Goal: Task Accomplishment & Management: Manage account settings

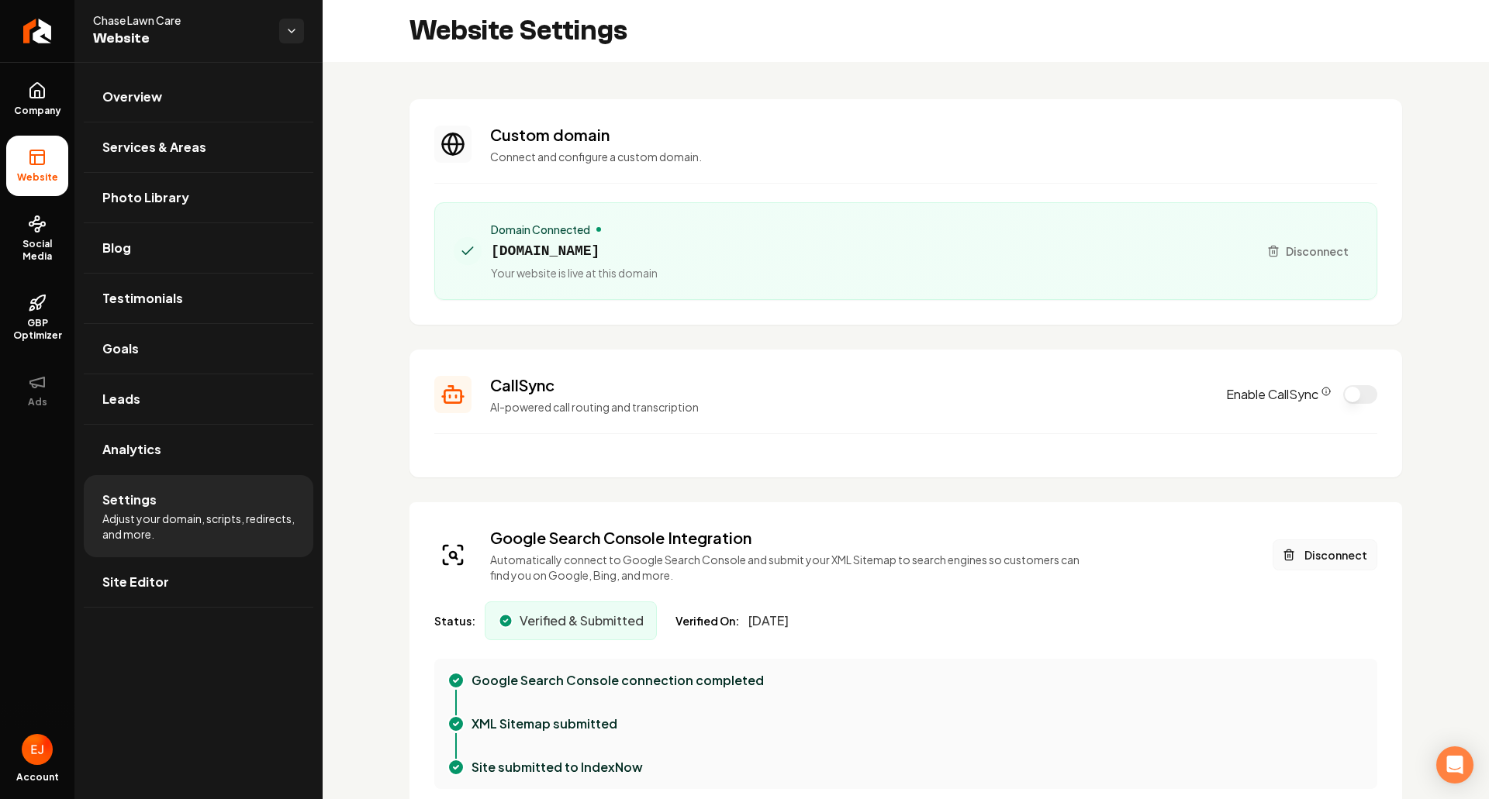
click at [1324, 558] on button "Disconnect" at bounding box center [1325, 555] width 105 height 31
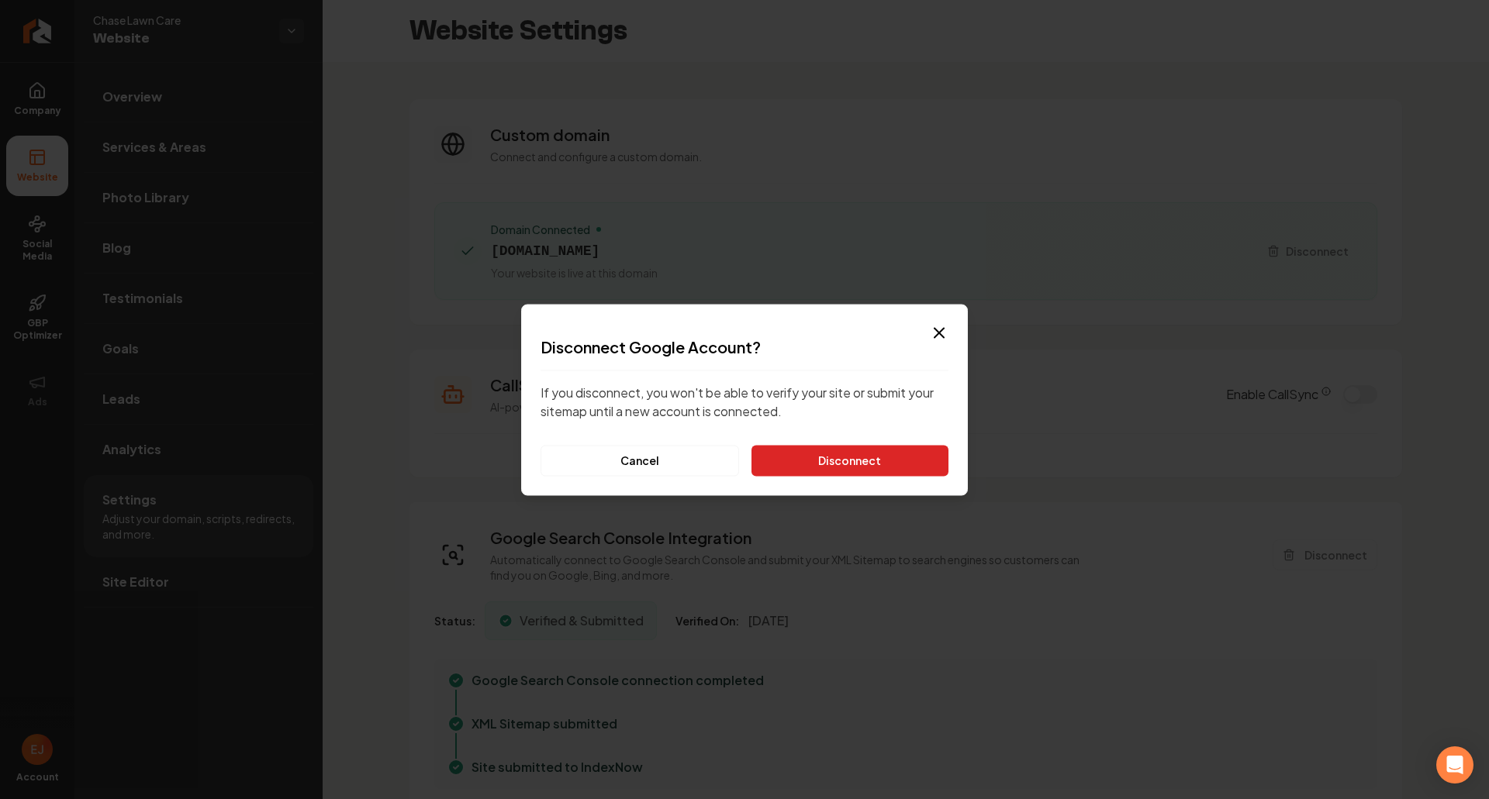
click at [898, 466] on button "Disconnect" at bounding box center [849, 460] width 197 height 31
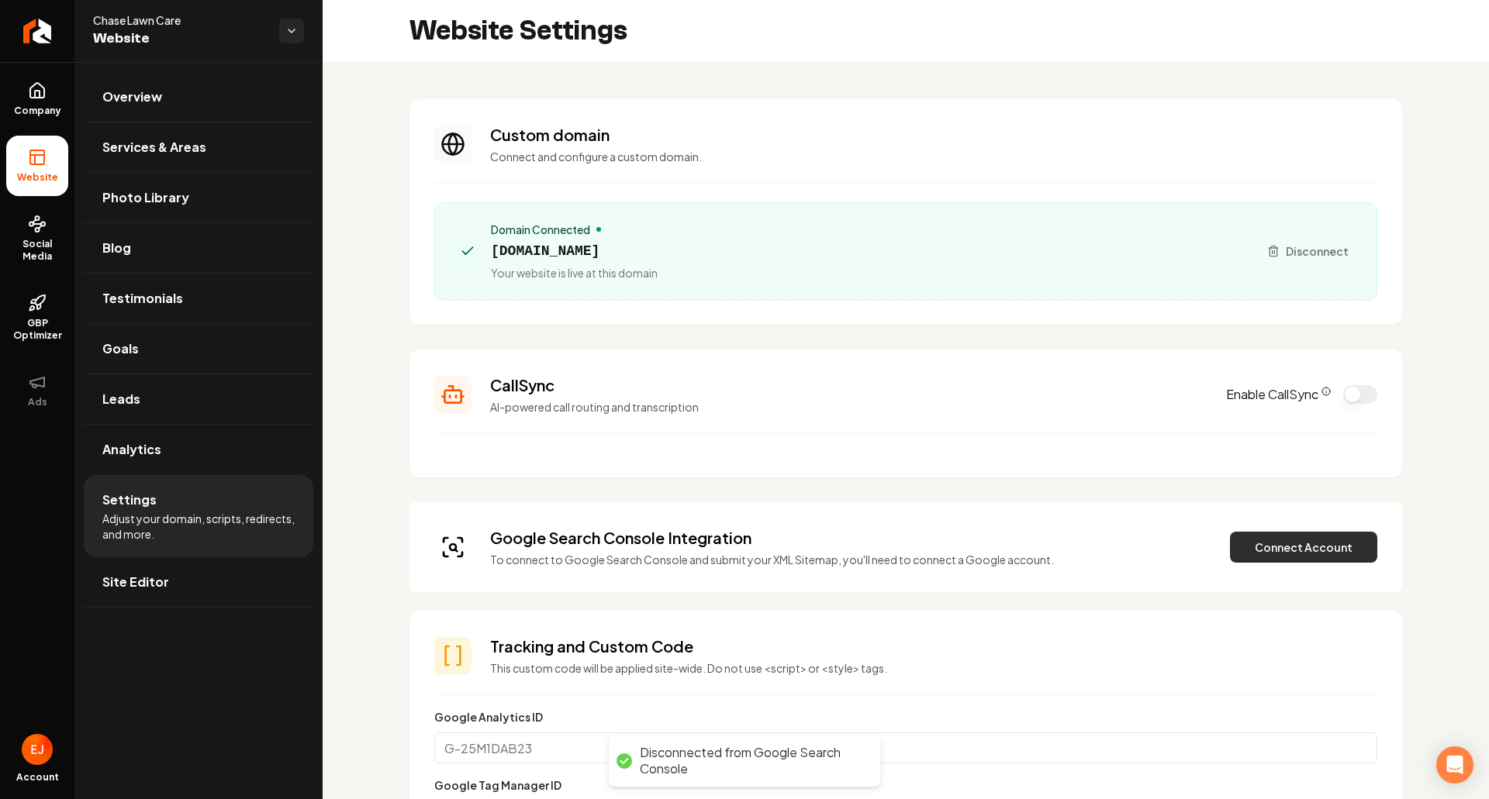
click at [1290, 557] on button "Connect Account" at bounding box center [1303, 547] width 147 height 31
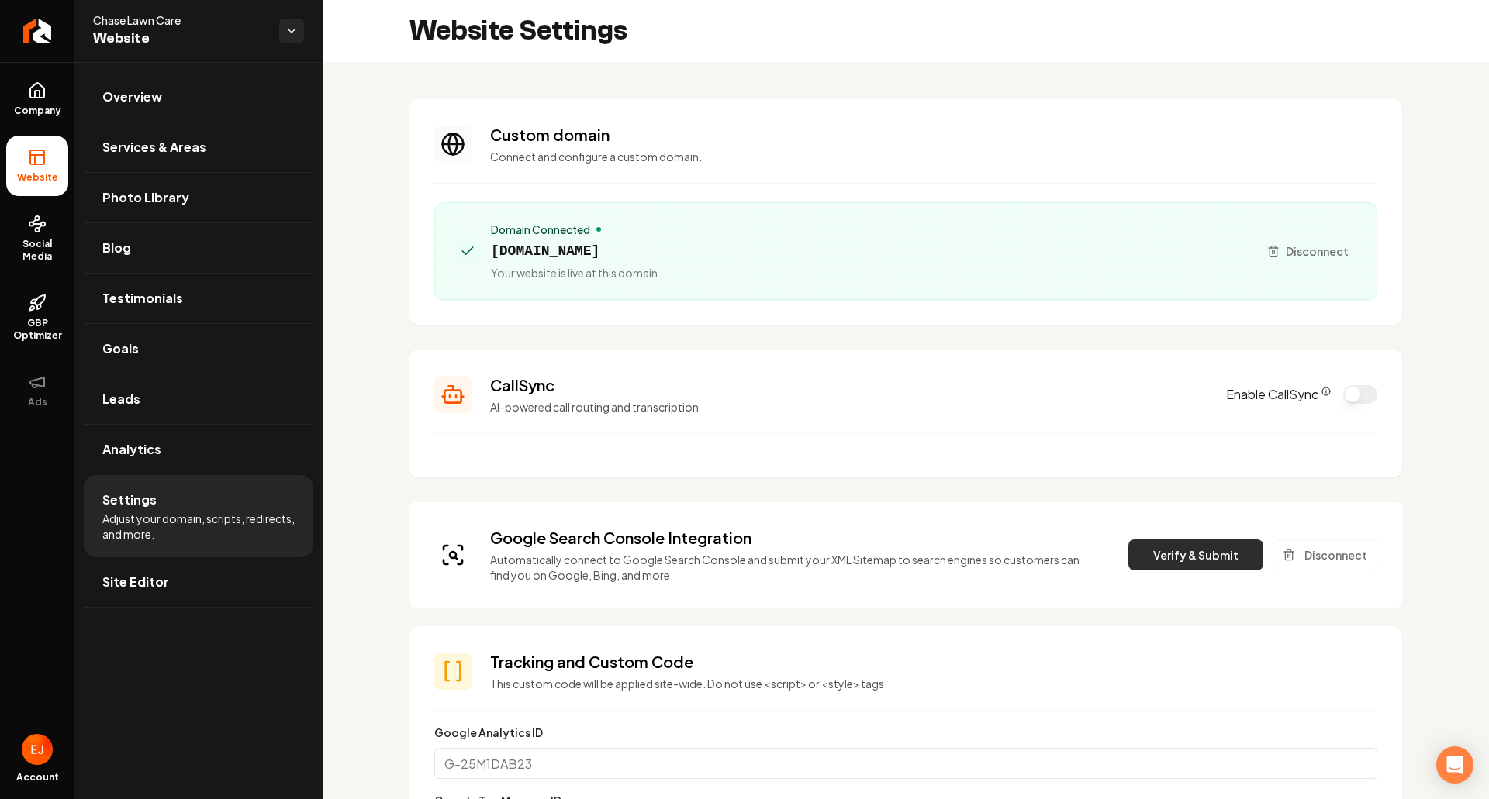
click at [1165, 563] on button "Verify & Submit" at bounding box center [1195, 555] width 135 height 31
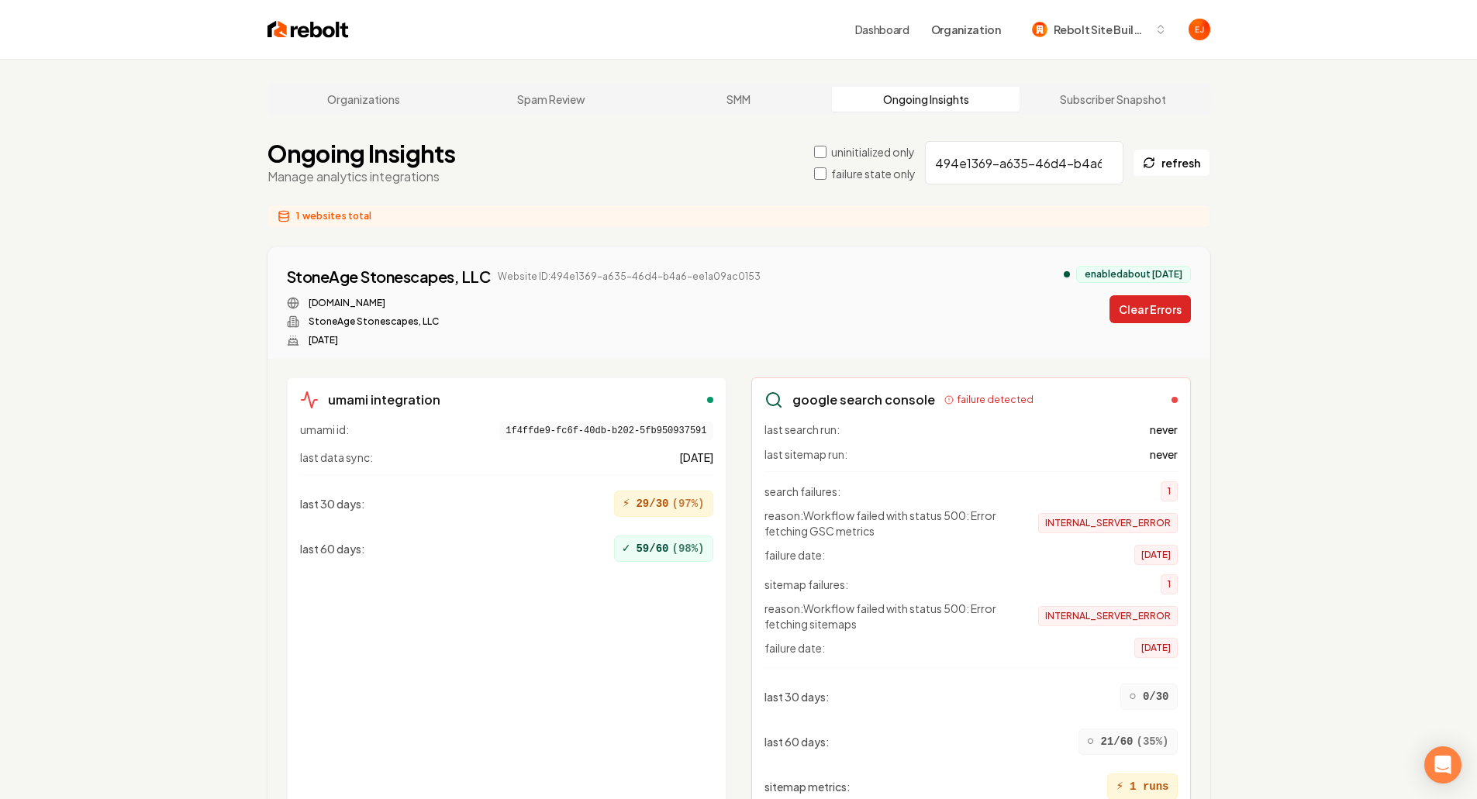
click at [1148, 305] on button "Clear Errors" at bounding box center [1150, 309] width 81 height 28
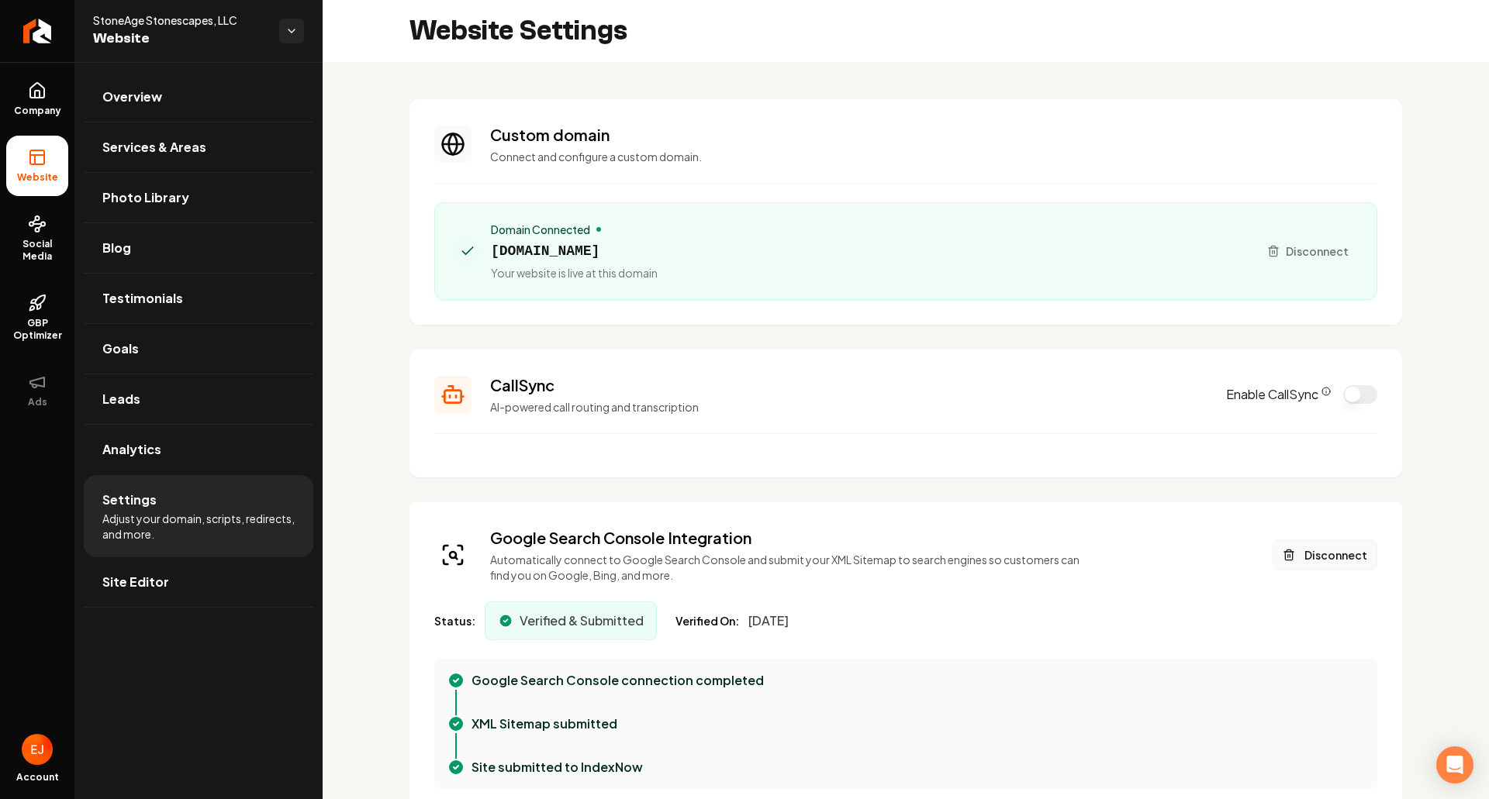
click at [1318, 556] on button "Disconnect" at bounding box center [1325, 555] width 105 height 31
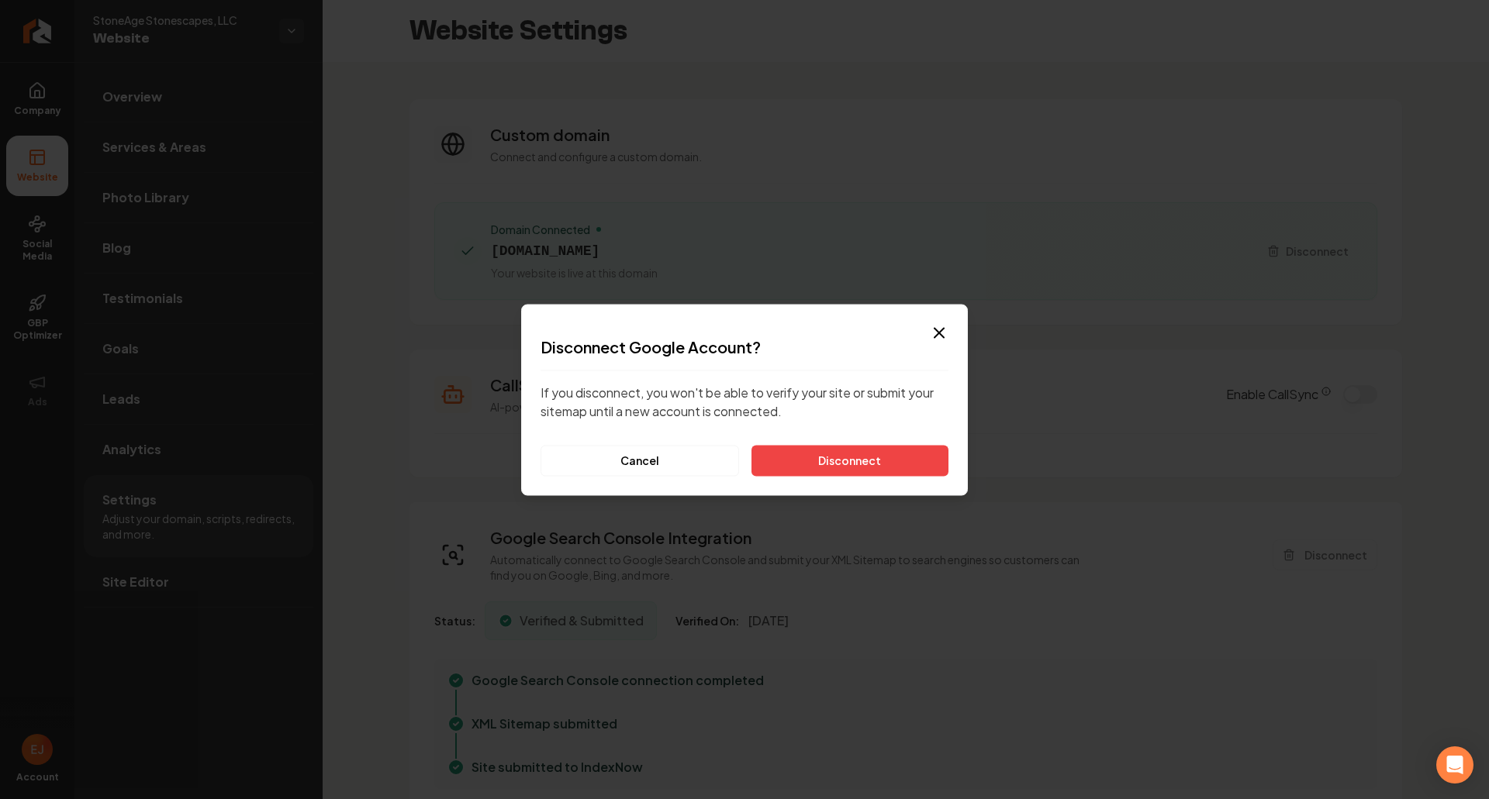
click at [810, 436] on div "Disconnect Google Account? If you disconnect, you won't be able to verify your …" at bounding box center [744, 406] width 408 height 140
click at [821, 447] on button "Disconnect" at bounding box center [849, 460] width 197 height 31
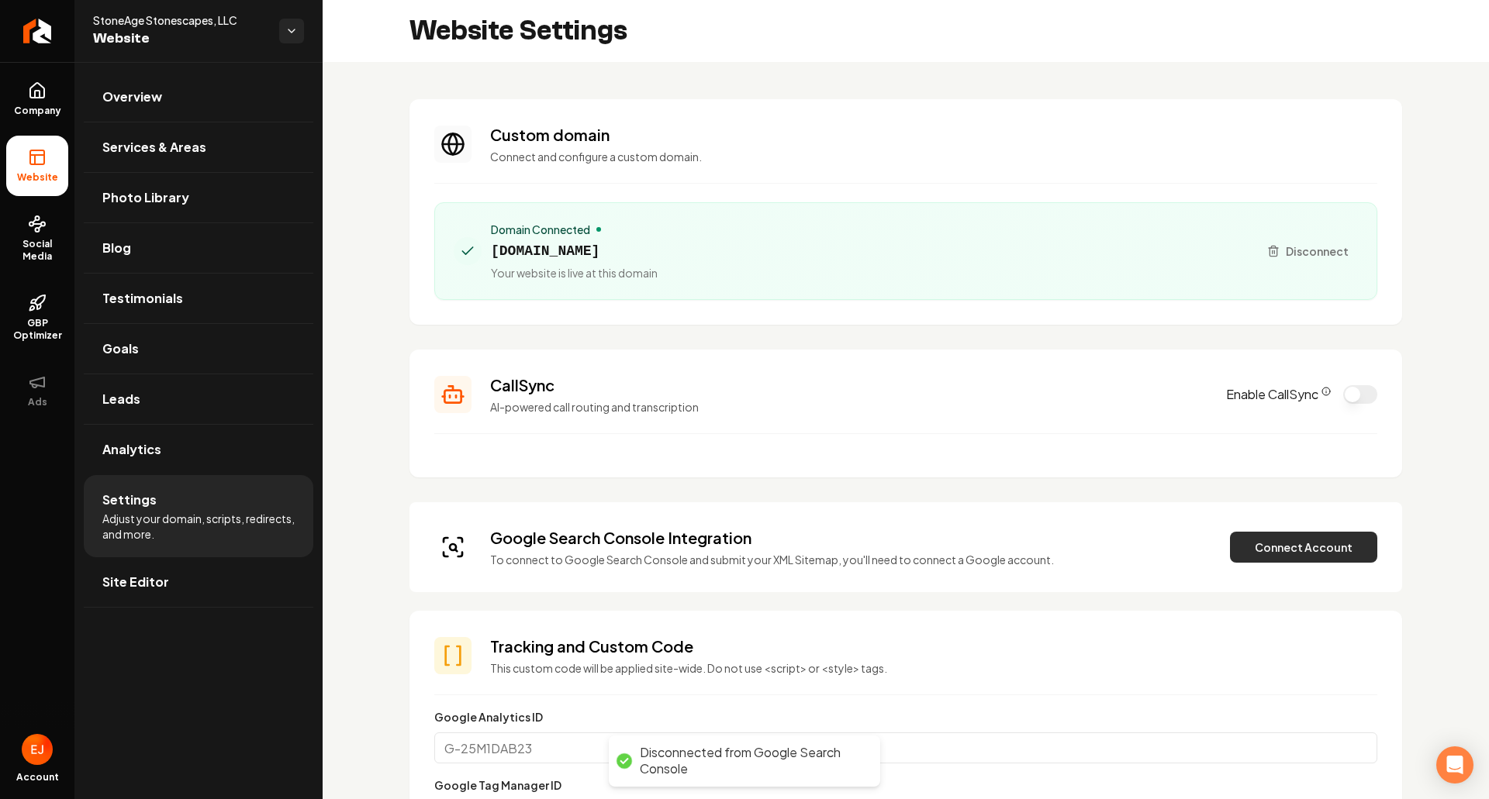
click at [1340, 553] on button "Connect Account" at bounding box center [1303, 547] width 147 height 31
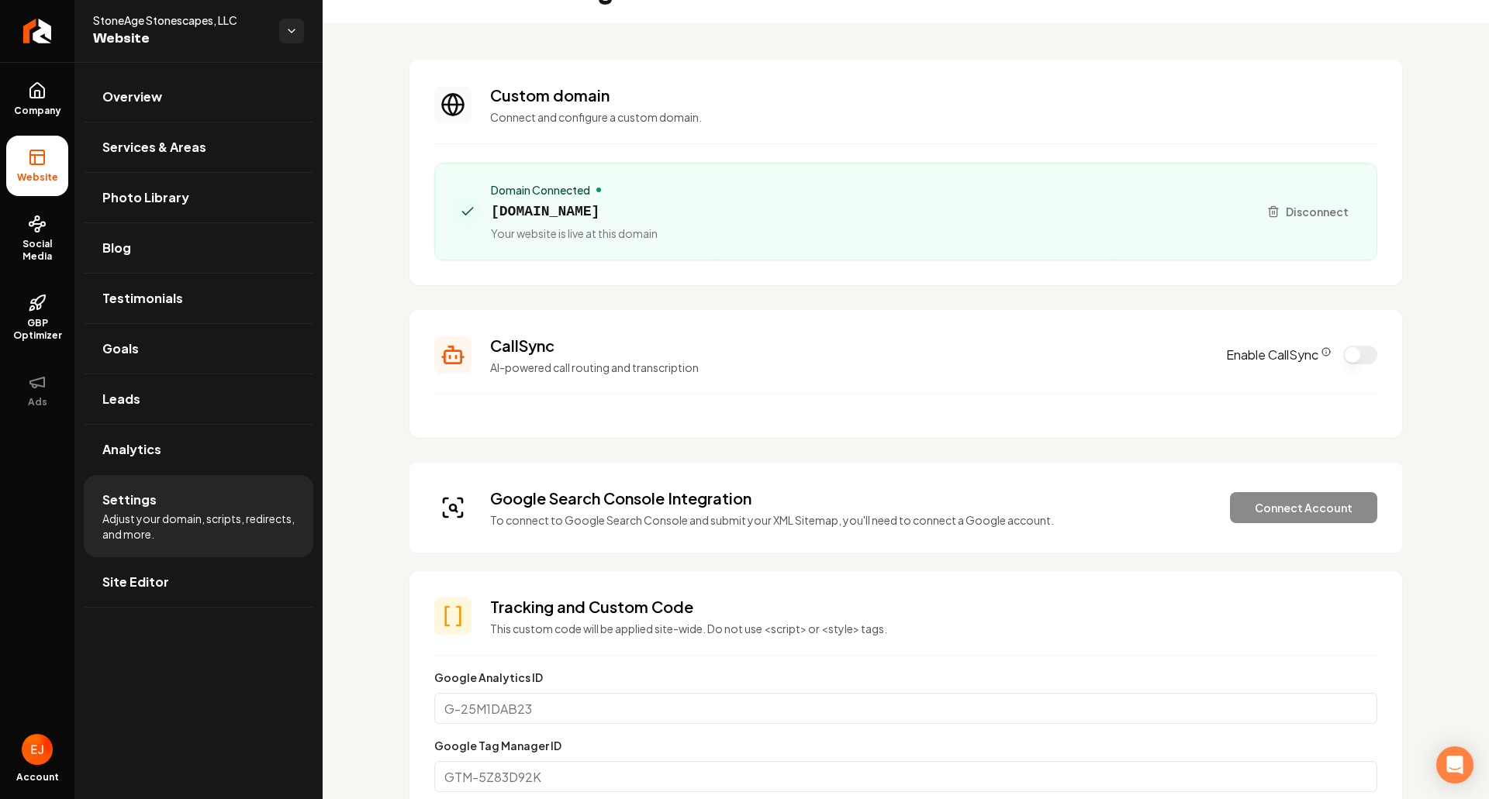
scroll to position [155, 0]
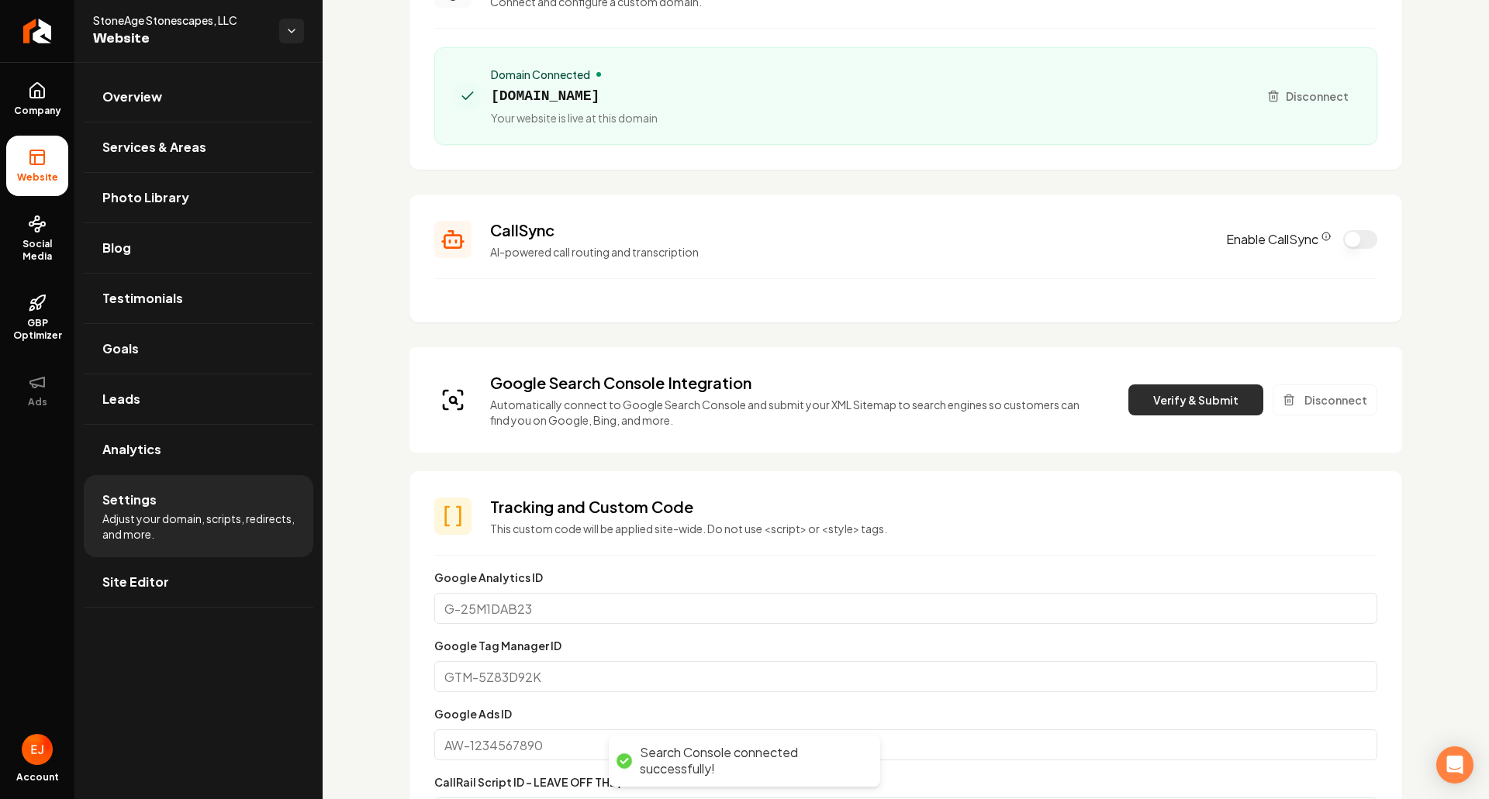
click at [1173, 412] on button "Verify & Submit" at bounding box center [1195, 400] width 135 height 31
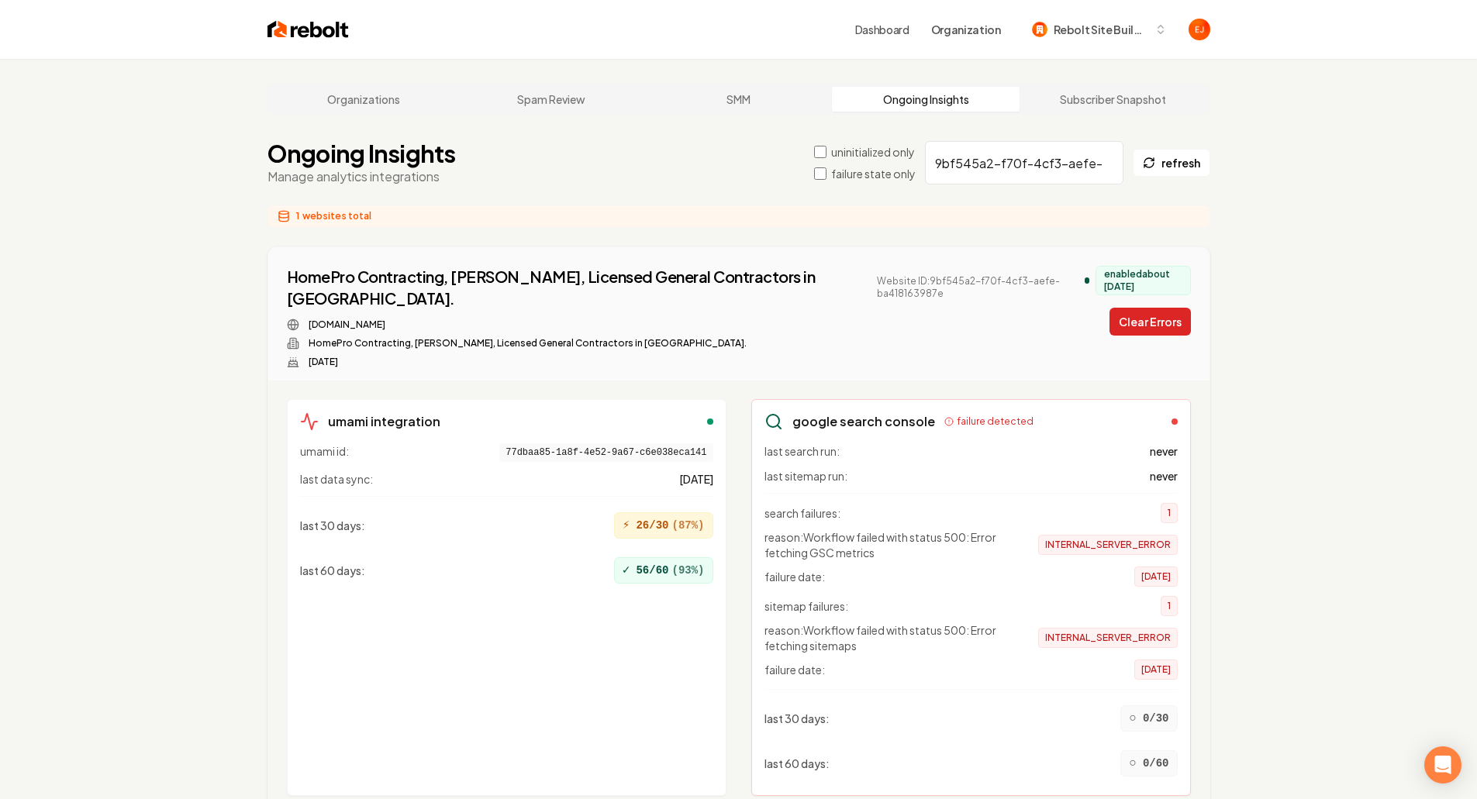
click at [1141, 316] on button "Clear Errors" at bounding box center [1150, 322] width 81 height 28
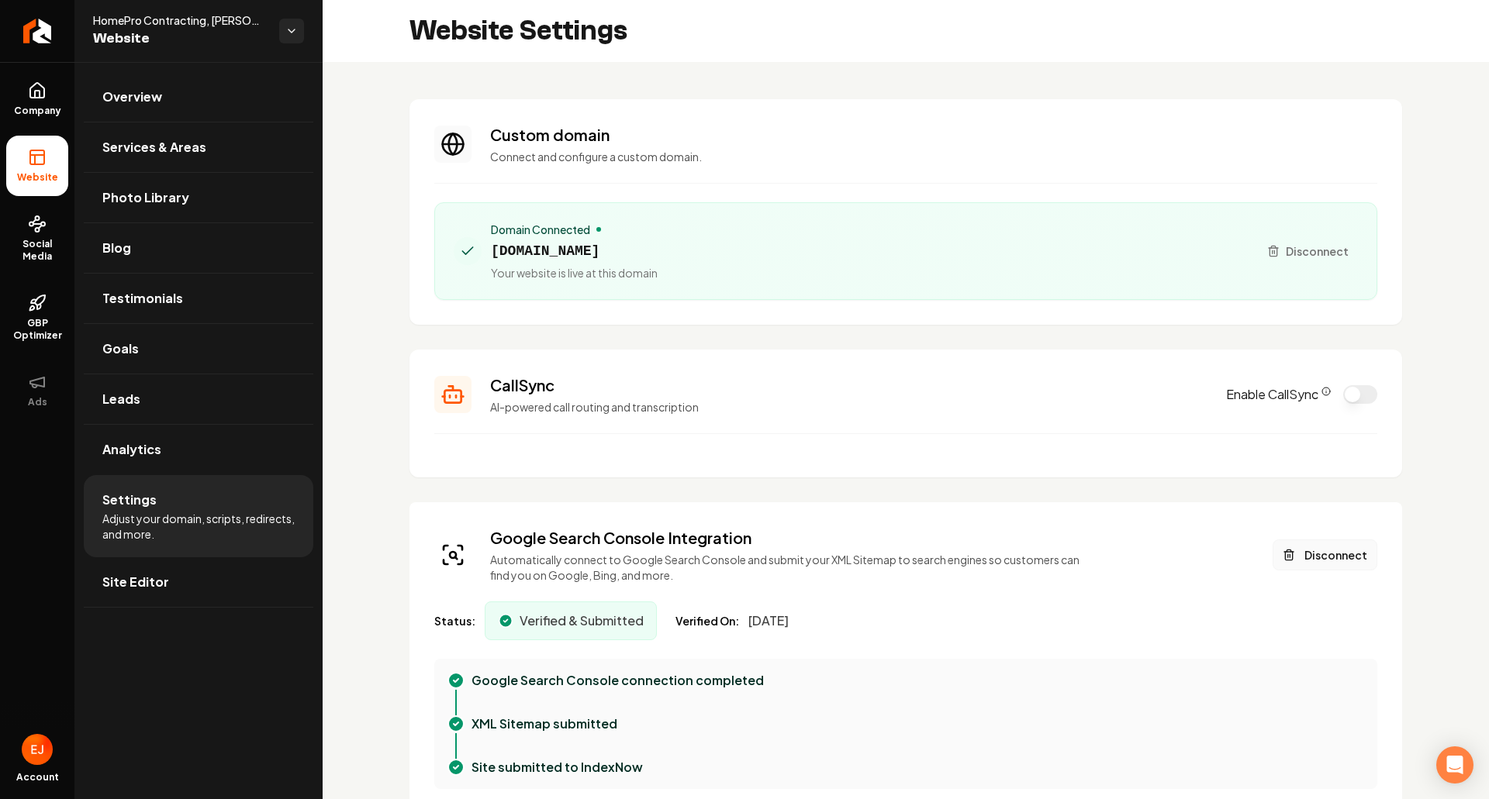
click at [1302, 564] on button "Disconnect" at bounding box center [1325, 555] width 105 height 31
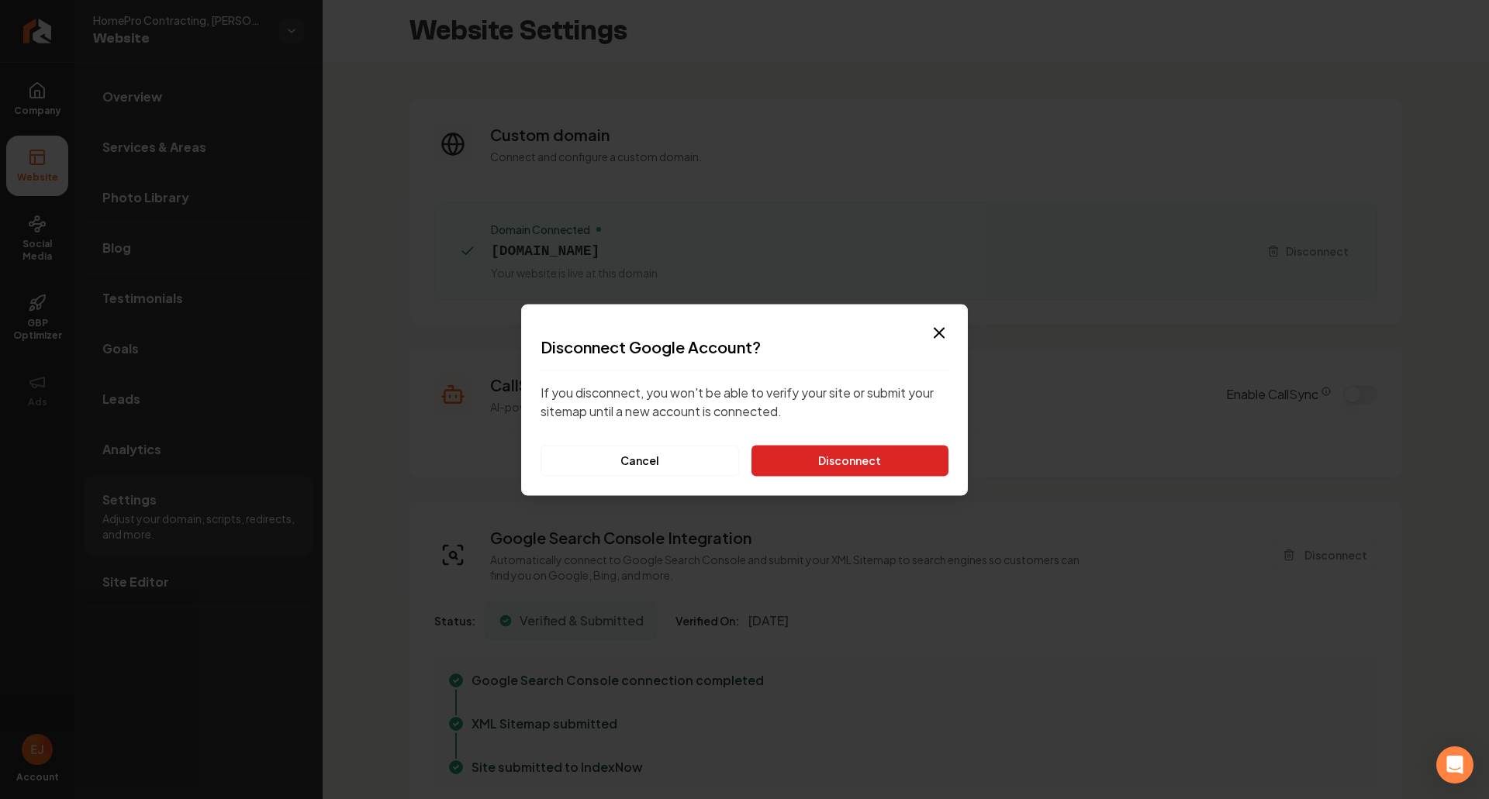
click at [882, 468] on button "Disconnect" at bounding box center [849, 460] width 197 height 31
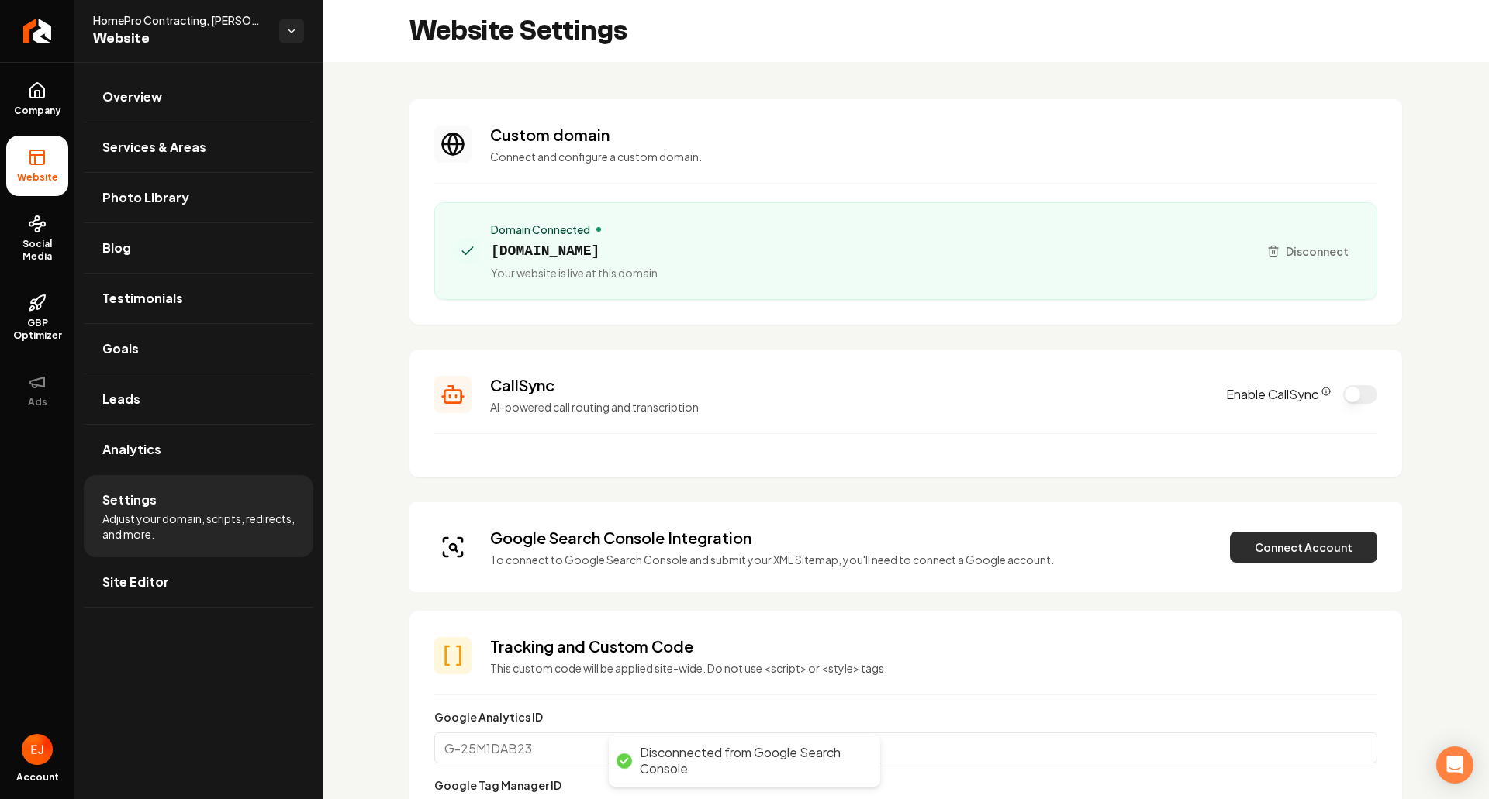
click at [1266, 558] on button "Connect Account" at bounding box center [1303, 547] width 147 height 31
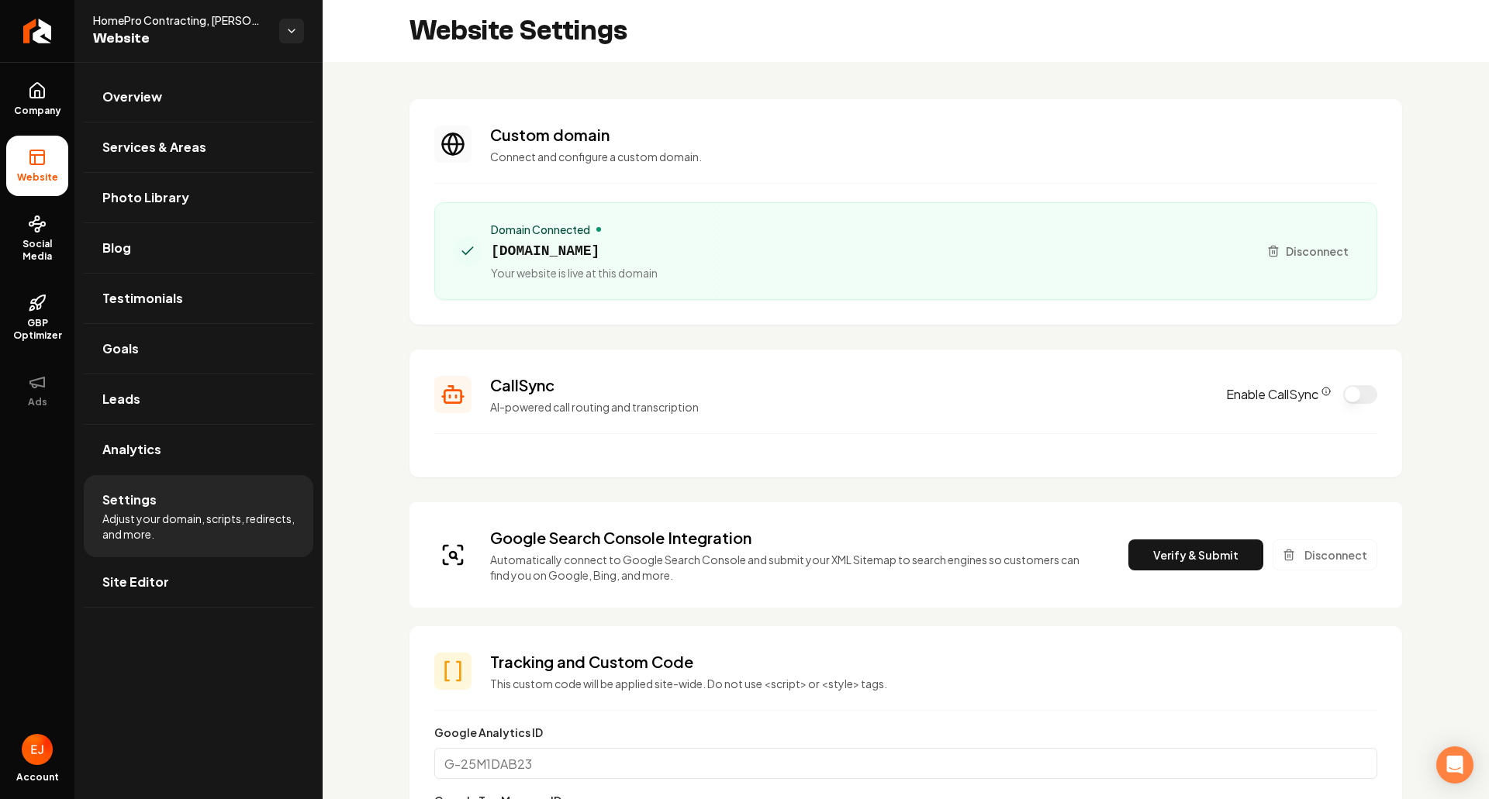
click at [1153, 562] on button "Verify & Submit" at bounding box center [1195, 555] width 135 height 31
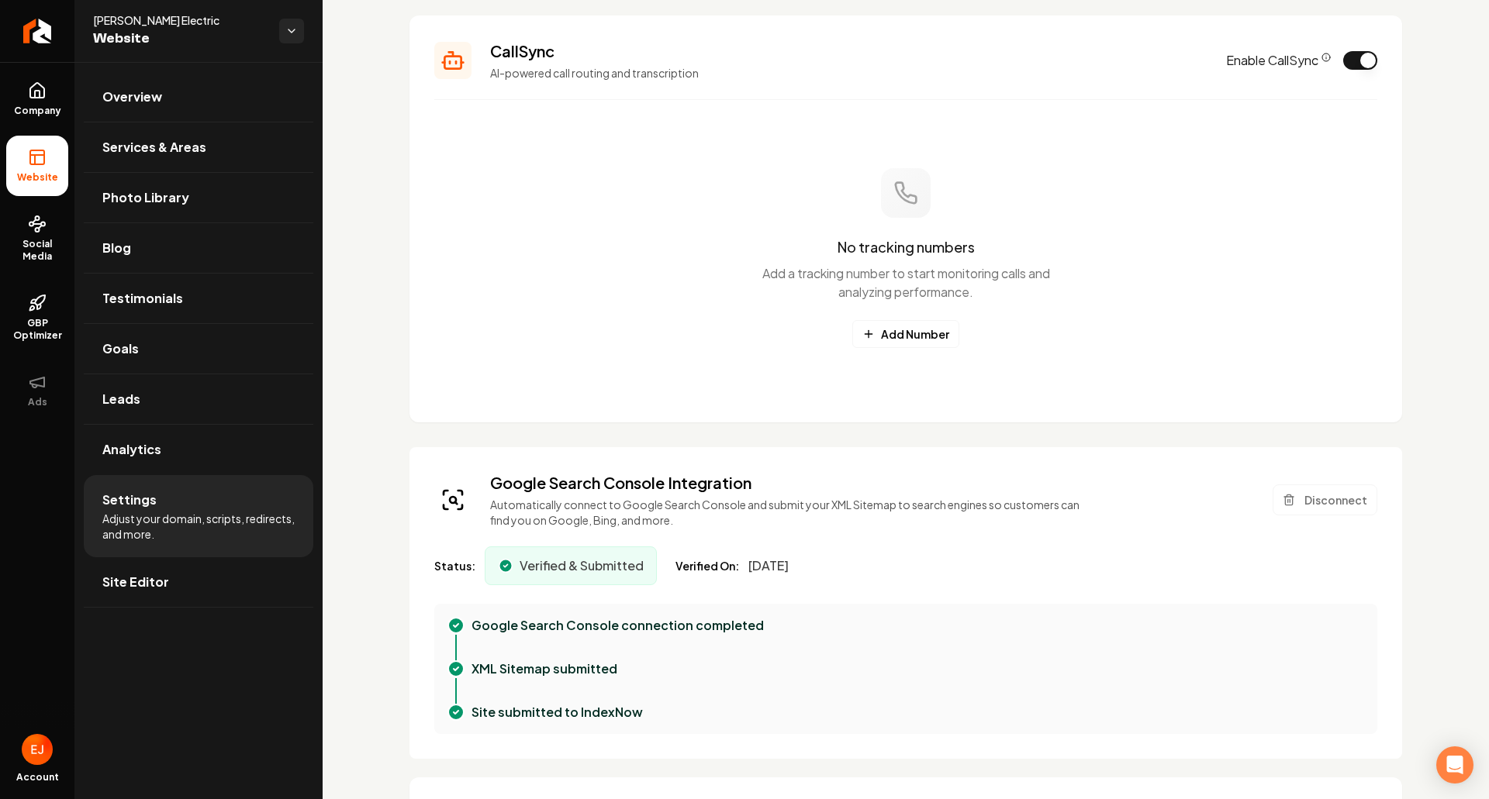
scroll to position [388, 0]
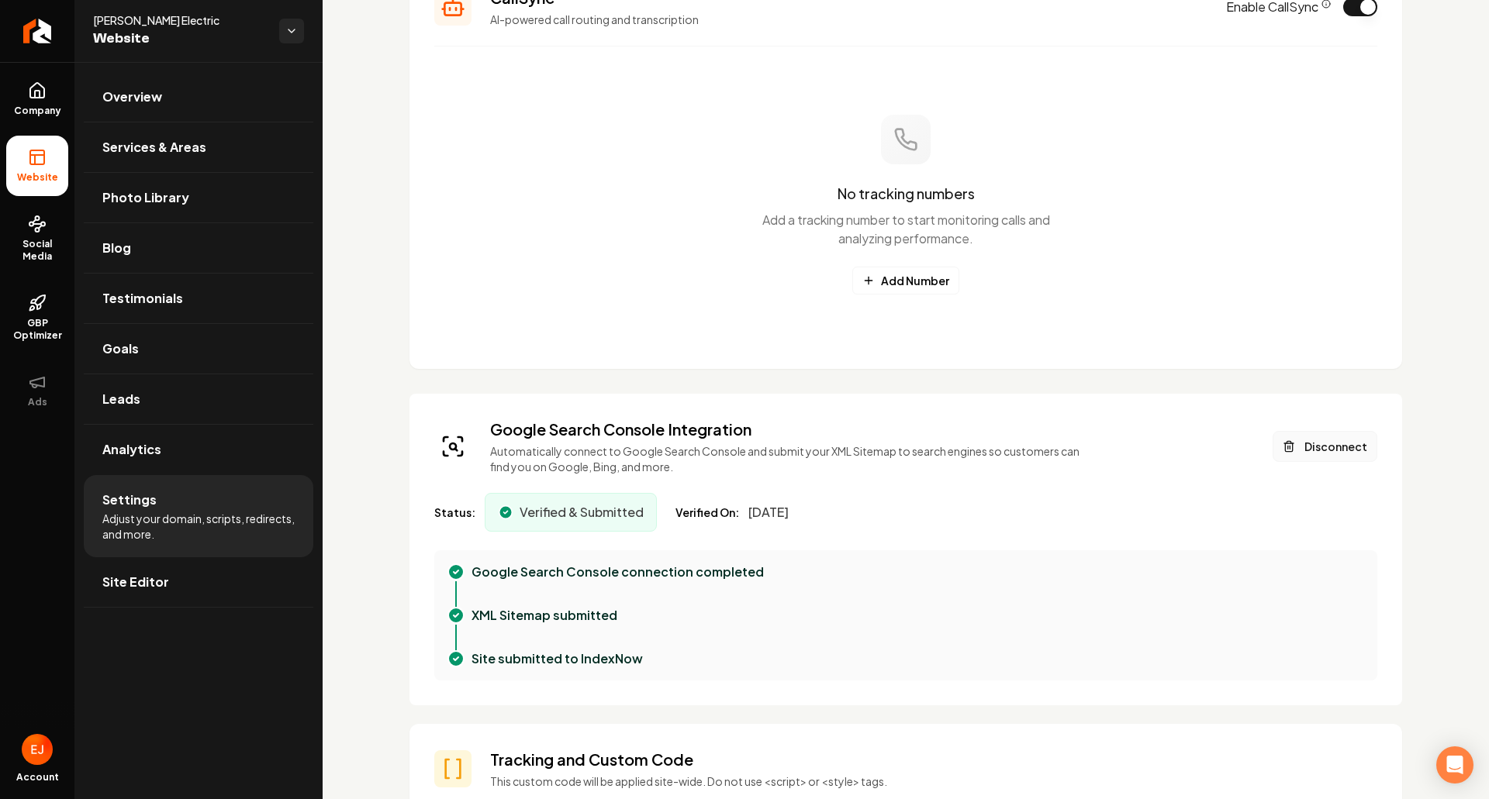
click at [1316, 448] on button "Disconnect" at bounding box center [1325, 446] width 105 height 31
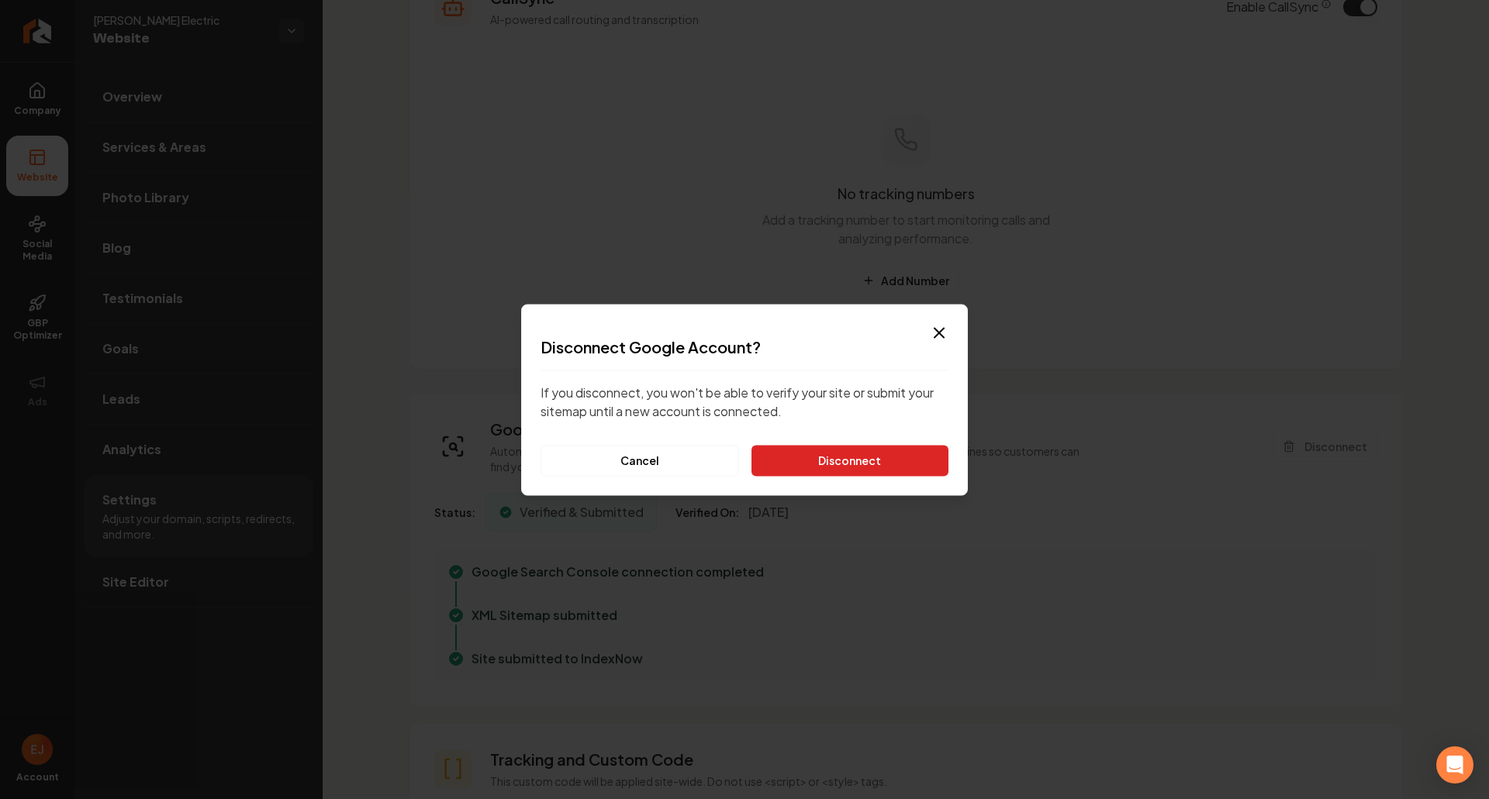
click at [883, 471] on button "Disconnect" at bounding box center [849, 460] width 197 height 31
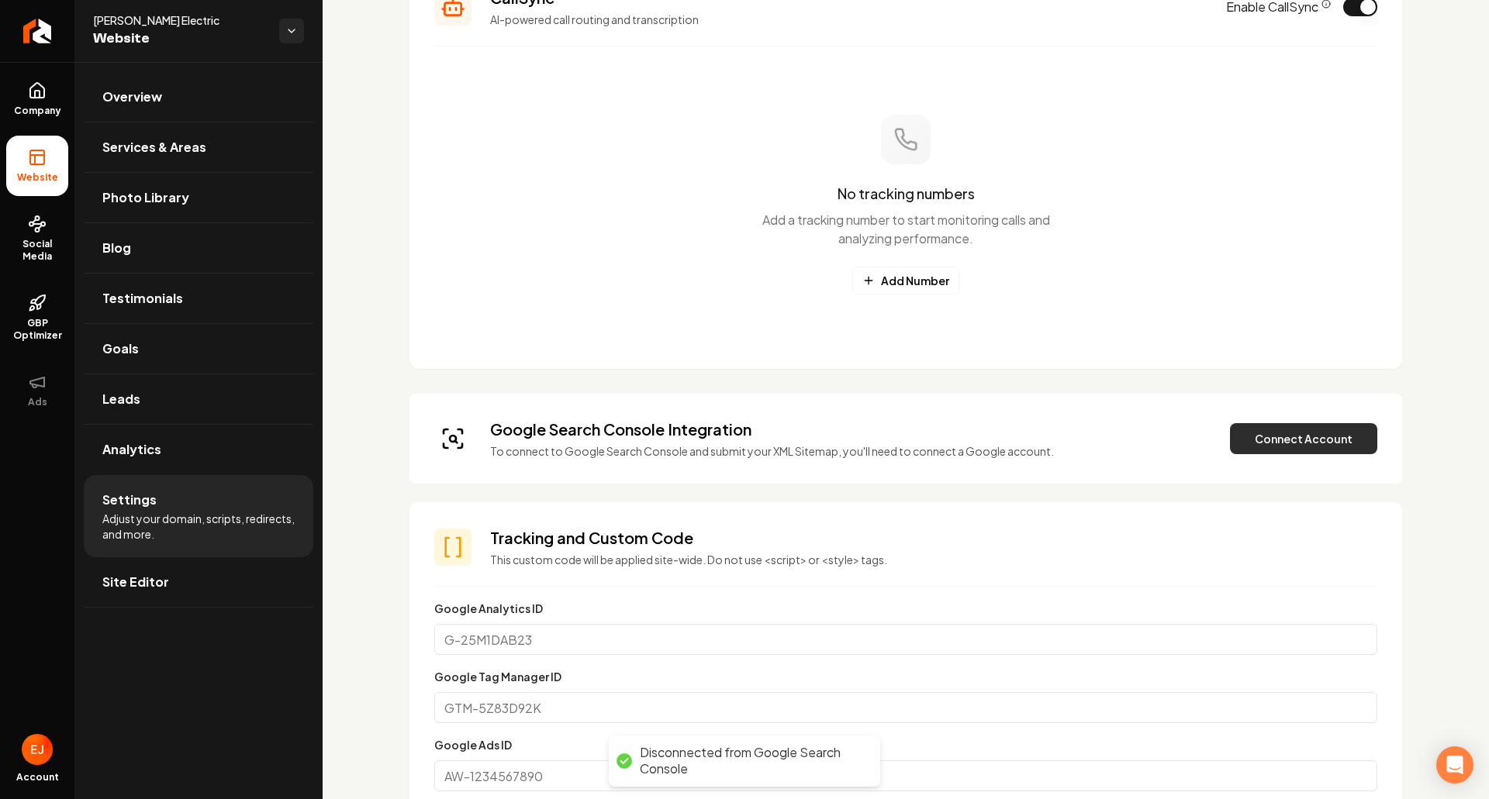
click at [1290, 443] on button "Connect Account" at bounding box center [1303, 438] width 147 height 31
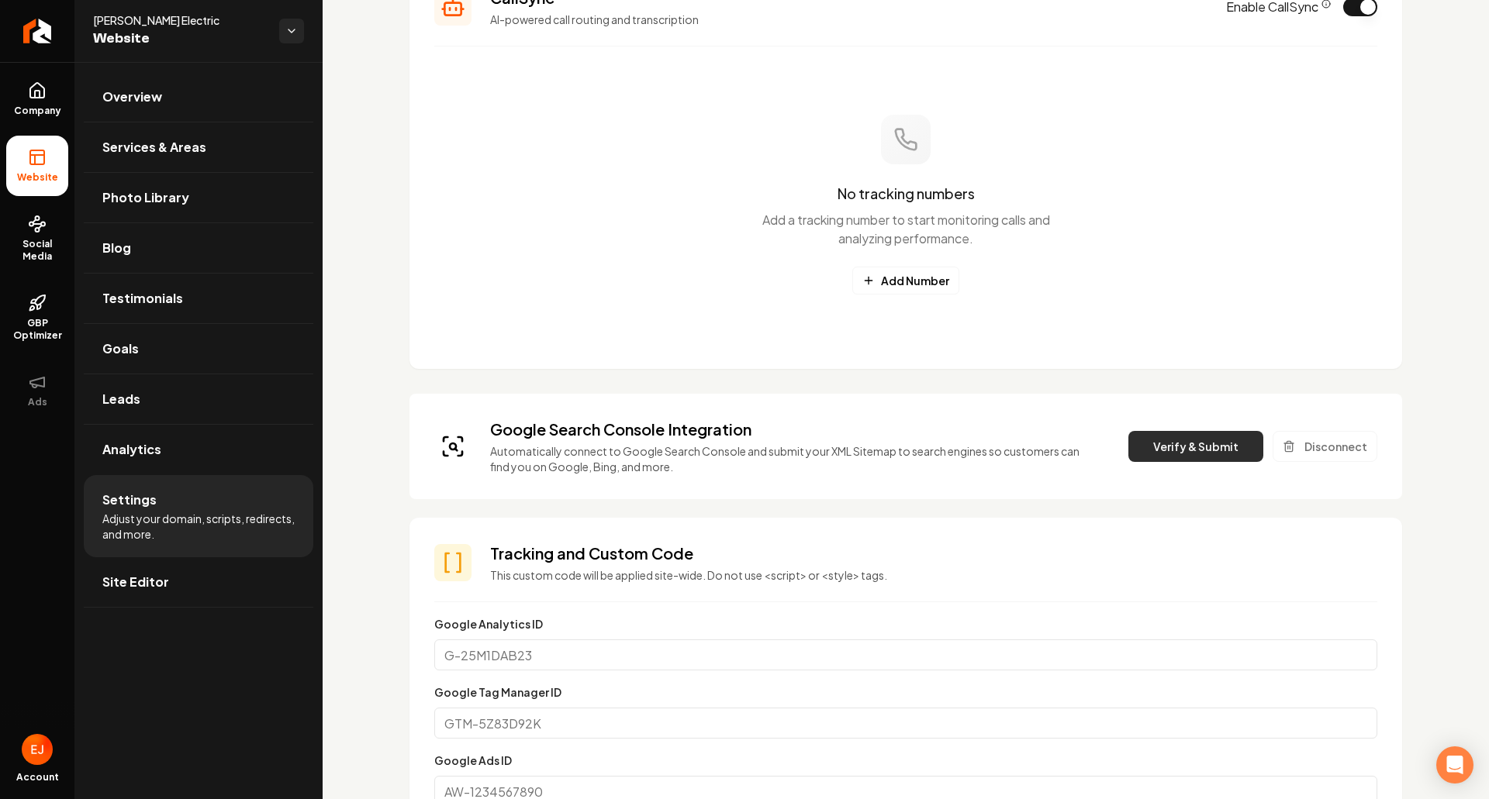
click at [1172, 451] on button "Verify & Submit" at bounding box center [1195, 446] width 135 height 31
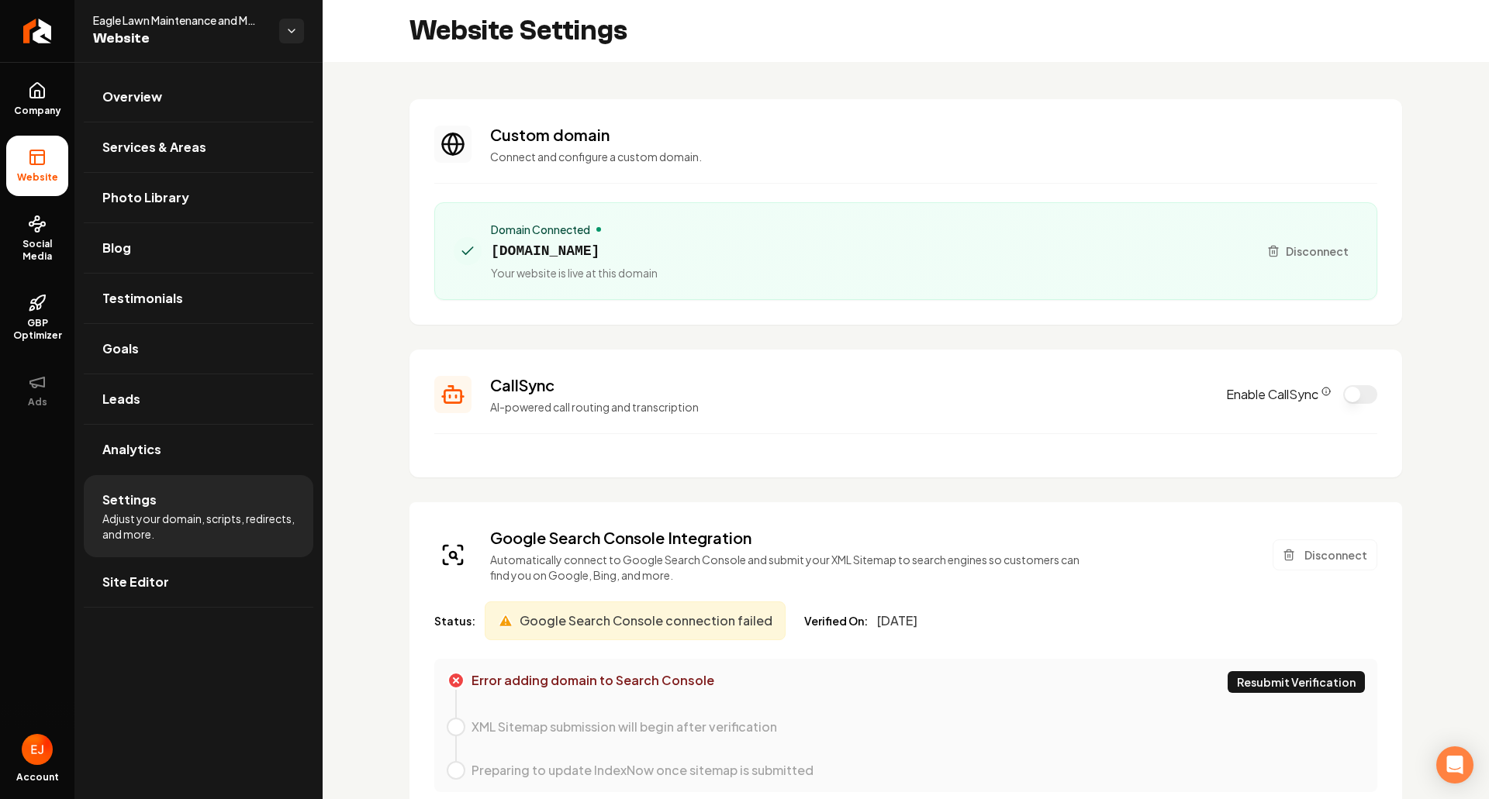
scroll to position [78, 0]
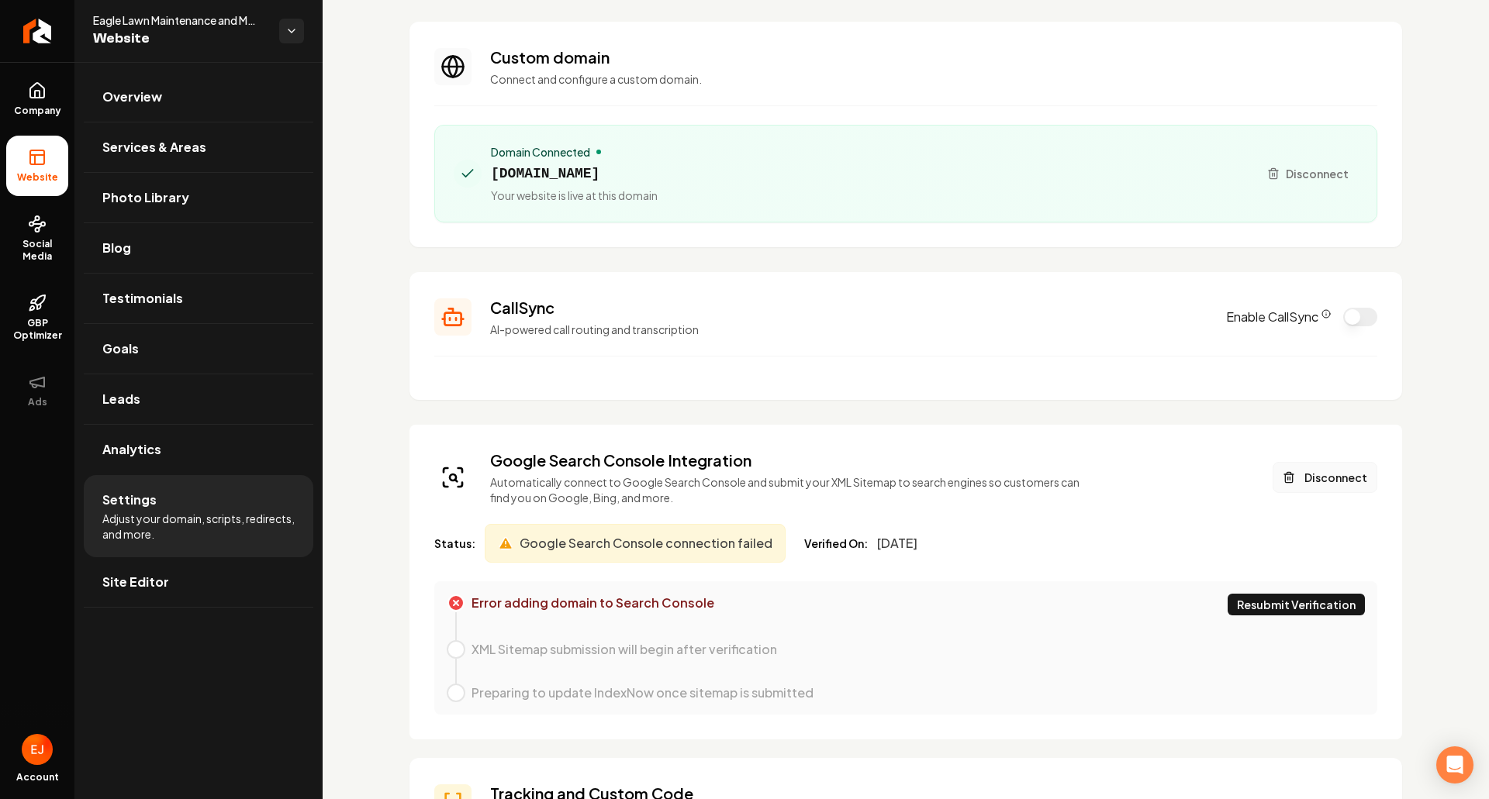
click at [1304, 485] on button "Disconnect" at bounding box center [1325, 477] width 105 height 31
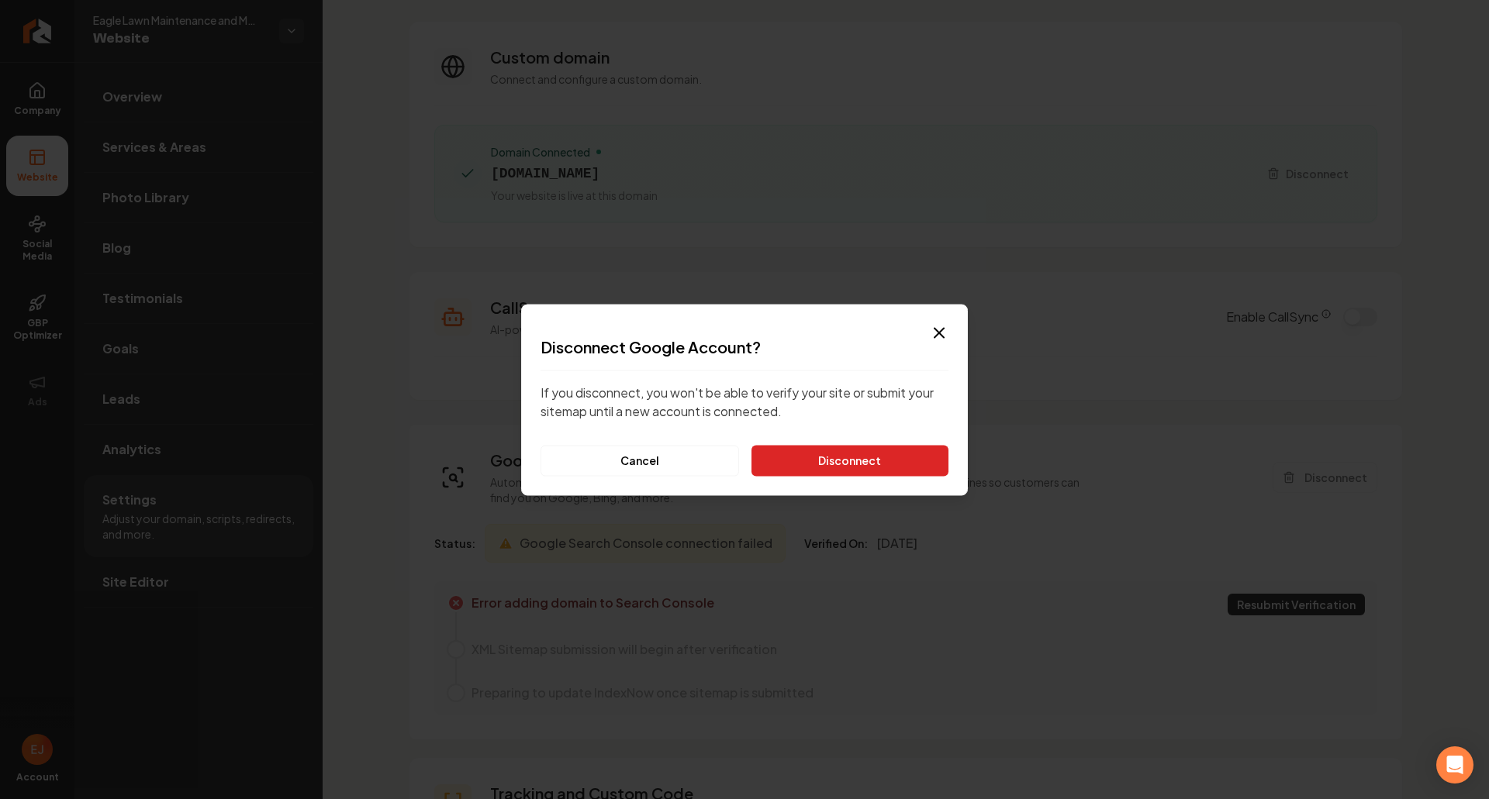
click at [889, 462] on button "Disconnect" at bounding box center [849, 460] width 197 height 31
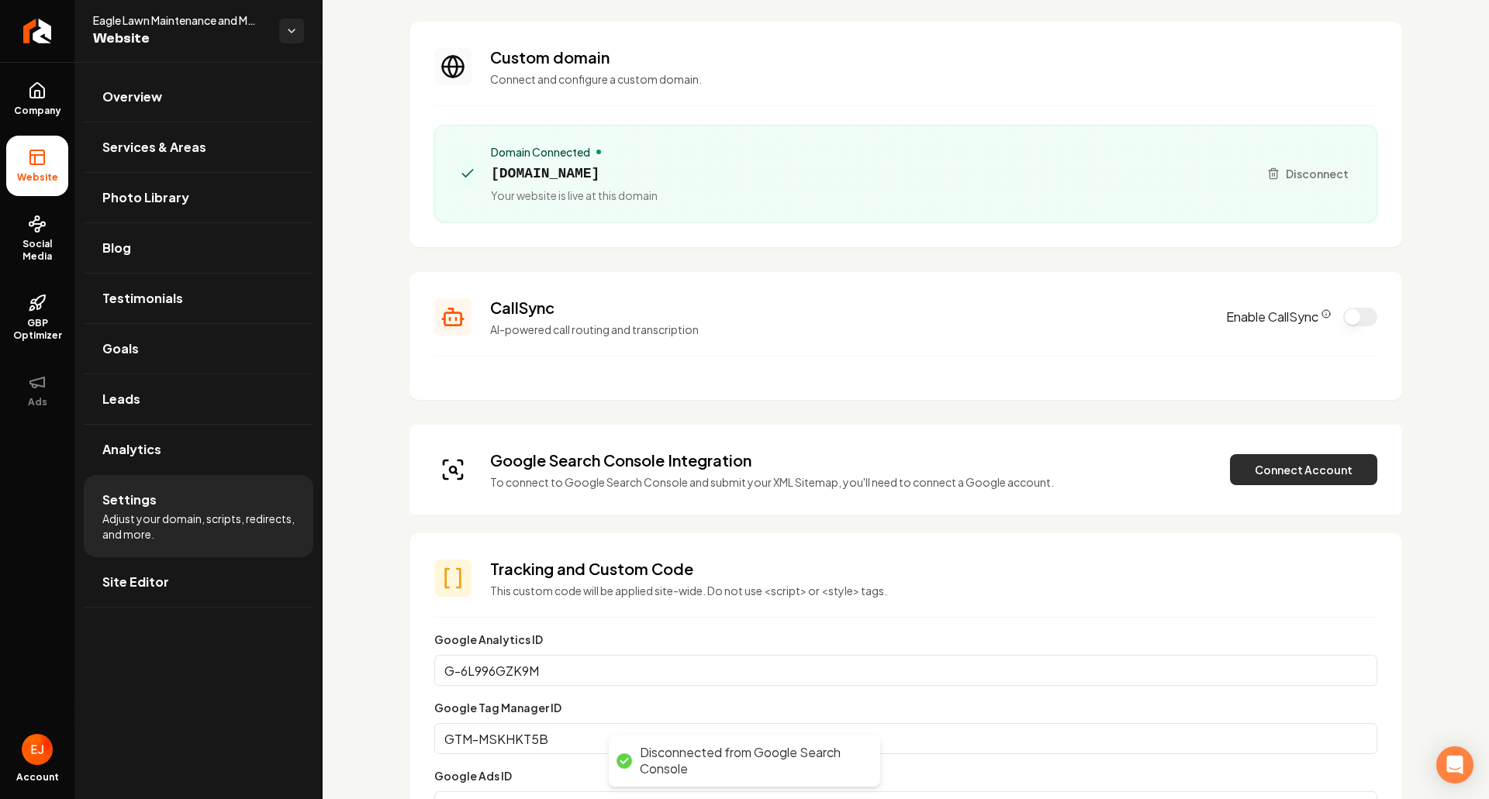
click at [1275, 462] on button "Connect Account" at bounding box center [1303, 469] width 147 height 31
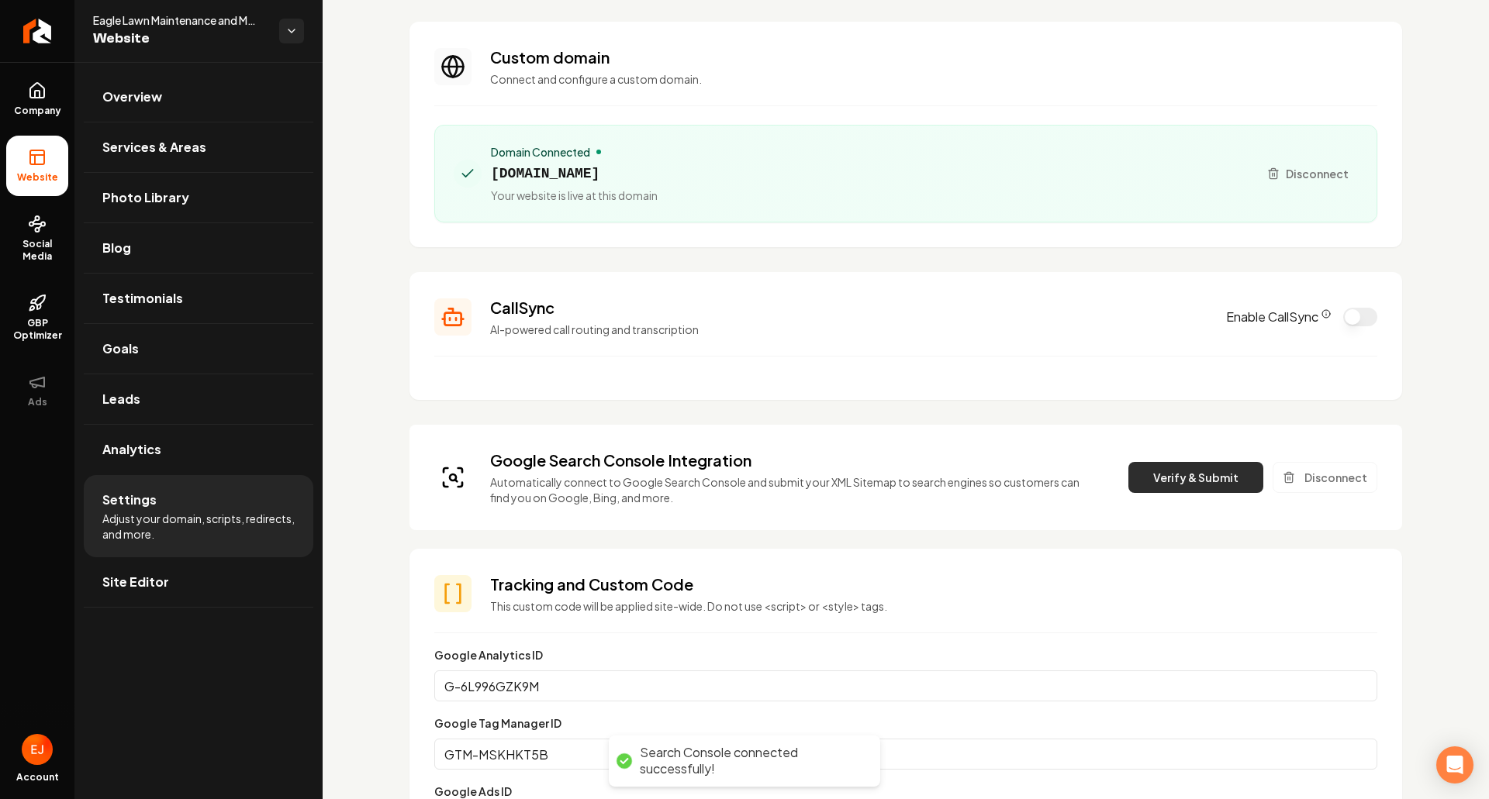
click at [1172, 492] on button "Verify & Submit" at bounding box center [1195, 477] width 135 height 31
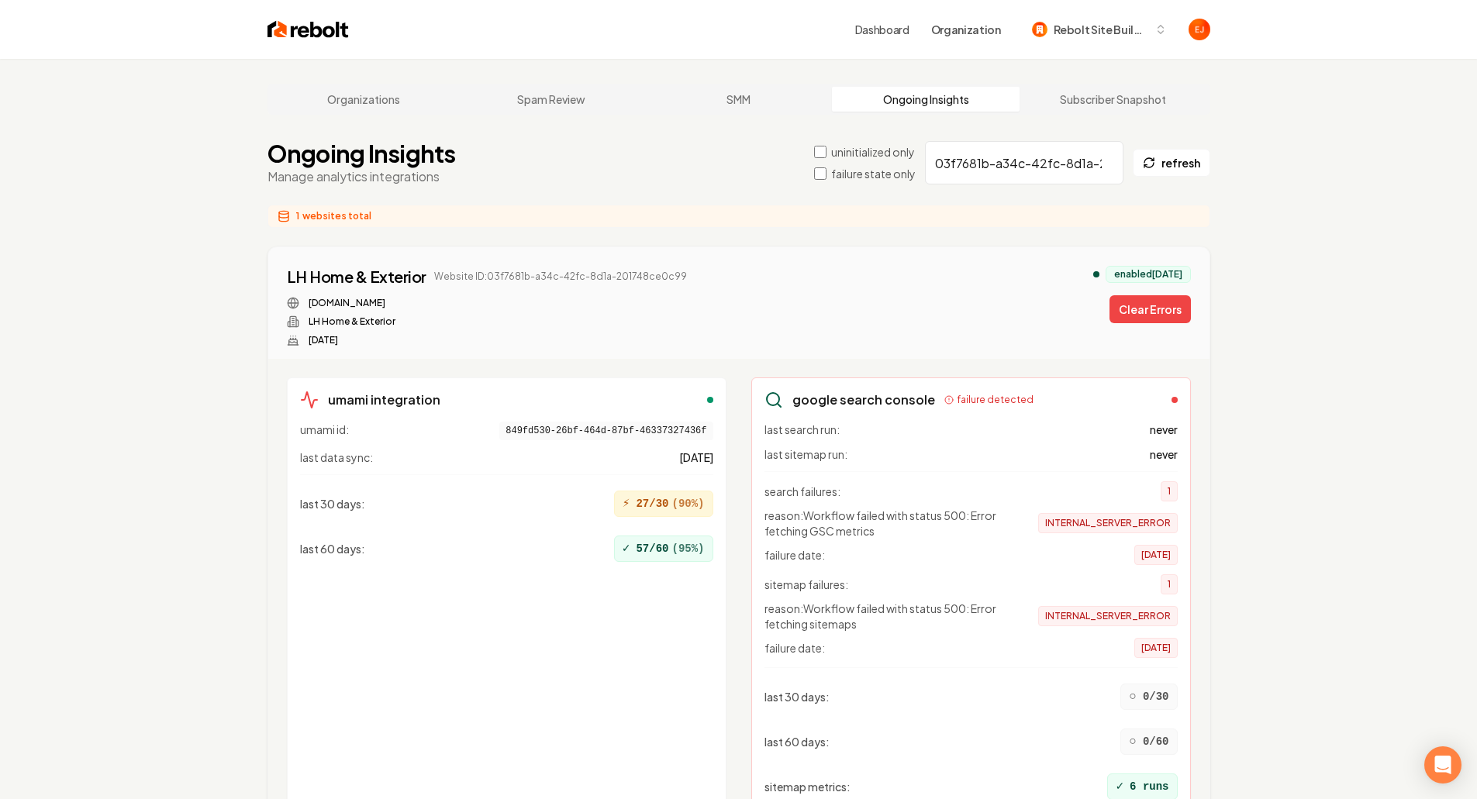
drag, startPoint x: 1163, startPoint y: 310, endPoint x: 1145, endPoint y: 294, distance: 24.7
click at [1163, 310] on button "Clear Errors" at bounding box center [1150, 309] width 81 height 28
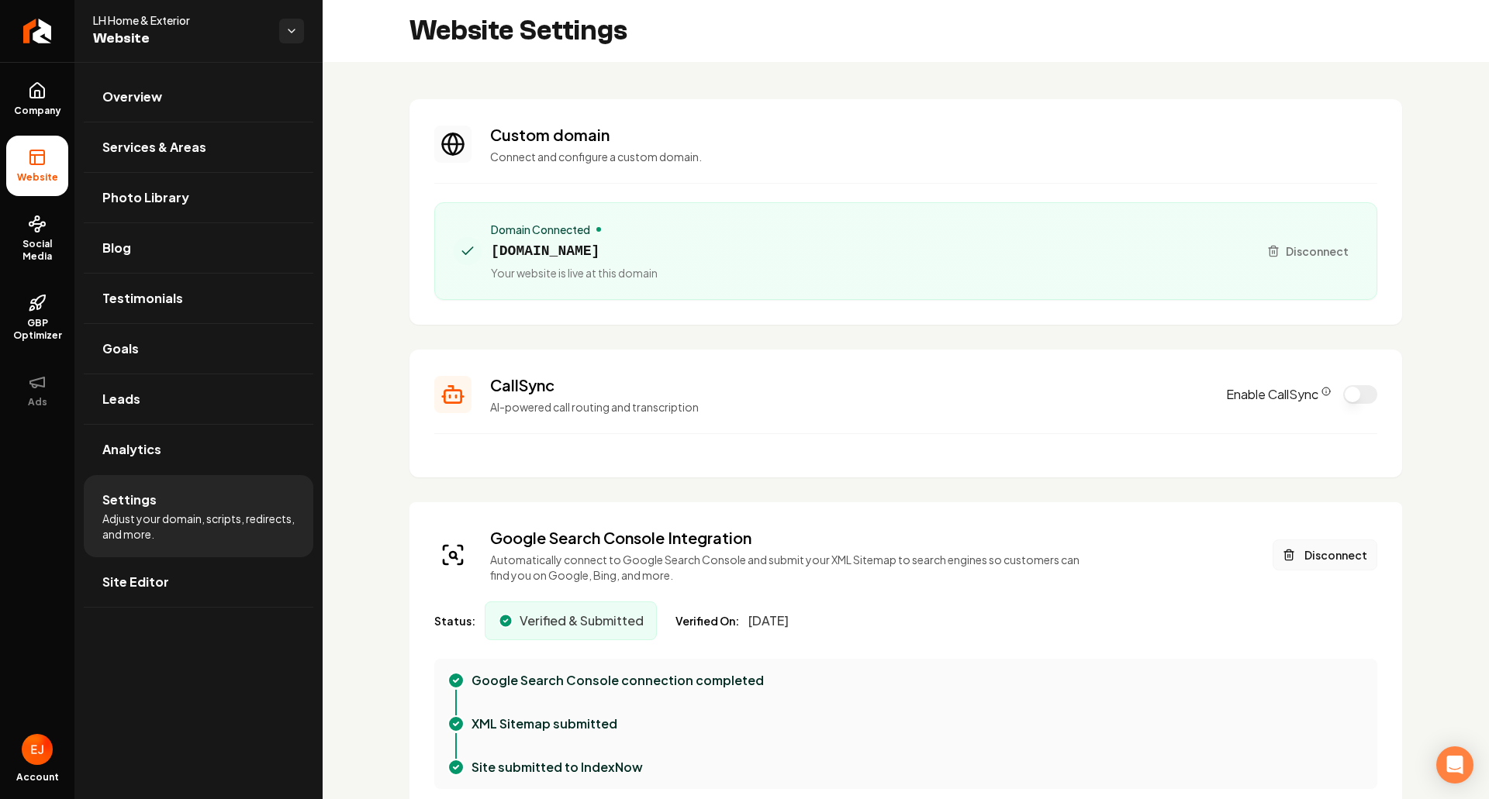
click at [1323, 558] on button "Disconnect" at bounding box center [1325, 555] width 105 height 31
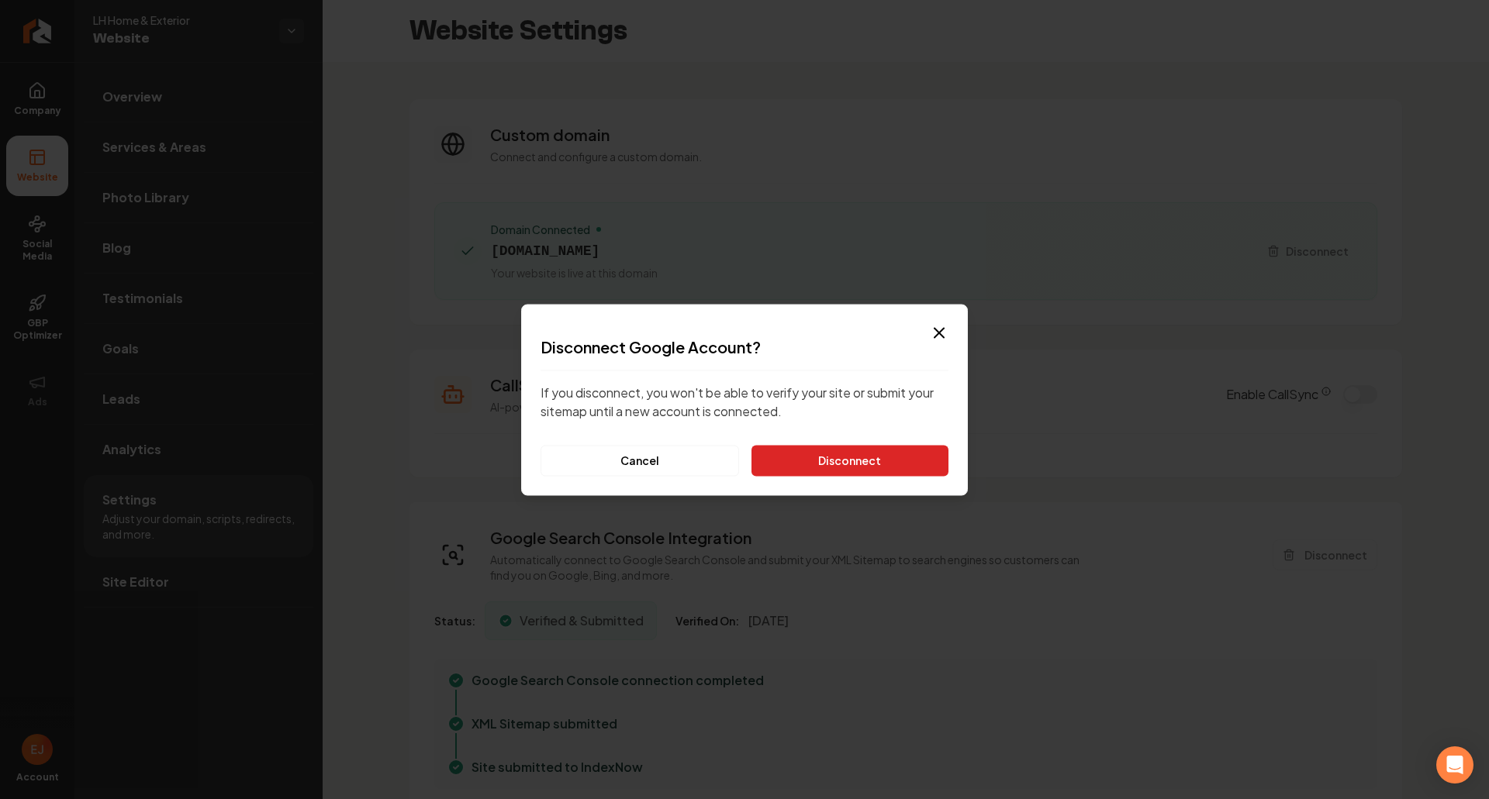
click at [886, 450] on button "Disconnect" at bounding box center [849, 460] width 197 height 31
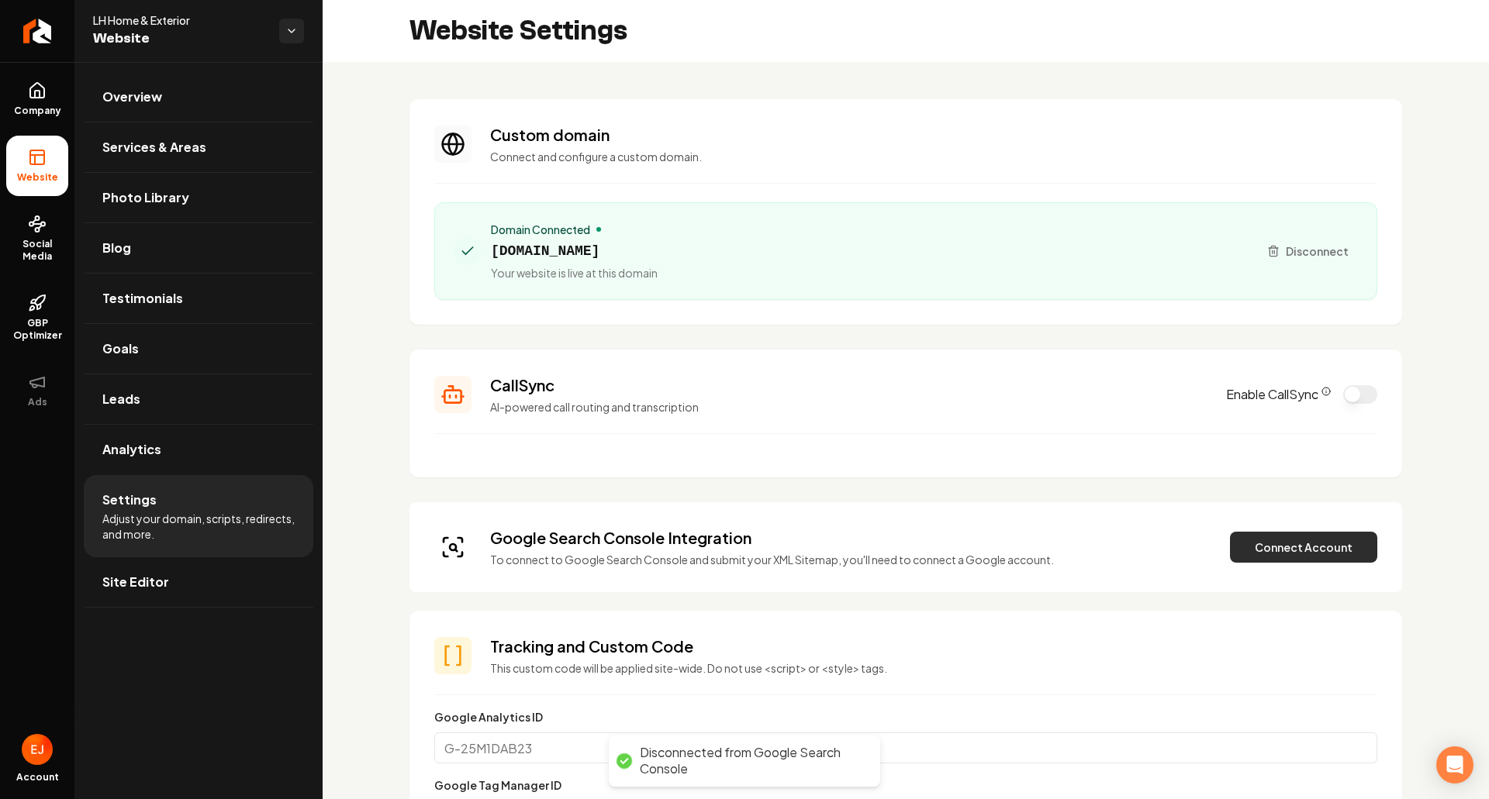
click at [1279, 546] on button "Connect Account" at bounding box center [1303, 547] width 147 height 31
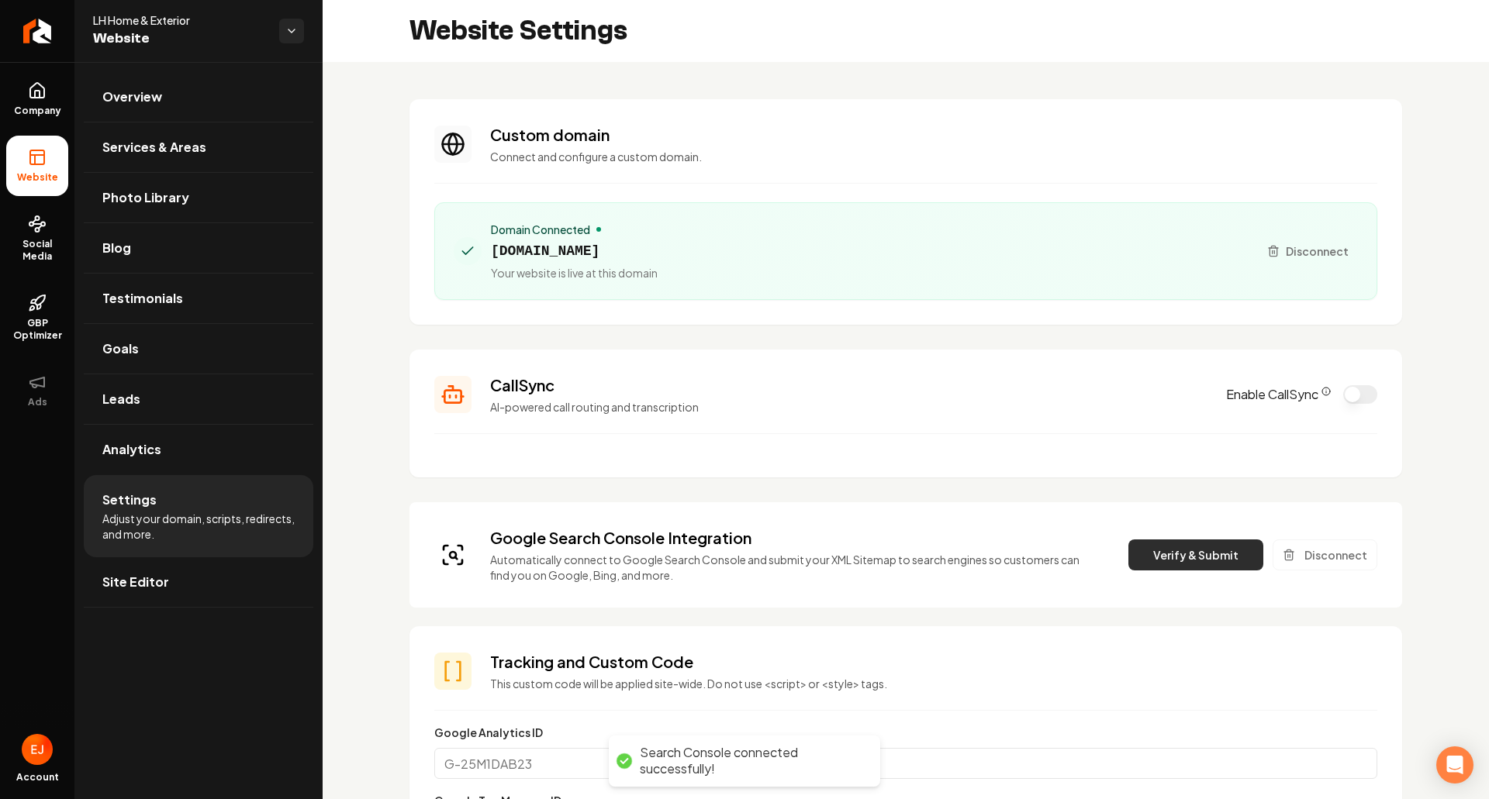
click at [1179, 543] on button "Verify & Submit" at bounding box center [1195, 555] width 135 height 31
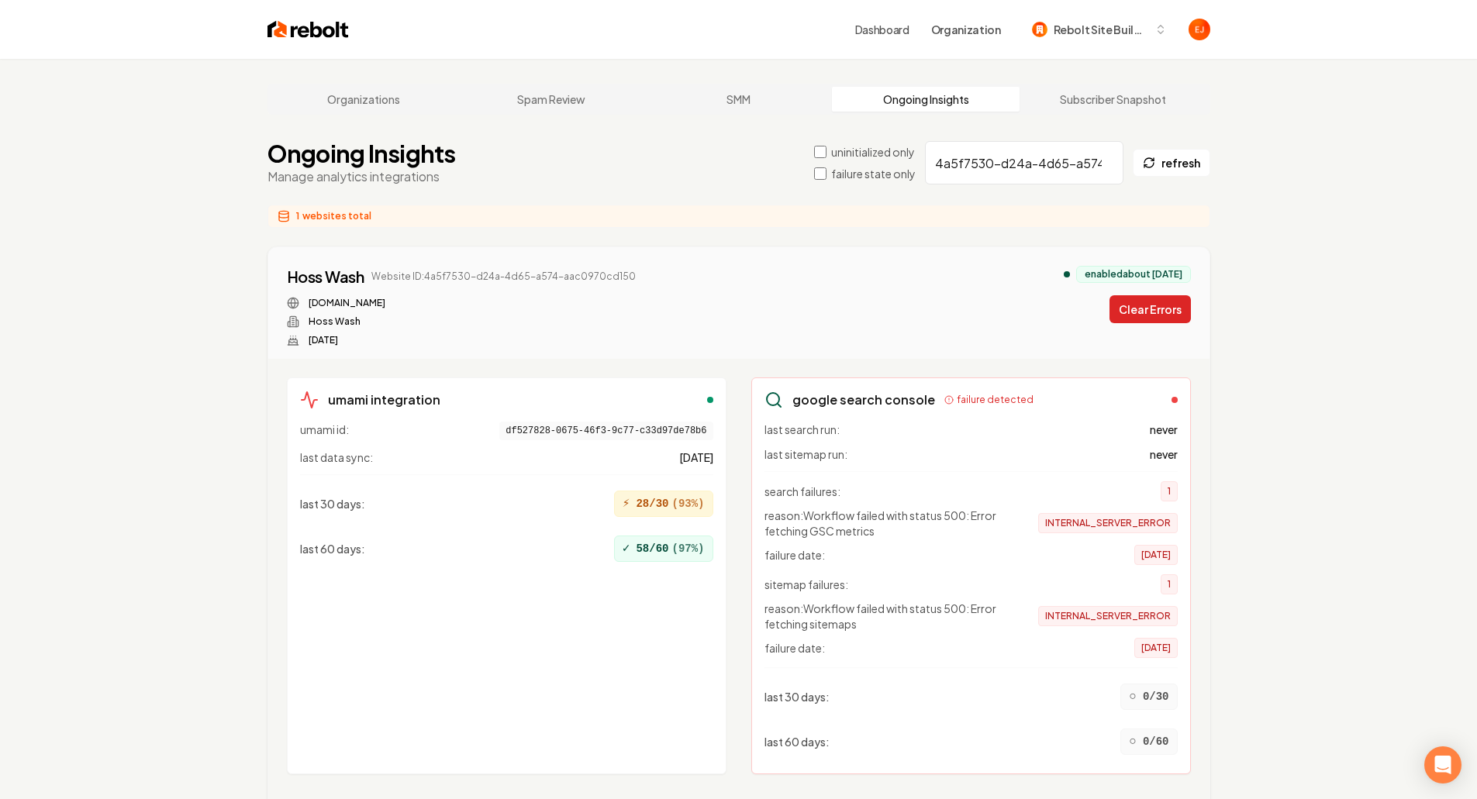
click at [1149, 305] on button "Clear Errors" at bounding box center [1150, 309] width 81 height 28
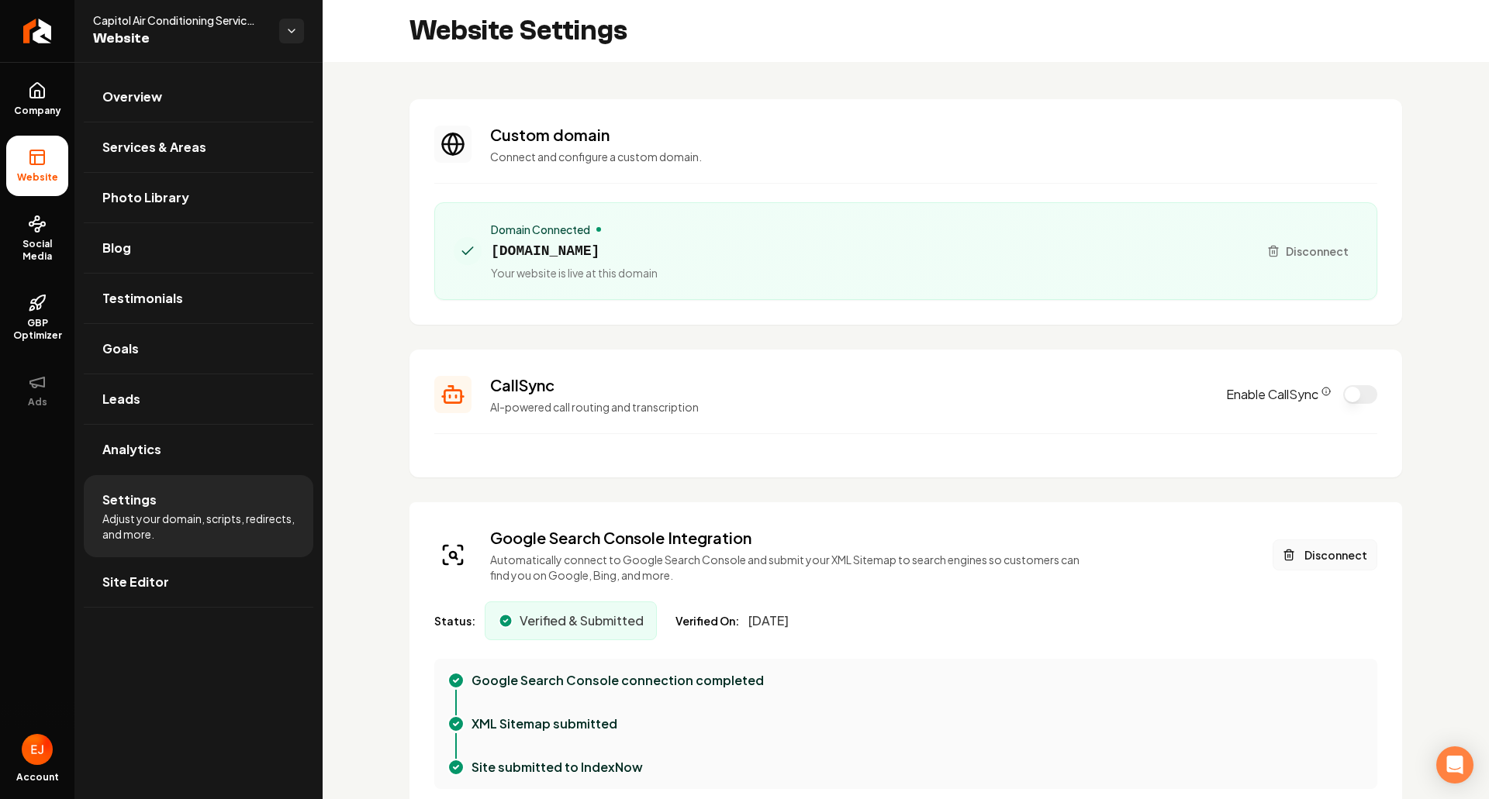
click at [1325, 551] on button "Disconnect" at bounding box center [1325, 555] width 105 height 31
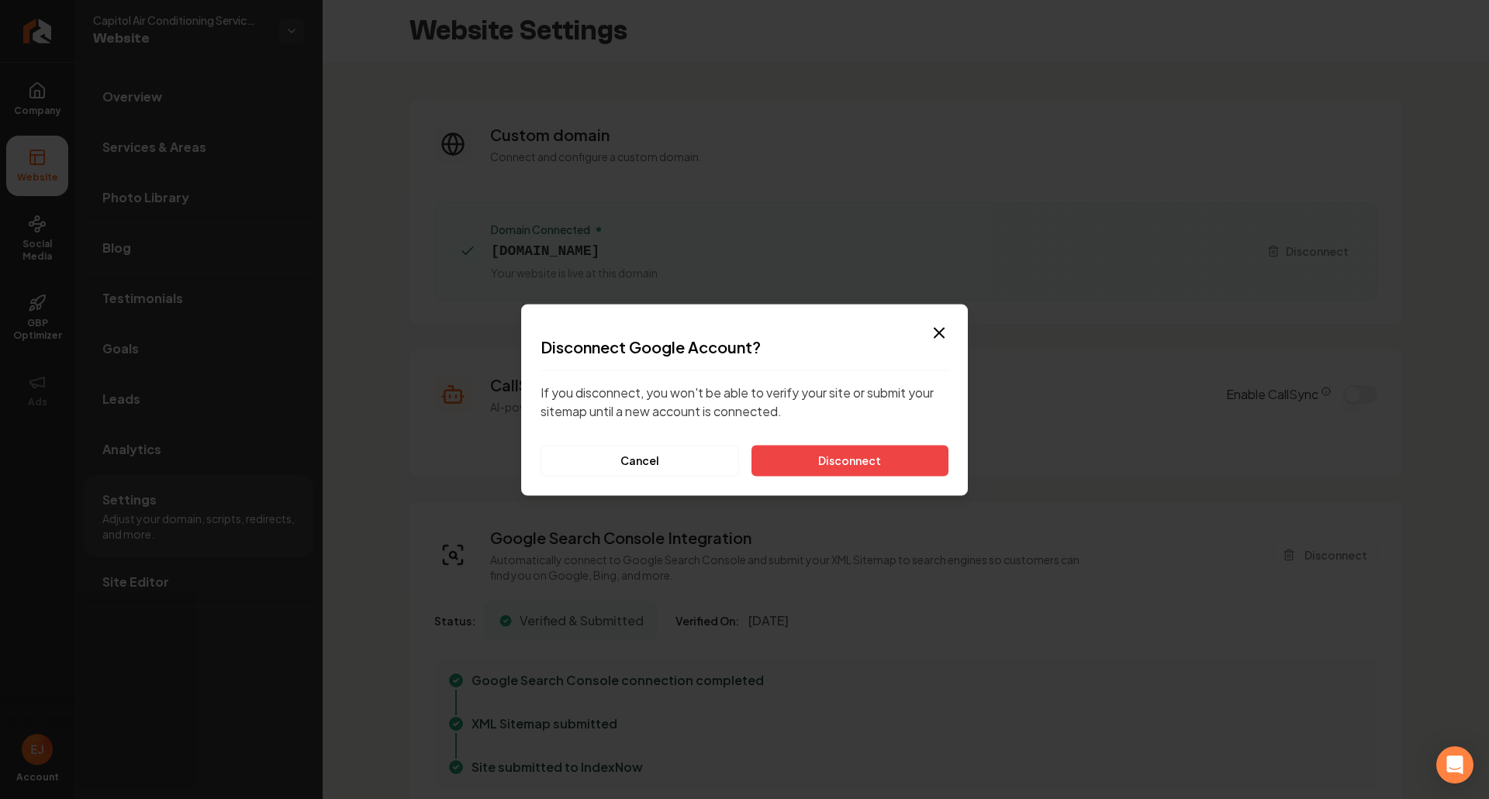
click at [933, 480] on div "Dialog Disconnect Google Account? If you disconnect, you won't be able to verif…" at bounding box center [744, 400] width 447 height 192
click at [913, 469] on button "Disconnect" at bounding box center [849, 460] width 197 height 31
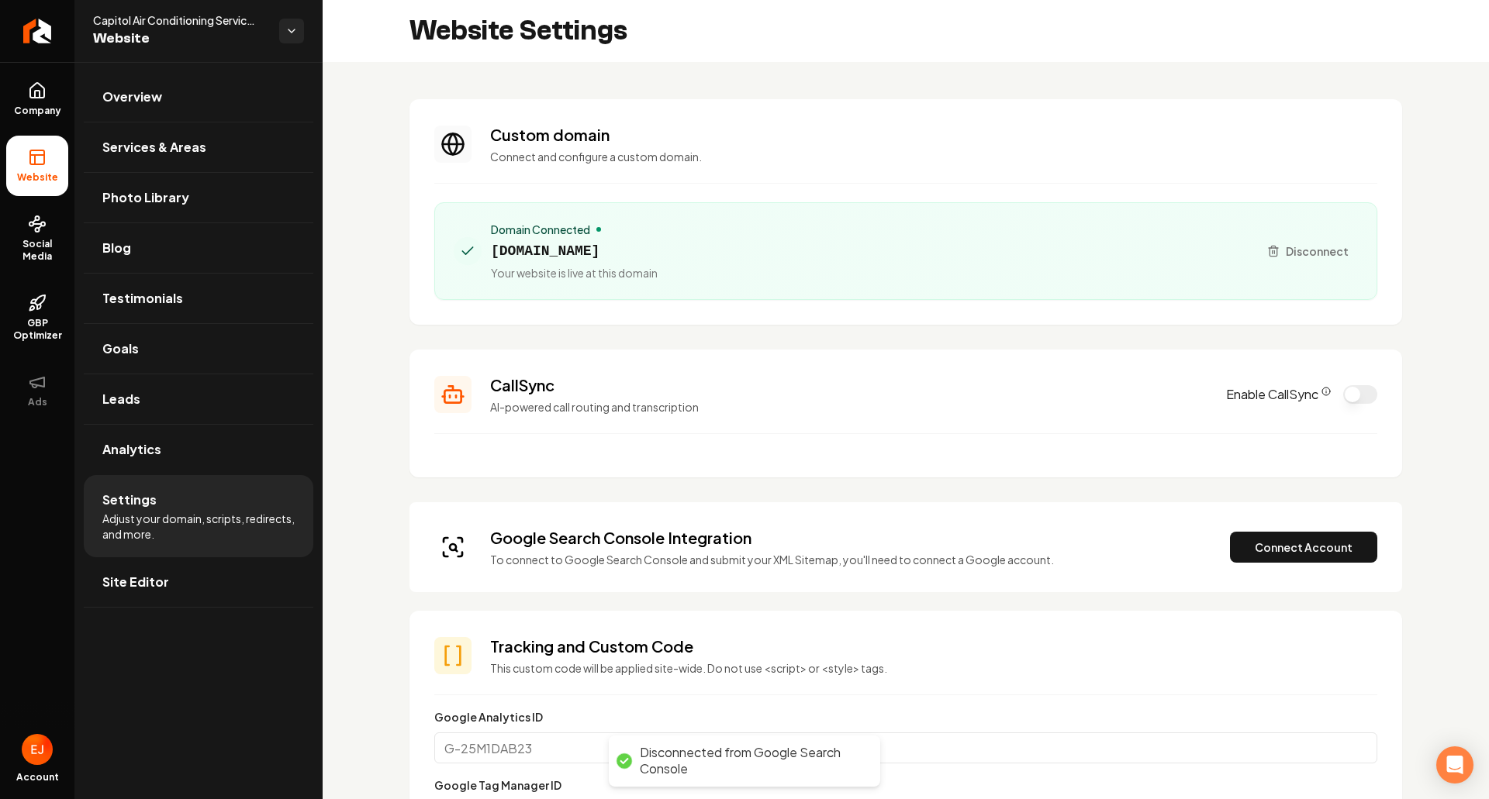
click at [1238, 528] on div "Google Search Console Integration To connect to Google Search Console and submi…" at bounding box center [905, 547] width 943 height 40
click at [1286, 550] on button "Connect Account" at bounding box center [1303, 547] width 147 height 31
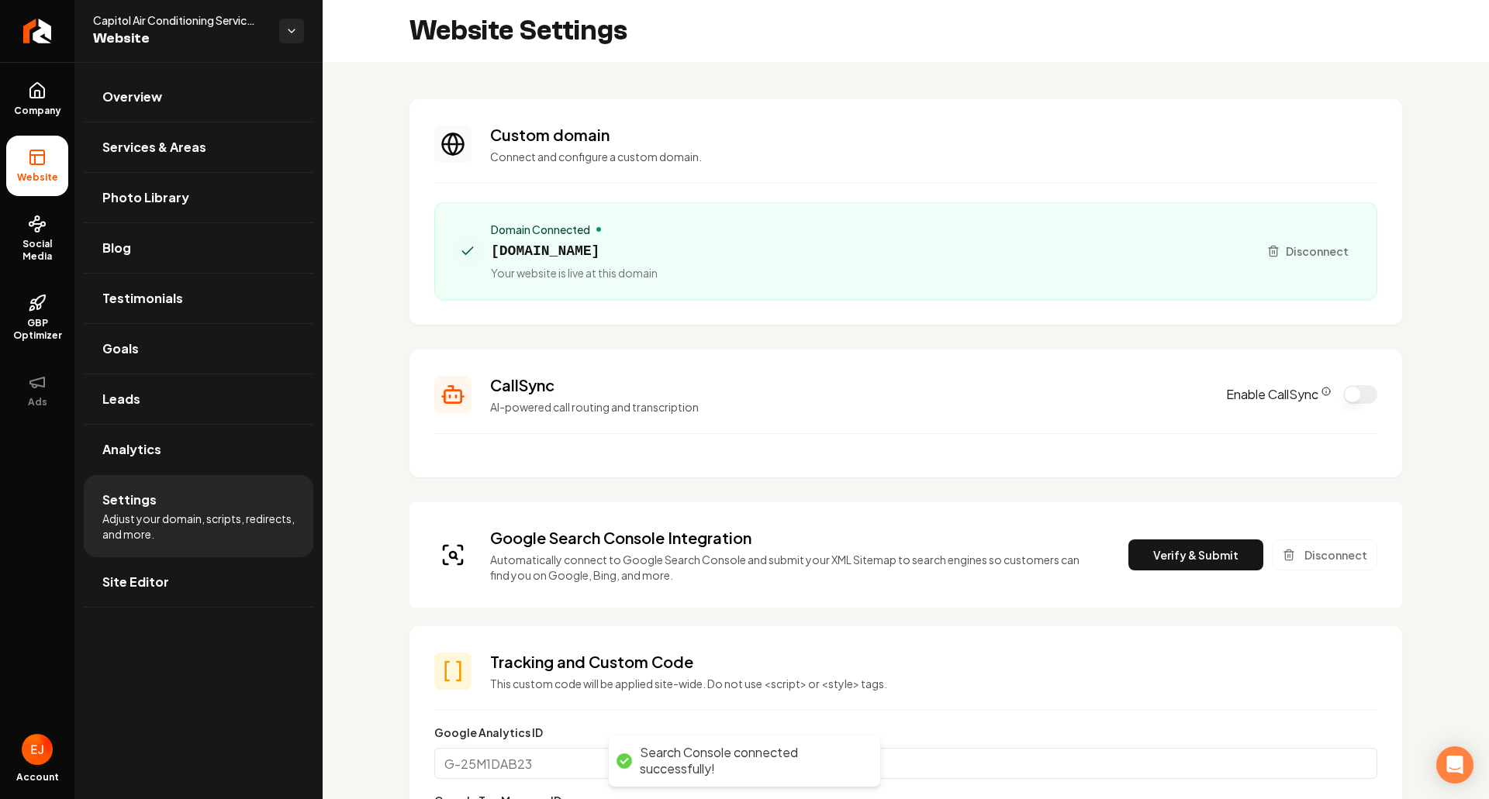
click at [1149, 537] on div "Google Search Console Integration Automatically connect to Google Search Consol…" at bounding box center [905, 555] width 943 height 56
click at [1148, 540] on button "Verify & Submit" at bounding box center [1195, 555] width 135 height 31
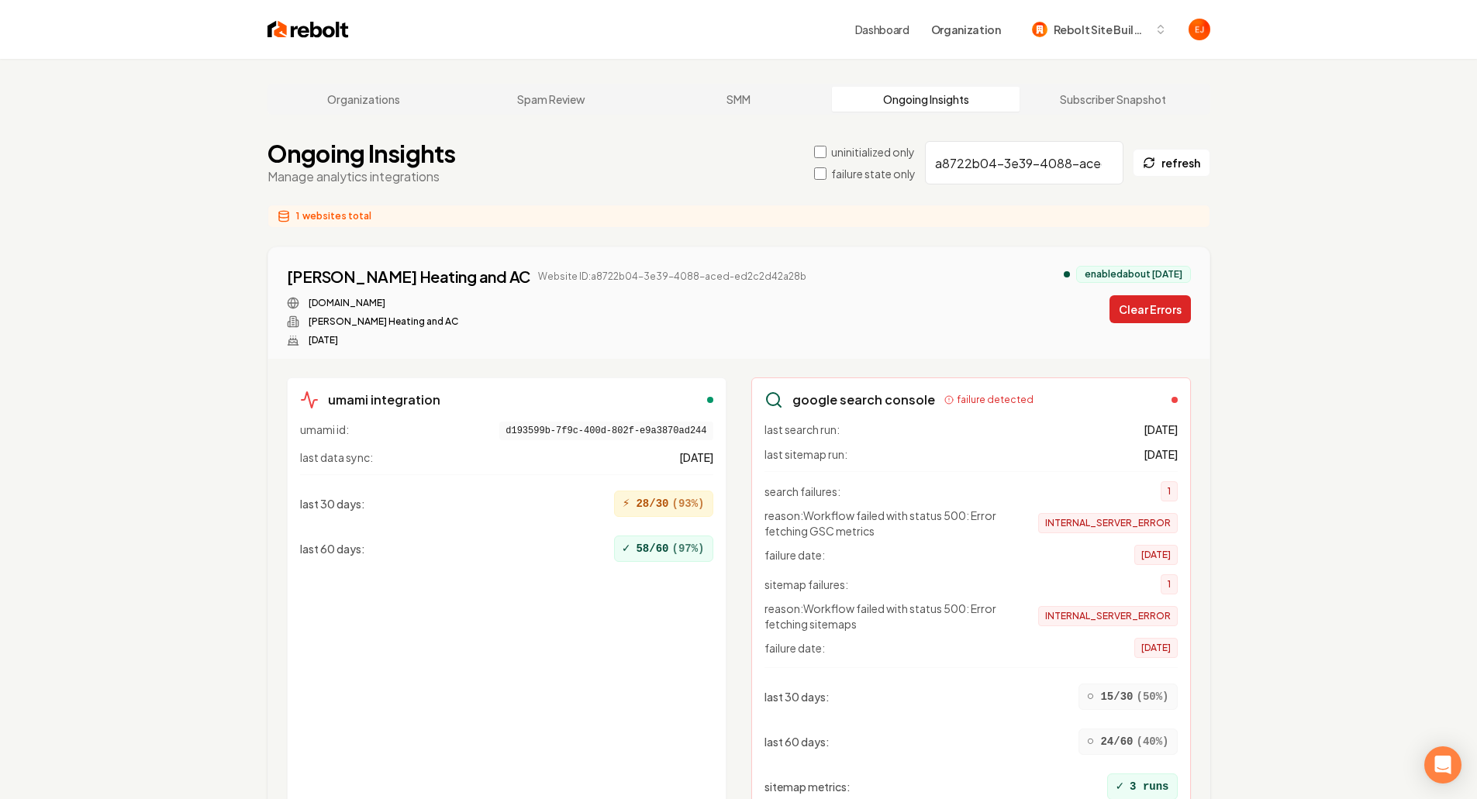
drag, startPoint x: 1148, startPoint y: 326, endPoint x: 1148, endPoint y: 317, distance: 9.3
click at [1148, 326] on div "[PERSON_NAME] Heating and AC Website ID: a8722b04-3e39-4088-aced-ed2c2d42a28b […" at bounding box center [739, 306] width 904 height 81
click at [1148, 316] on button "Clear Errors" at bounding box center [1150, 309] width 81 height 28
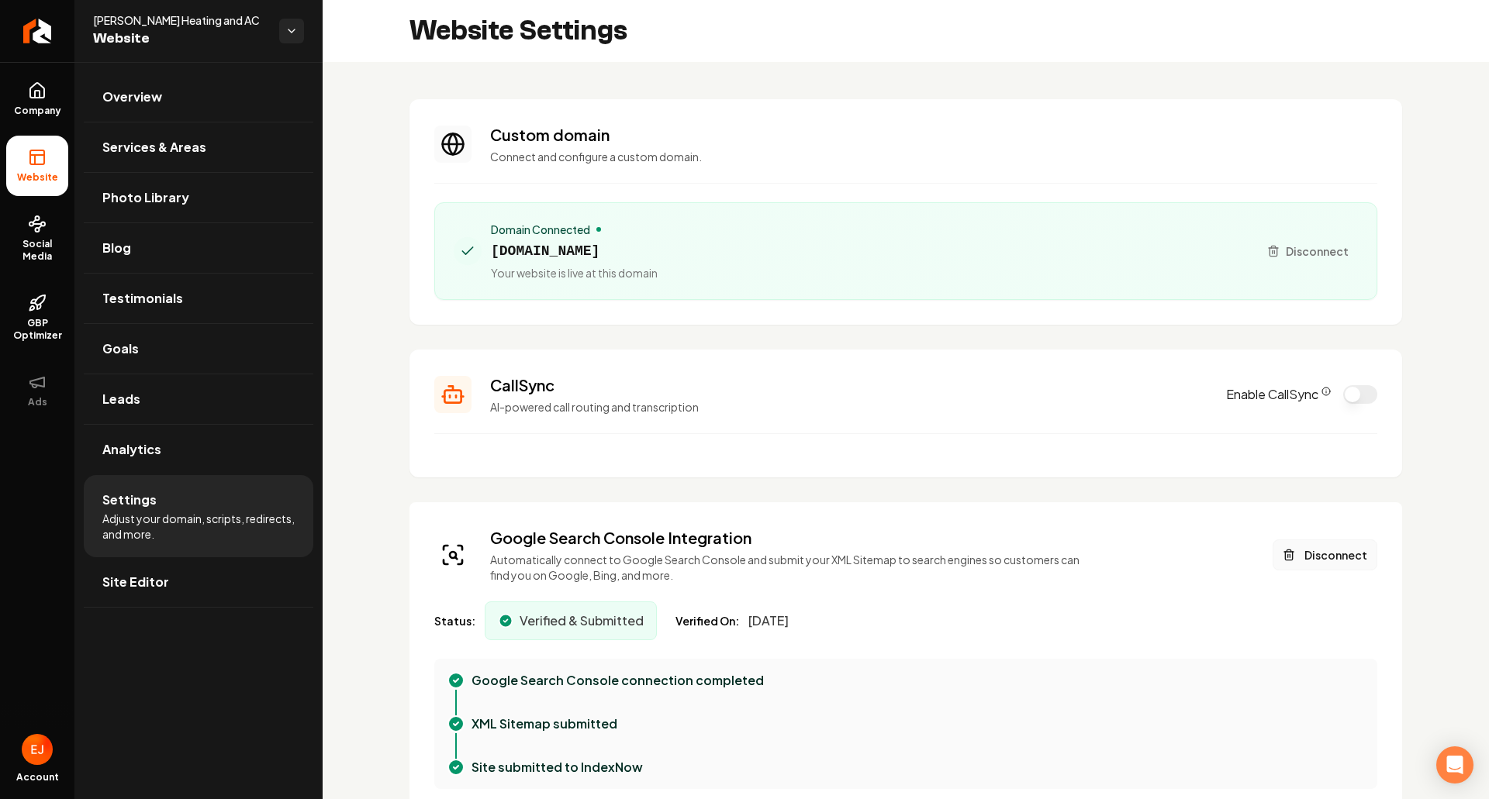
click at [1317, 561] on button "Disconnect" at bounding box center [1325, 555] width 105 height 31
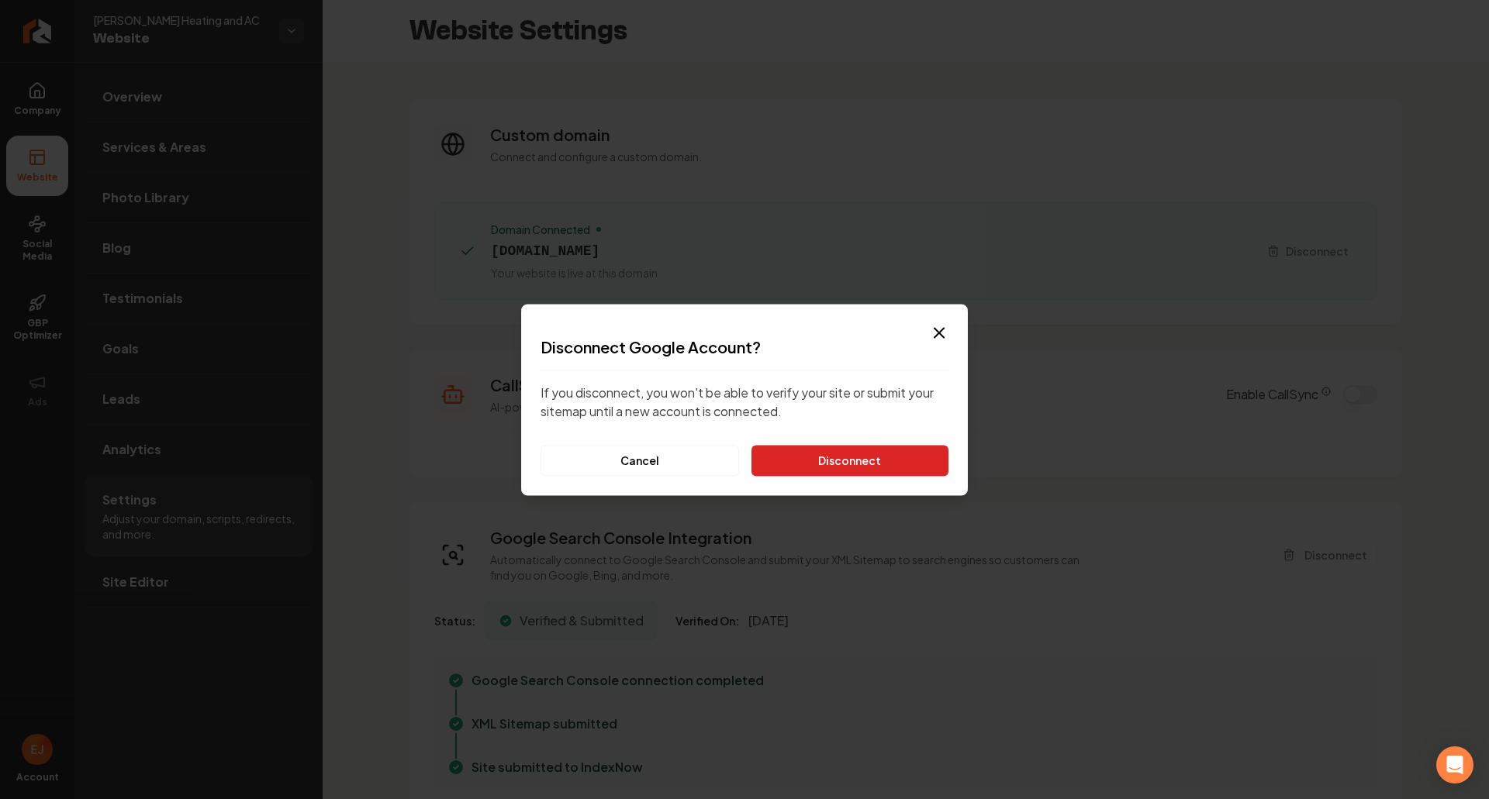
drag, startPoint x: 934, startPoint y: 471, endPoint x: 960, endPoint y: 457, distance: 29.8
click at [934, 471] on button "Disconnect" at bounding box center [849, 460] width 197 height 31
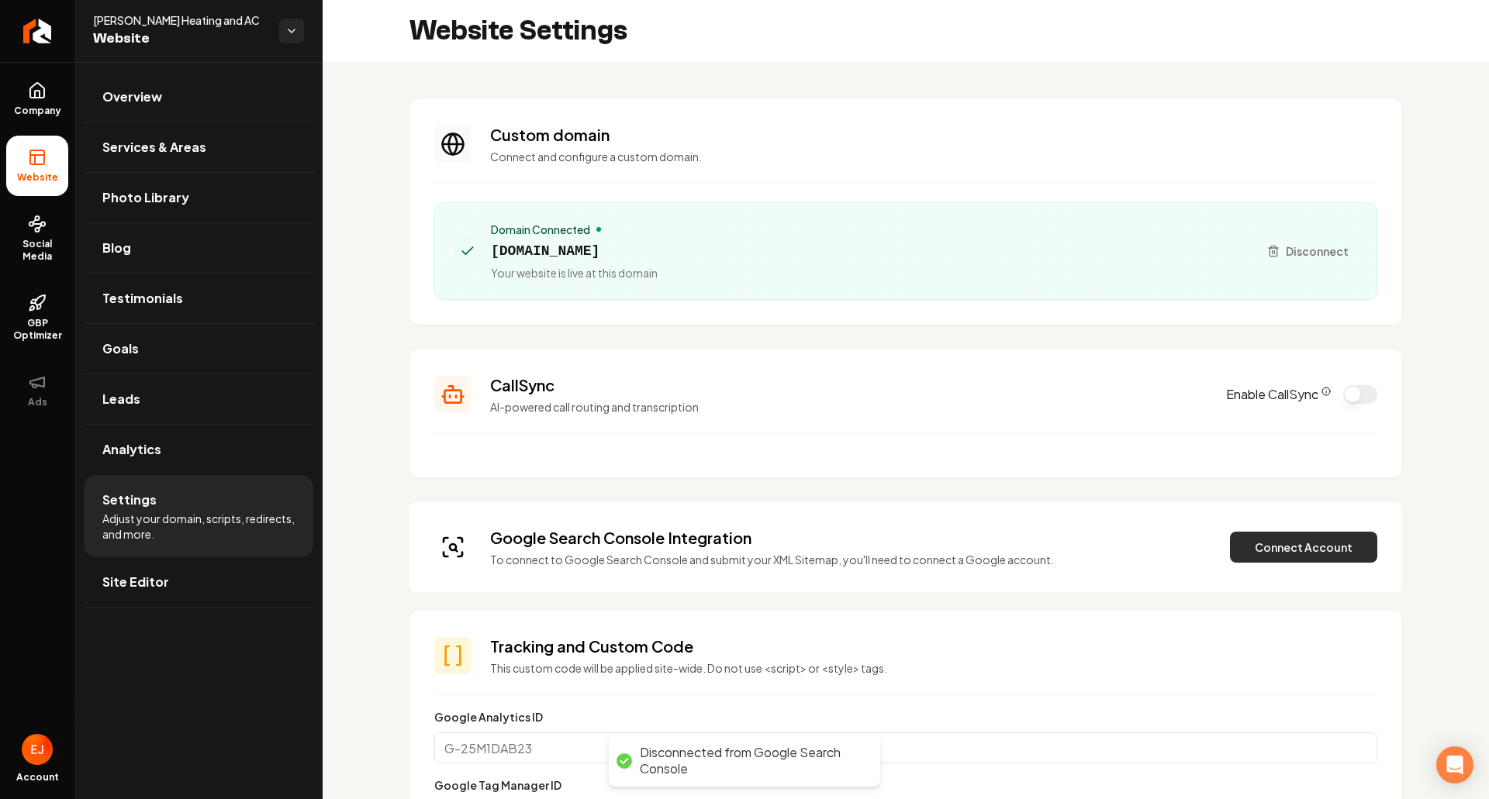
click at [1241, 548] on button "Connect Account" at bounding box center [1303, 547] width 147 height 31
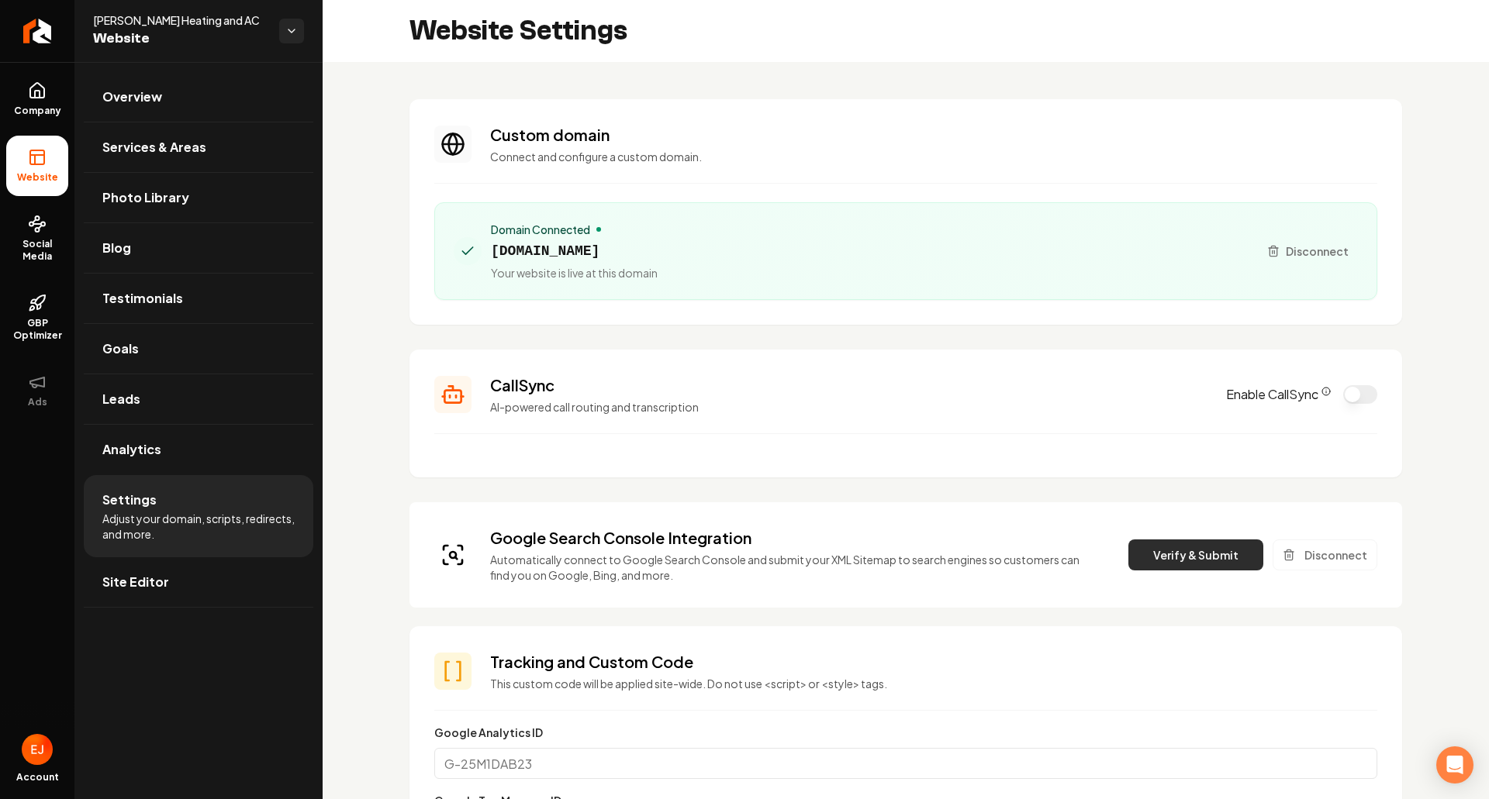
drag, startPoint x: 1183, startPoint y: 557, endPoint x: 1156, endPoint y: 558, distance: 26.4
click at [1182, 557] on button "Verify & Submit" at bounding box center [1195, 555] width 135 height 31
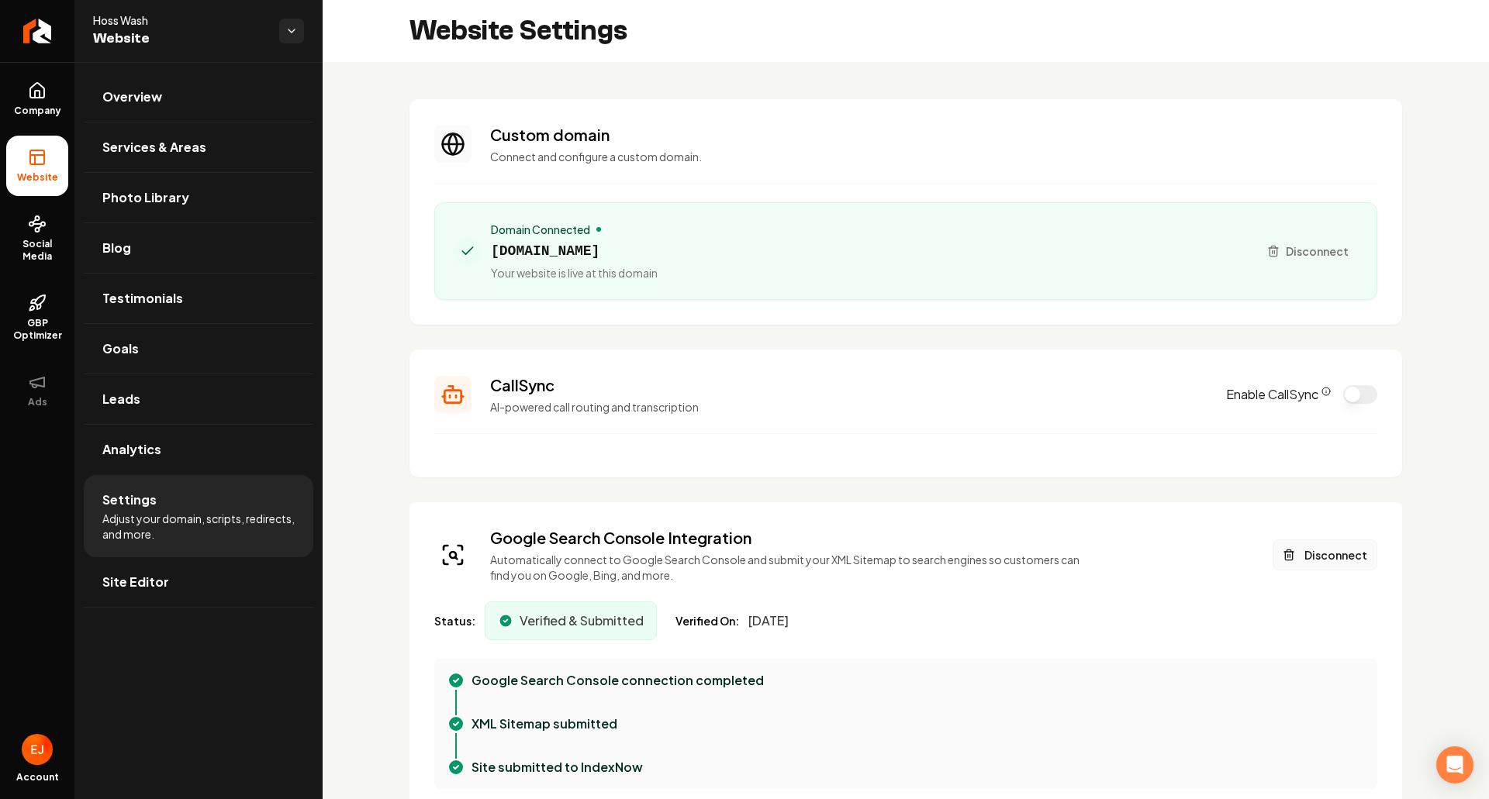
click at [1328, 561] on button "Disconnect" at bounding box center [1325, 555] width 105 height 31
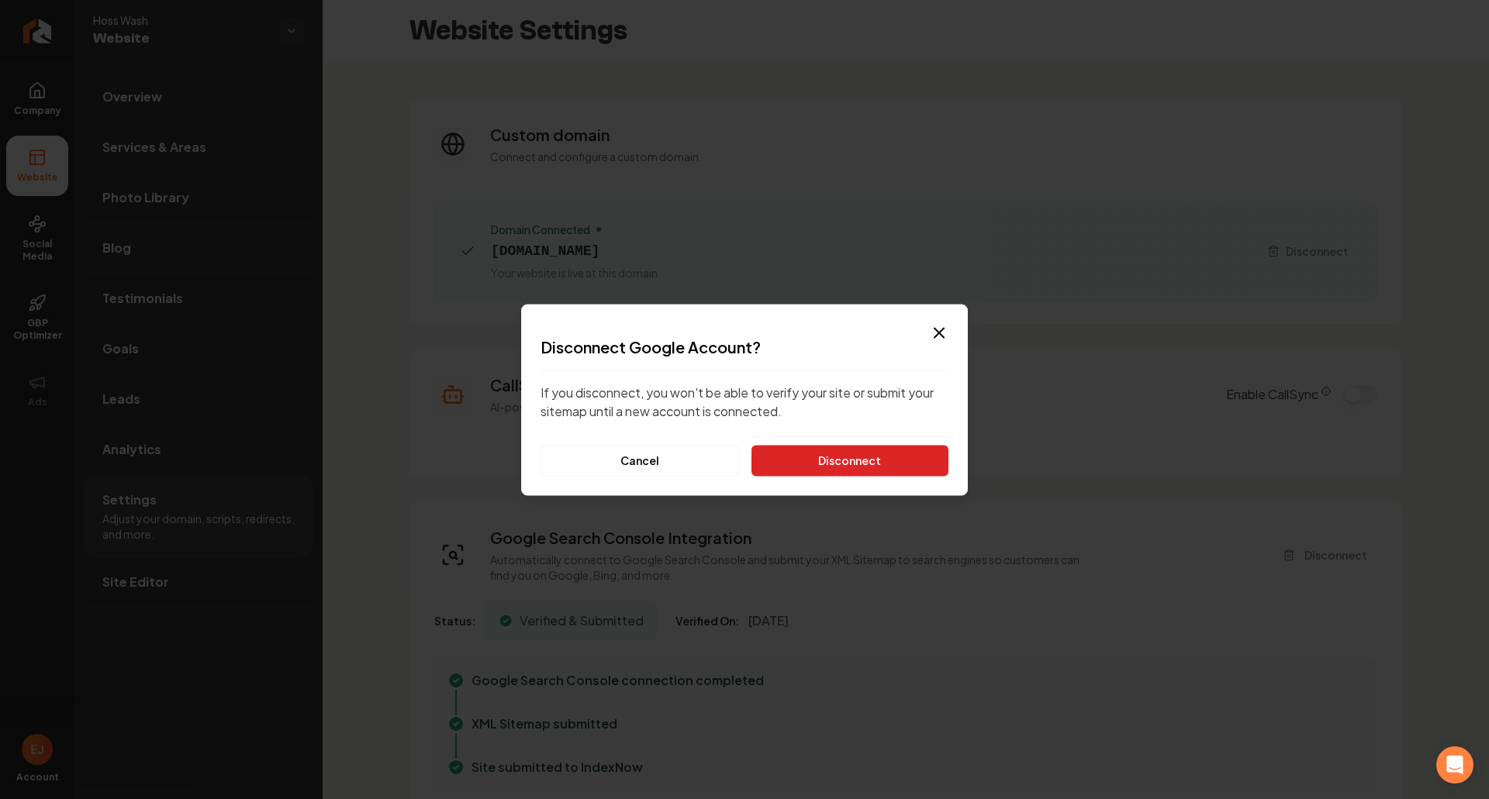
click at [867, 465] on button "Disconnect" at bounding box center [849, 460] width 197 height 31
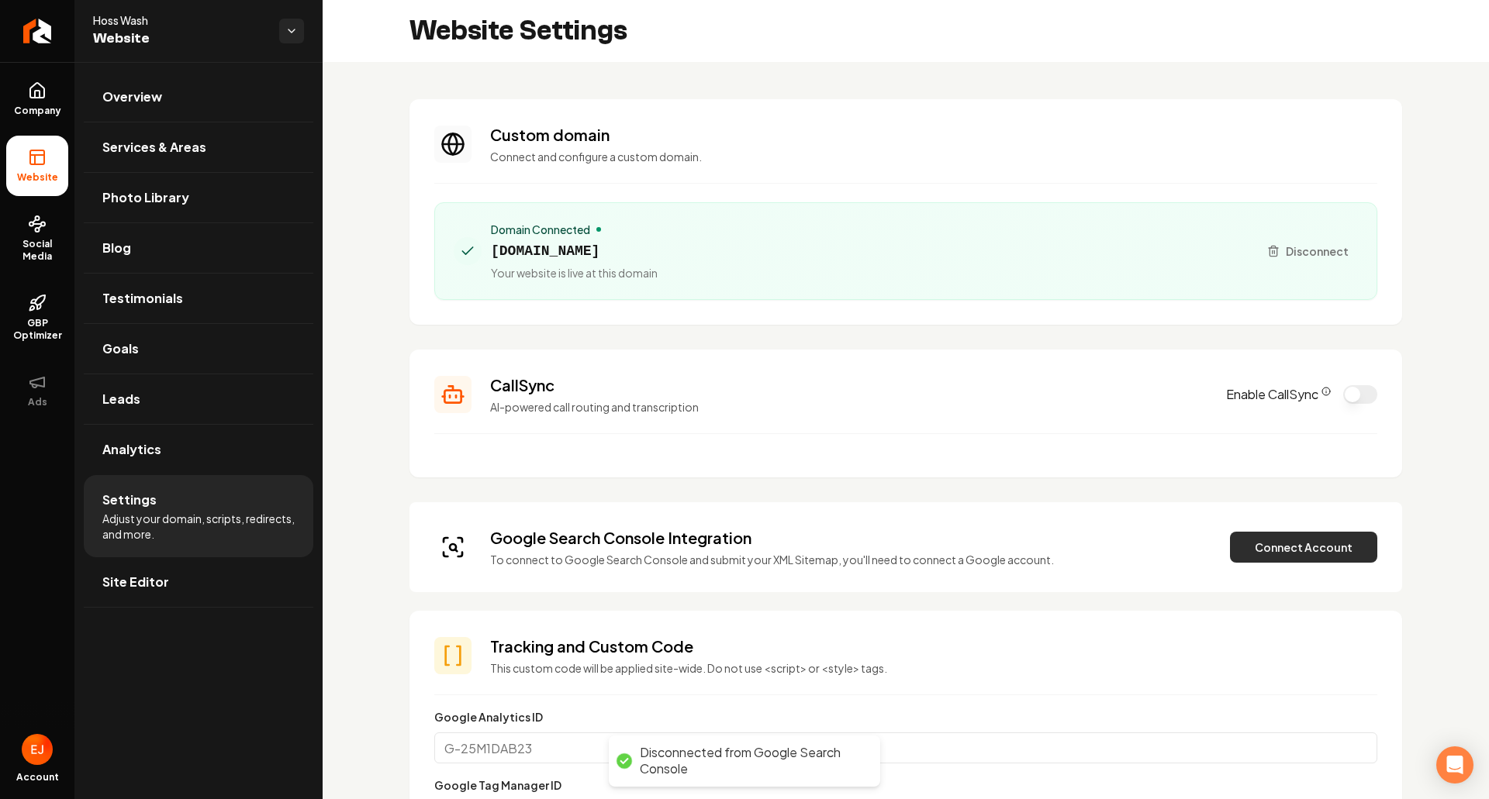
click at [1250, 547] on button "Connect Account" at bounding box center [1303, 547] width 147 height 31
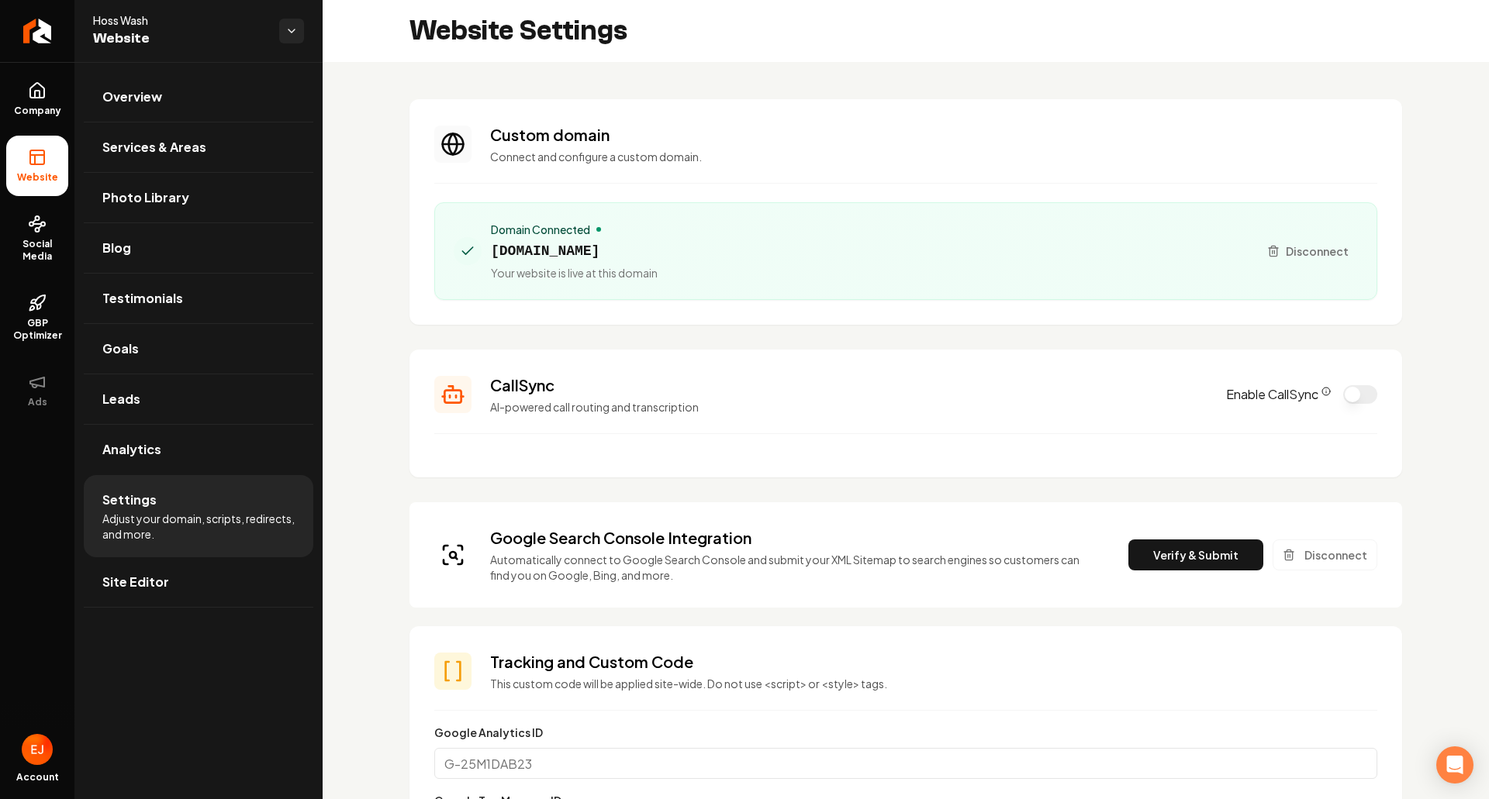
click at [1162, 558] on button "Verify & Submit" at bounding box center [1195, 555] width 135 height 31
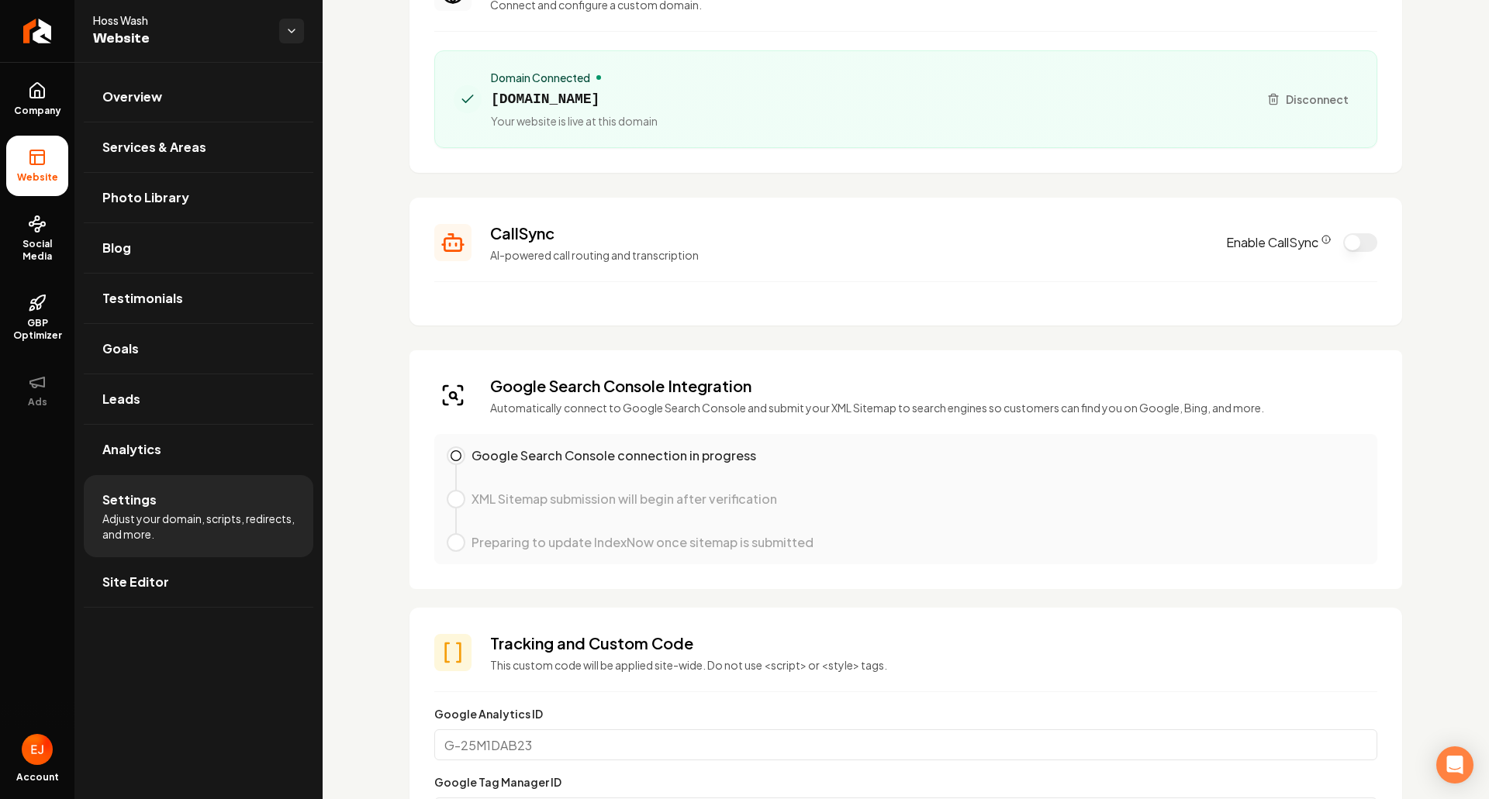
scroll to position [155, 0]
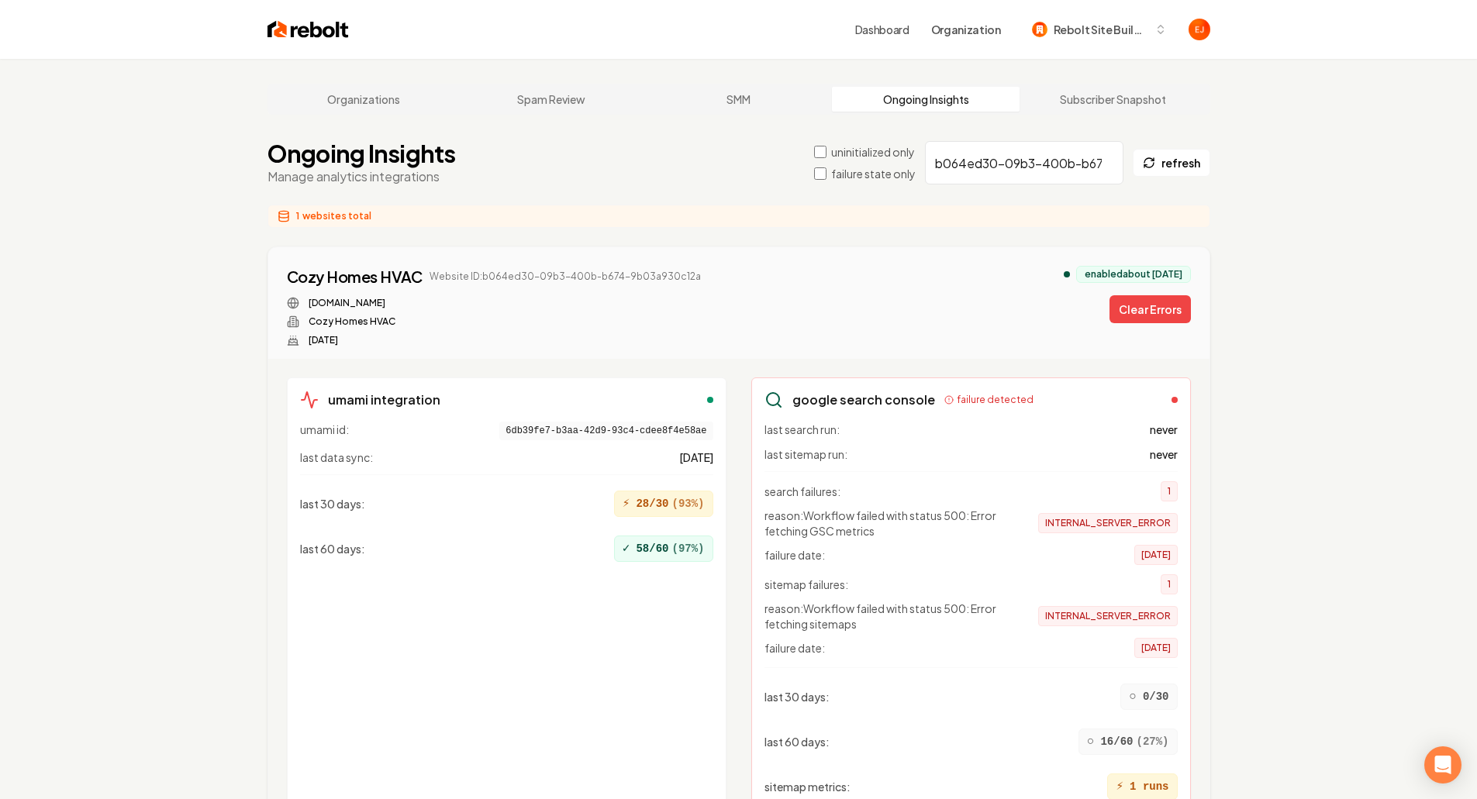
drag, startPoint x: 1136, startPoint y: 302, endPoint x: 1109, endPoint y: 247, distance: 62.1
click at [1136, 303] on button "Clear Errors" at bounding box center [1150, 309] width 81 height 28
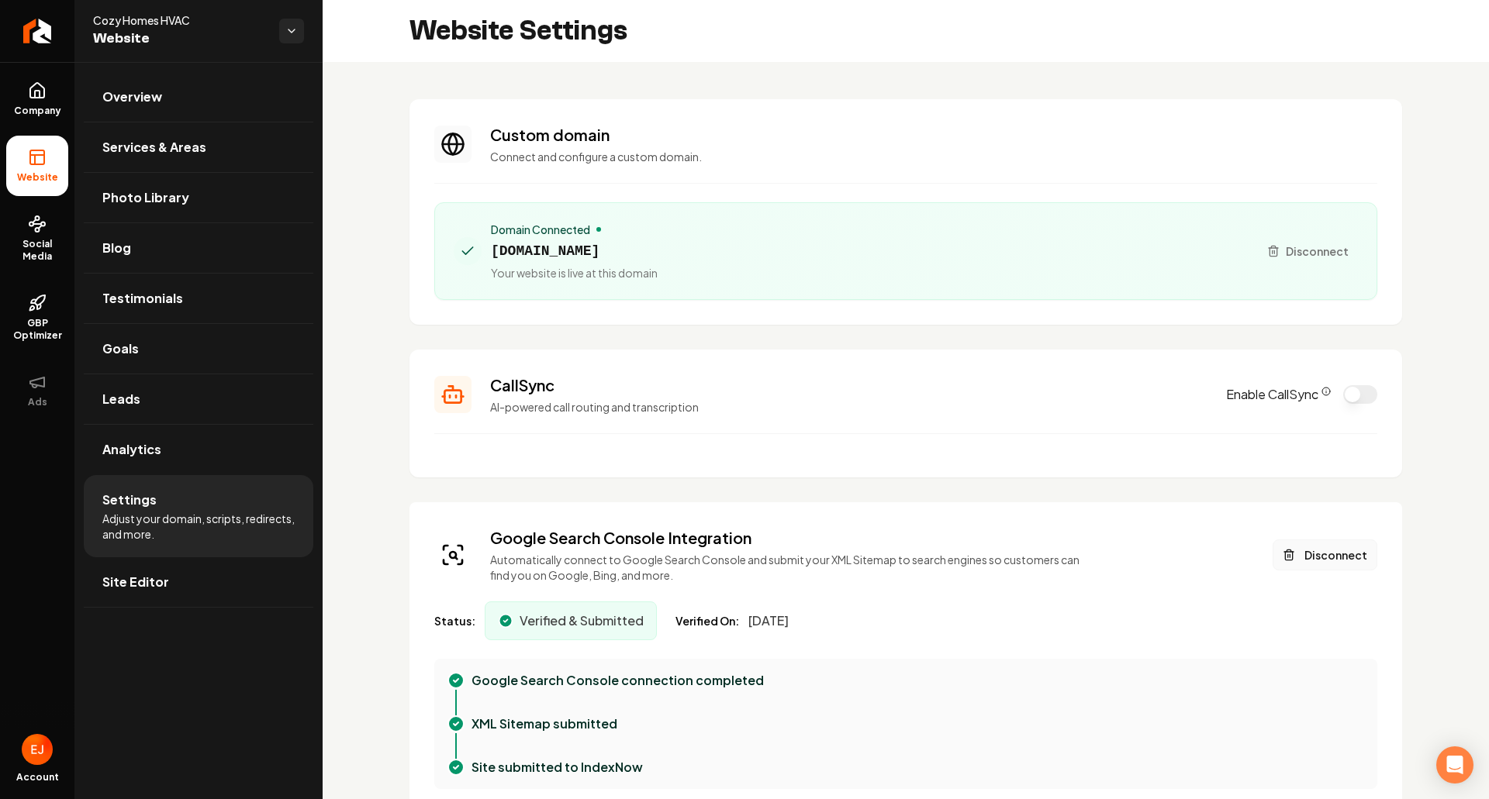
click at [1313, 562] on button "Disconnect" at bounding box center [1325, 555] width 105 height 31
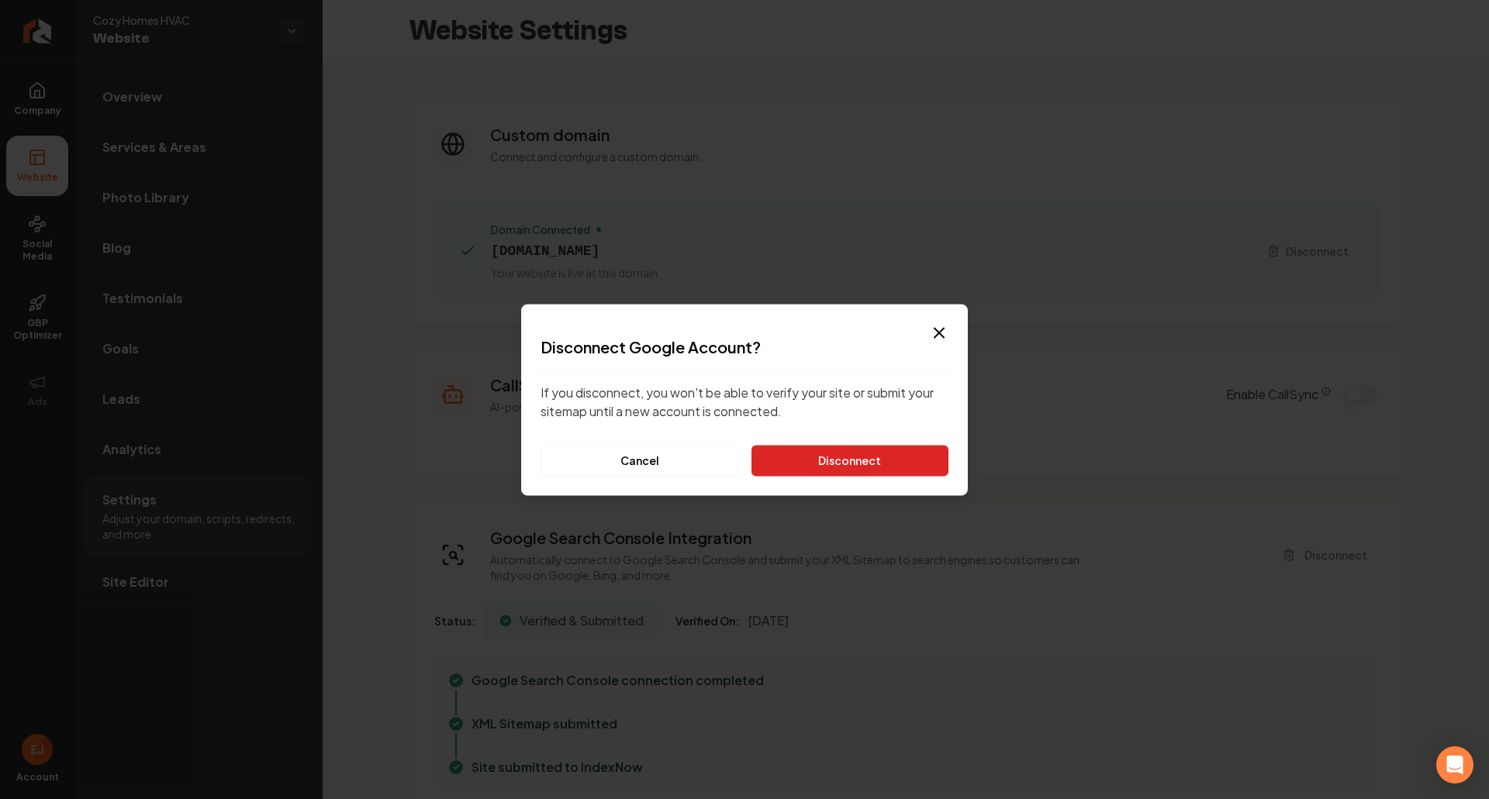
click at [859, 458] on button "Disconnect" at bounding box center [849, 460] width 197 height 31
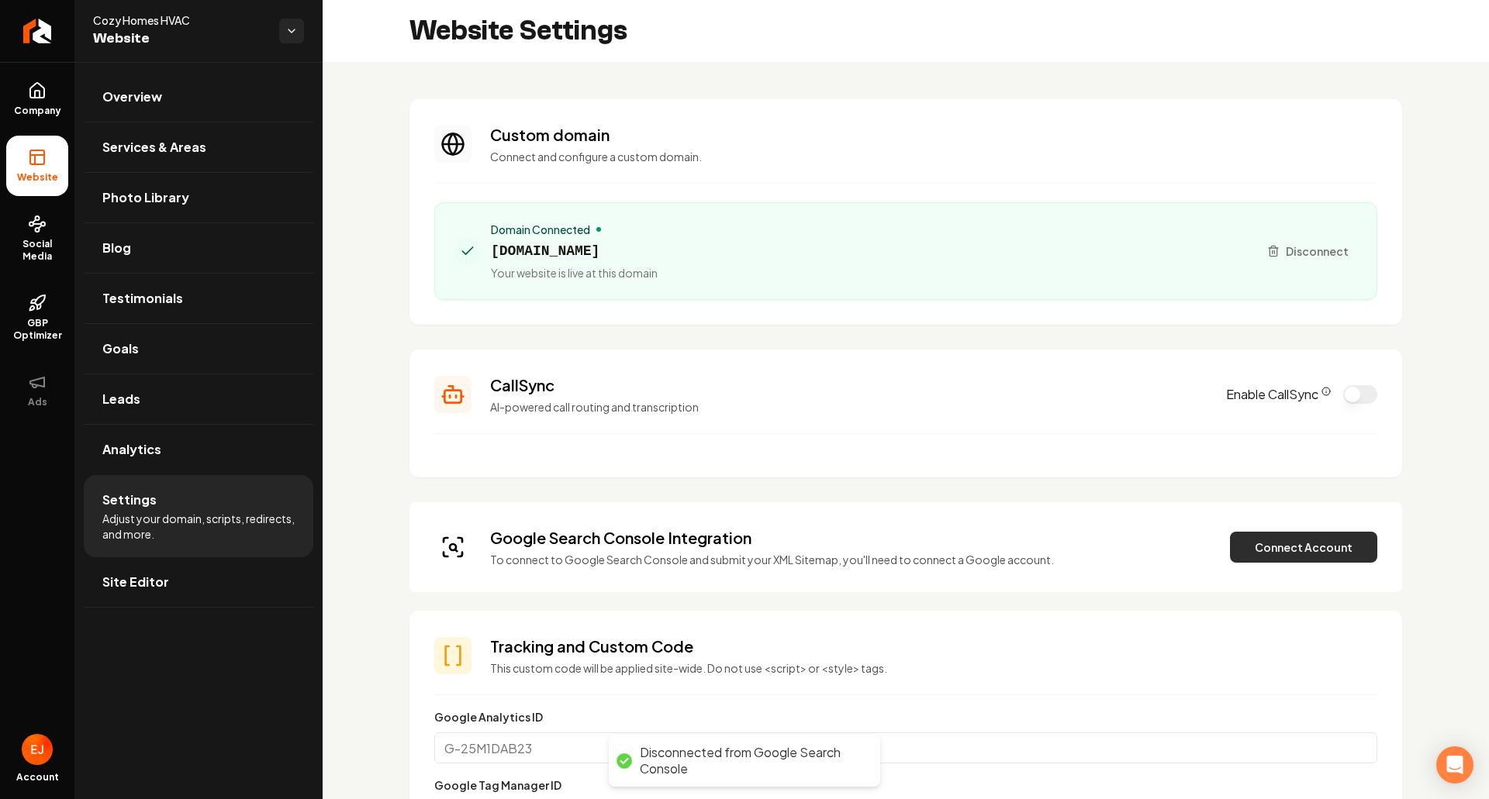
click at [1260, 547] on button "Connect Account" at bounding box center [1303, 547] width 147 height 31
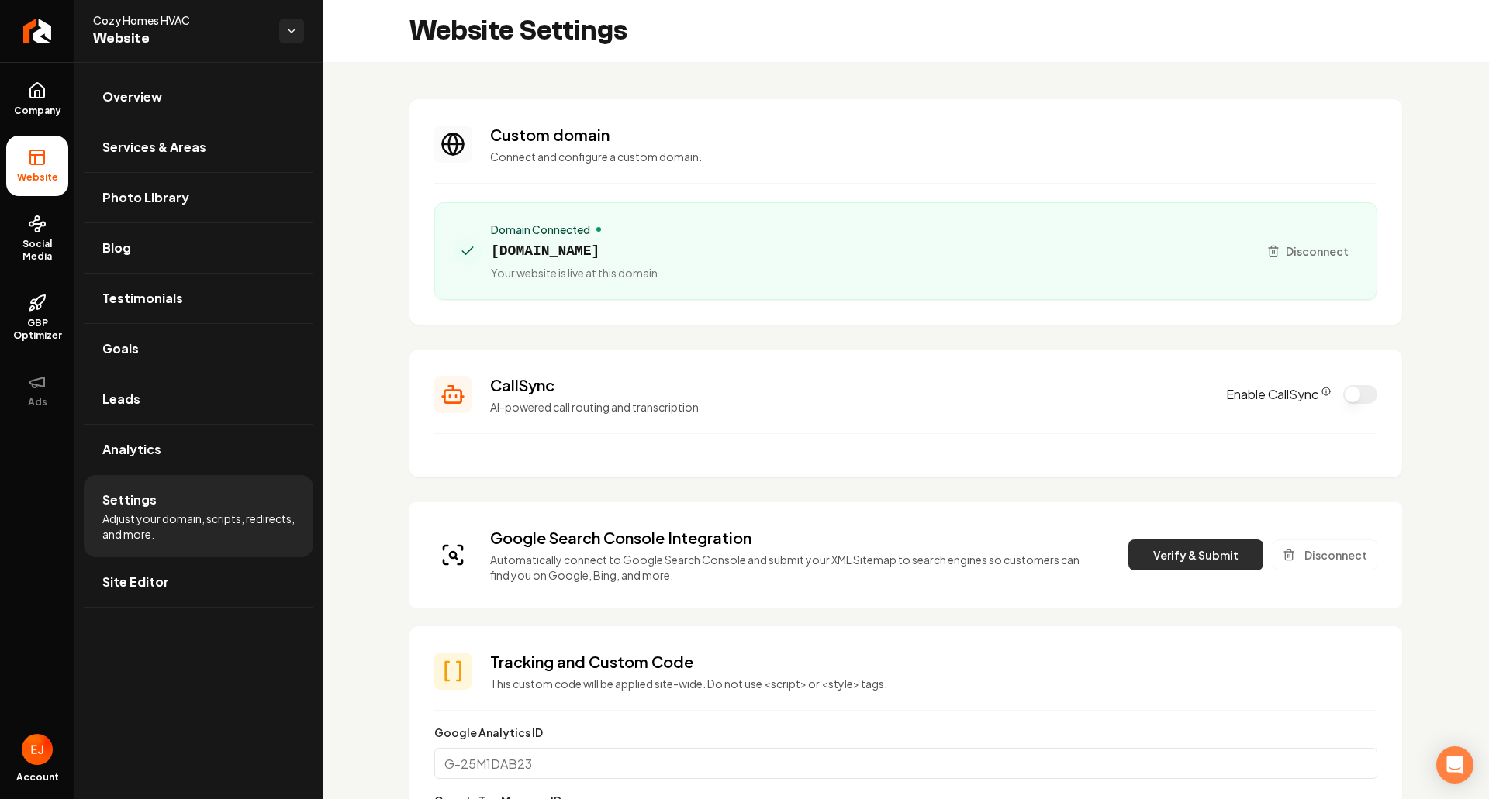
click at [1189, 565] on button "Verify & Submit" at bounding box center [1195, 555] width 135 height 31
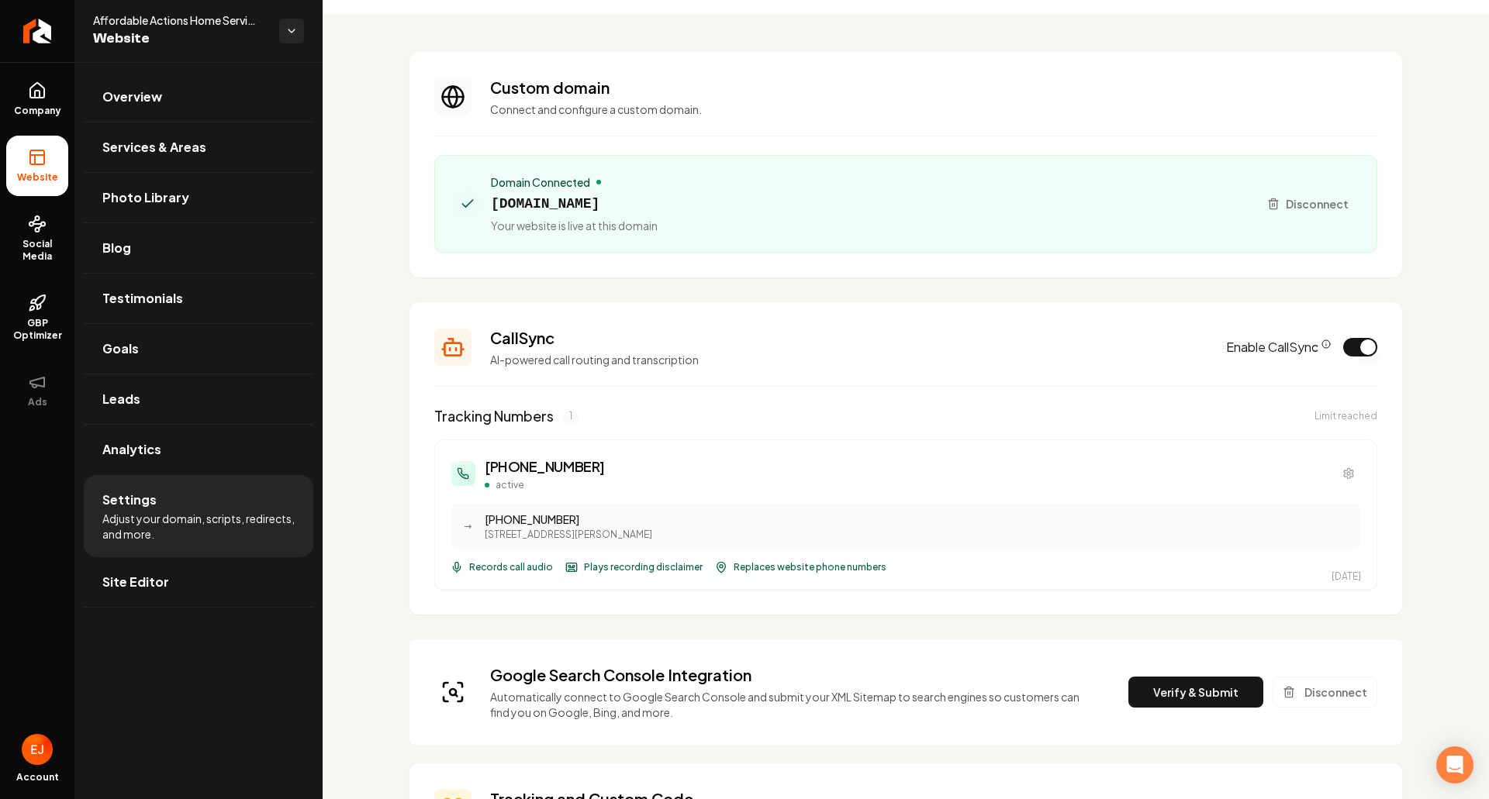
scroll to position [155, 0]
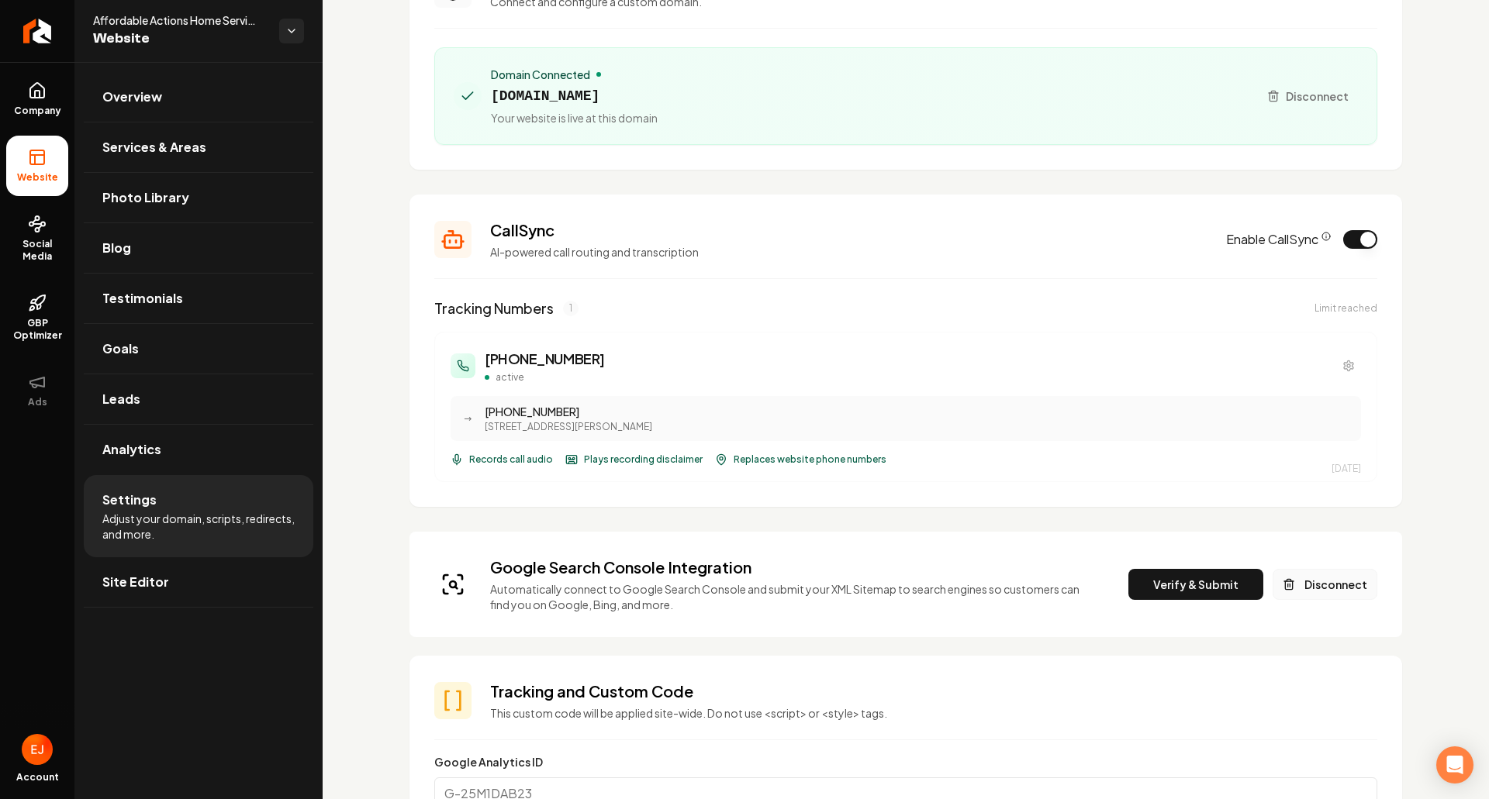
click at [1314, 588] on button "Disconnect" at bounding box center [1325, 584] width 105 height 31
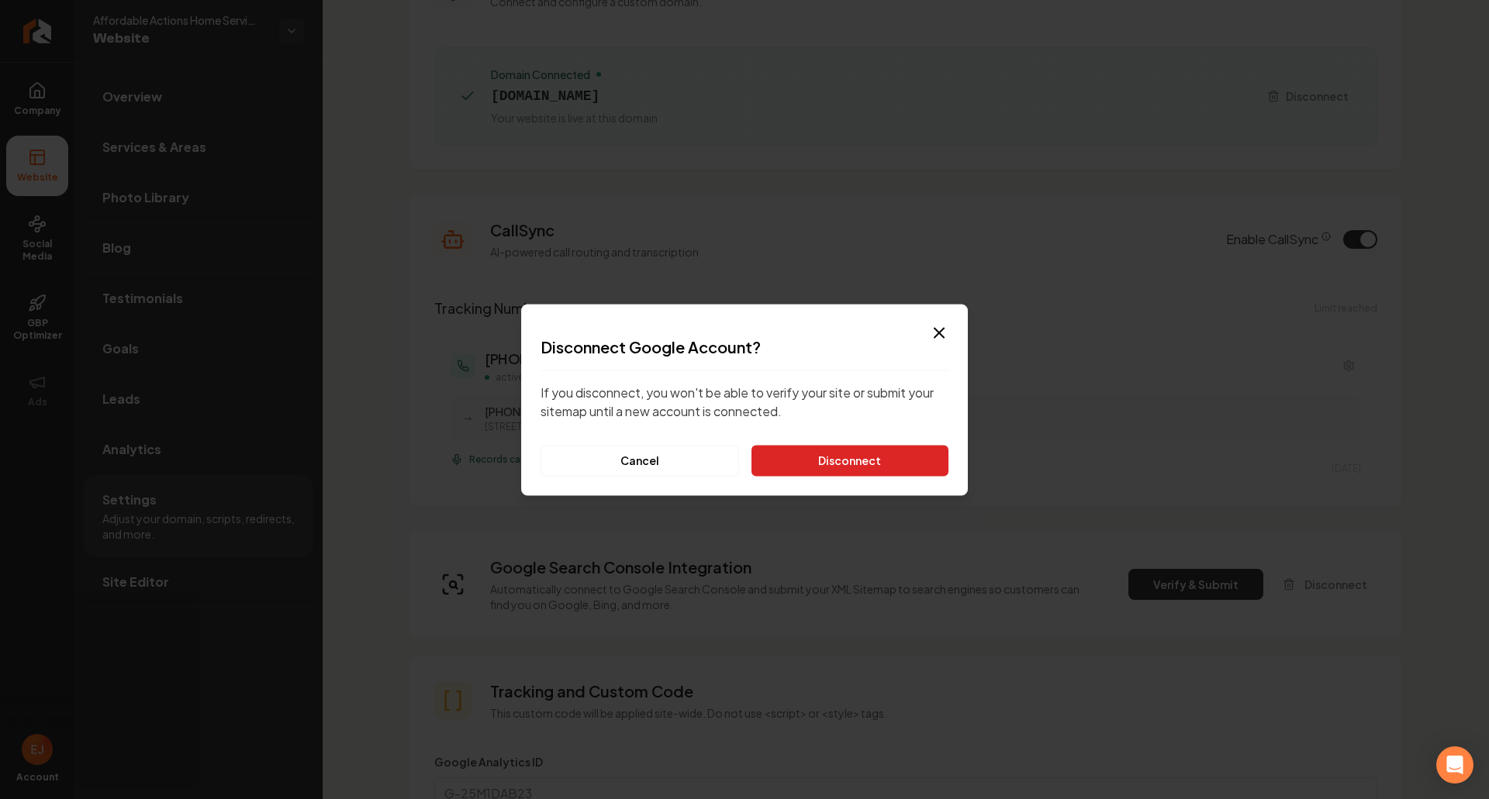
click at [869, 464] on button "Disconnect" at bounding box center [849, 460] width 197 height 31
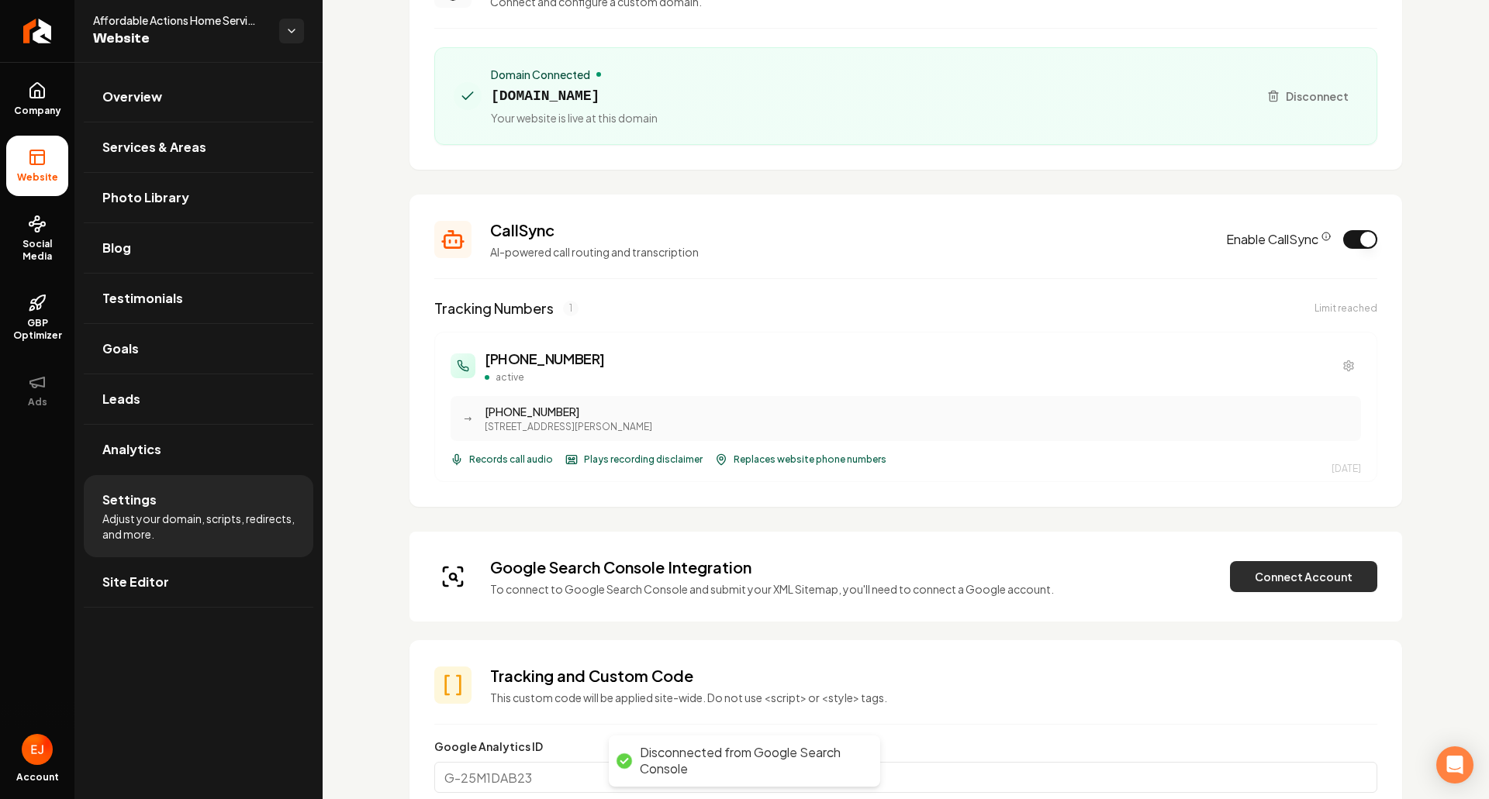
click at [1248, 576] on button "Connect Account" at bounding box center [1303, 576] width 147 height 31
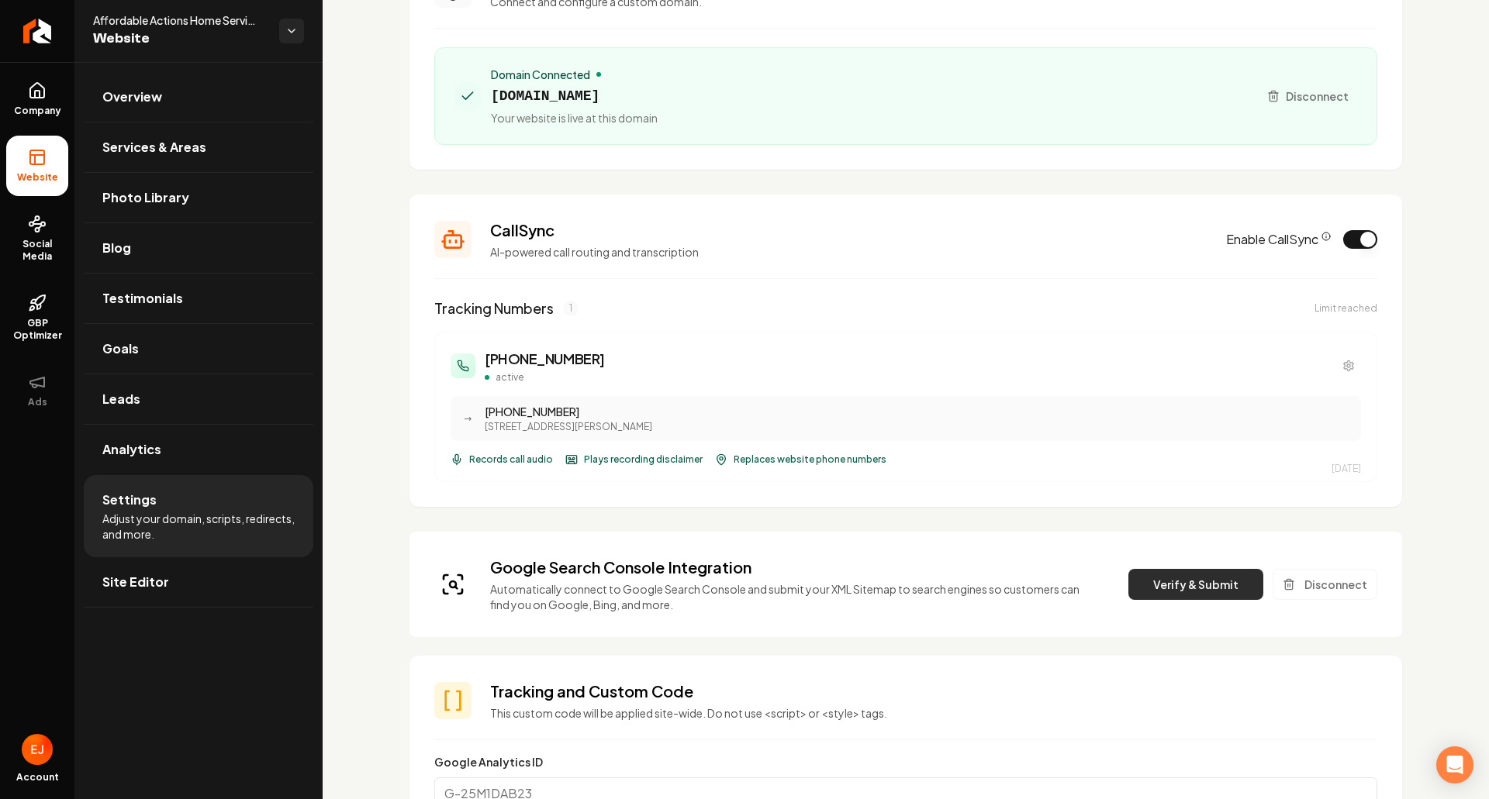
click at [1180, 586] on button "Verify & Submit" at bounding box center [1195, 584] width 135 height 31
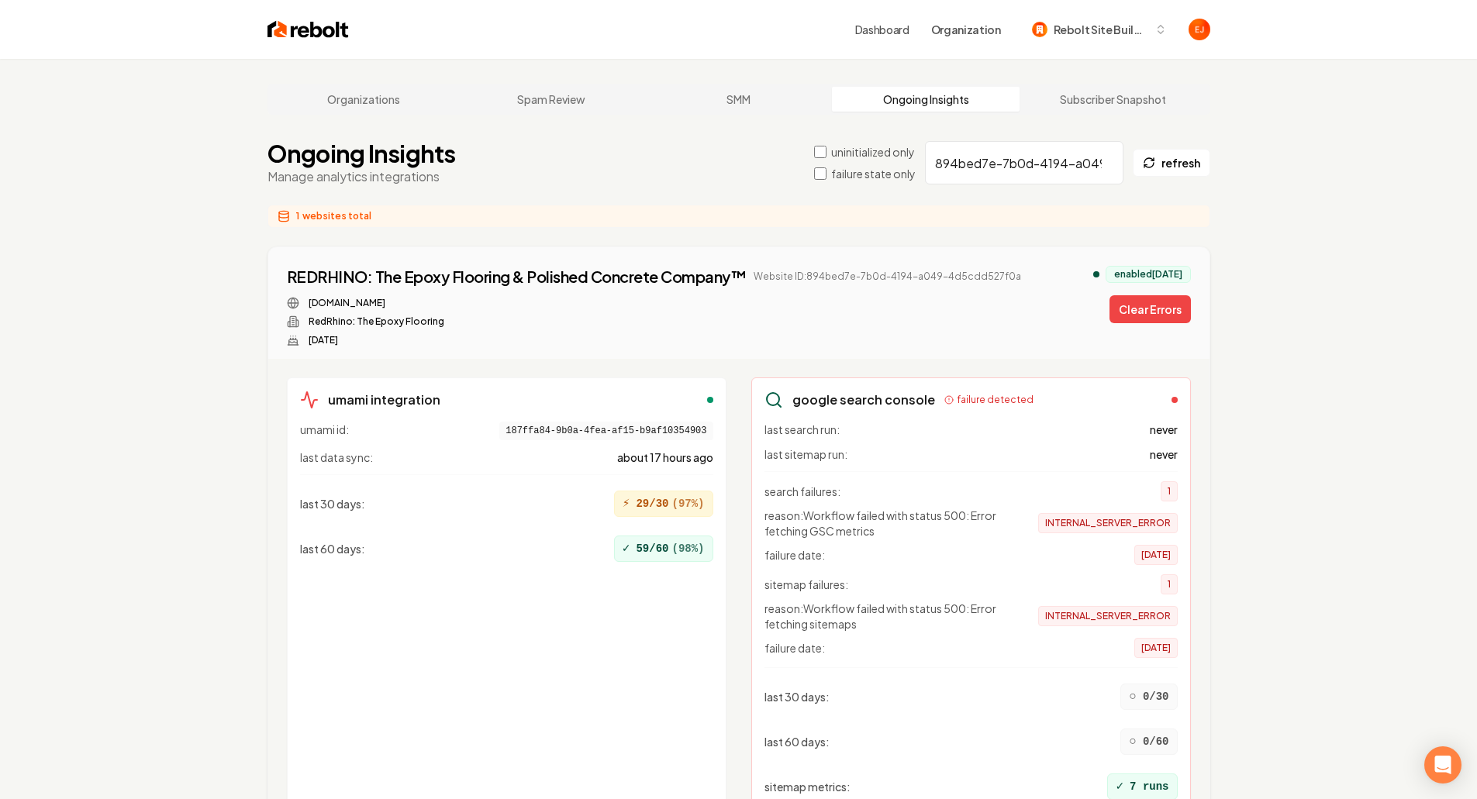
click at [1150, 300] on button "Clear Errors" at bounding box center [1150, 309] width 81 height 28
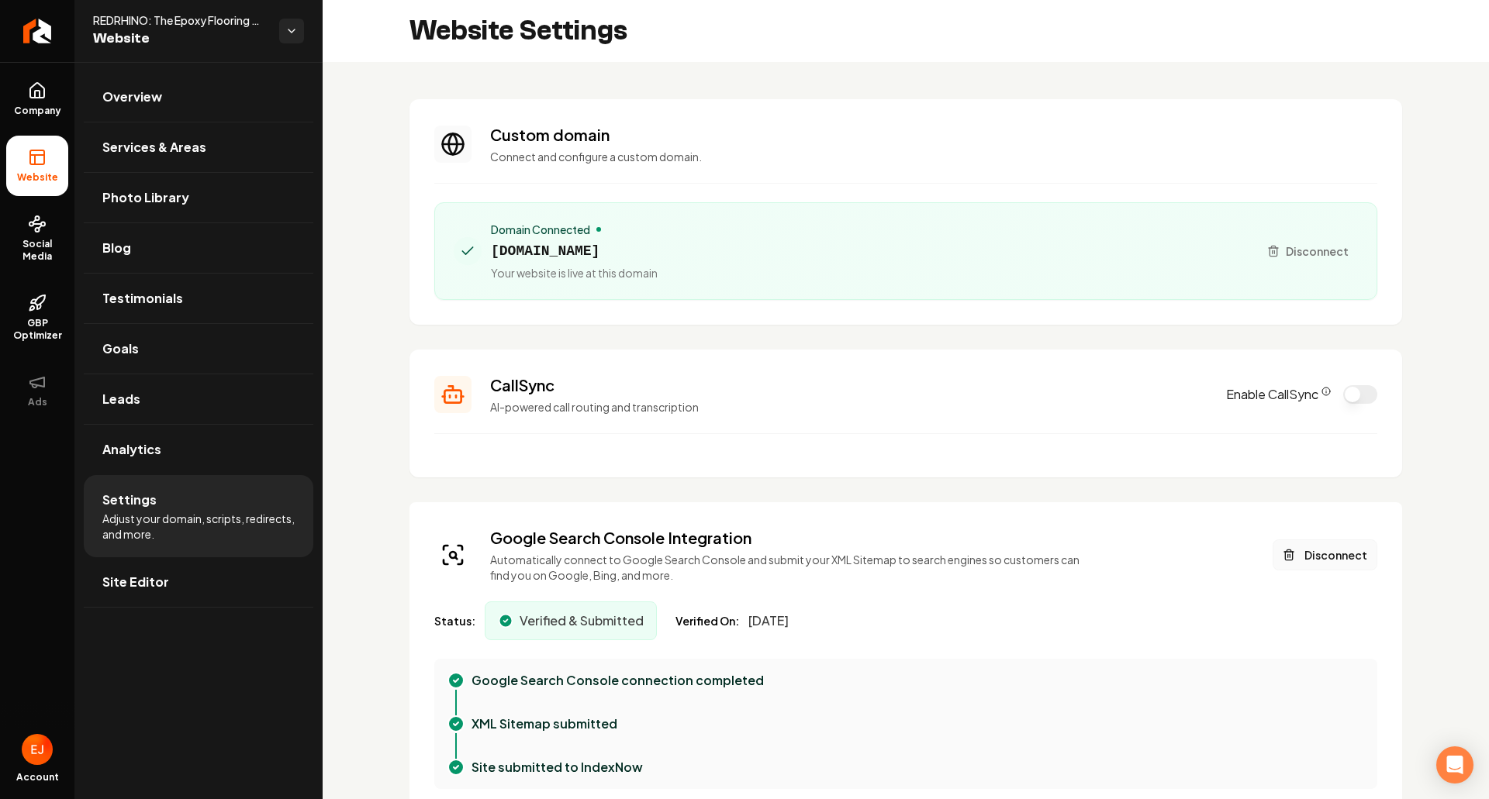
click at [1327, 559] on button "Disconnect" at bounding box center [1325, 555] width 105 height 31
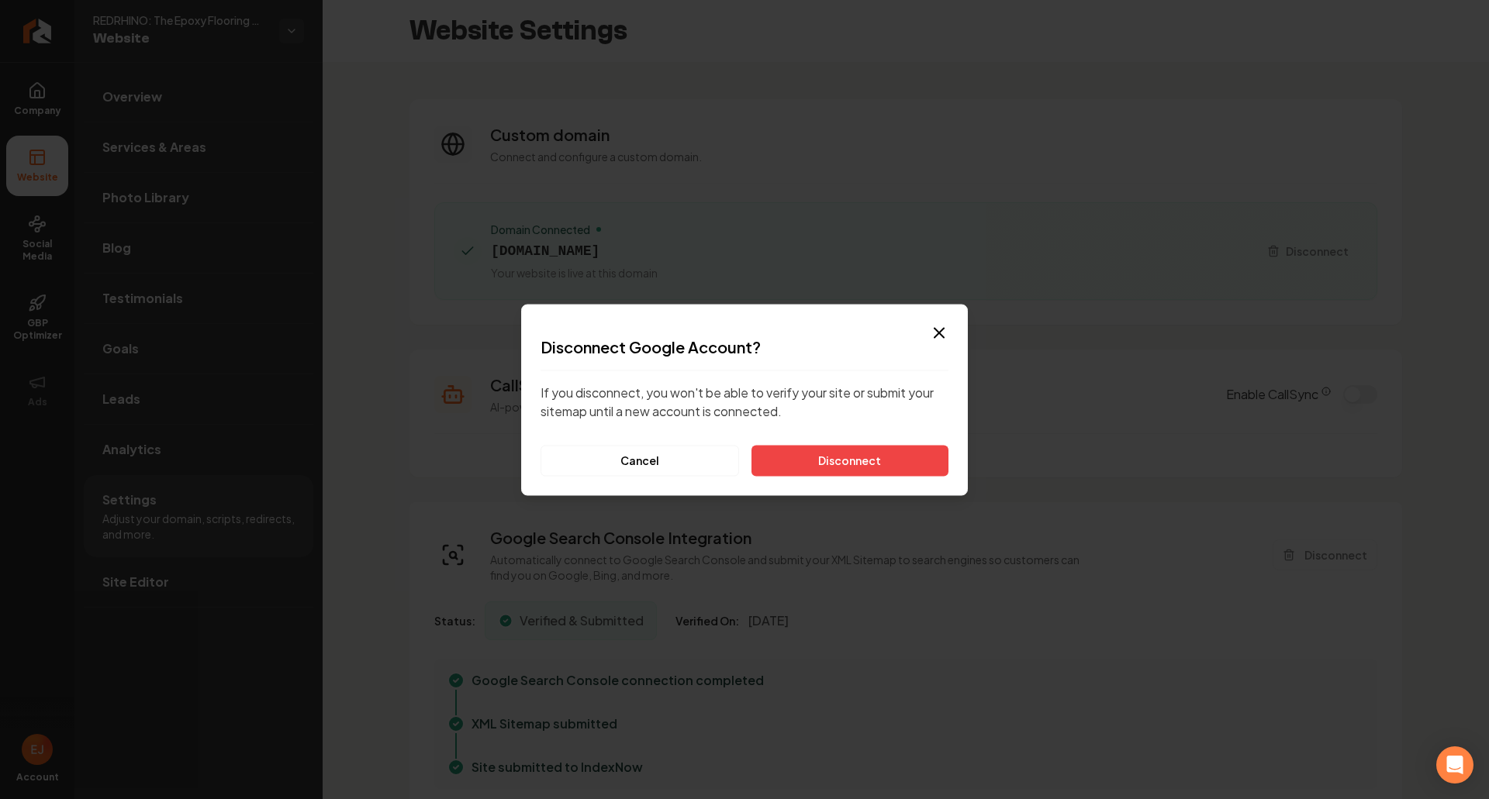
click at [924, 479] on div "Dialog Disconnect Google Account? If you disconnect, you won't be able to verif…" at bounding box center [744, 400] width 447 height 192
click at [911, 472] on button "Disconnect" at bounding box center [849, 460] width 197 height 31
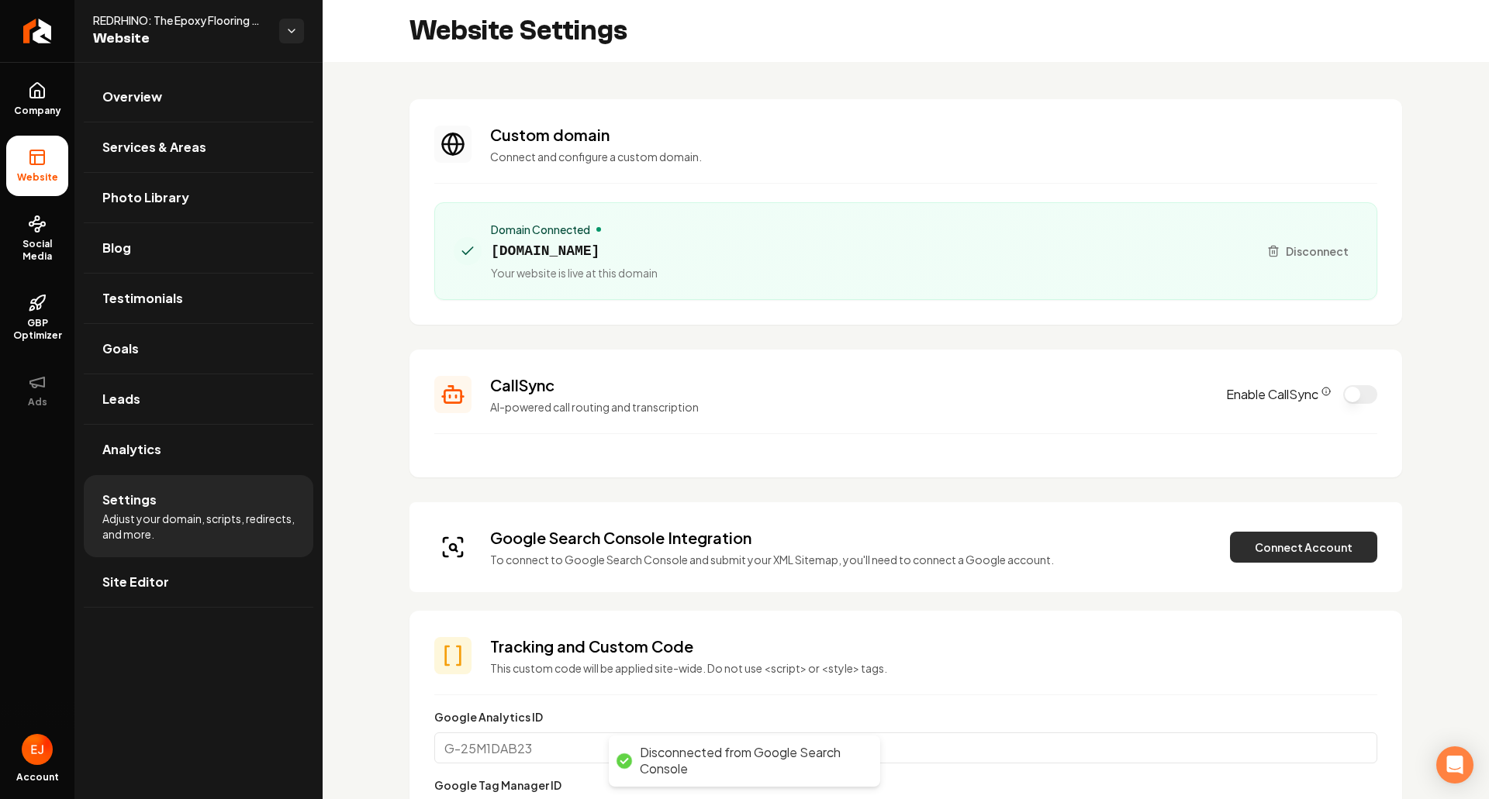
click at [1311, 554] on button "Connect Account" at bounding box center [1303, 547] width 147 height 31
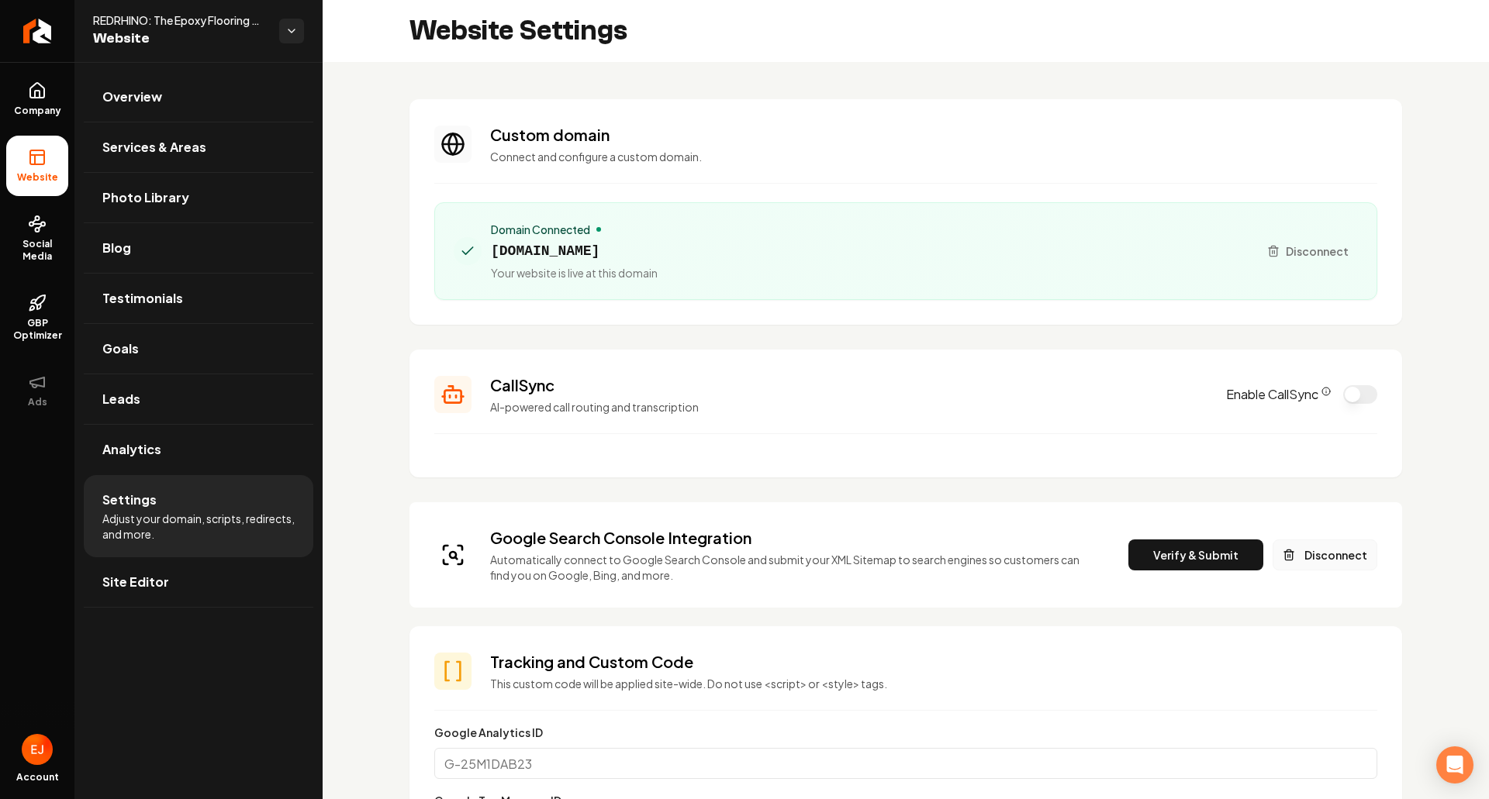
click at [1310, 551] on button "Disconnect" at bounding box center [1325, 555] width 105 height 31
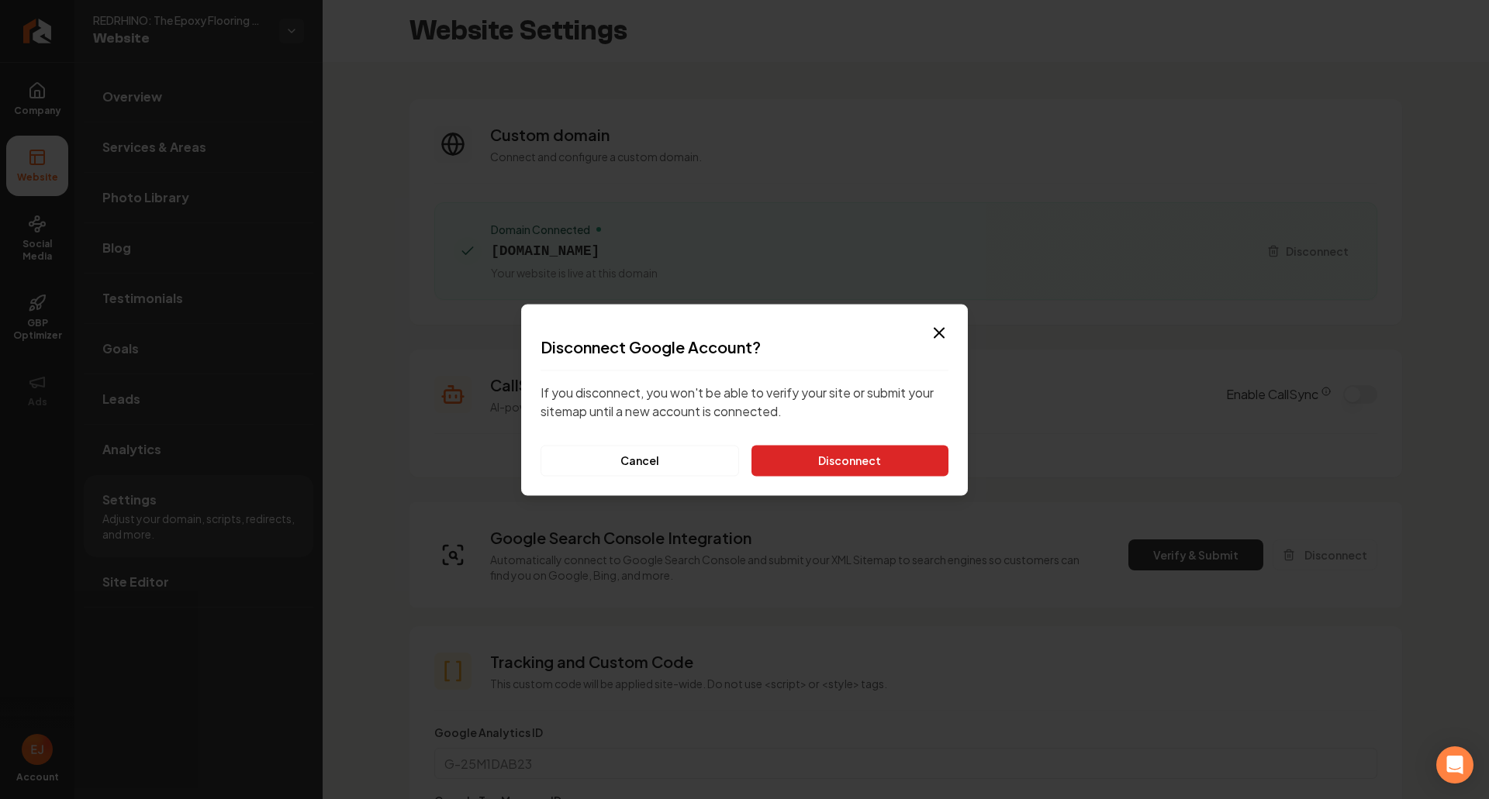
click at [865, 460] on button "Disconnect" at bounding box center [849, 460] width 197 height 31
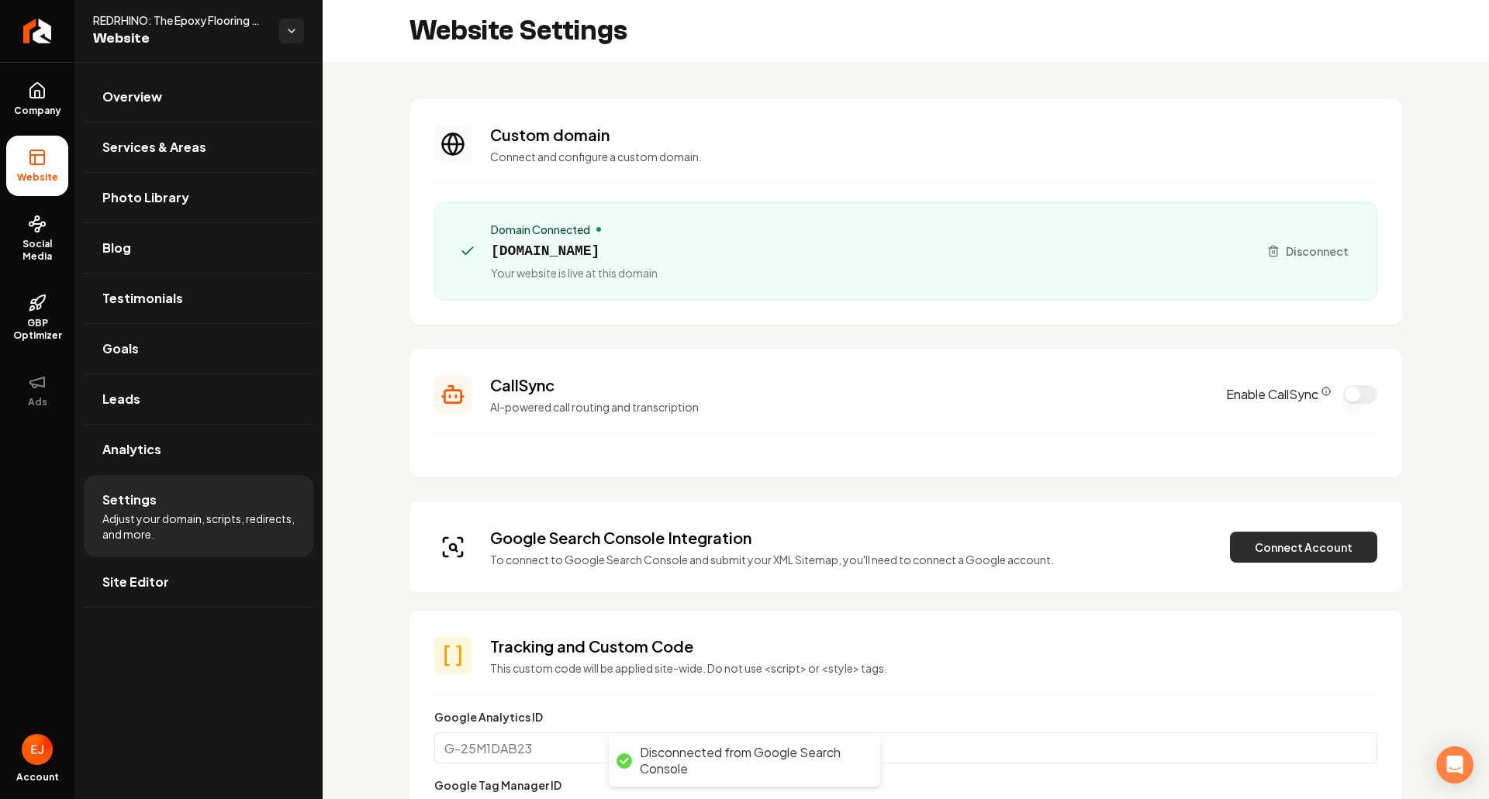
click at [1304, 558] on button "Connect Account" at bounding box center [1303, 547] width 147 height 31
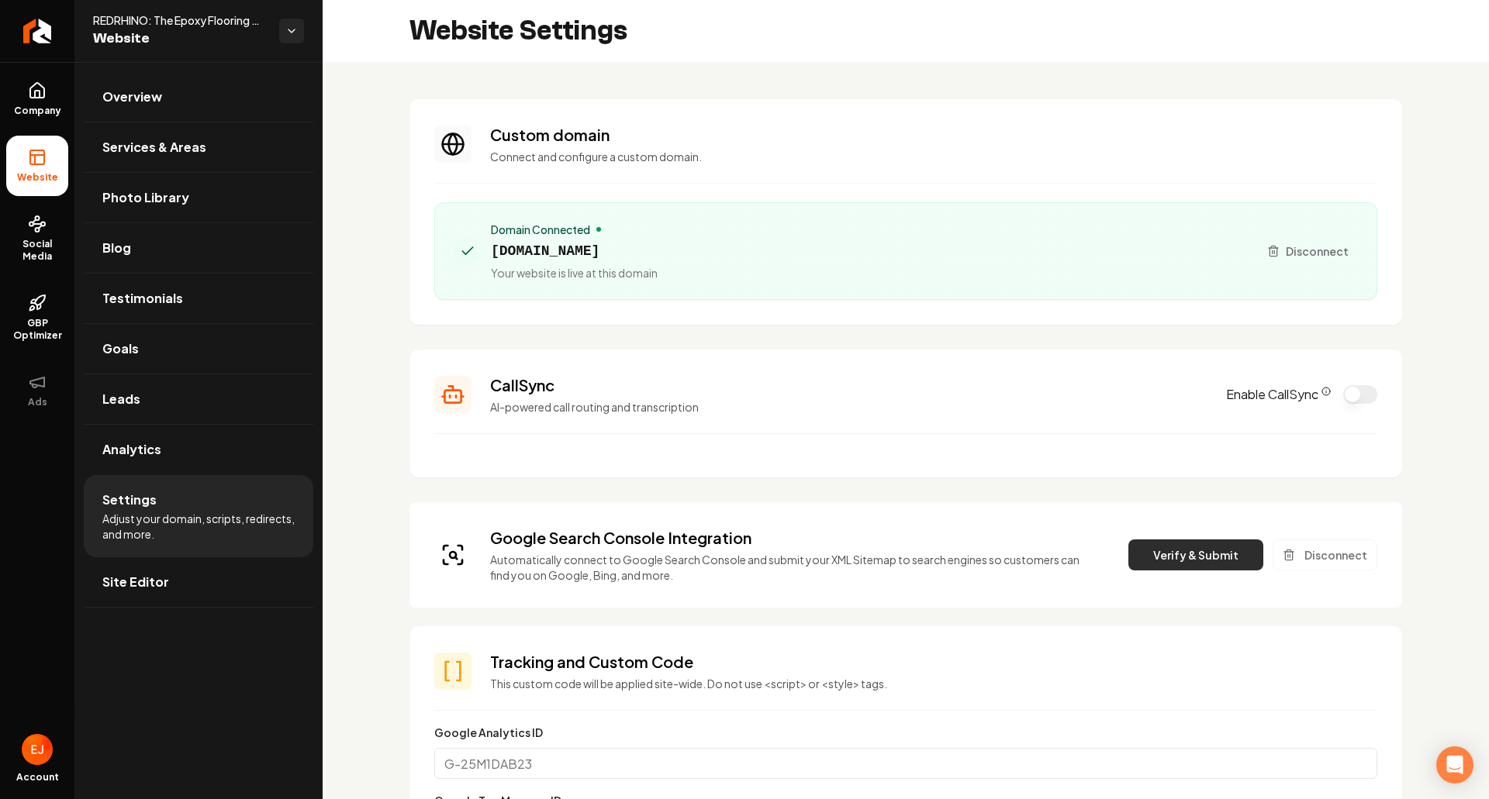
click at [1195, 562] on button "Verify & Submit" at bounding box center [1195, 555] width 135 height 31
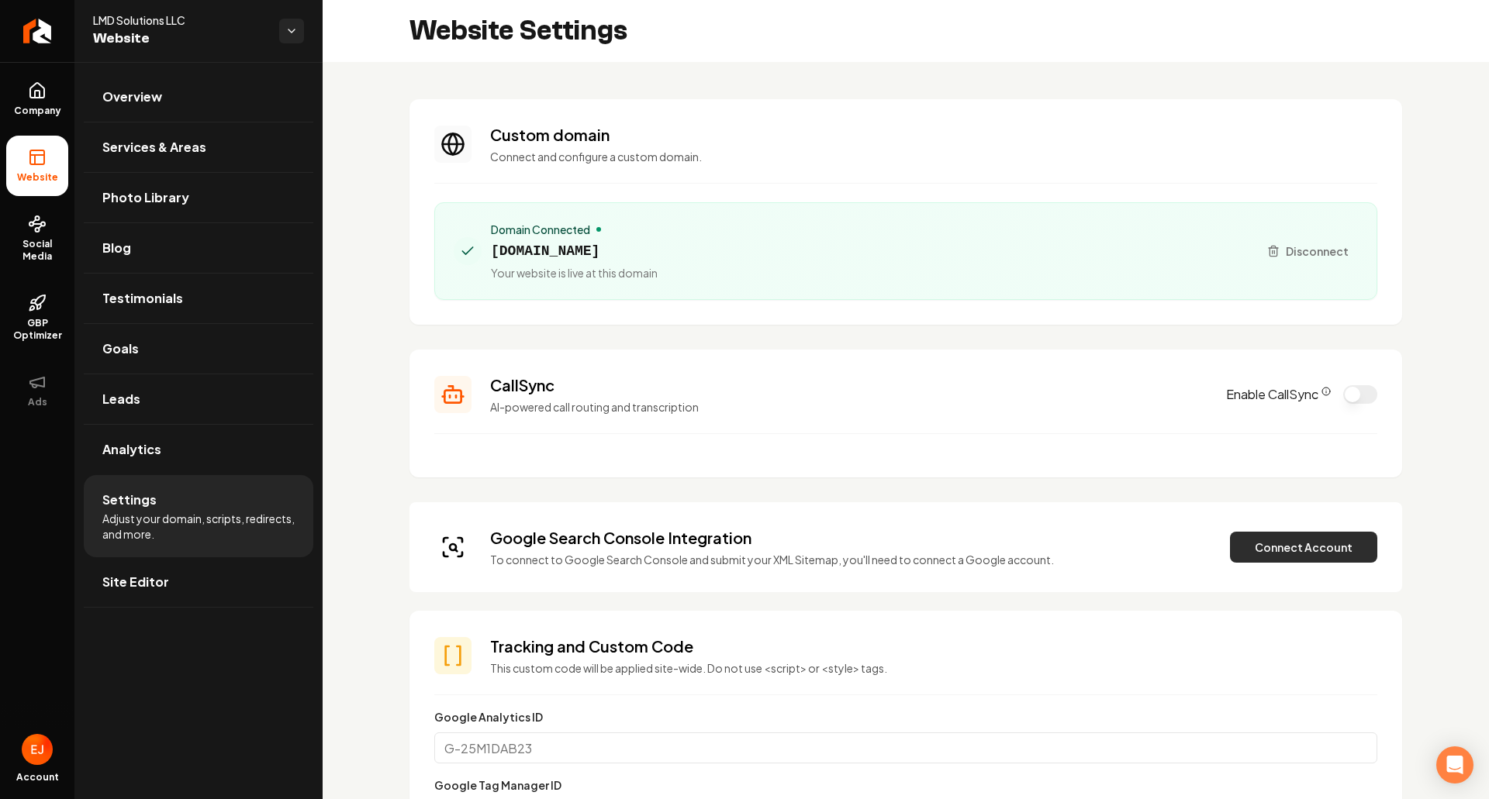
click at [1283, 548] on button "Connect Account" at bounding box center [1303, 547] width 147 height 31
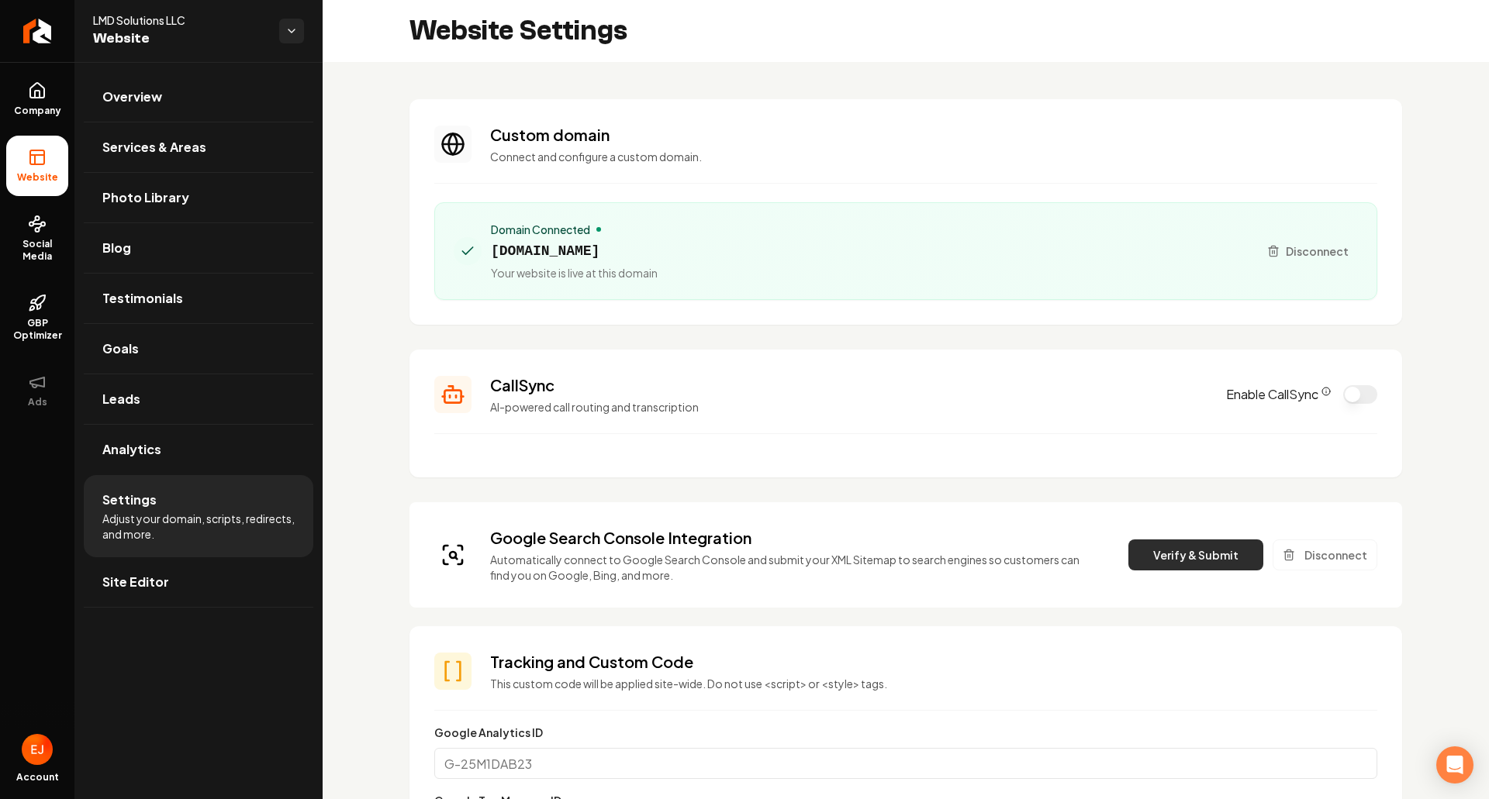
click at [1164, 550] on button "Verify & Submit" at bounding box center [1195, 555] width 135 height 31
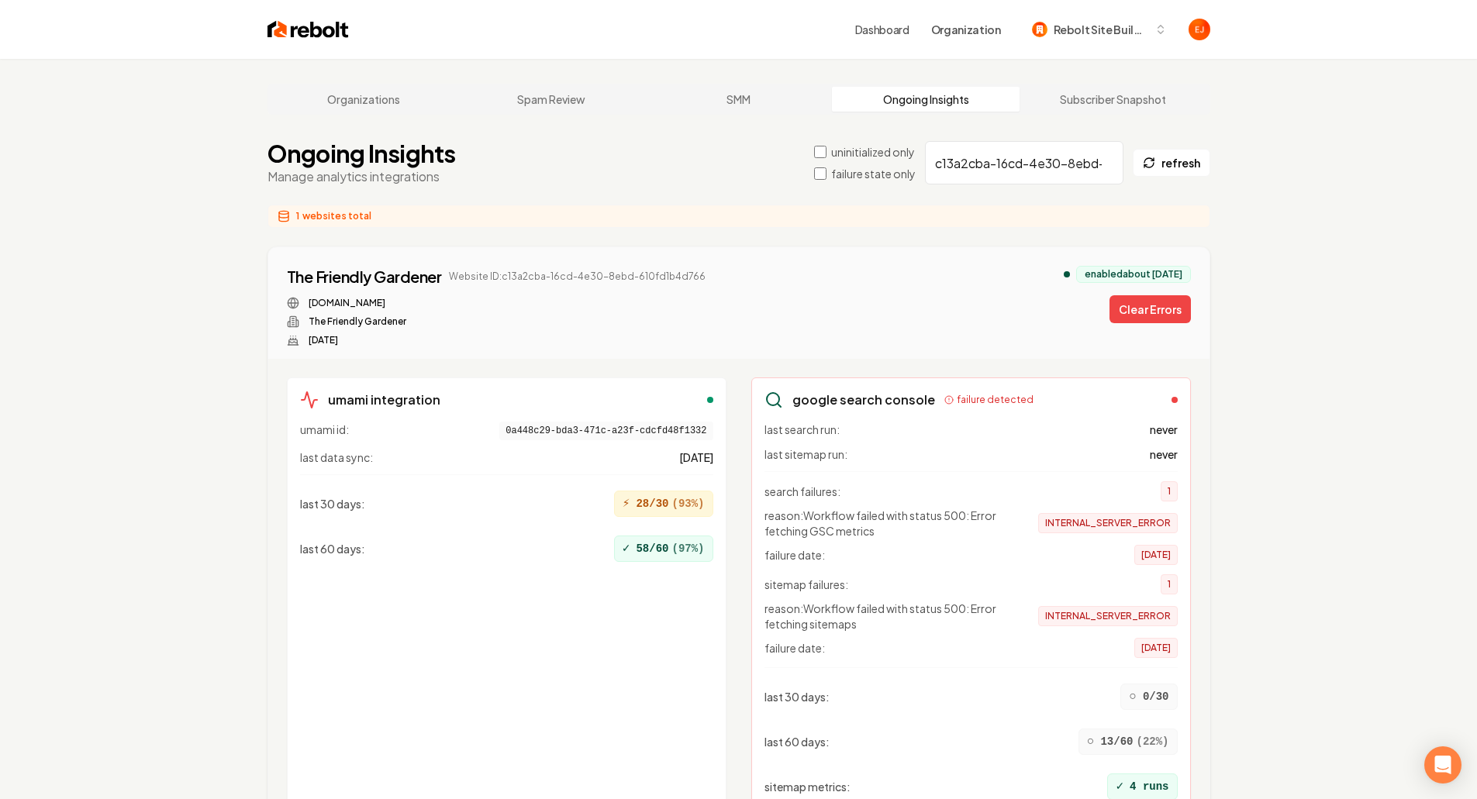
drag, startPoint x: 1156, startPoint y: 320, endPoint x: 1122, endPoint y: 188, distance: 136.2
click at [1156, 319] on button "Clear Errors" at bounding box center [1150, 309] width 81 height 28
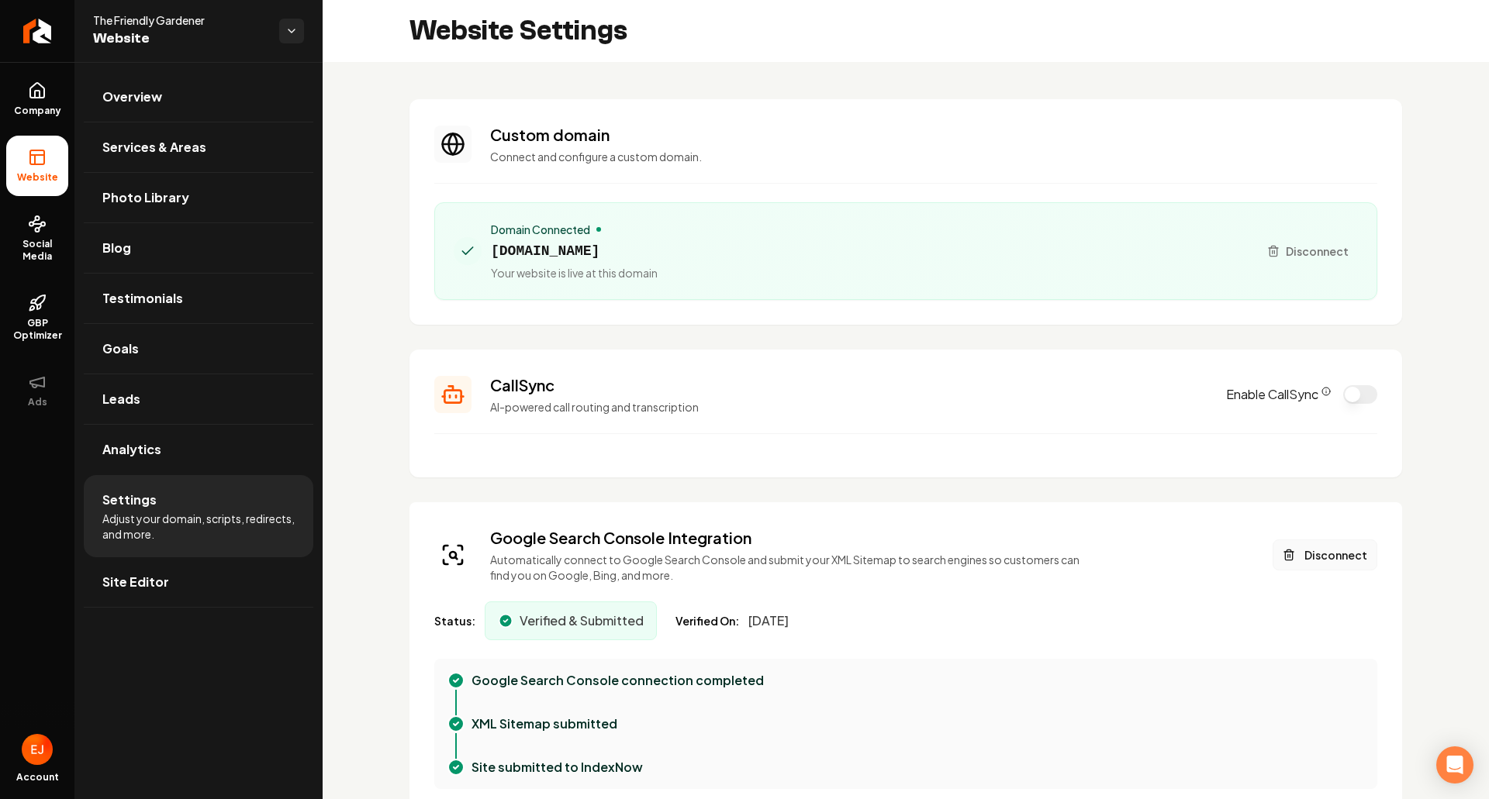
click at [1304, 549] on button "Disconnect" at bounding box center [1325, 555] width 105 height 31
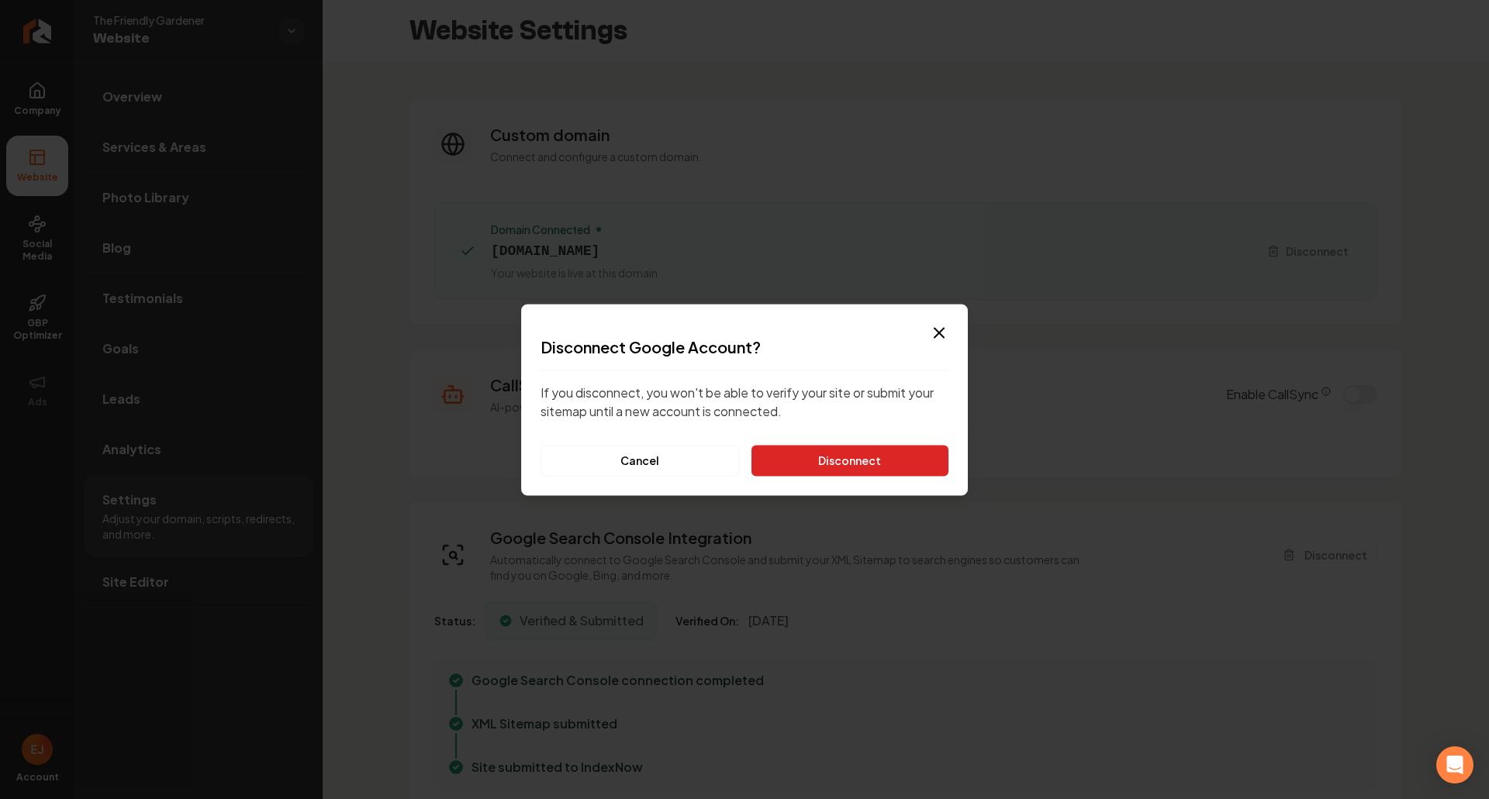
click at [860, 457] on button "Disconnect" at bounding box center [849, 460] width 197 height 31
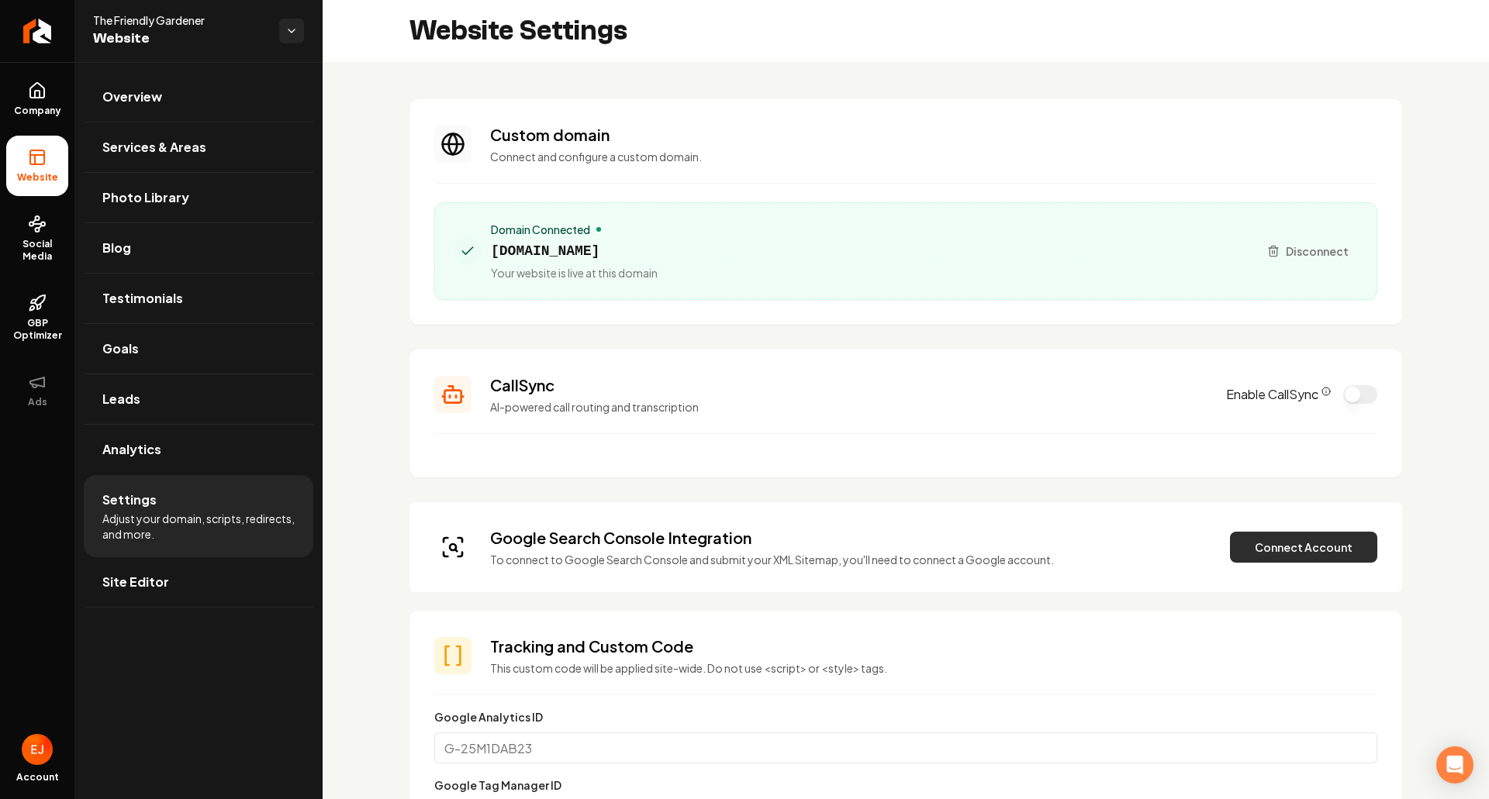
click at [1279, 553] on button "Connect Account" at bounding box center [1303, 547] width 147 height 31
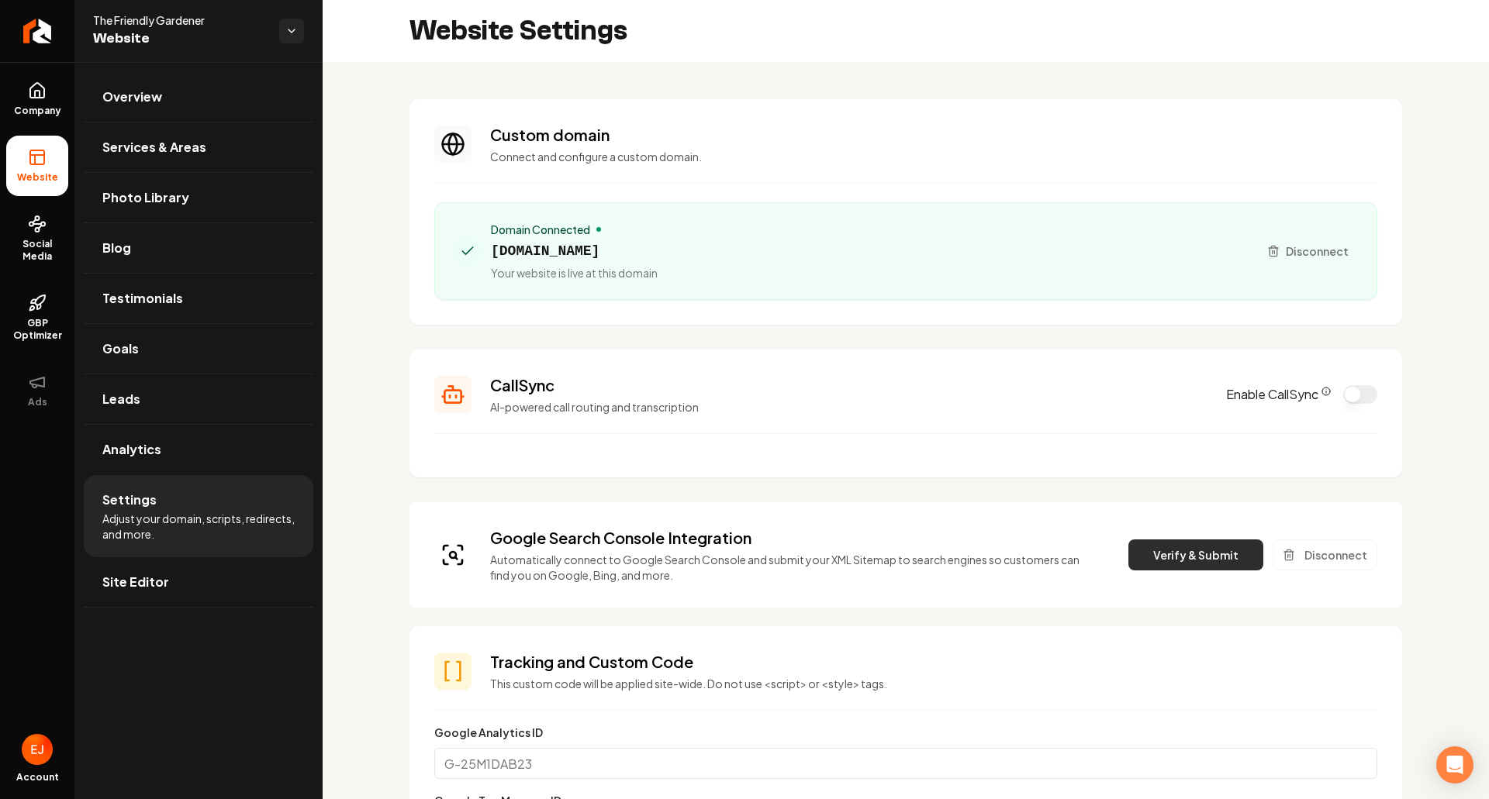
click at [1153, 561] on button "Verify & Submit" at bounding box center [1195, 555] width 135 height 31
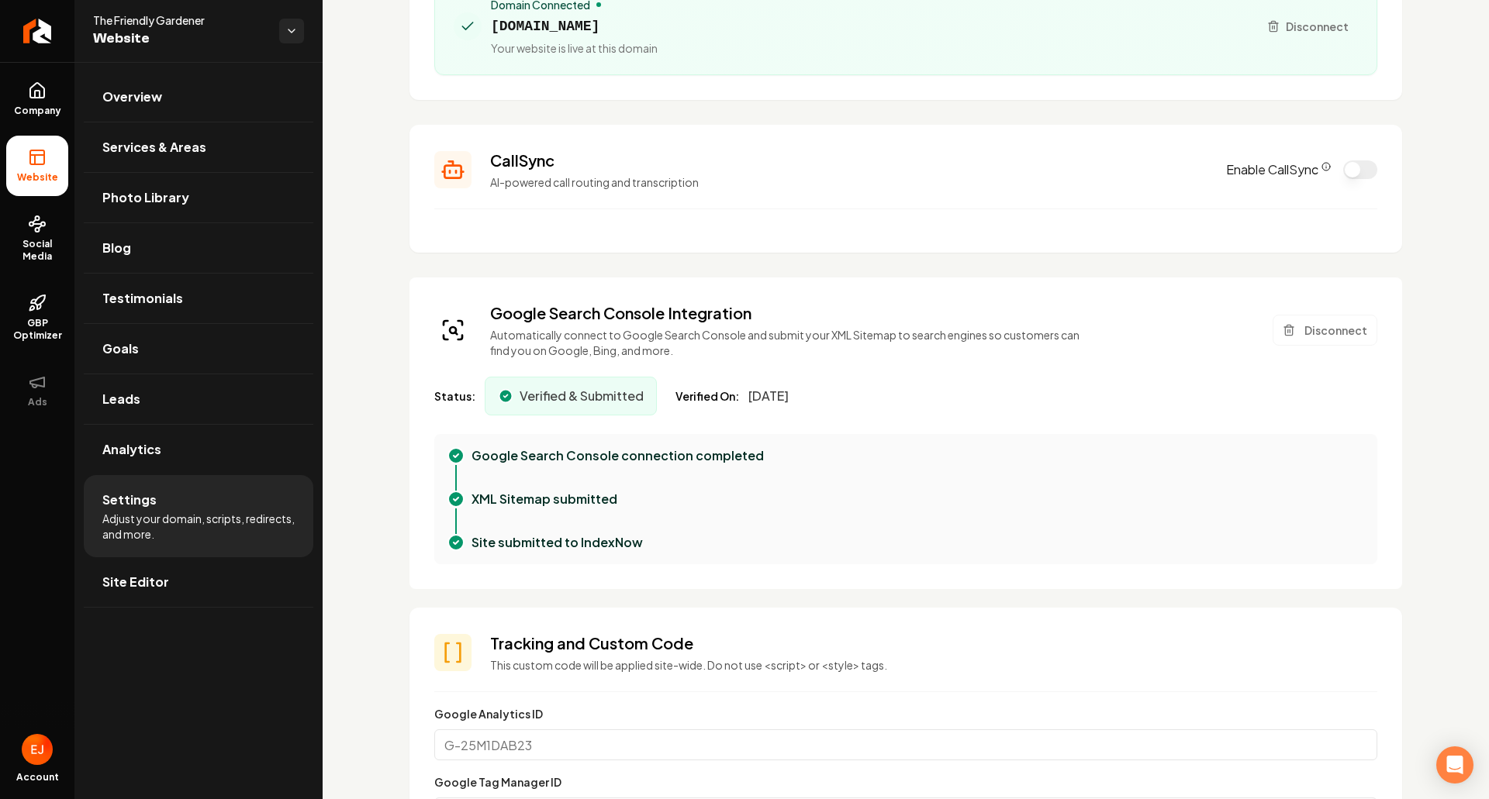
scroll to position [233, 0]
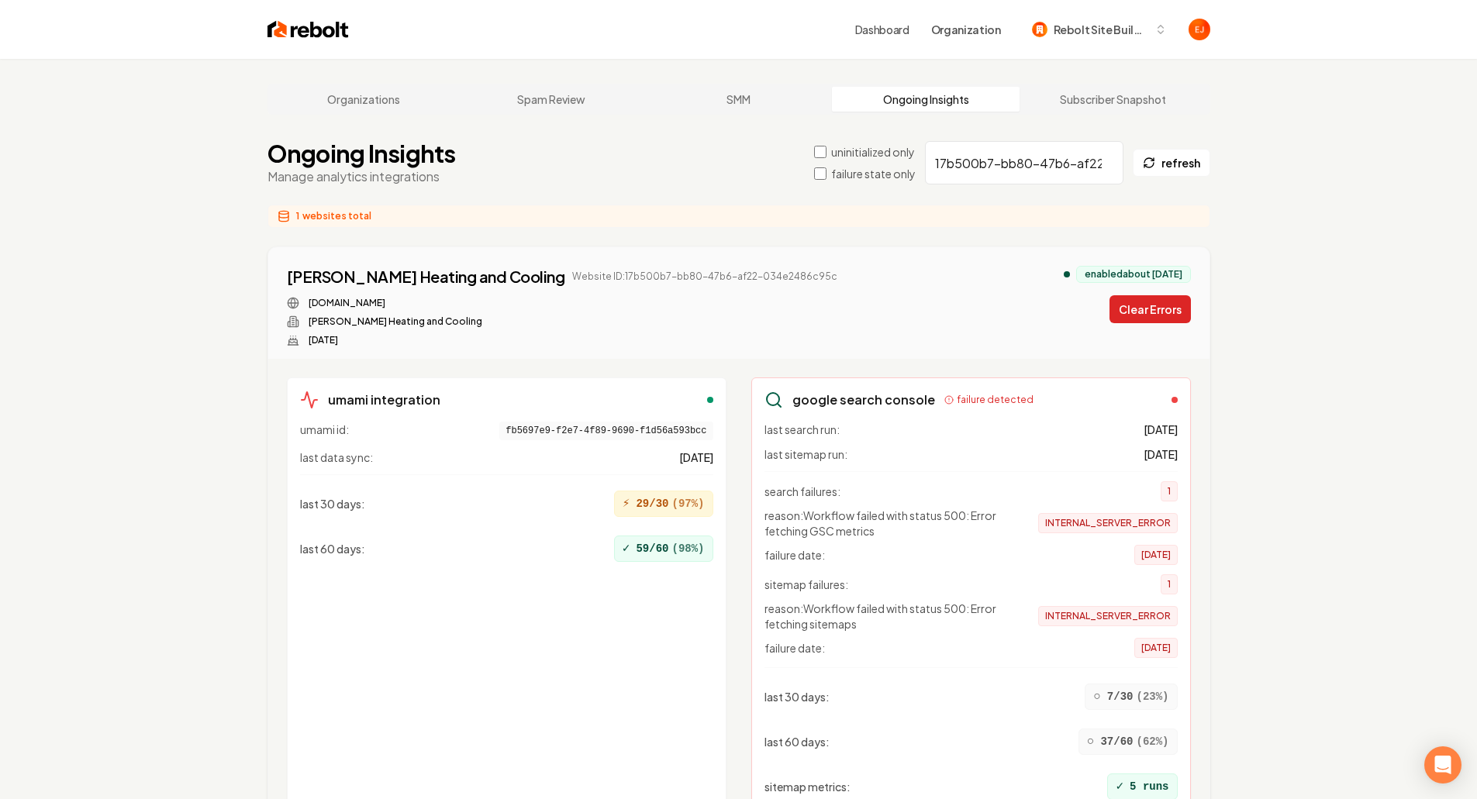
click at [1144, 319] on button "Clear Errors" at bounding box center [1150, 309] width 81 height 28
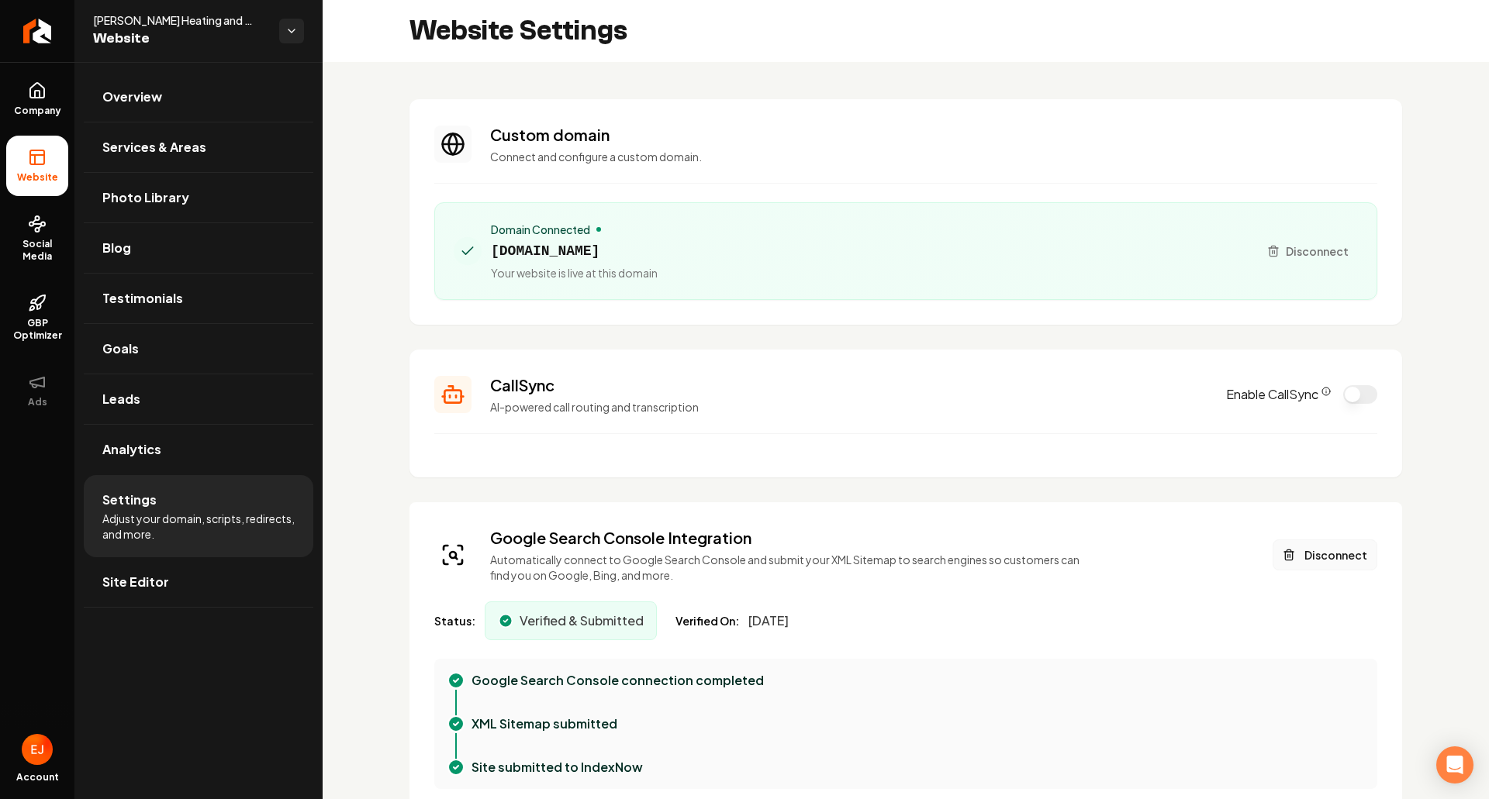
click at [1307, 554] on button "Disconnect" at bounding box center [1325, 555] width 105 height 31
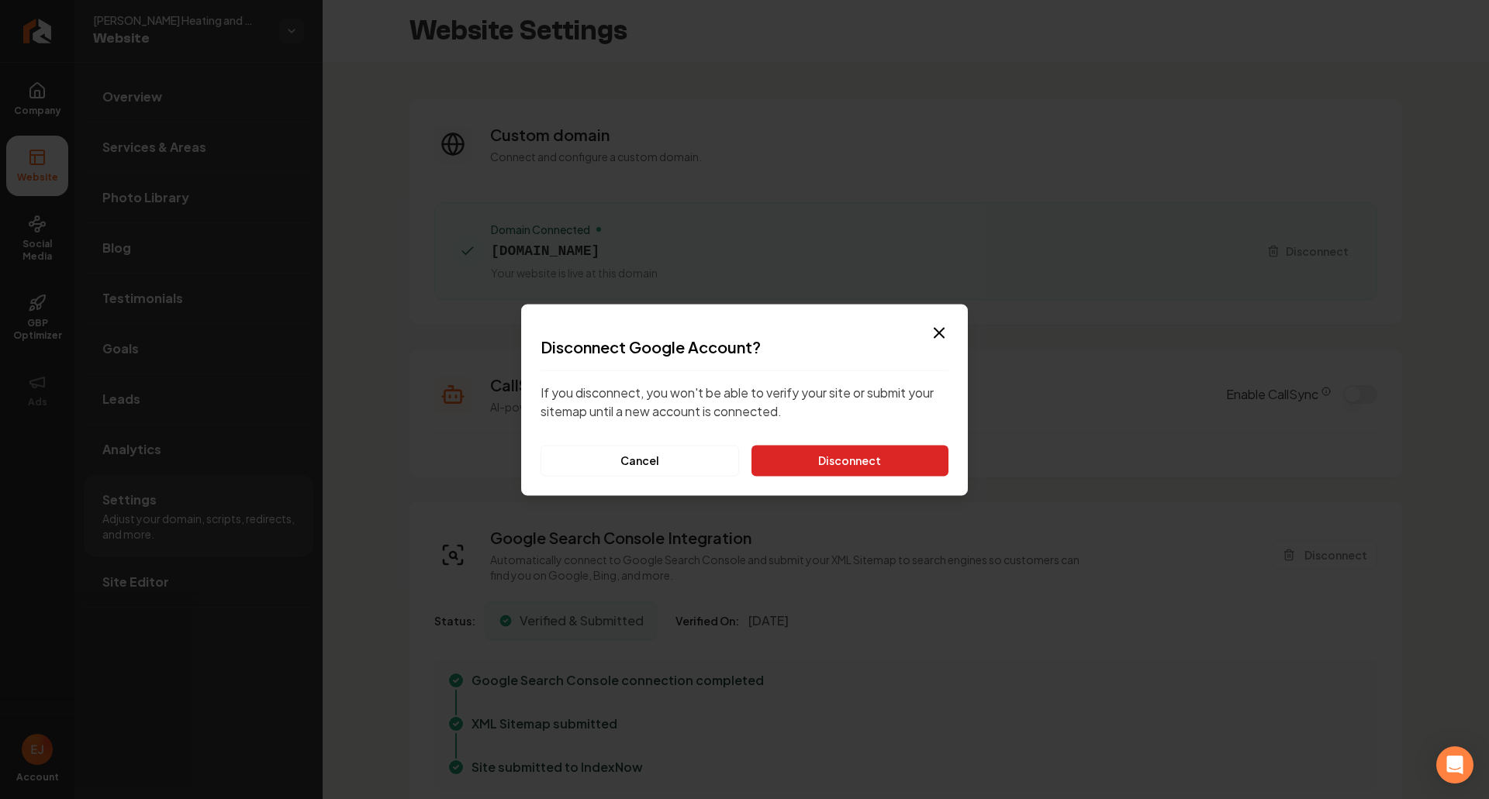
click at [810, 463] on button "Disconnect" at bounding box center [849, 460] width 197 height 31
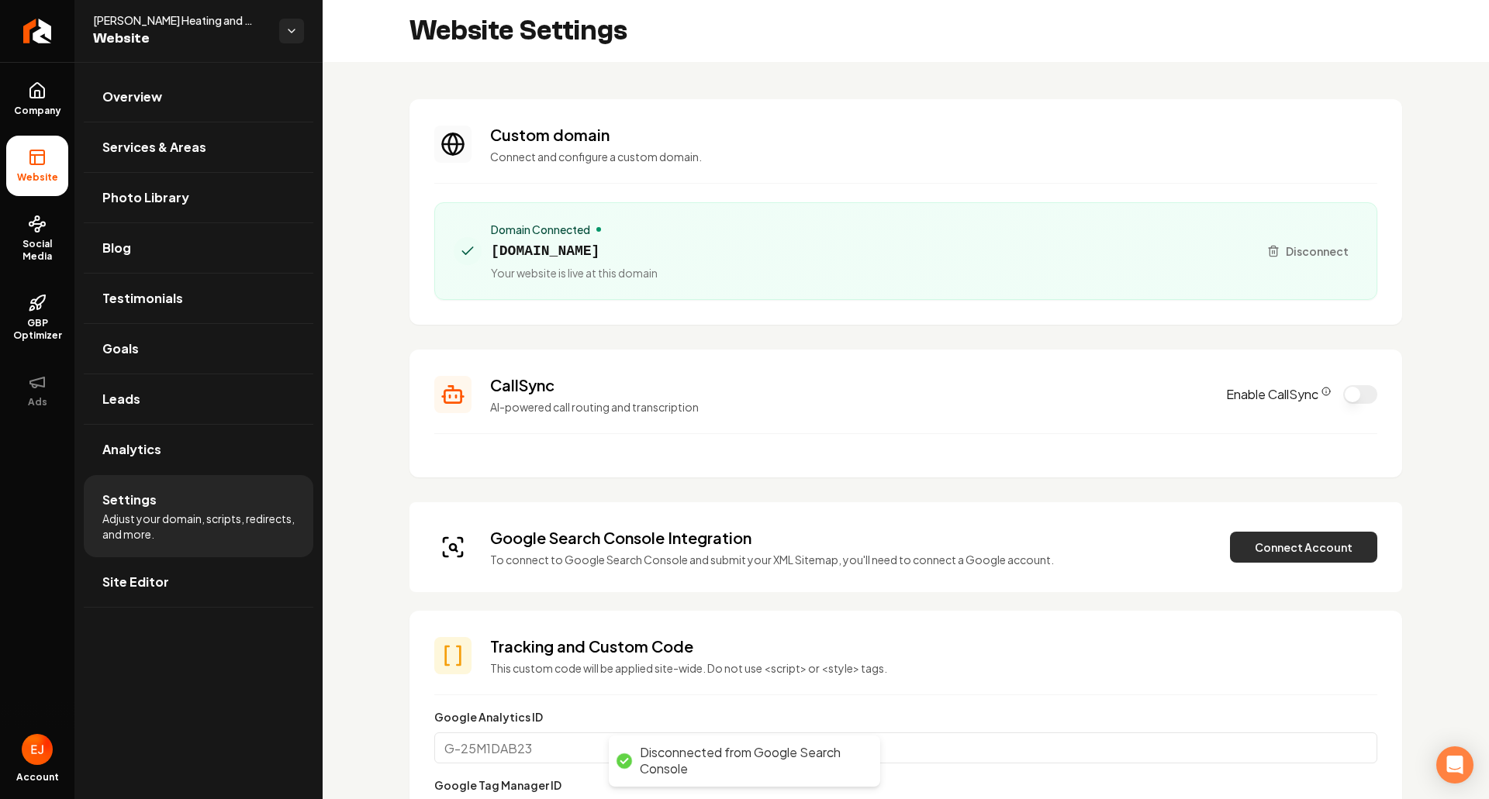
click at [1274, 553] on button "Connect Account" at bounding box center [1303, 547] width 147 height 31
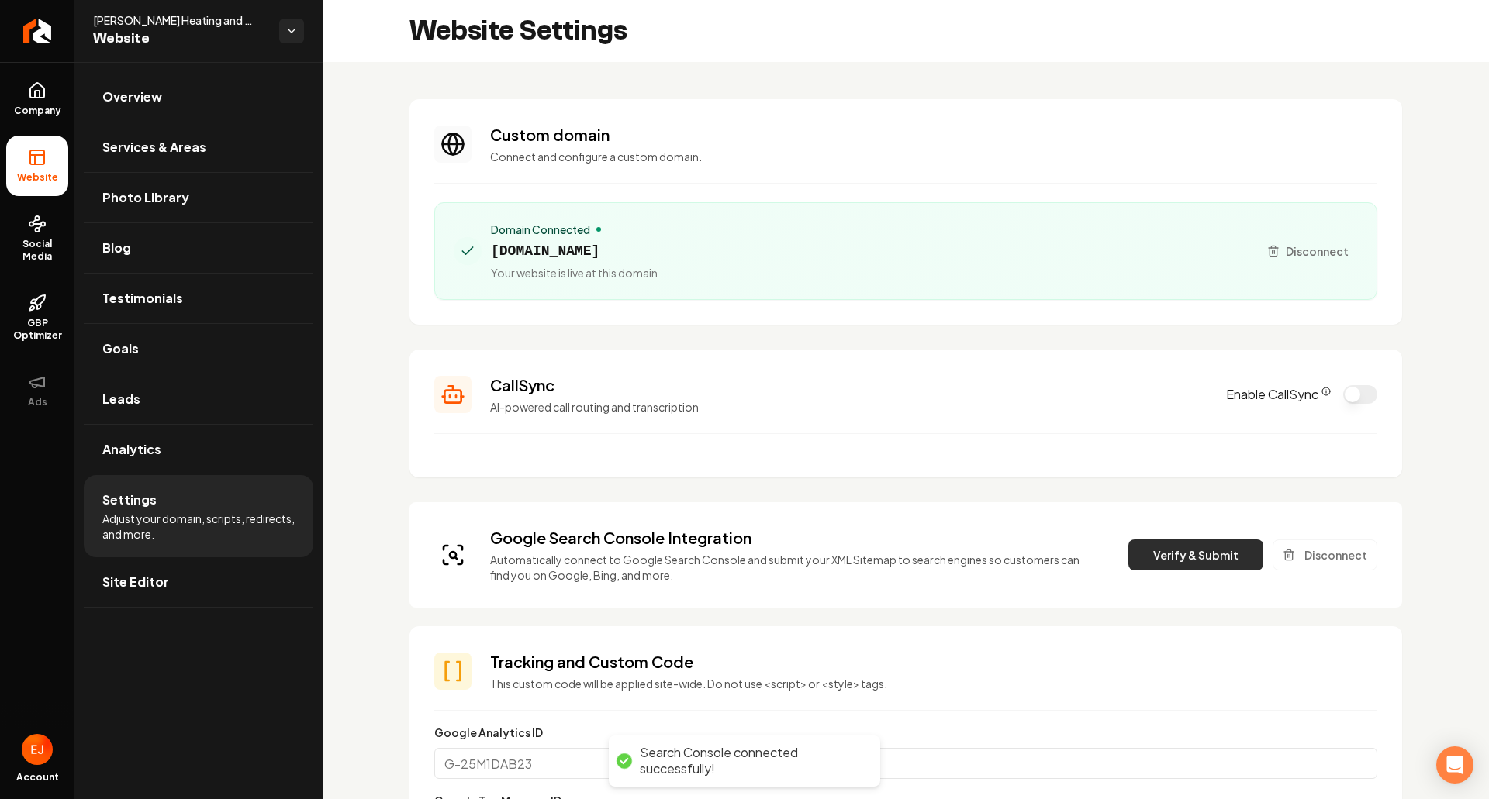
click at [1214, 559] on button "Verify & Submit" at bounding box center [1195, 555] width 135 height 31
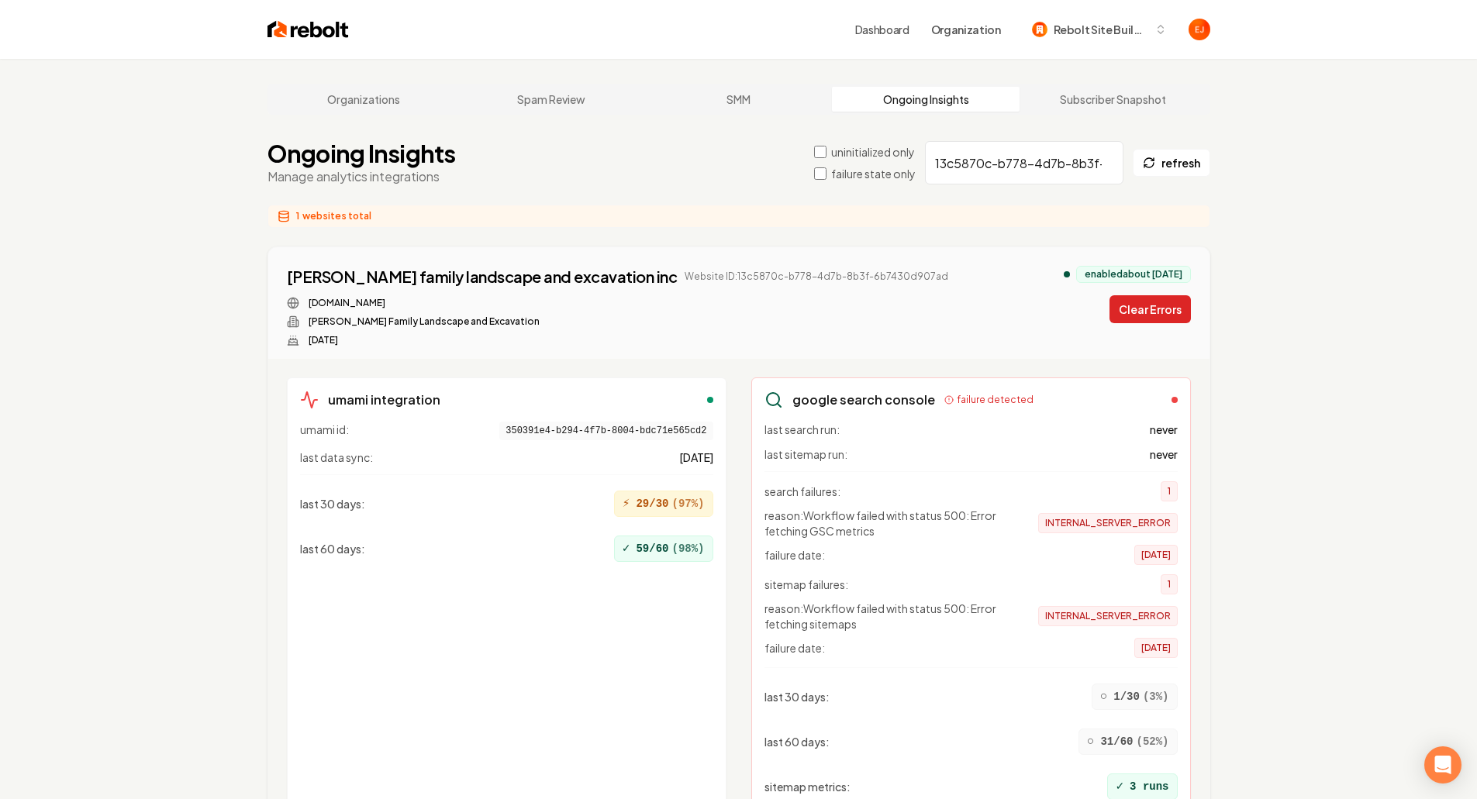
click at [1136, 308] on button "Clear Errors" at bounding box center [1150, 309] width 81 height 28
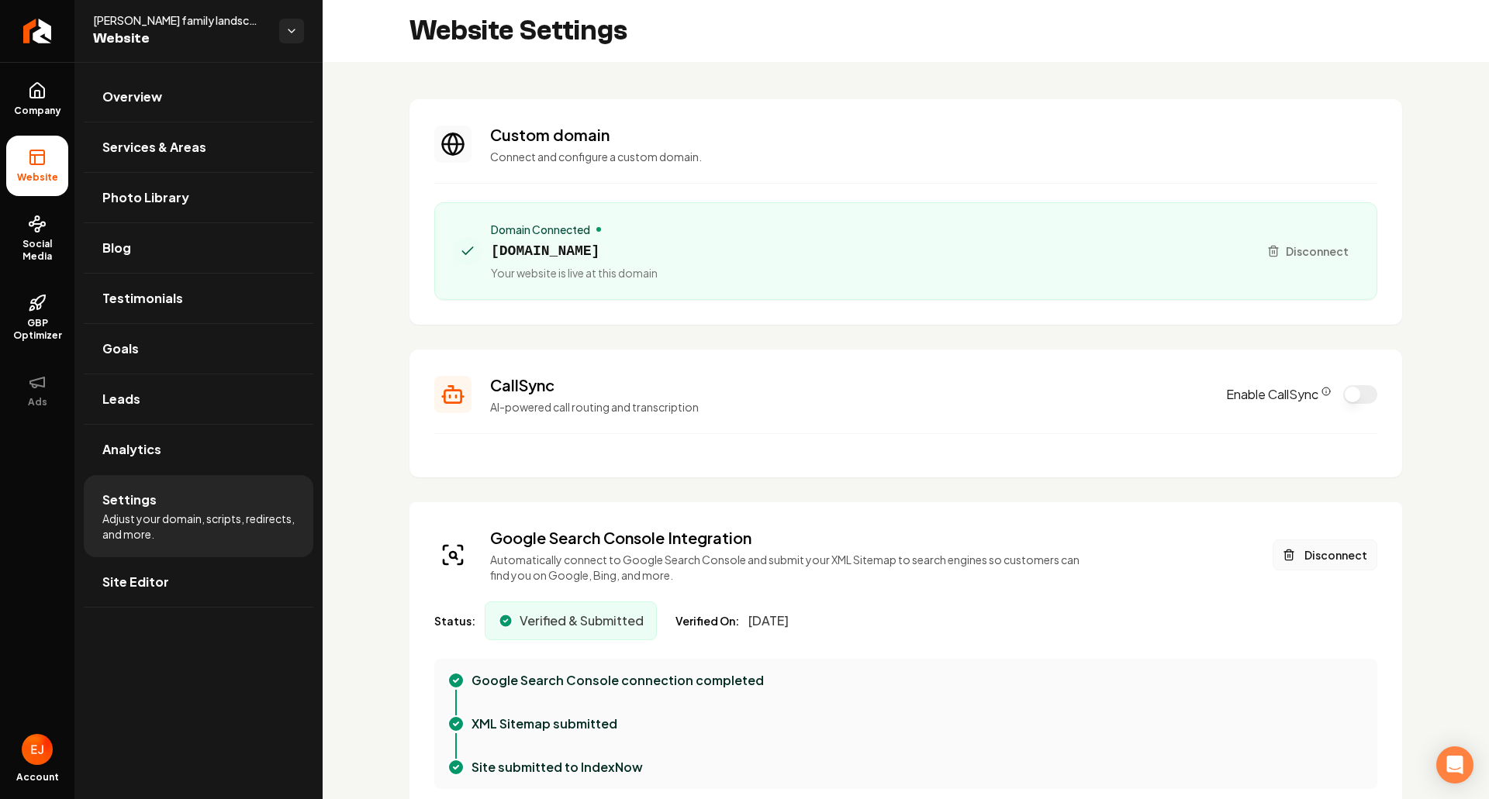
click at [1306, 558] on button "Disconnect" at bounding box center [1325, 555] width 105 height 31
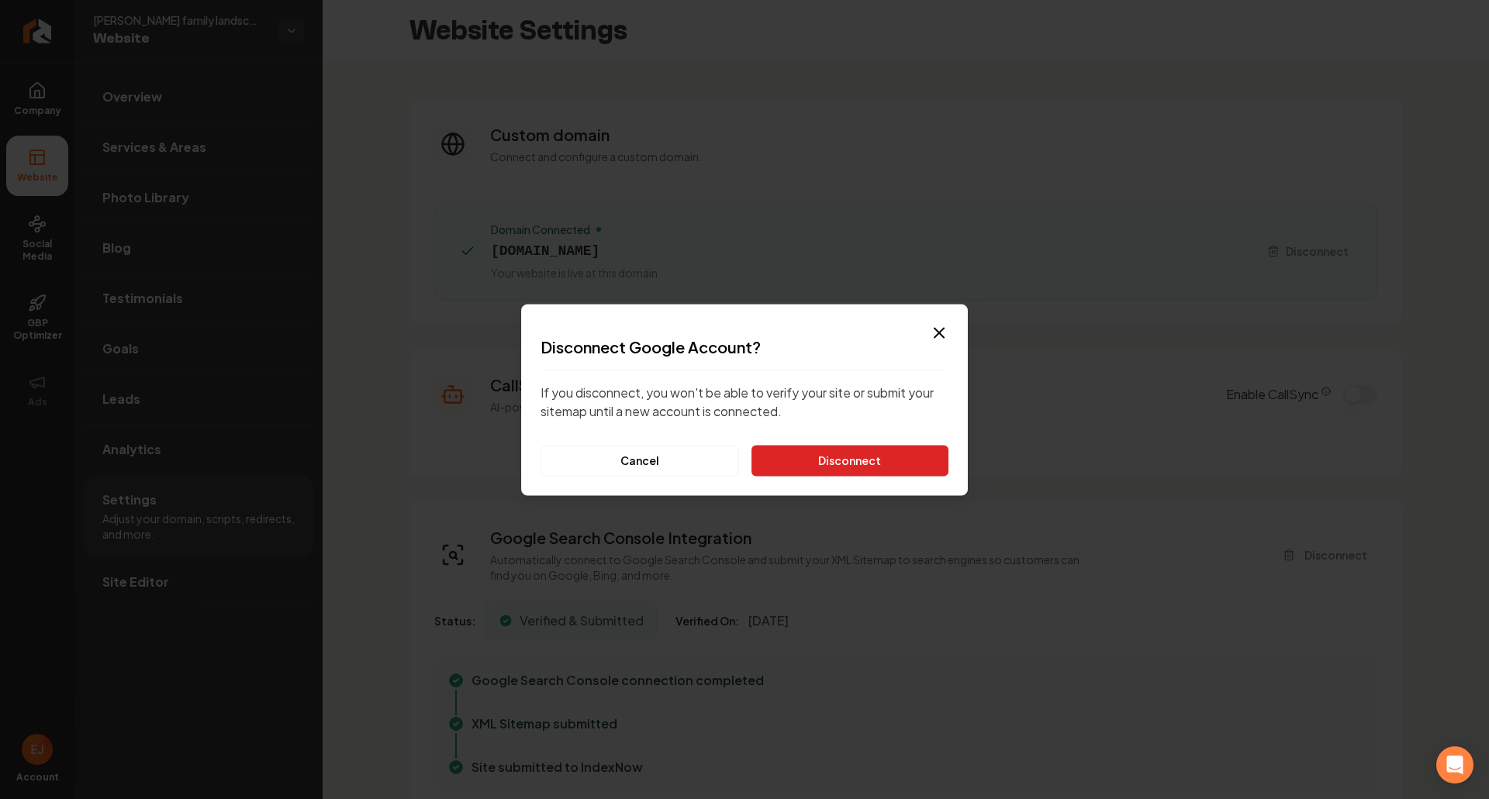
click at [908, 458] on button "Disconnect" at bounding box center [849, 460] width 197 height 31
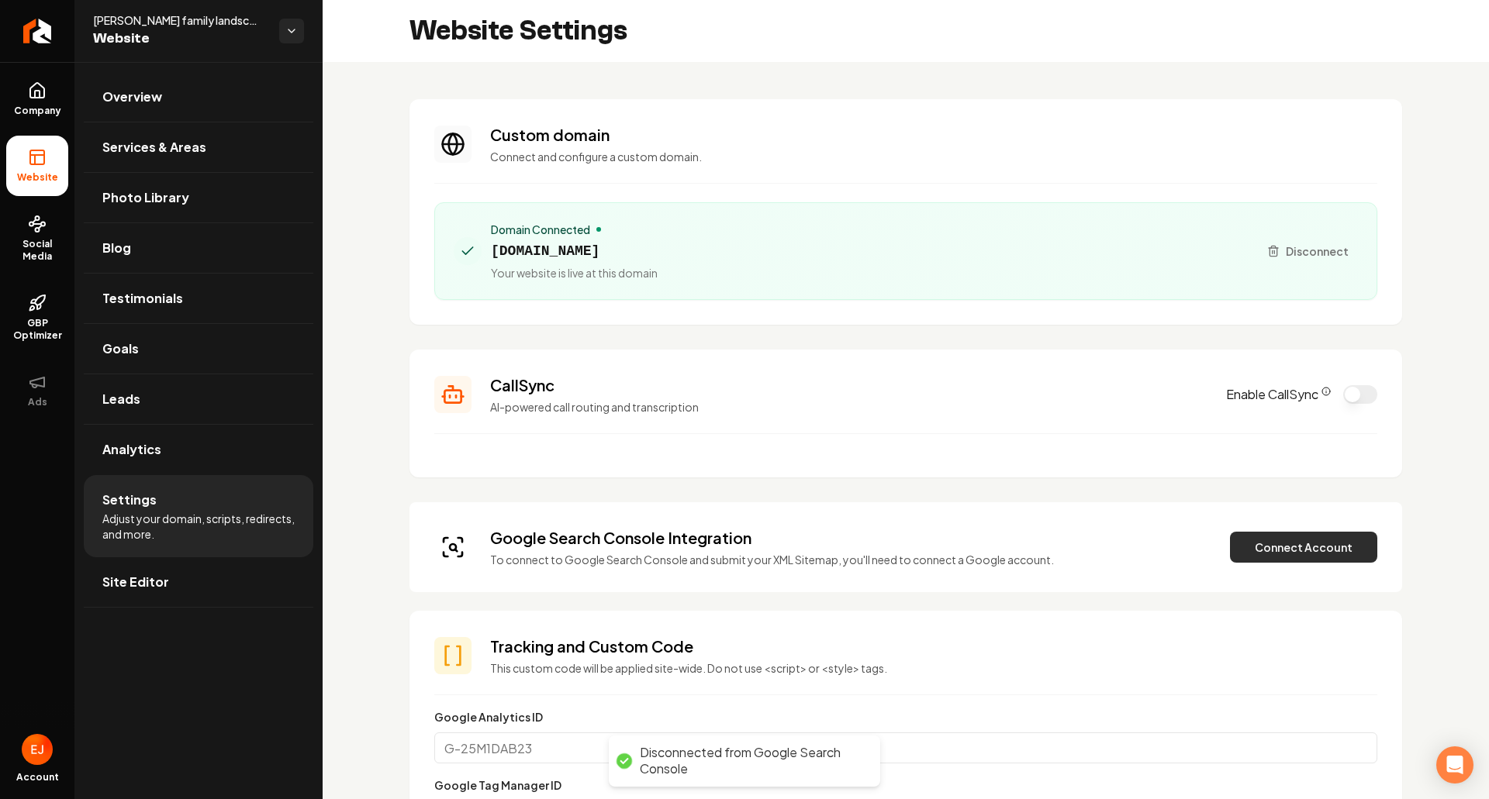
click at [1263, 544] on button "Connect Account" at bounding box center [1303, 547] width 147 height 31
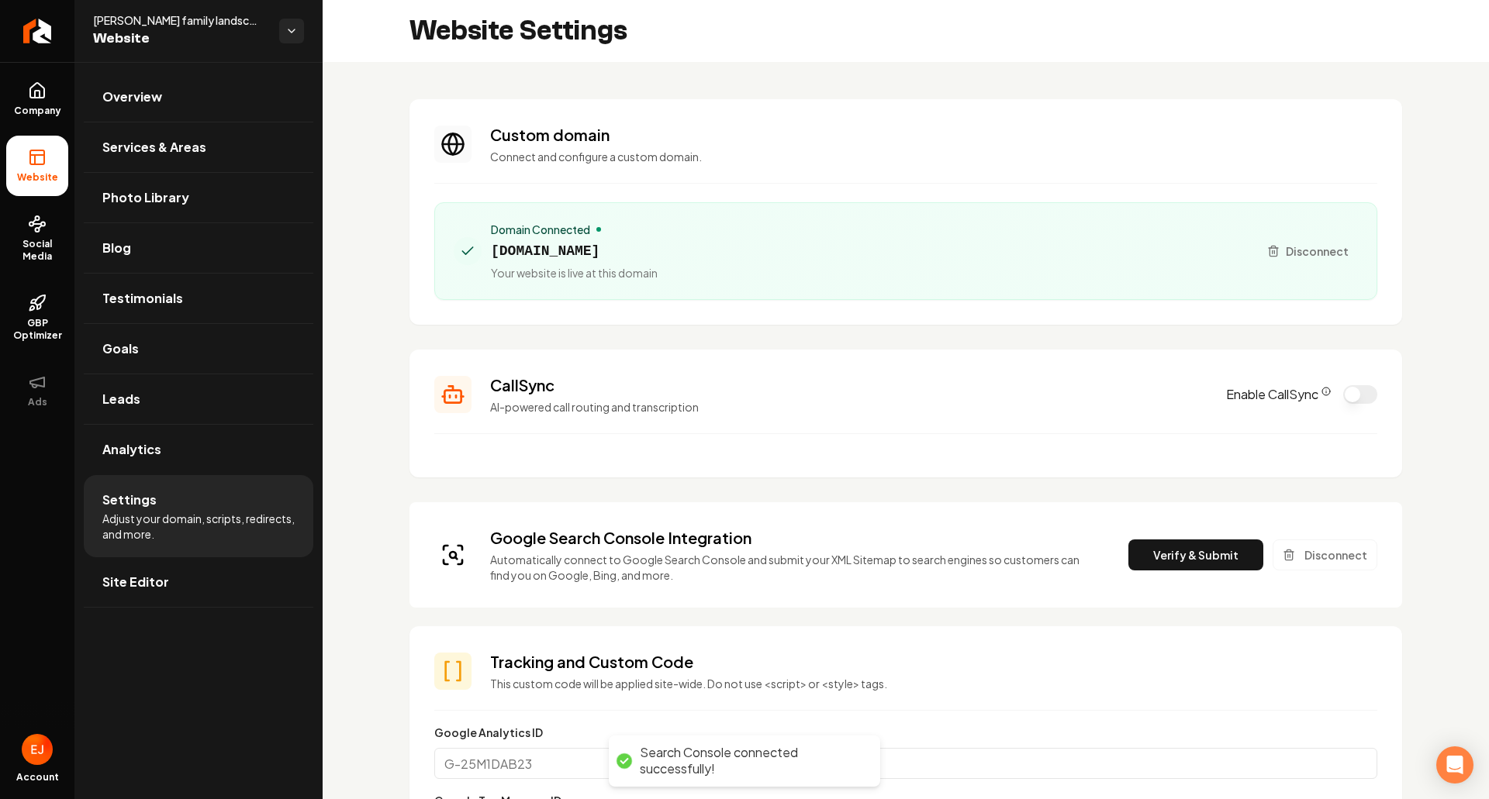
drag, startPoint x: 1184, startPoint y: 548, endPoint x: 1103, endPoint y: 301, distance: 260.4
click at [1185, 548] on button "Verify & Submit" at bounding box center [1195, 555] width 135 height 31
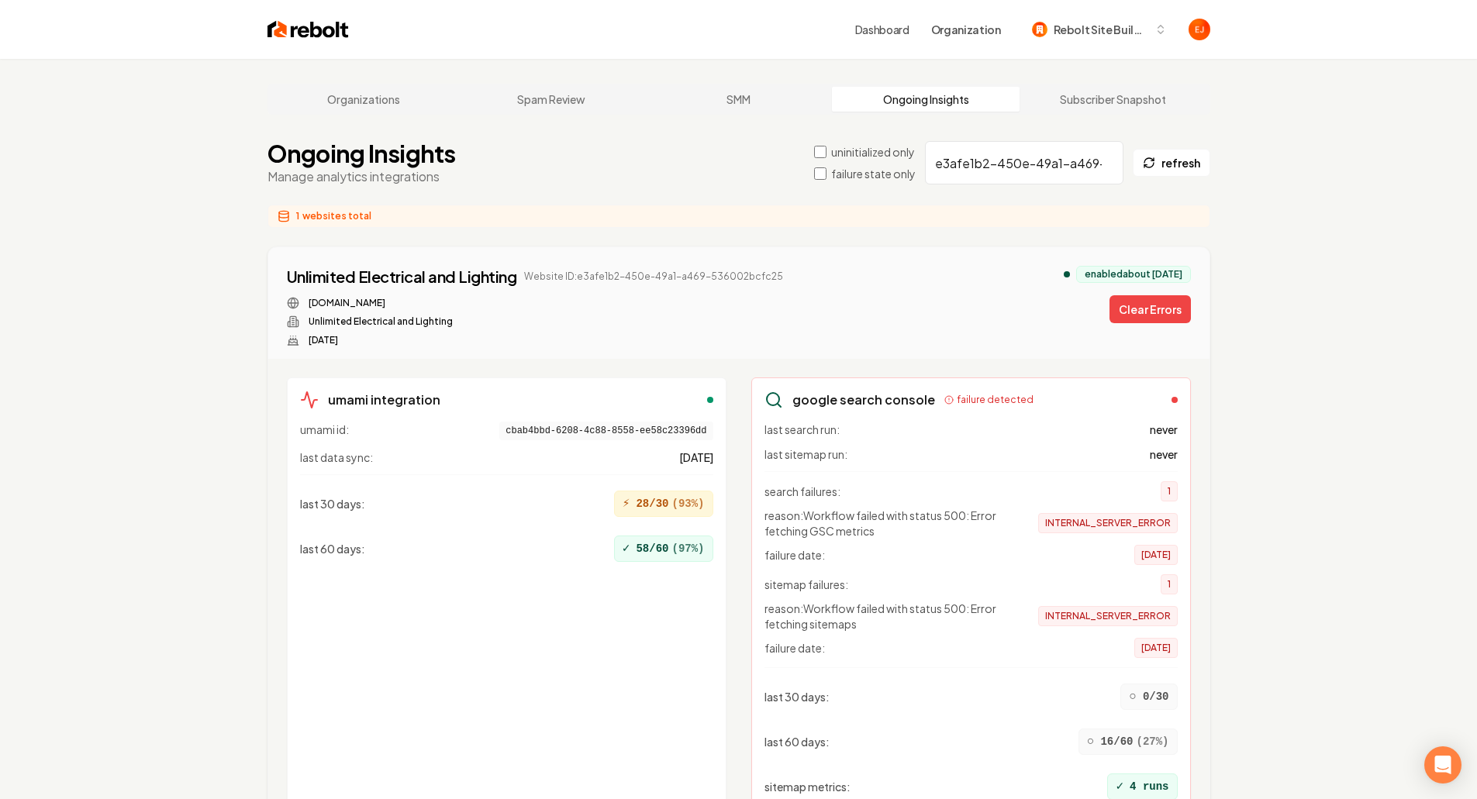
click at [1141, 313] on button "Clear Errors" at bounding box center [1150, 309] width 81 height 28
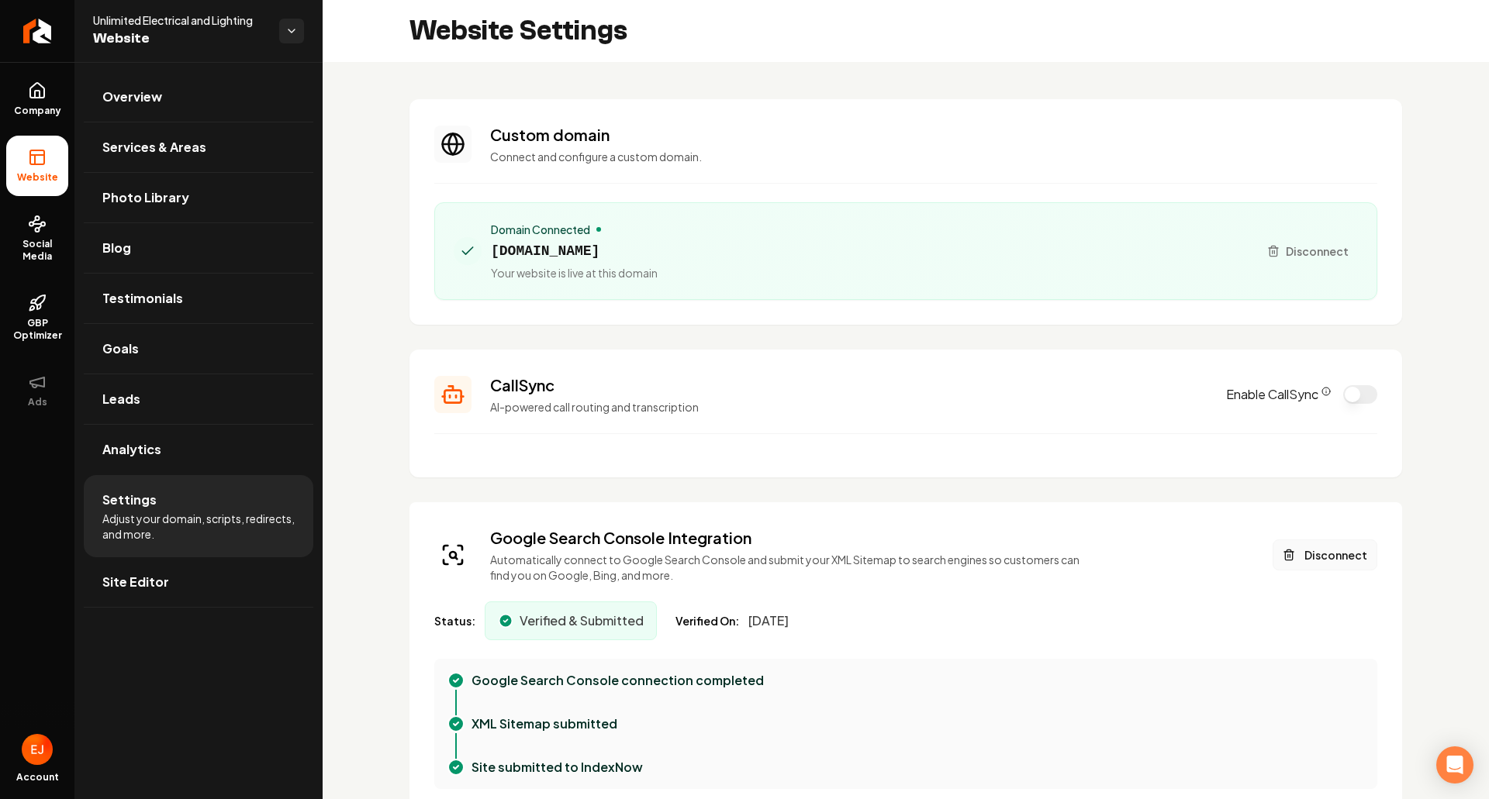
click at [1311, 558] on button "Disconnect" at bounding box center [1325, 555] width 105 height 31
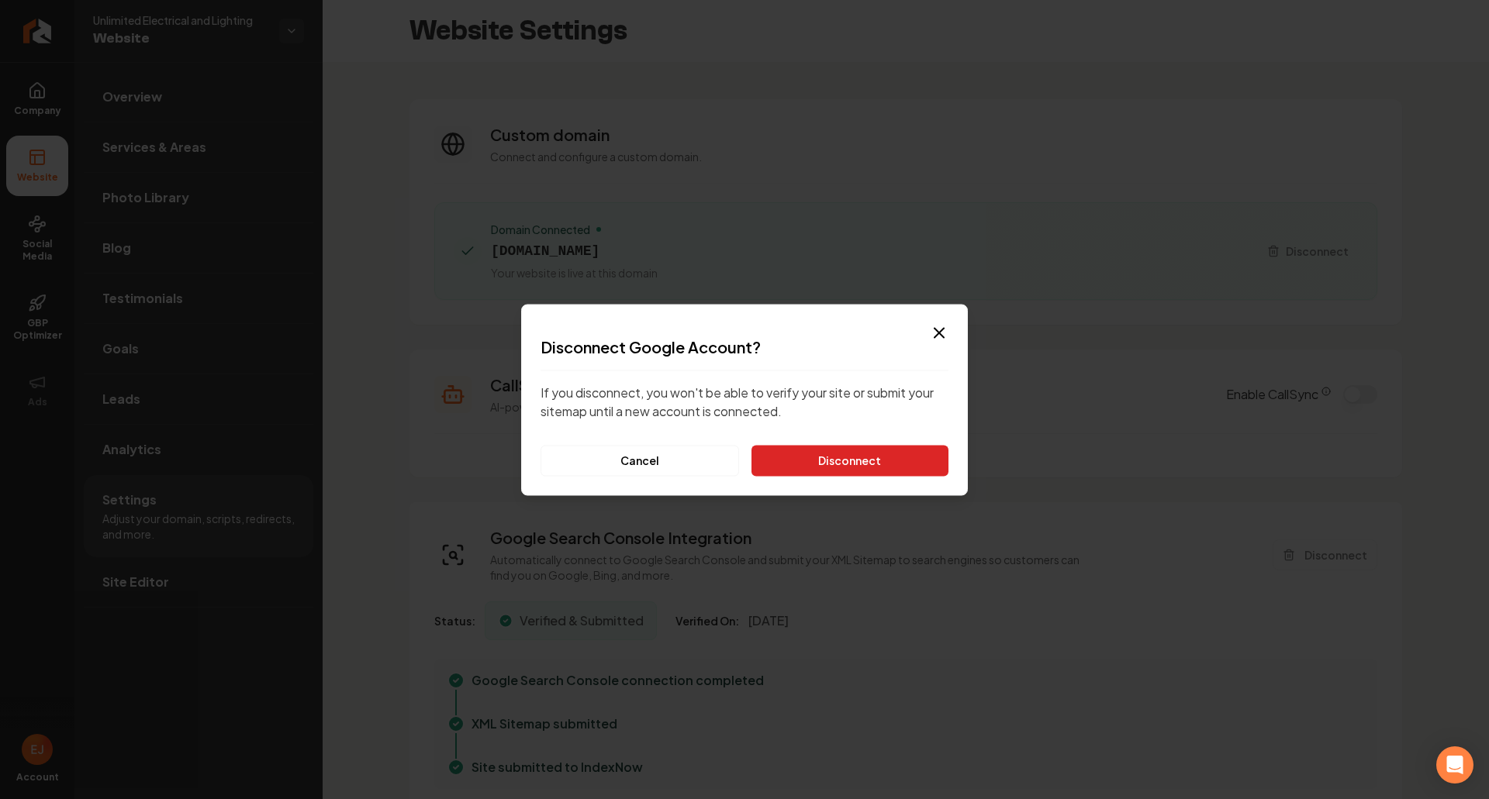
click at [886, 465] on button "Disconnect" at bounding box center [849, 460] width 197 height 31
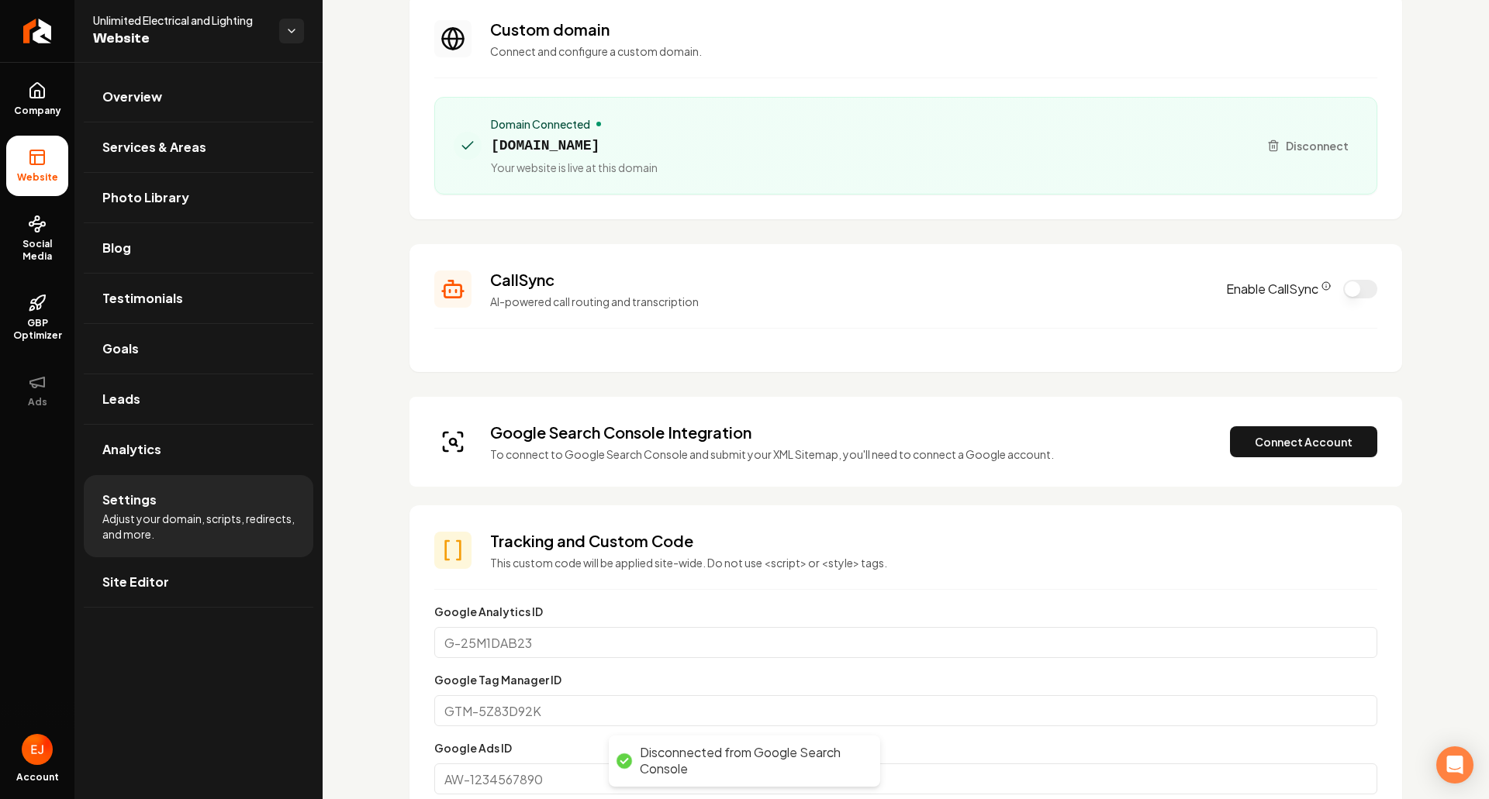
scroll to position [155, 0]
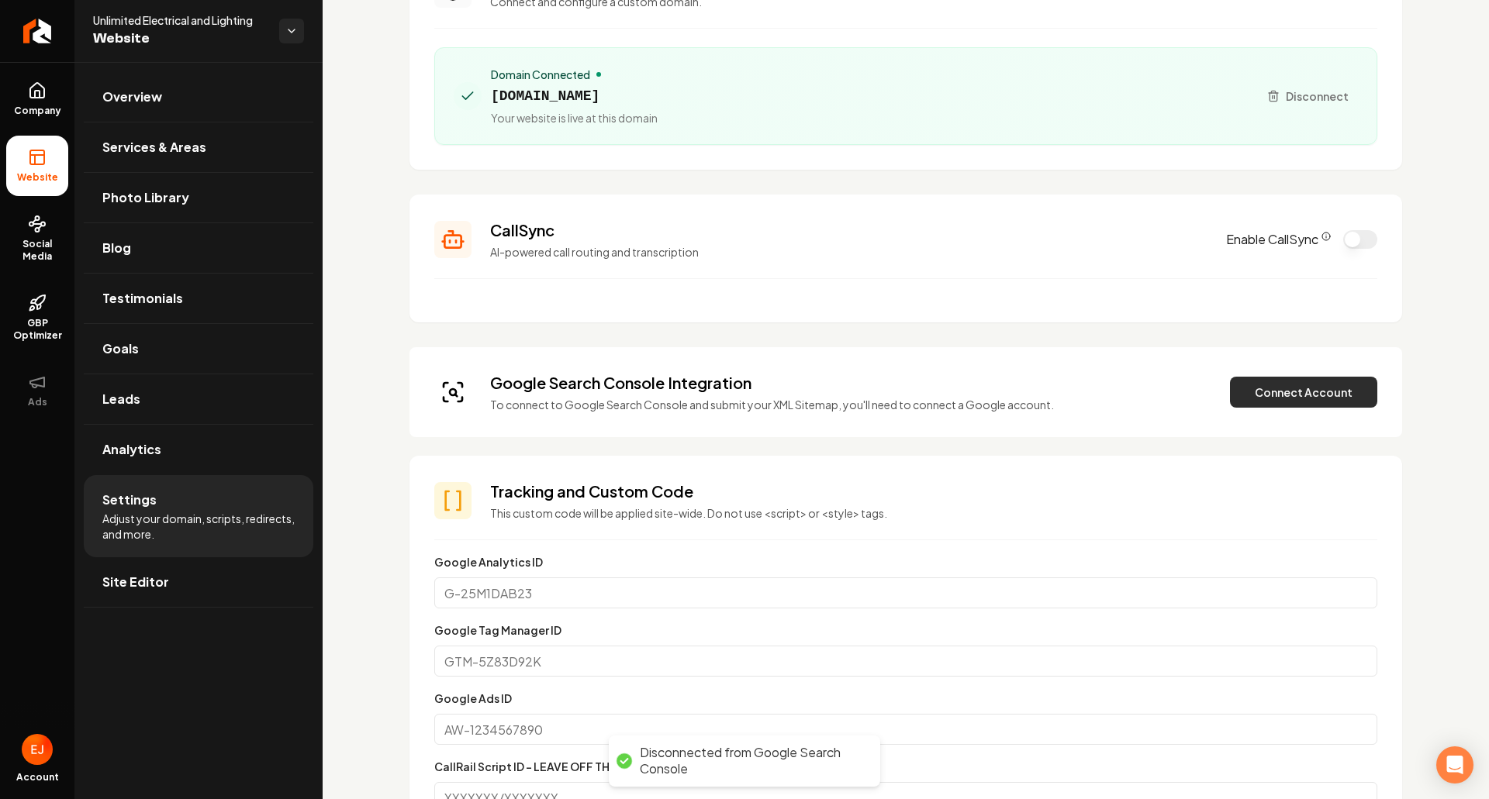
click at [1281, 399] on button "Connect Account" at bounding box center [1303, 392] width 147 height 31
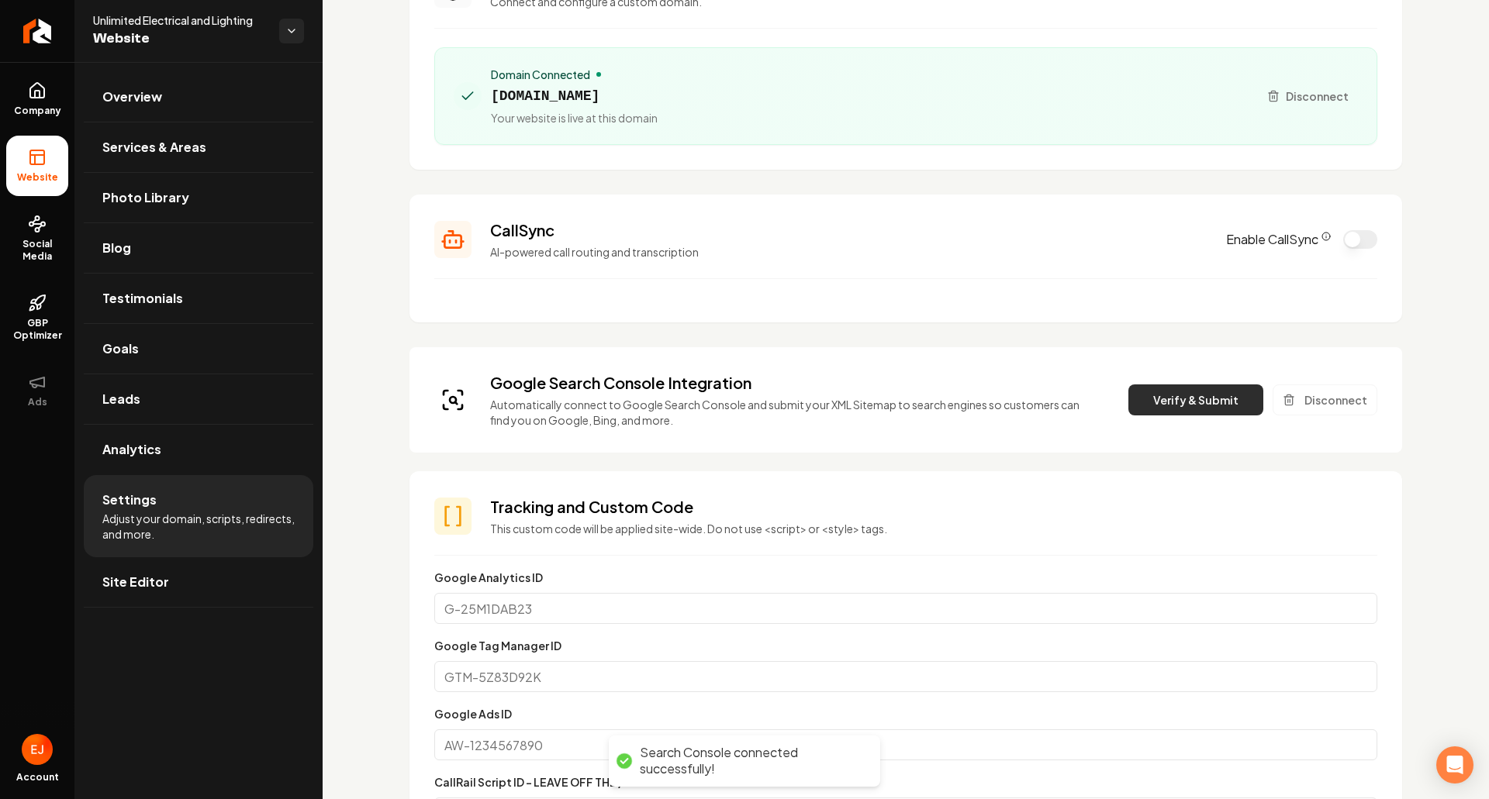
click at [1193, 397] on button "Verify & Submit" at bounding box center [1195, 400] width 135 height 31
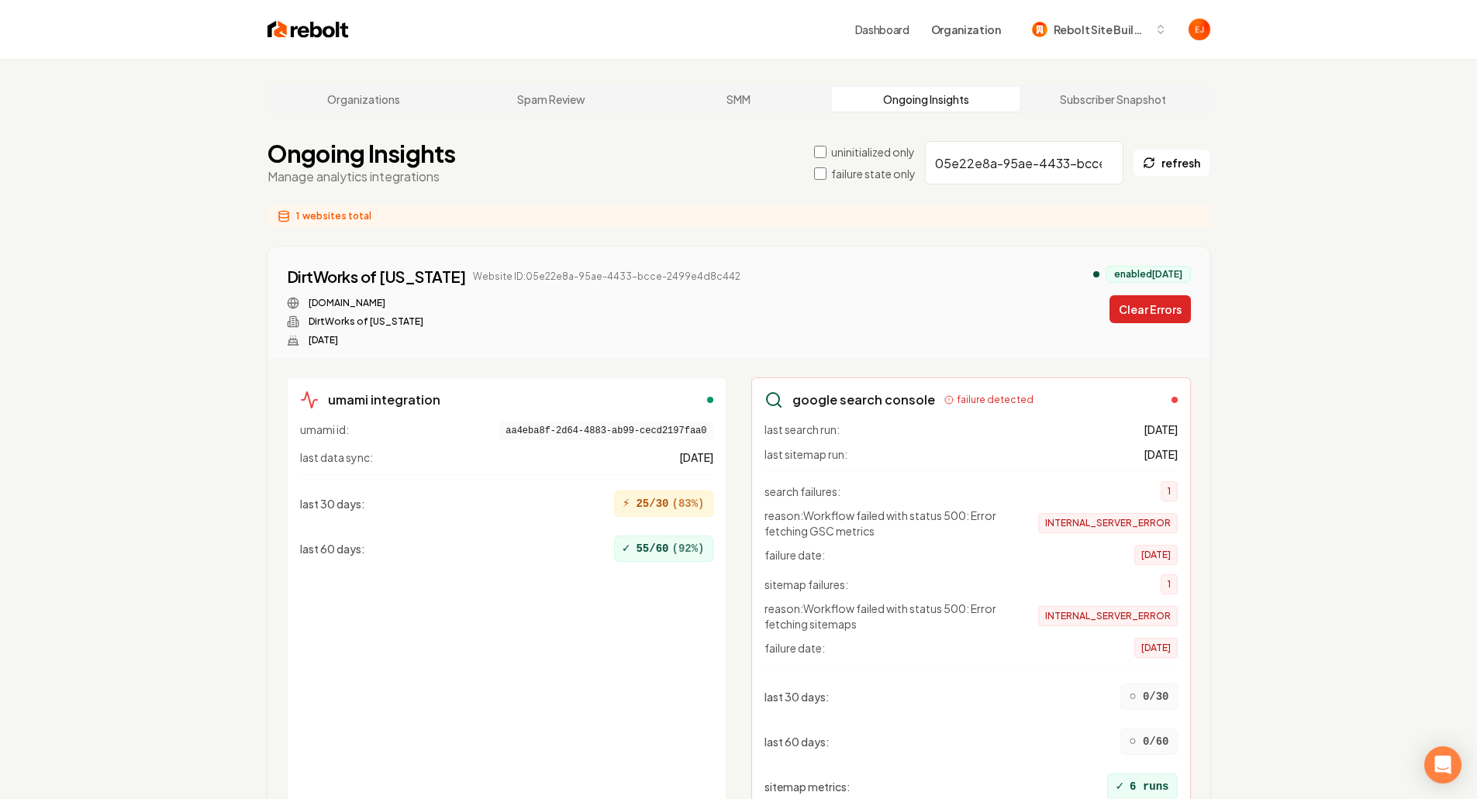
click at [1133, 313] on button "Clear Errors" at bounding box center [1150, 309] width 81 height 28
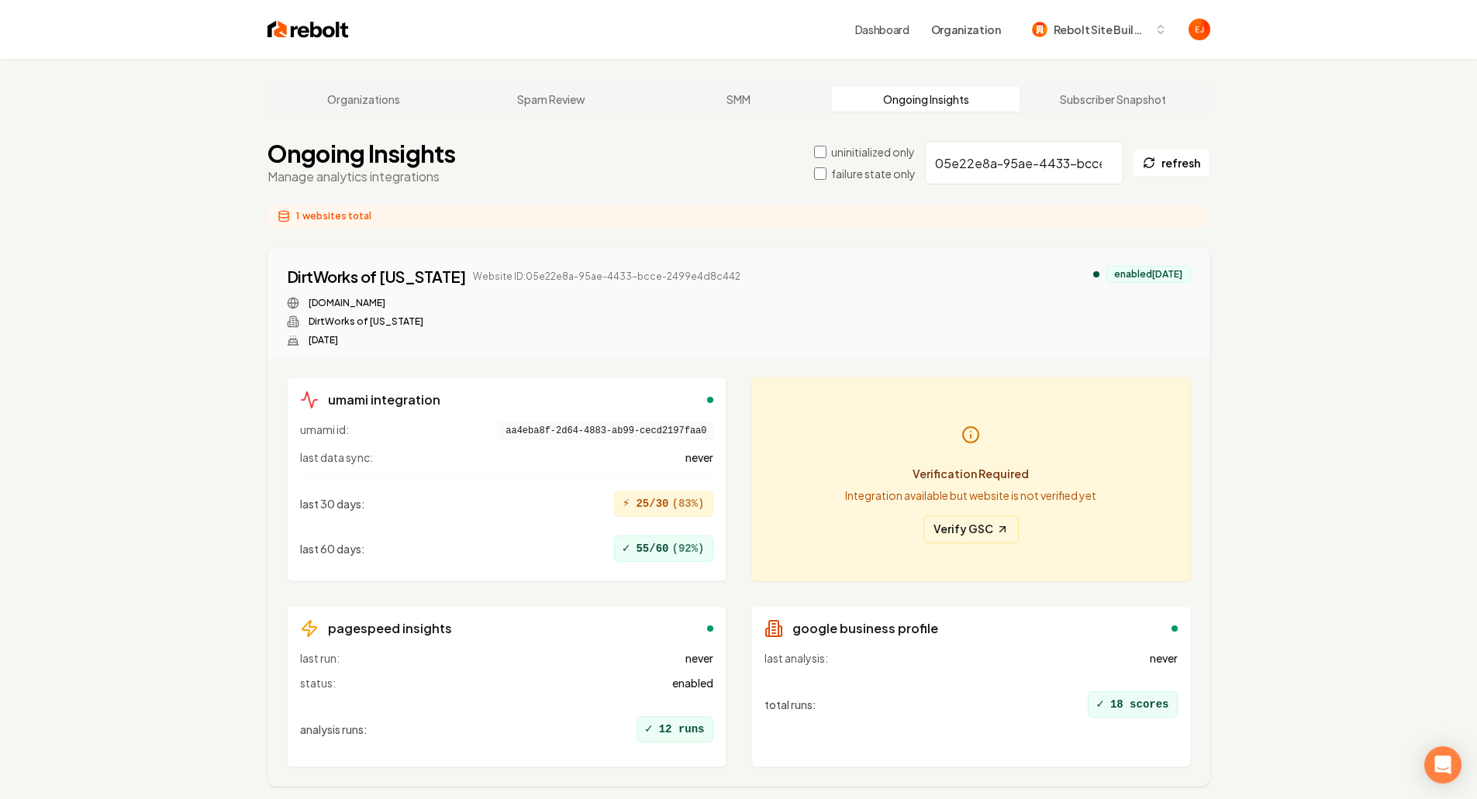
click at [1004, 530] on icon at bounding box center [1002, 529] width 12 height 12
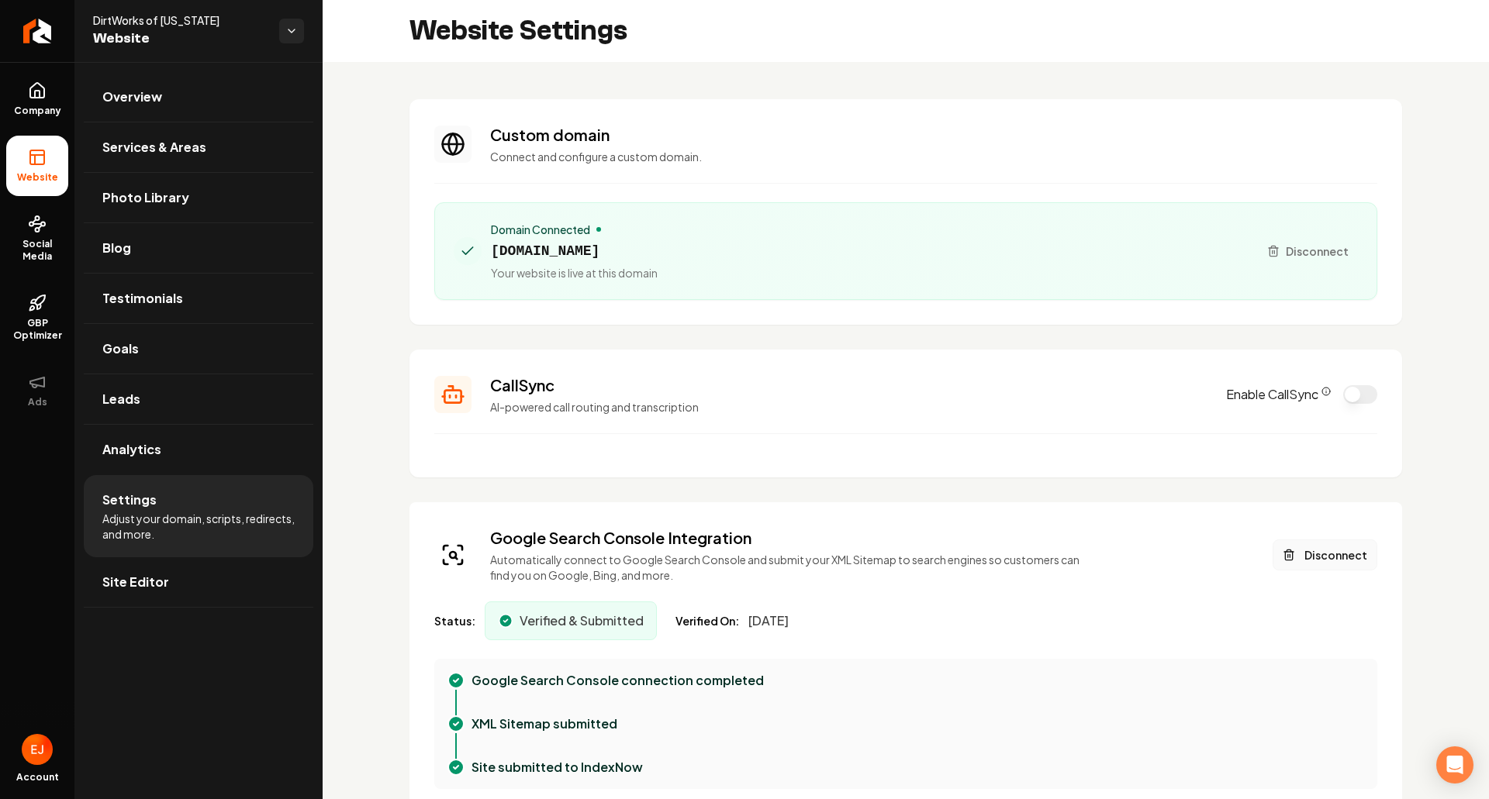
click at [1301, 545] on button "Disconnect" at bounding box center [1325, 555] width 105 height 31
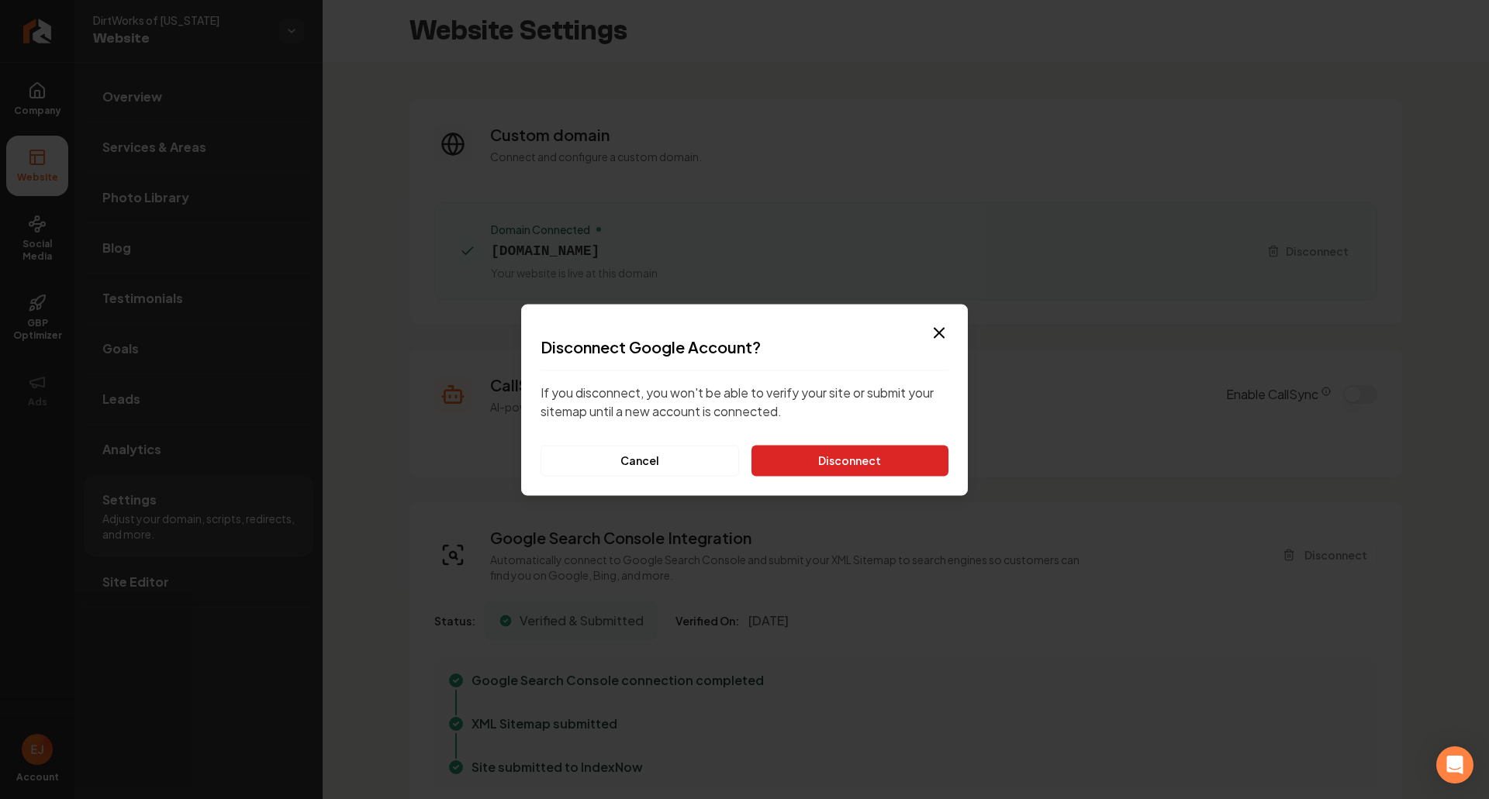
click at [886, 450] on button "Disconnect" at bounding box center [849, 460] width 197 height 31
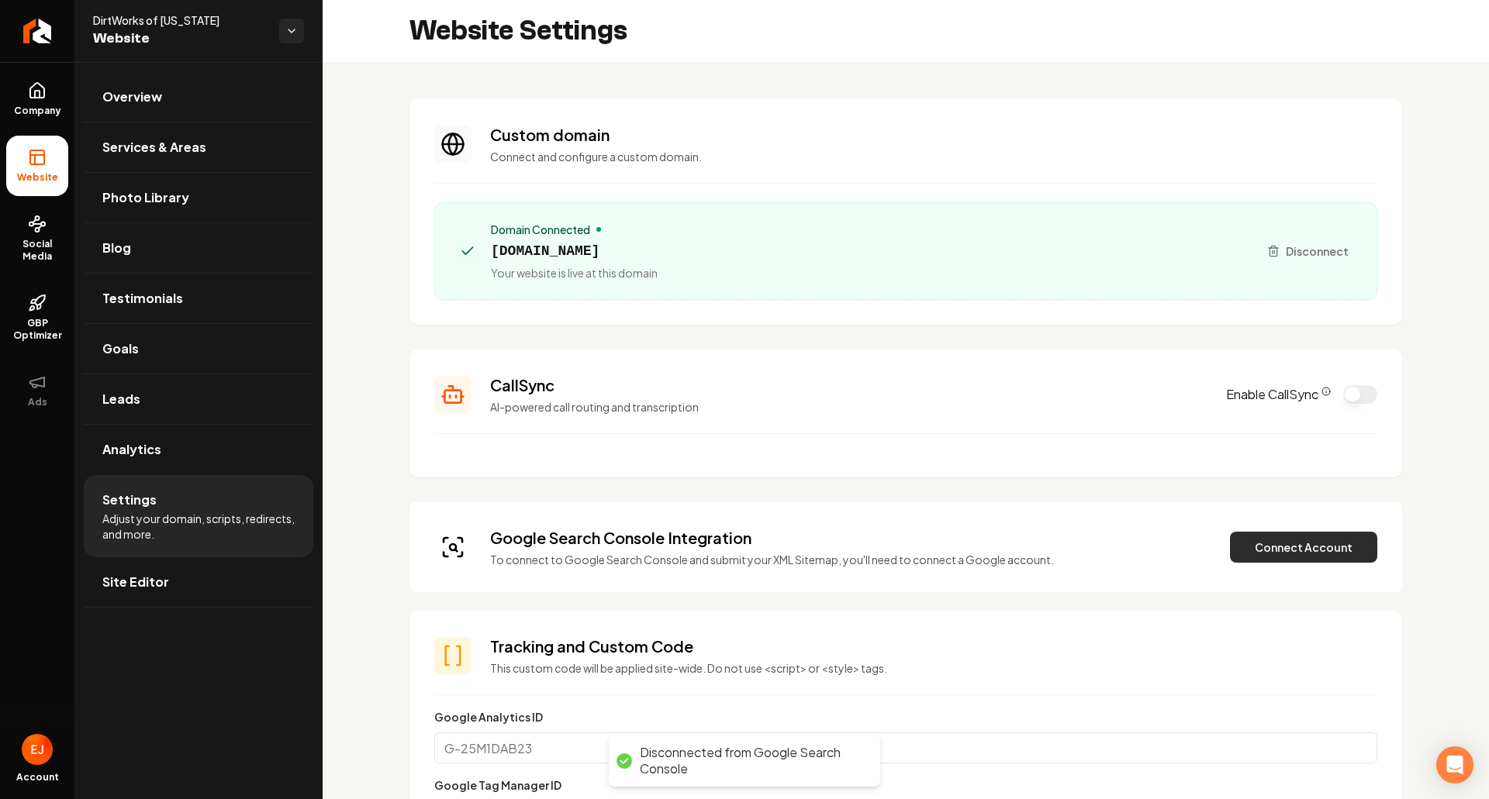
click at [1293, 551] on button "Connect Account" at bounding box center [1303, 547] width 147 height 31
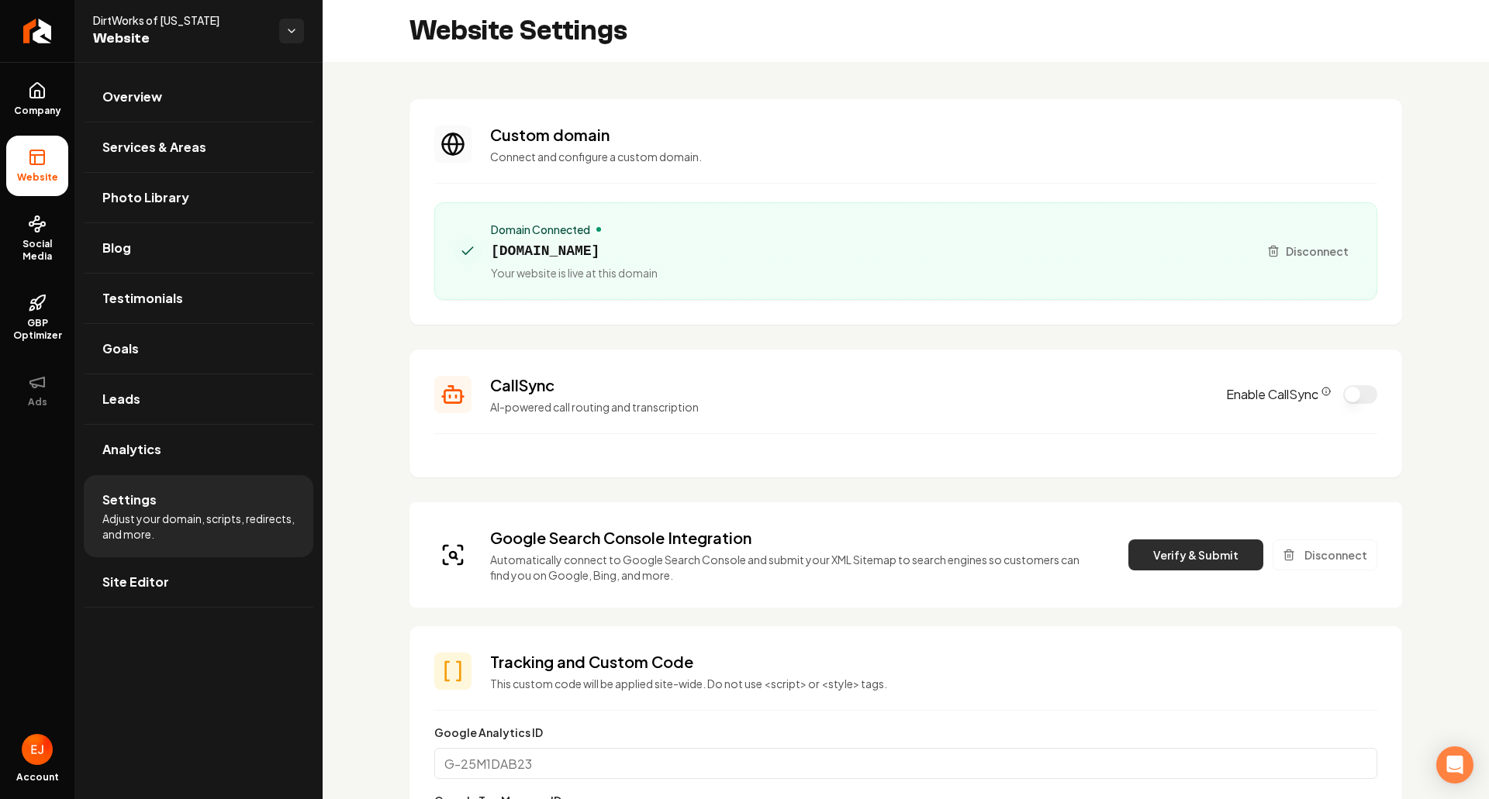
click at [1219, 551] on button "Verify & Submit" at bounding box center [1195, 555] width 135 height 31
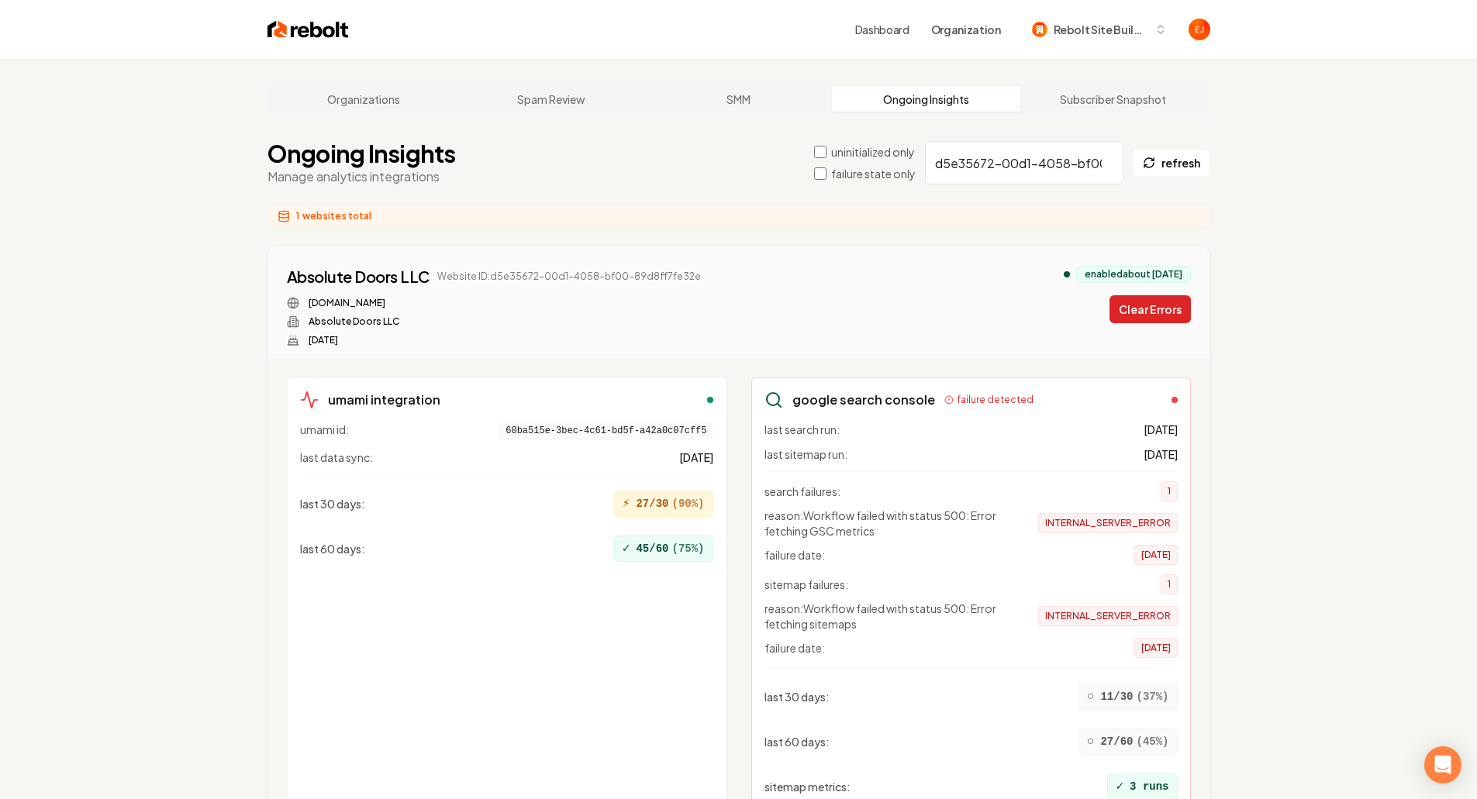
click at [1162, 309] on button "Clear Errors" at bounding box center [1150, 309] width 81 height 28
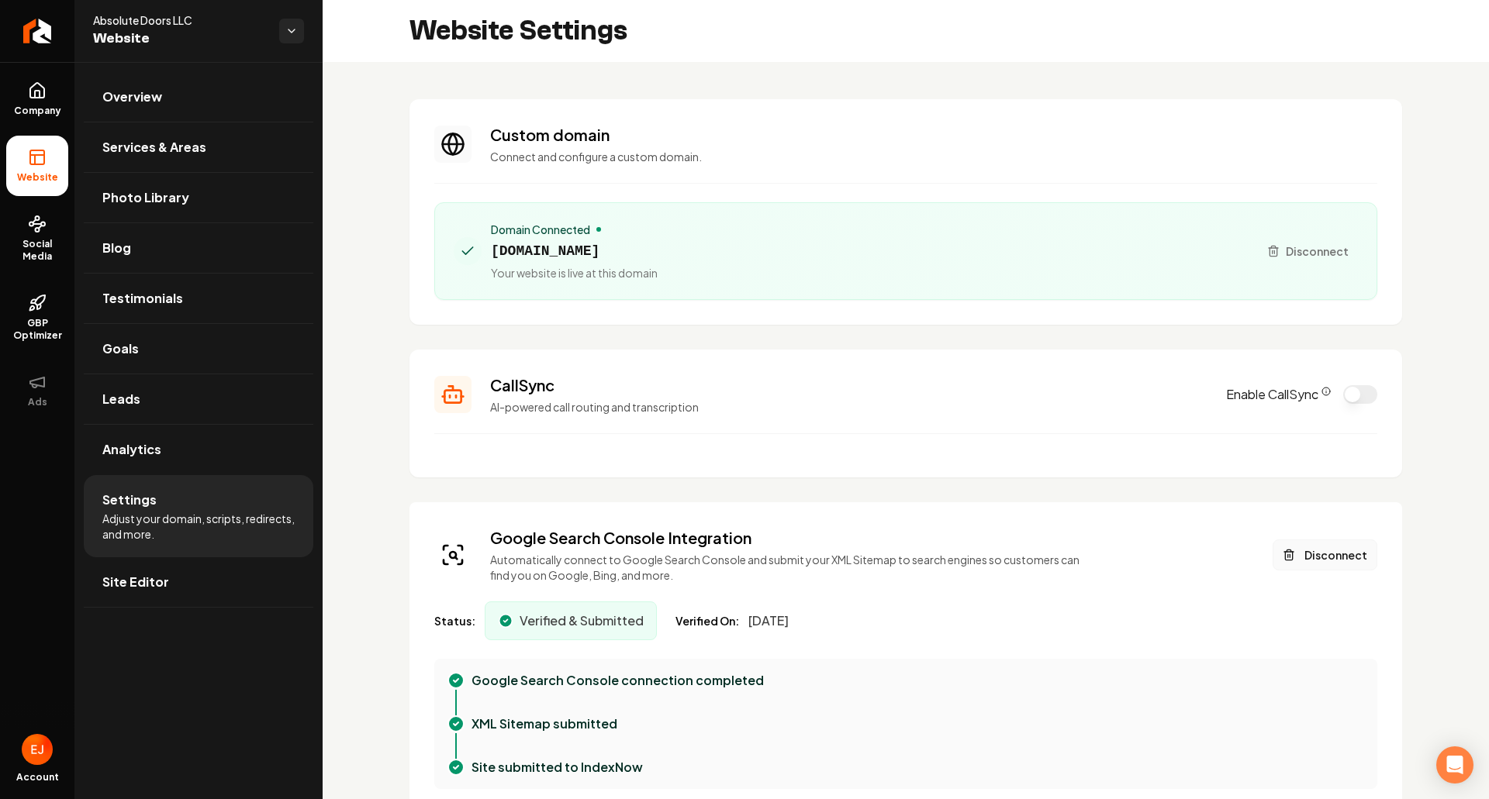
click at [1304, 548] on button "Disconnect" at bounding box center [1325, 555] width 105 height 31
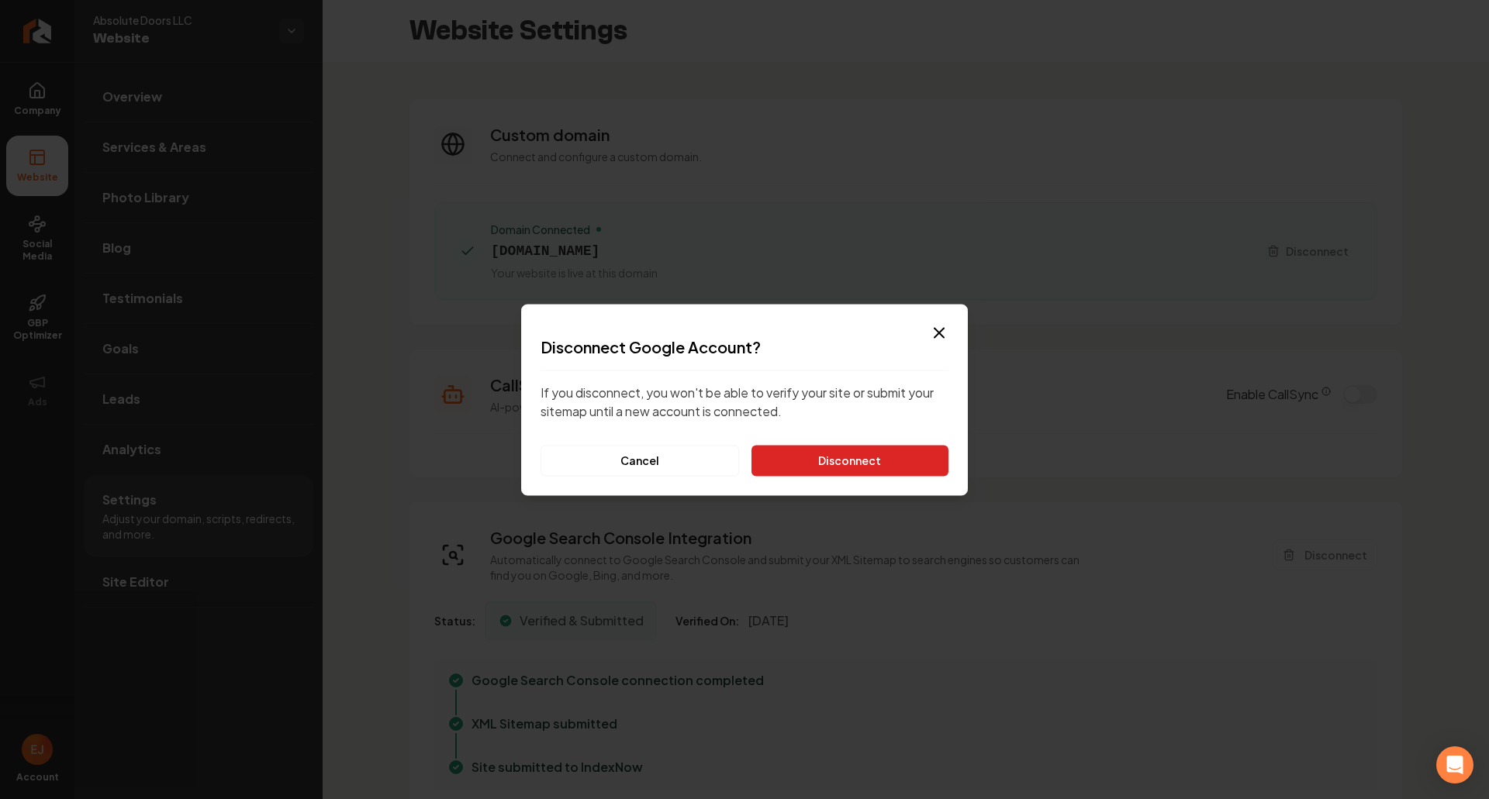
click at [902, 461] on button "Disconnect" at bounding box center [849, 460] width 197 height 31
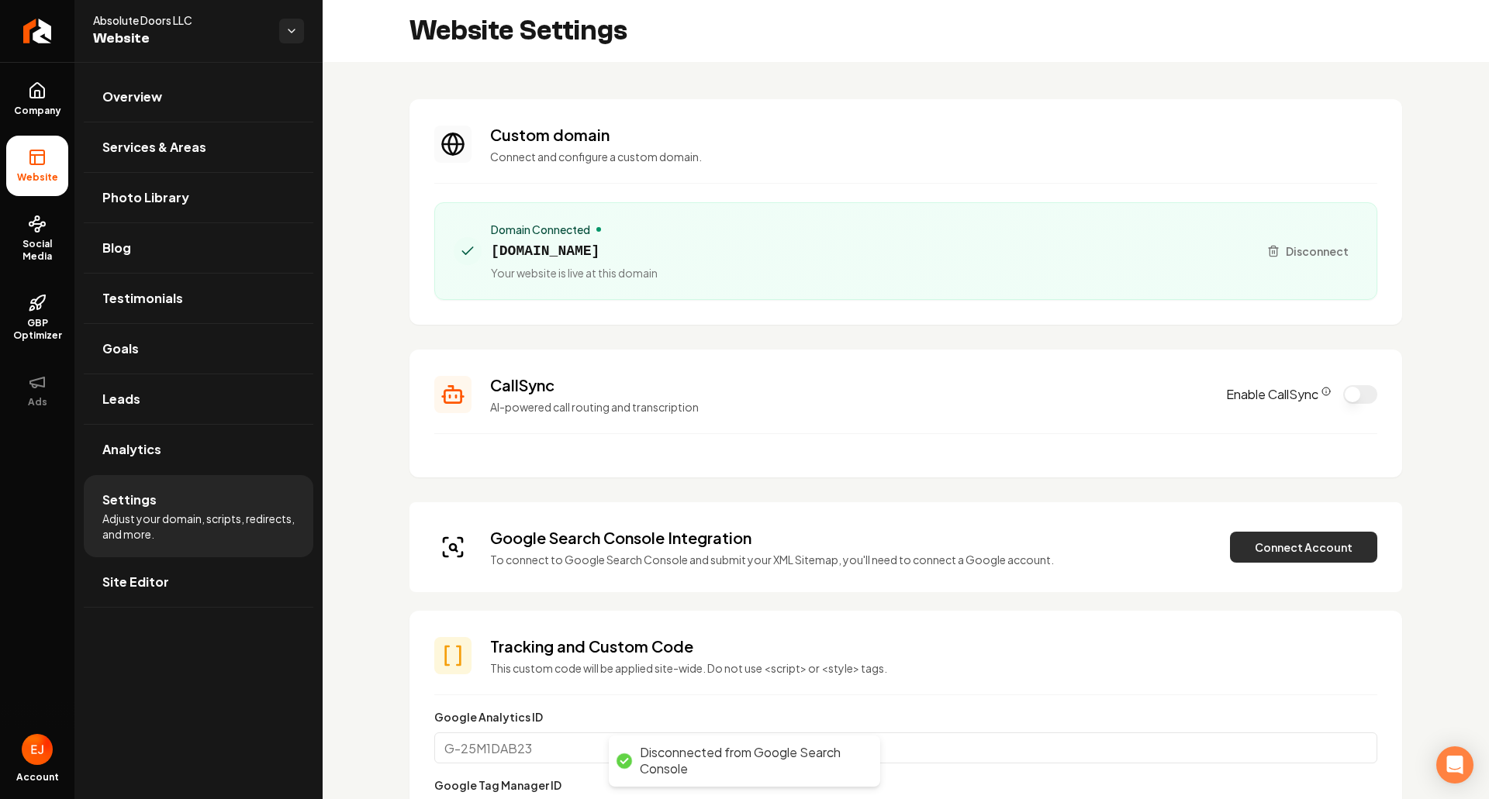
click at [1285, 554] on button "Connect Account" at bounding box center [1303, 547] width 147 height 31
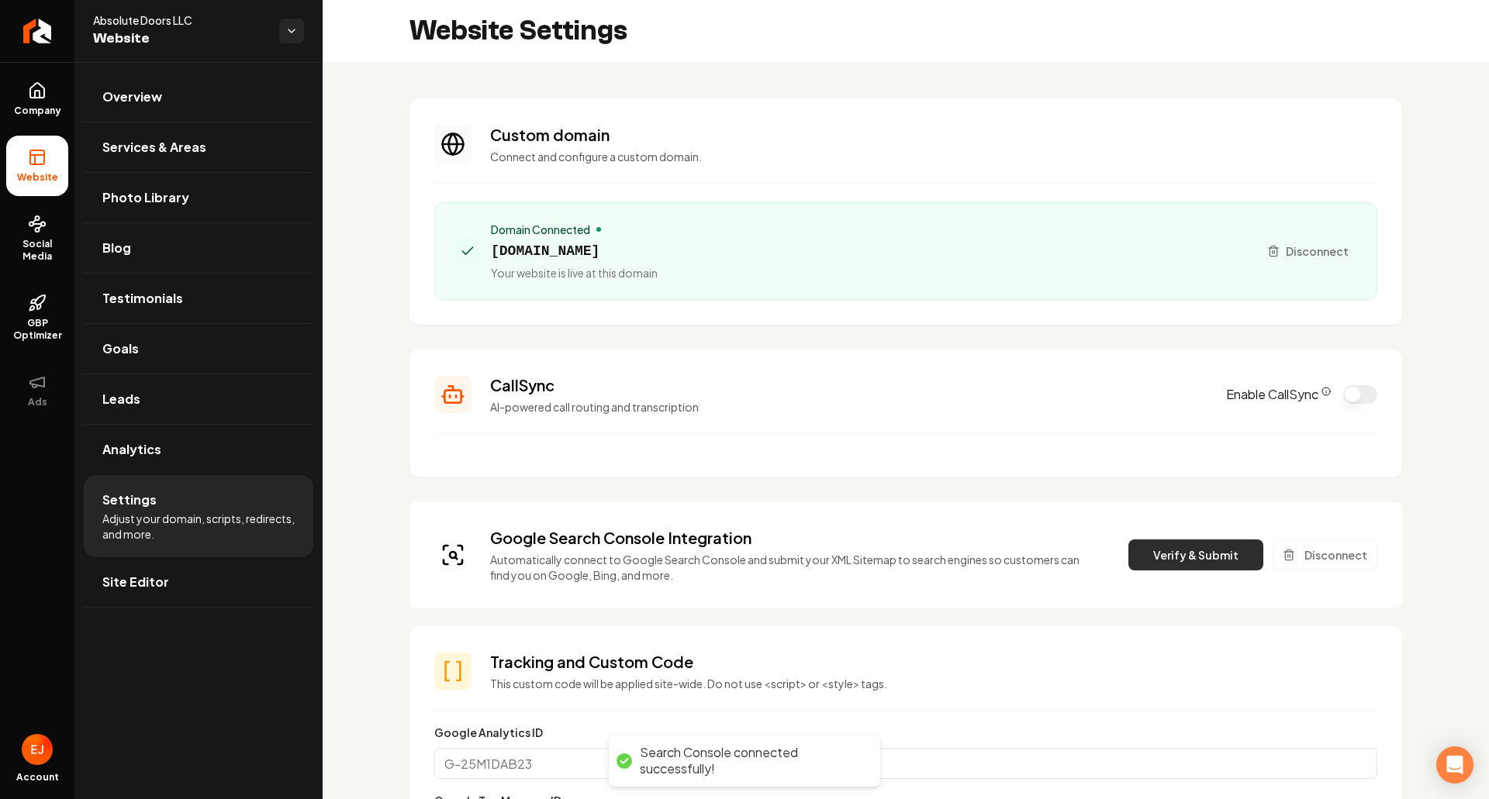
click at [1151, 554] on button "Verify & Submit" at bounding box center [1195, 555] width 135 height 31
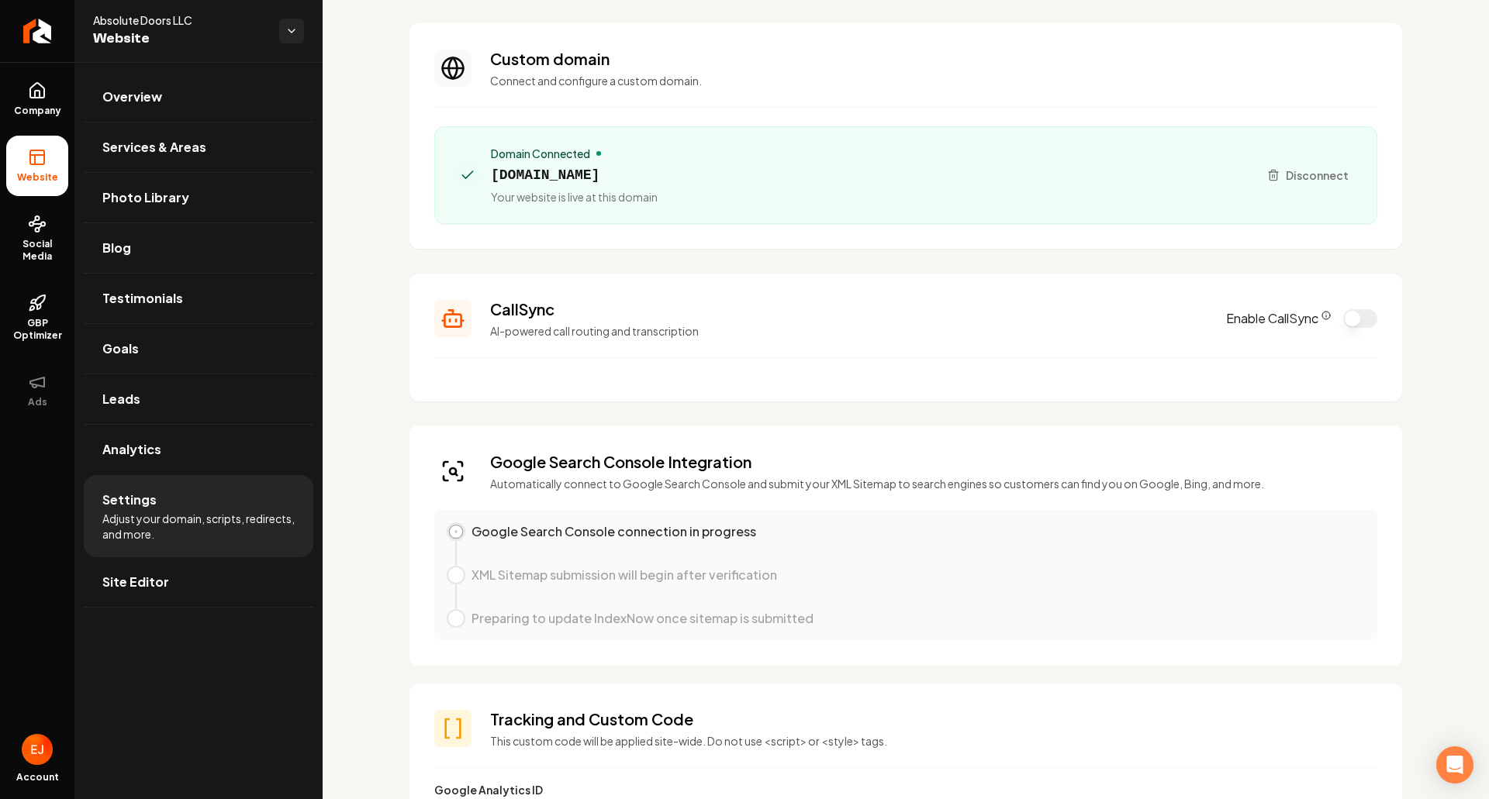
scroll to position [78, 0]
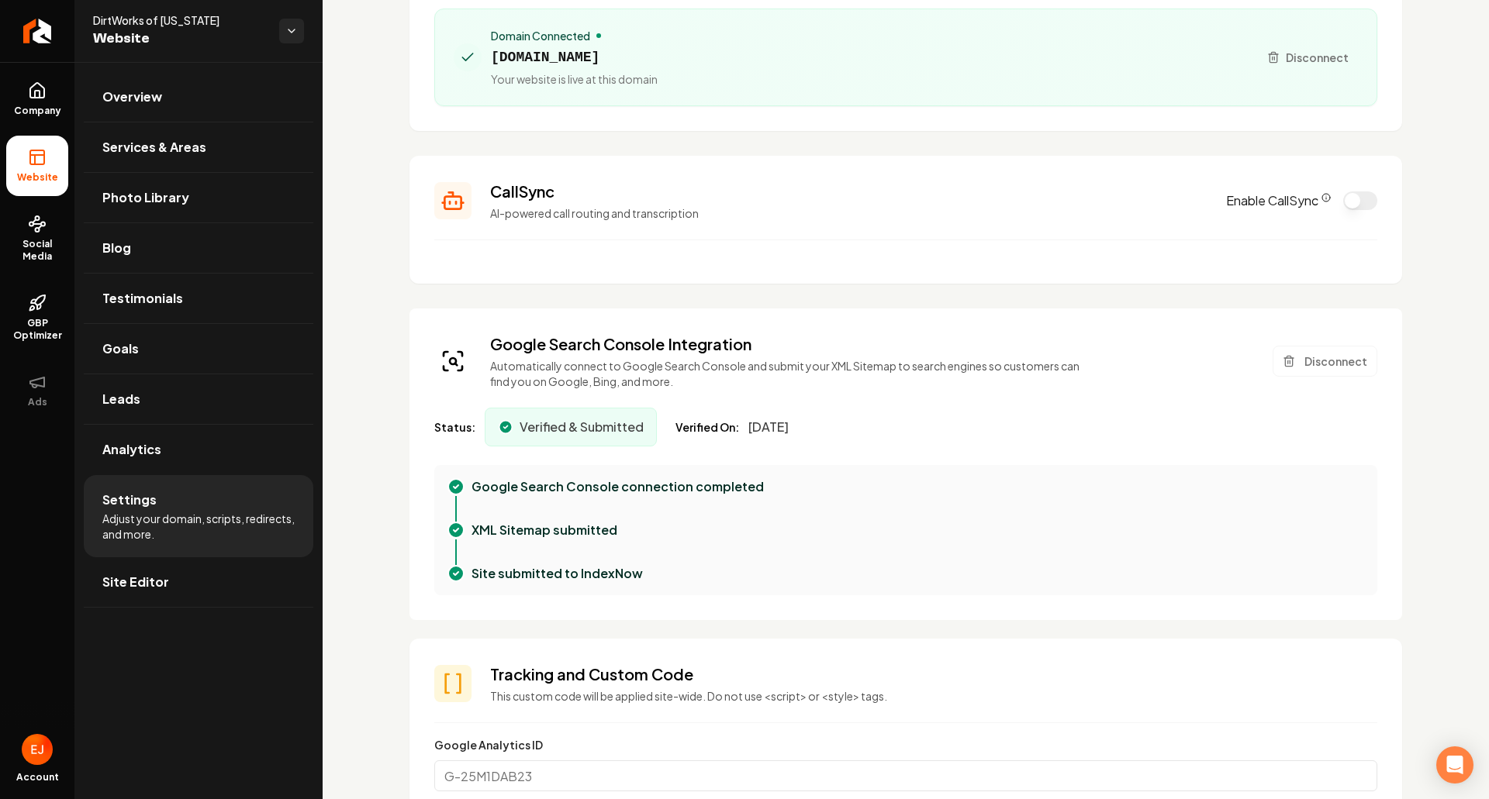
scroll to position [233, 0]
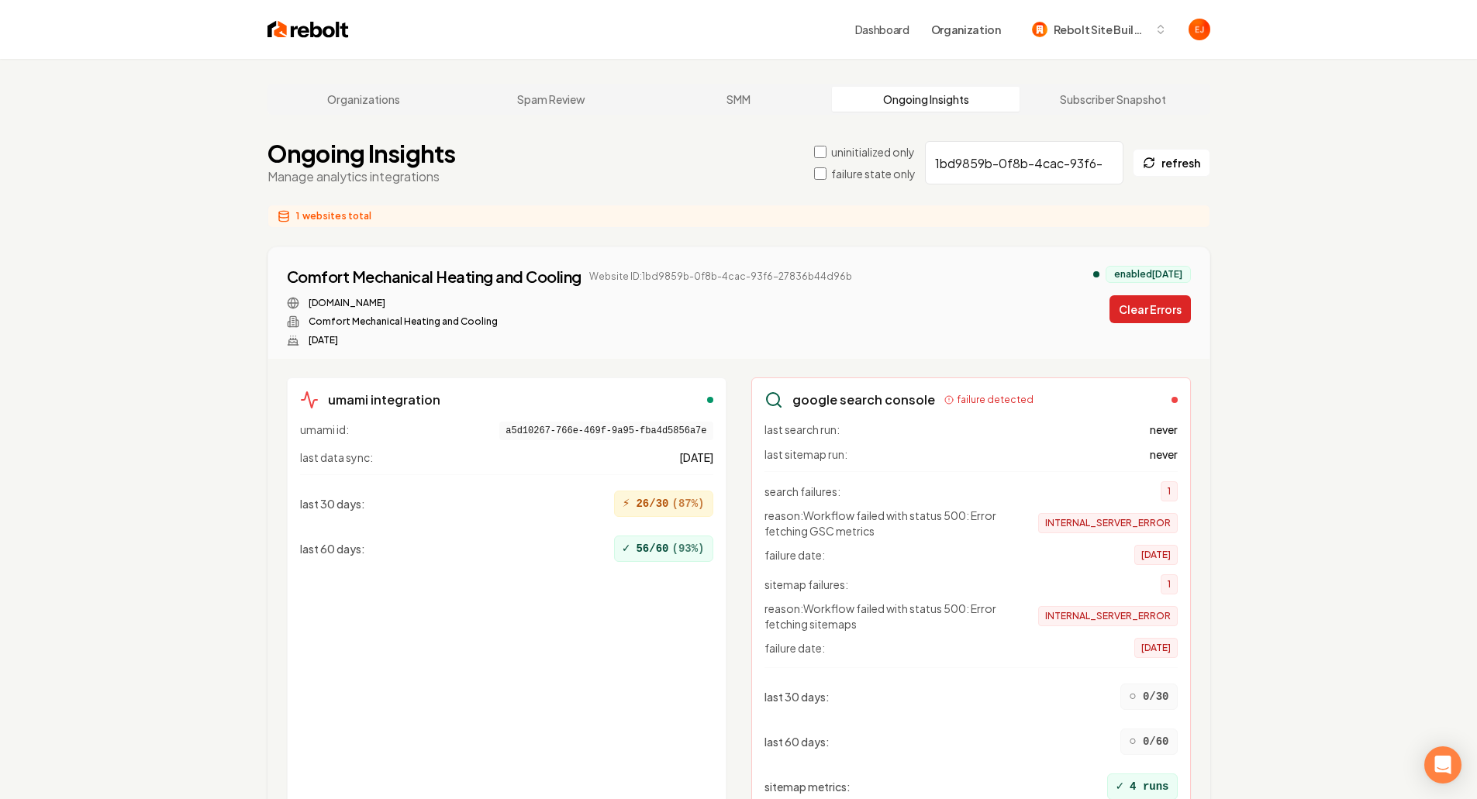
click at [1149, 306] on button "Clear Errors" at bounding box center [1150, 309] width 81 height 28
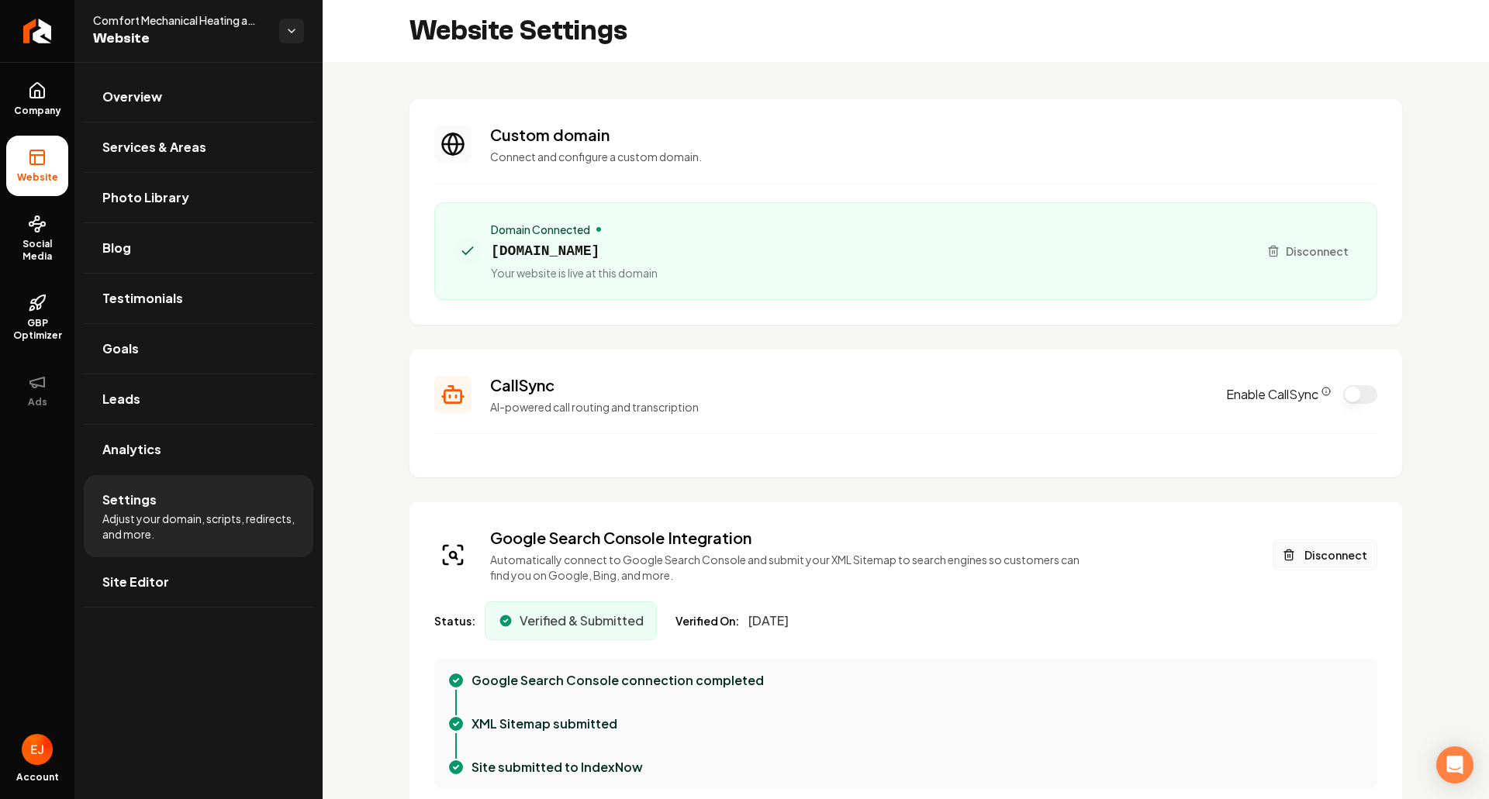
click at [1321, 557] on button "Disconnect" at bounding box center [1325, 555] width 105 height 31
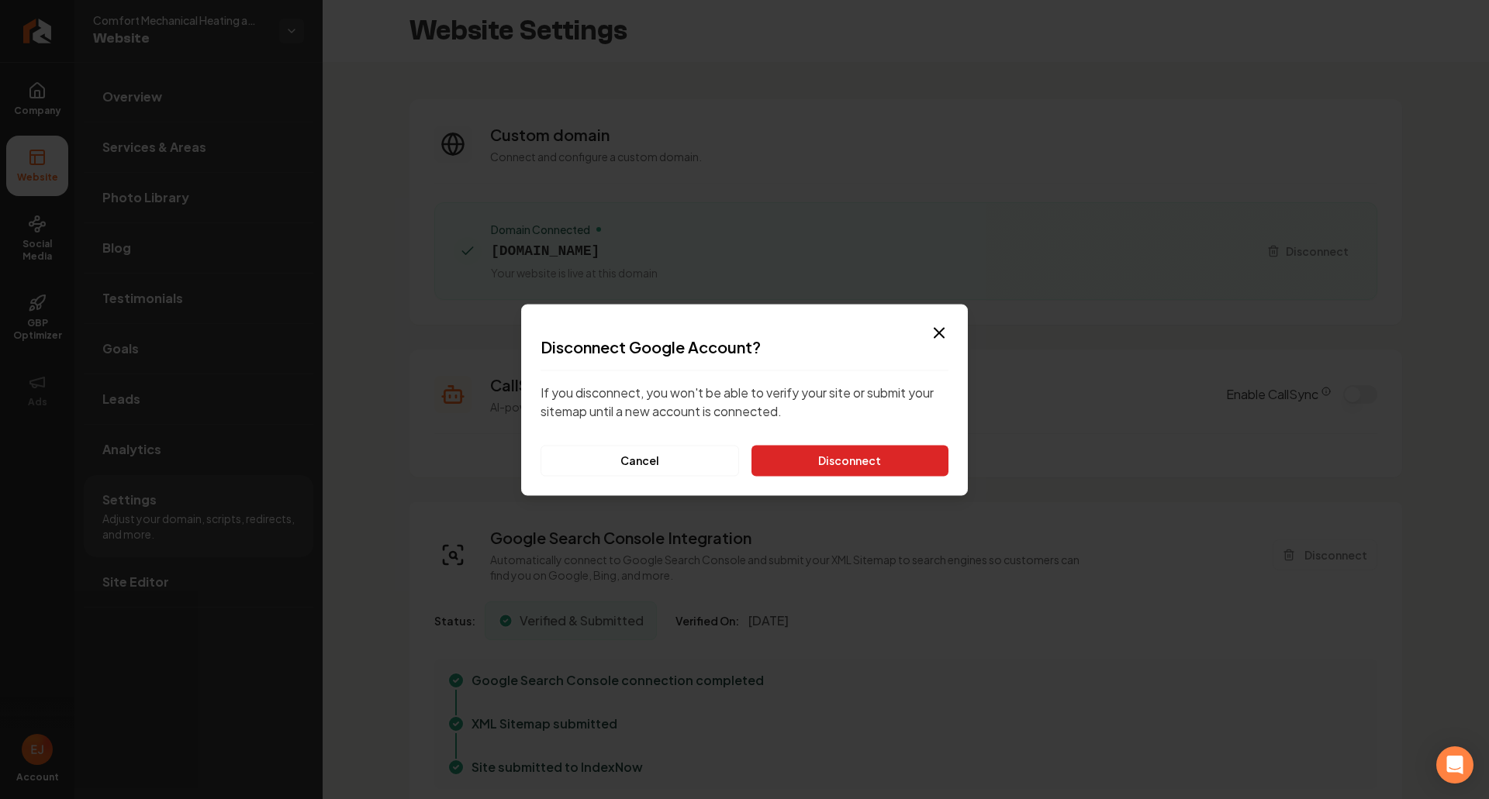
click at [855, 459] on button "Disconnect" at bounding box center [849, 460] width 197 height 31
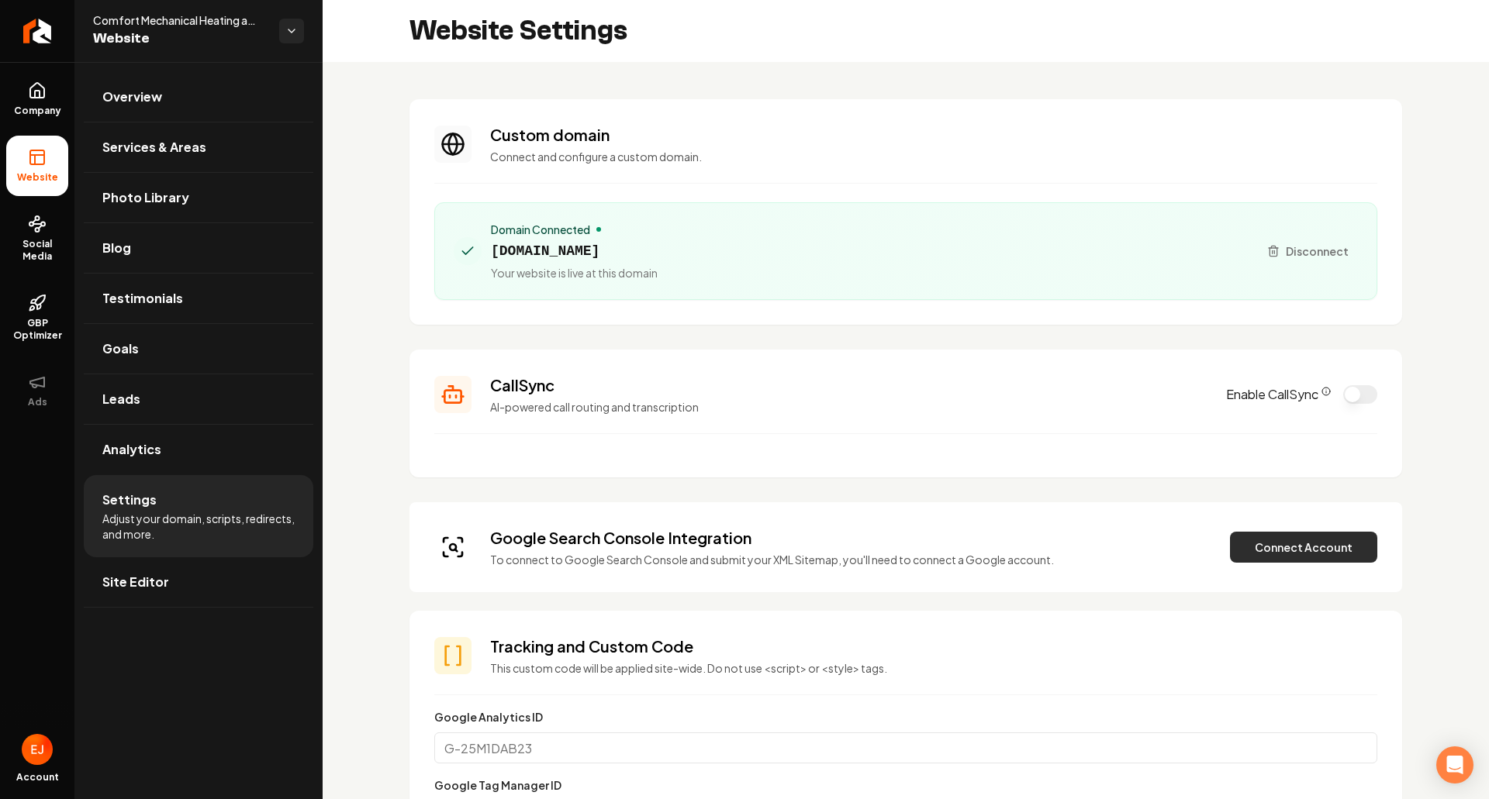
click at [1264, 559] on button "Connect Account" at bounding box center [1303, 547] width 147 height 31
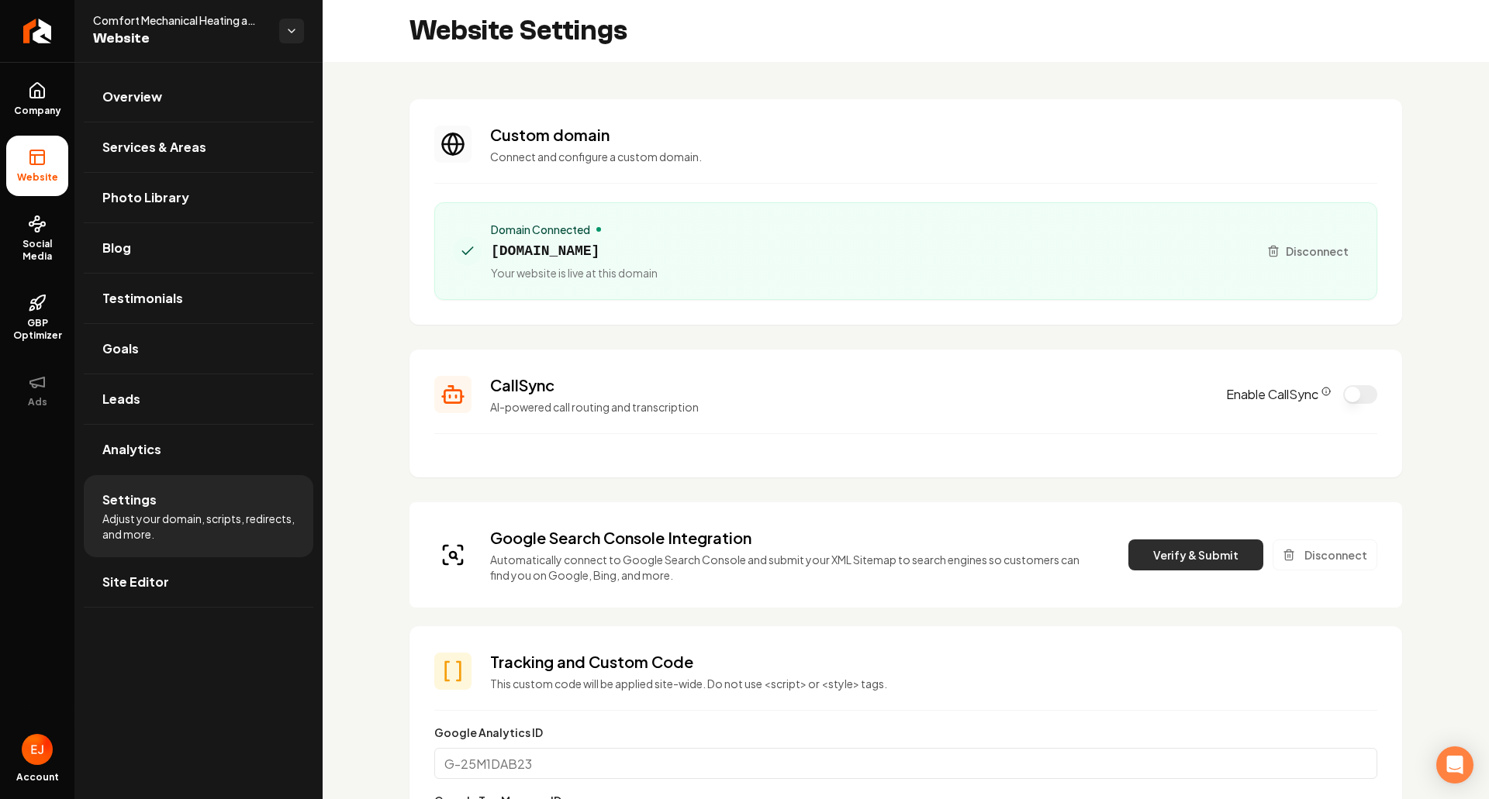
click at [1162, 547] on button "Verify & Submit" at bounding box center [1195, 555] width 135 height 31
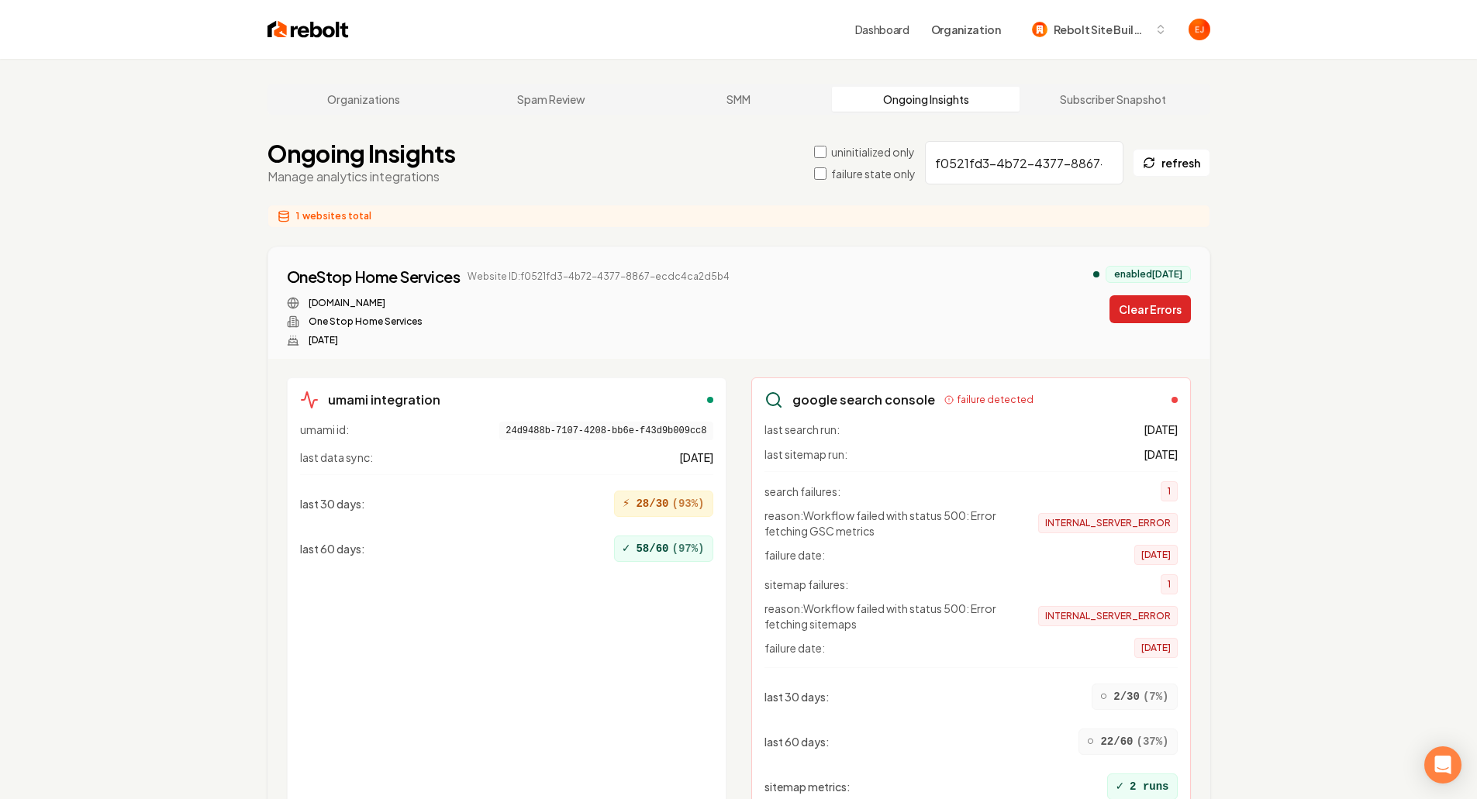
click at [1145, 320] on button "Clear Errors" at bounding box center [1150, 309] width 81 height 28
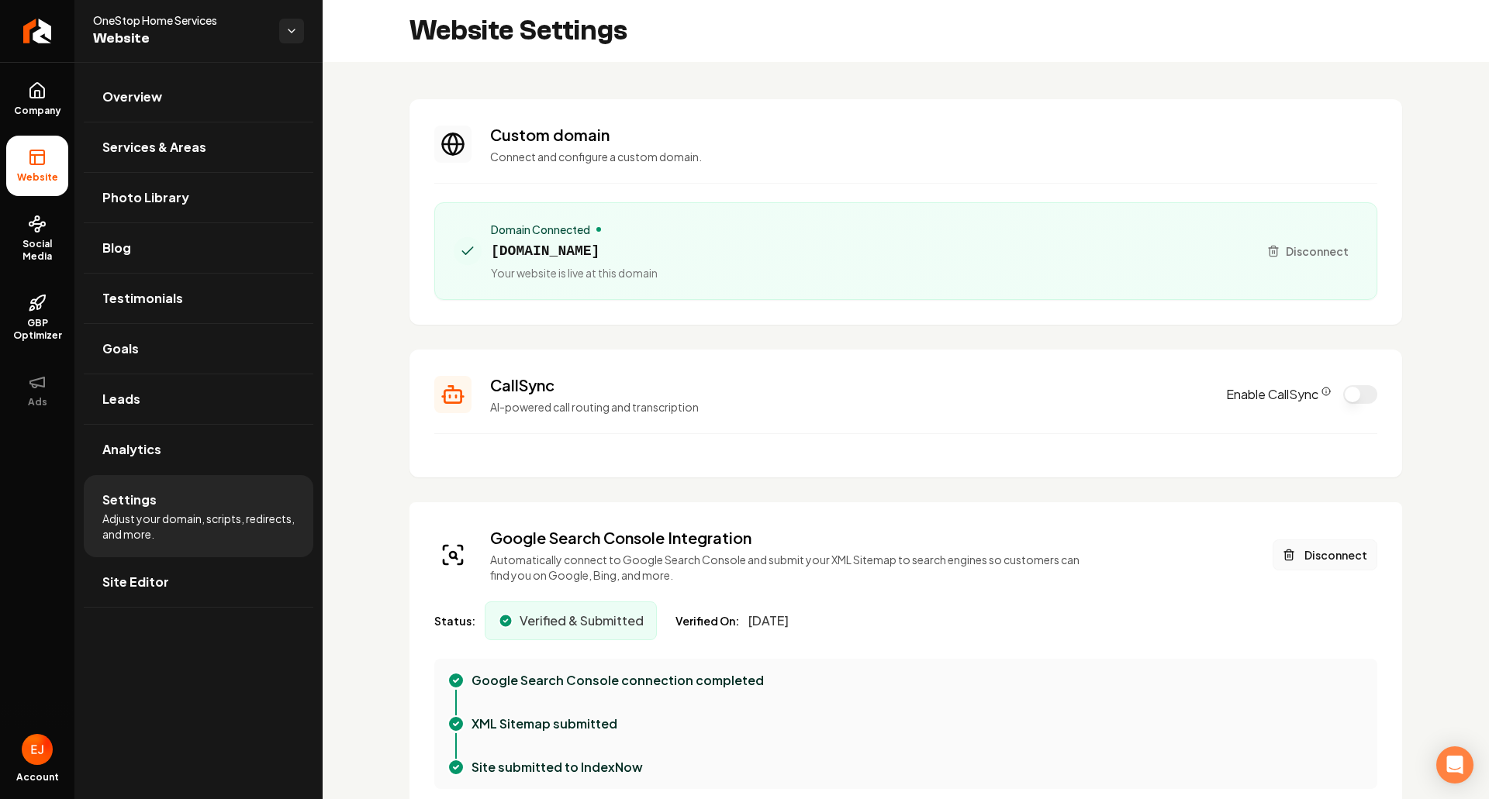
click at [1312, 557] on button "Disconnect" at bounding box center [1325, 555] width 105 height 31
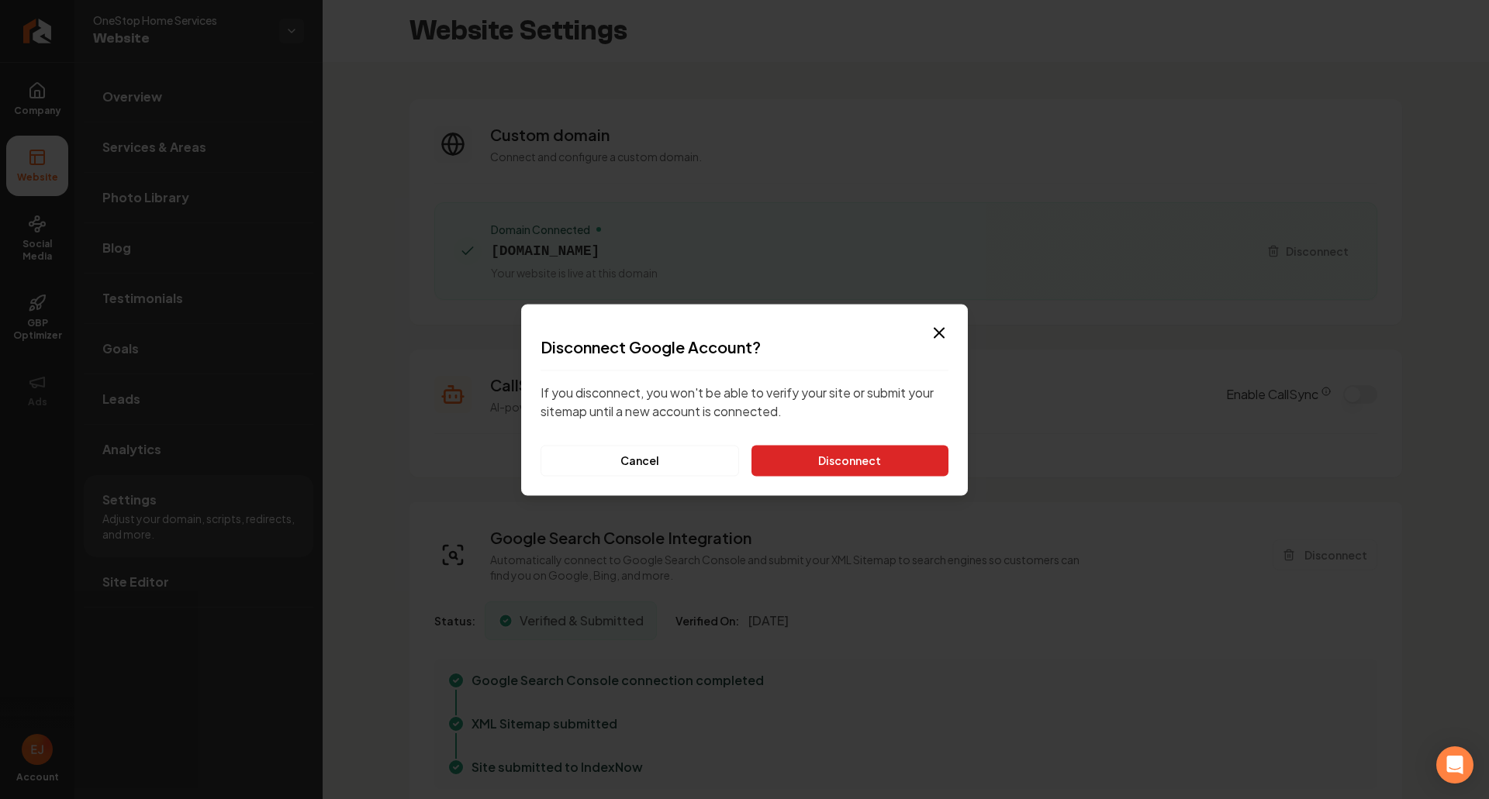
click at [895, 475] on button "Disconnect" at bounding box center [849, 460] width 197 height 31
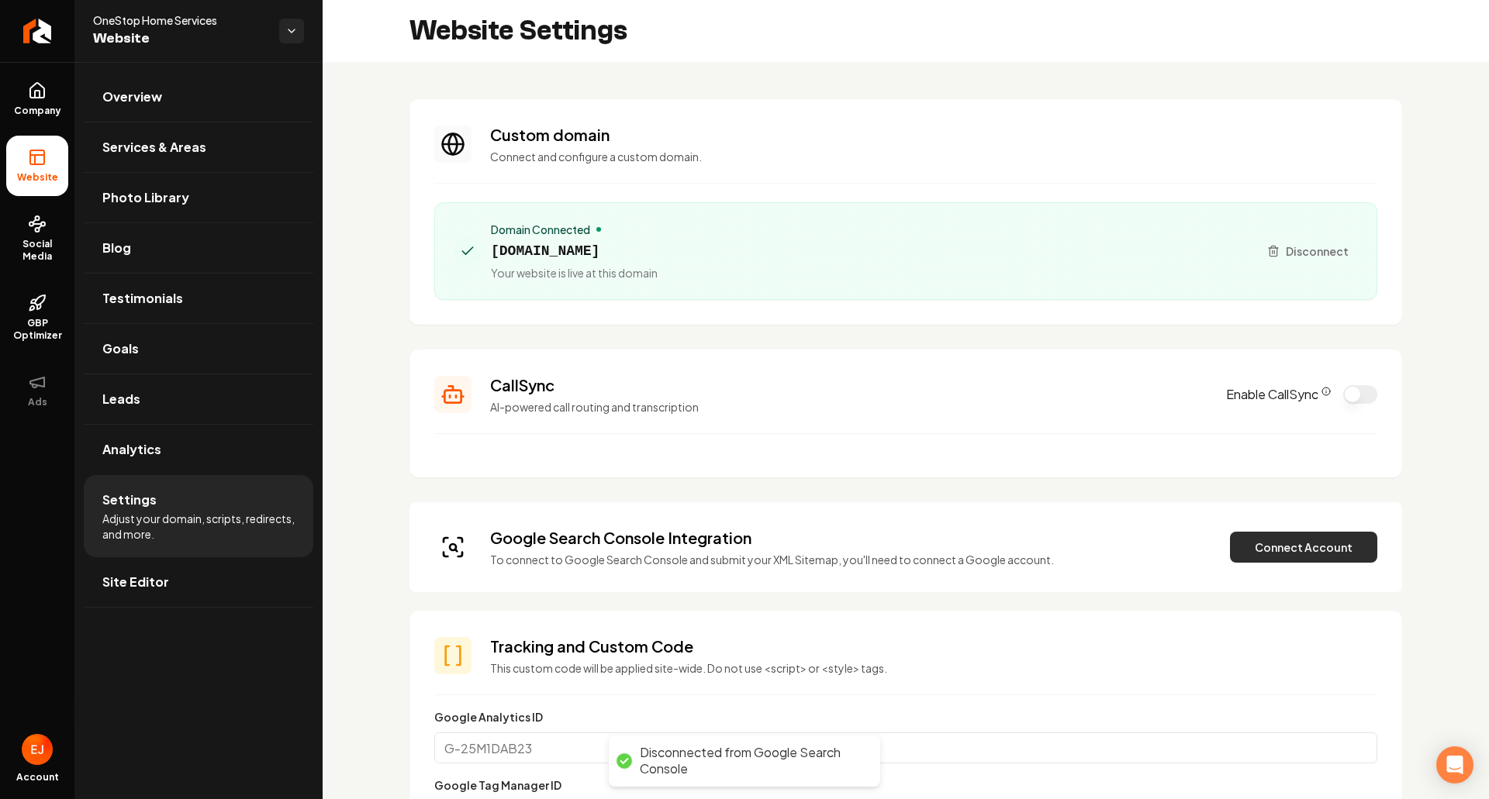
click at [1274, 550] on button "Connect Account" at bounding box center [1303, 547] width 147 height 31
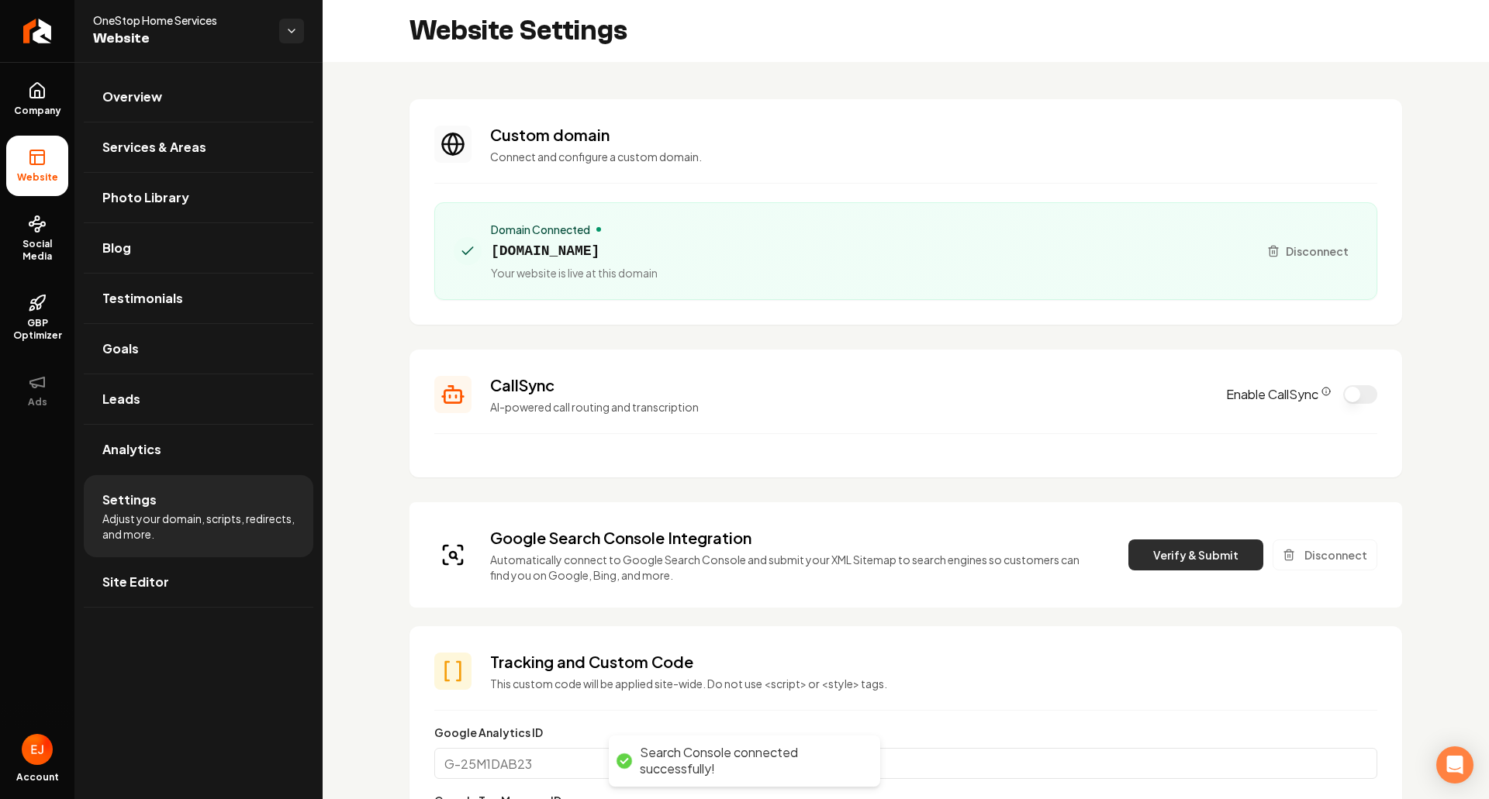
click at [1179, 548] on button "Verify & Submit" at bounding box center [1195, 555] width 135 height 31
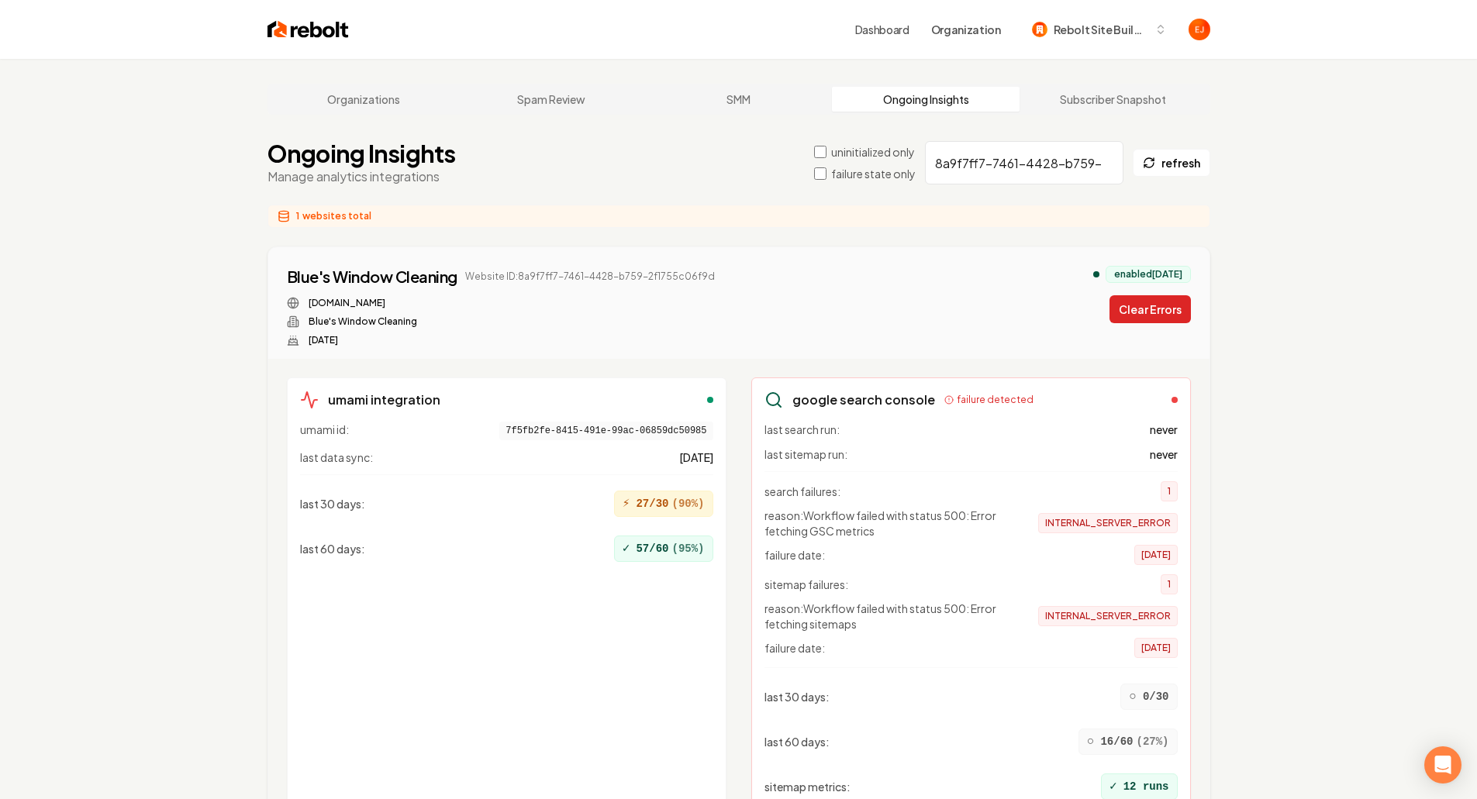
click at [1142, 320] on button "Clear Errors" at bounding box center [1150, 309] width 81 height 28
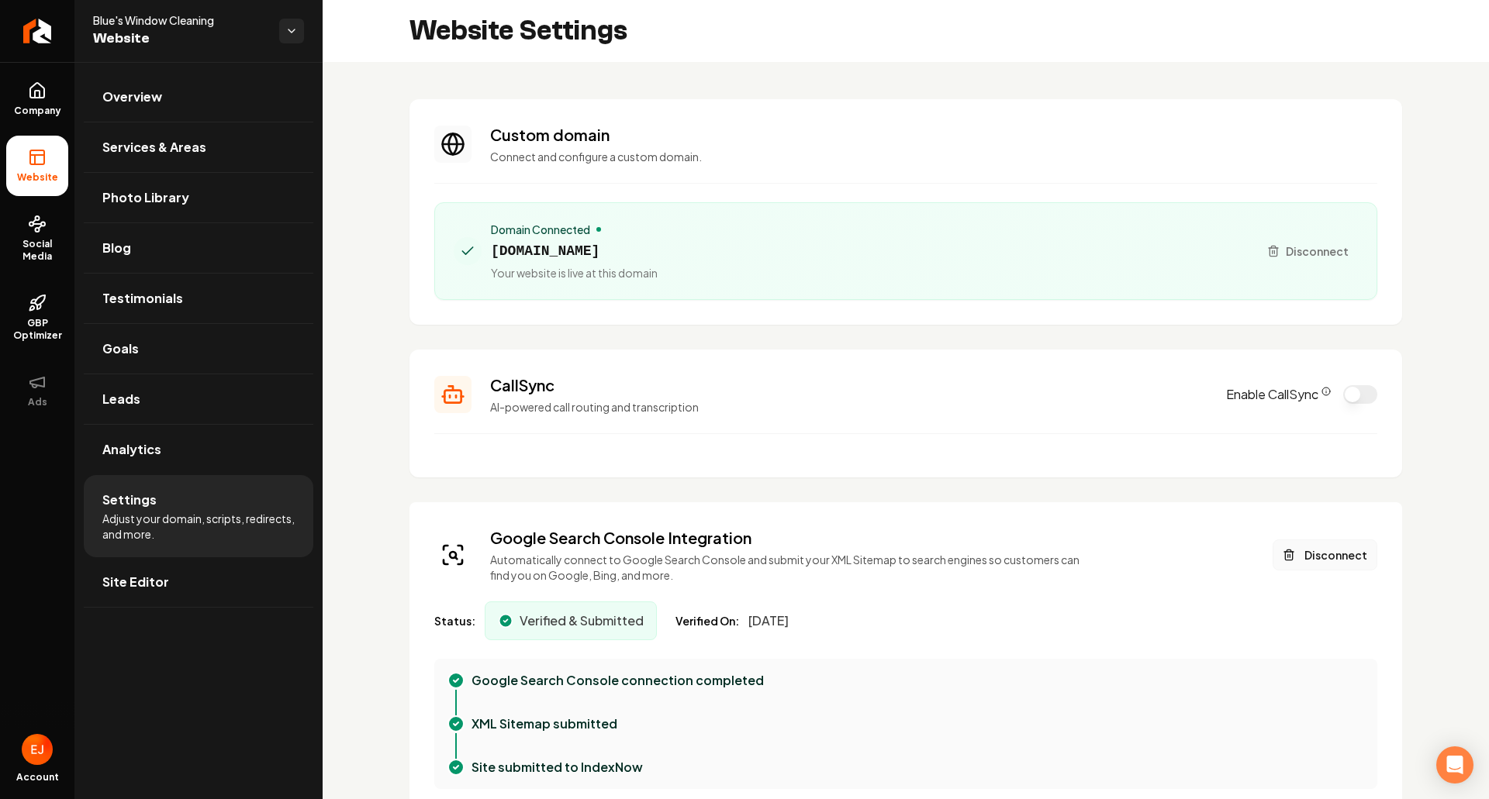
click at [1319, 557] on button "Disconnect" at bounding box center [1325, 555] width 105 height 31
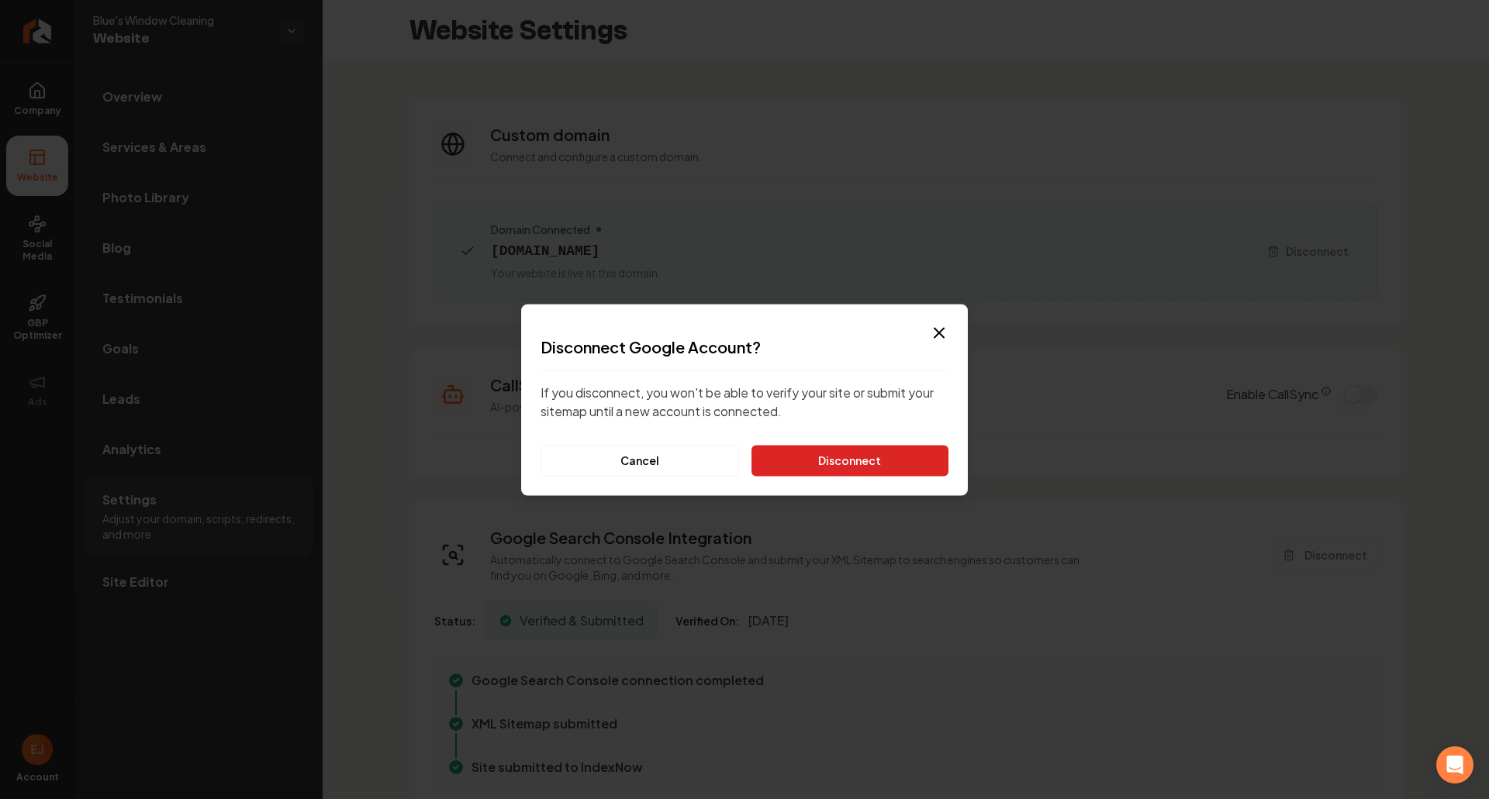
click at [848, 464] on button "Disconnect" at bounding box center [849, 460] width 197 height 31
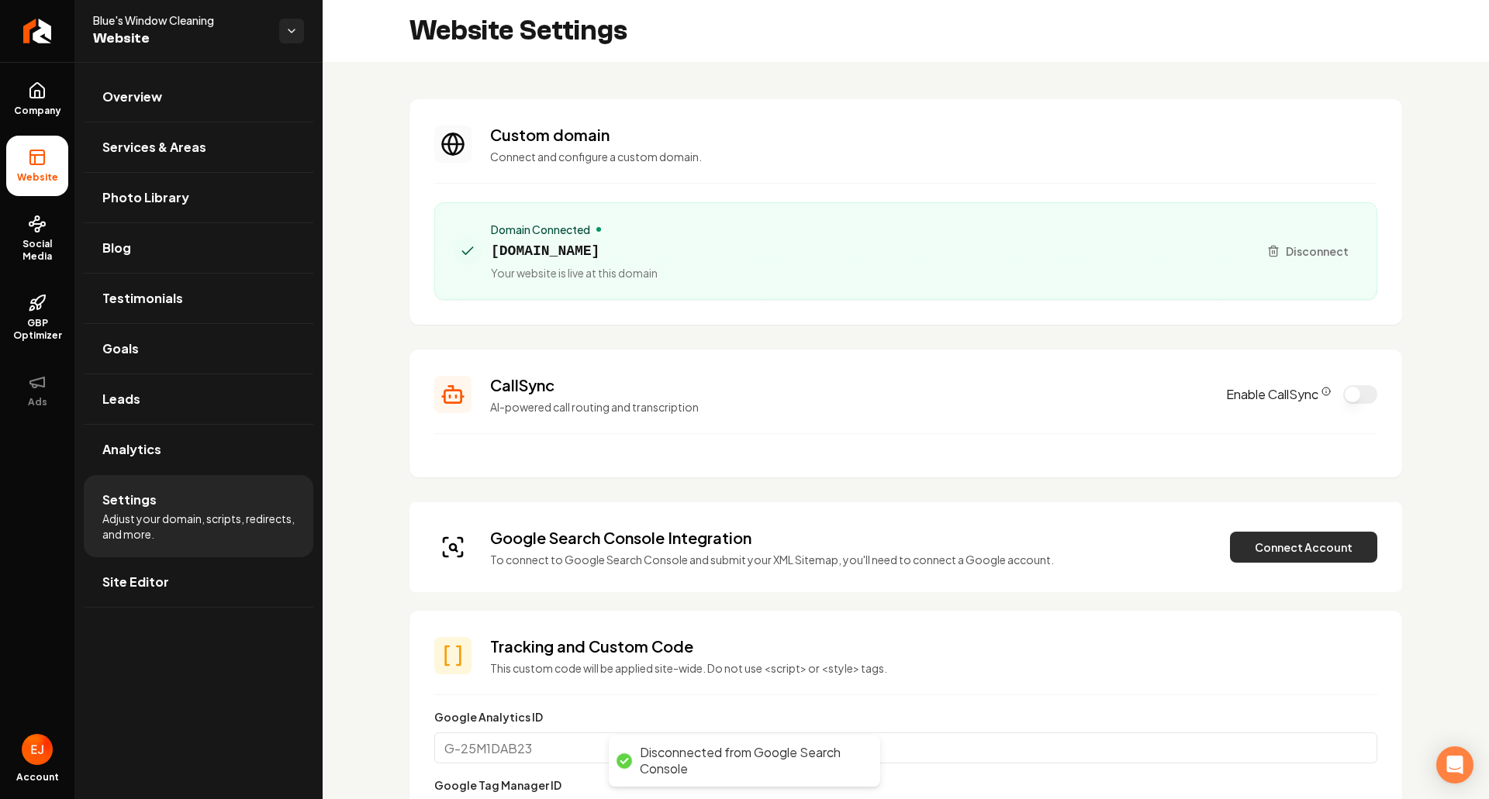
click at [1269, 551] on button "Connect Account" at bounding box center [1303, 547] width 147 height 31
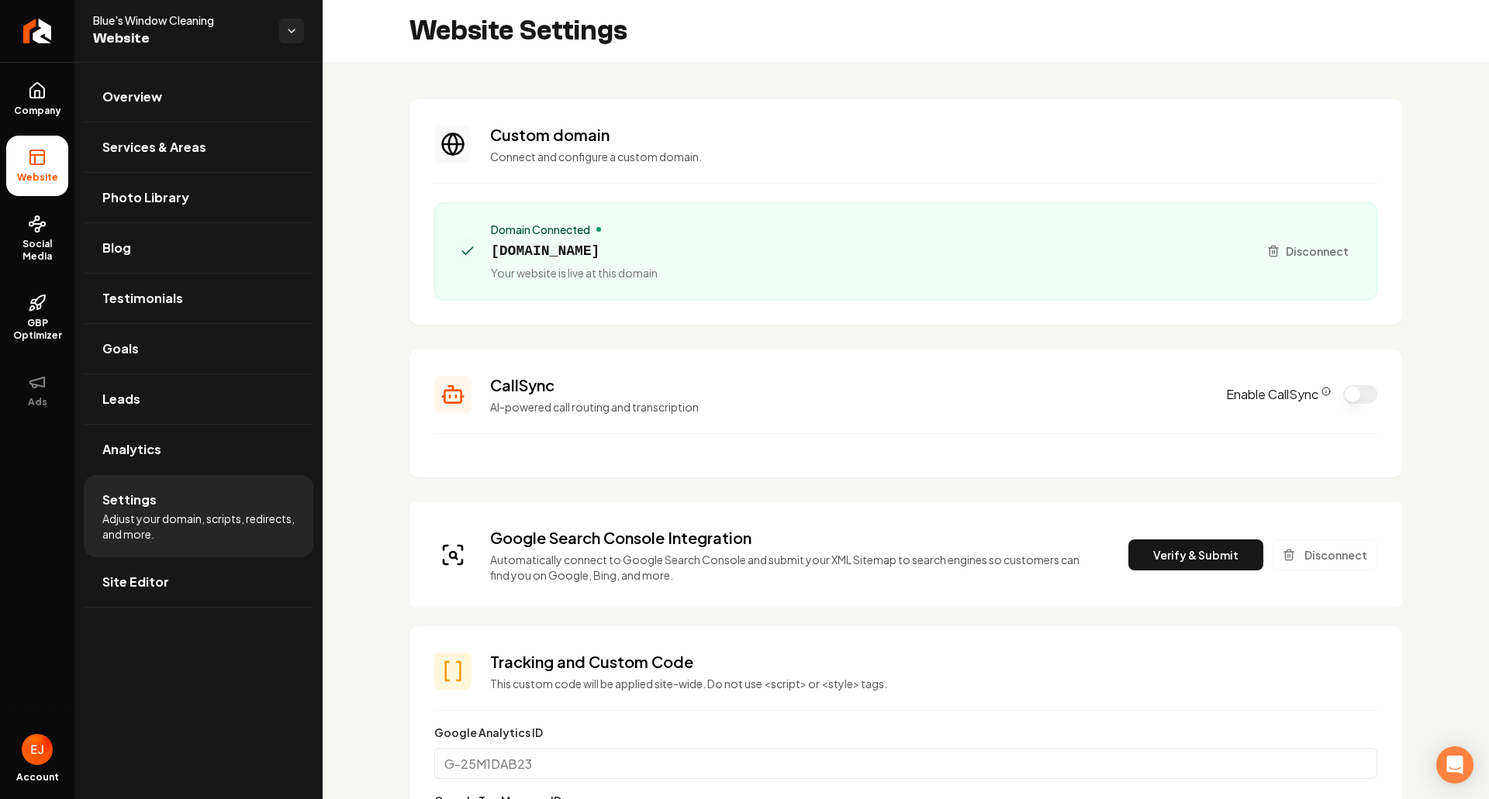
click at [1159, 568] on button "Verify & Submit" at bounding box center [1195, 555] width 135 height 31
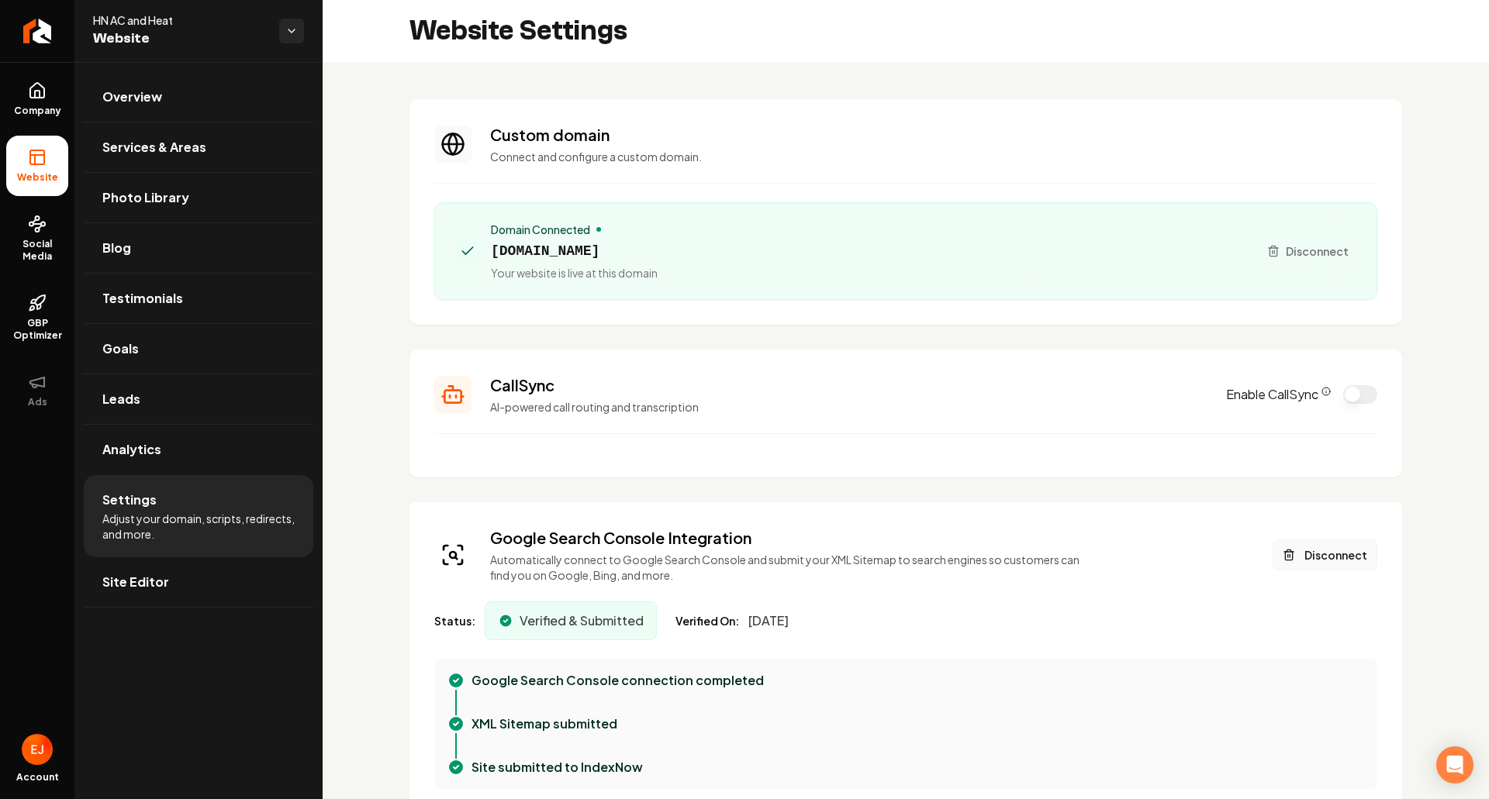
click at [1311, 555] on button "Disconnect" at bounding box center [1325, 555] width 105 height 31
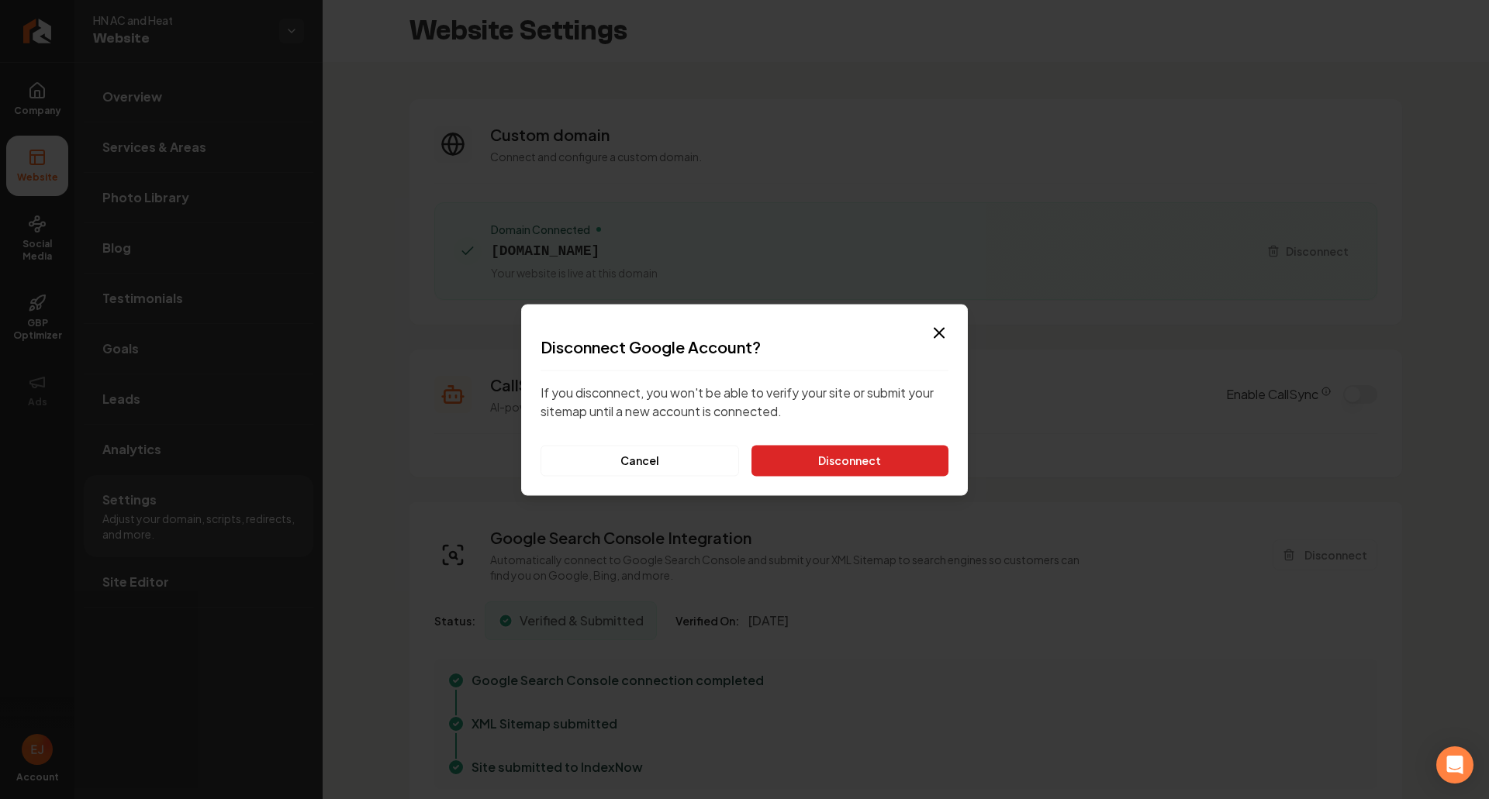
click at [831, 464] on button "Disconnect" at bounding box center [849, 460] width 197 height 31
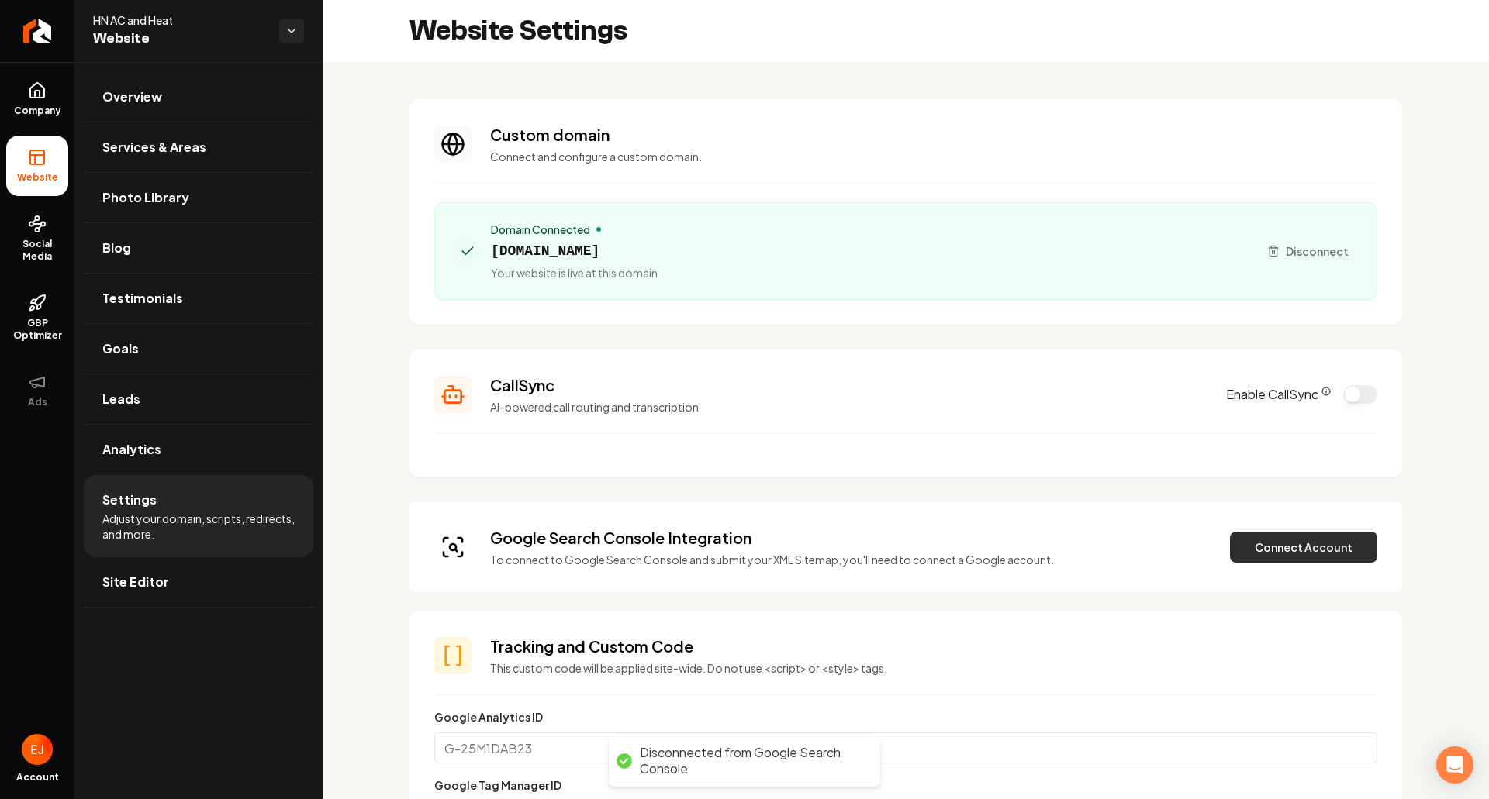
click at [1248, 551] on button "Connect Account" at bounding box center [1303, 547] width 147 height 31
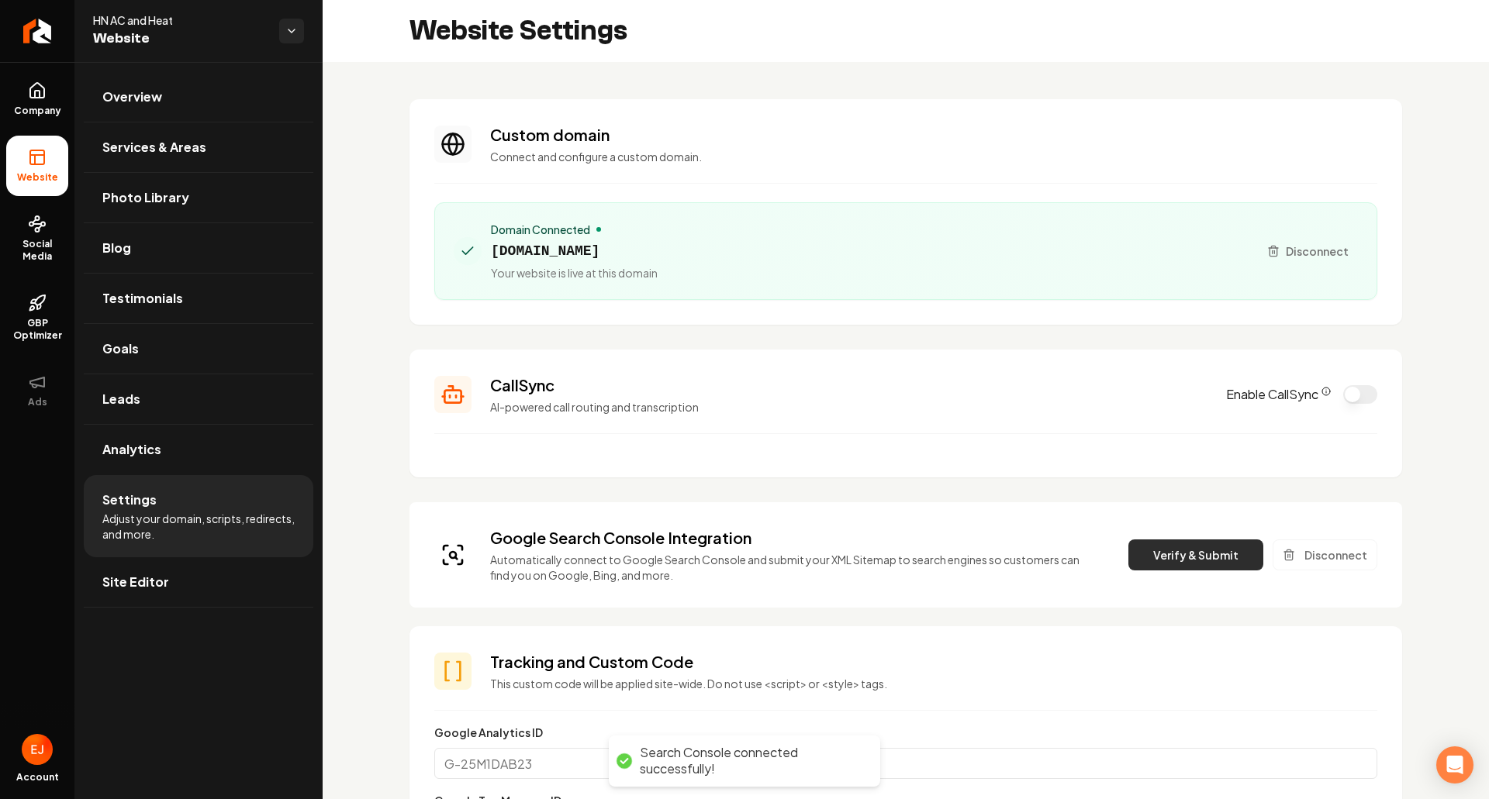
click at [1179, 555] on button "Verify & Submit" at bounding box center [1195, 555] width 135 height 31
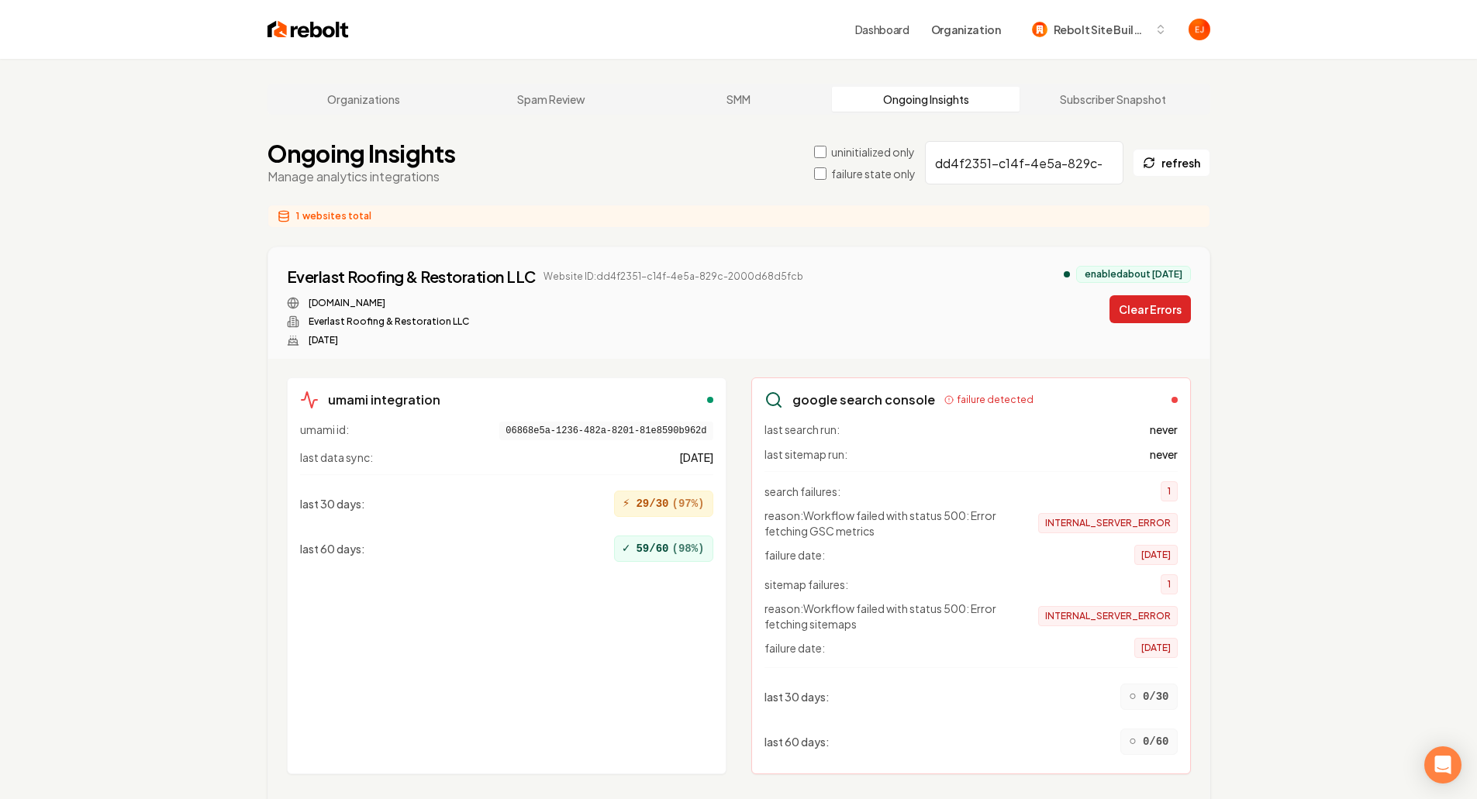
click at [1166, 309] on button "Clear Errors" at bounding box center [1150, 309] width 81 height 28
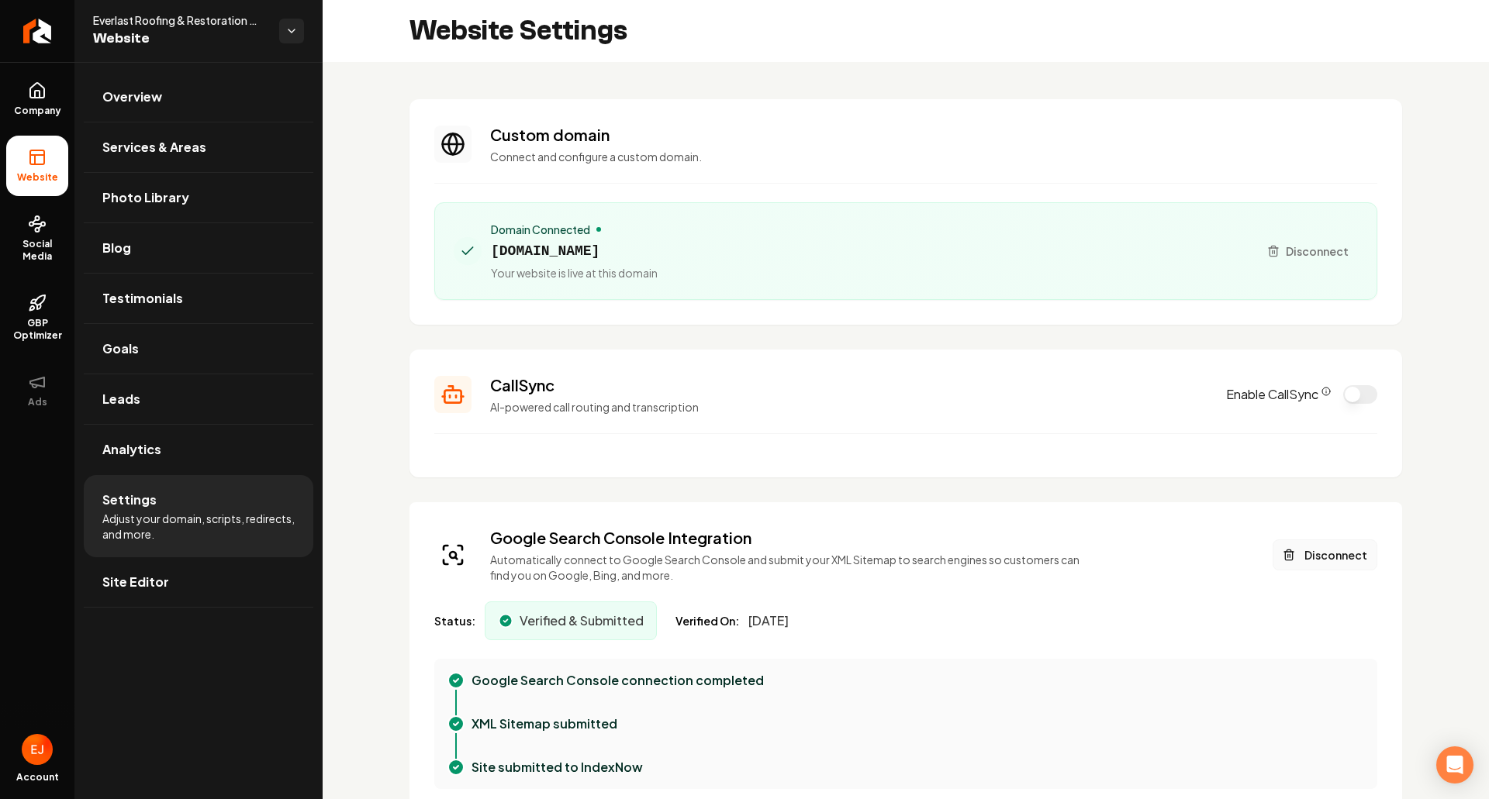
click at [1299, 558] on button "Disconnect" at bounding box center [1325, 555] width 105 height 31
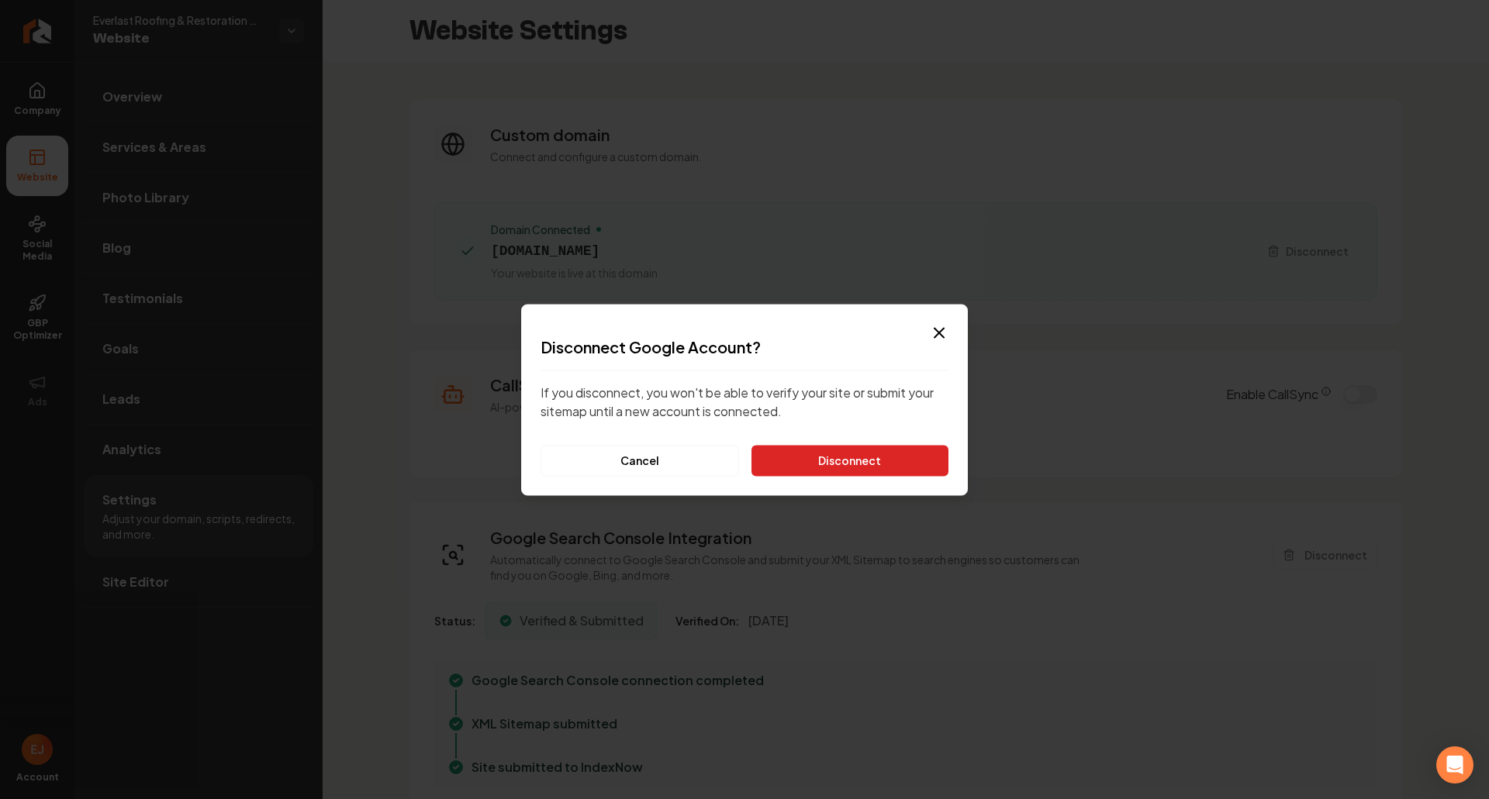
click at [902, 463] on button "Disconnect" at bounding box center [849, 460] width 197 height 31
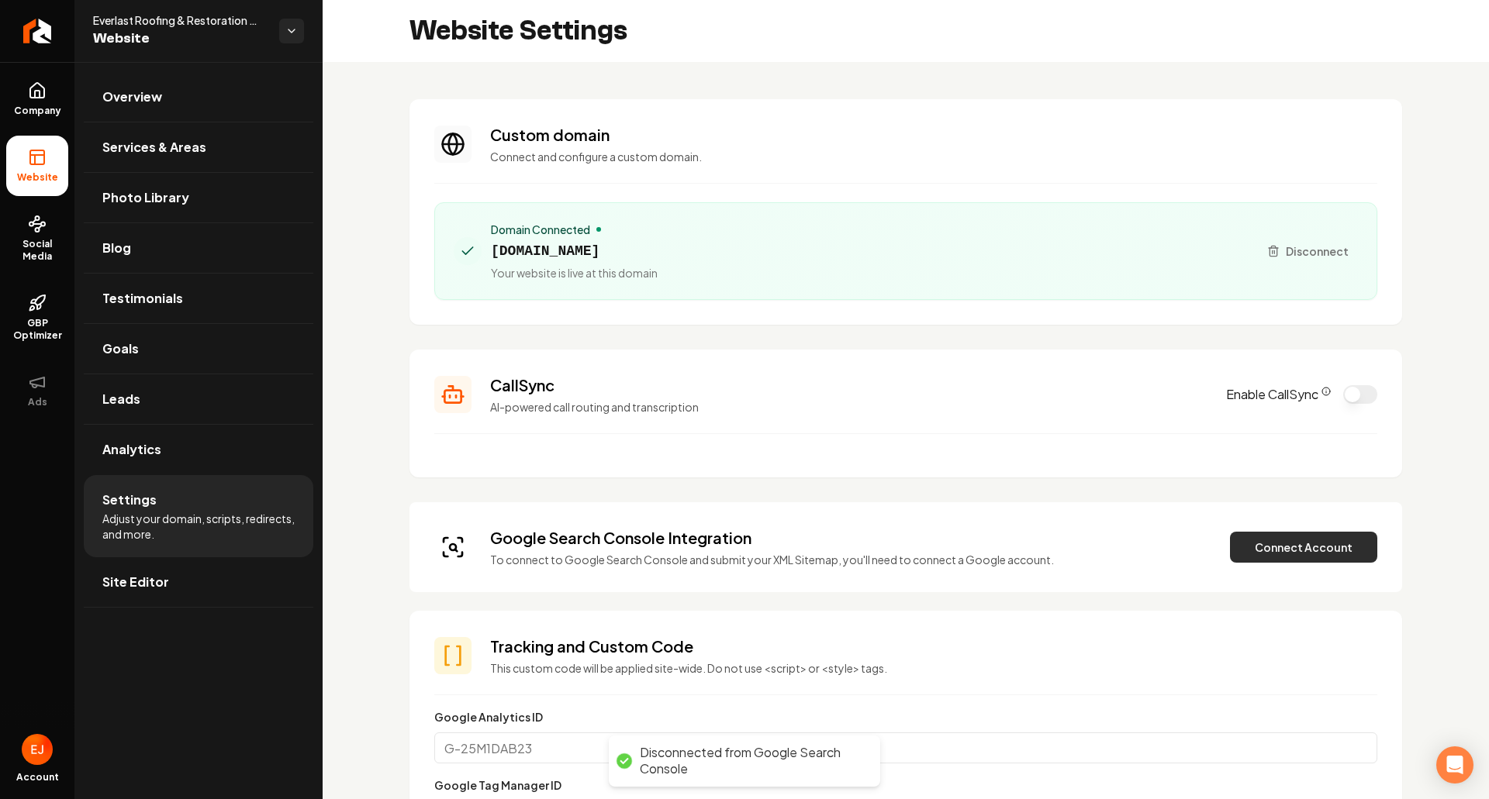
click at [1324, 551] on button "Connect Account" at bounding box center [1303, 547] width 147 height 31
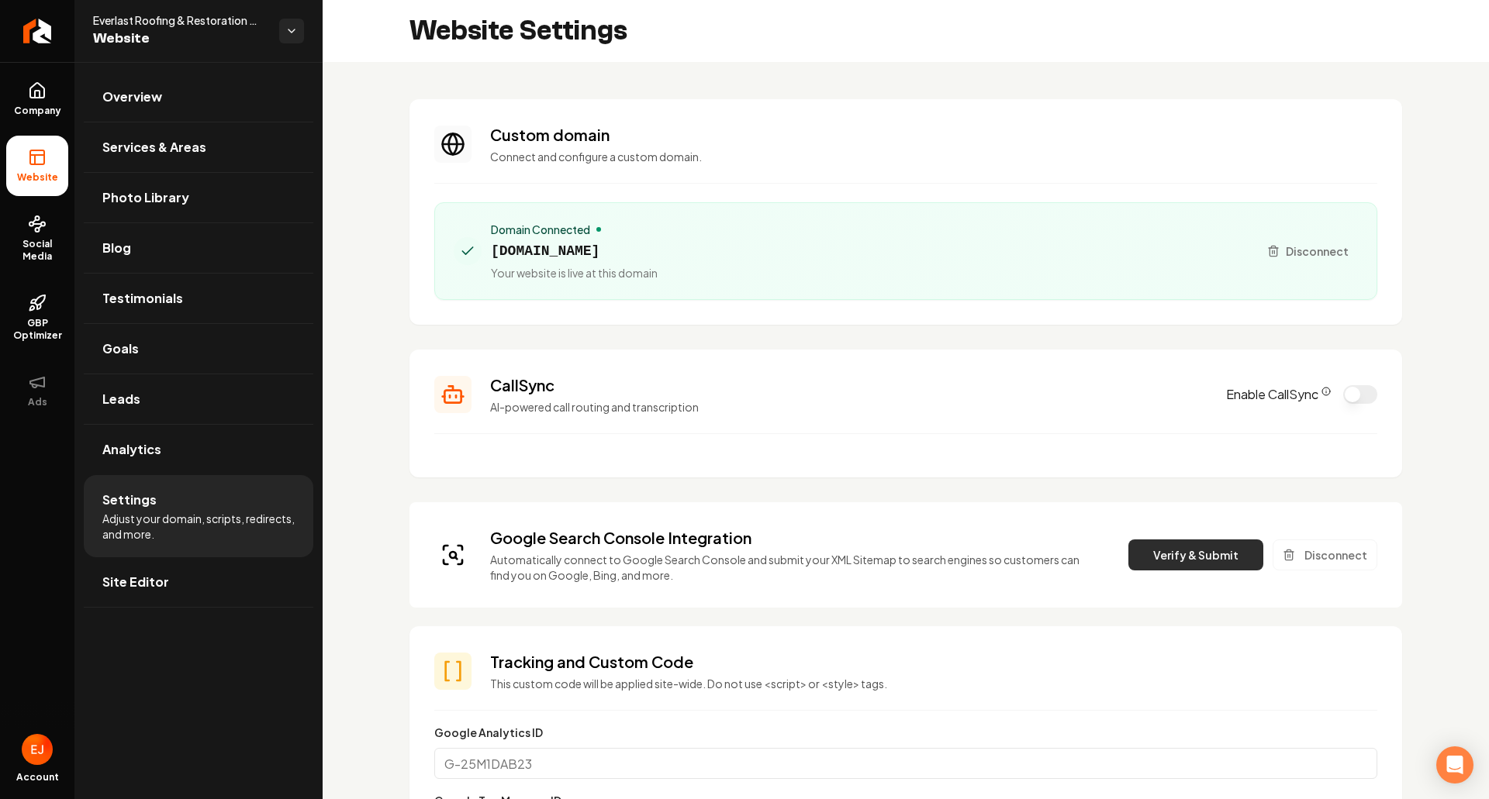
click at [1147, 554] on button "Verify & Submit" at bounding box center [1195, 555] width 135 height 31
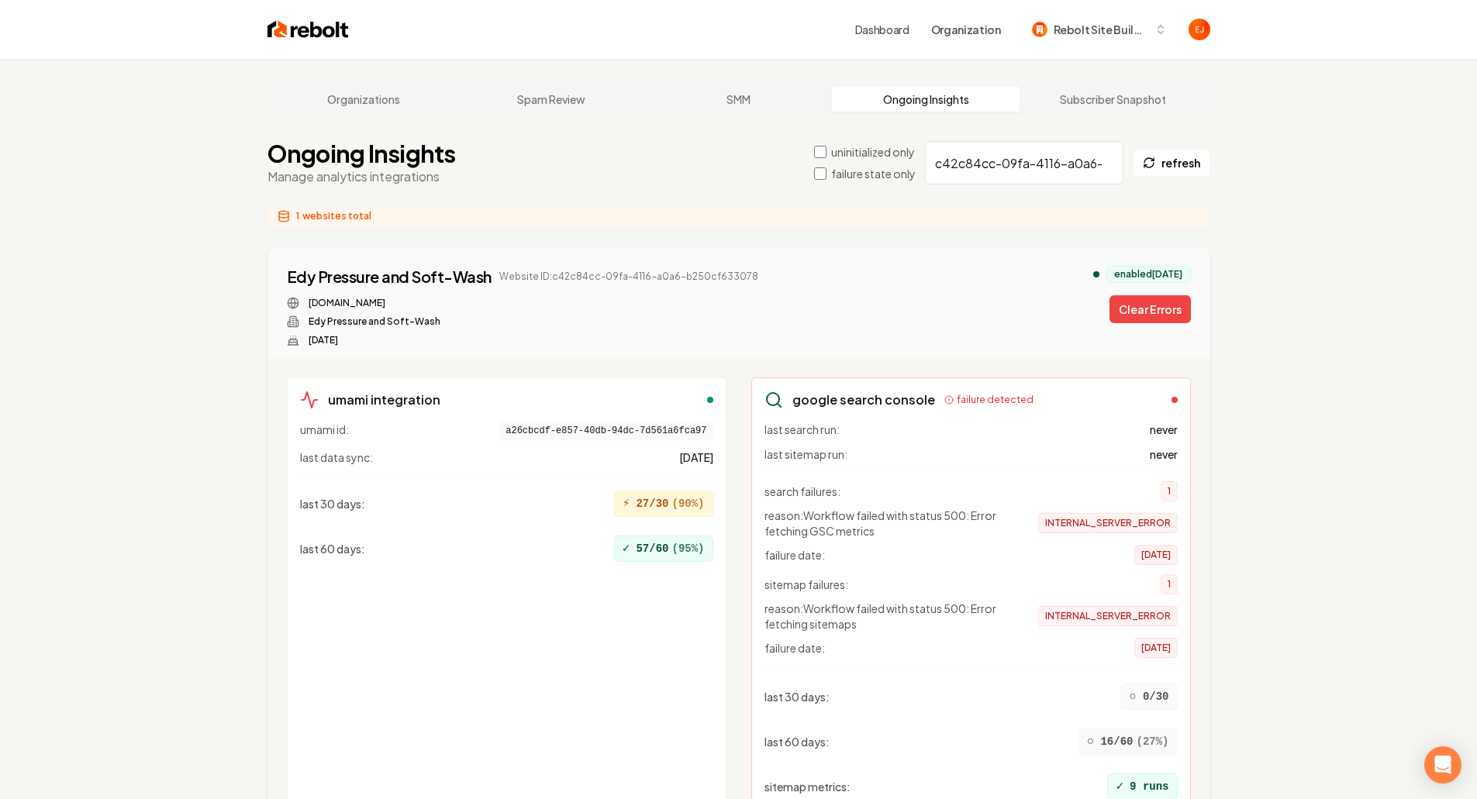
click at [1153, 327] on div "Edy Pressure and Soft-Wash Website ID: c42c84cc-09fa-4116-a0a6-b250cf633078 edy…" at bounding box center [739, 306] width 904 height 81
click at [1158, 316] on button "Clear Errors" at bounding box center [1150, 309] width 81 height 28
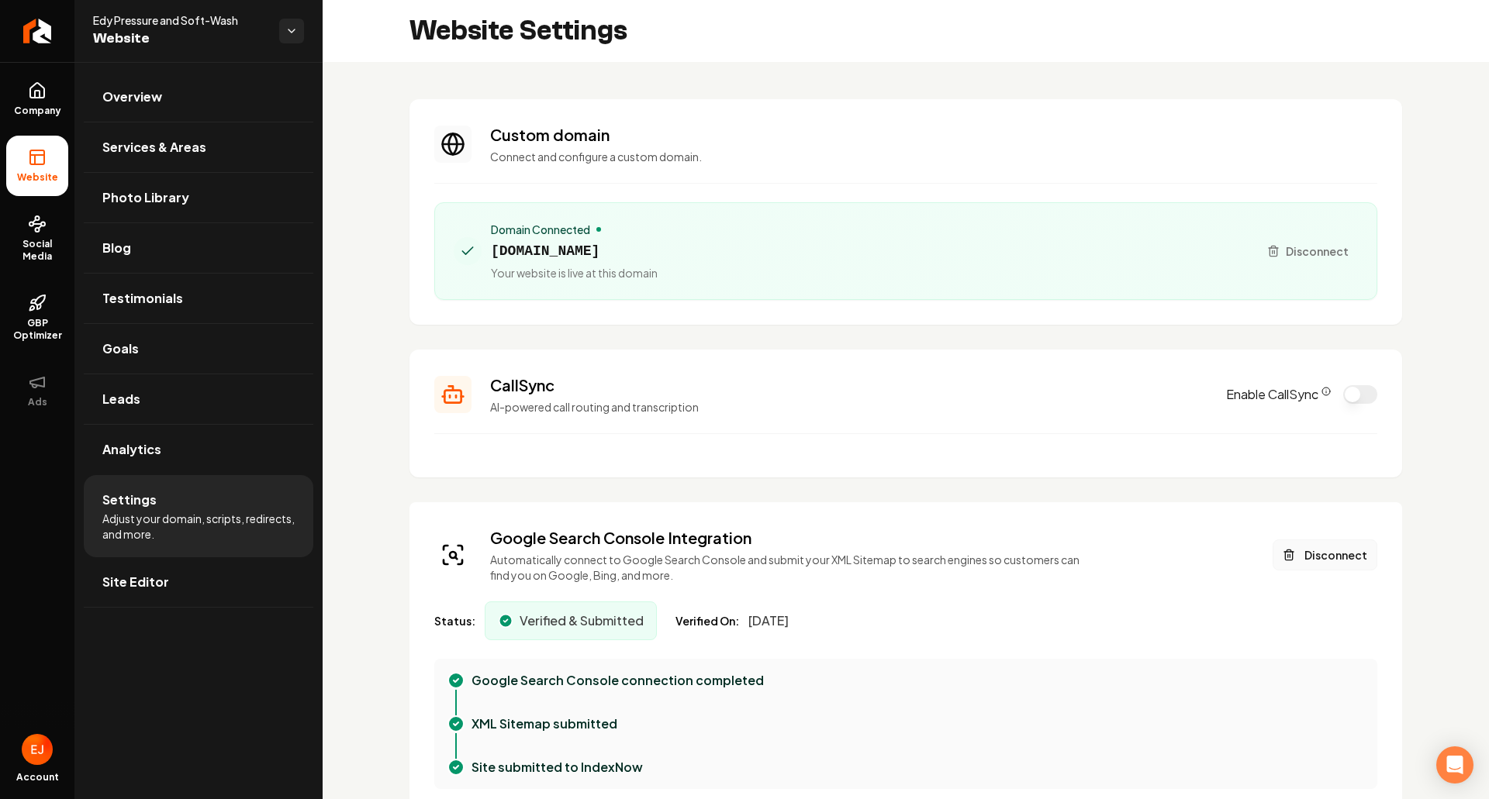
click at [1333, 562] on button "Disconnect" at bounding box center [1325, 555] width 105 height 31
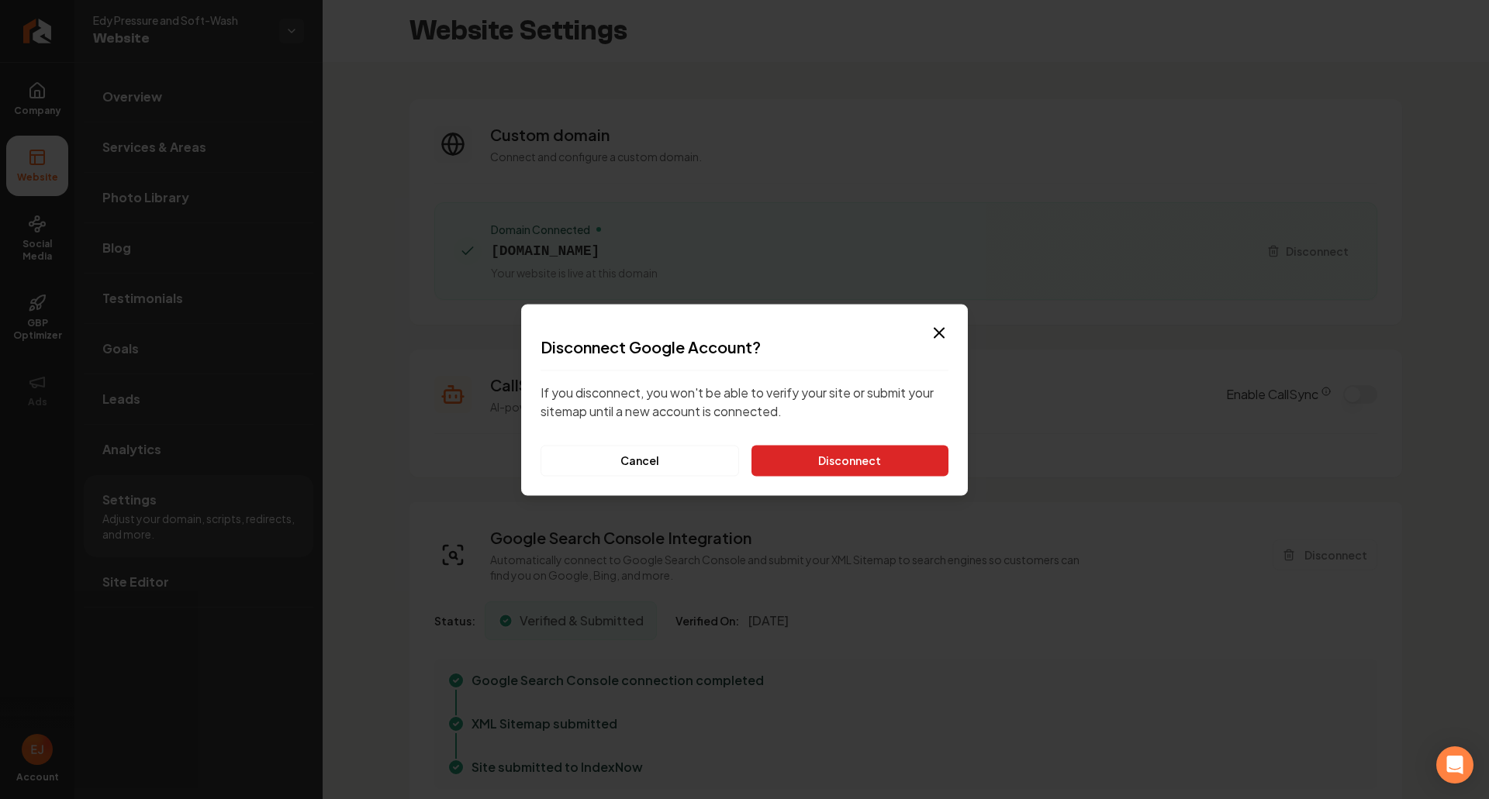
click at [870, 454] on button "Disconnect" at bounding box center [849, 460] width 197 height 31
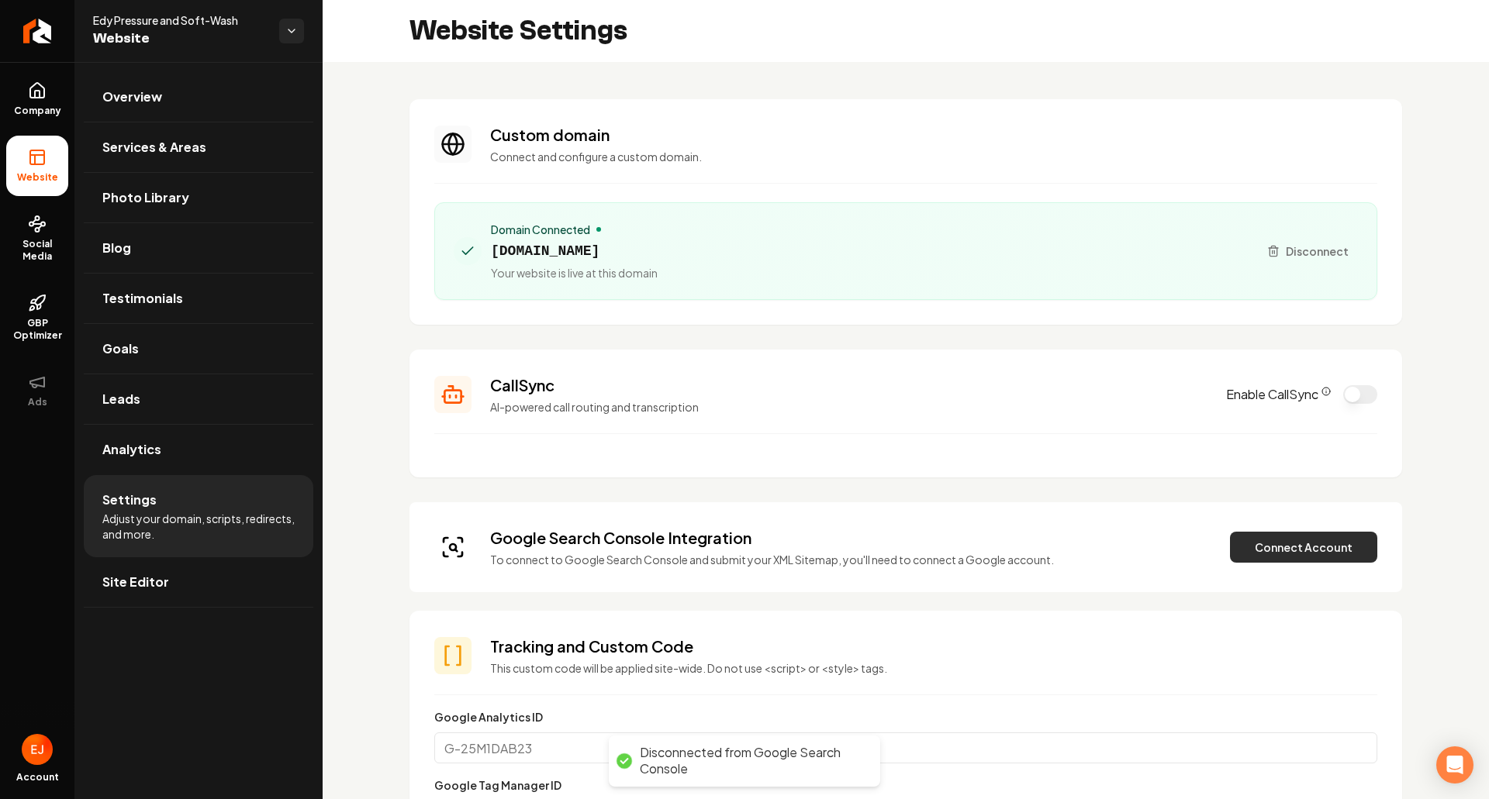
click at [1259, 551] on button "Connect Account" at bounding box center [1303, 547] width 147 height 31
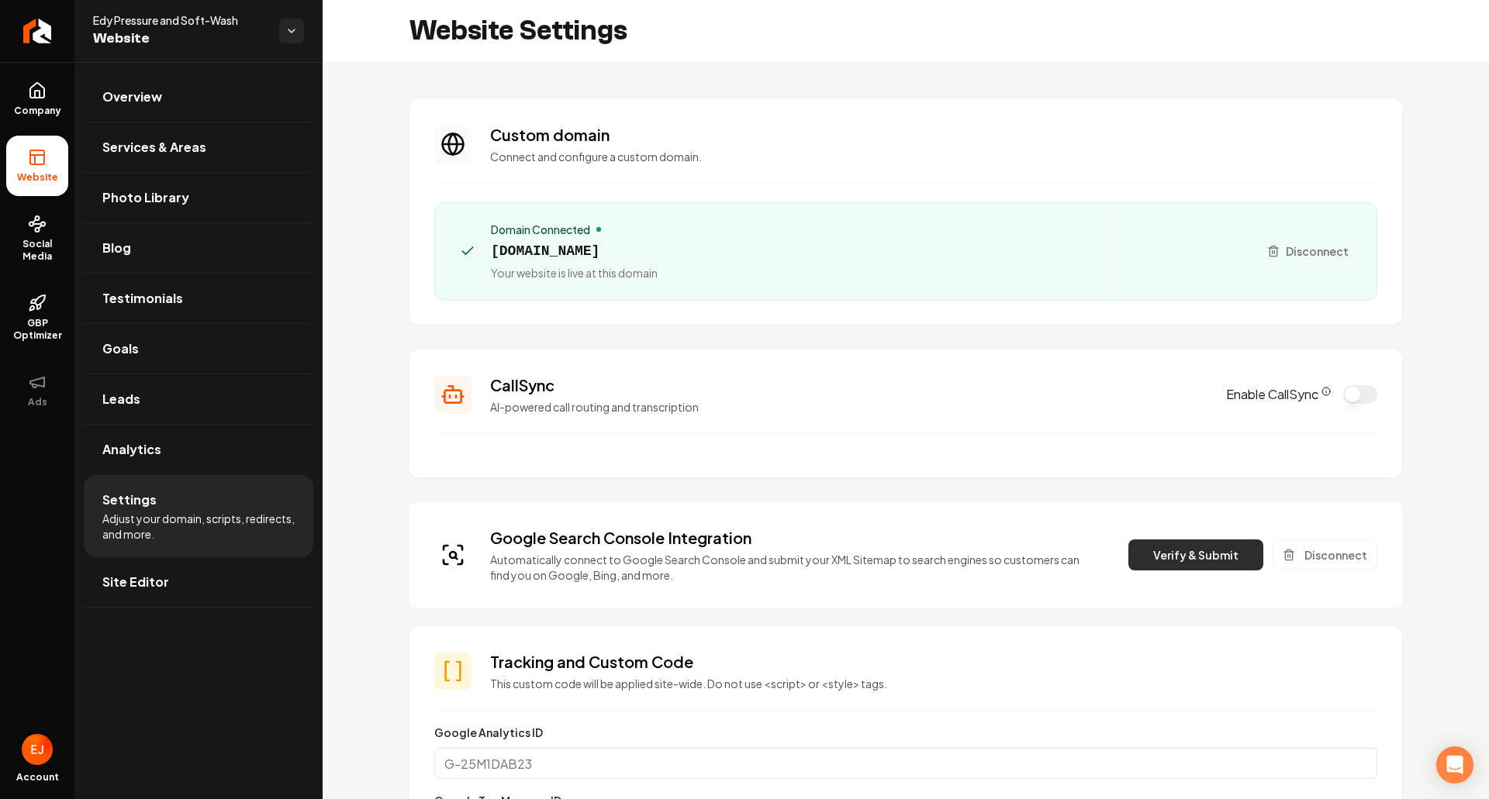
click at [1195, 558] on button "Verify & Submit" at bounding box center [1195, 555] width 135 height 31
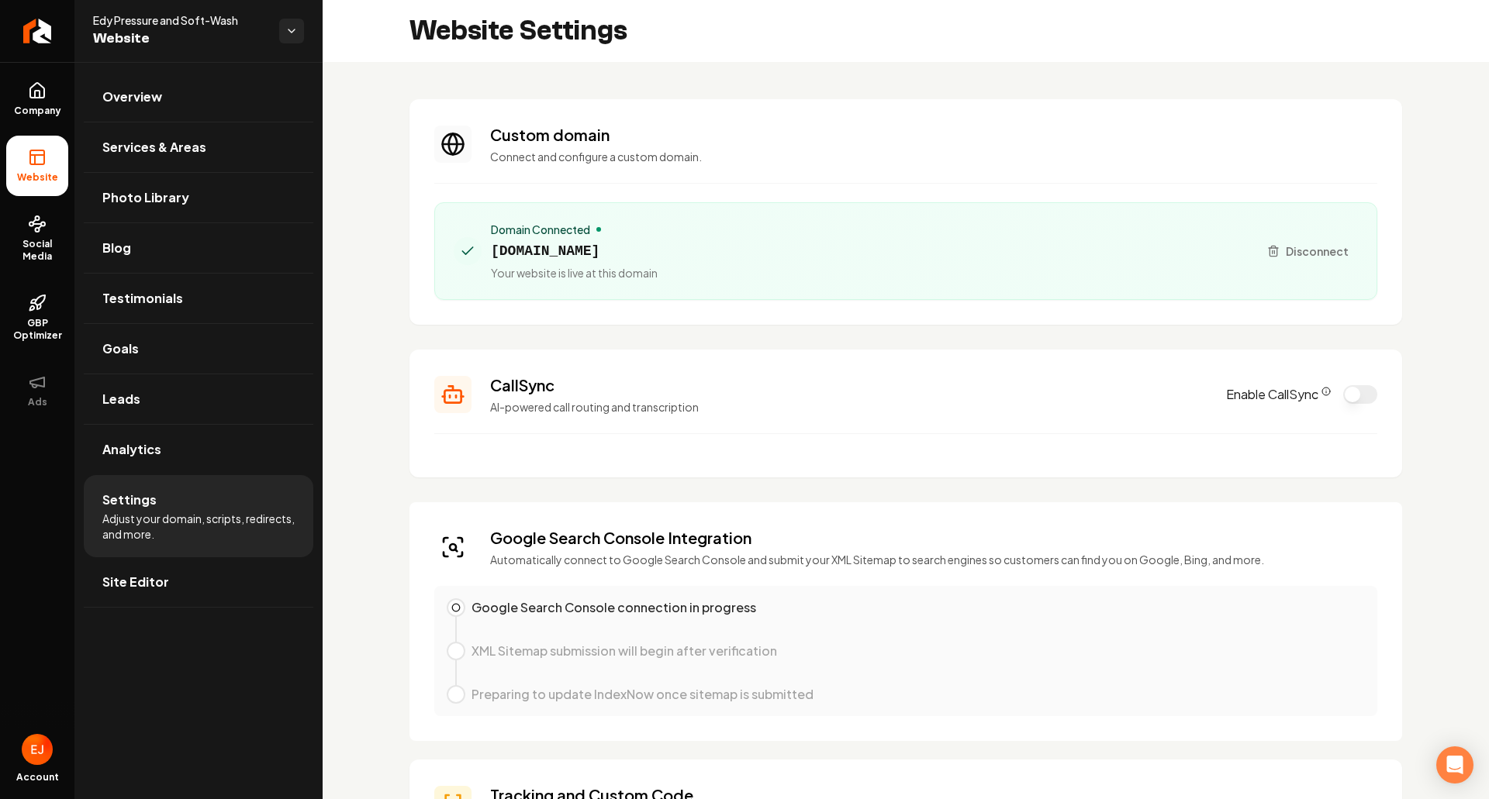
drag, startPoint x: 1453, startPoint y: 607, endPoint x: 910, endPoint y: 499, distance: 553.4
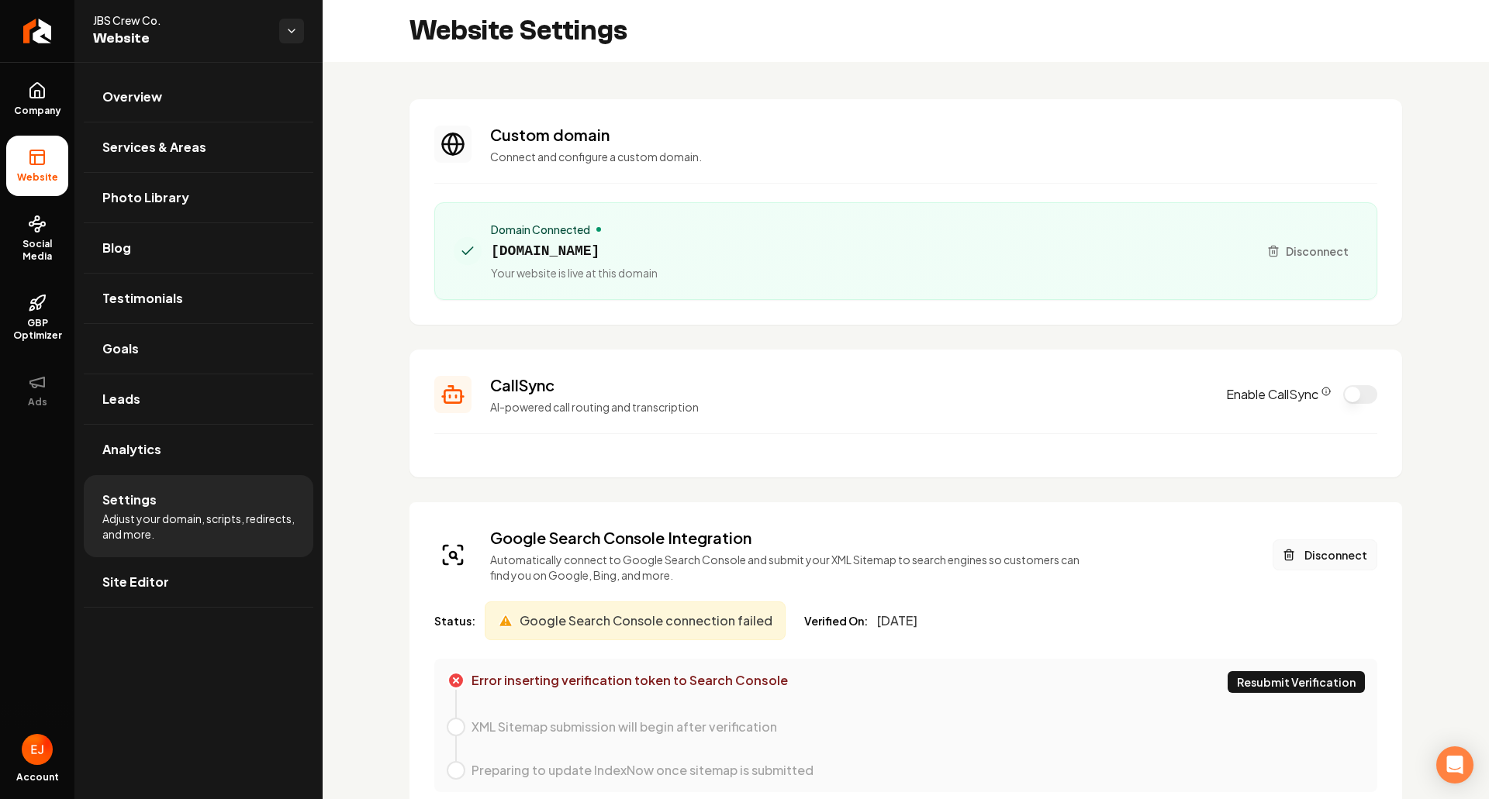
click at [1324, 565] on button "Disconnect" at bounding box center [1325, 555] width 105 height 31
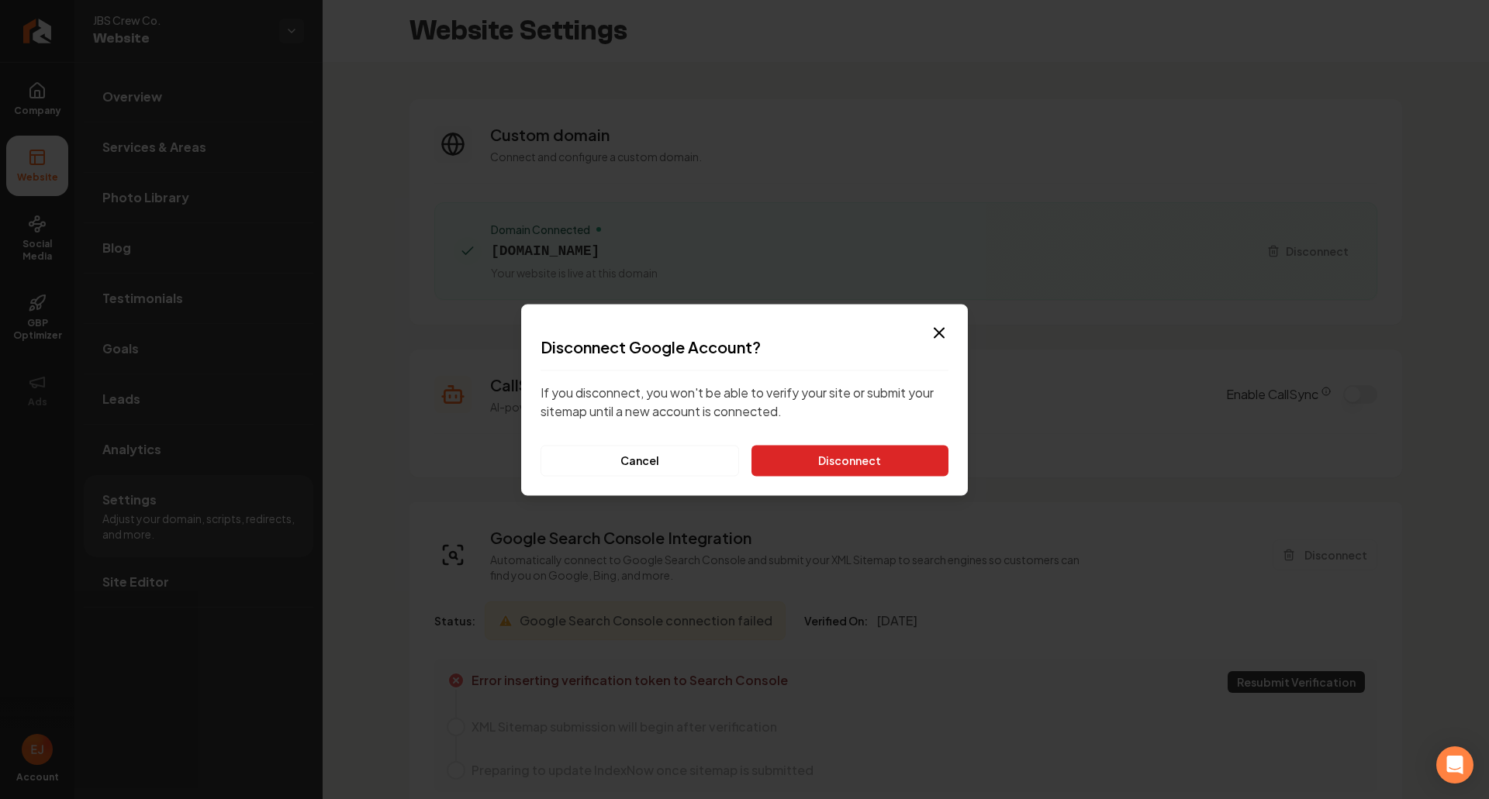
click at [886, 471] on button "Disconnect" at bounding box center [849, 460] width 197 height 31
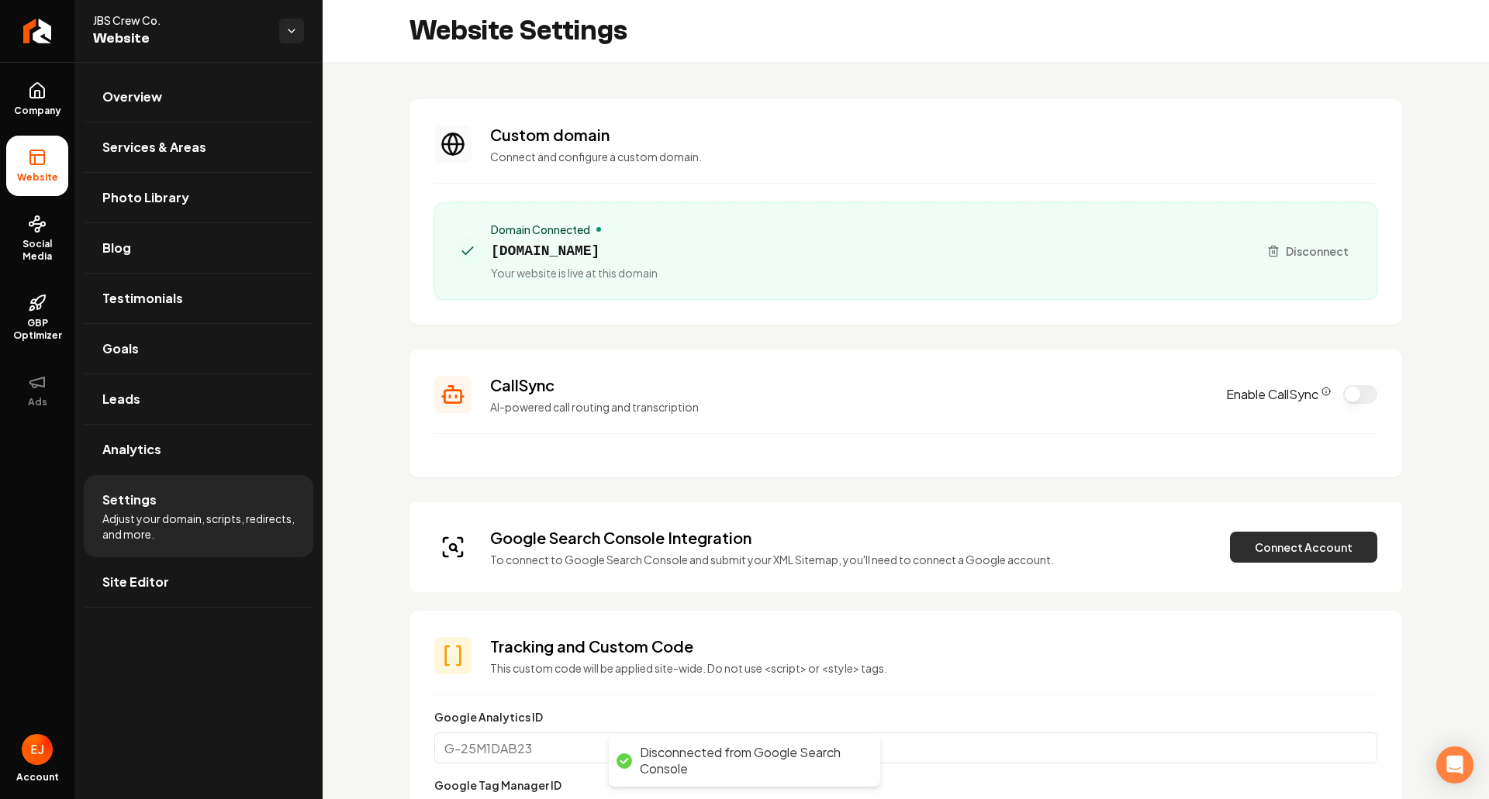
click at [1297, 552] on button "Connect Account" at bounding box center [1303, 547] width 147 height 31
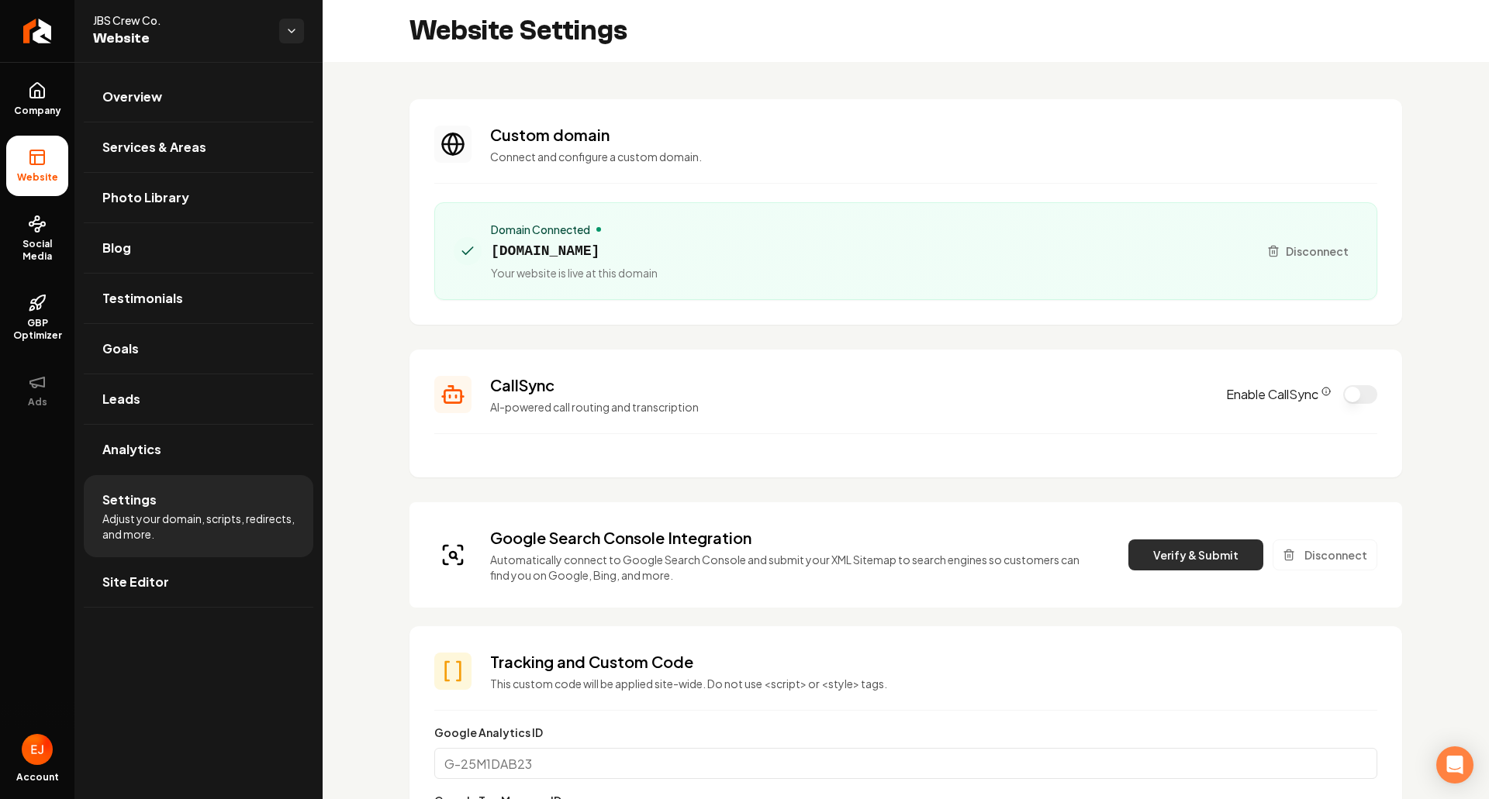
click at [1189, 544] on button "Verify & Submit" at bounding box center [1195, 555] width 135 height 31
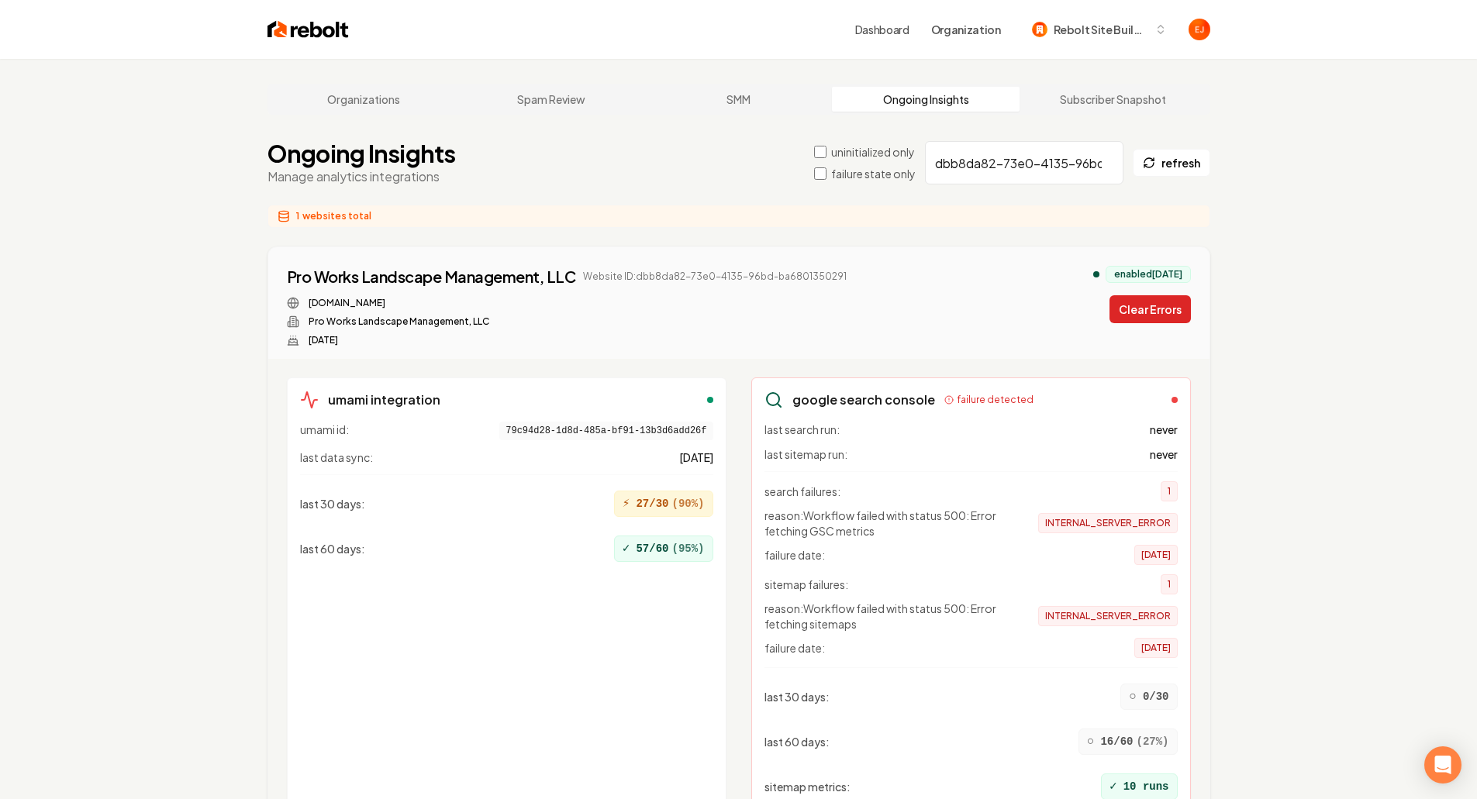
click at [1156, 319] on button "Clear Errors" at bounding box center [1150, 309] width 81 height 28
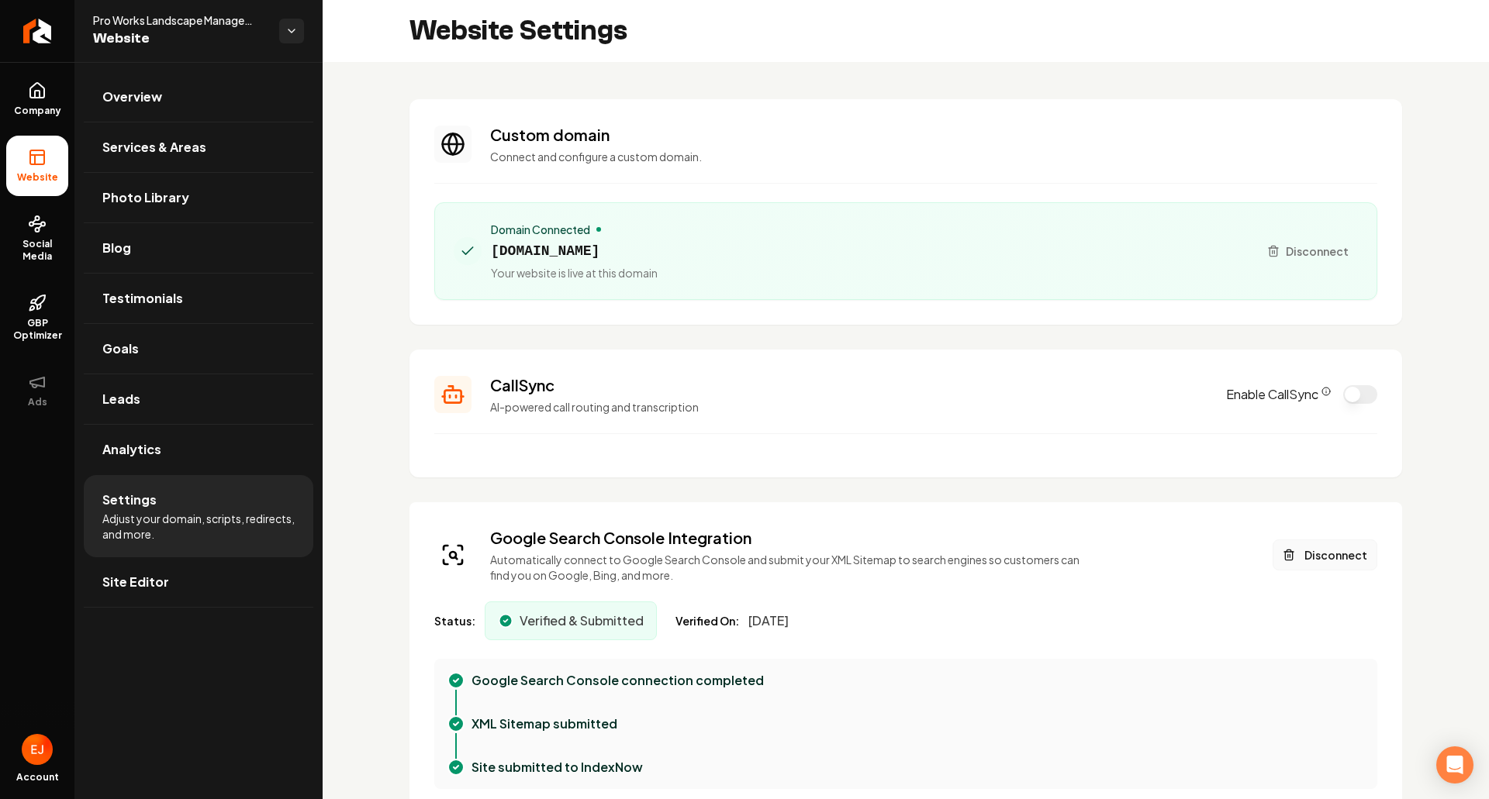
click at [1353, 563] on button "Disconnect" at bounding box center [1325, 555] width 105 height 31
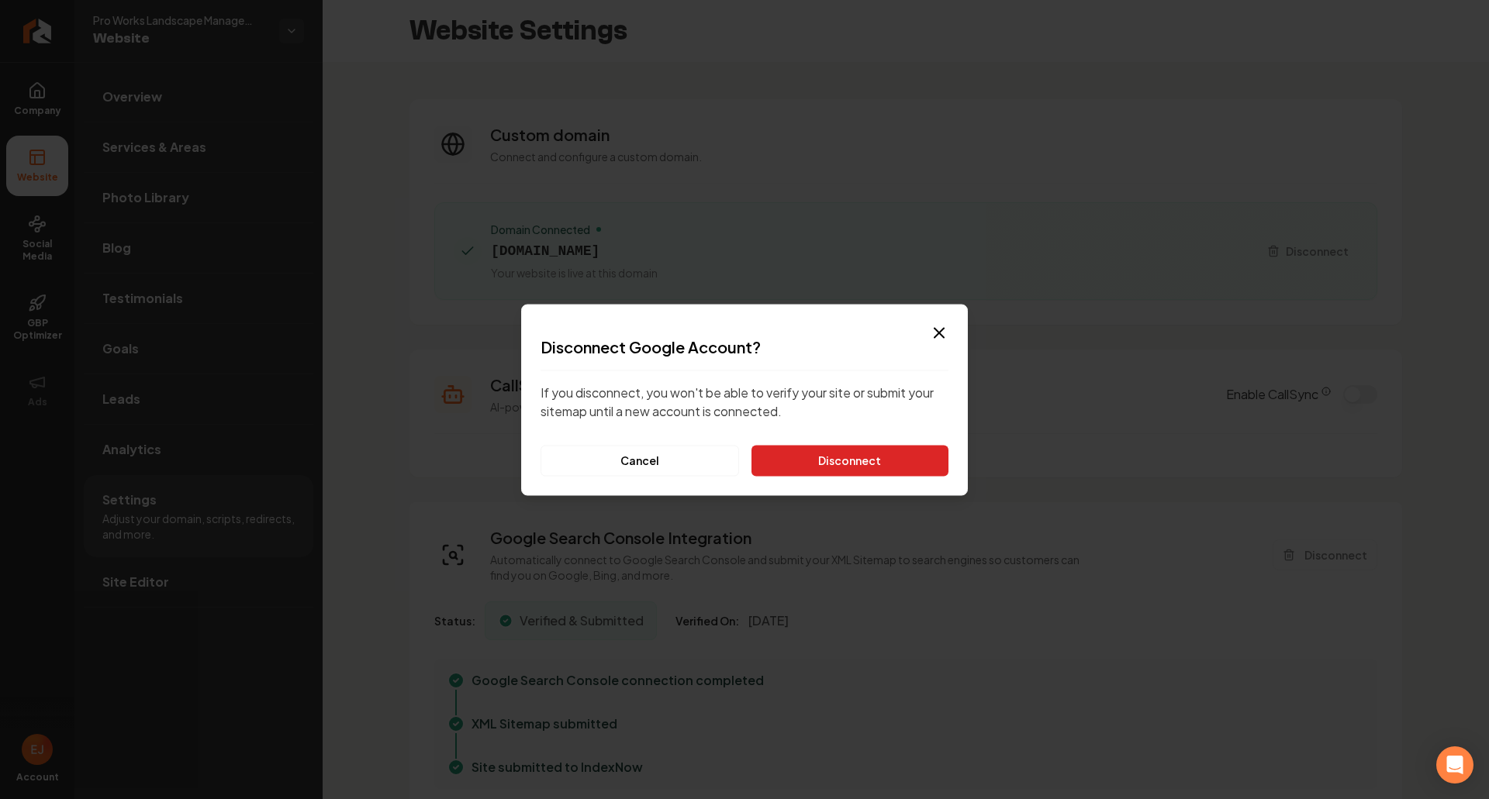
click at [903, 464] on button "Disconnect" at bounding box center [849, 460] width 197 height 31
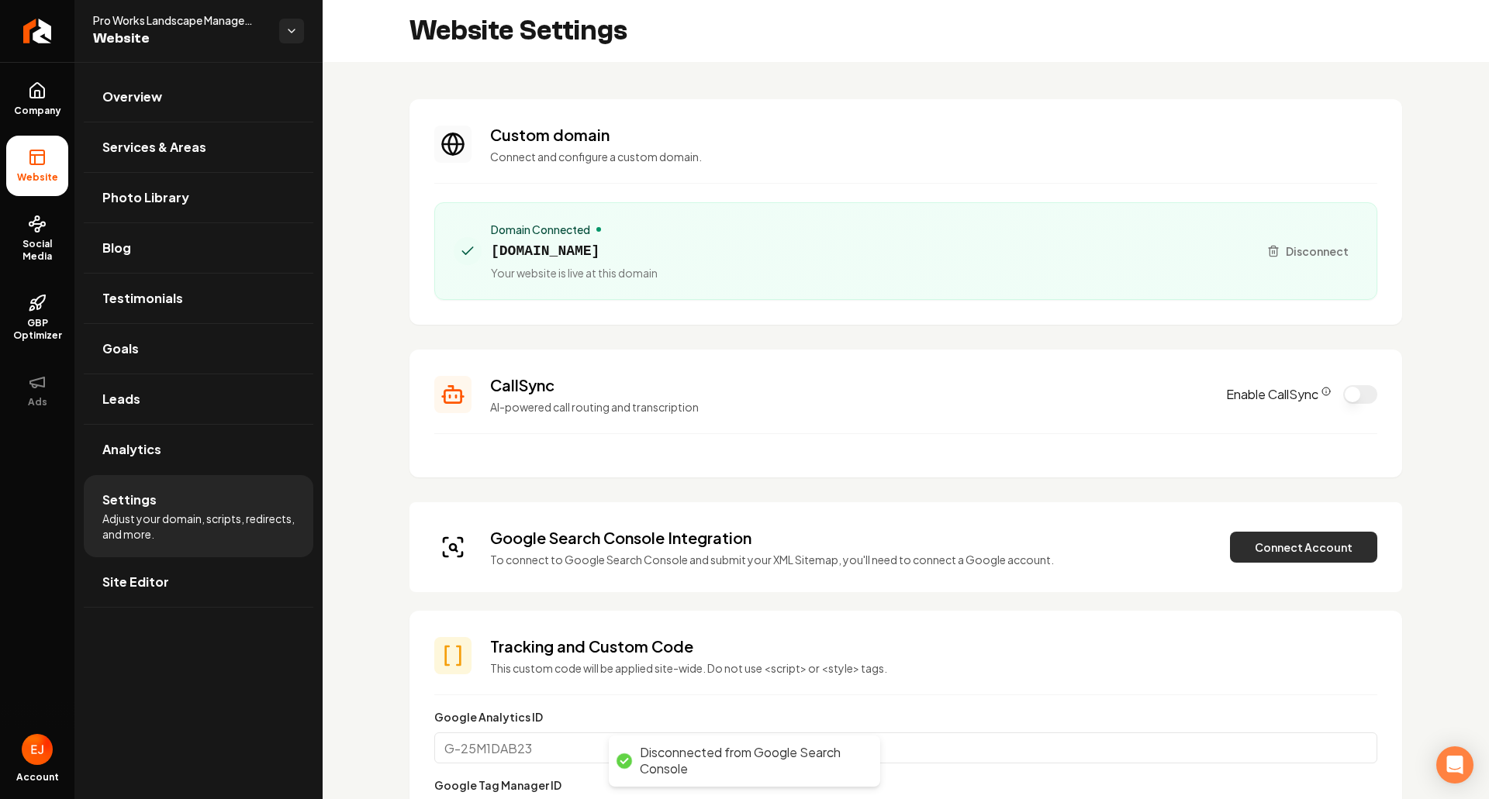
click at [1298, 555] on button "Connect Account" at bounding box center [1303, 547] width 147 height 31
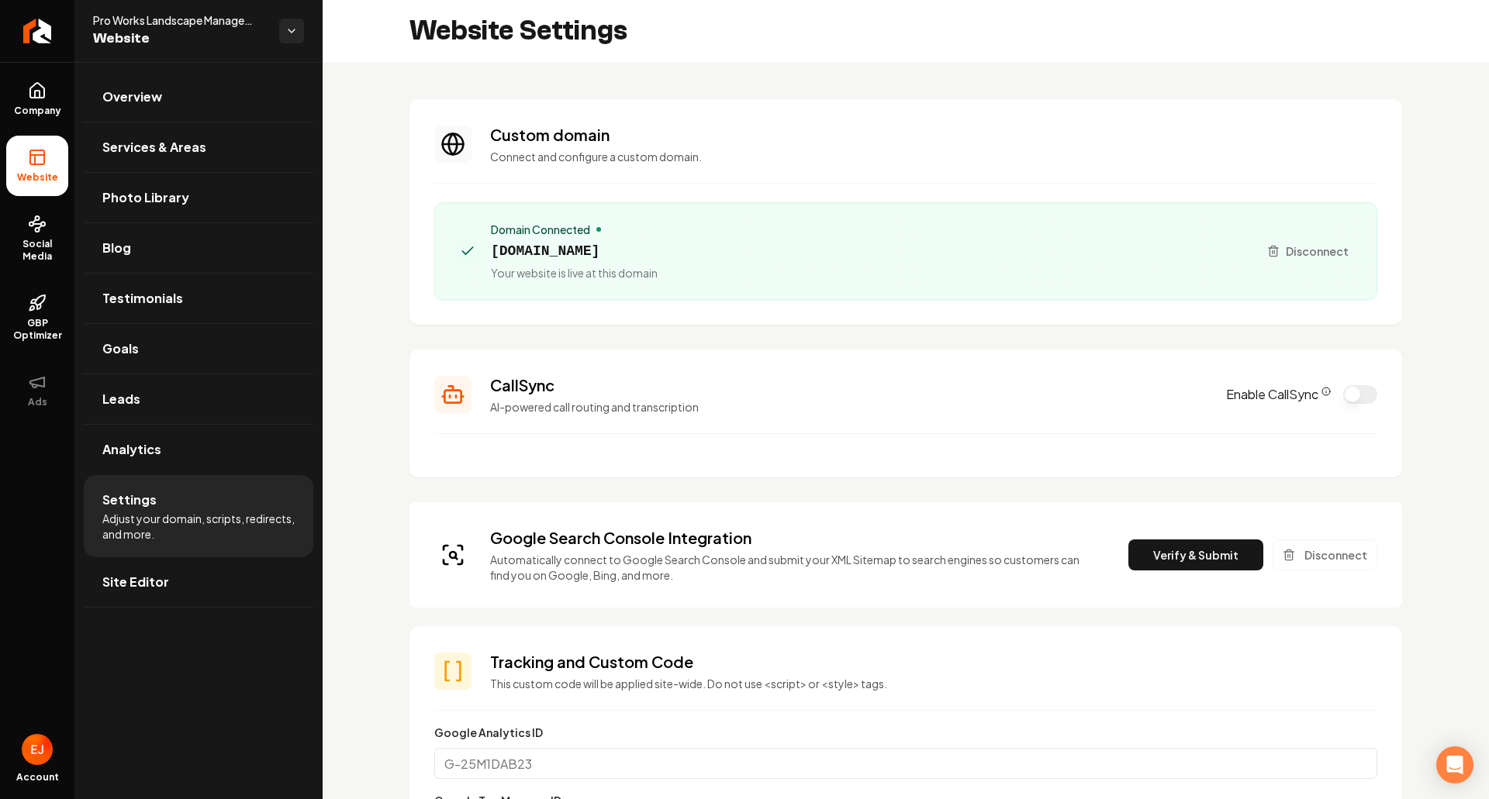
click at [1179, 554] on button "Verify & Submit" at bounding box center [1195, 555] width 135 height 31
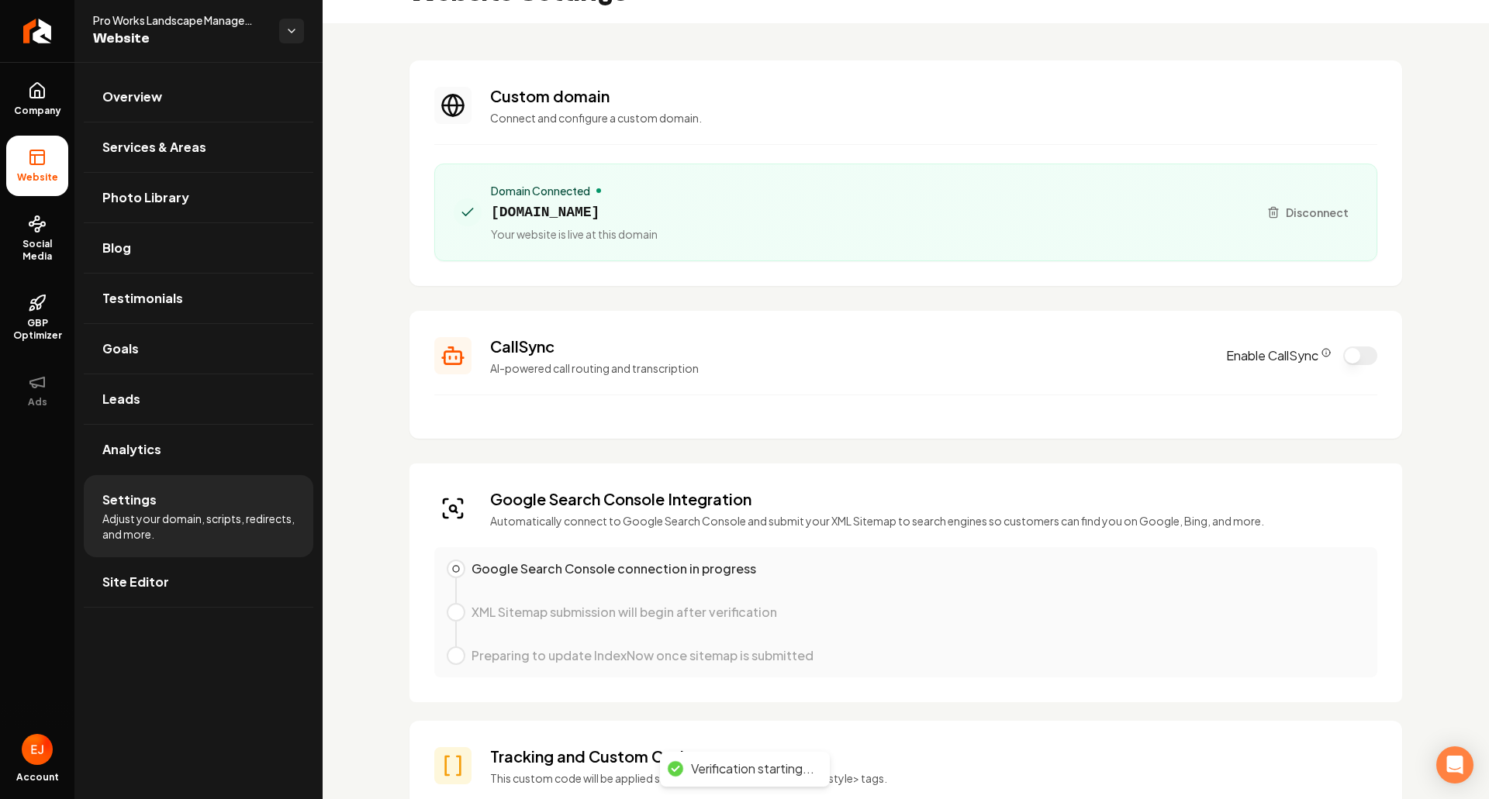
scroll to position [78, 0]
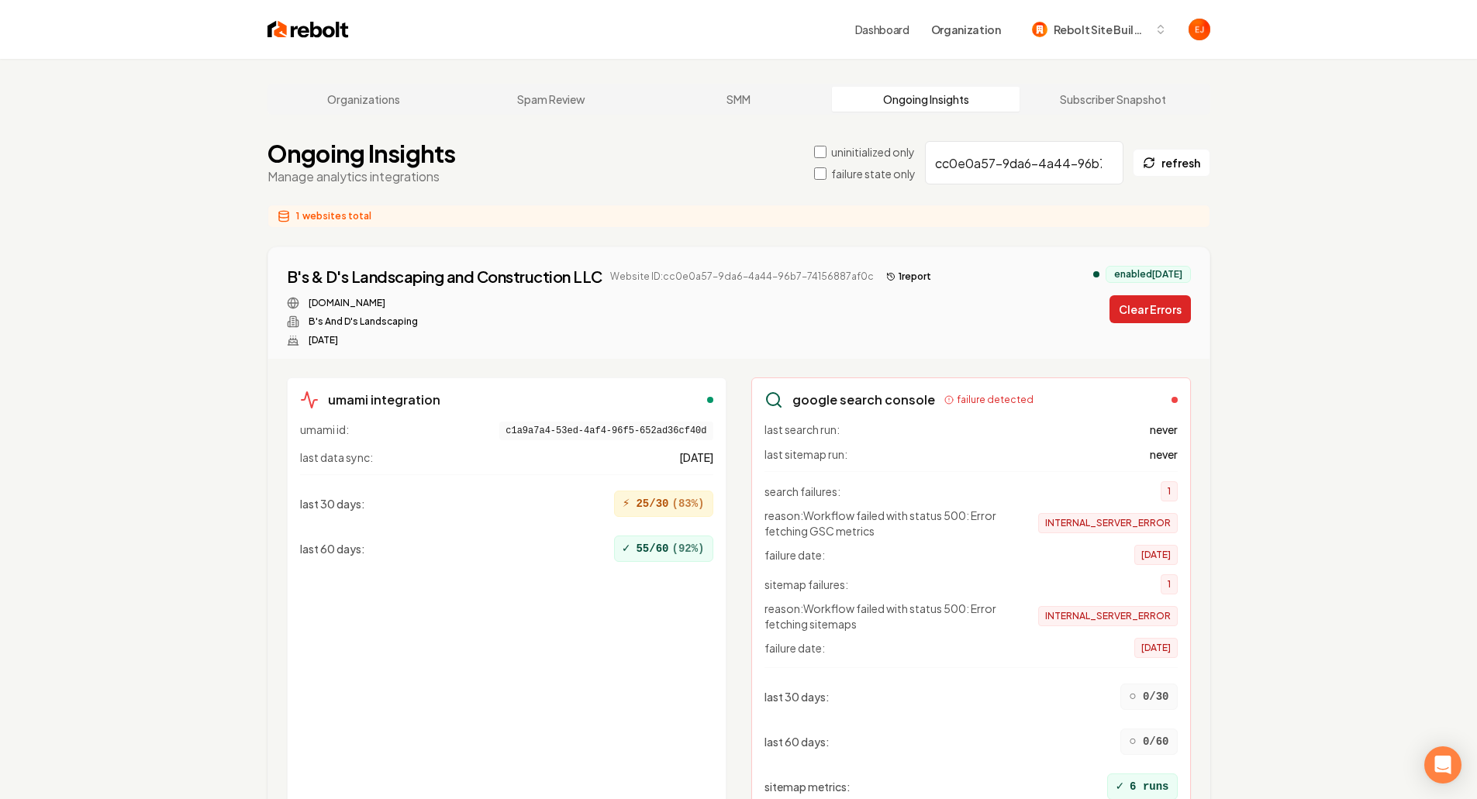
click at [1145, 312] on button "Clear Errors" at bounding box center [1150, 309] width 81 height 28
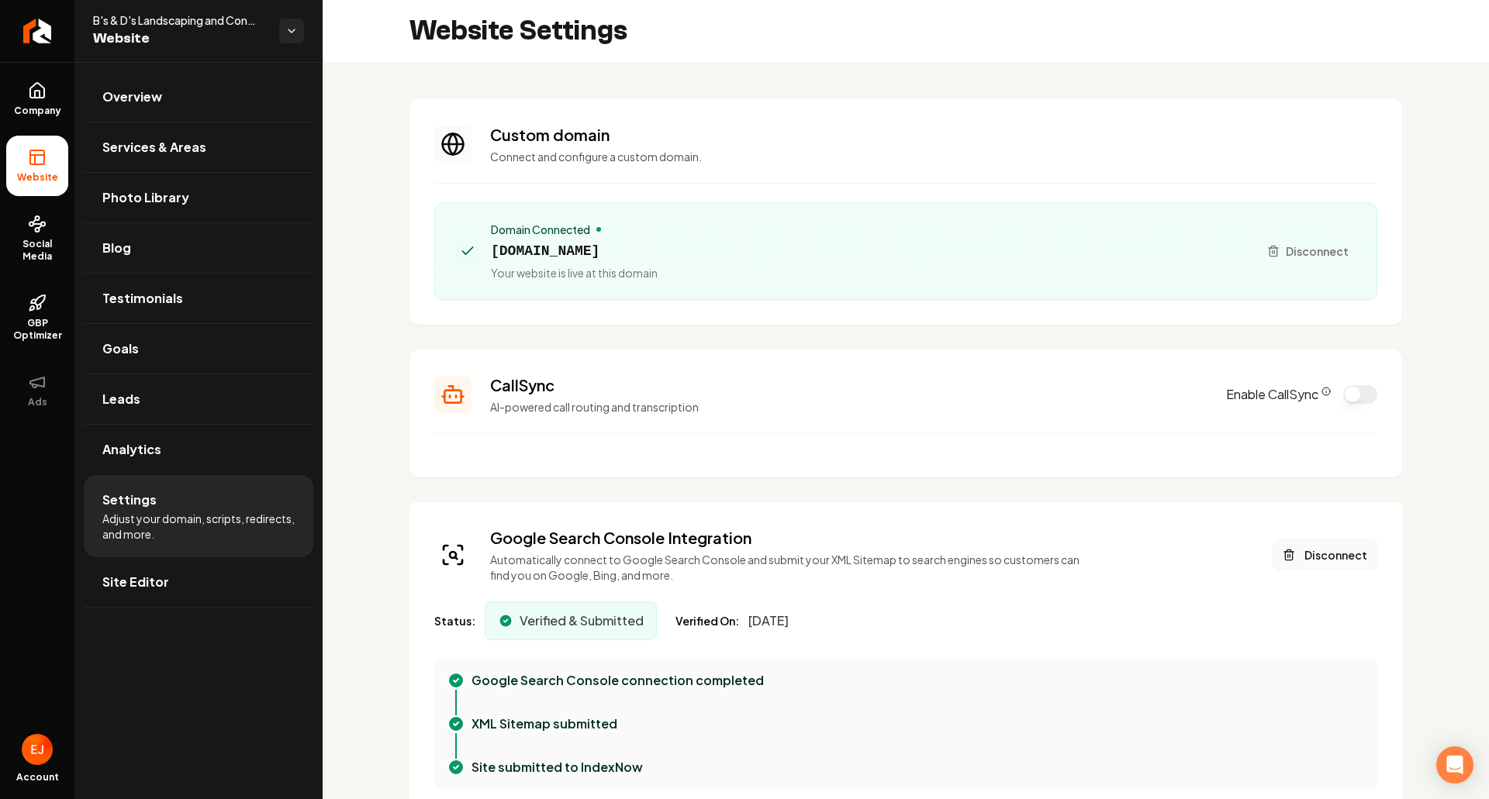
click at [1304, 547] on button "Disconnect" at bounding box center [1325, 555] width 105 height 31
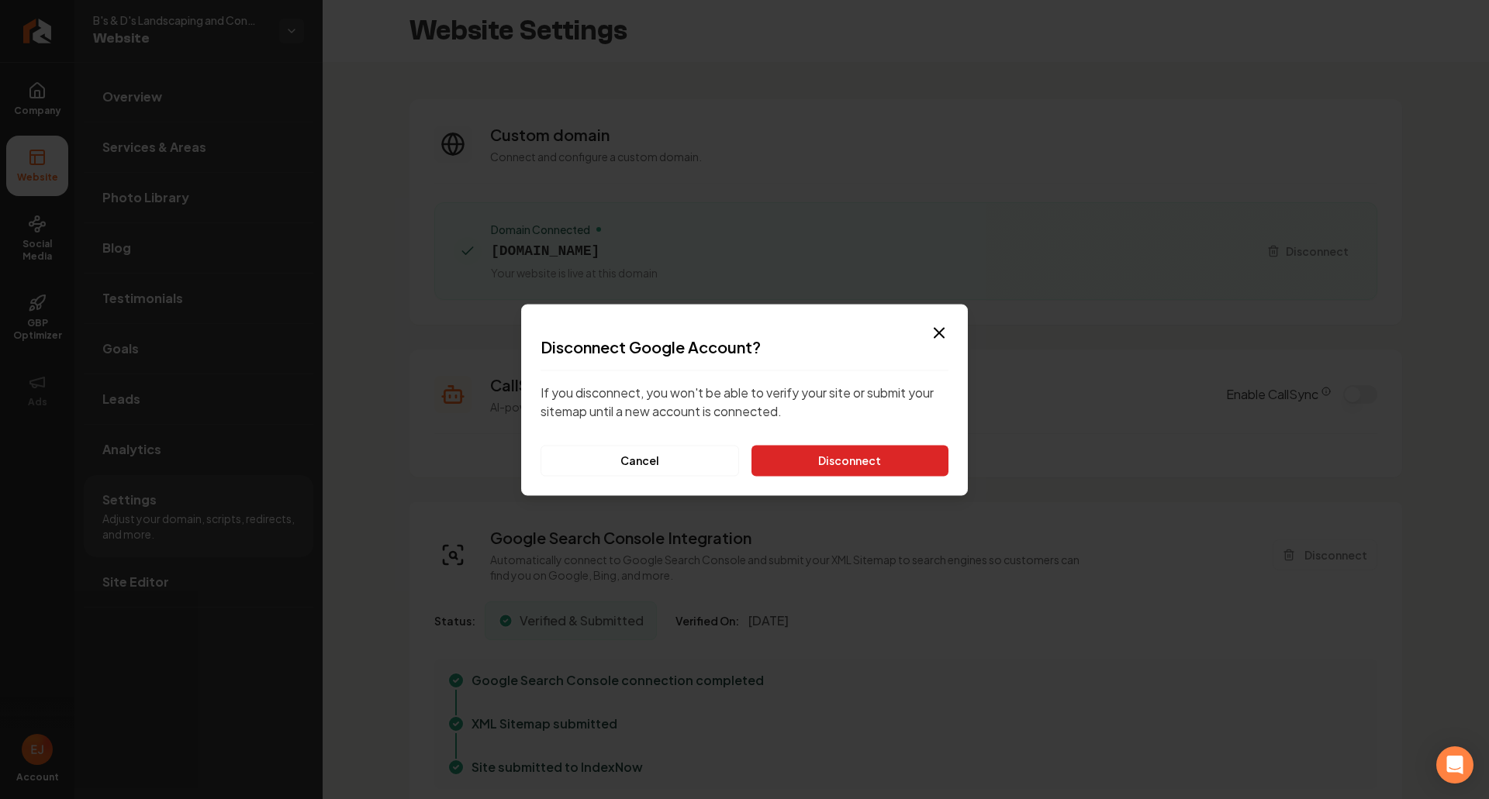
click at [893, 460] on button "Disconnect" at bounding box center [849, 460] width 197 height 31
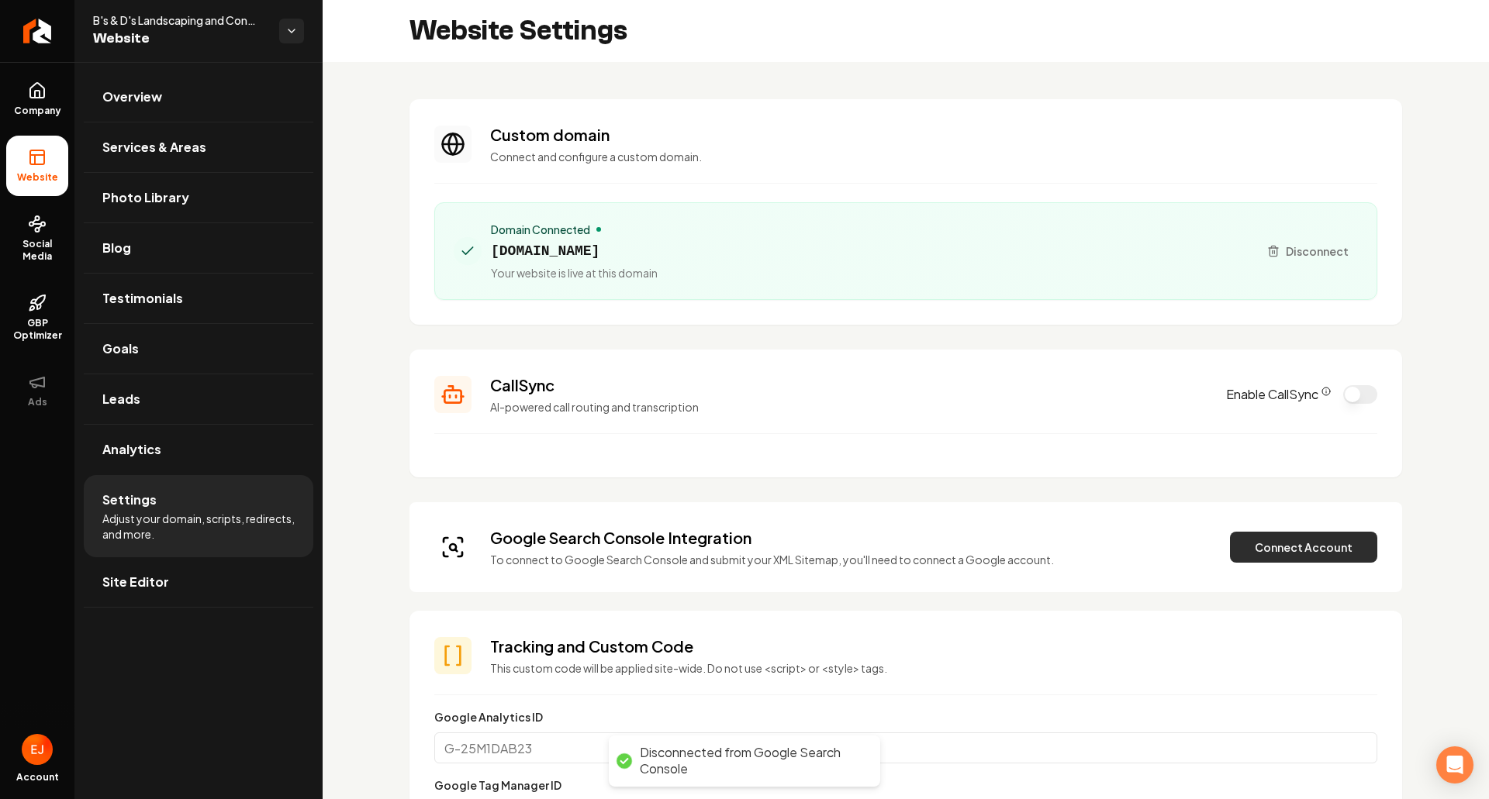
click at [1301, 556] on button "Connect Account" at bounding box center [1303, 547] width 147 height 31
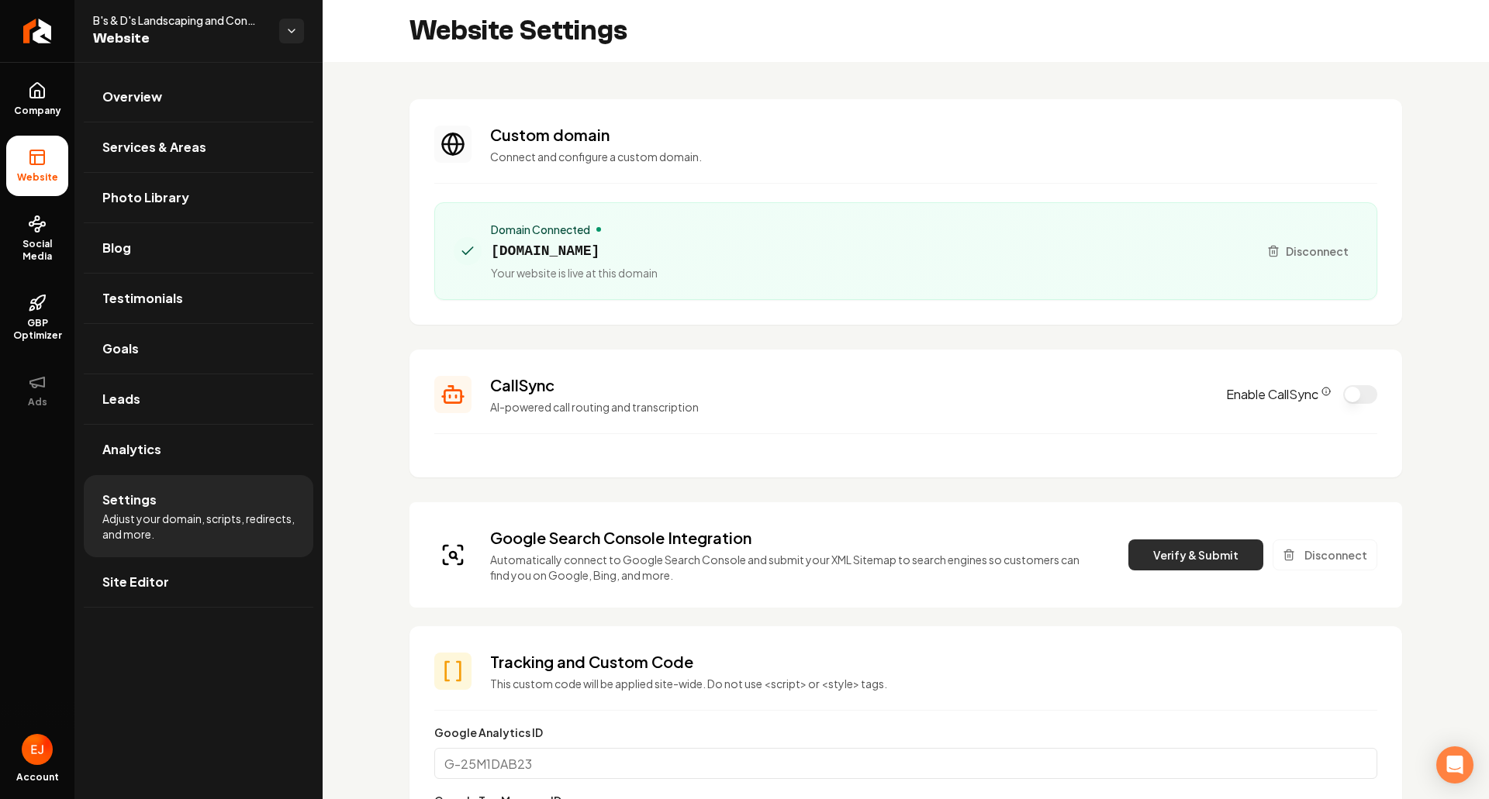
click at [1182, 561] on button "Verify & Submit" at bounding box center [1195, 555] width 135 height 31
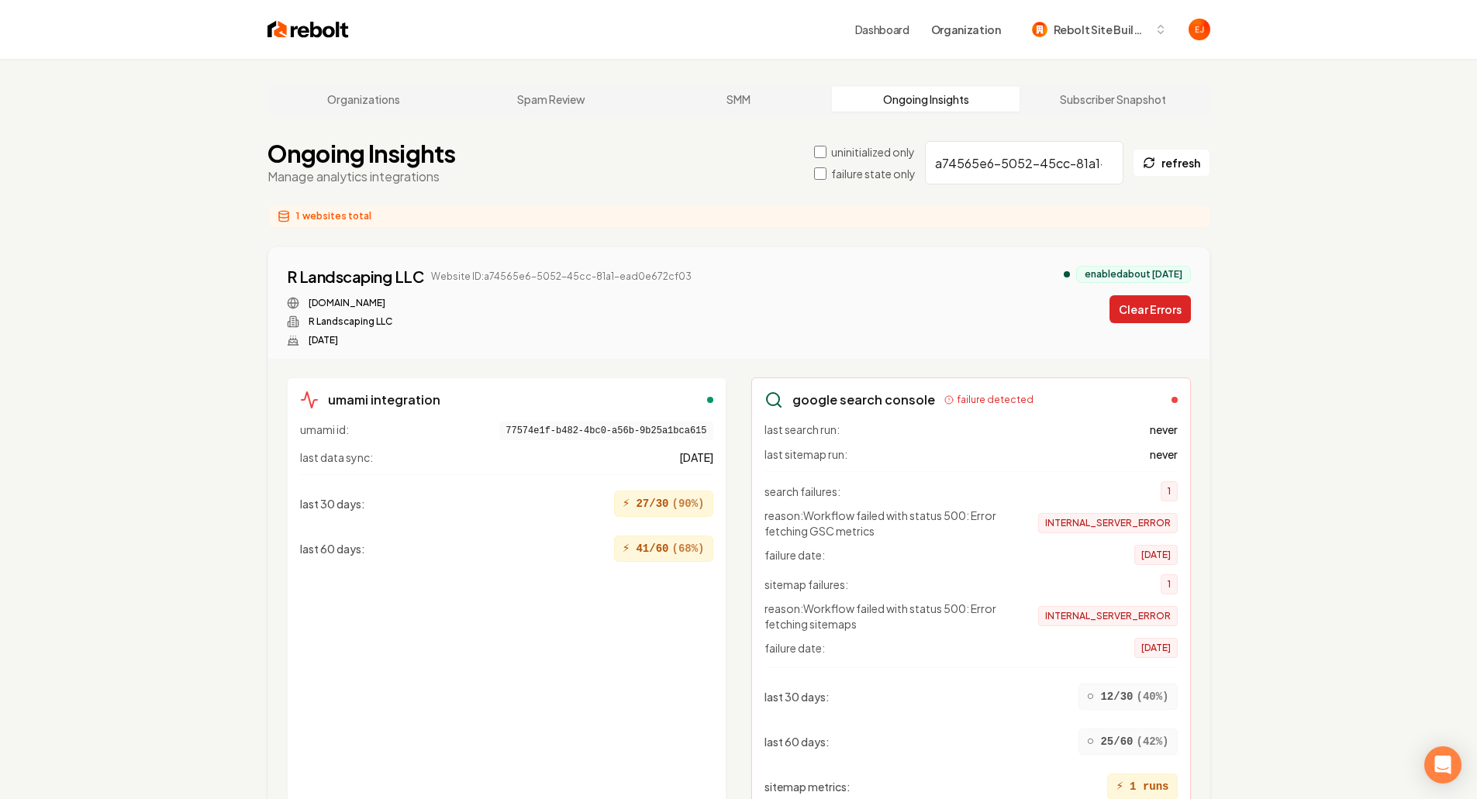
click at [1117, 315] on button "Clear Errors" at bounding box center [1150, 309] width 81 height 28
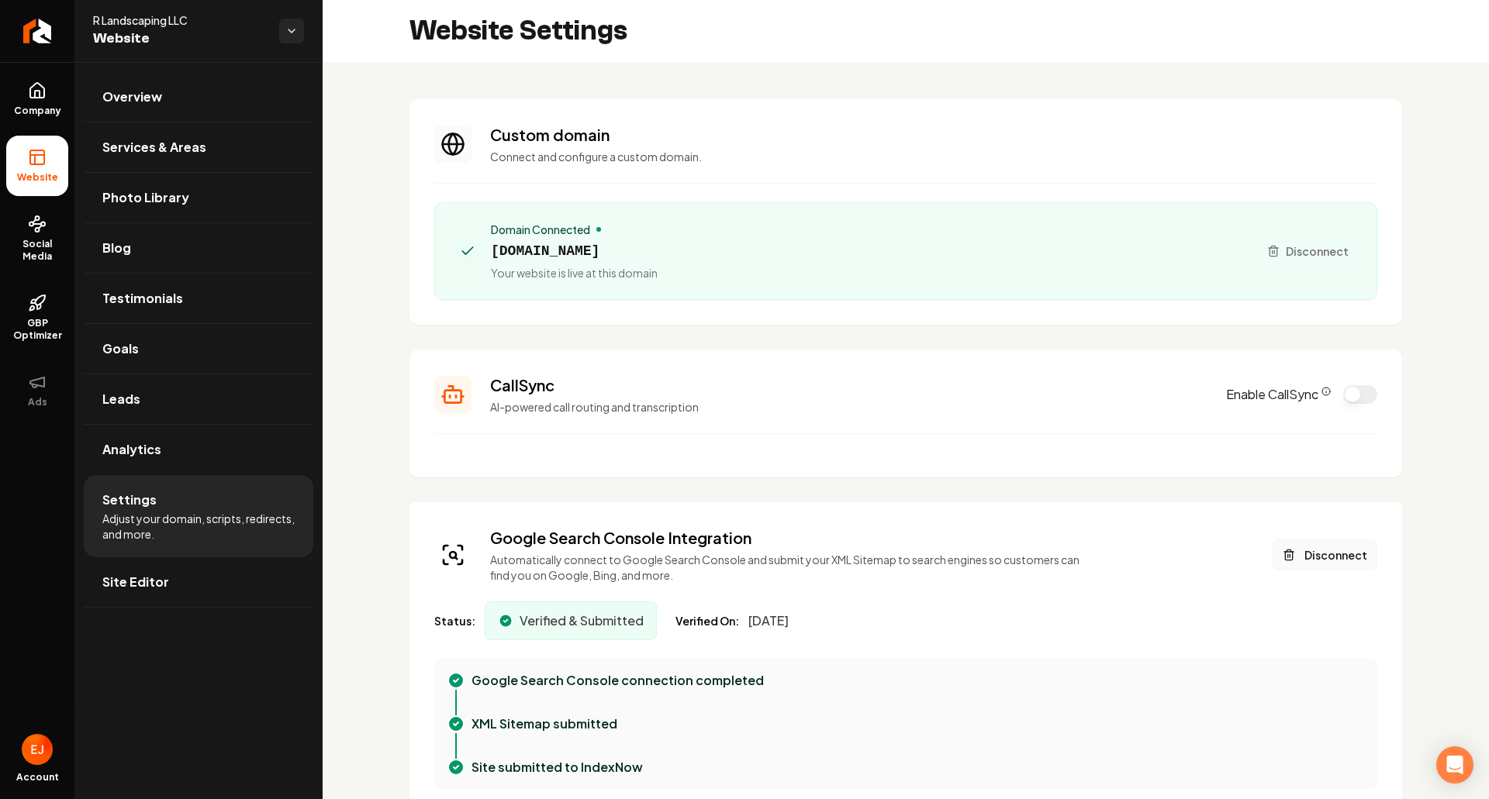
click at [1328, 558] on button "Disconnect" at bounding box center [1325, 555] width 105 height 31
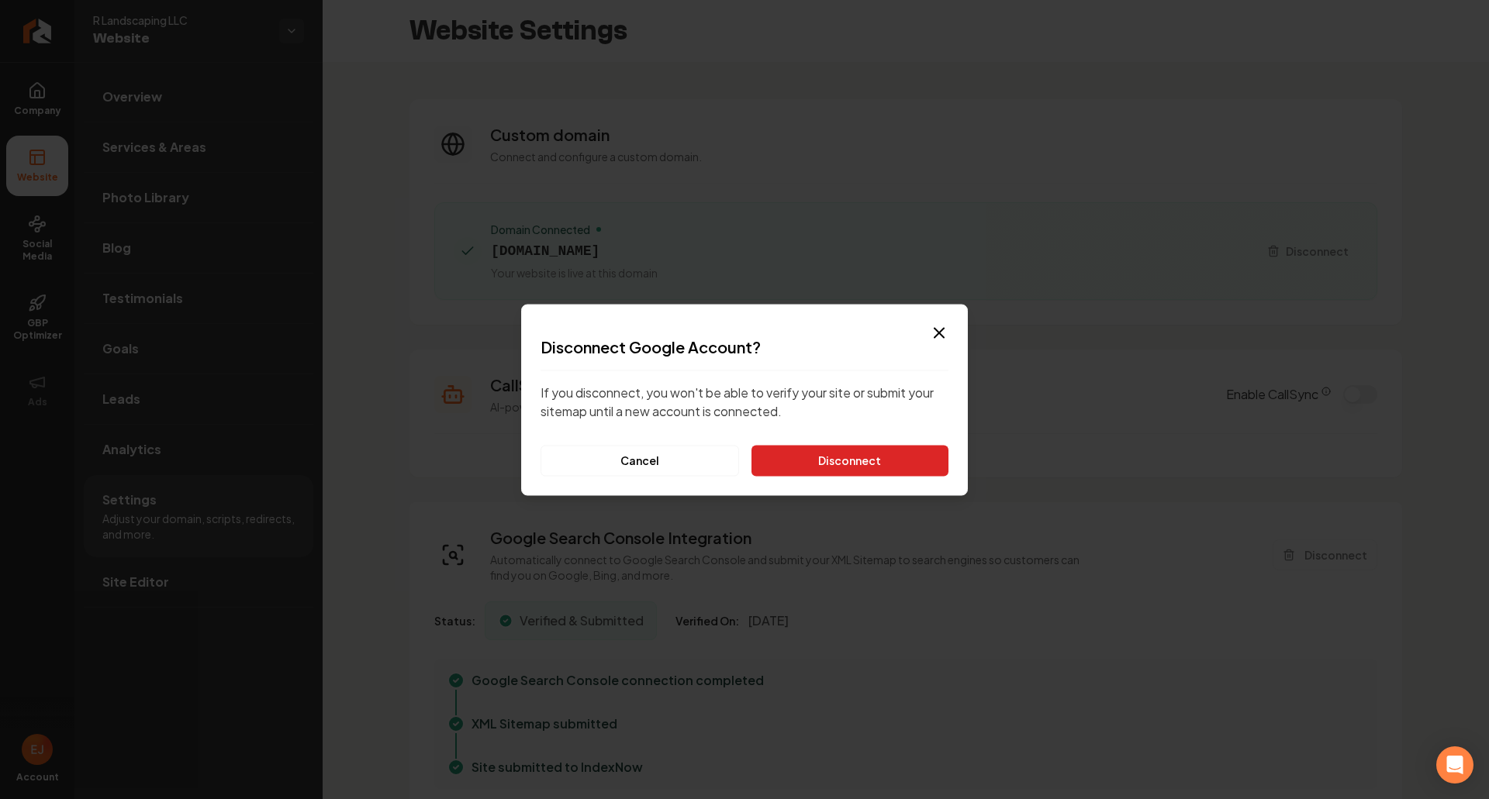
click at [876, 467] on button "Disconnect" at bounding box center [849, 460] width 197 height 31
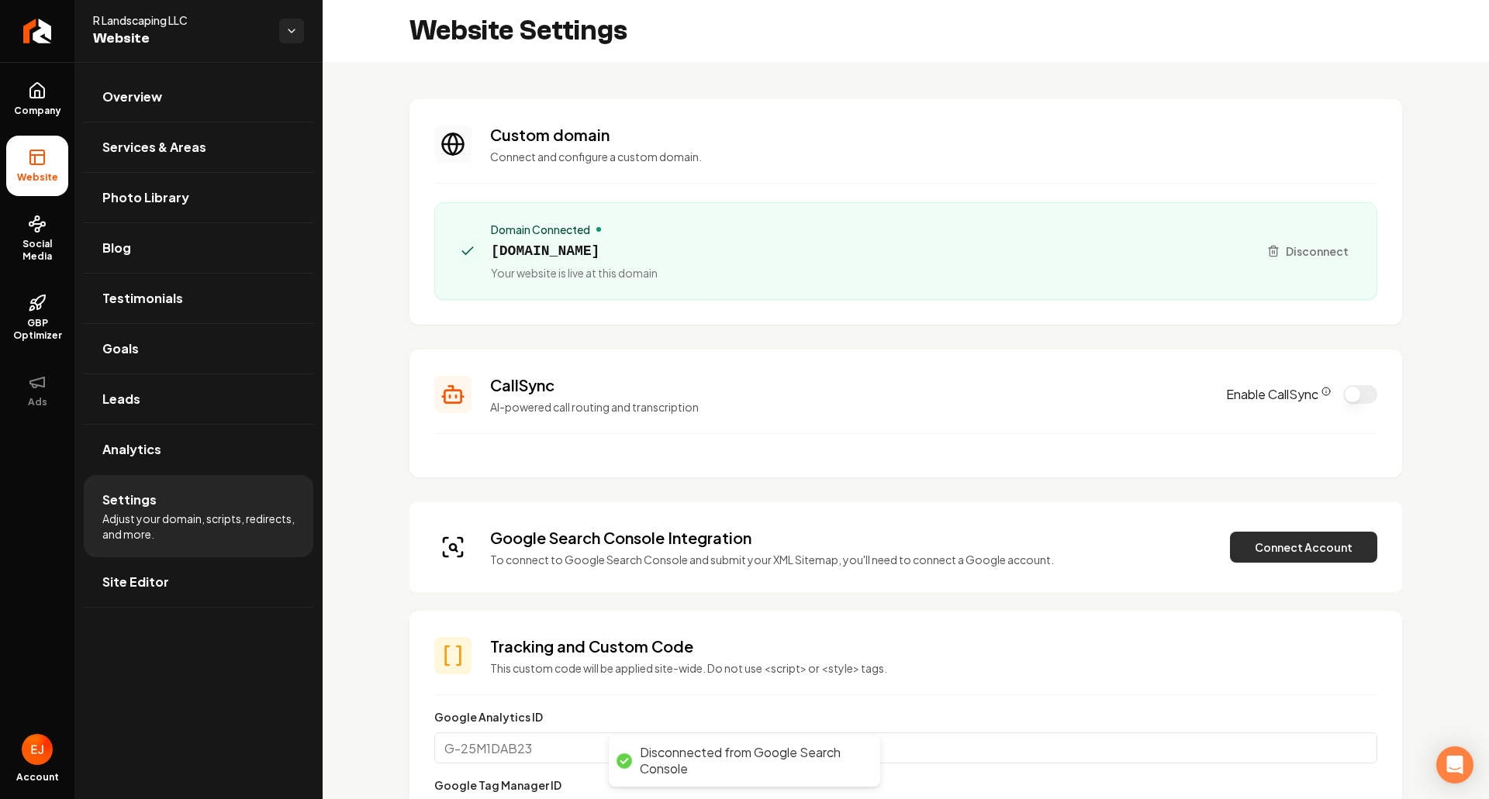
click at [1282, 543] on button "Connect Account" at bounding box center [1303, 547] width 147 height 31
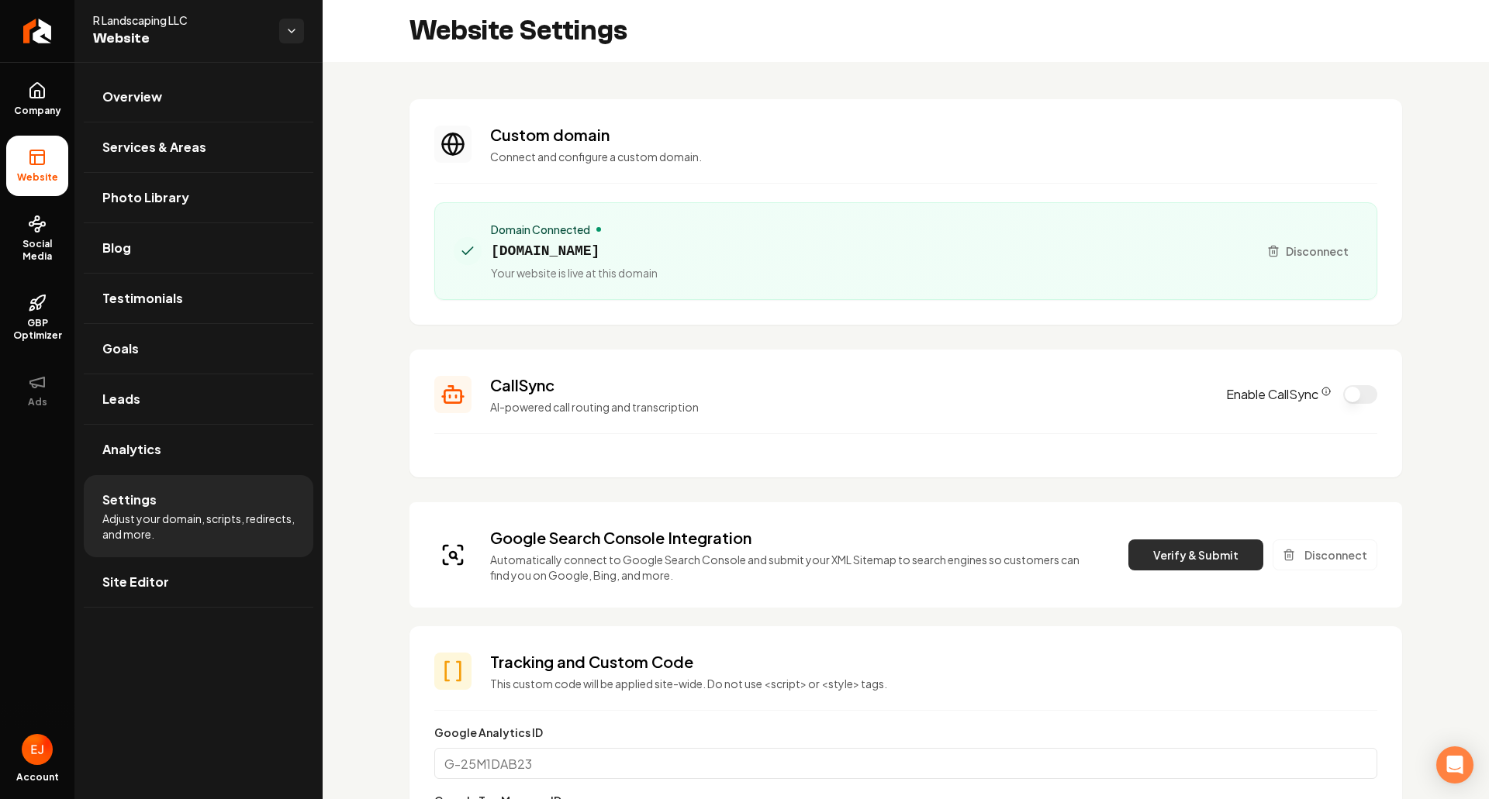
click at [1191, 570] on button "Verify & Submit" at bounding box center [1195, 555] width 135 height 31
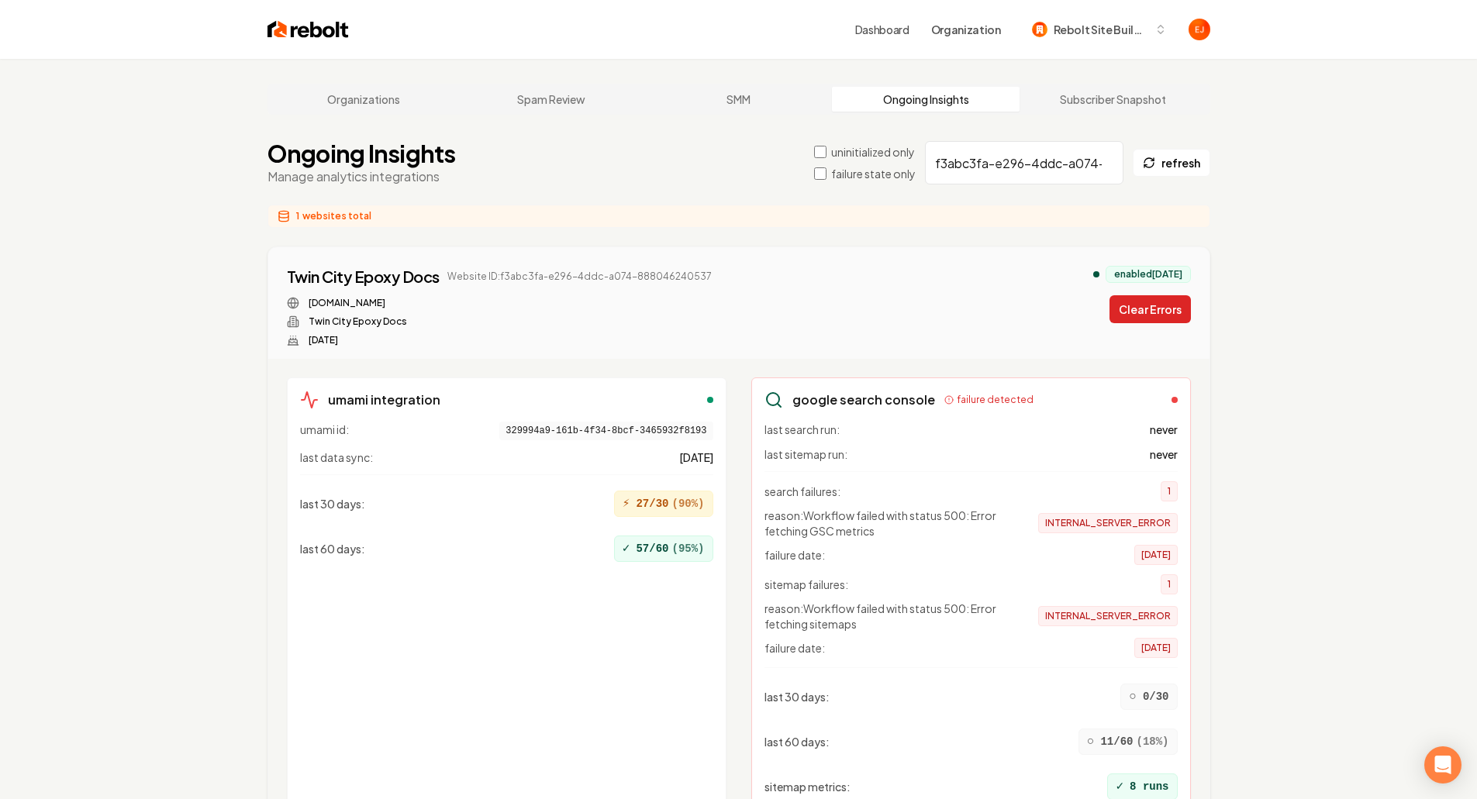
click at [1141, 317] on button "Clear Errors" at bounding box center [1150, 309] width 81 height 28
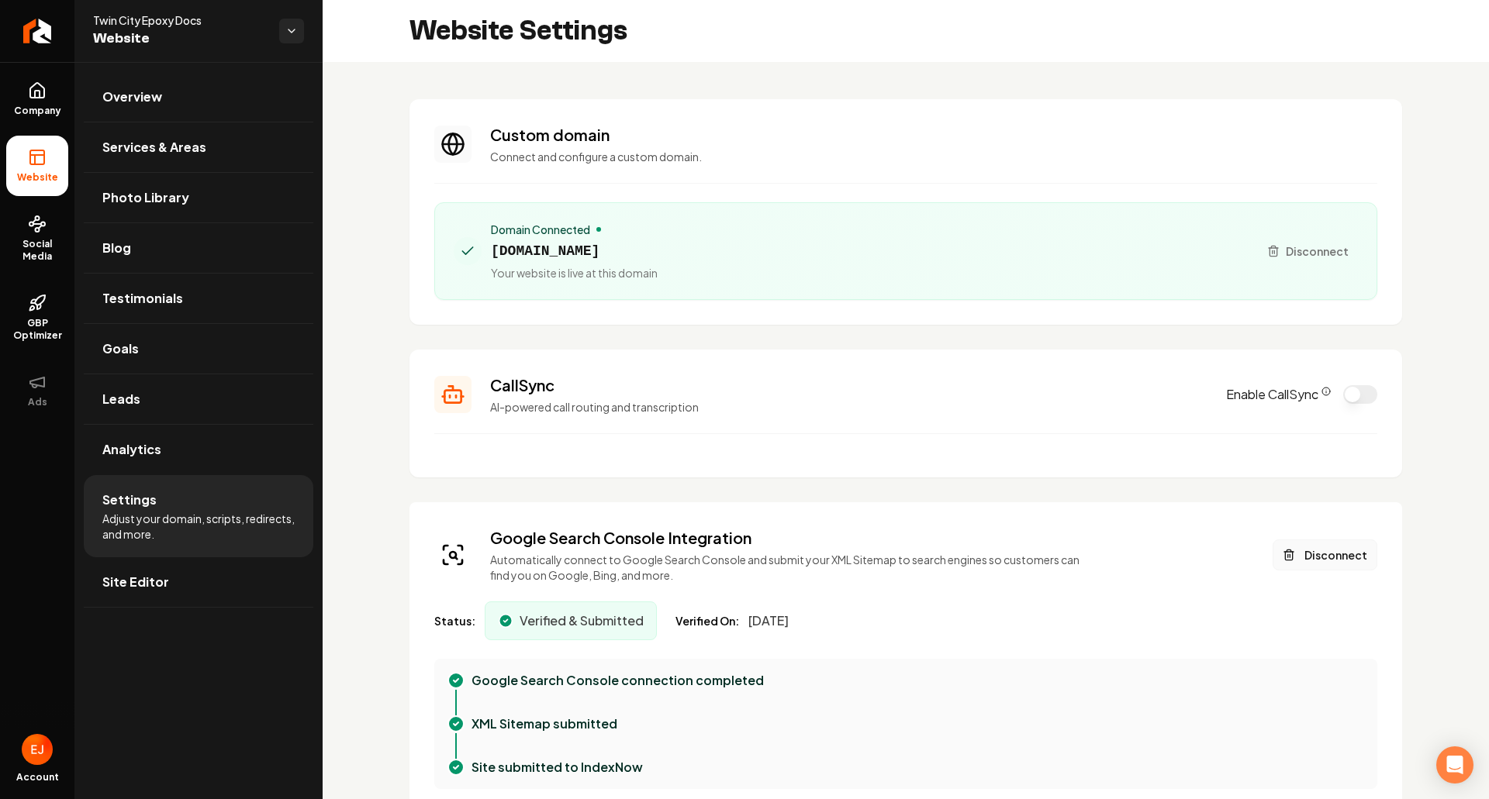
click at [1316, 551] on button "Disconnect" at bounding box center [1325, 555] width 105 height 31
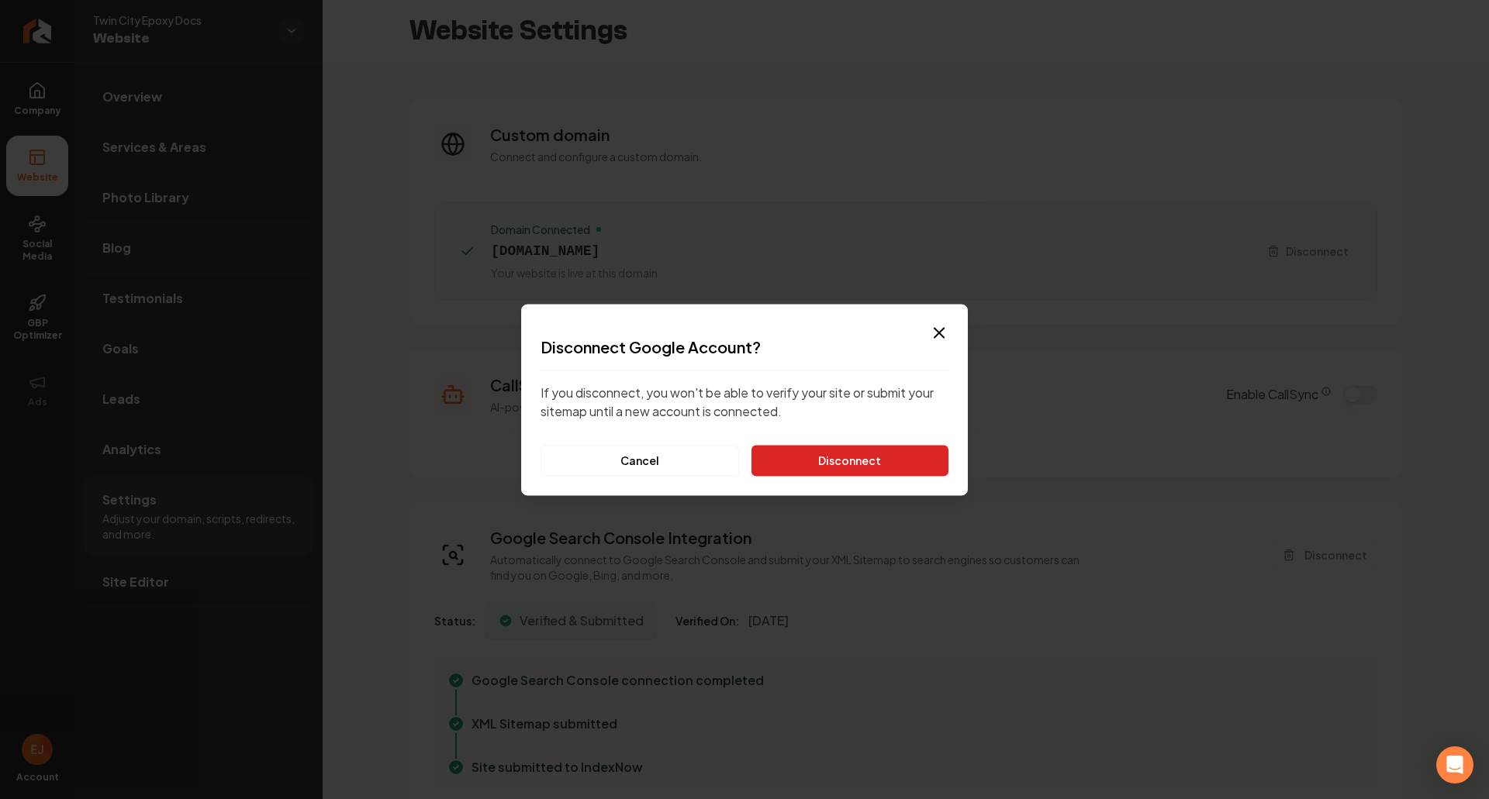
click at [895, 467] on button "Disconnect" at bounding box center [849, 460] width 197 height 31
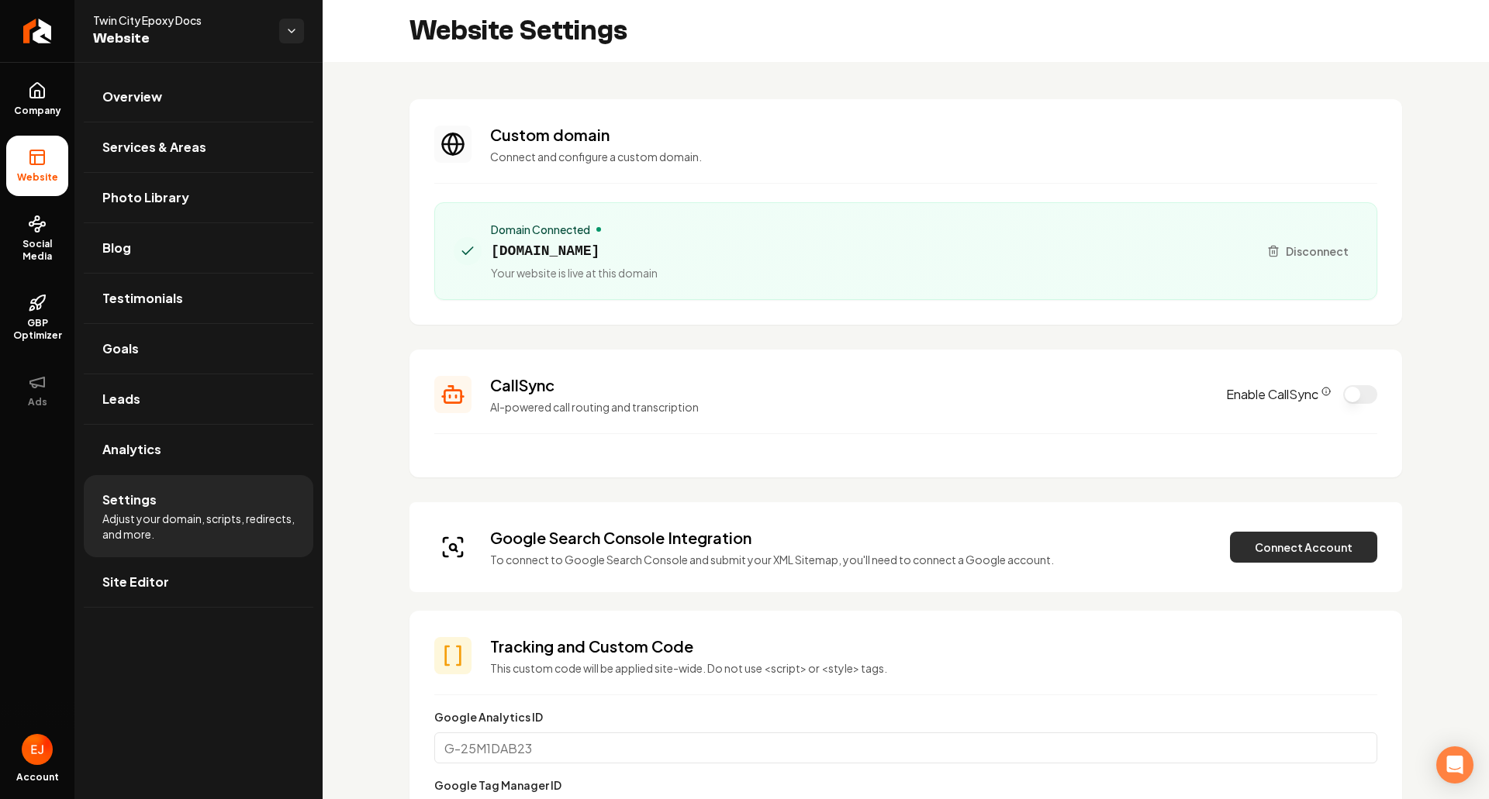
click at [1276, 553] on button "Connect Account" at bounding box center [1303, 547] width 147 height 31
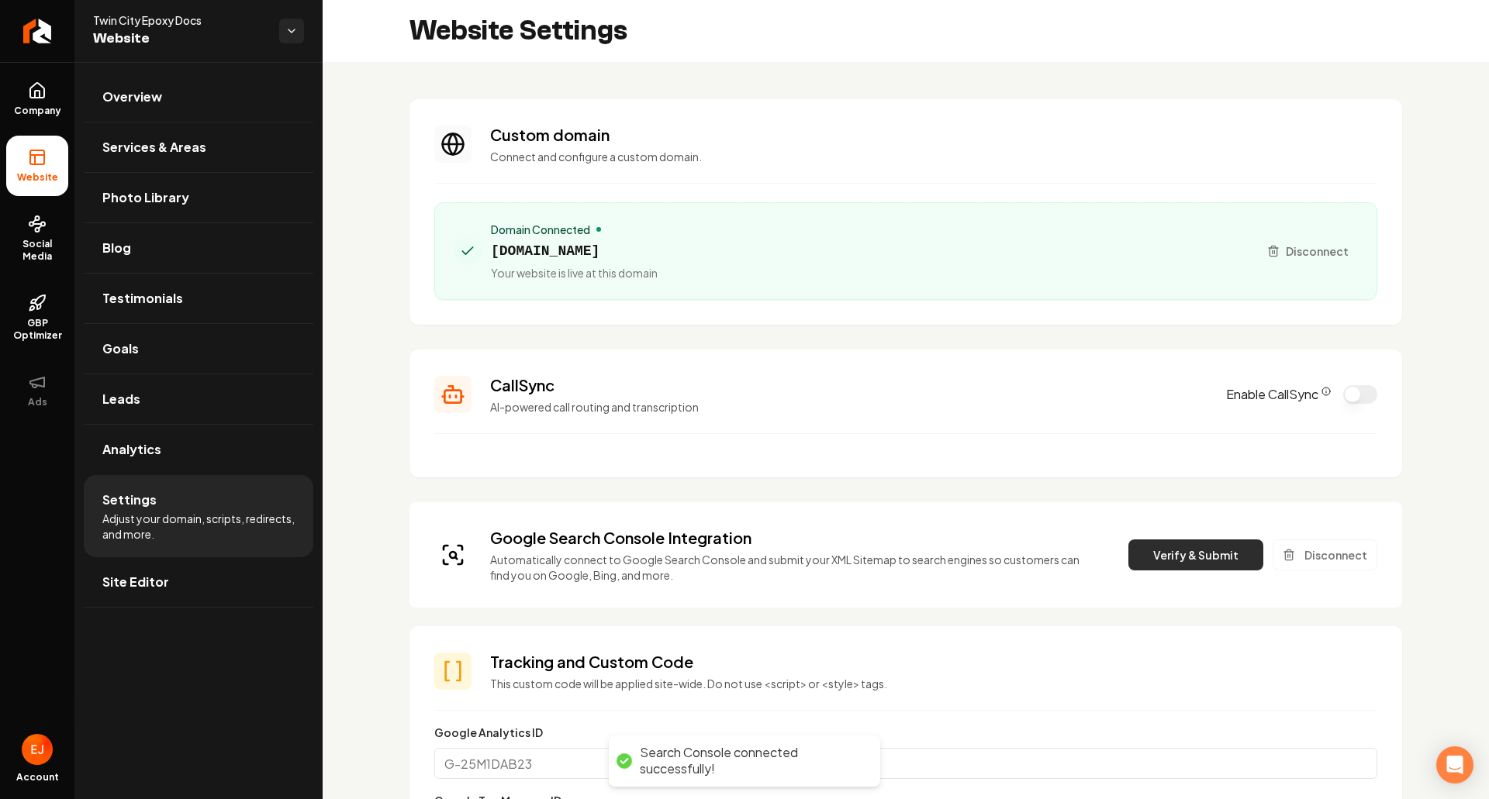
click at [1195, 561] on button "Verify & Submit" at bounding box center [1195, 555] width 135 height 31
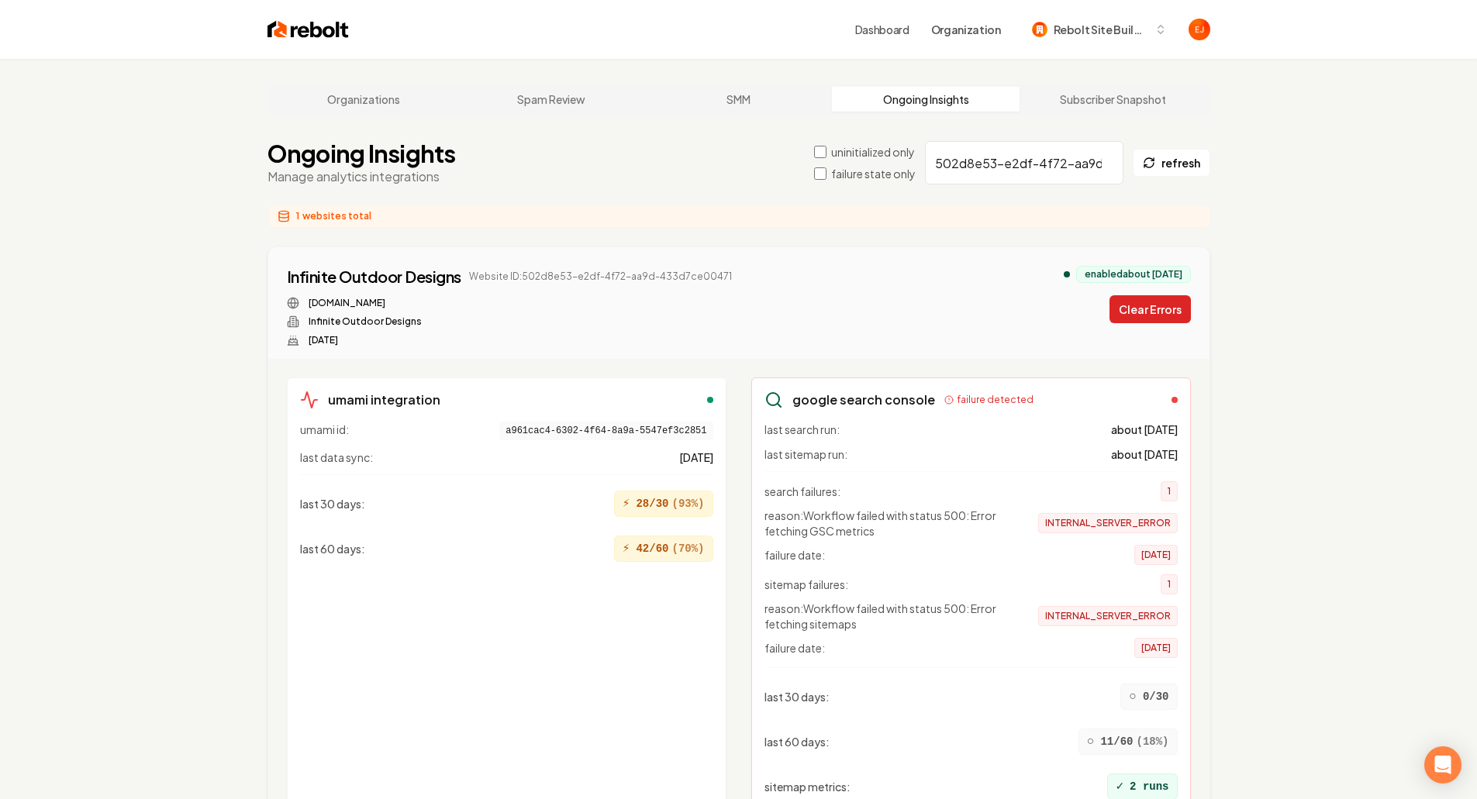
click at [1164, 323] on button "Clear Errors" at bounding box center [1150, 309] width 81 height 28
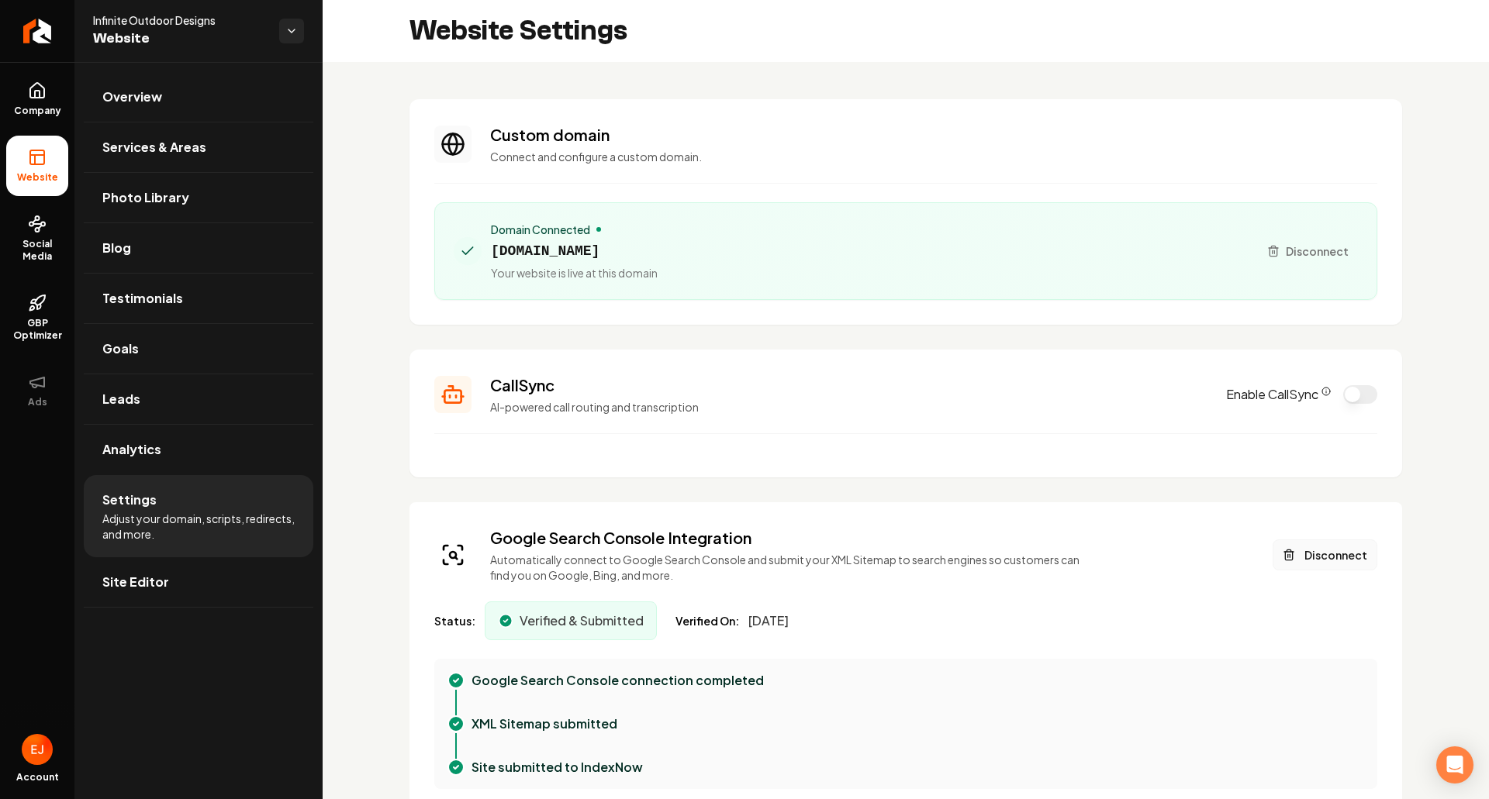
click at [1338, 563] on button "Disconnect" at bounding box center [1325, 555] width 105 height 31
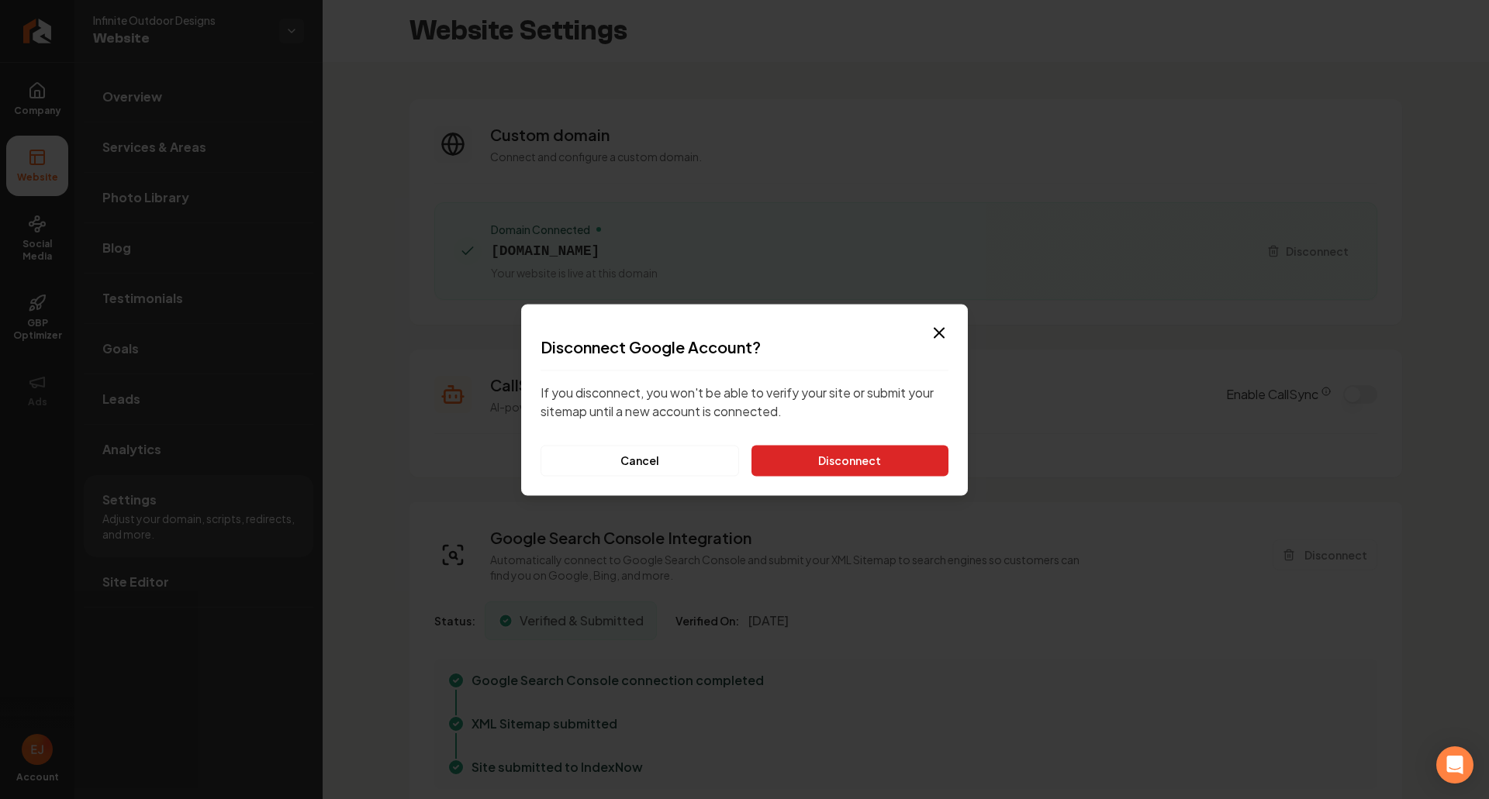
click at [908, 449] on button "Disconnect" at bounding box center [849, 460] width 197 height 31
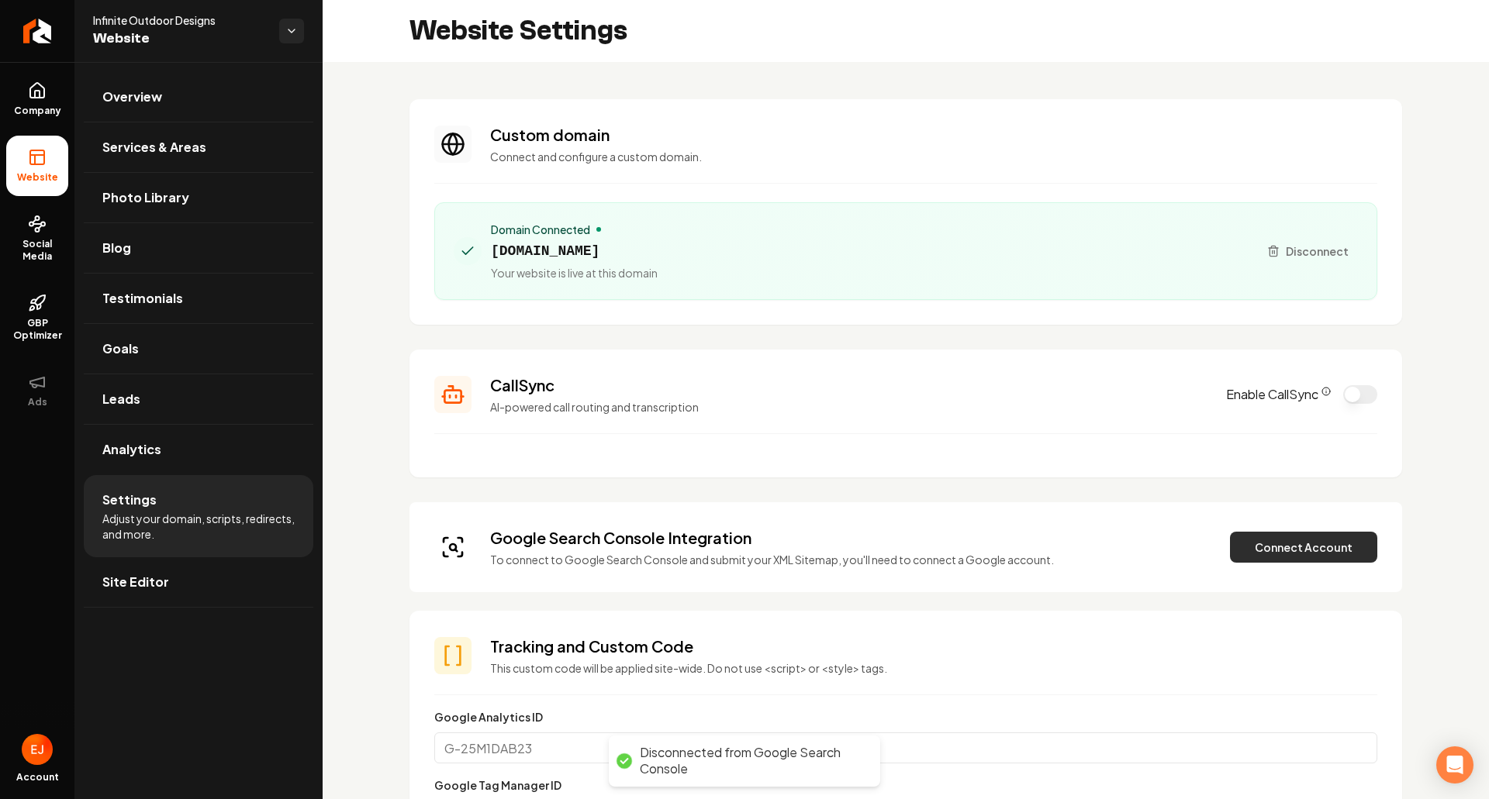
click at [1245, 547] on button "Connect Account" at bounding box center [1303, 547] width 147 height 31
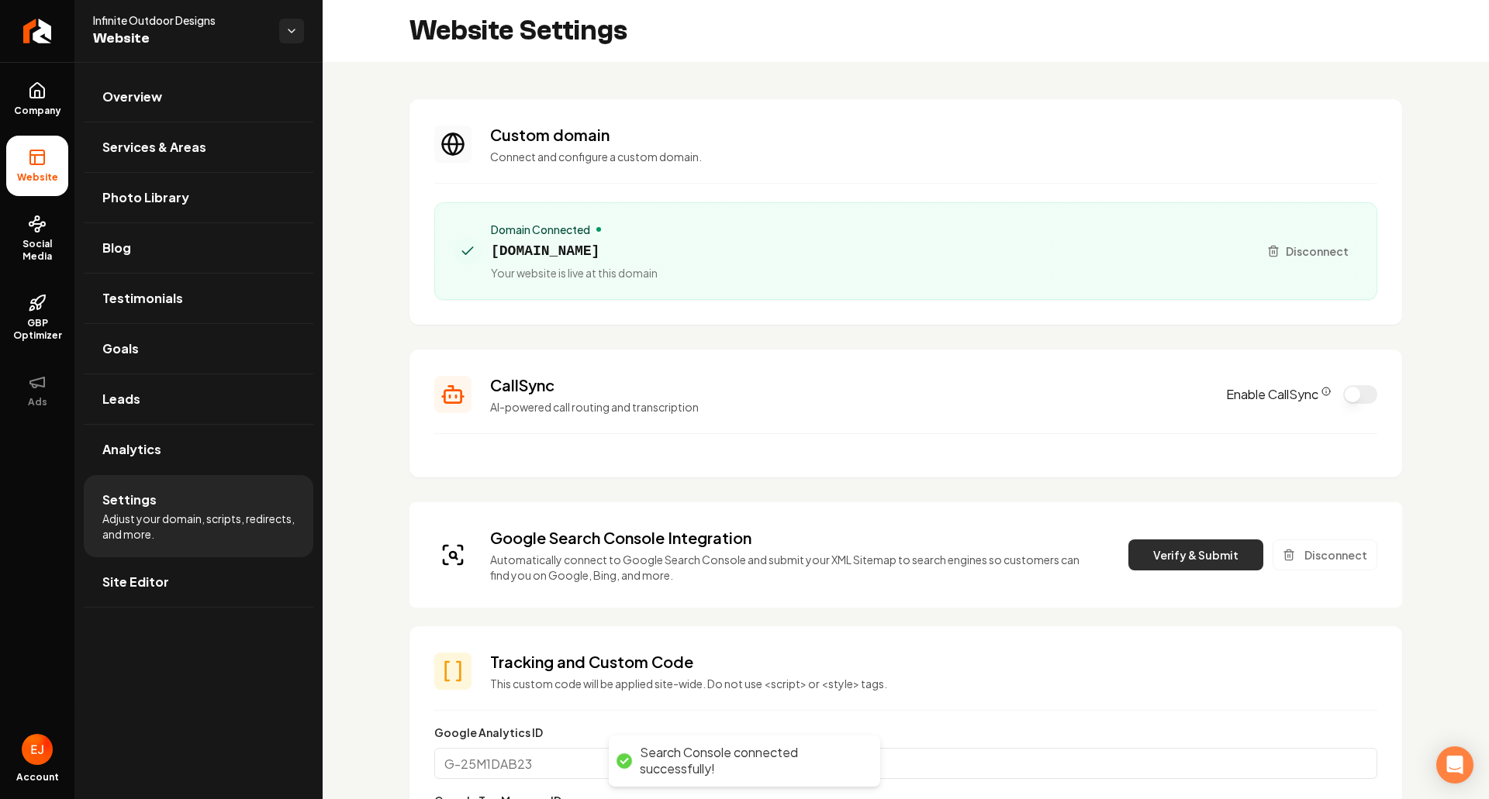
click at [1191, 563] on button "Verify & Submit" at bounding box center [1195, 555] width 135 height 31
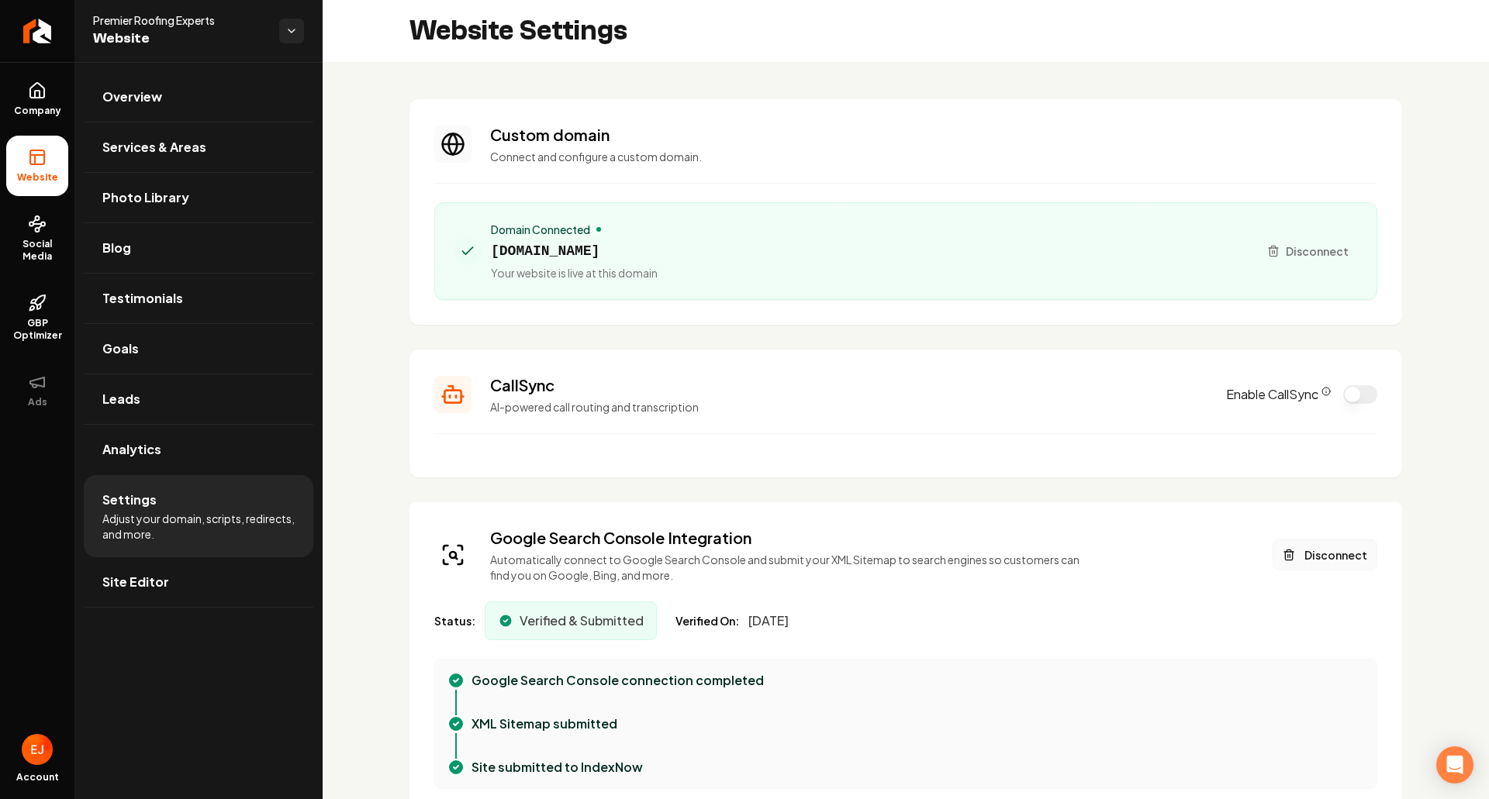
click at [1333, 561] on button "Disconnect" at bounding box center [1325, 555] width 105 height 31
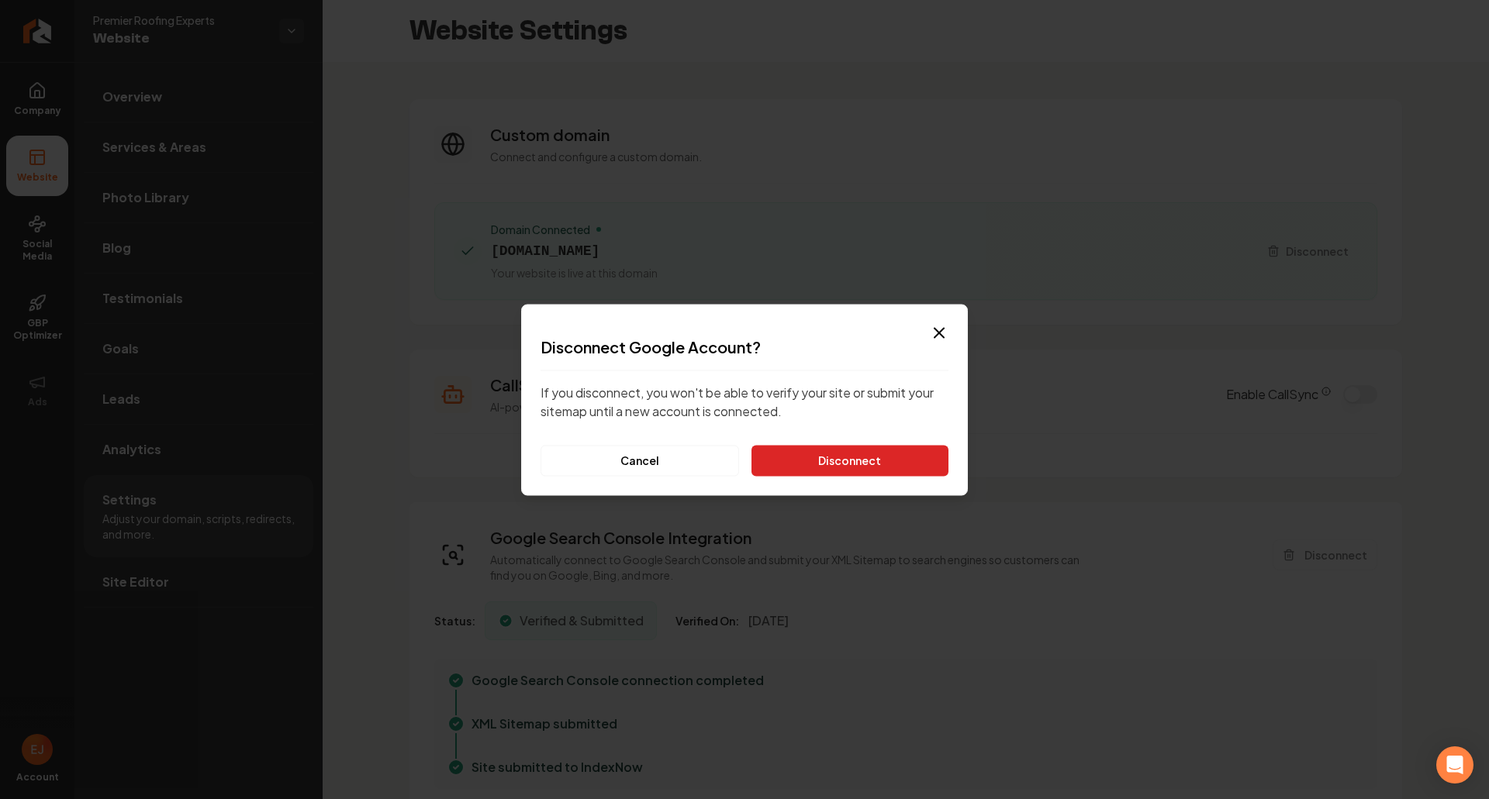
click at [885, 451] on button "Disconnect" at bounding box center [849, 460] width 197 height 31
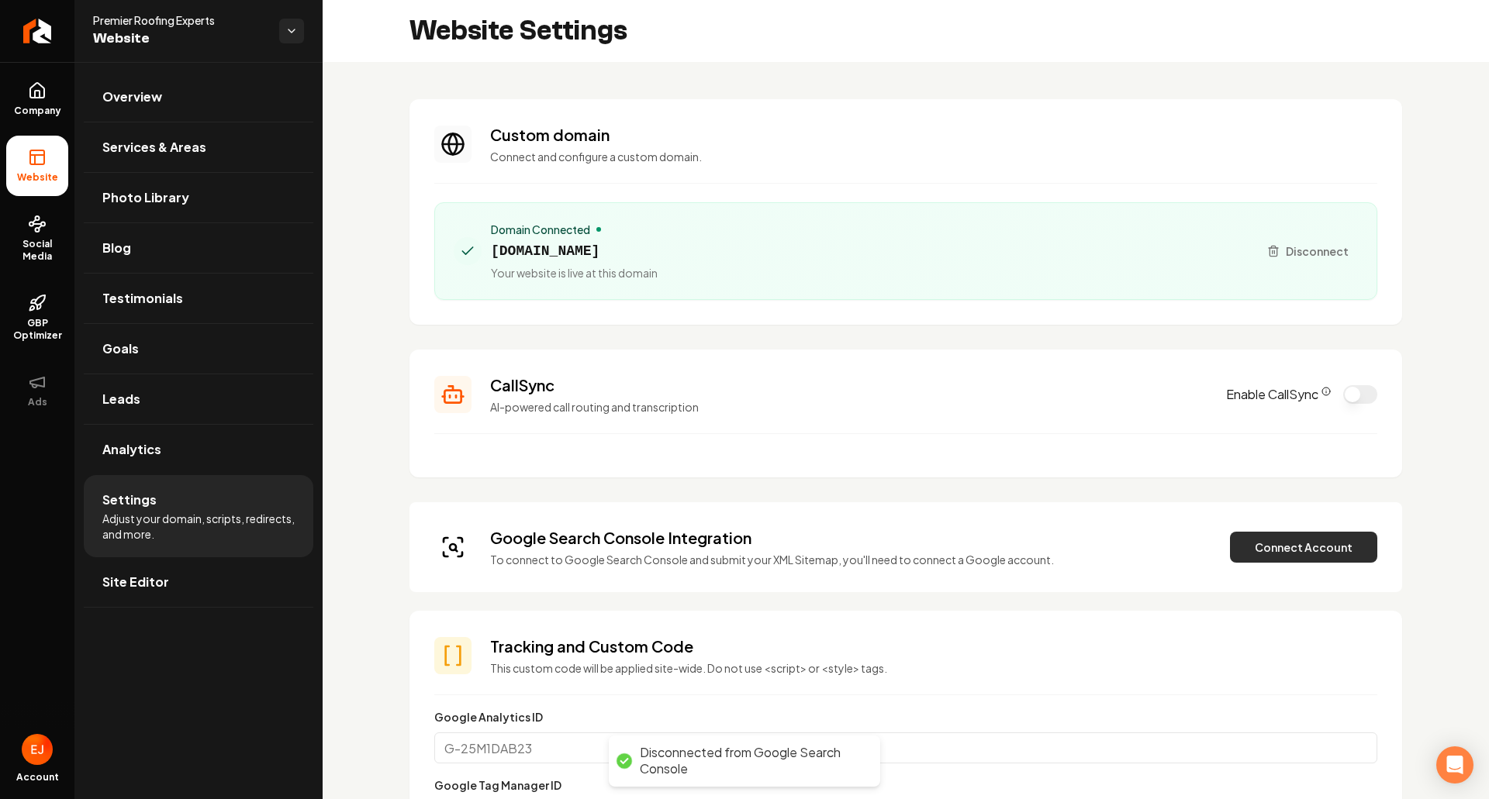
click at [1286, 553] on button "Connect Account" at bounding box center [1303, 547] width 147 height 31
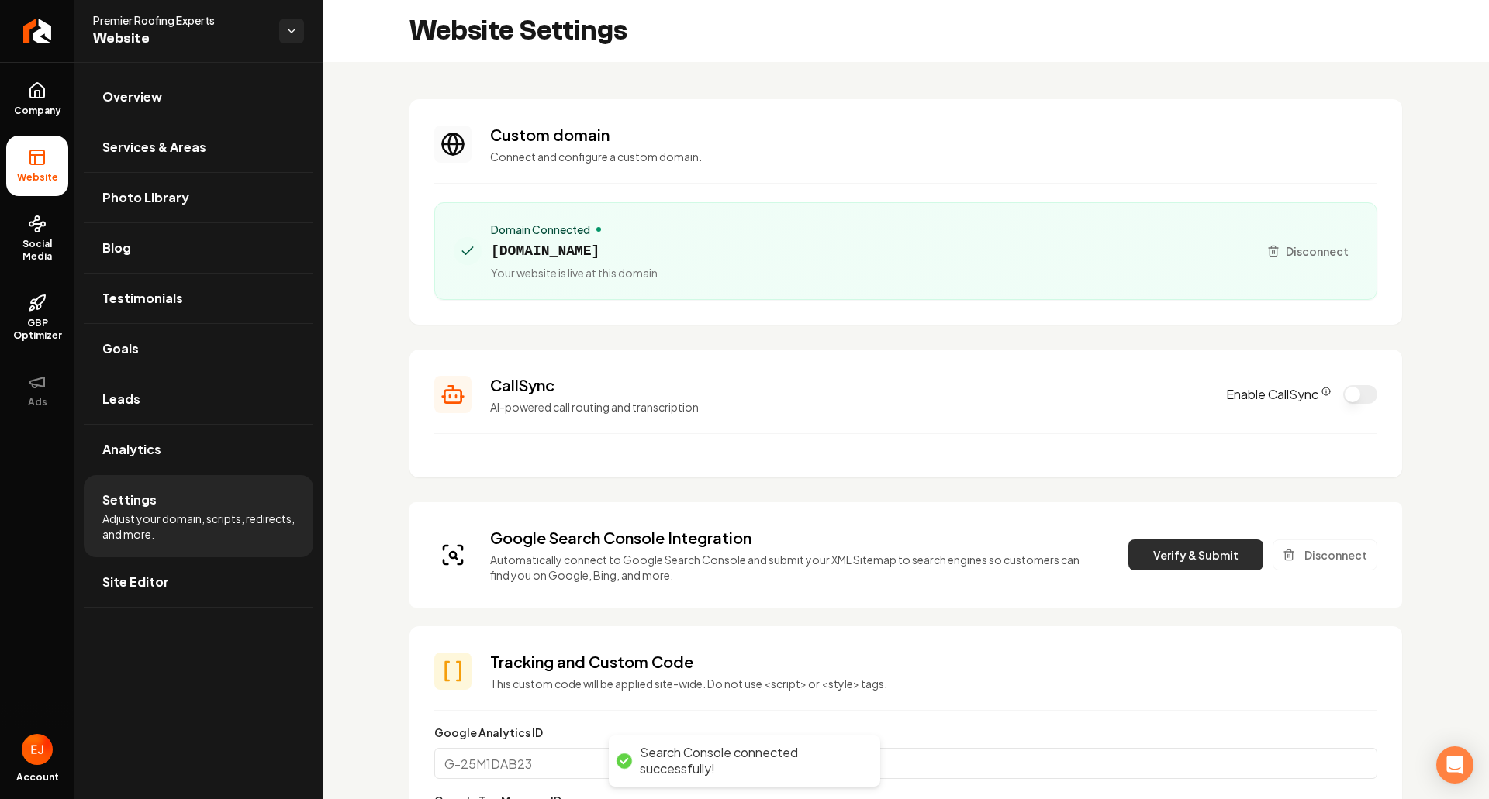
click at [1180, 540] on button "Verify & Submit" at bounding box center [1195, 555] width 135 height 31
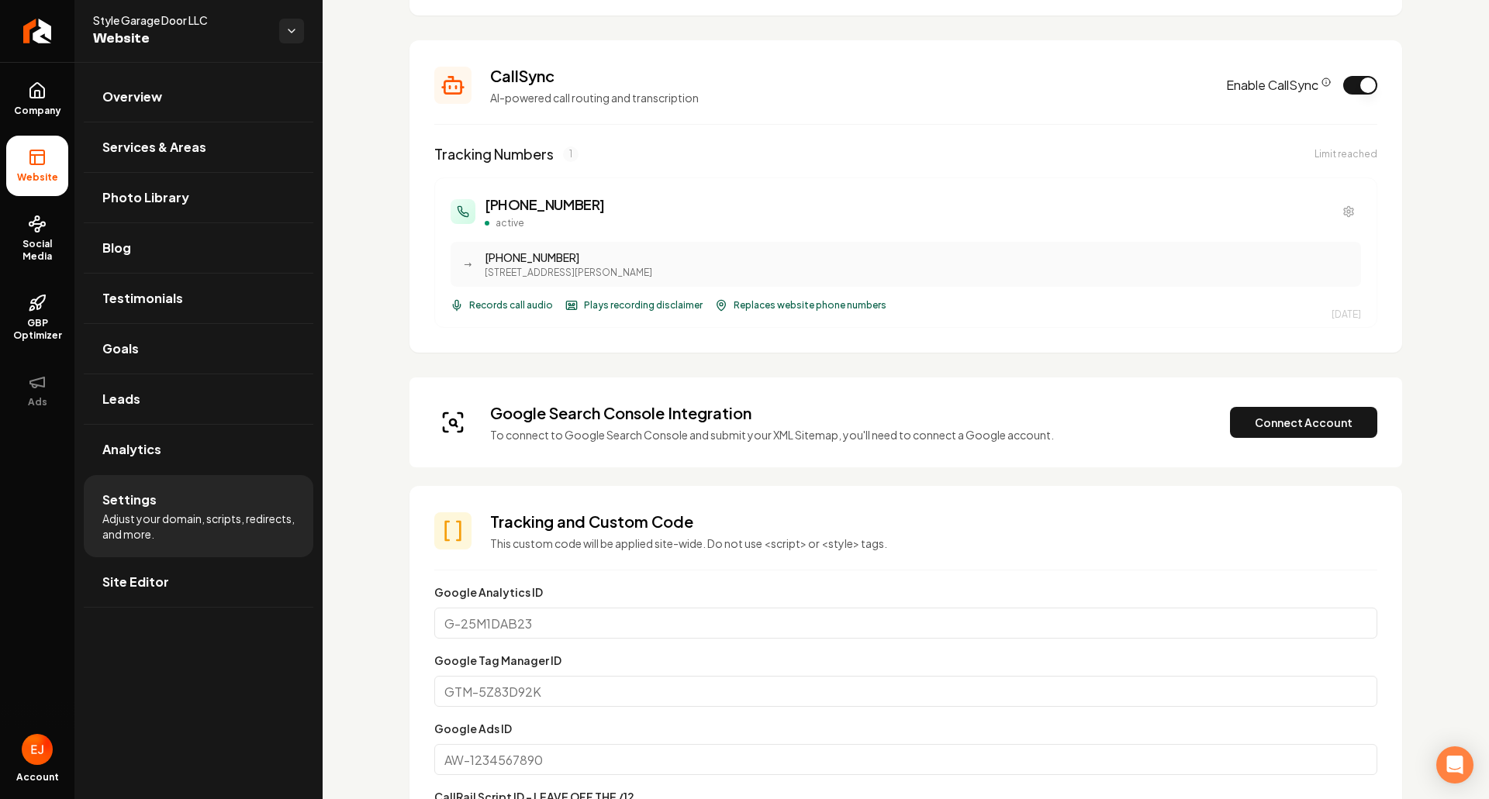
scroll to position [310, 0]
click at [1251, 425] on button "Connect Account" at bounding box center [1303, 421] width 147 height 31
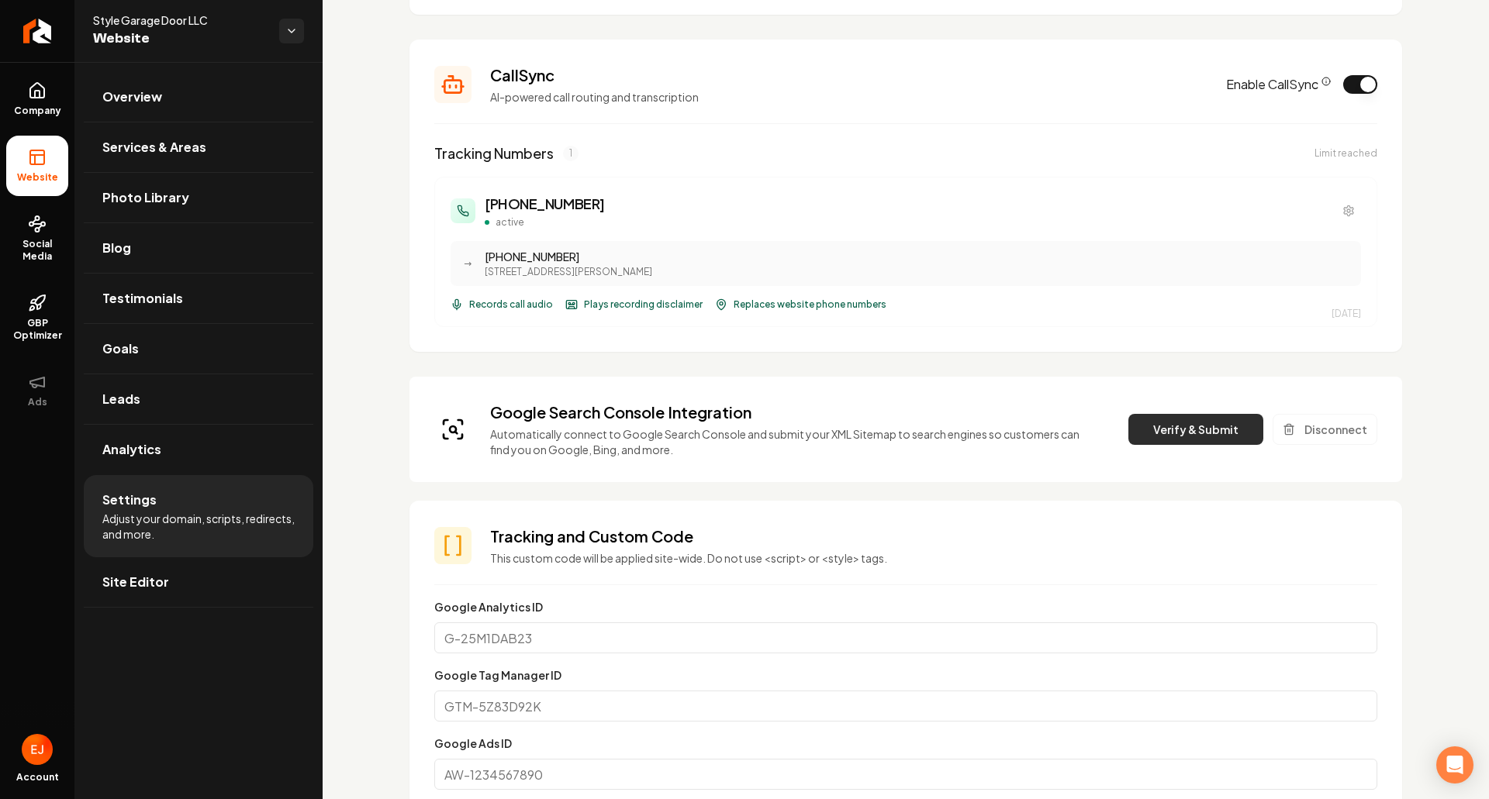
click at [1173, 439] on button "Verify & Submit" at bounding box center [1195, 429] width 135 height 31
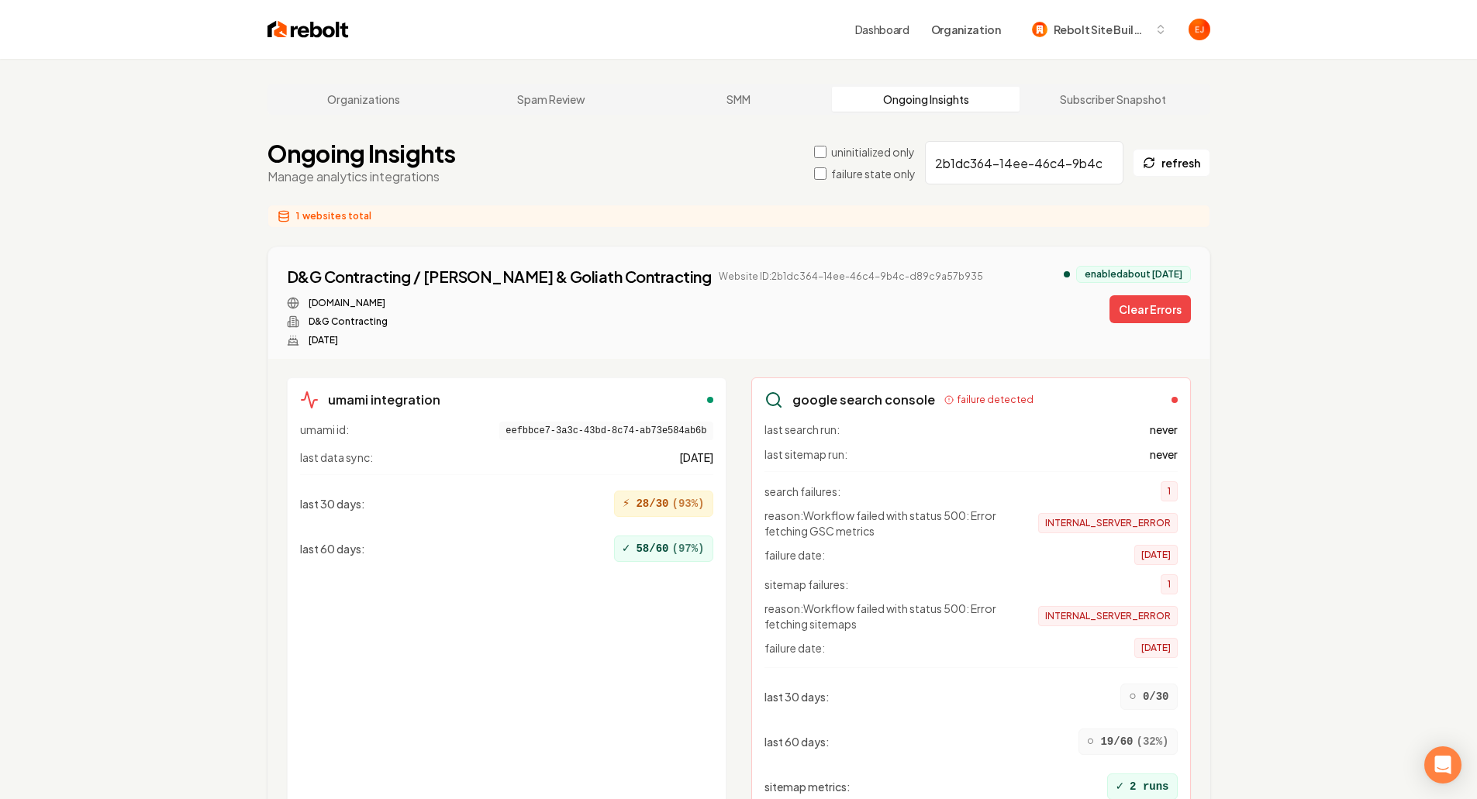
click at [1166, 310] on button "Clear Errors" at bounding box center [1150, 309] width 81 height 28
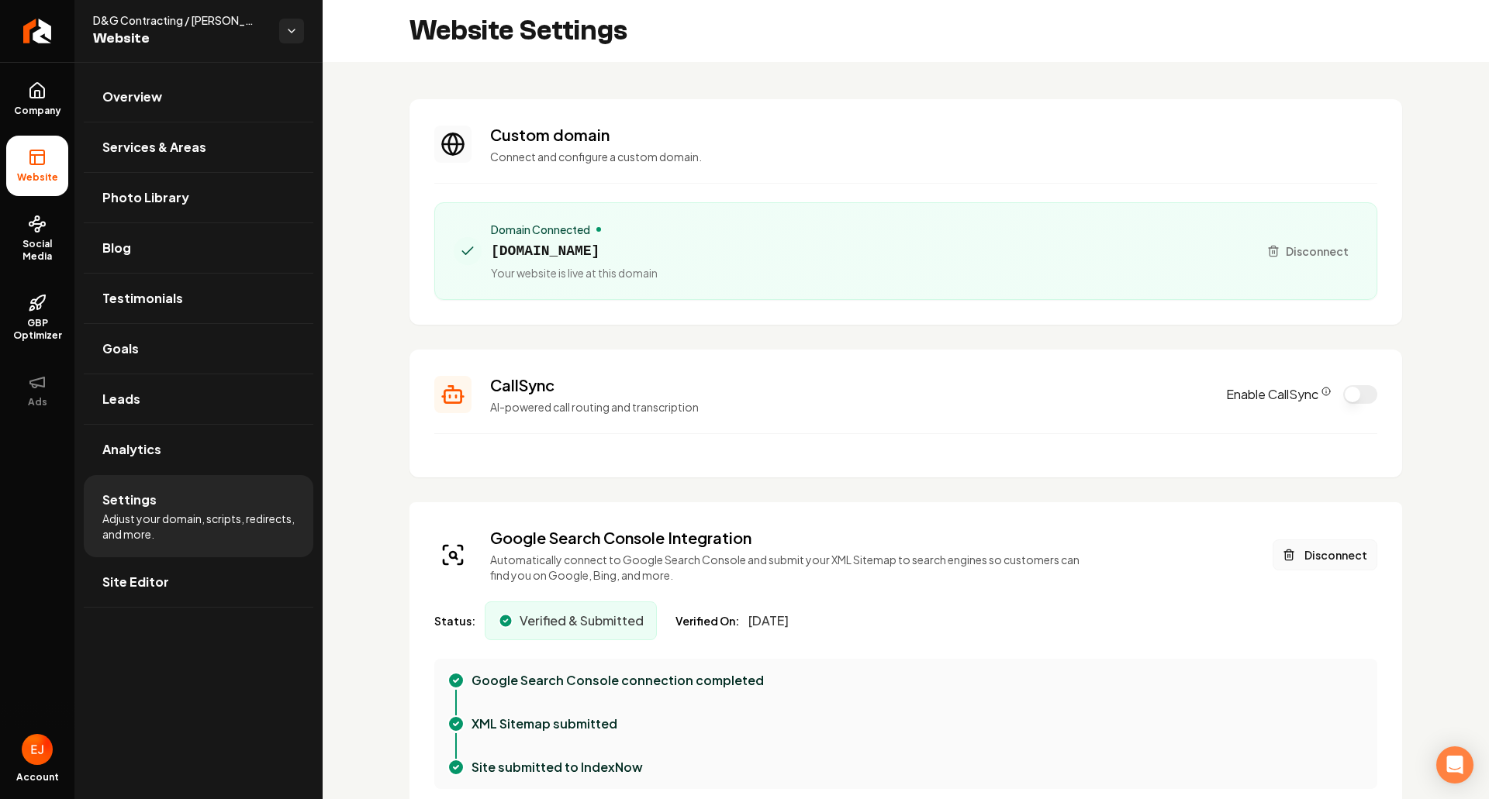
click at [1324, 555] on button "Disconnect" at bounding box center [1325, 555] width 105 height 31
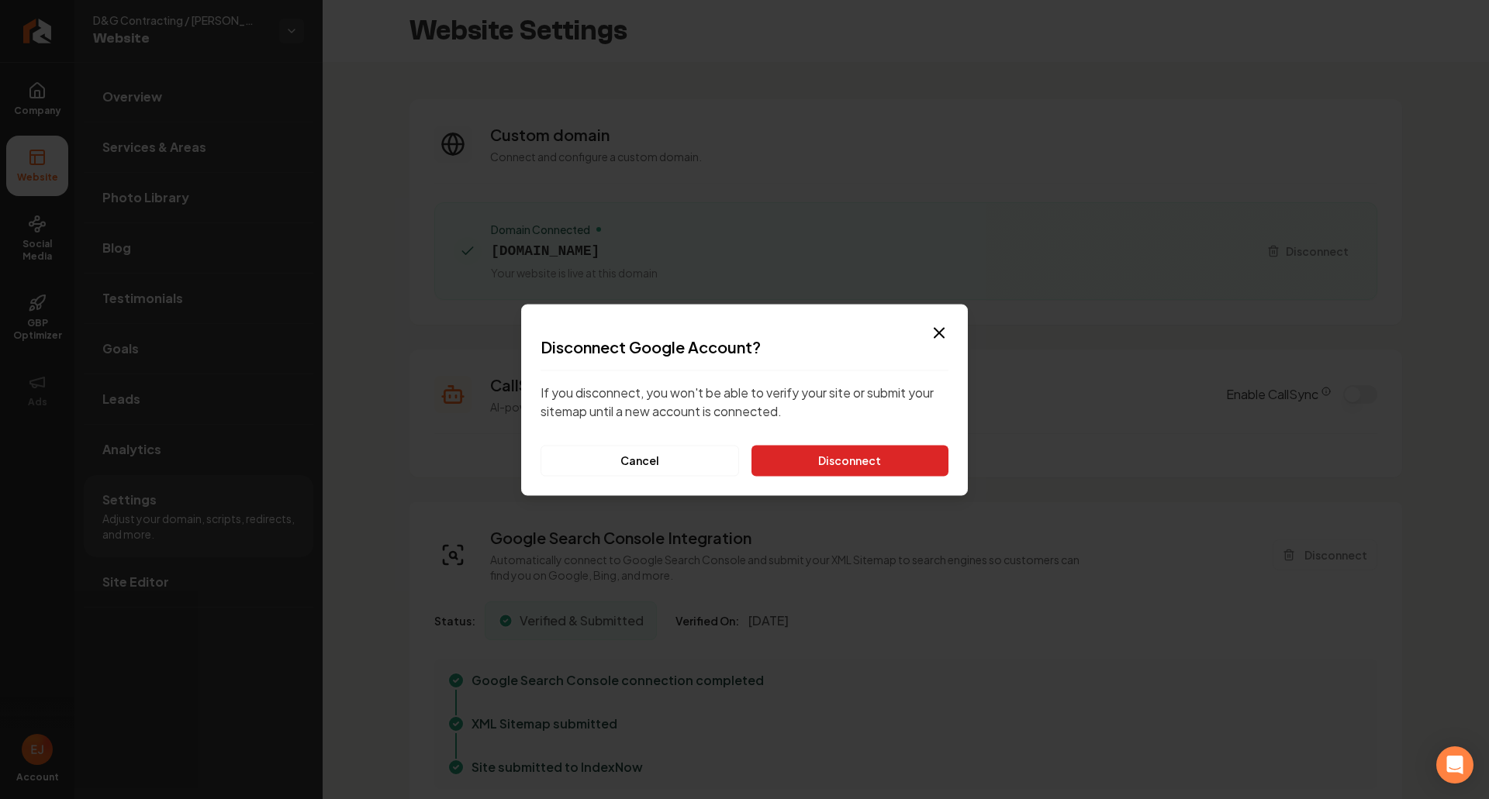
click at [859, 473] on button "Disconnect" at bounding box center [849, 460] width 197 height 31
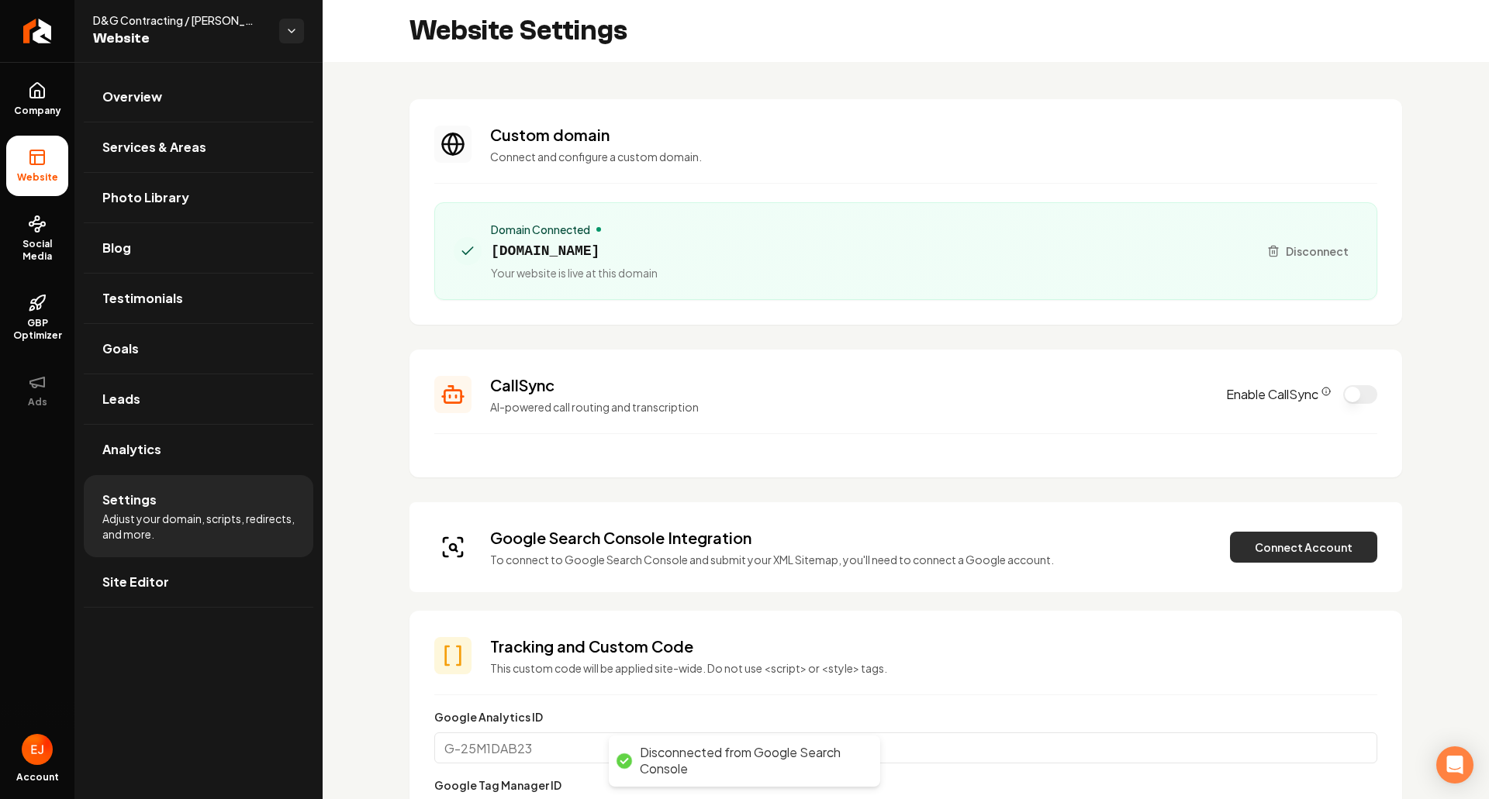
click at [1267, 547] on button "Connect Account" at bounding box center [1303, 547] width 147 height 31
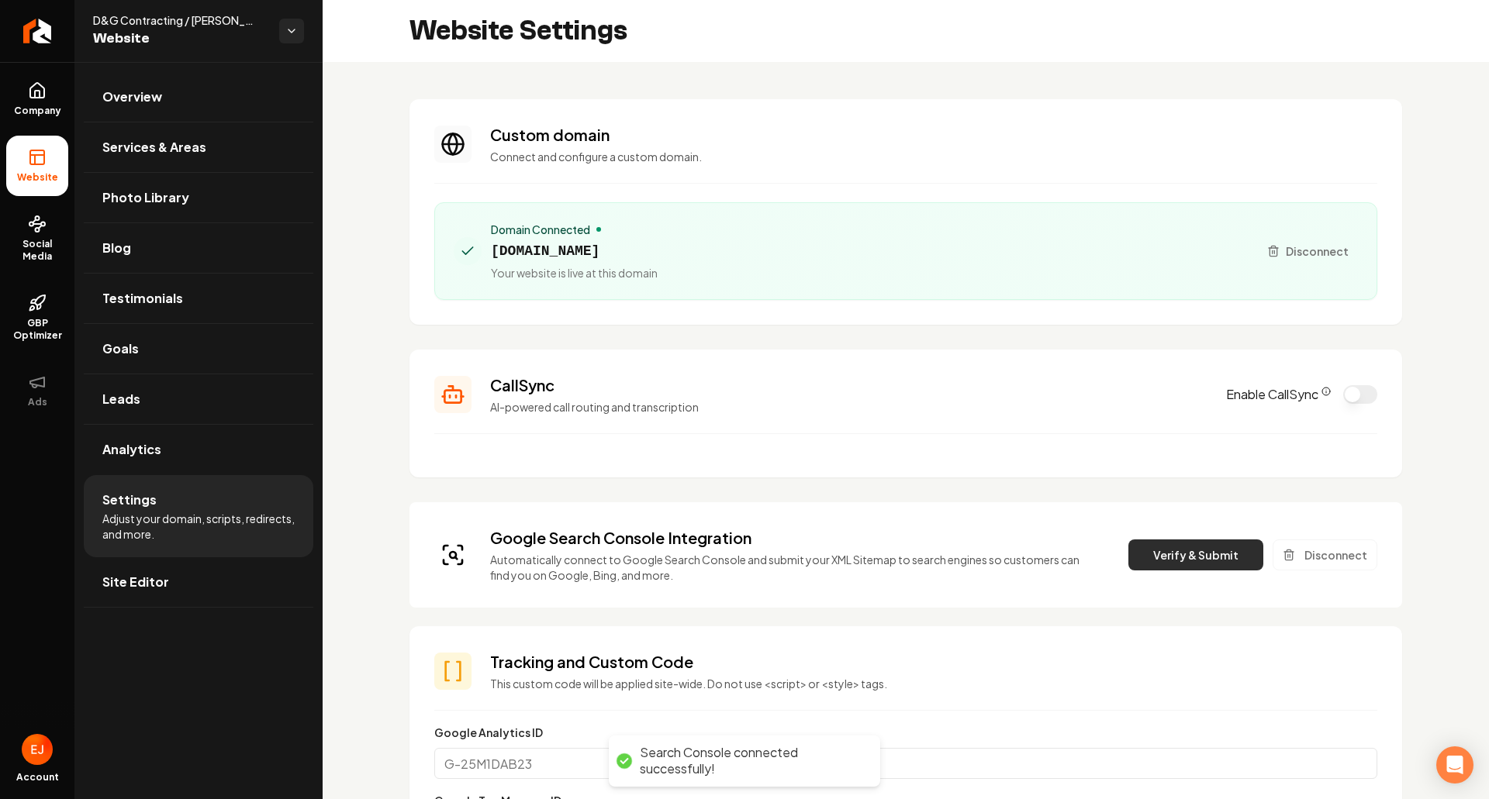
click at [1146, 563] on button "Verify & Submit" at bounding box center [1195, 555] width 135 height 31
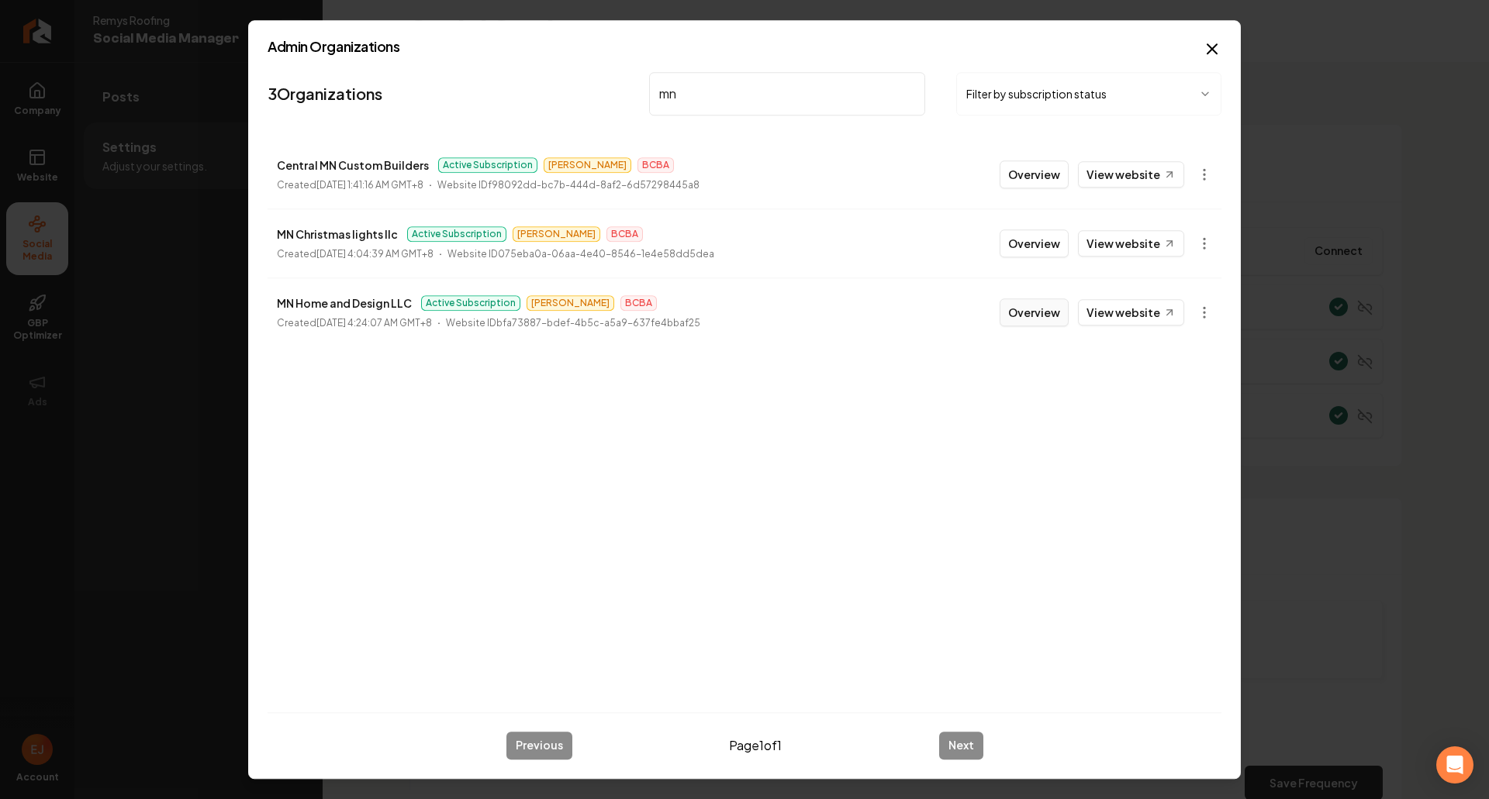
type input "mn"
click at [1033, 319] on button "Overview" at bounding box center [1034, 313] width 69 height 28
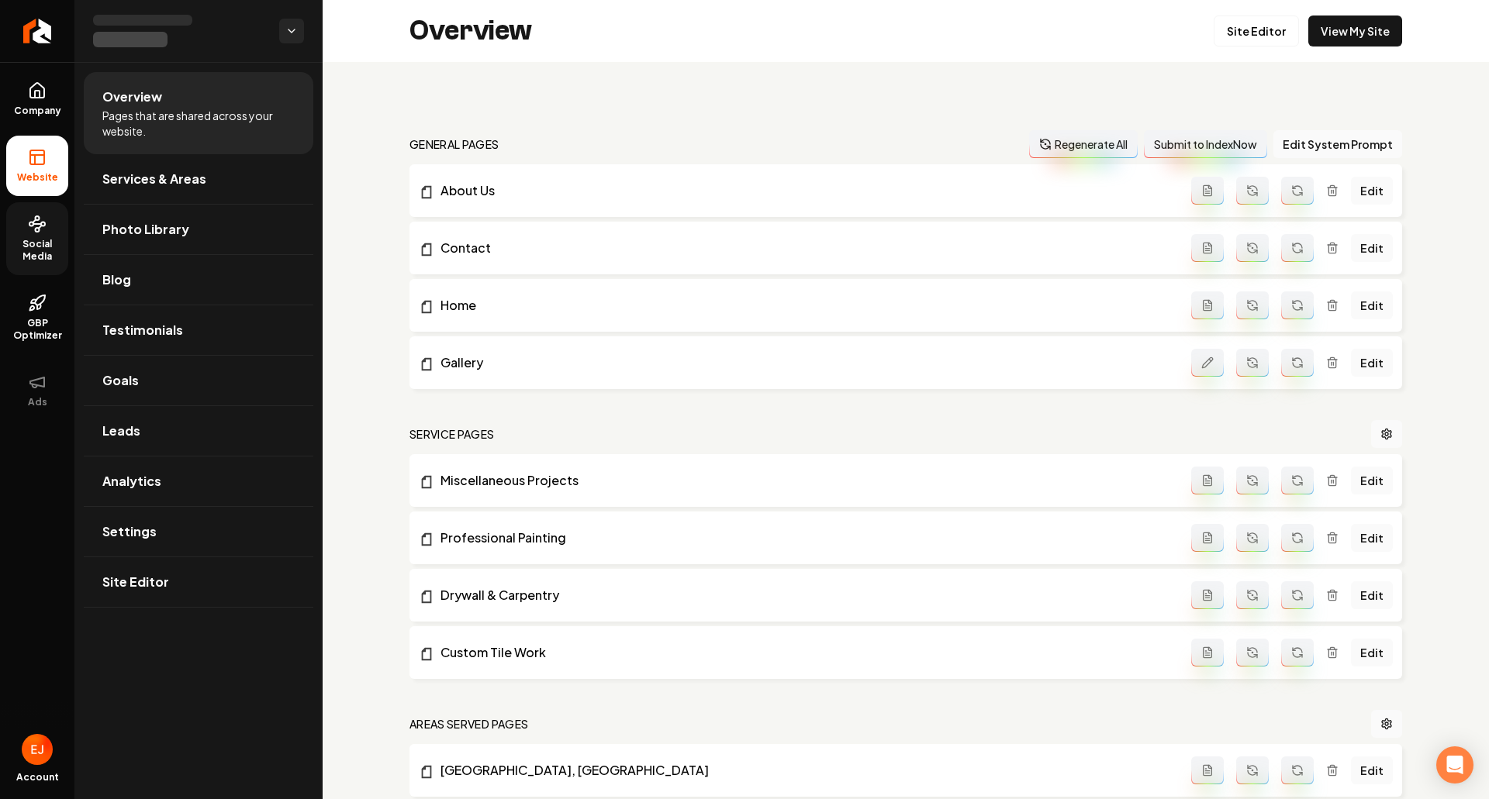
click at [43, 256] on span "Social Media" at bounding box center [37, 250] width 62 height 25
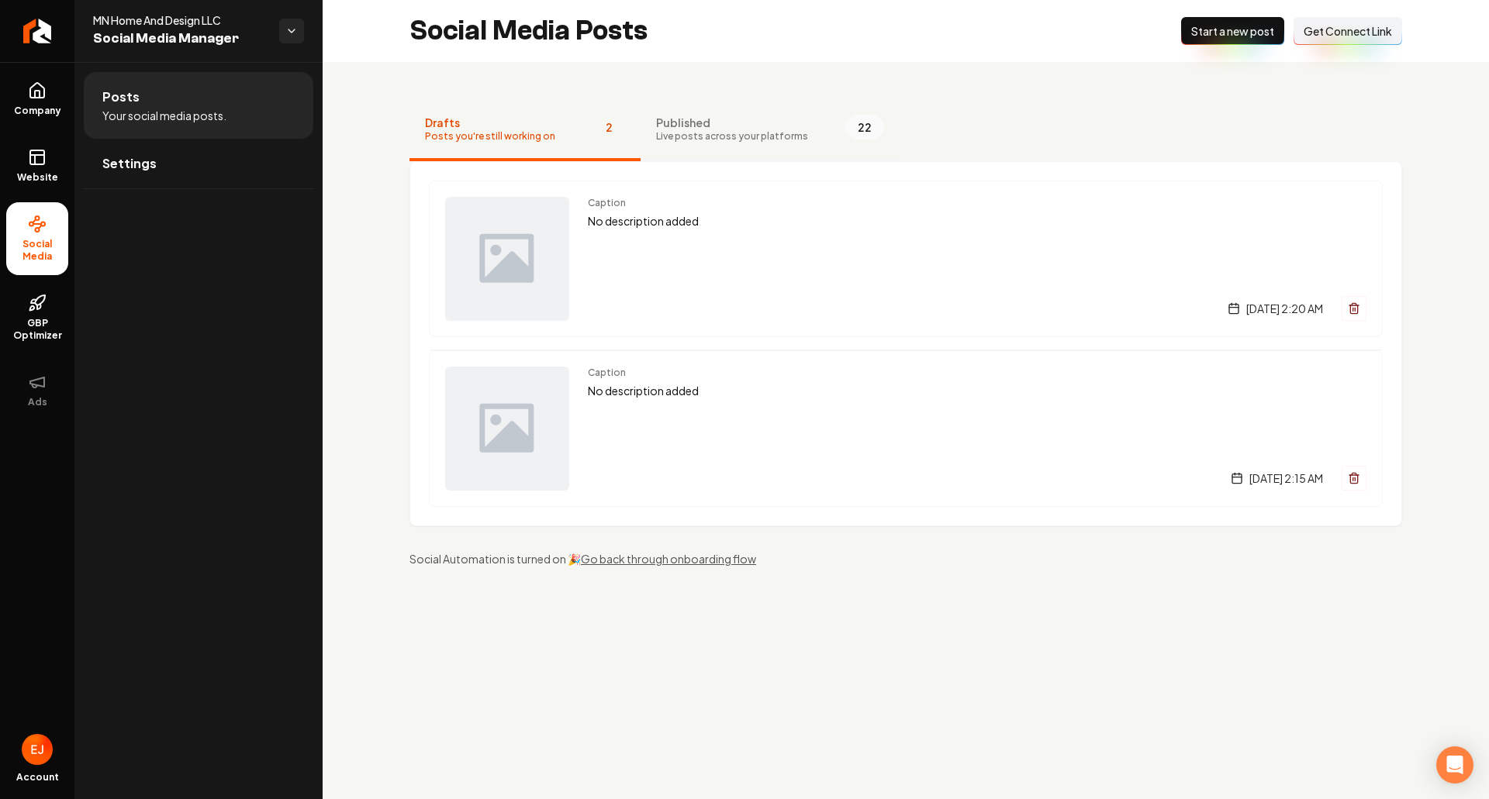
click at [722, 133] on span "Live posts across your platforms" at bounding box center [732, 136] width 152 height 12
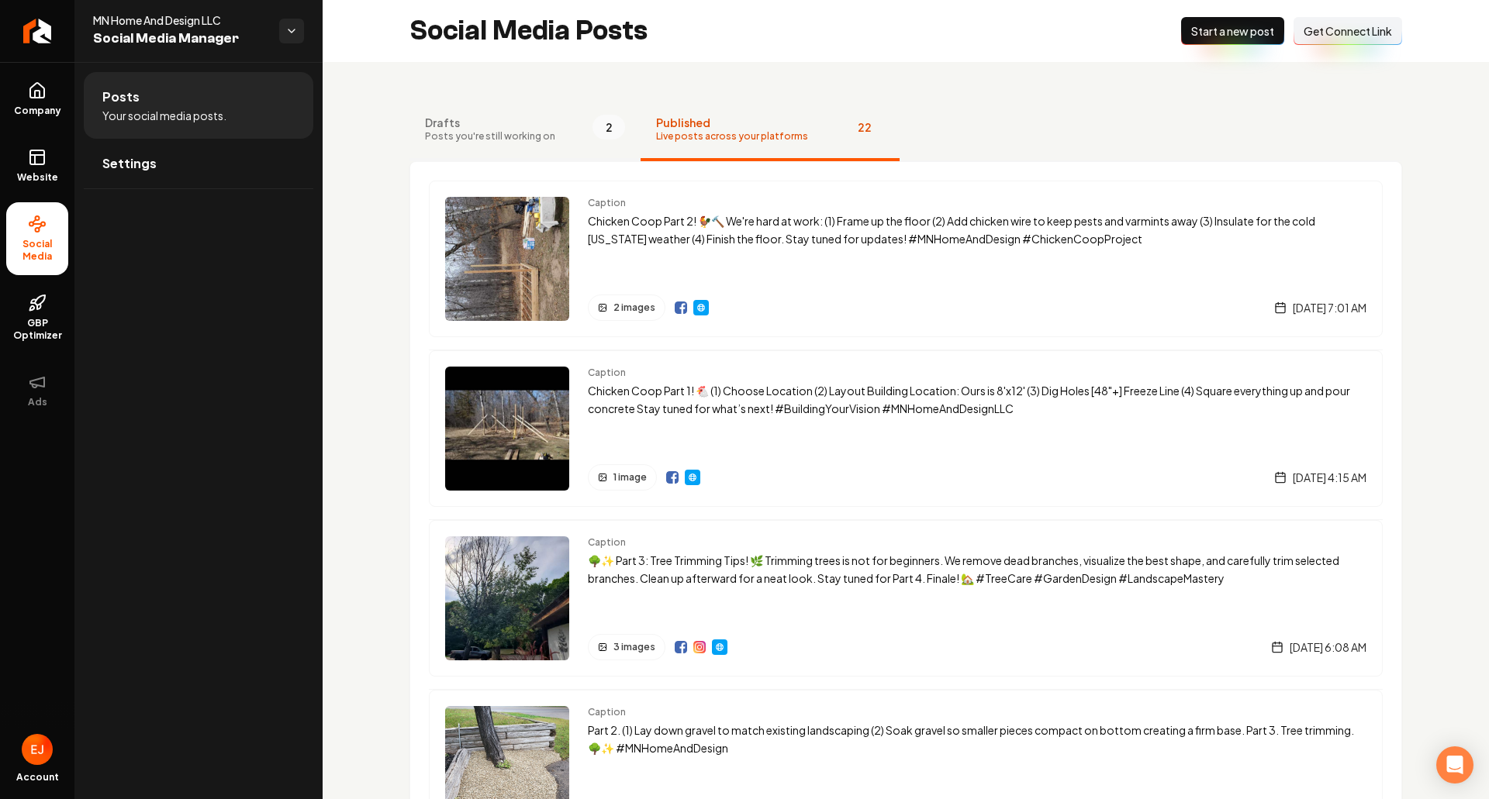
click at [520, 135] on span "Posts you're still working on" at bounding box center [490, 136] width 130 height 12
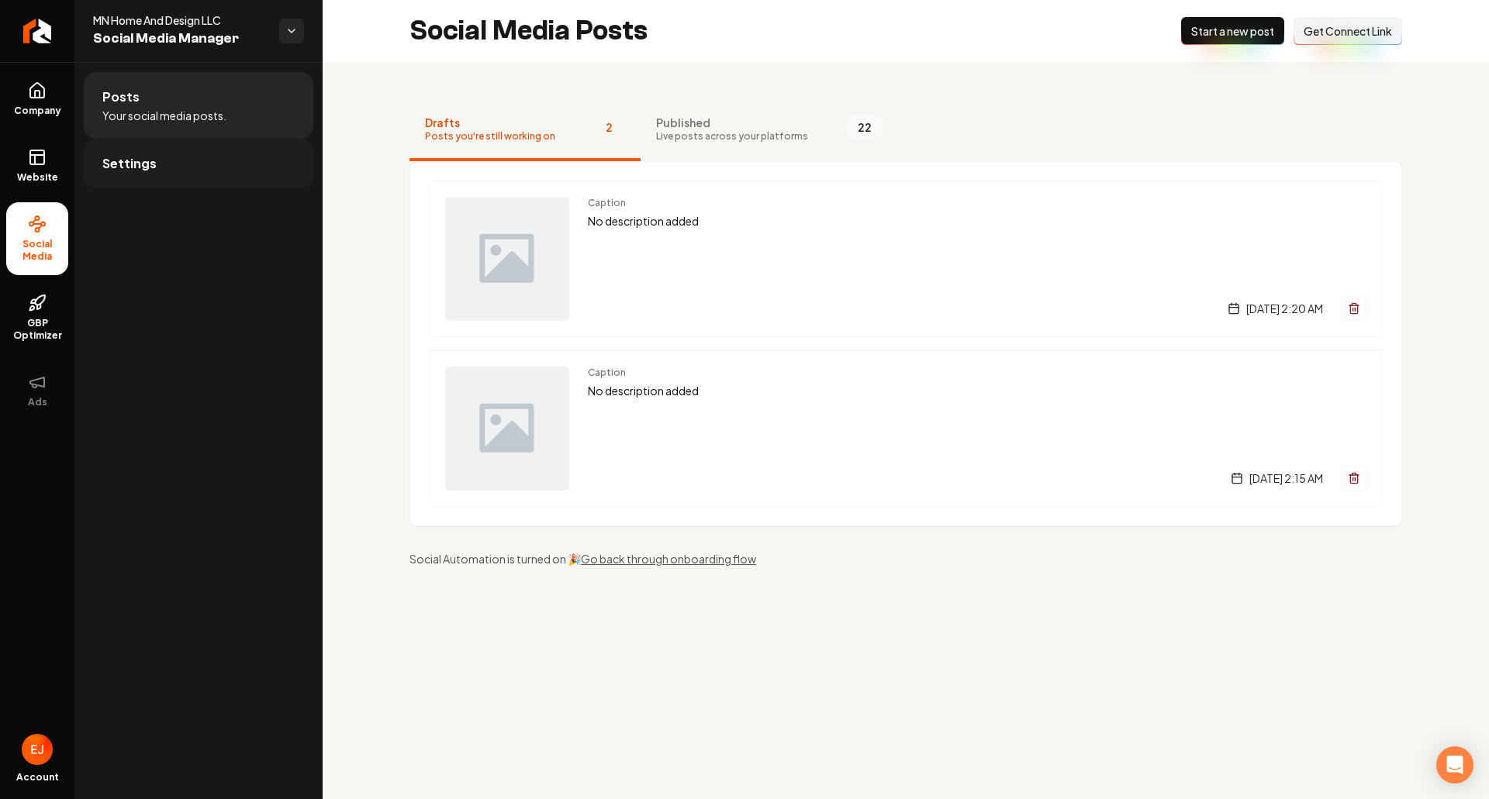
click at [161, 161] on link "Settings" at bounding box center [199, 164] width 230 height 50
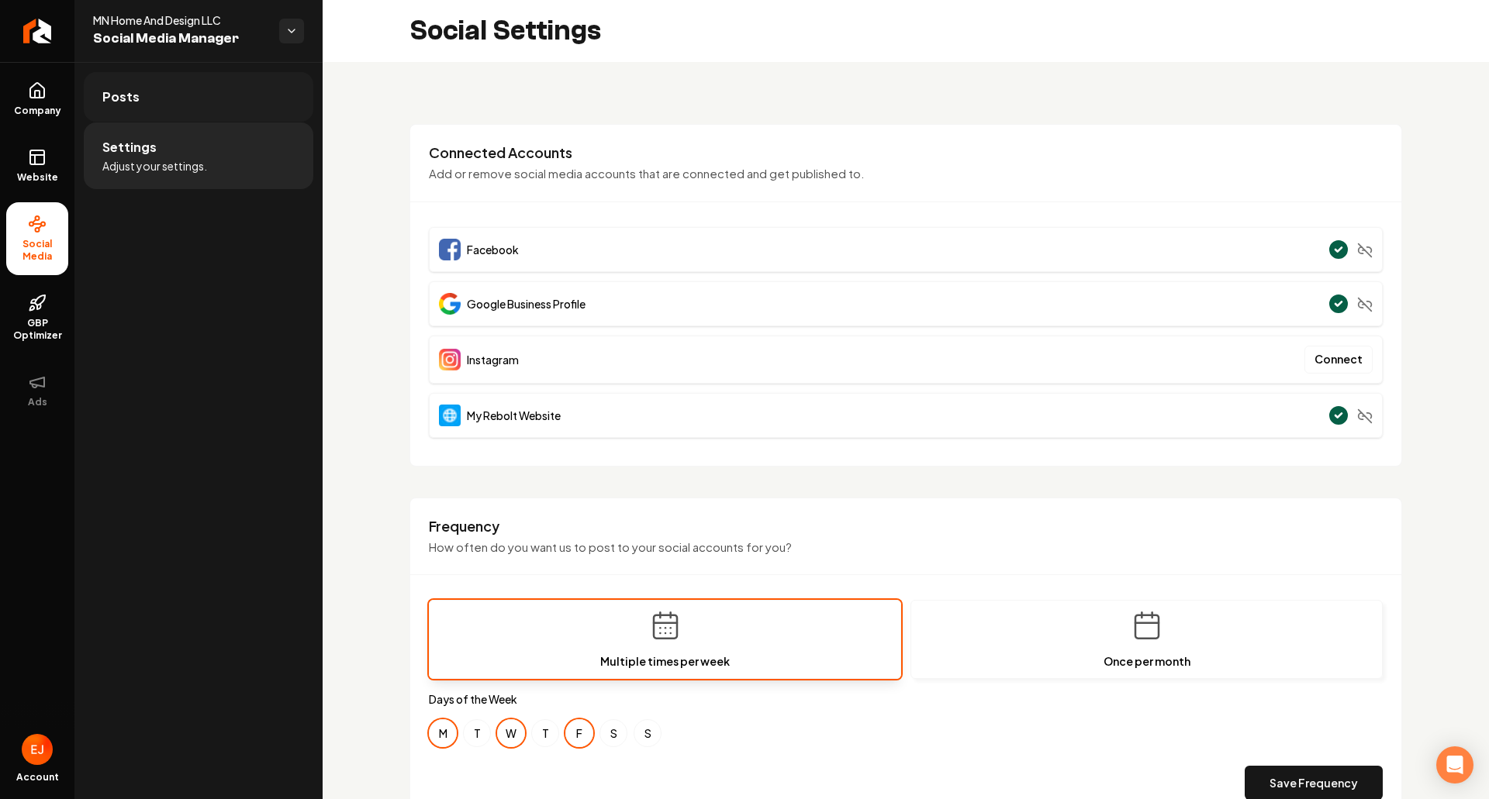
click at [137, 102] on link "Posts" at bounding box center [199, 97] width 230 height 50
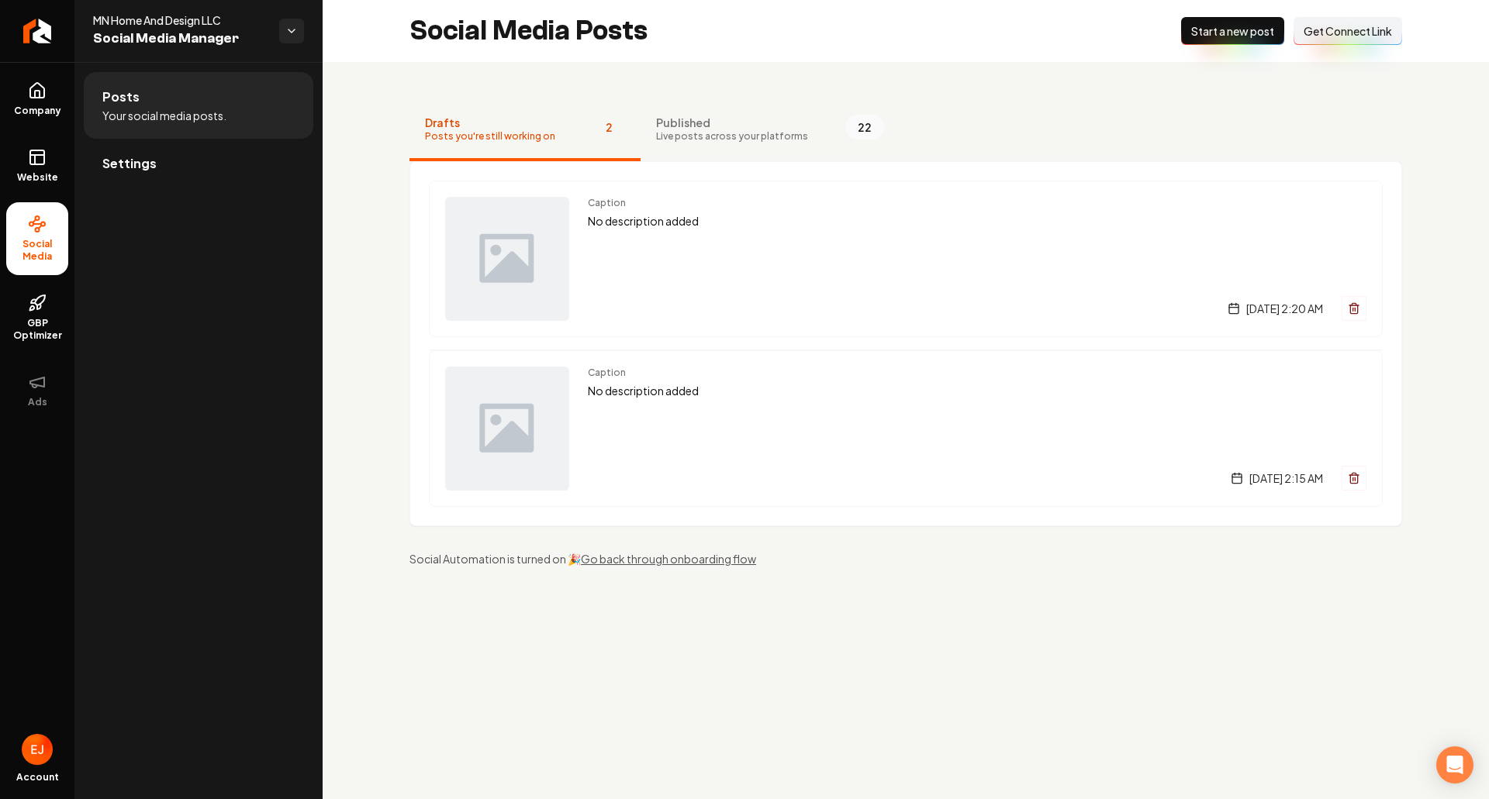
click at [1388, 40] on button "Connect Link Get Connect Link" at bounding box center [1347, 31] width 109 height 28
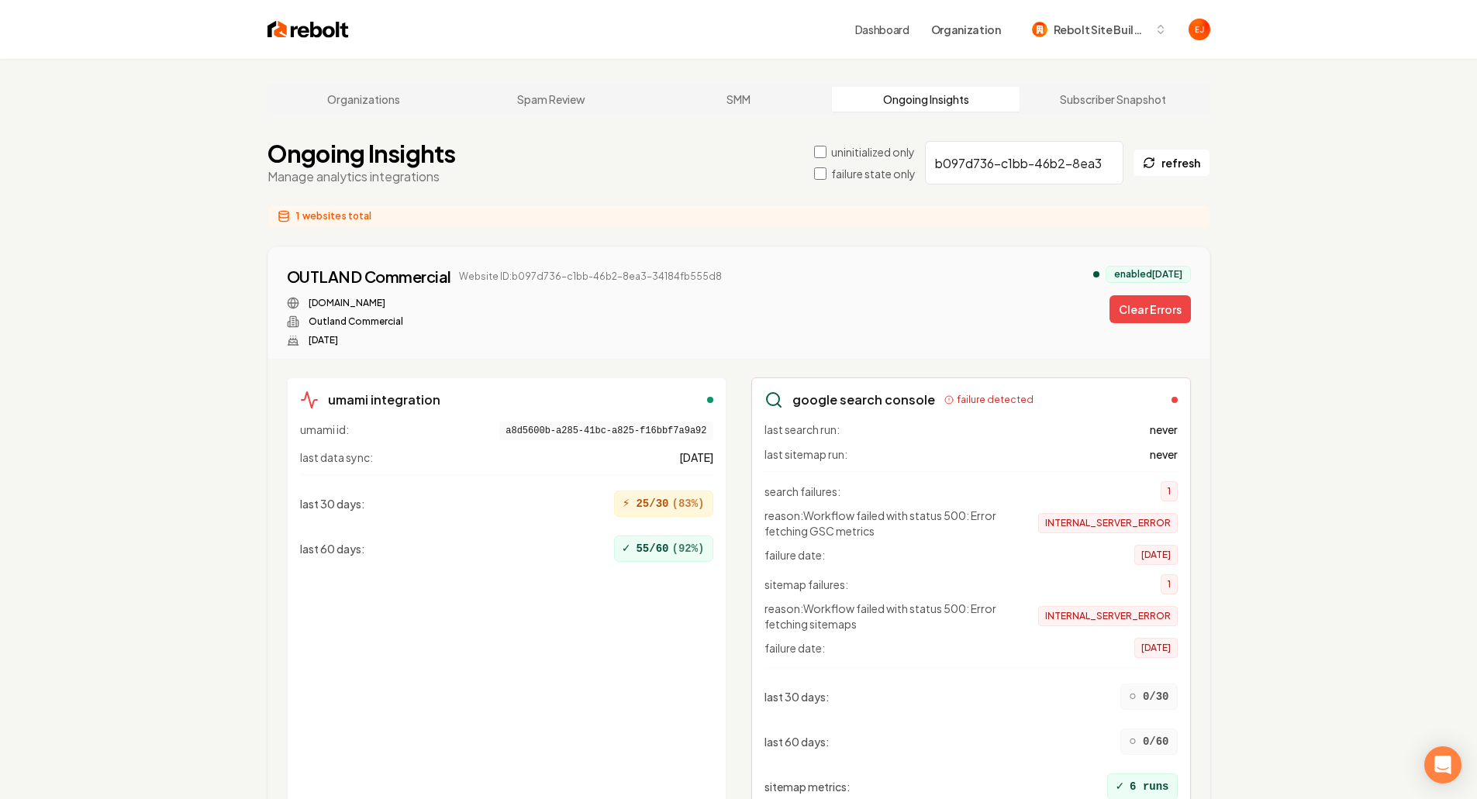
click at [1169, 309] on button "Clear Errors" at bounding box center [1150, 309] width 81 height 28
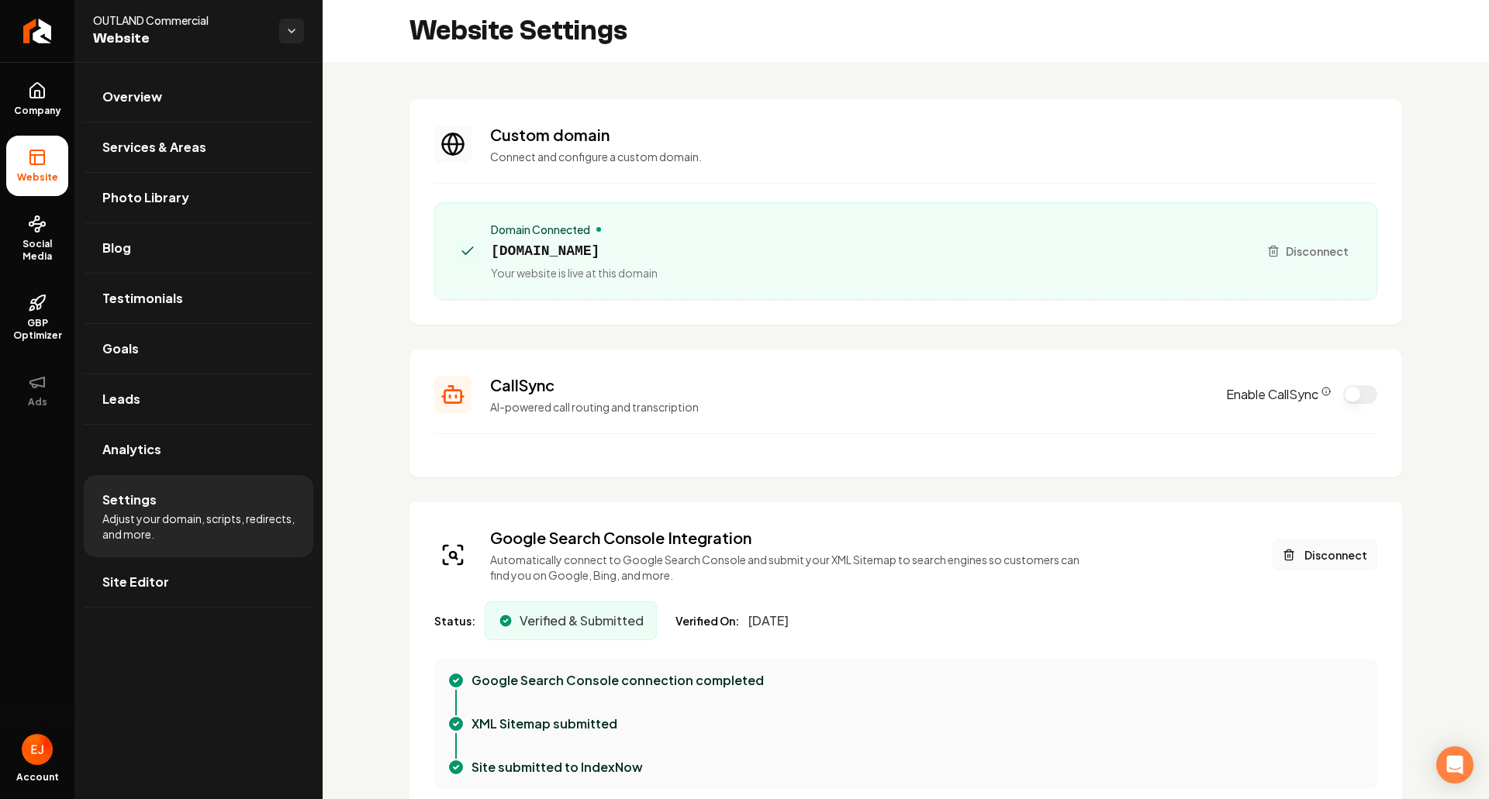
click at [1319, 555] on button "Disconnect" at bounding box center [1325, 555] width 105 height 31
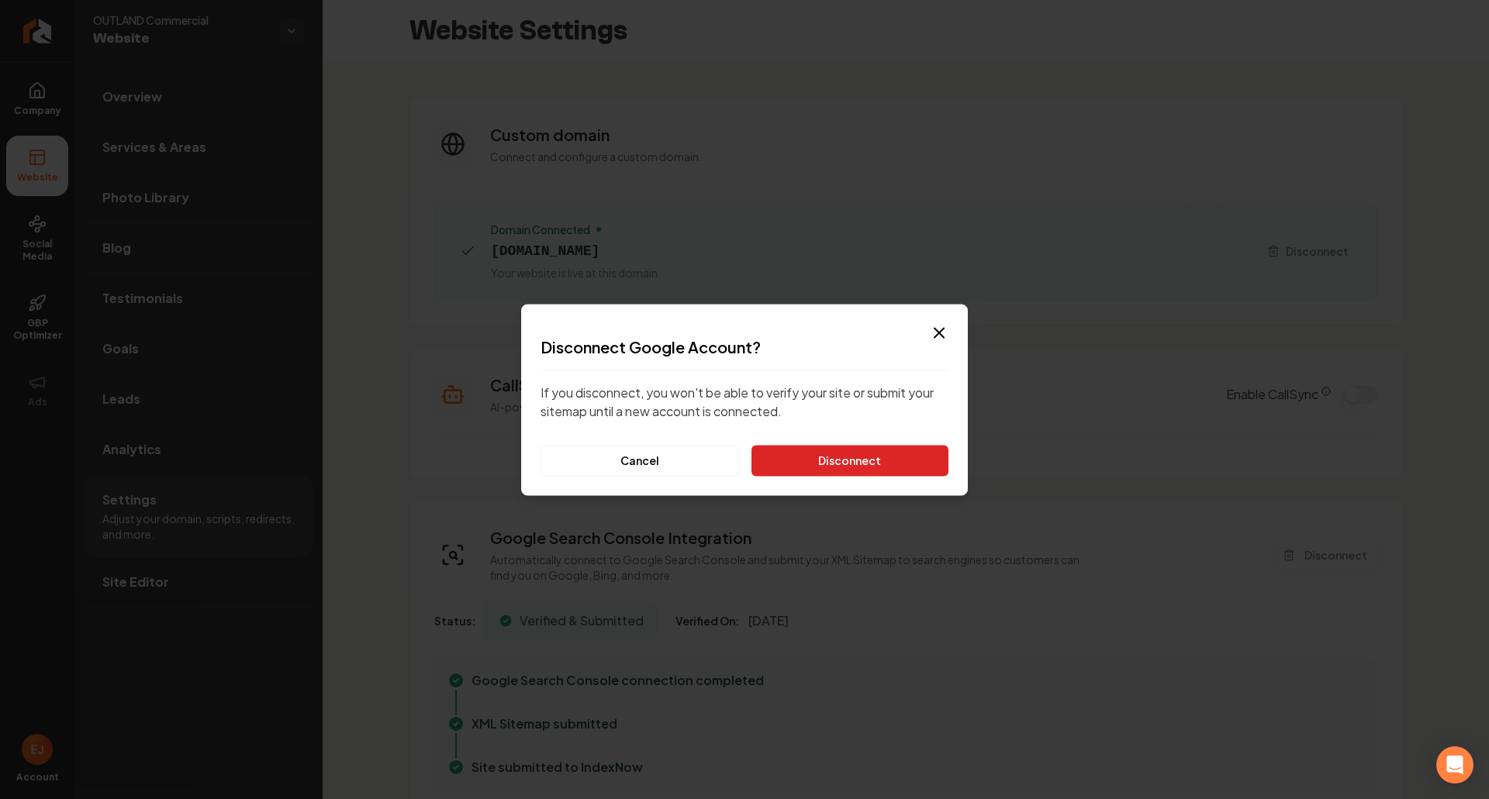
click at [868, 460] on button "Disconnect" at bounding box center [849, 460] width 197 height 31
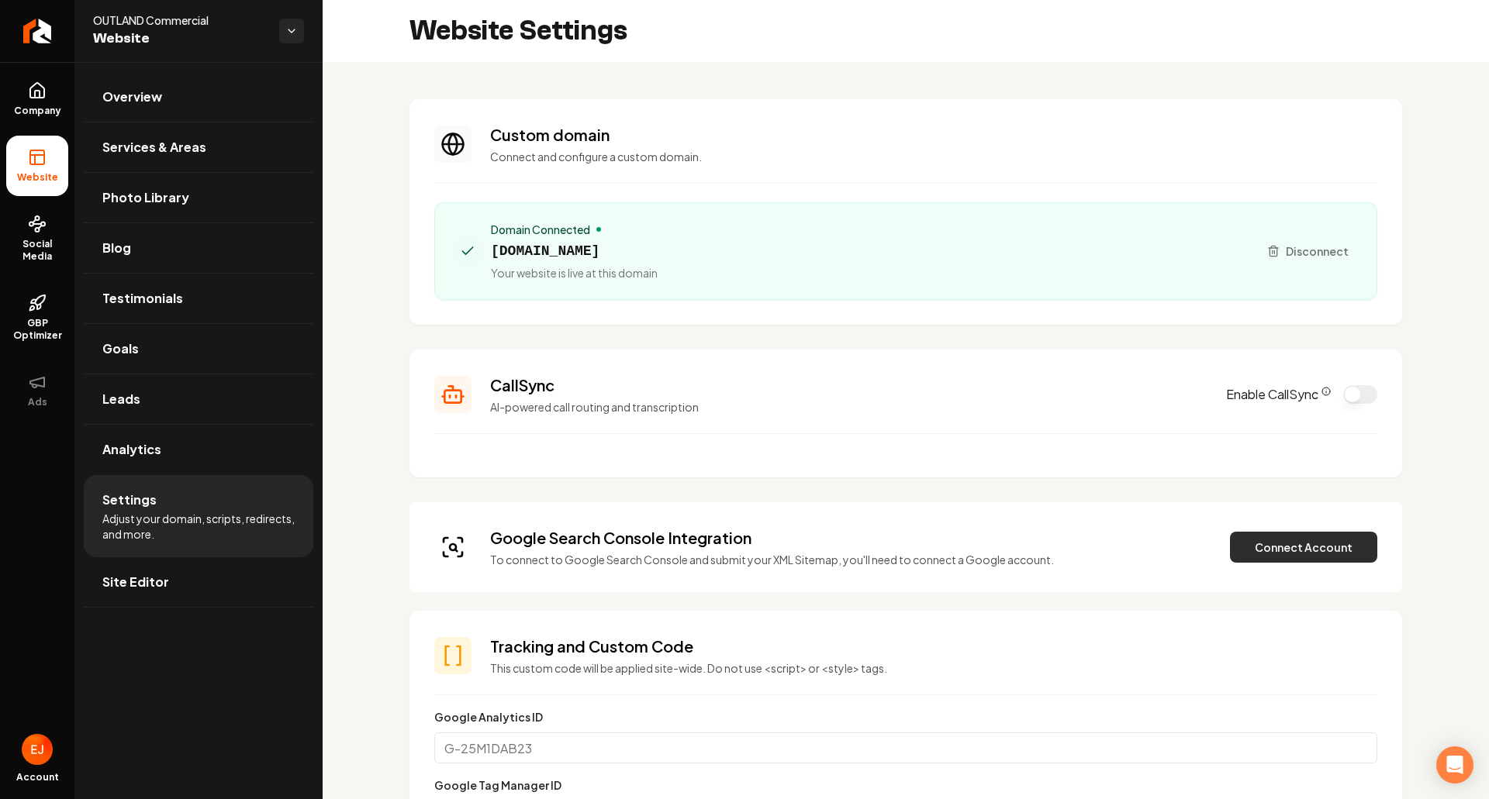
click at [1253, 548] on button "Connect Account" at bounding box center [1303, 547] width 147 height 31
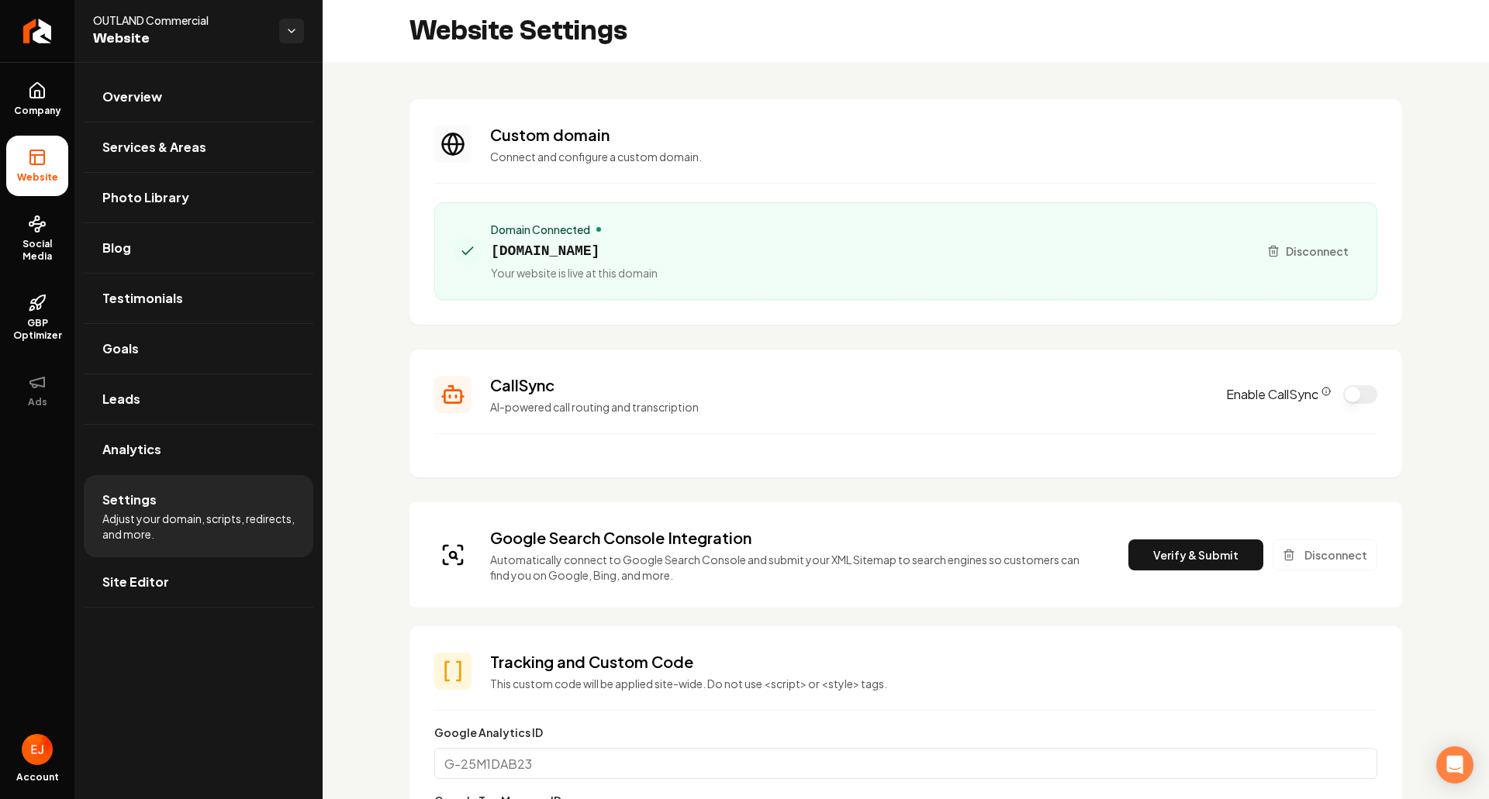
click at [1162, 544] on button "Verify & Submit" at bounding box center [1195, 555] width 135 height 31
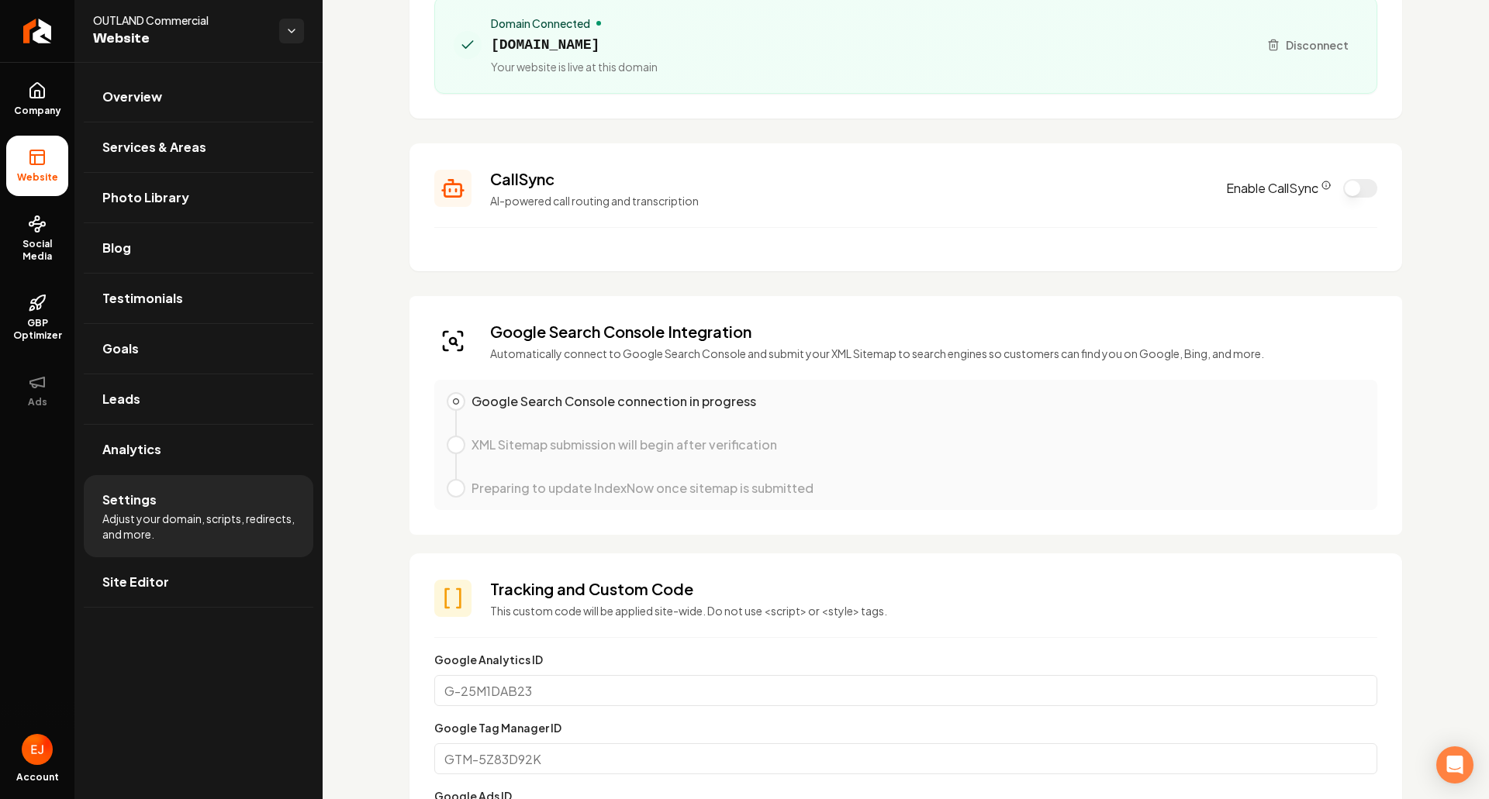
scroll to position [233, 0]
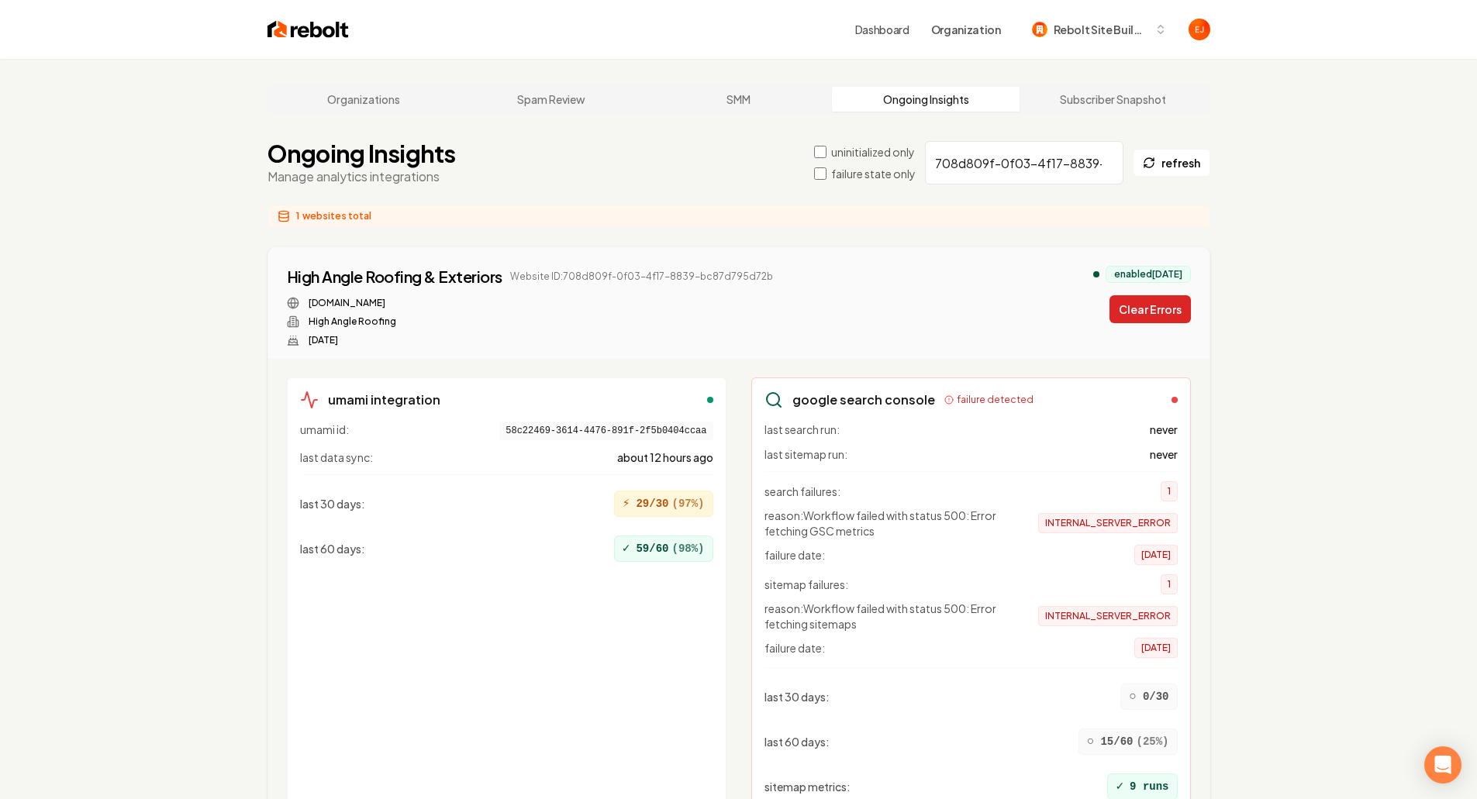
click at [1160, 316] on button "Clear Errors" at bounding box center [1150, 309] width 81 height 28
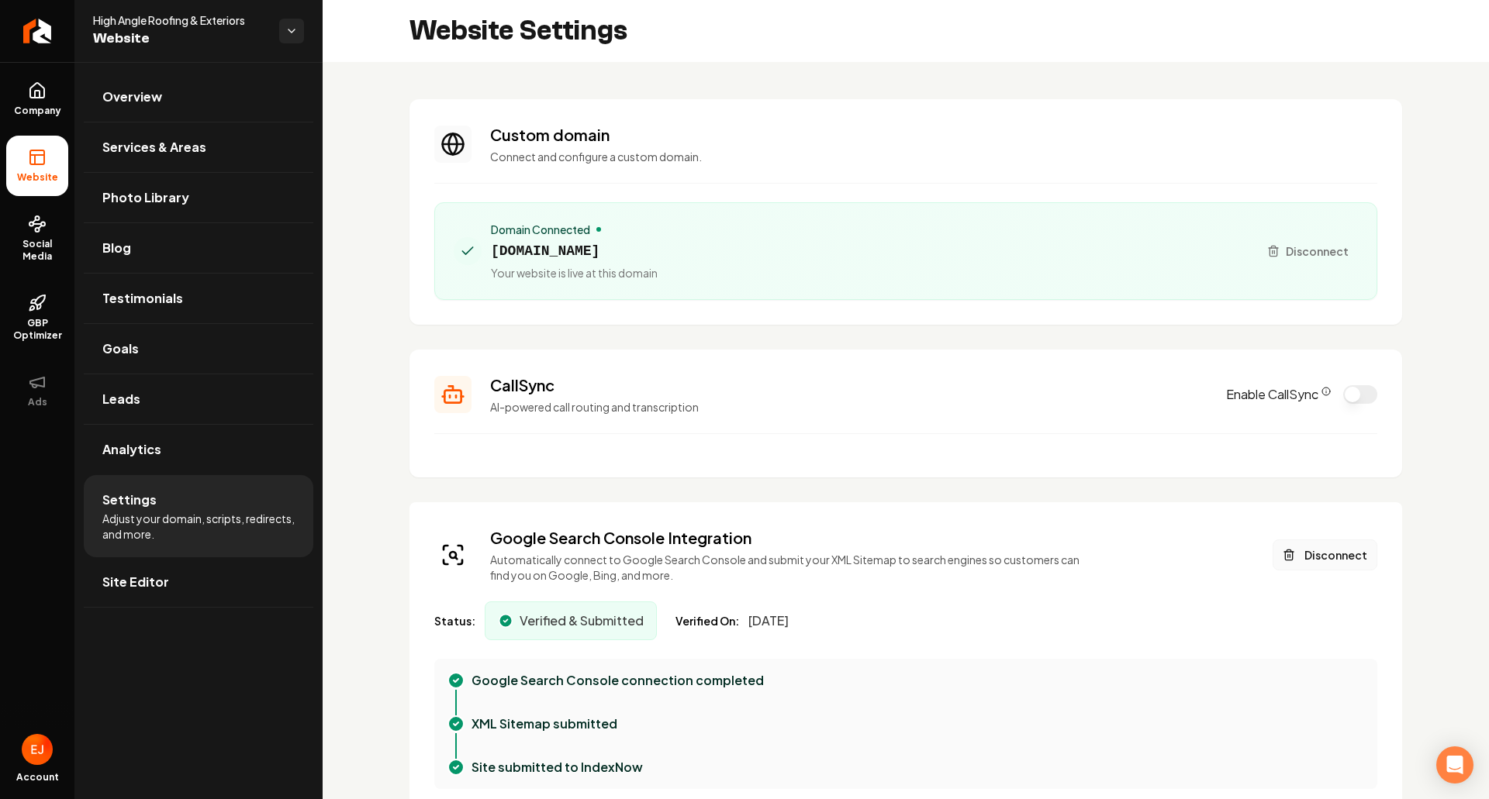
click at [1335, 540] on div "Google Search Console Integration Automatically connect to Google Search Consol…" at bounding box center [905, 555] width 943 height 56
click at [1331, 547] on button "Disconnect" at bounding box center [1325, 555] width 105 height 31
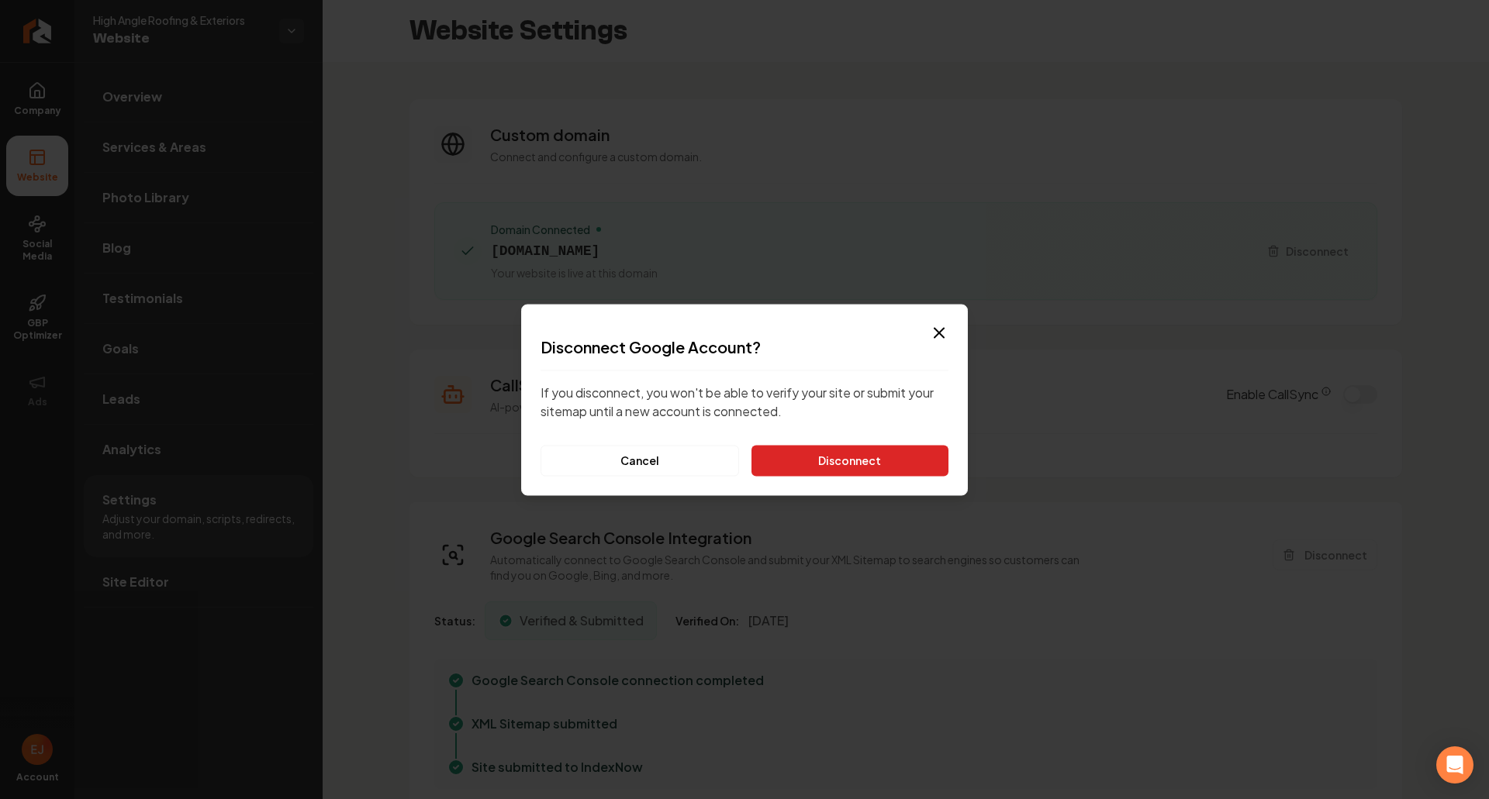
click at [872, 455] on button "Disconnect" at bounding box center [849, 460] width 197 height 31
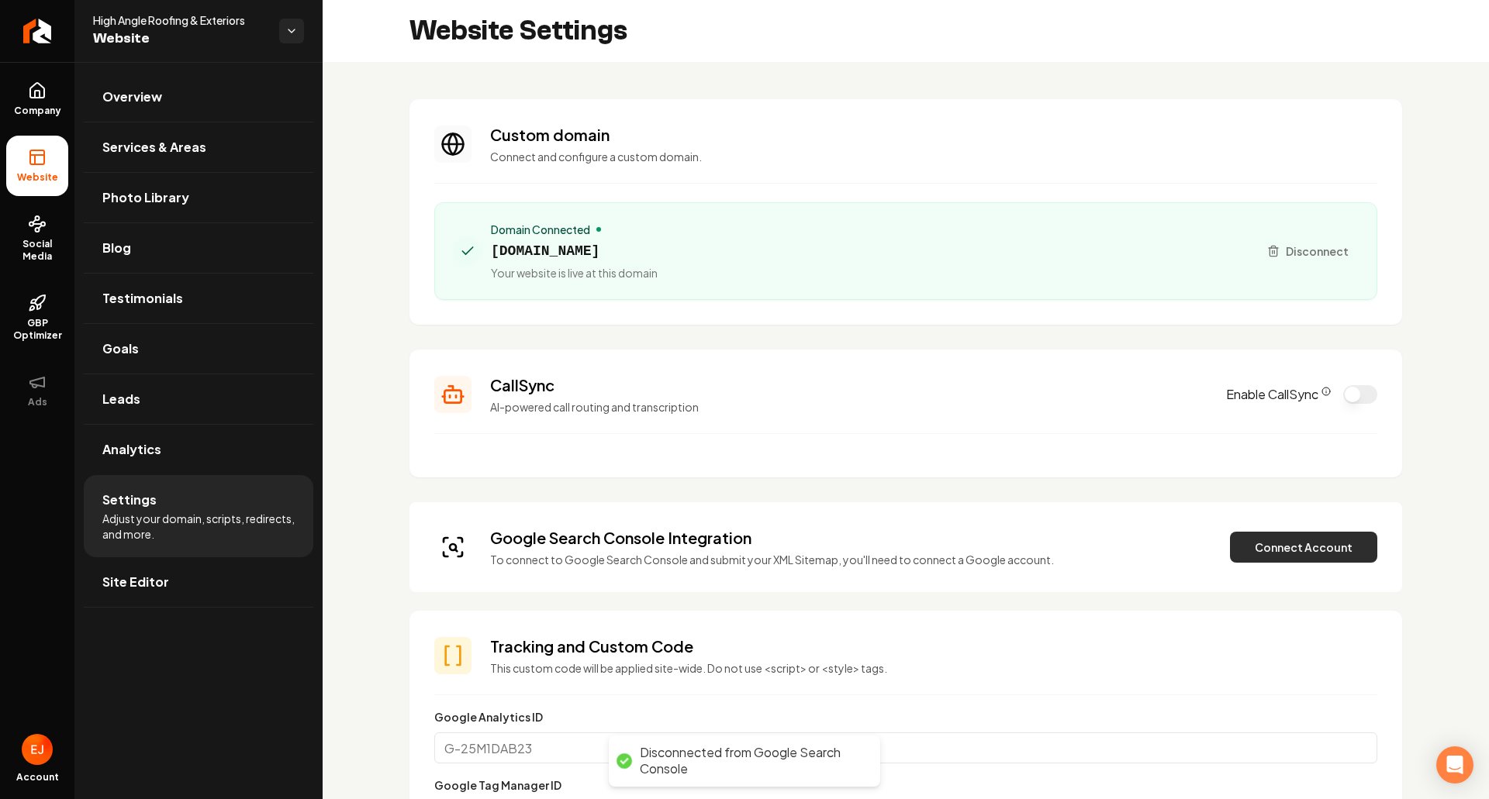
click at [1305, 554] on button "Connect Account" at bounding box center [1303, 547] width 147 height 31
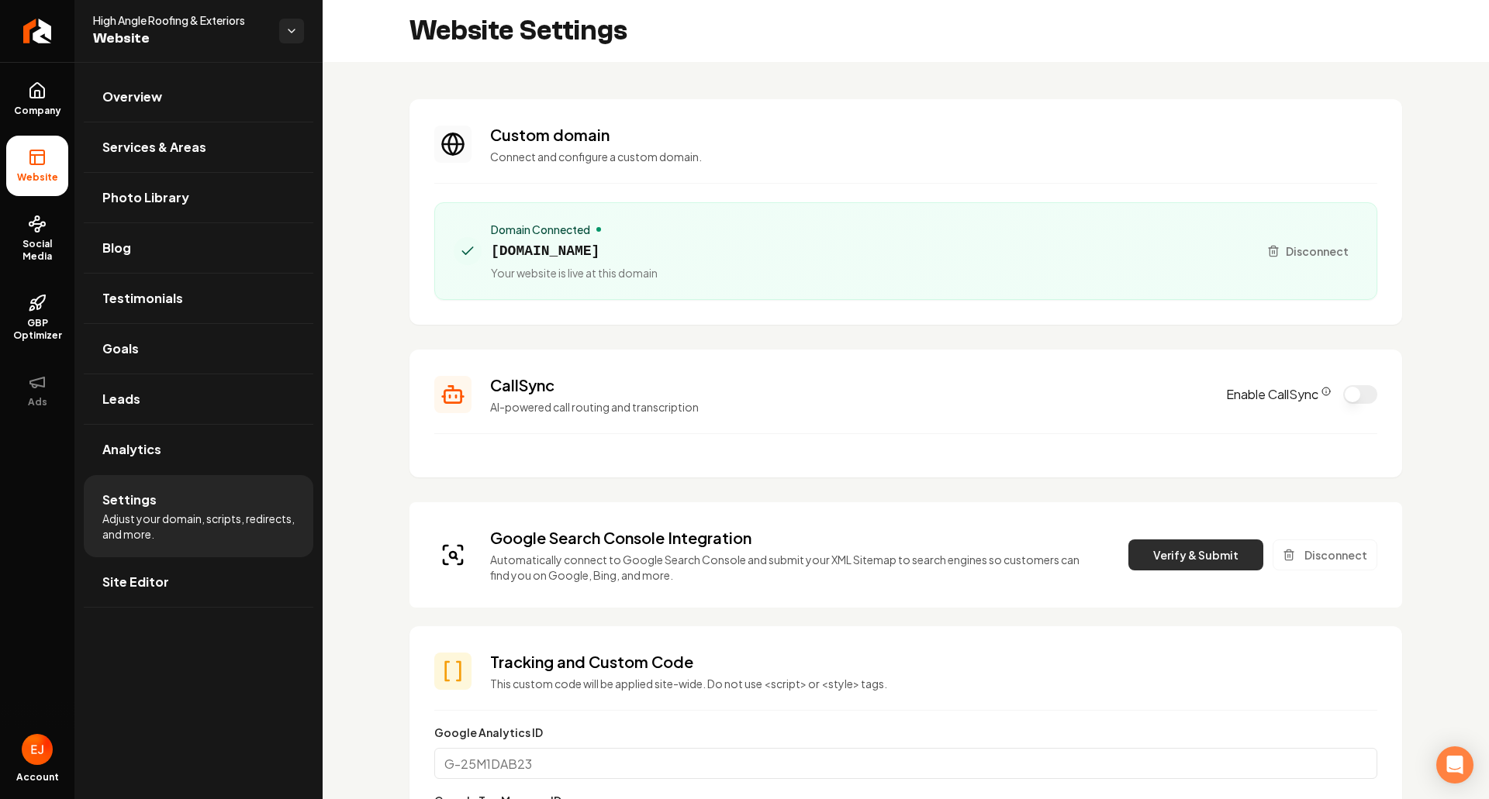
click at [1190, 541] on button "Verify & Submit" at bounding box center [1195, 555] width 135 height 31
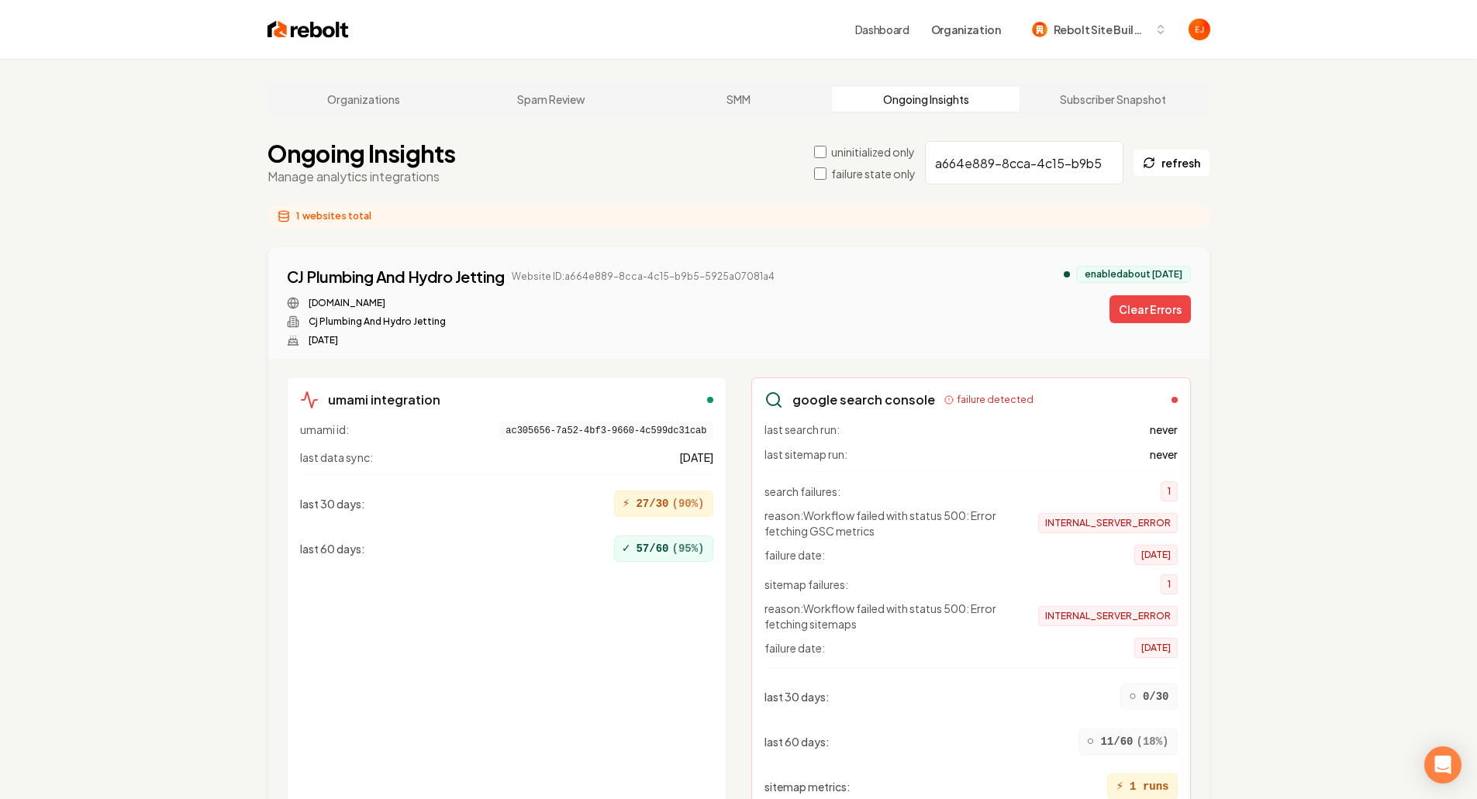
click at [1152, 322] on button "Clear Errors" at bounding box center [1150, 309] width 81 height 28
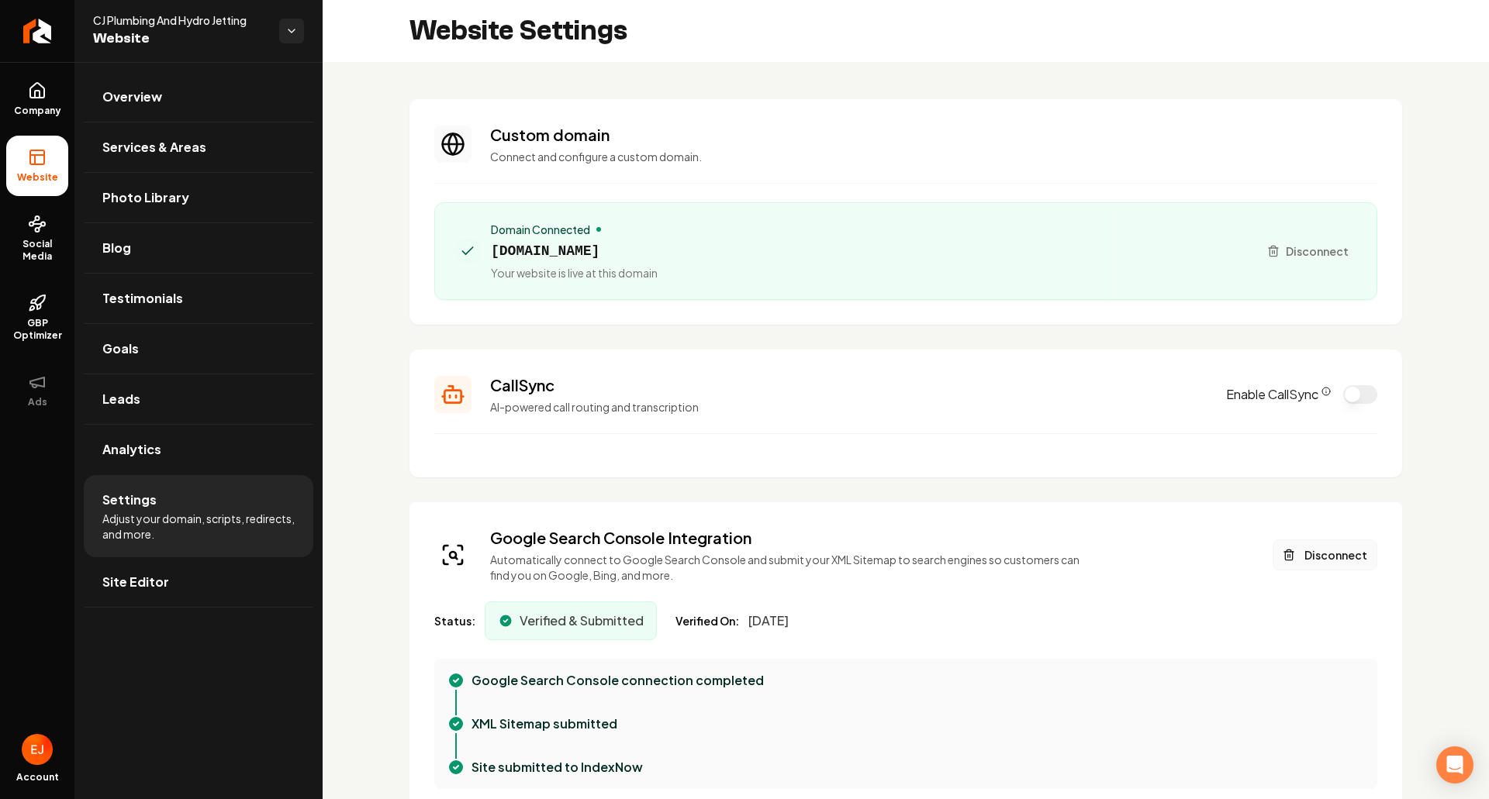
click at [1320, 551] on button "Disconnect" at bounding box center [1325, 555] width 105 height 31
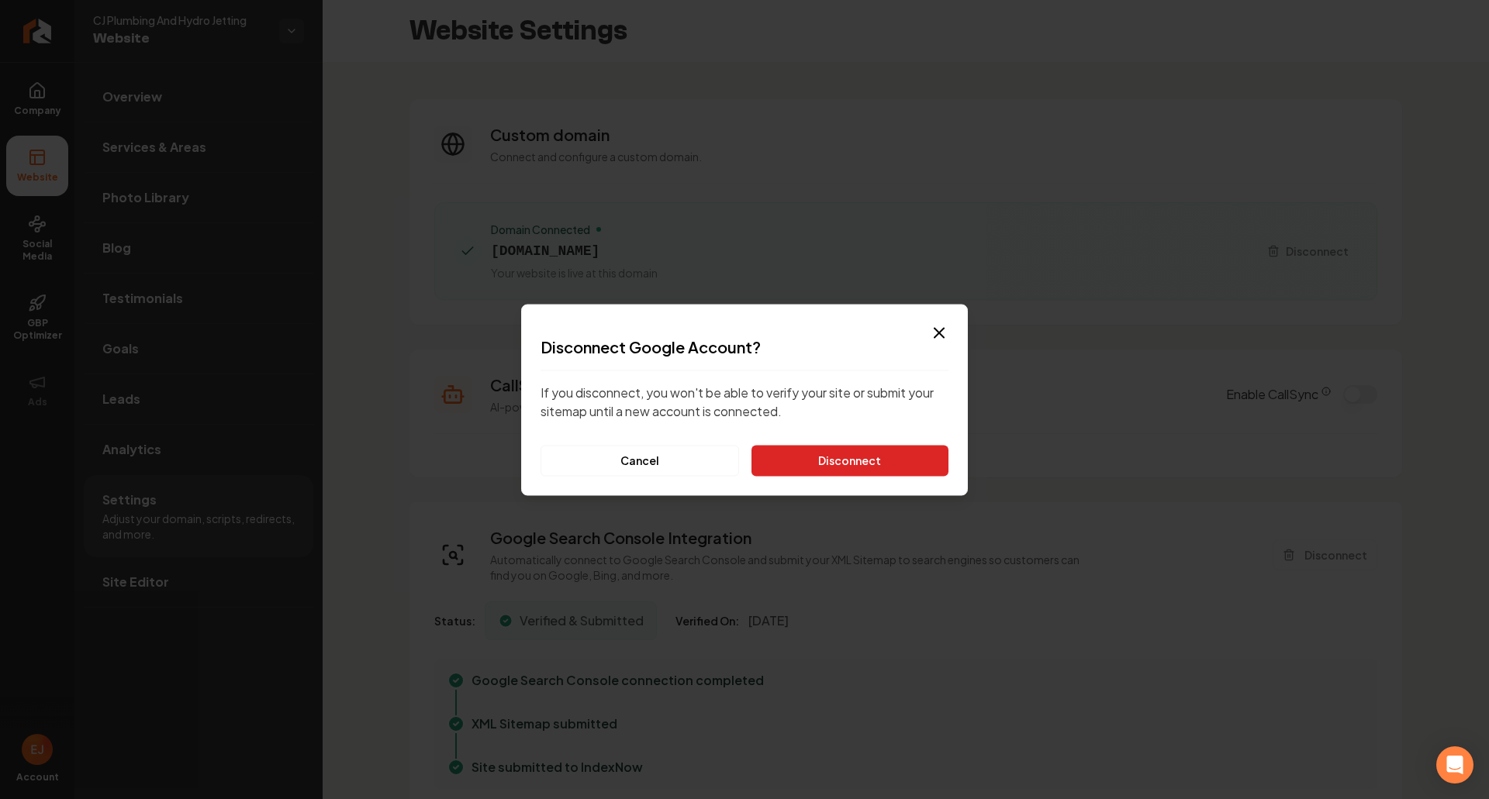
click at [851, 468] on button "Disconnect" at bounding box center [849, 460] width 197 height 31
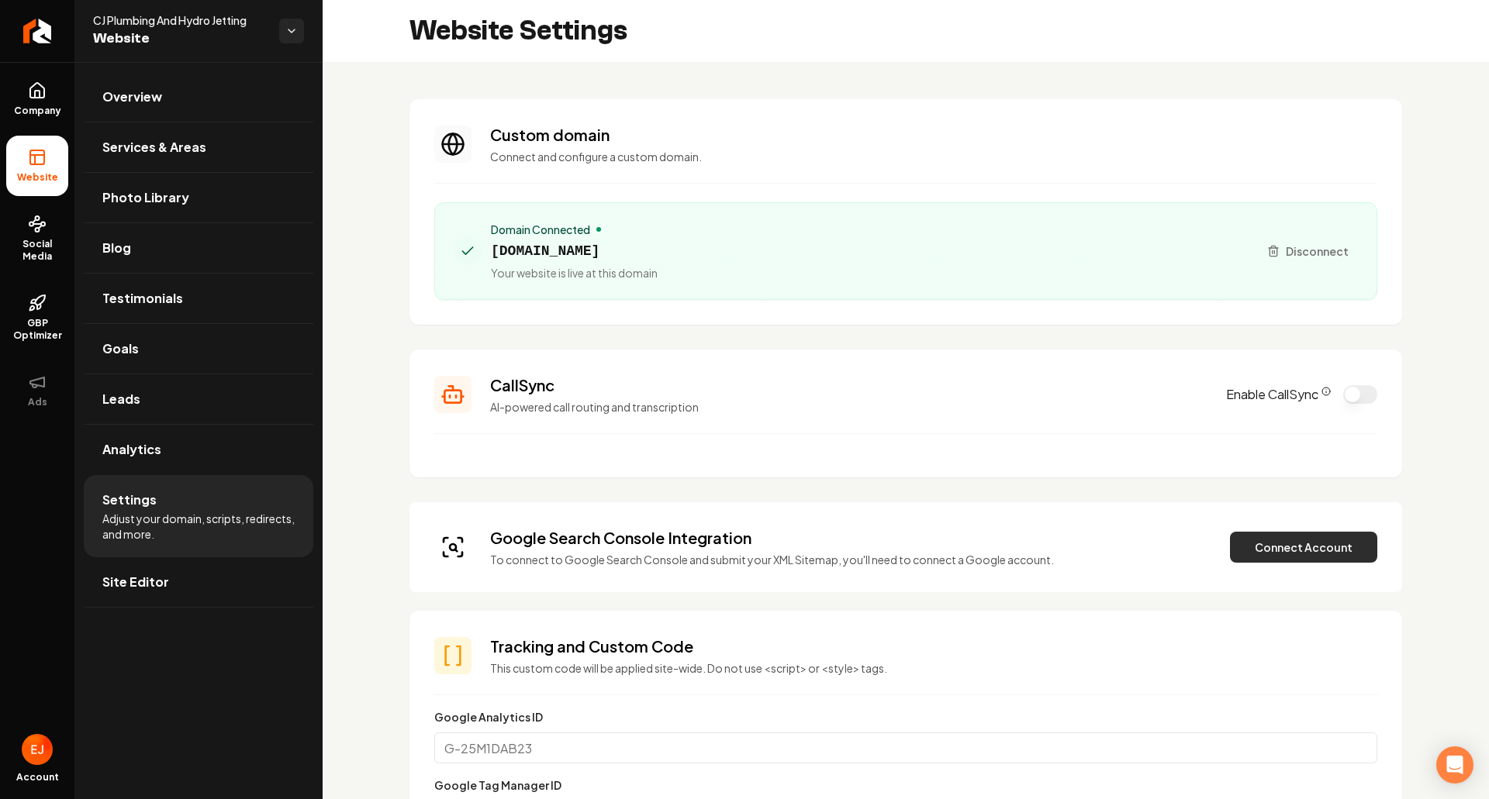
click at [1234, 558] on button "Connect Account" at bounding box center [1303, 547] width 147 height 31
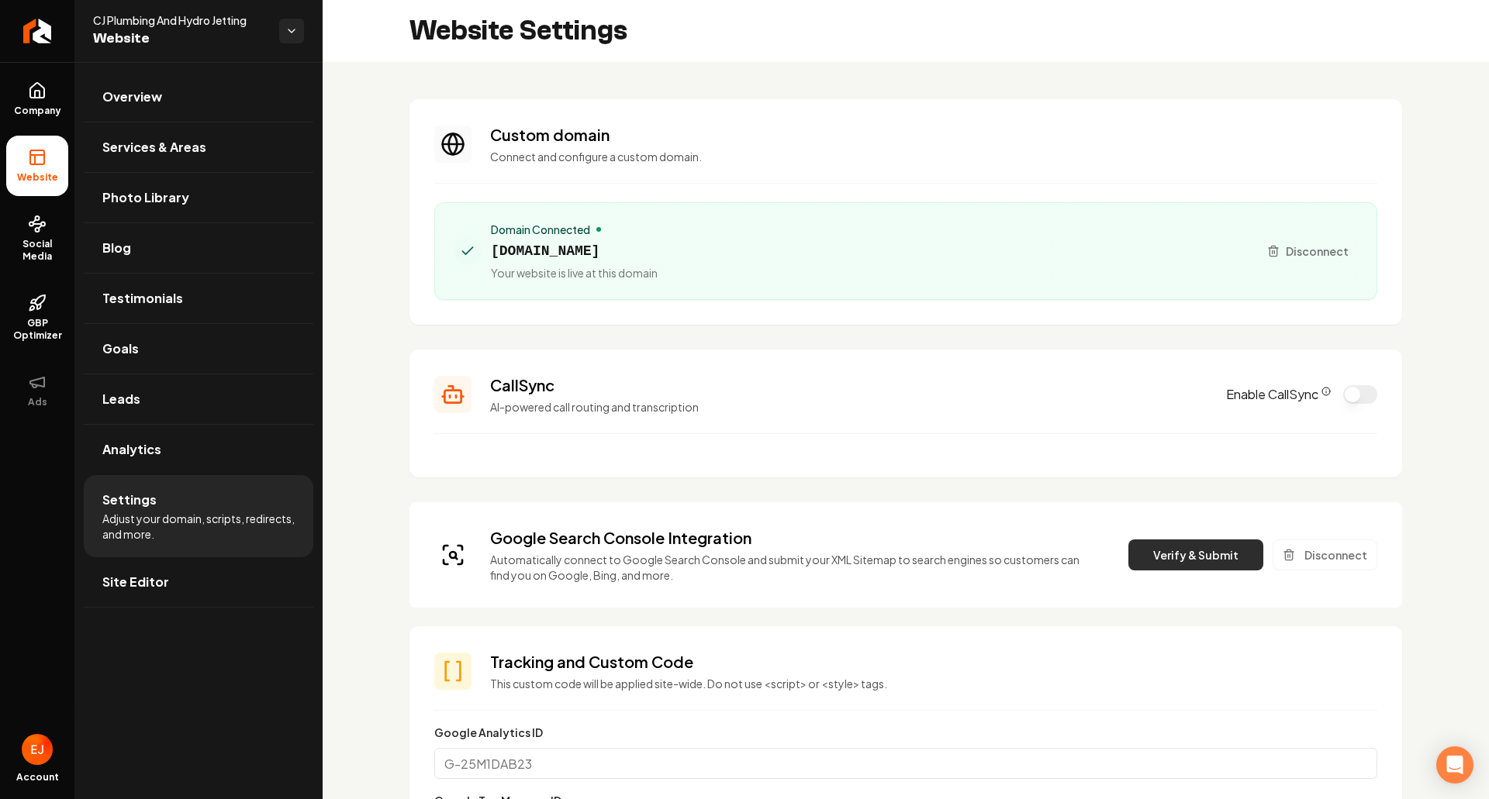
click at [1162, 563] on button "Verify & Submit" at bounding box center [1195, 555] width 135 height 31
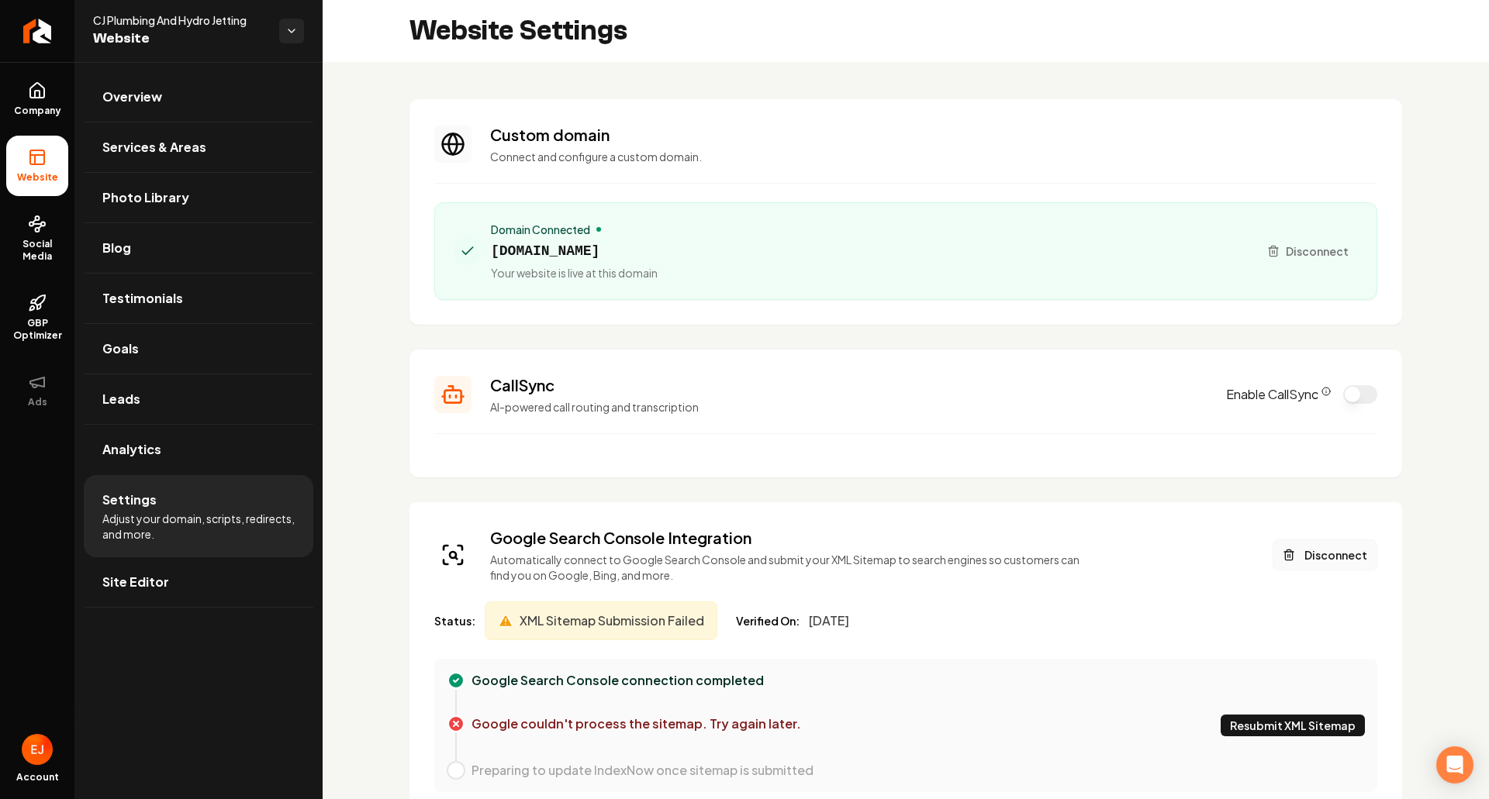
click at [1303, 556] on button "Disconnect" at bounding box center [1325, 555] width 105 height 31
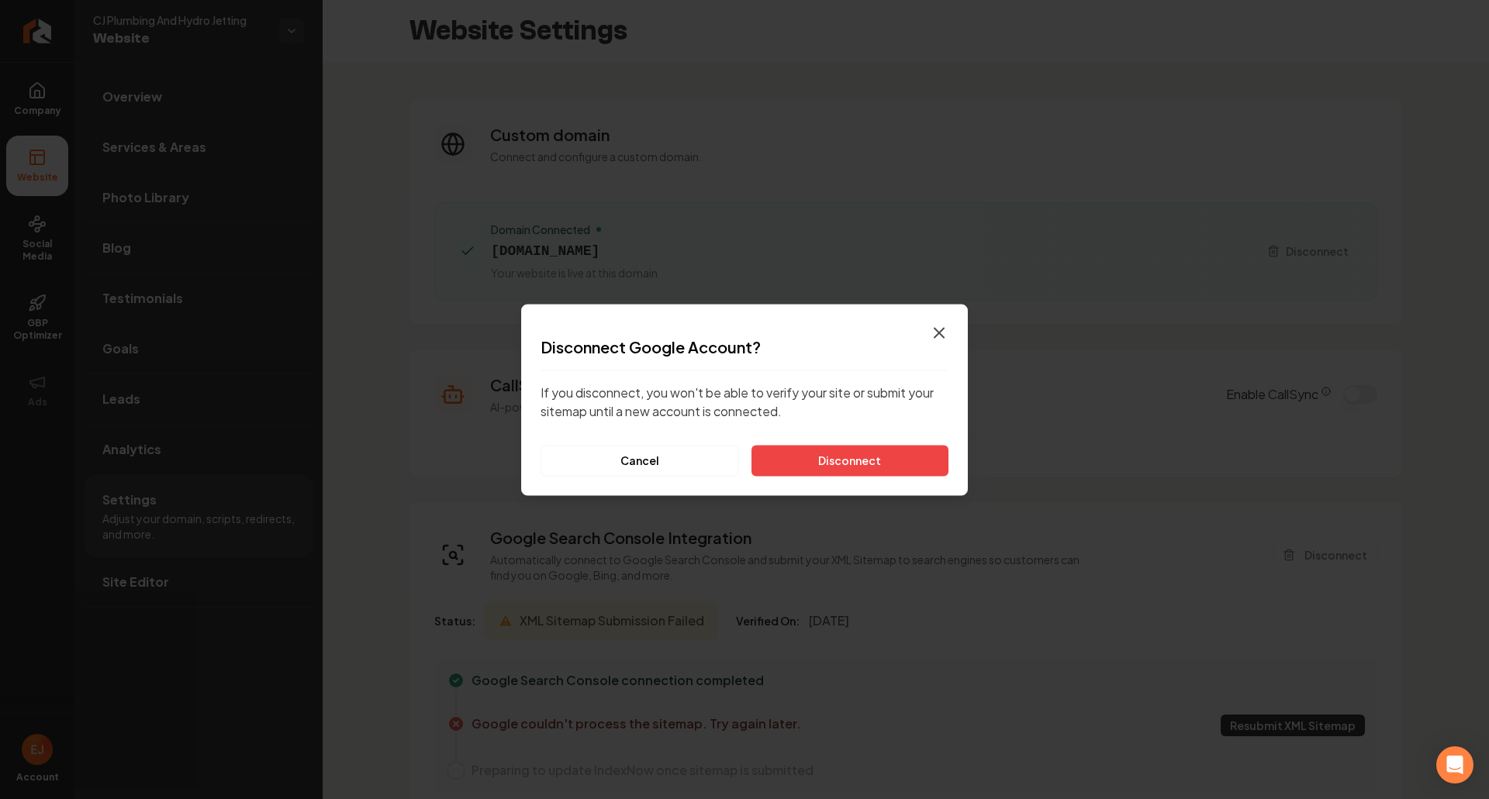
click at [948, 333] on icon "button" at bounding box center [939, 332] width 19 height 19
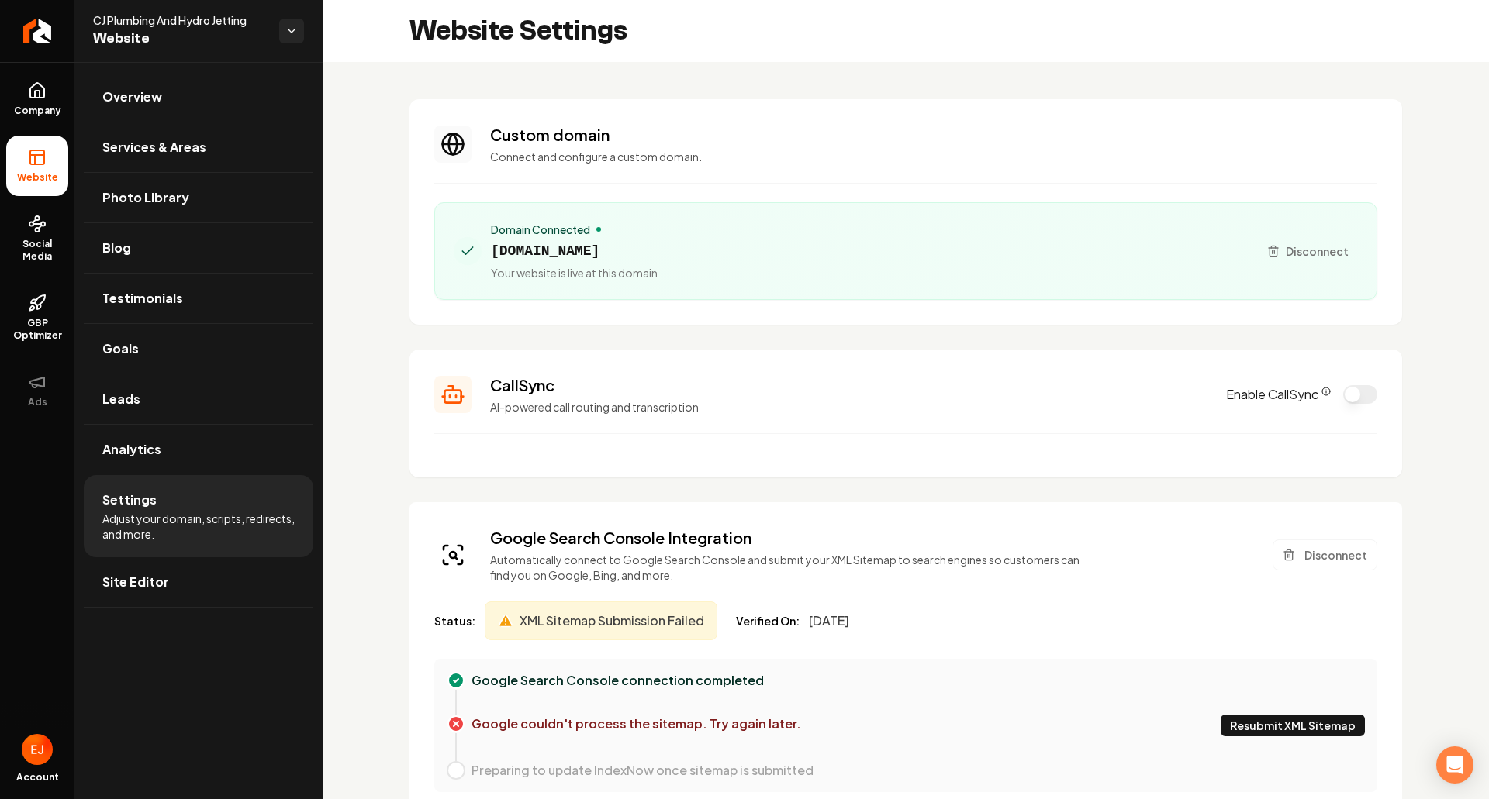
scroll to position [78, 0]
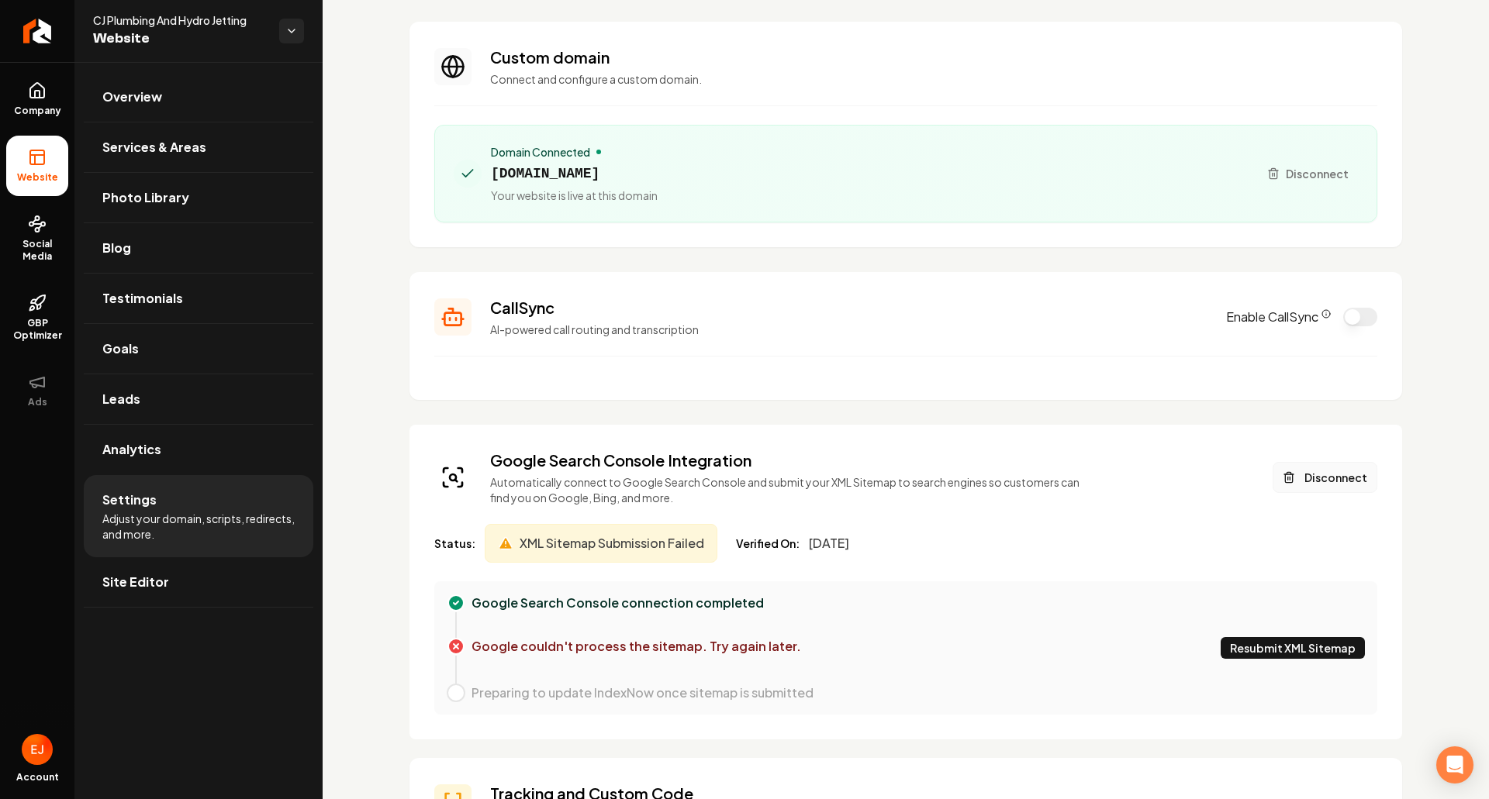
click at [1326, 474] on button "Disconnect" at bounding box center [1325, 477] width 105 height 31
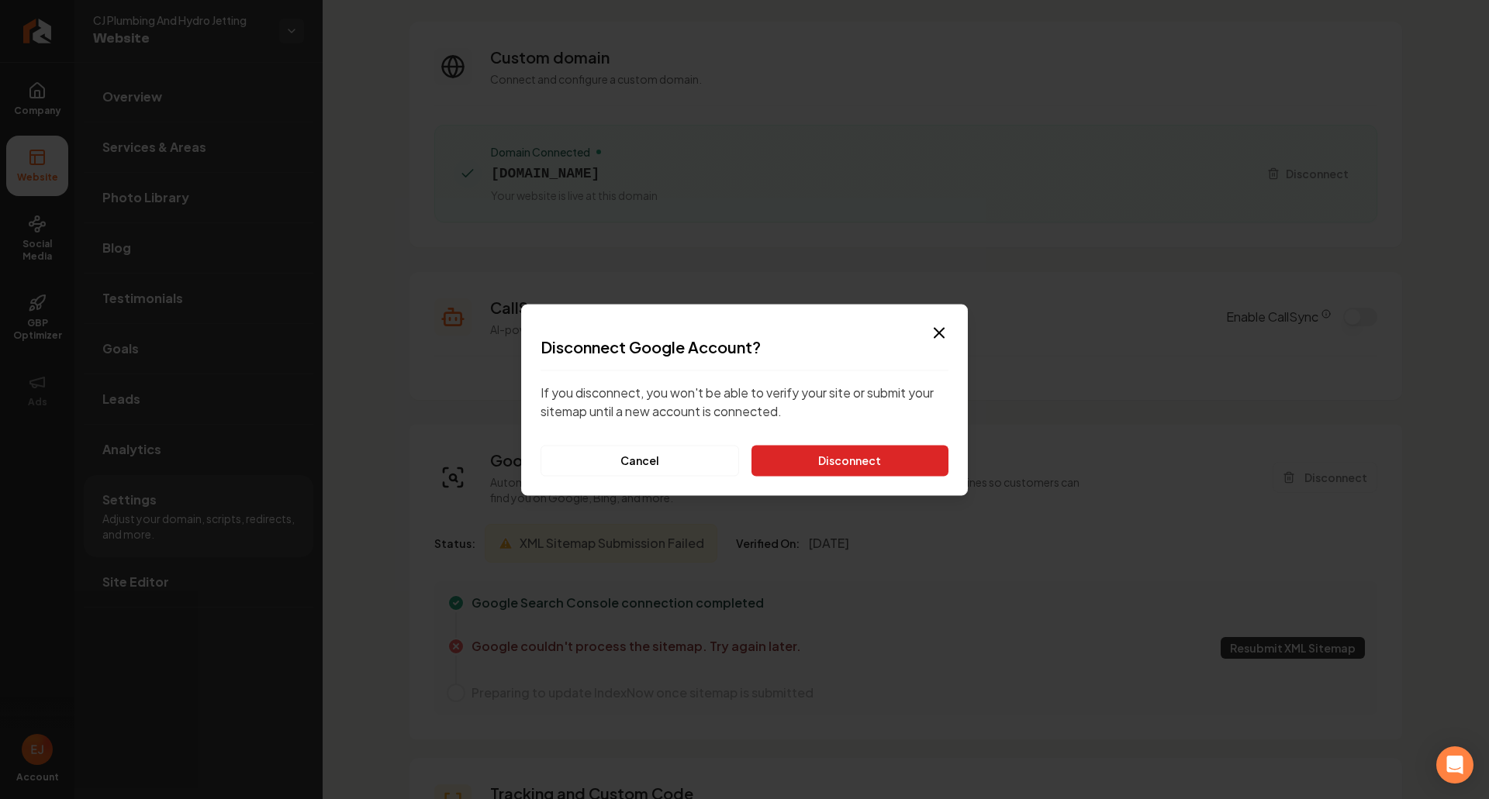
click at [920, 454] on button "Disconnect" at bounding box center [849, 460] width 197 height 31
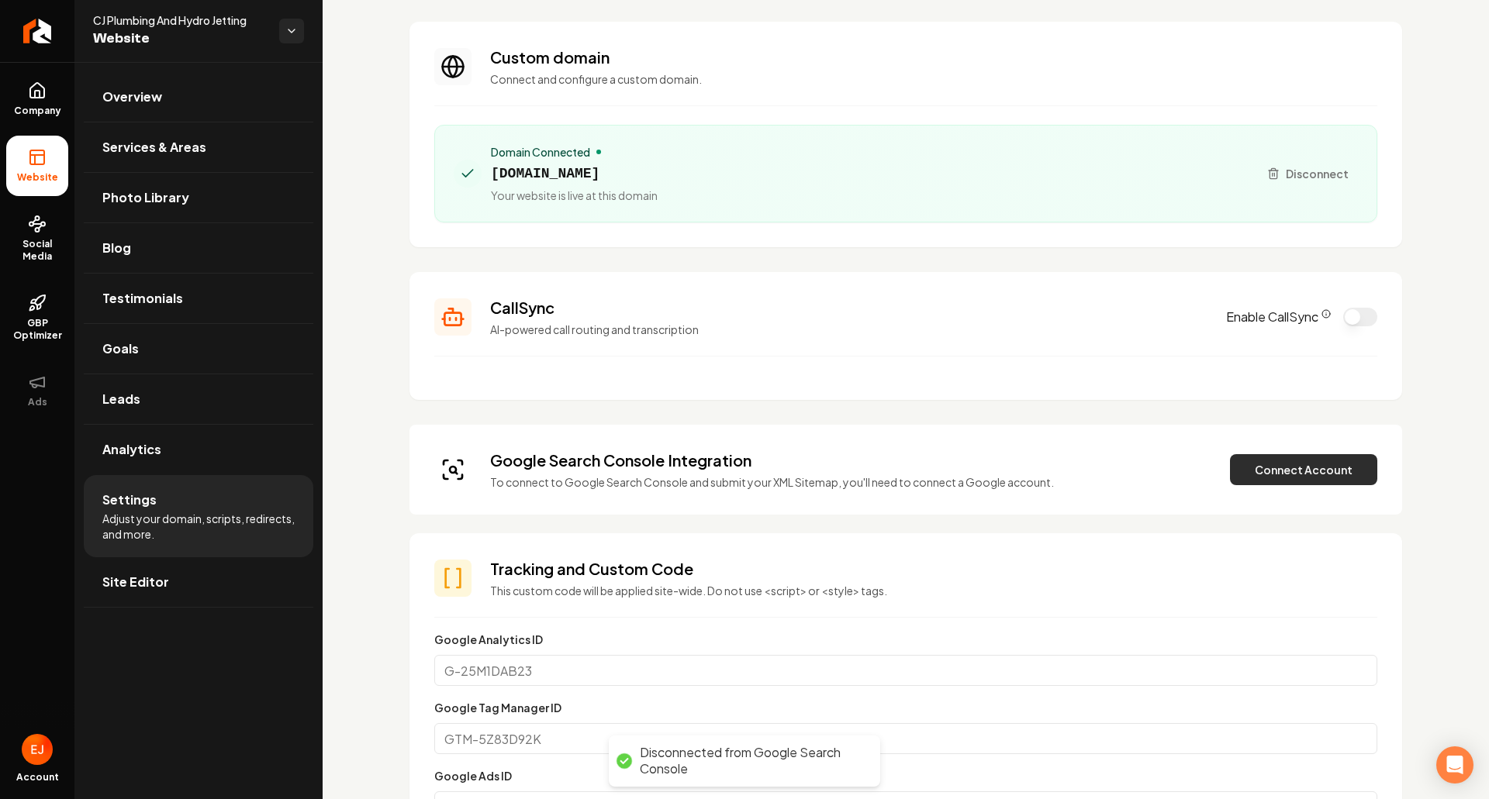
click at [1308, 481] on button "Connect Account" at bounding box center [1303, 469] width 147 height 31
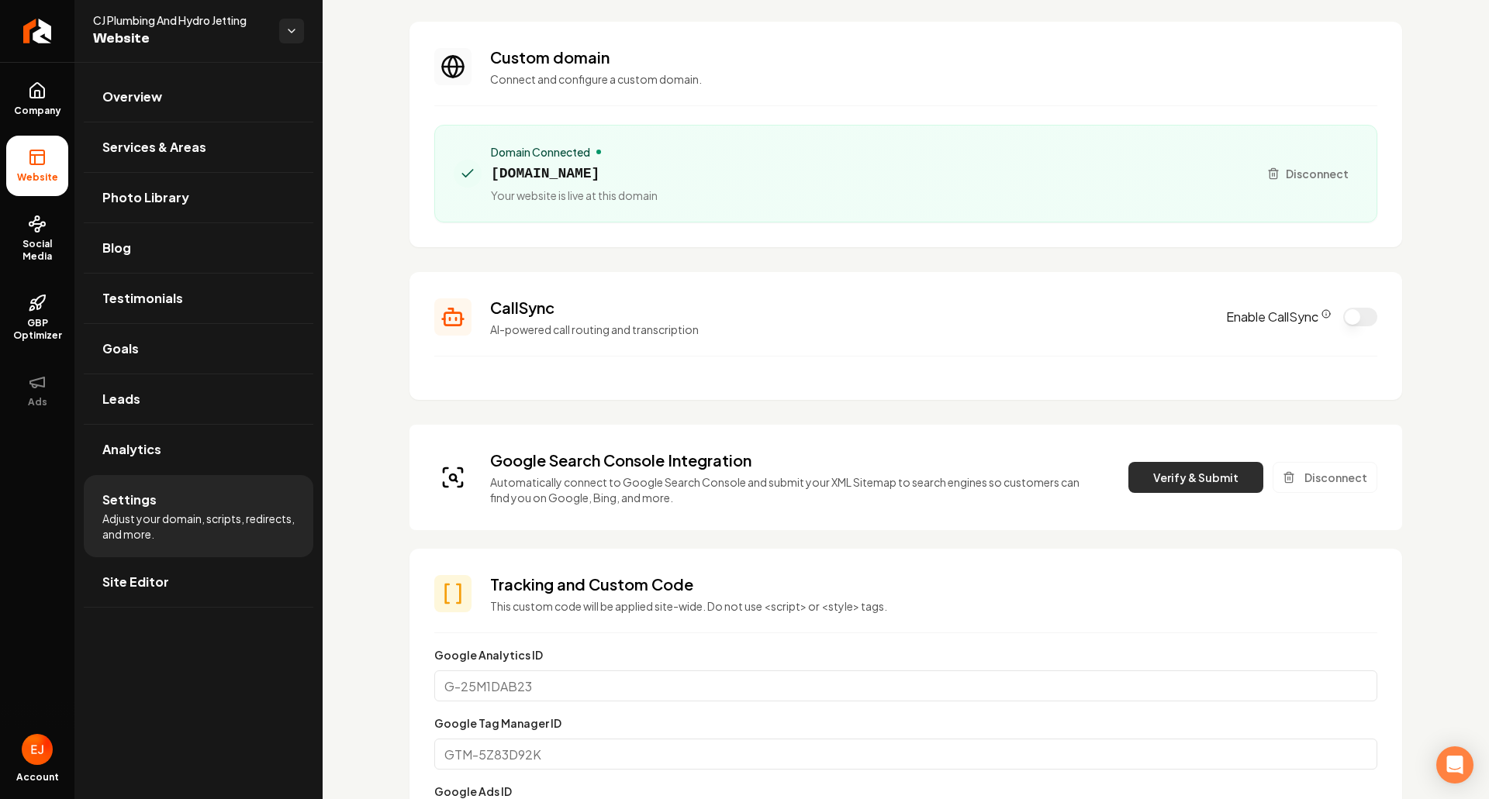
click at [1175, 487] on button "Verify & Submit" at bounding box center [1195, 477] width 135 height 31
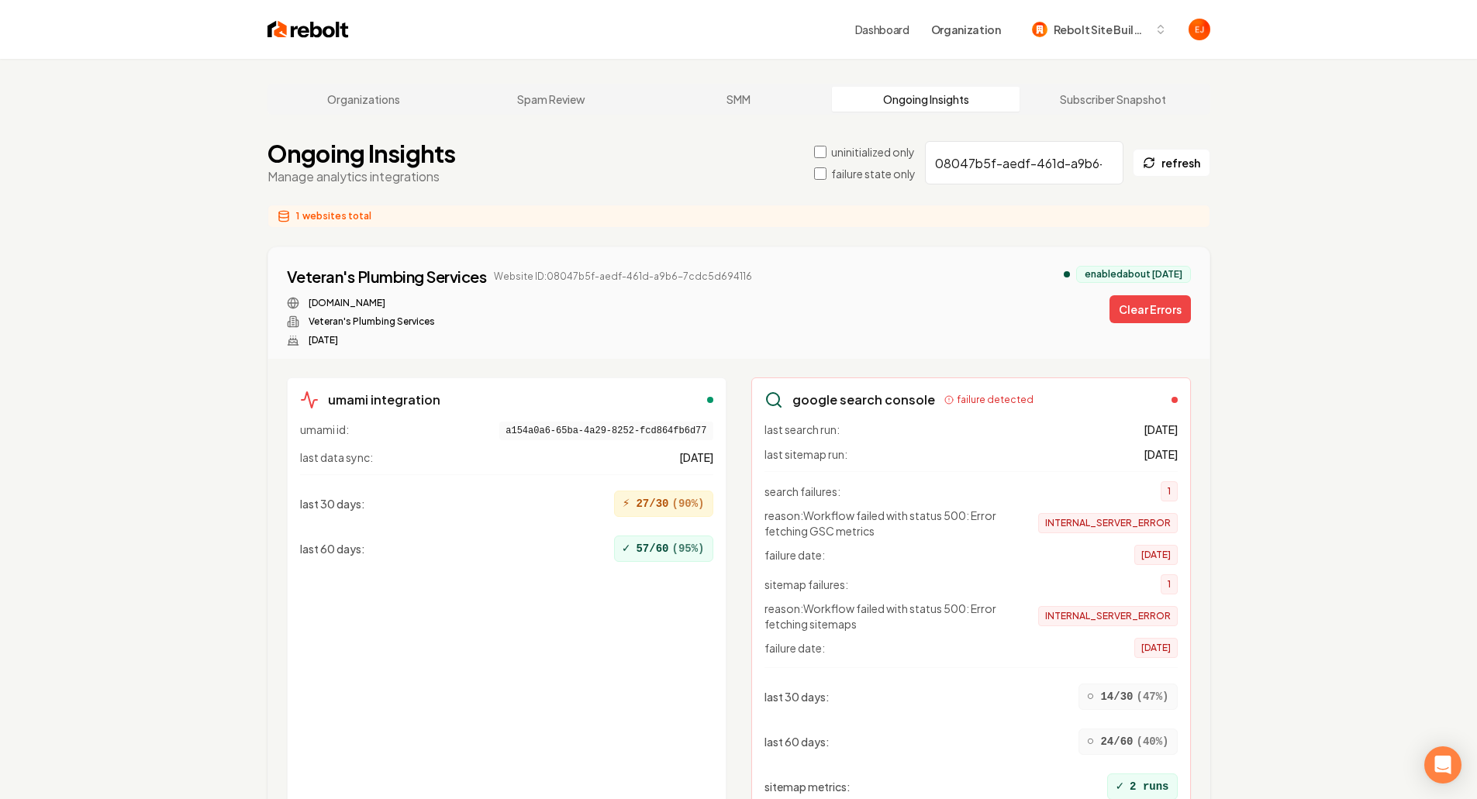
click at [1152, 322] on button "Clear Errors" at bounding box center [1150, 309] width 81 height 28
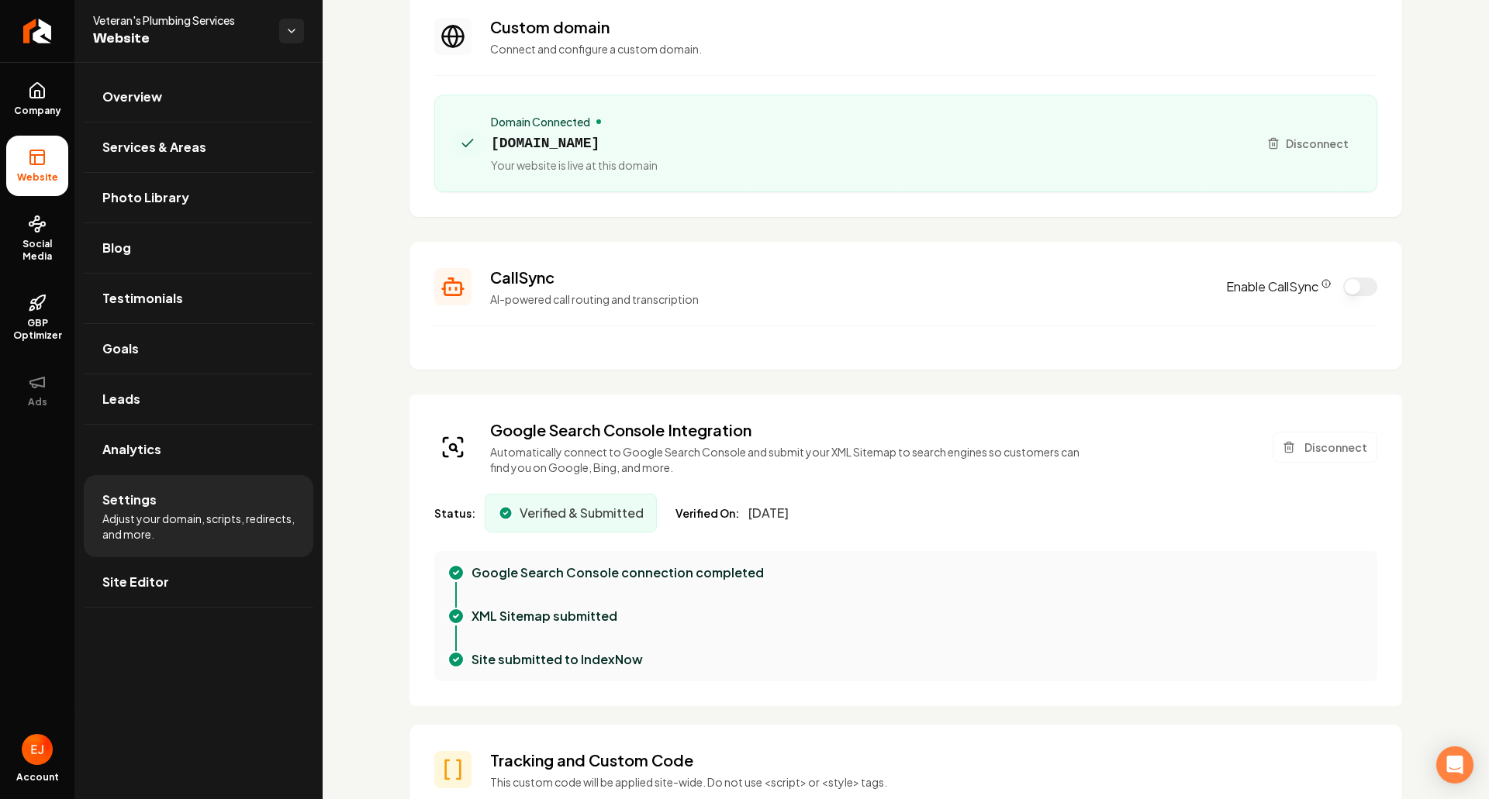
scroll to position [155, 0]
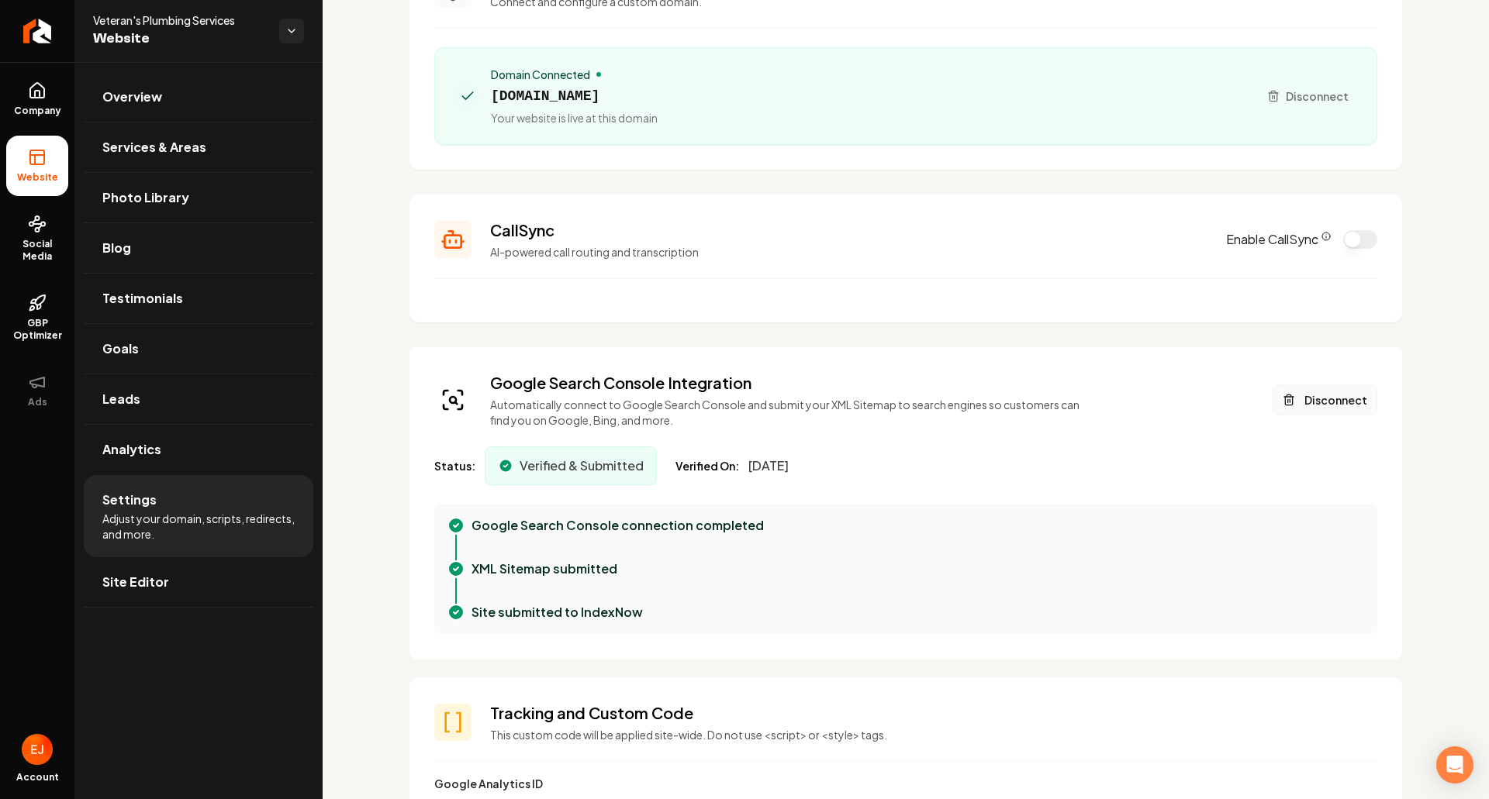
click at [1323, 409] on button "Disconnect" at bounding box center [1325, 400] width 105 height 31
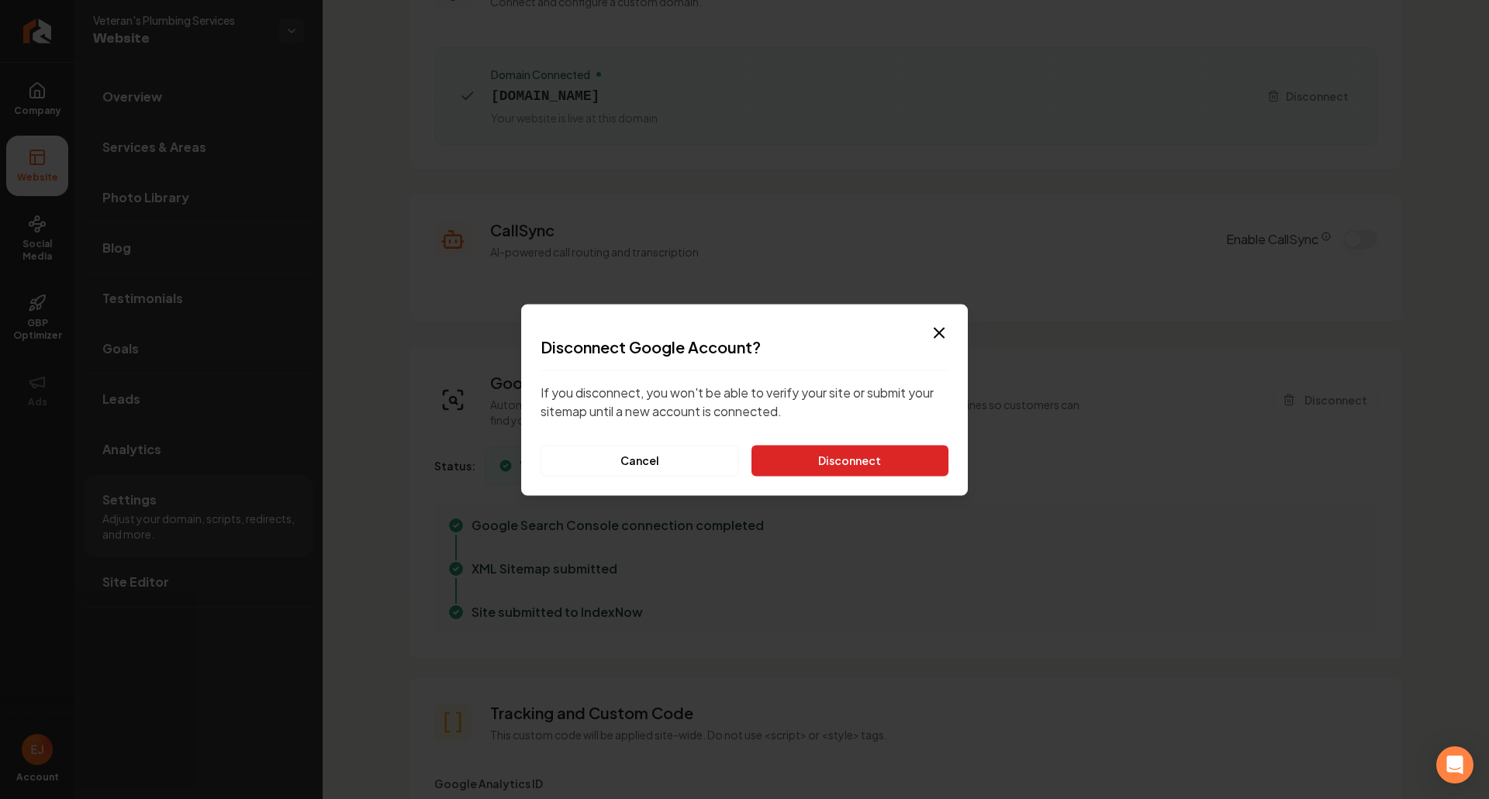
click at [868, 458] on button "Disconnect" at bounding box center [849, 460] width 197 height 31
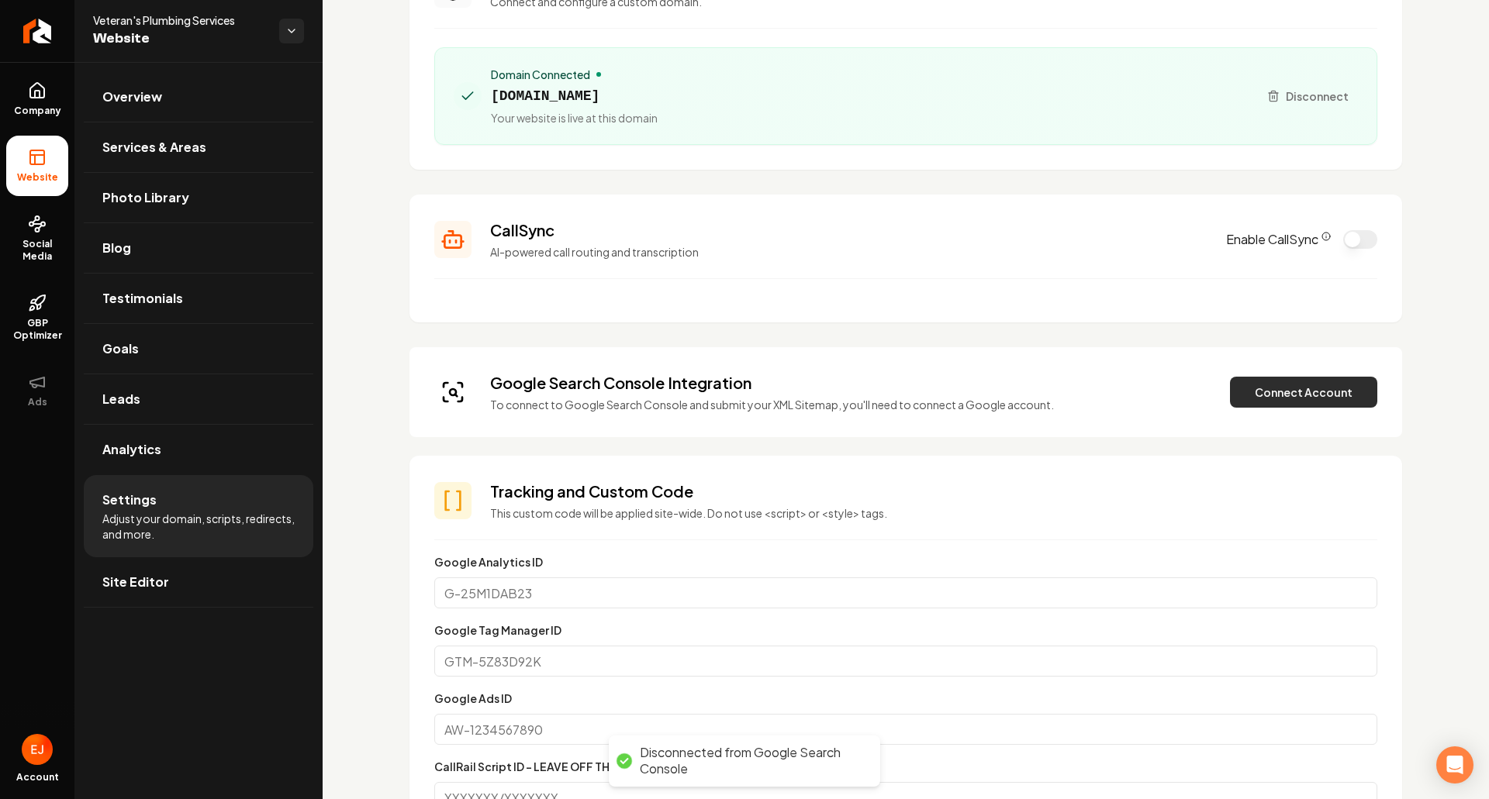
click at [1286, 399] on button "Connect Account" at bounding box center [1303, 392] width 147 height 31
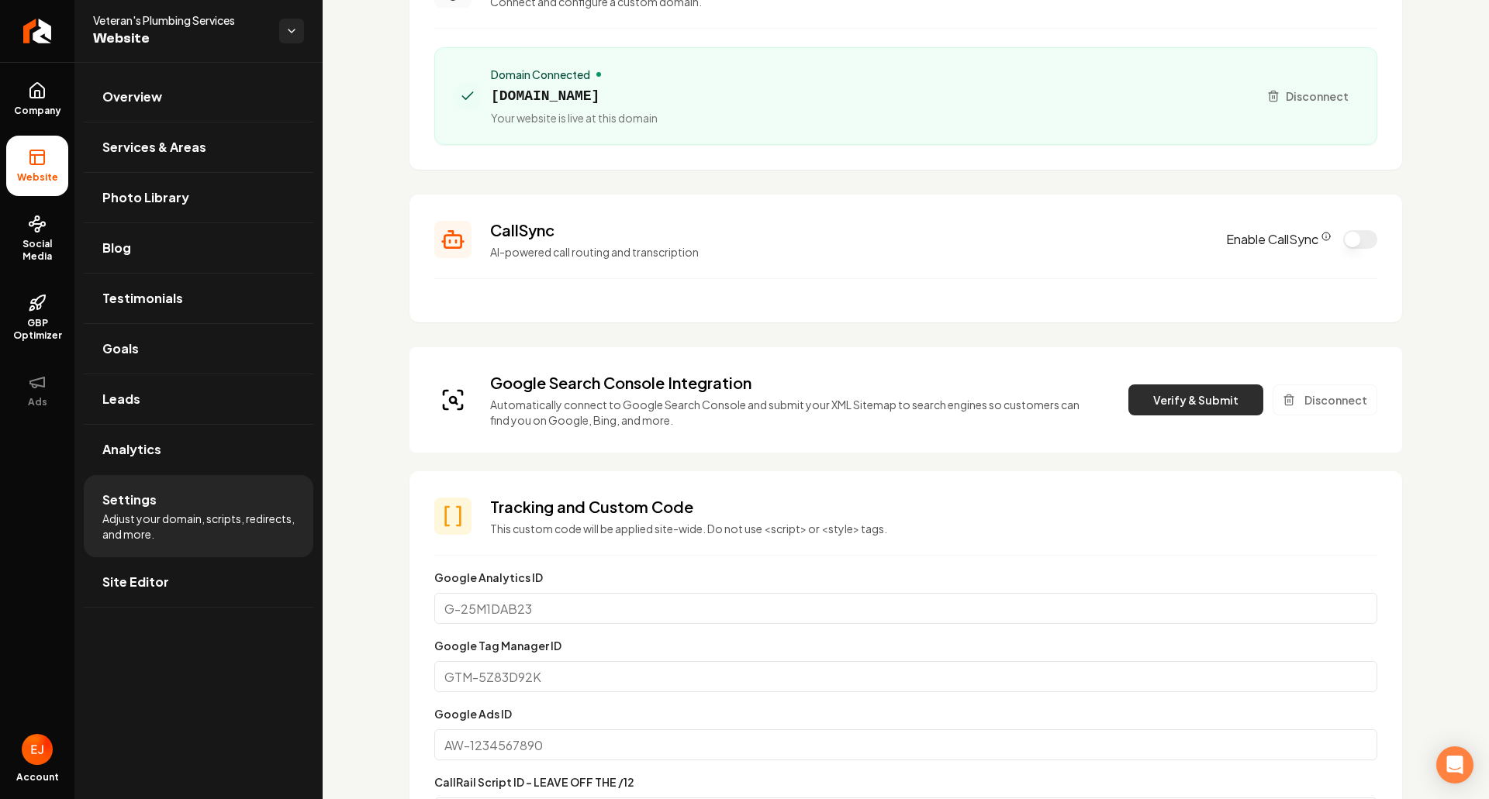
click at [1139, 401] on button "Verify & Submit" at bounding box center [1195, 400] width 135 height 31
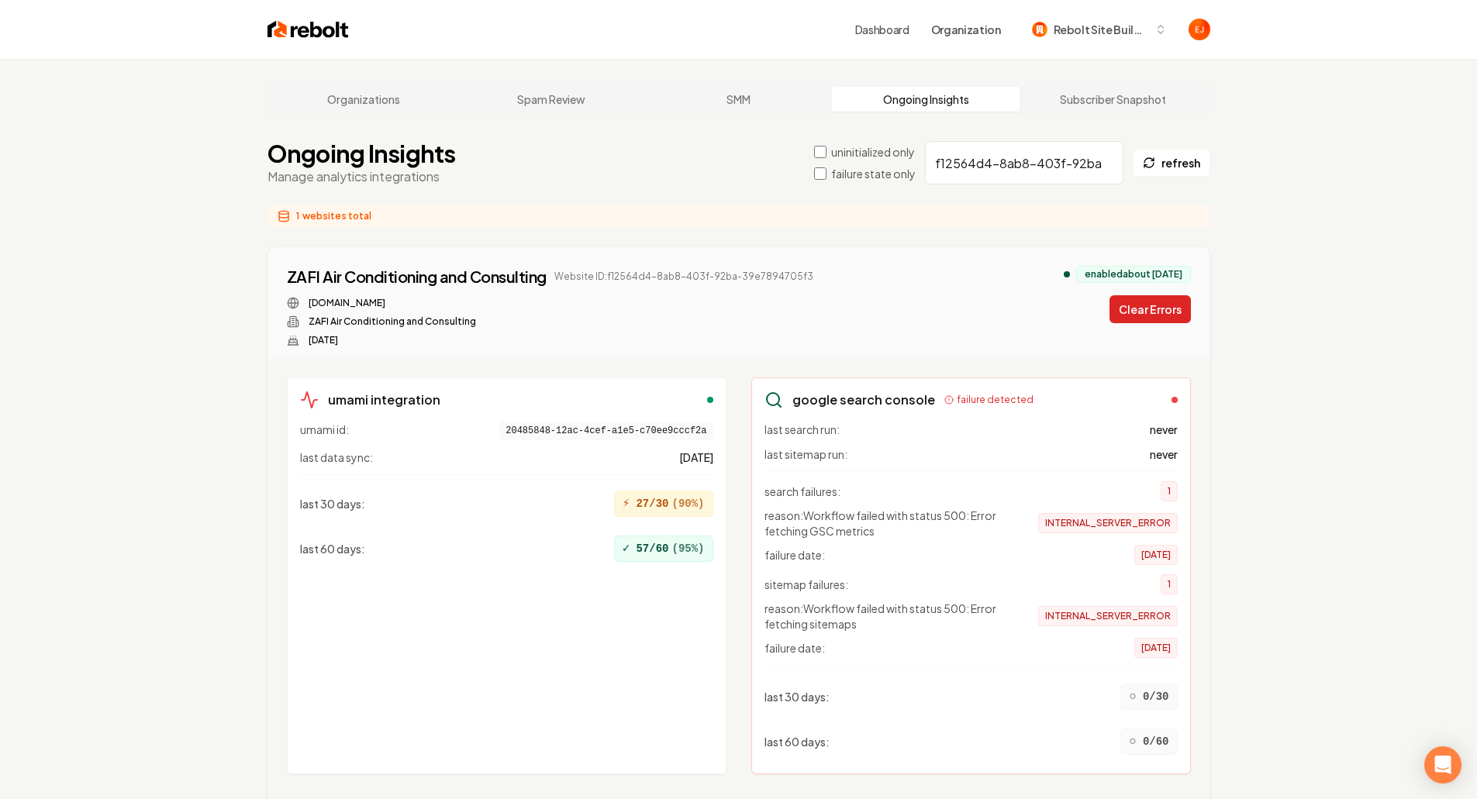
click at [1141, 299] on button "Clear Errors" at bounding box center [1150, 309] width 81 height 28
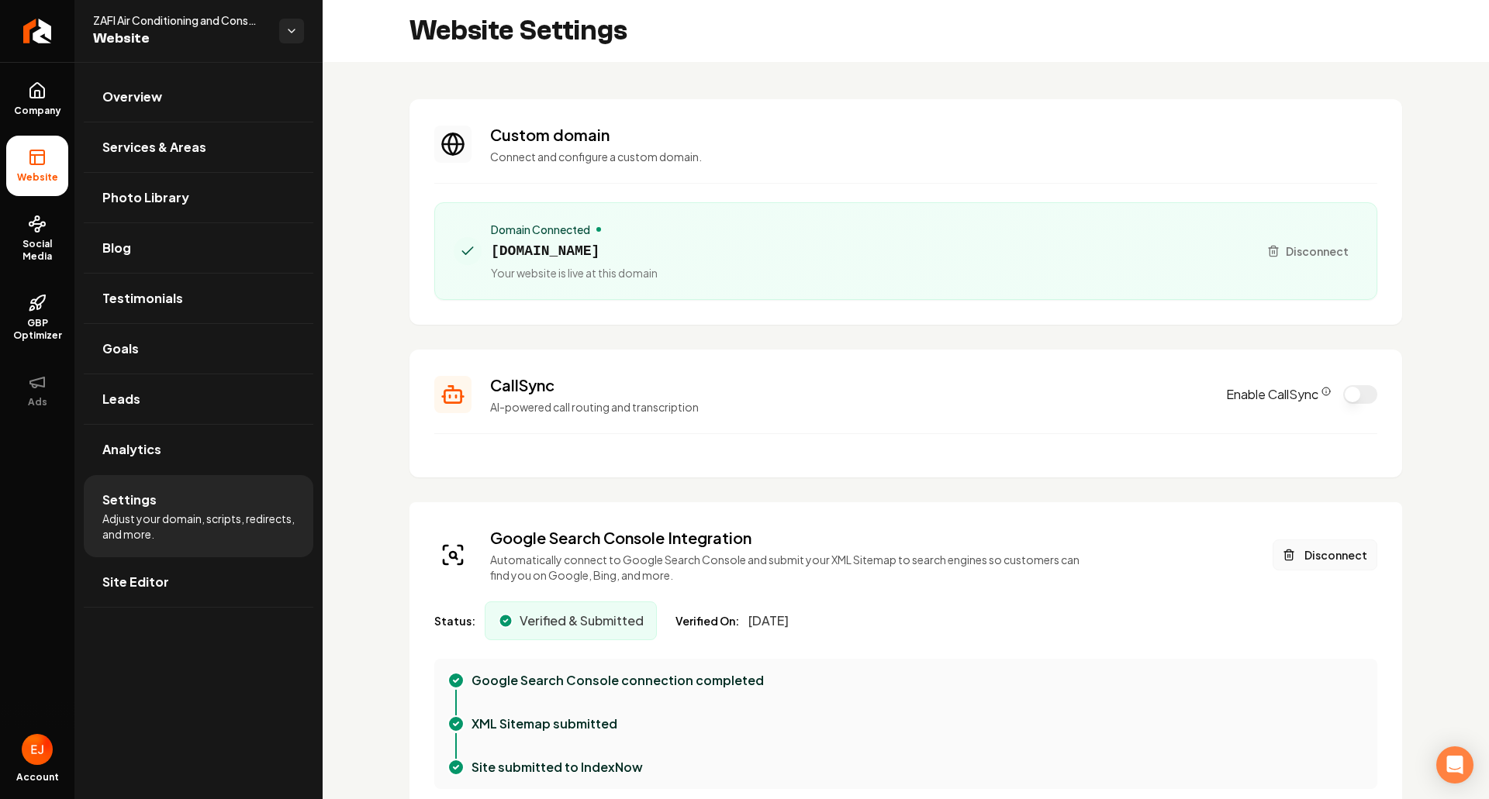
click at [1328, 560] on button "Disconnect" at bounding box center [1325, 555] width 105 height 31
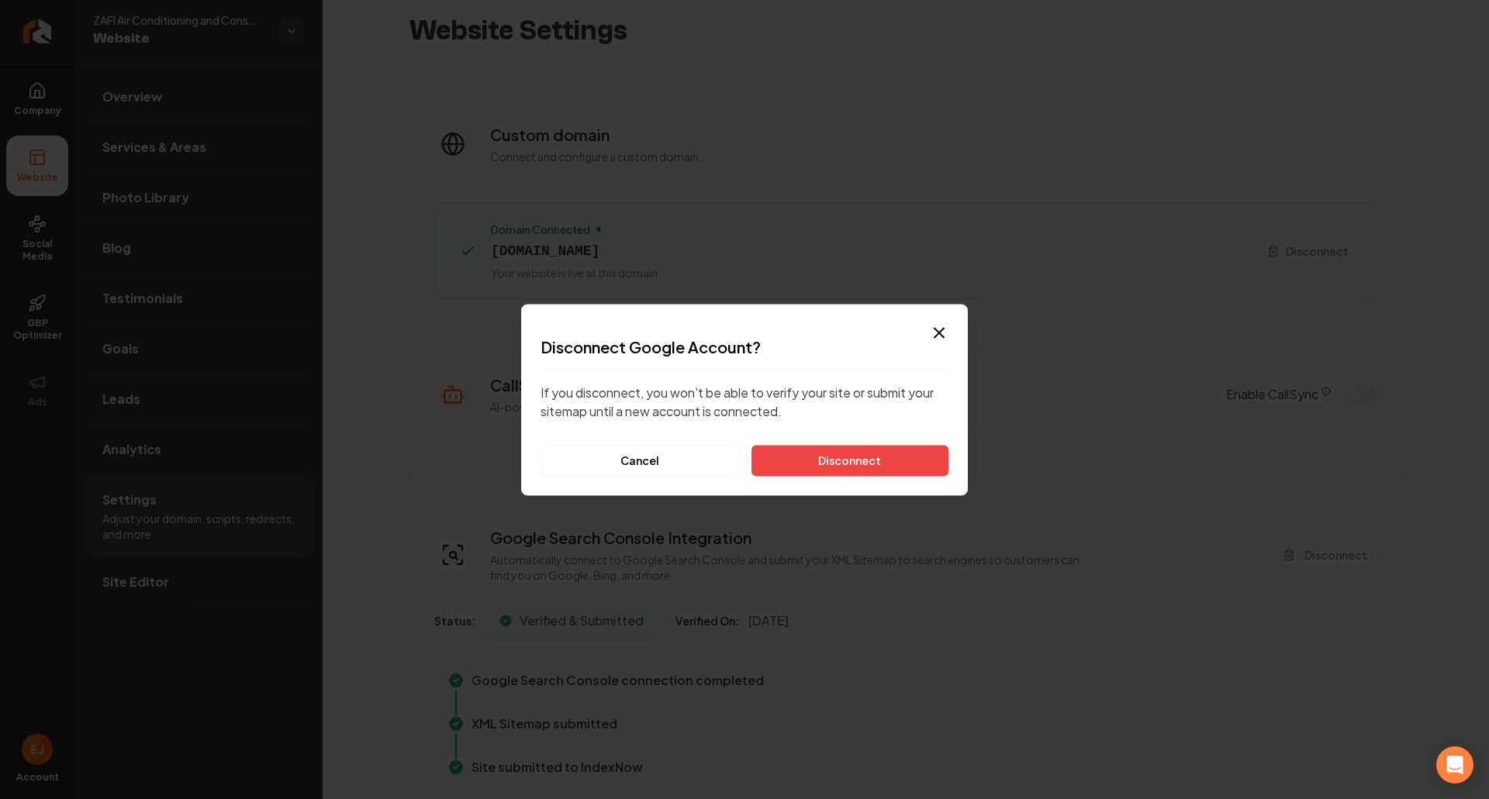
click at [898, 464] on button "Disconnect" at bounding box center [849, 460] width 197 height 31
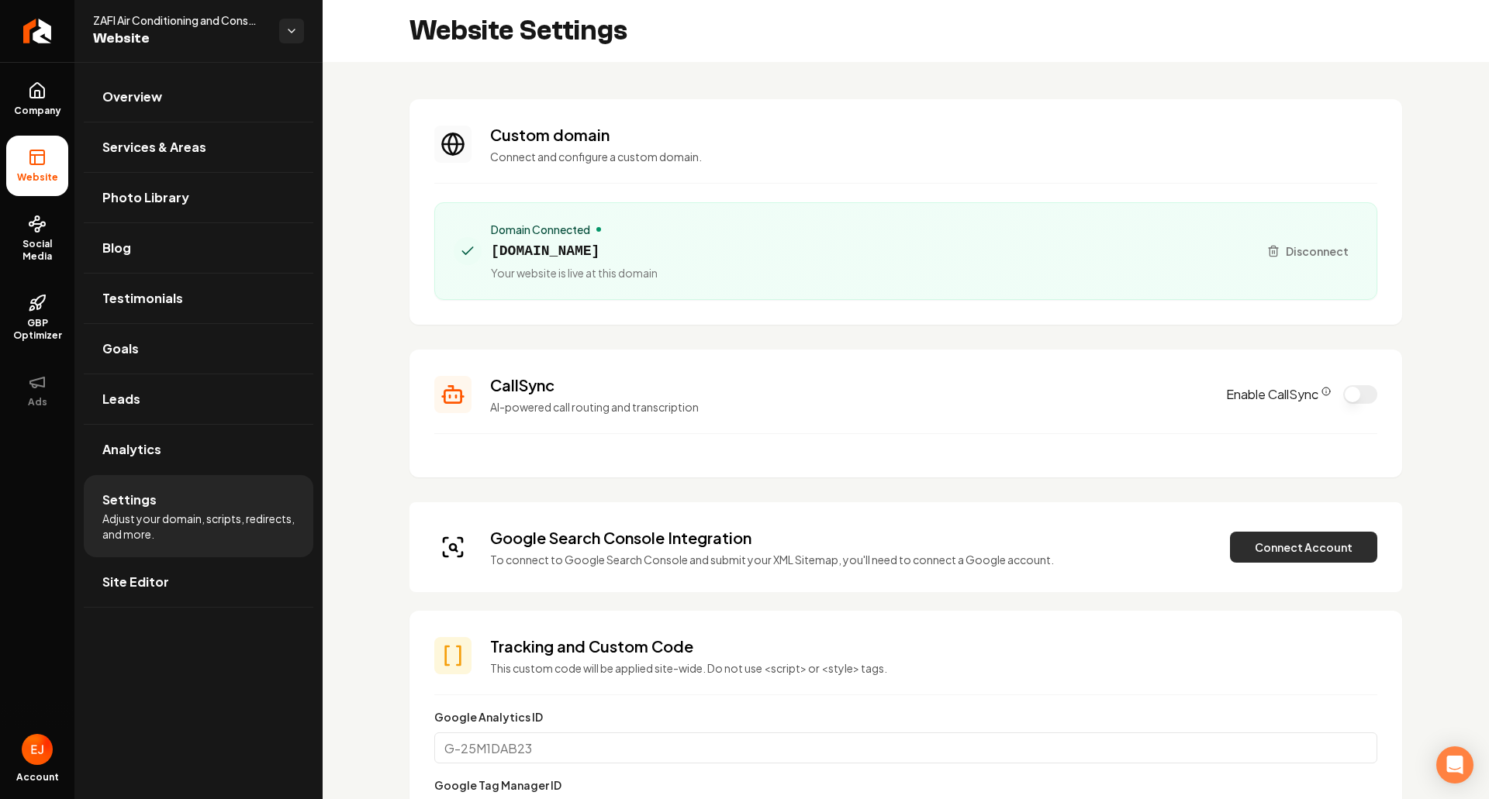
click at [1317, 559] on button "Connect Account" at bounding box center [1303, 547] width 147 height 31
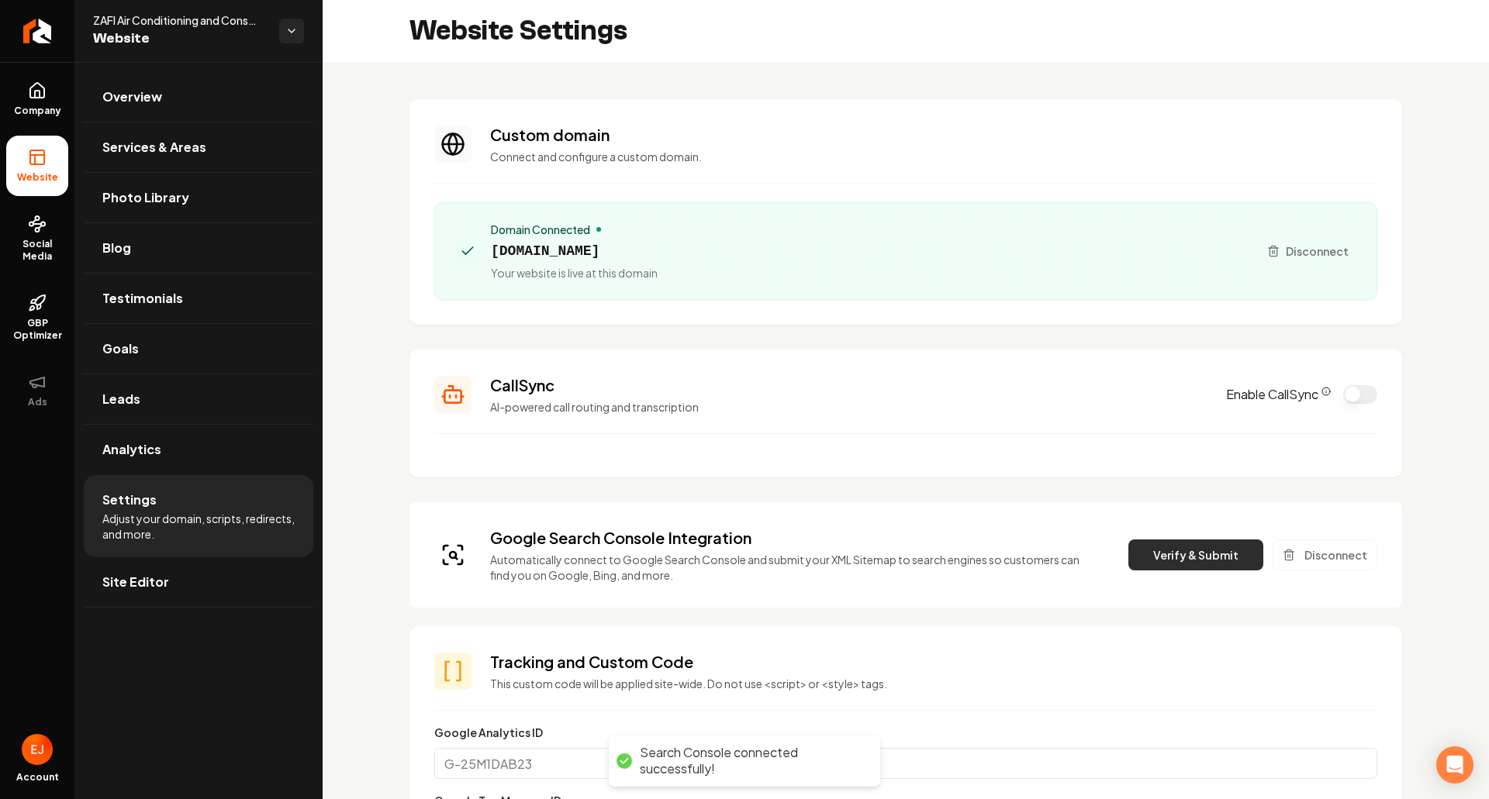
click at [1168, 556] on button "Verify & Submit" at bounding box center [1195, 555] width 135 height 31
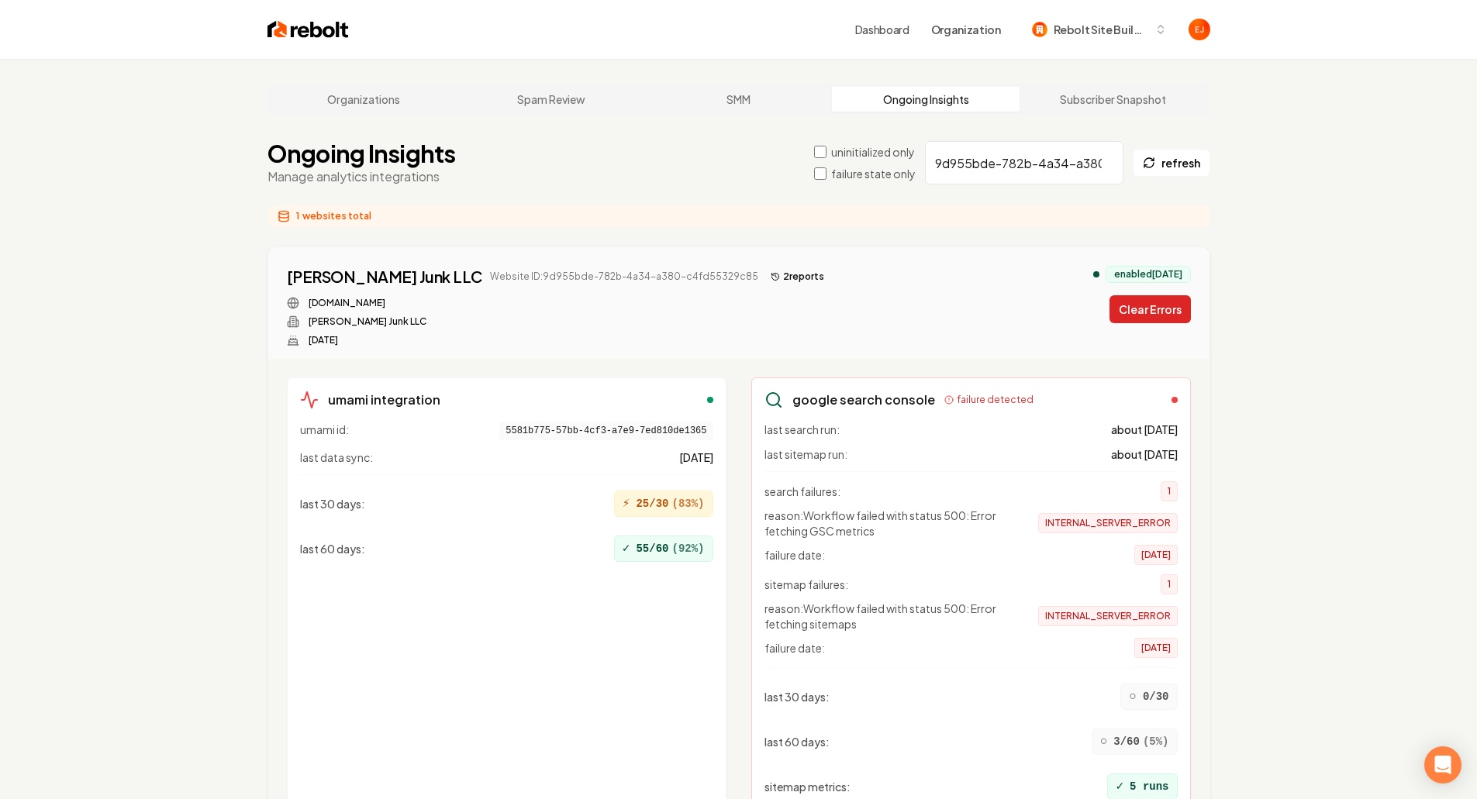
click at [1176, 302] on button "Clear Errors" at bounding box center [1150, 309] width 81 height 28
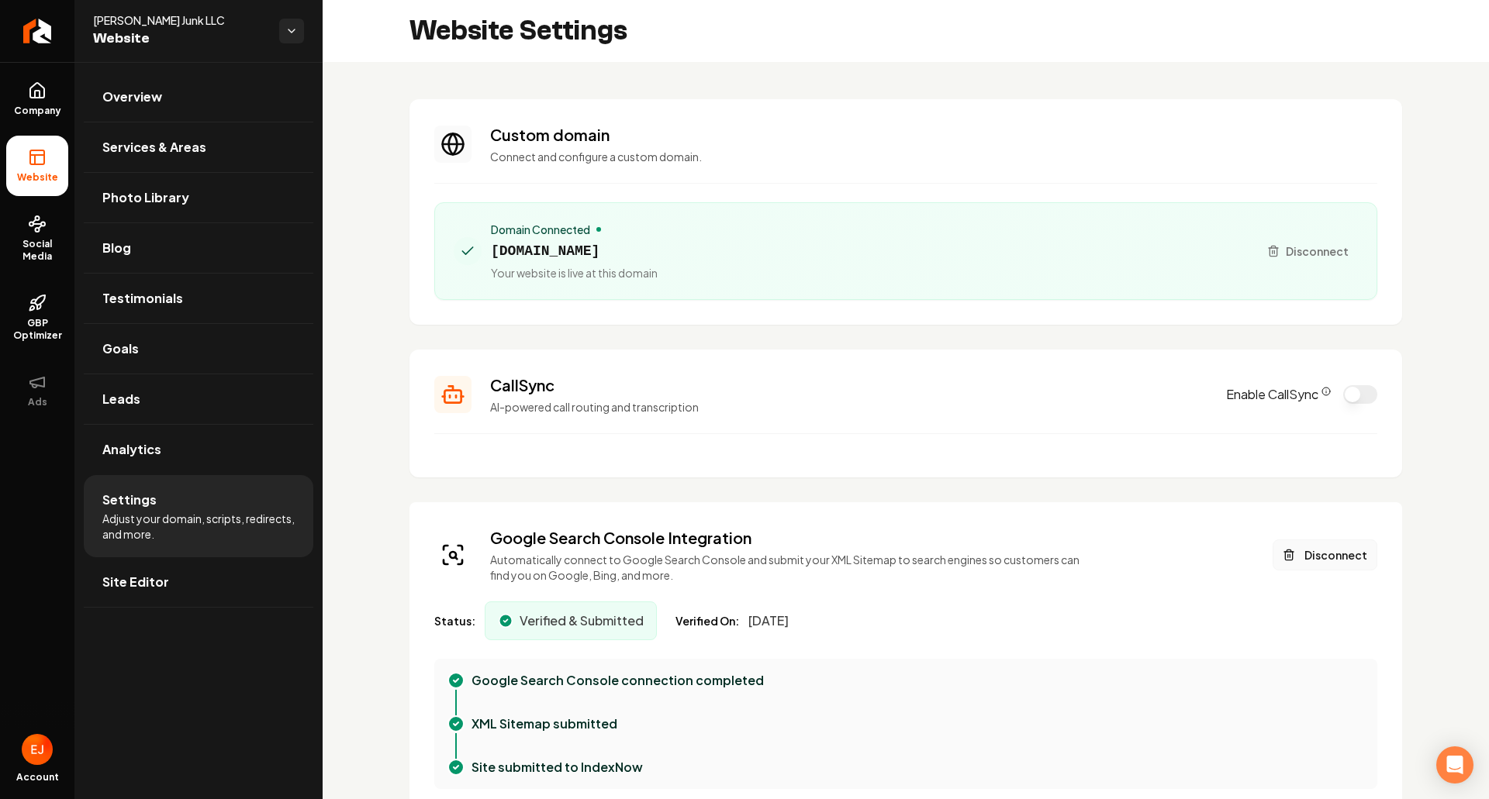
click at [1317, 551] on button "Disconnect" at bounding box center [1325, 555] width 105 height 31
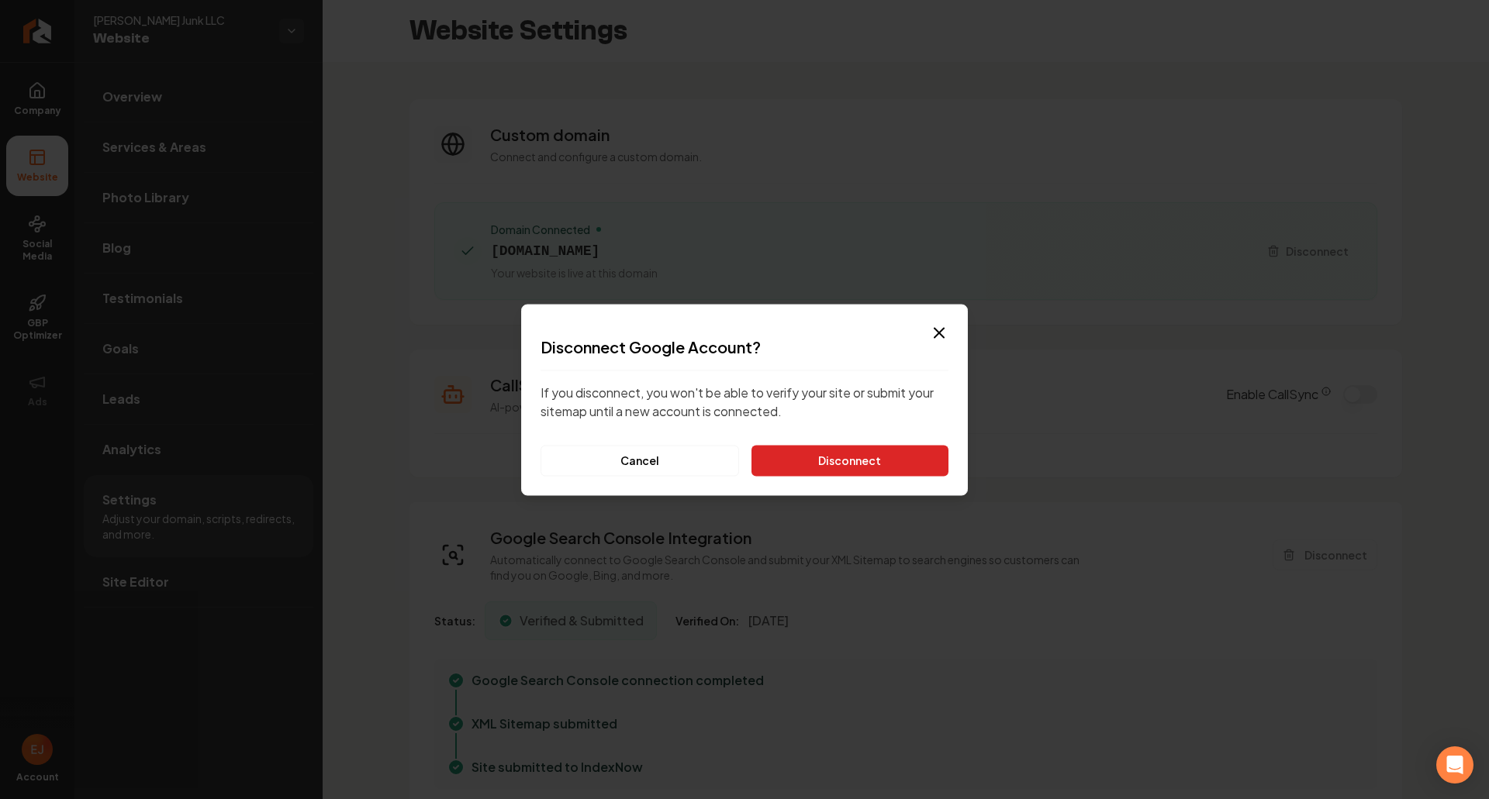
click at [848, 474] on button "Disconnect" at bounding box center [849, 460] width 197 height 31
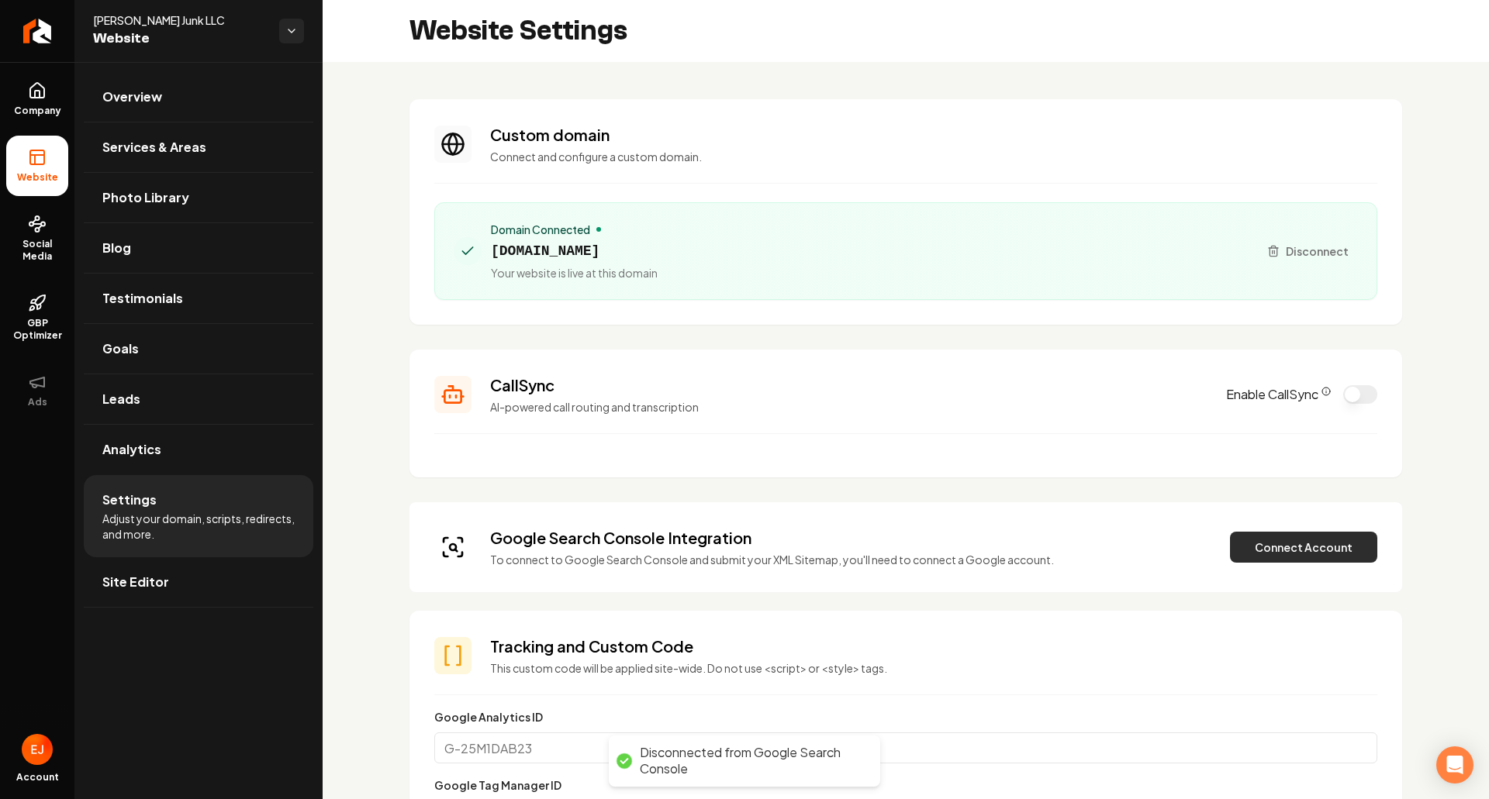
click at [1289, 556] on button "Connect Account" at bounding box center [1303, 547] width 147 height 31
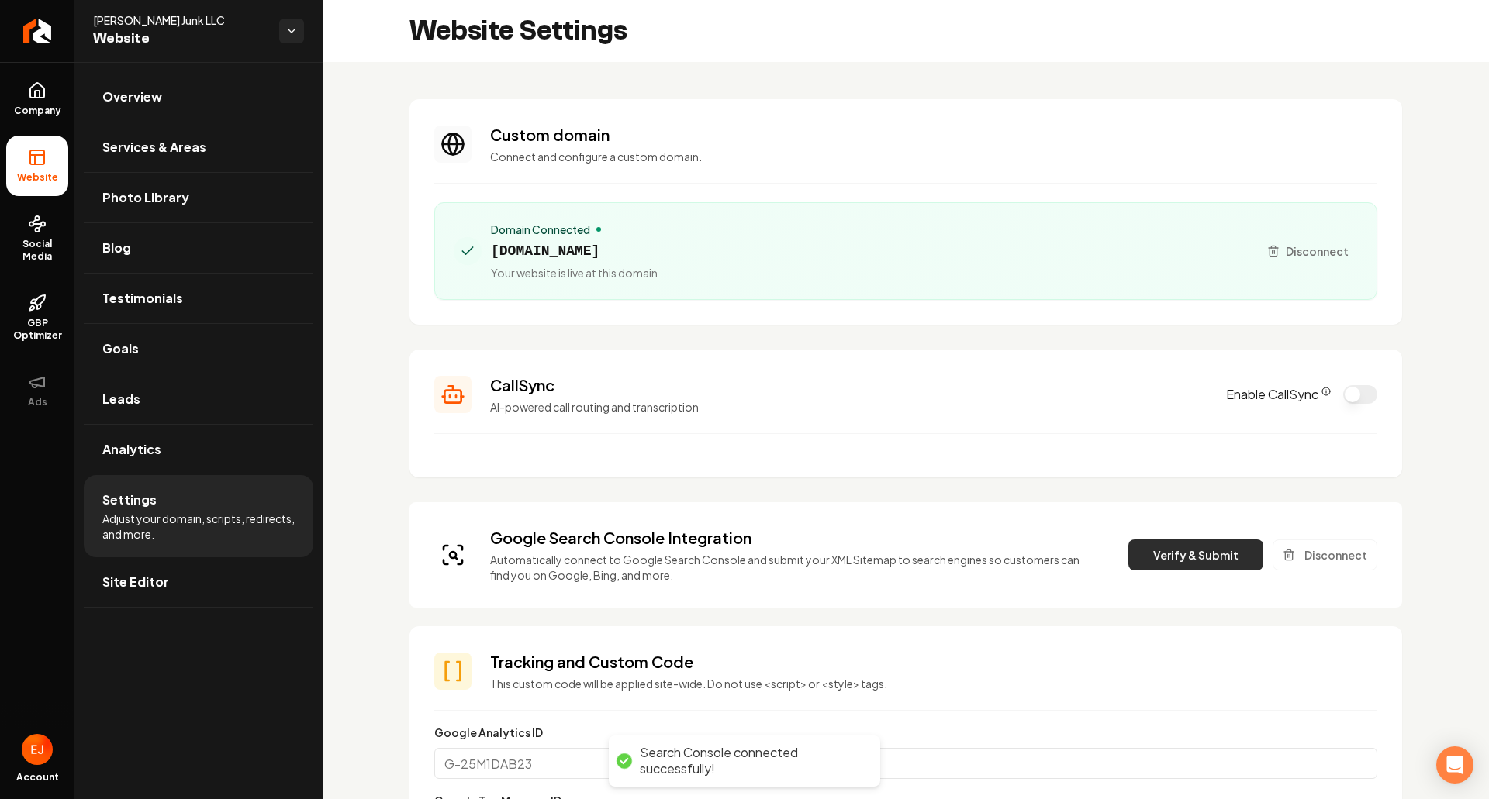
click at [1176, 561] on button "Verify & Submit" at bounding box center [1195, 555] width 135 height 31
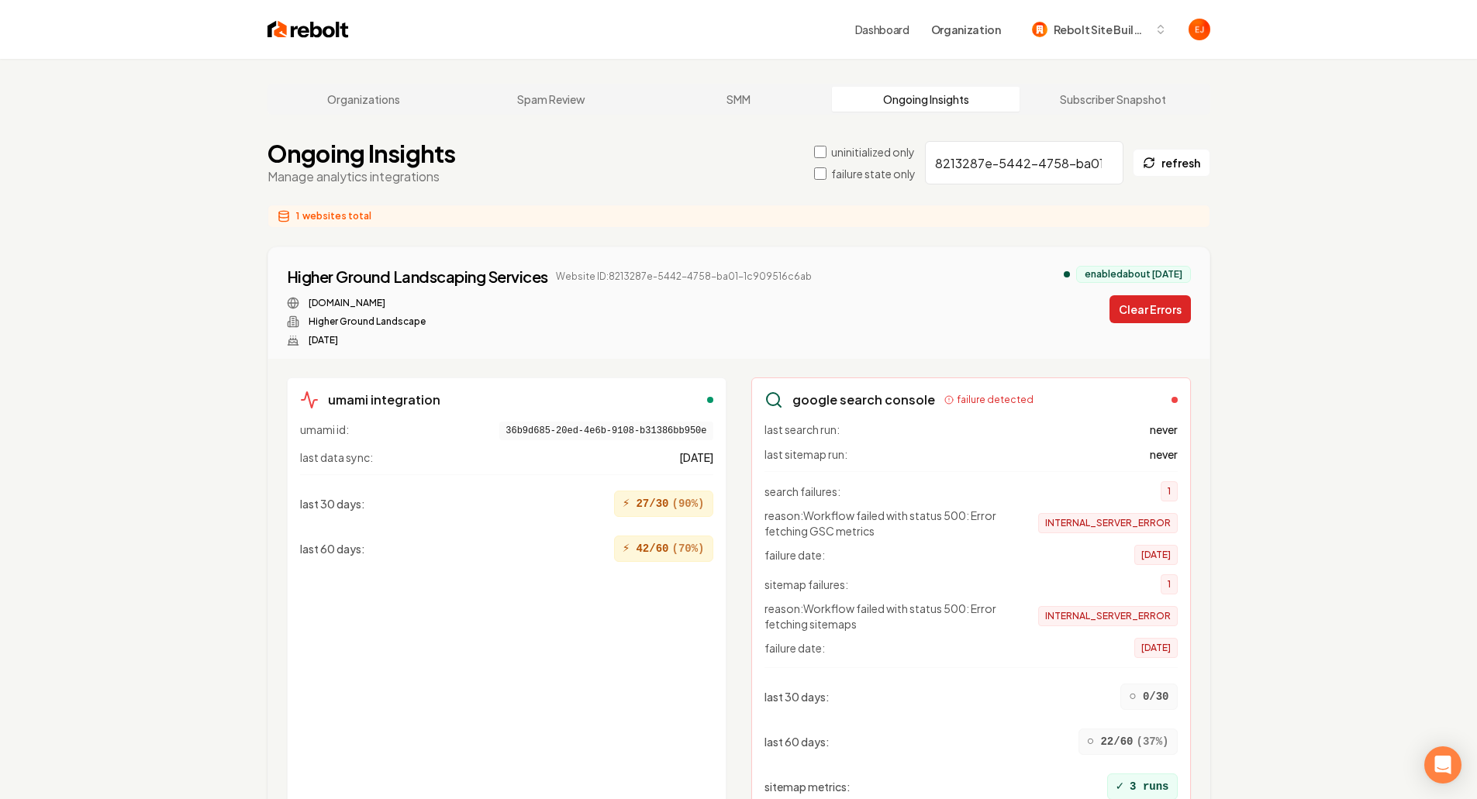
click at [1169, 306] on button "Clear Errors" at bounding box center [1150, 309] width 81 height 28
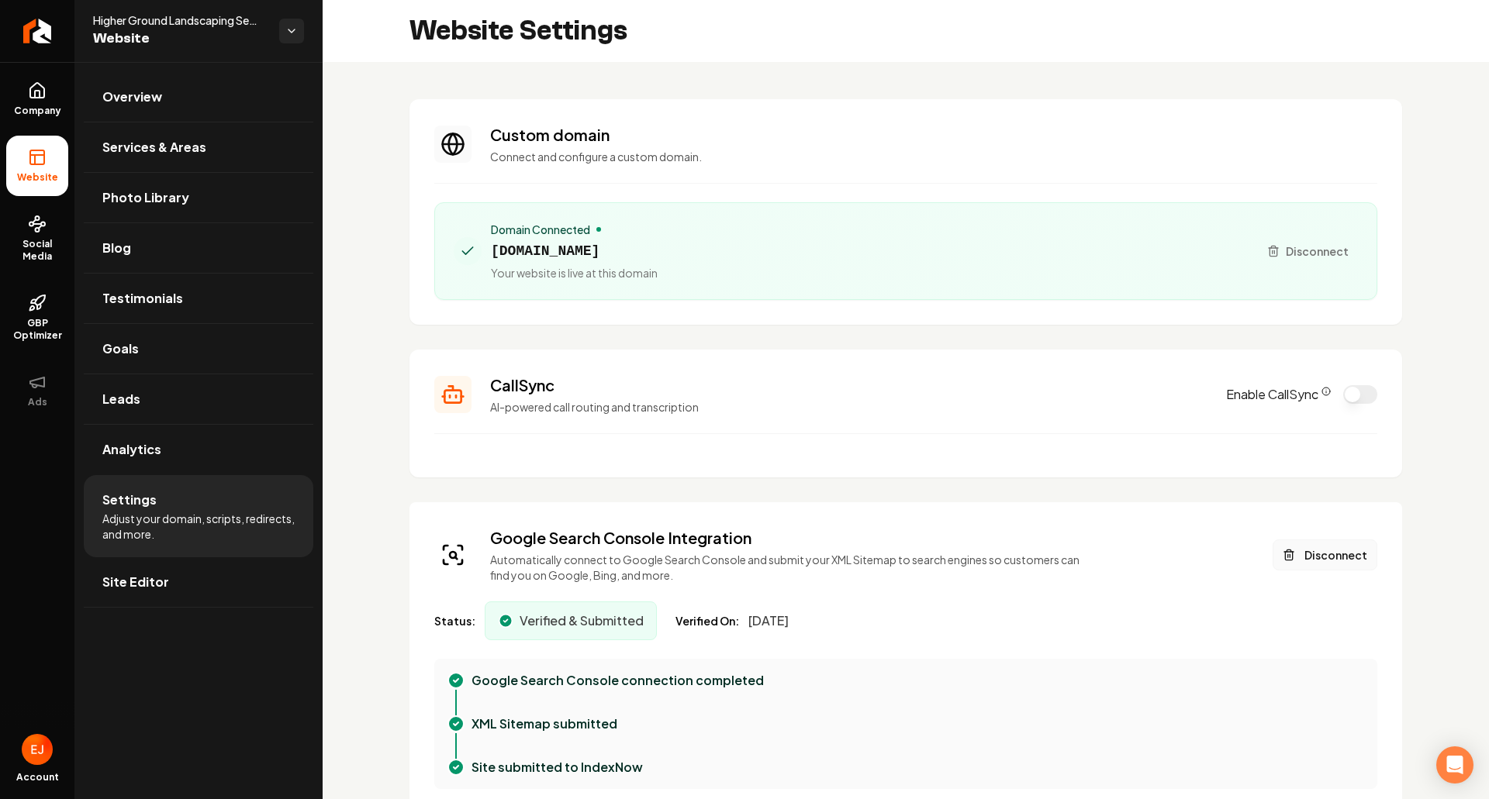
click at [1287, 560] on button "Disconnect" at bounding box center [1325, 555] width 105 height 31
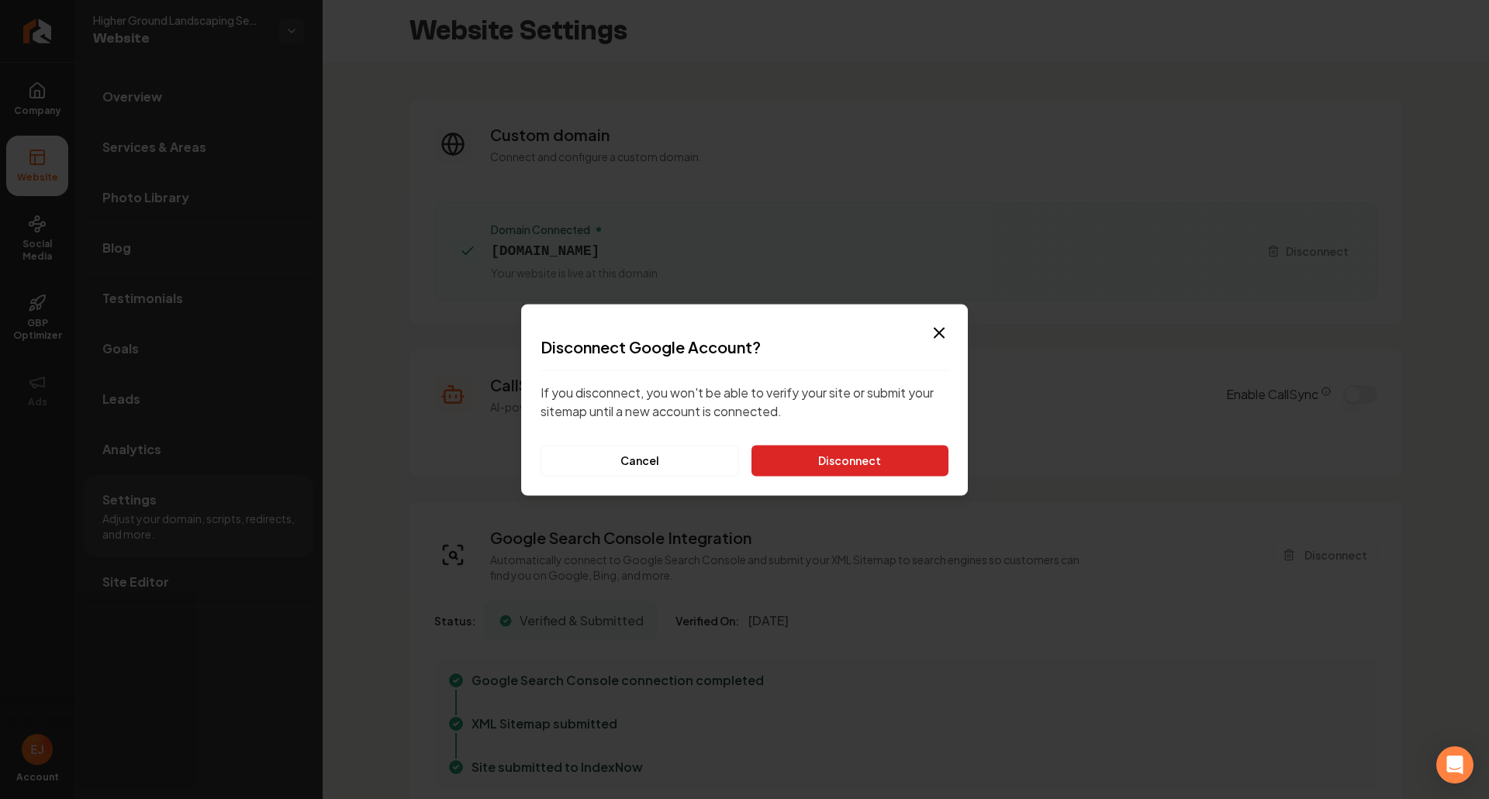
click at [822, 460] on button "Disconnect" at bounding box center [849, 460] width 197 height 31
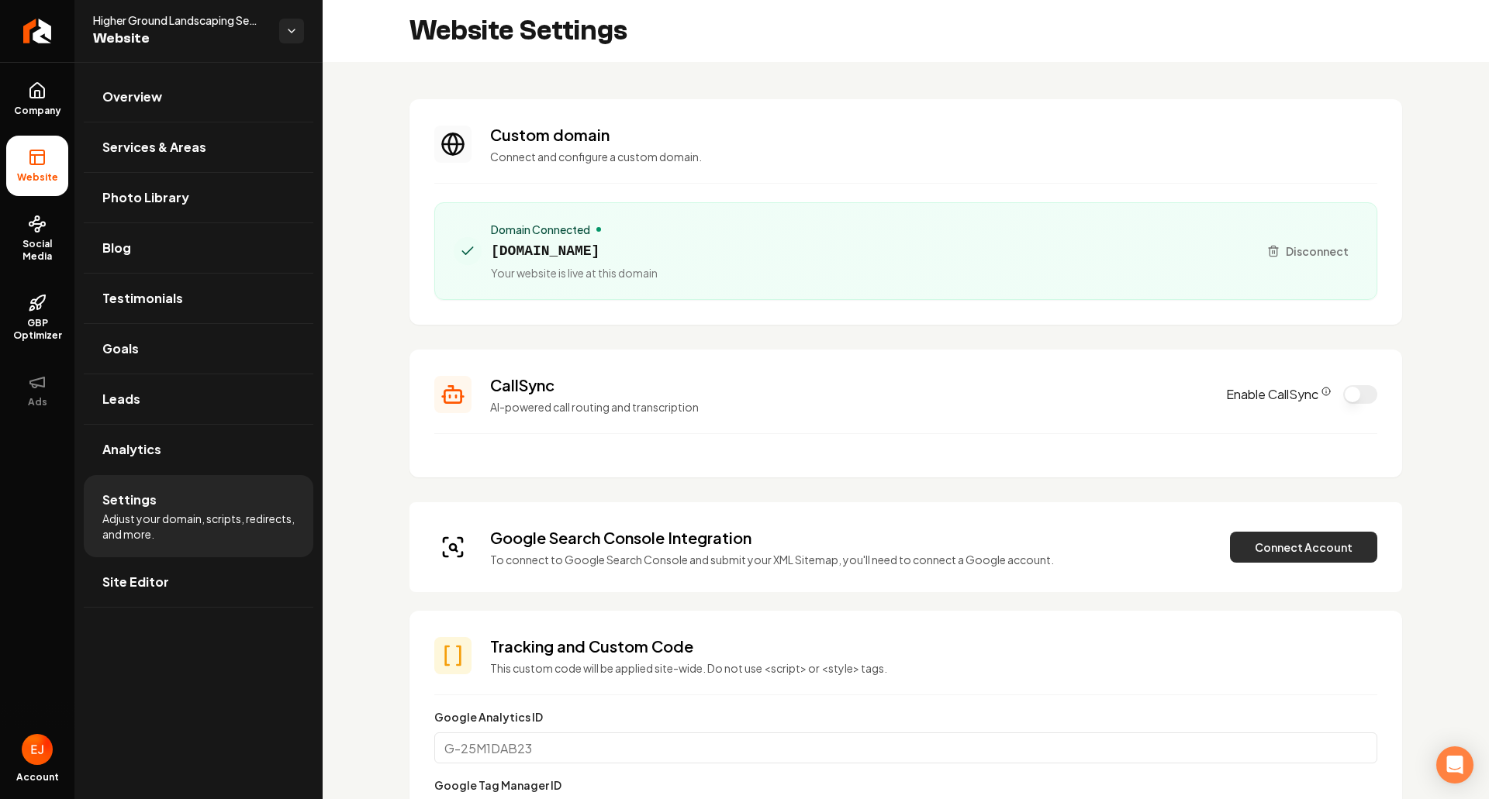
click at [1287, 555] on button "Connect Account" at bounding box center [1303, 547] width 147 height 31
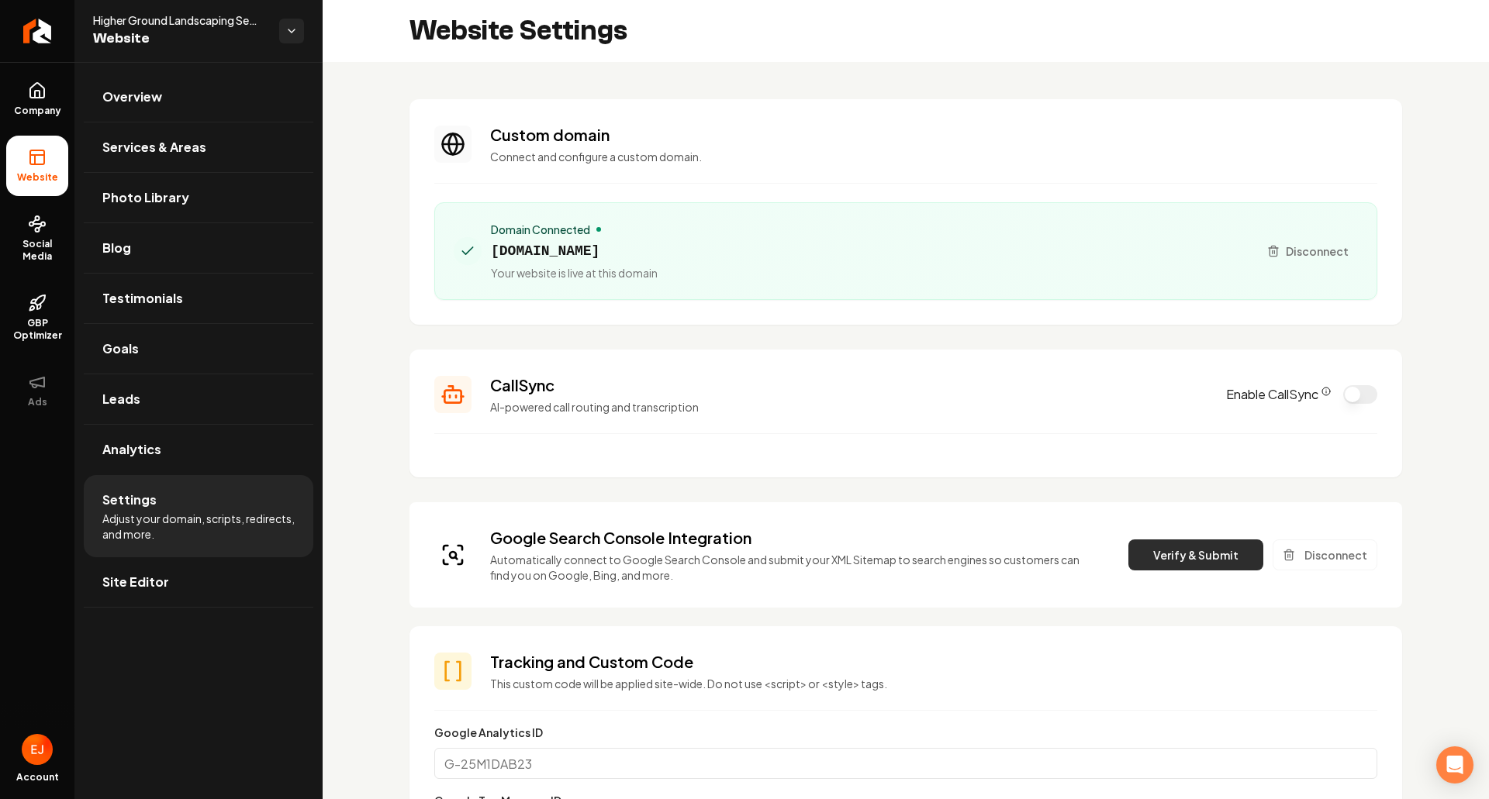
click at [1174, 569] on button "Verify & Submit" at bounding box center [1195, 555] width 135 height 31
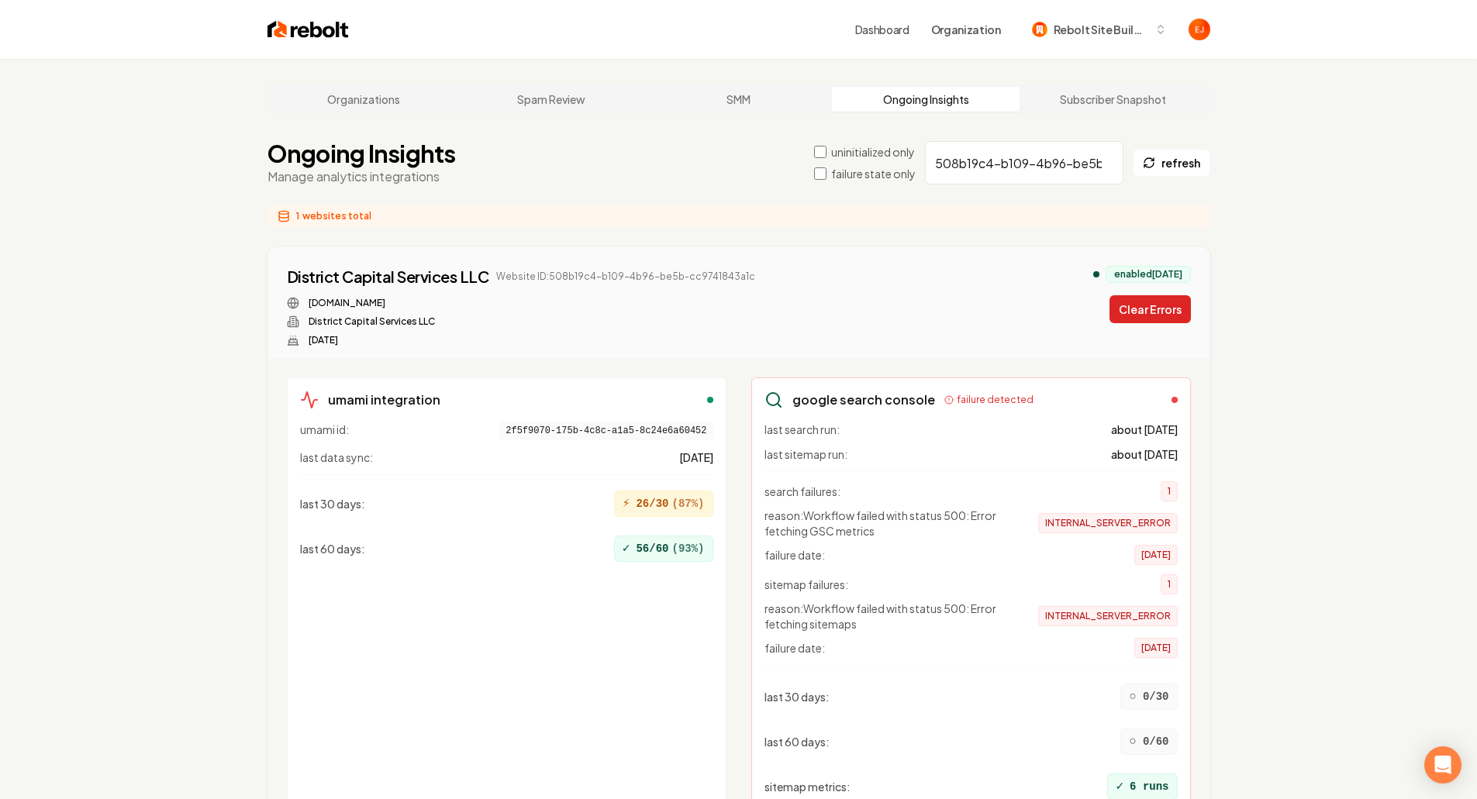
click at [1155, 305] on button "Clear Errors" at bounding box center [1150, 309] width 81 height 28
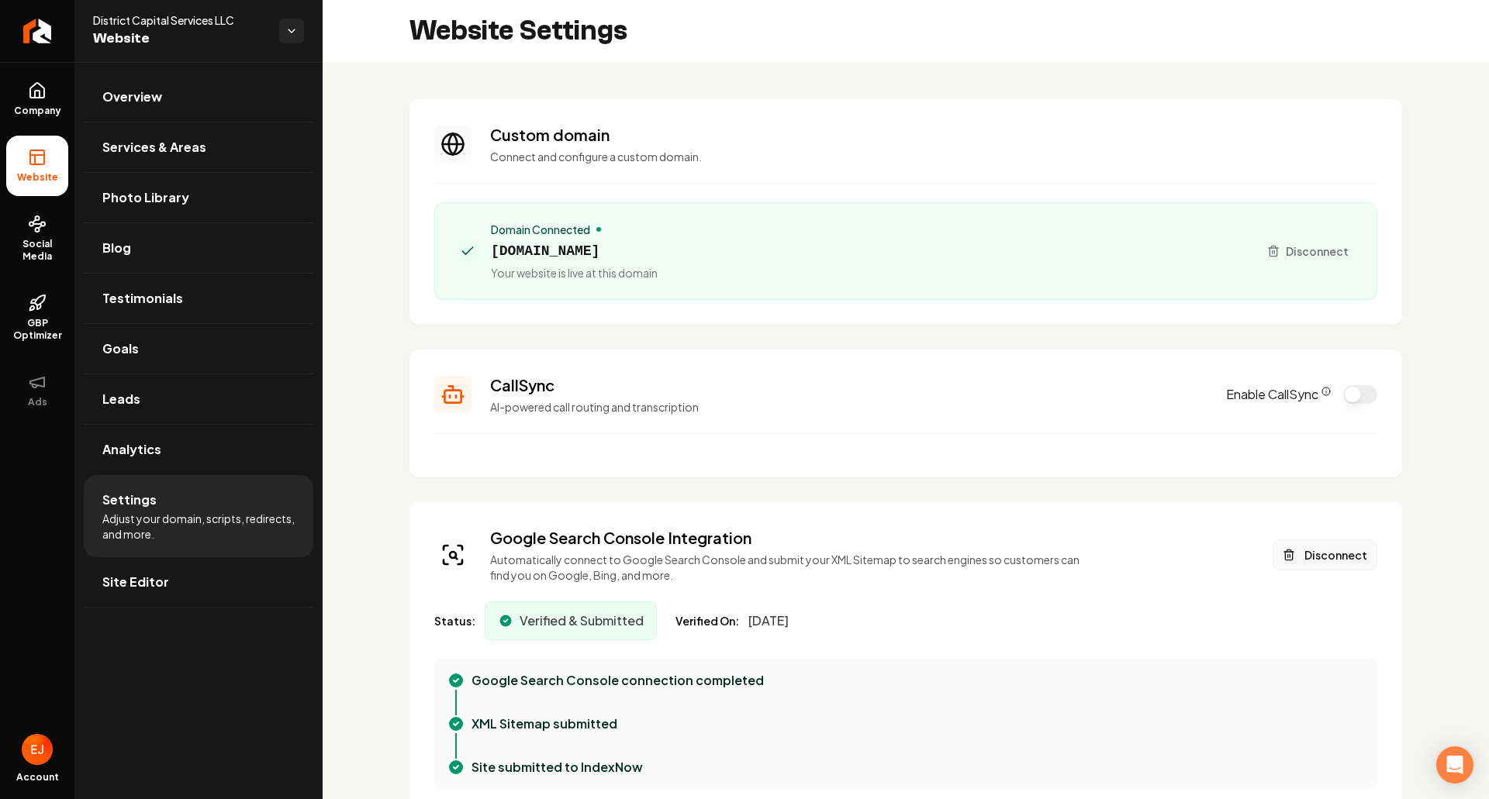
click at [1349, 542] on button "Disconnect" at bounding box center [1325, 555] width 105 height 31
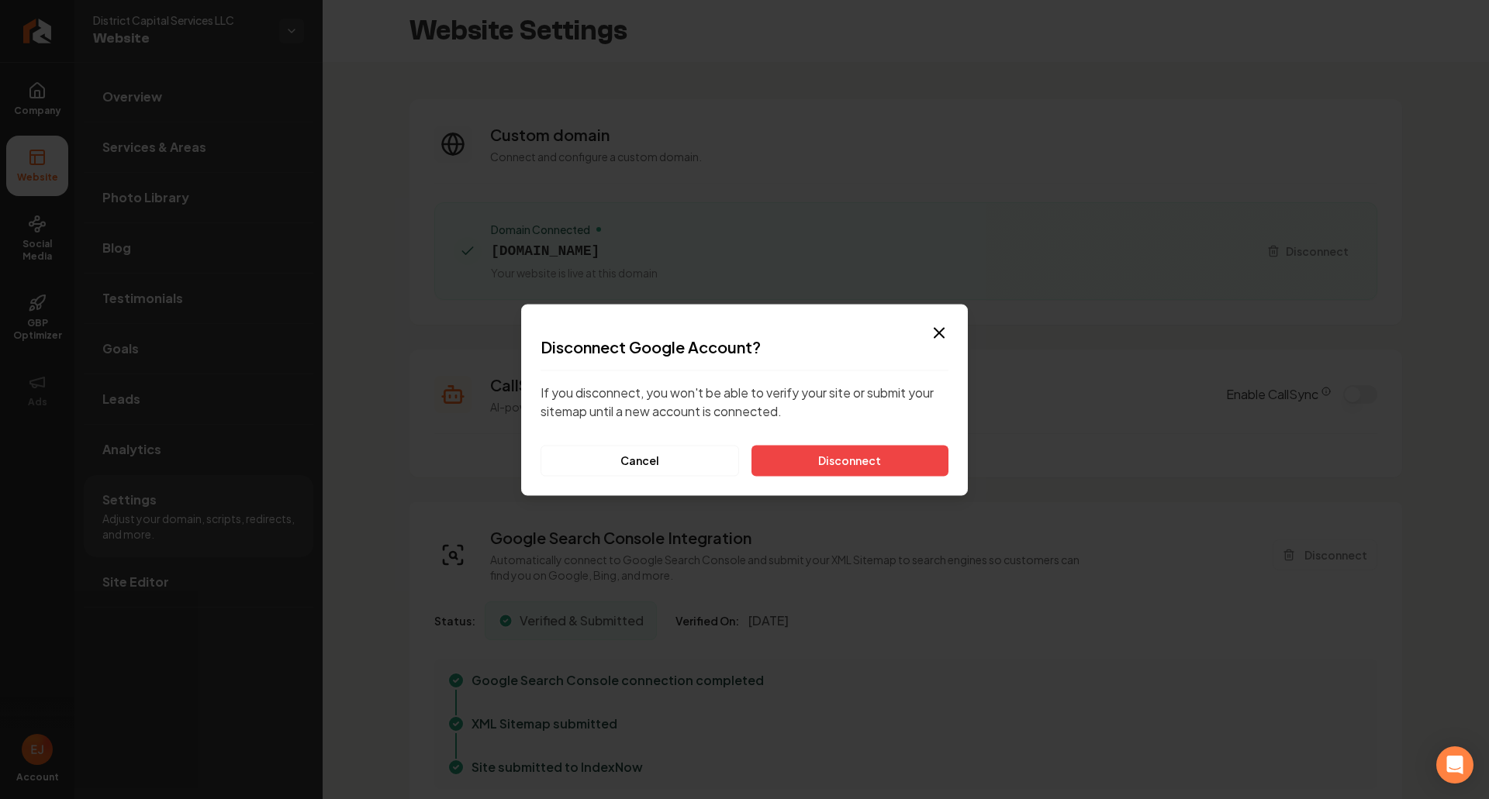
click at [903, 478] on div "Dialog Disconnect Google Account? If you disconnect, you won't be able to verif…" at bounding box center [744, 400] width 447 height 192
click at [896, 475] on button "Disconnect" at bounding box center [849, 460] width 197 height 31
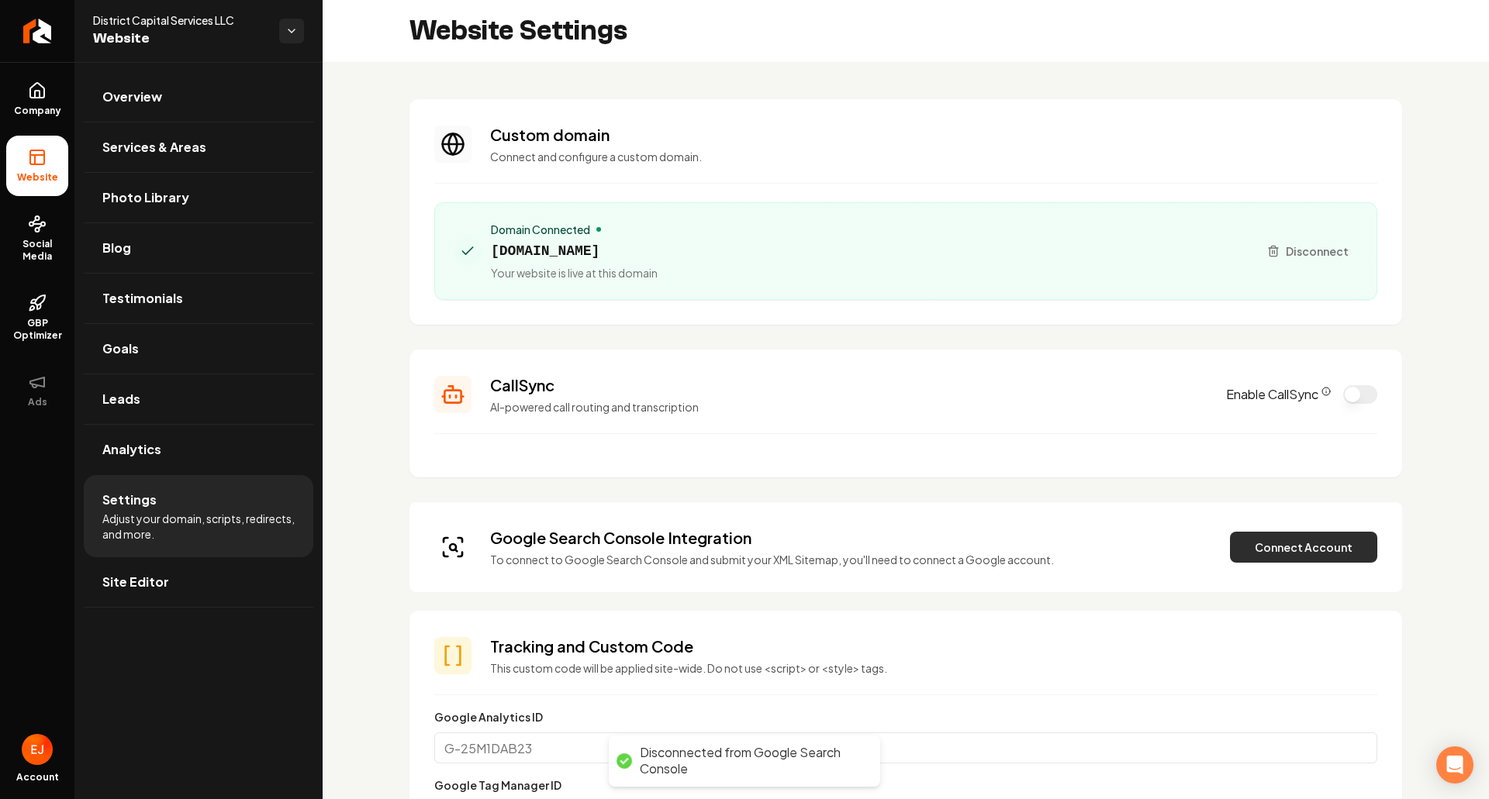
click at [1230, 551] on button "Connect Account" at bounding box center [1303, 547] width 147 height 31
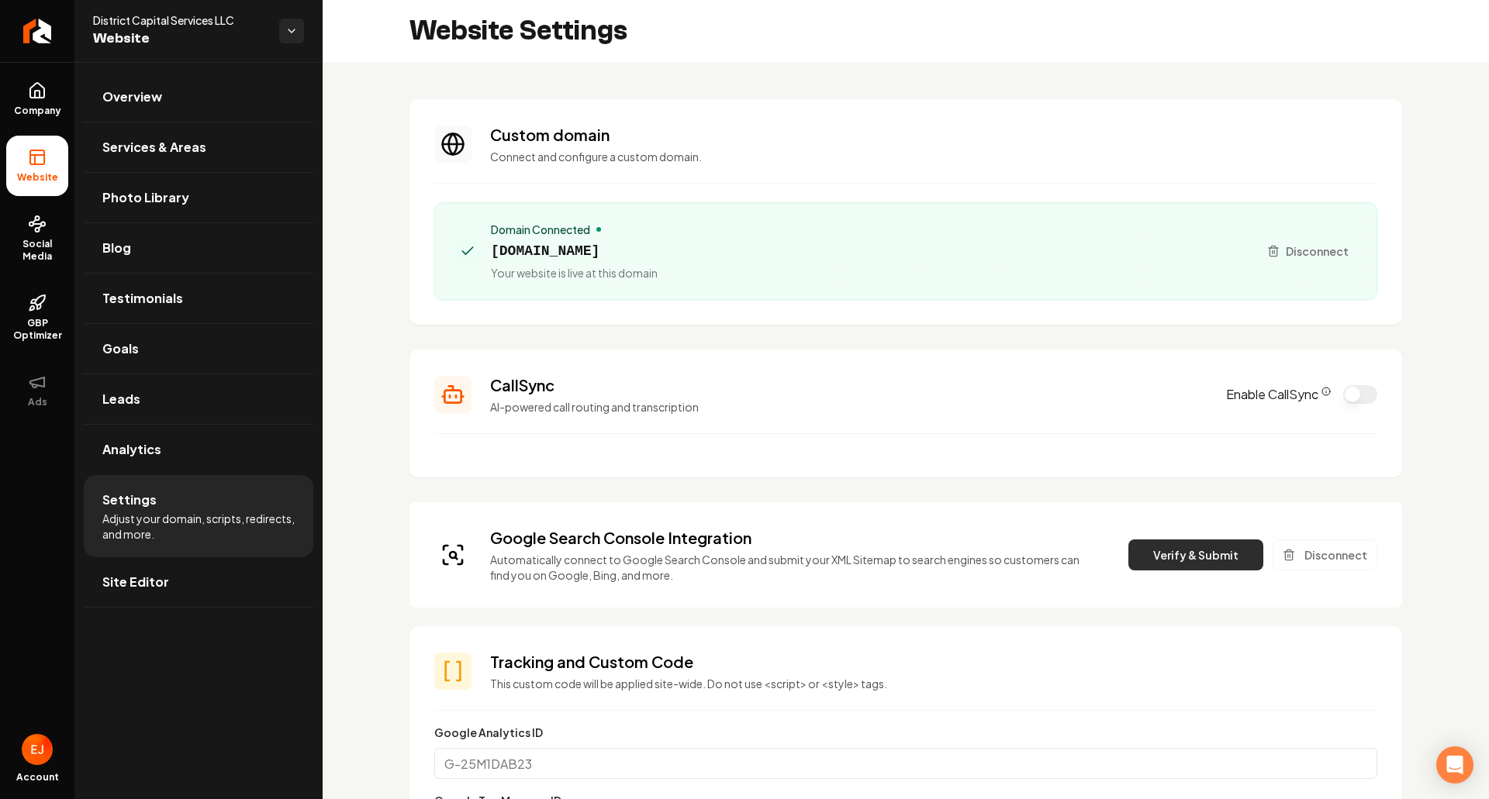
click at [1183, 561] on button "Verify & Submit" at bounding box center [1195, 555] width 135 height 31
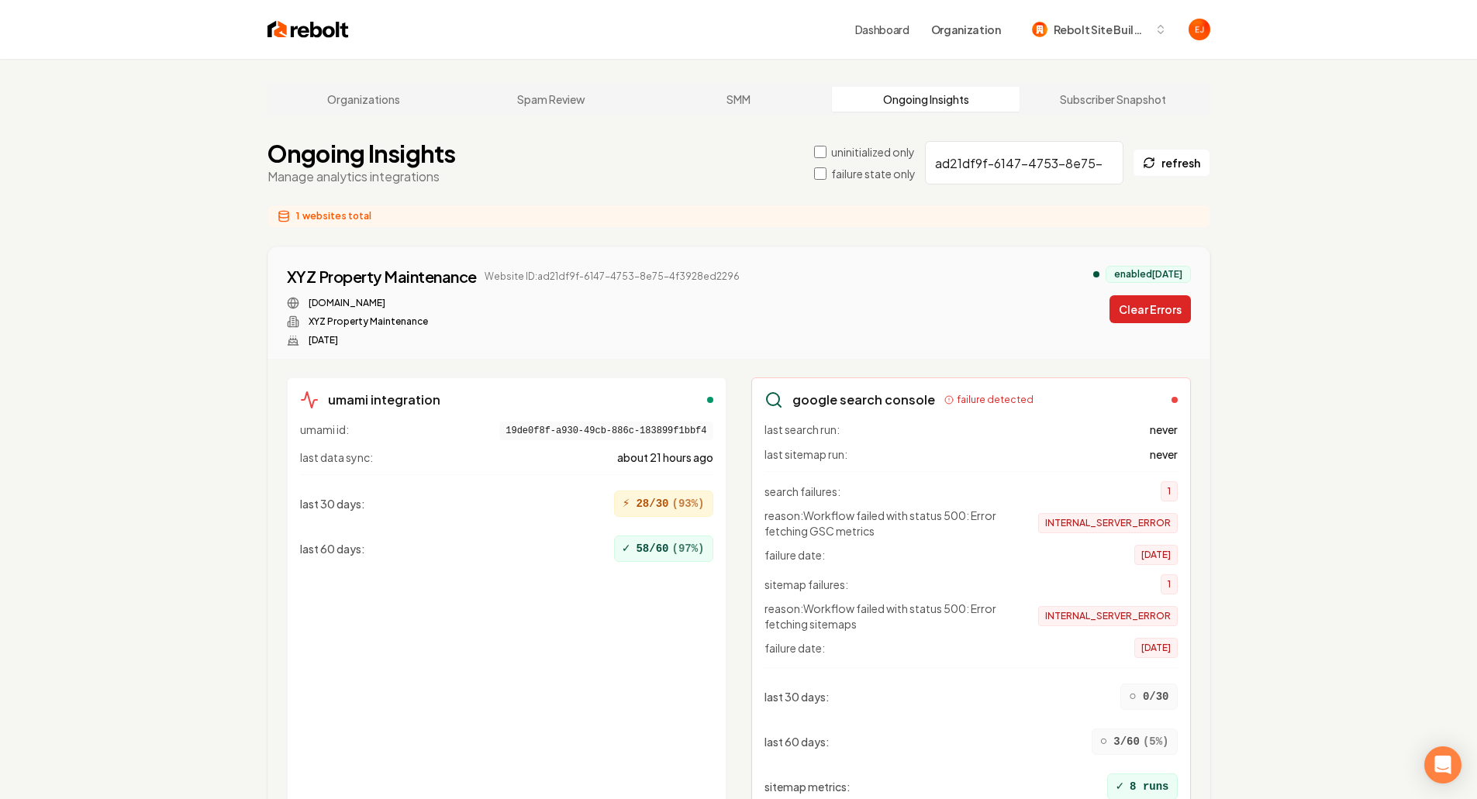
click at [1151, 314] on button "Clear Errors" at bounding box center [1150, 309] width 81 height 28
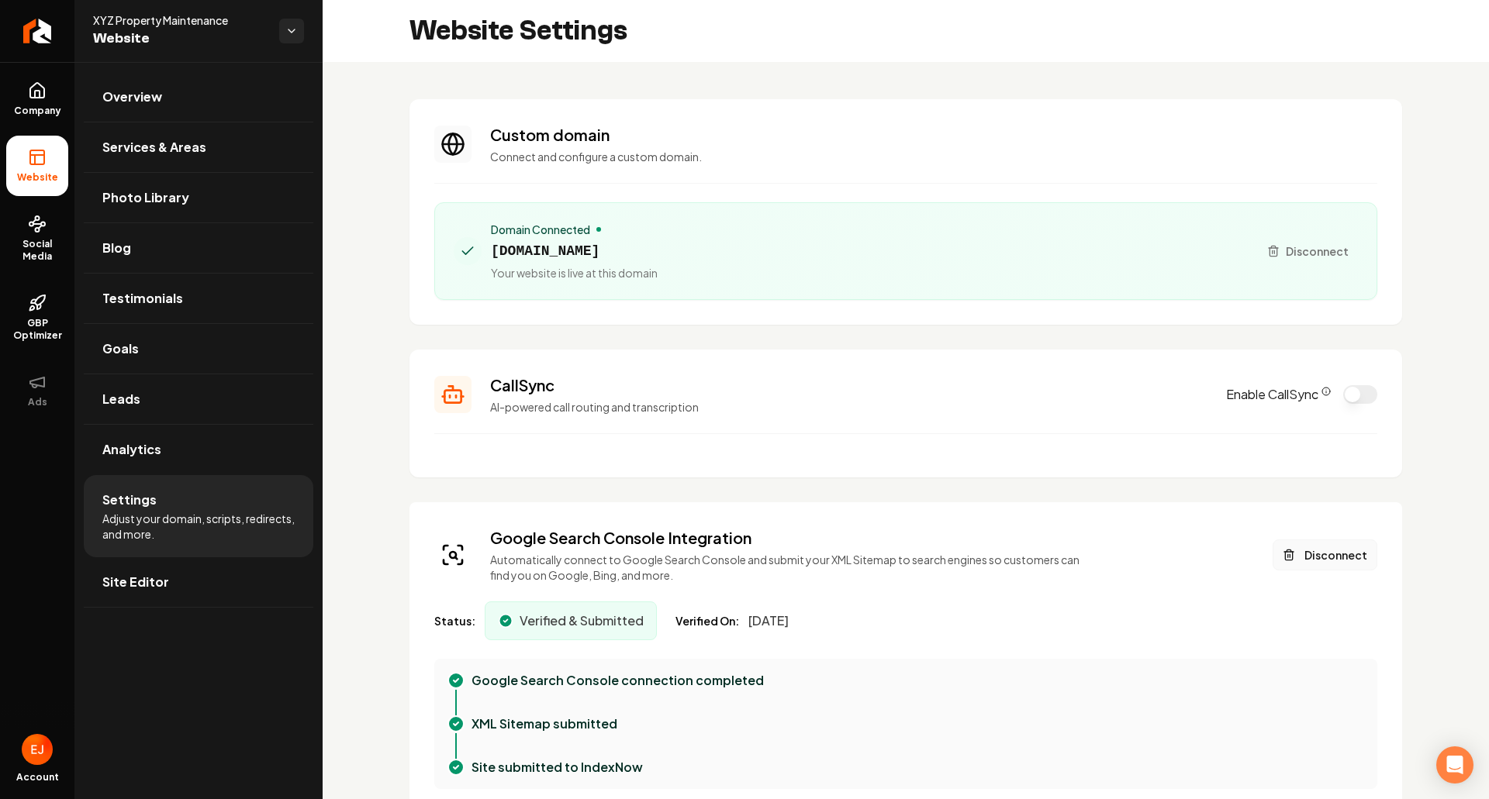
click at [1314, 563] on button "Disconnect" at bounding box center [1325, 555] width 105 height 31
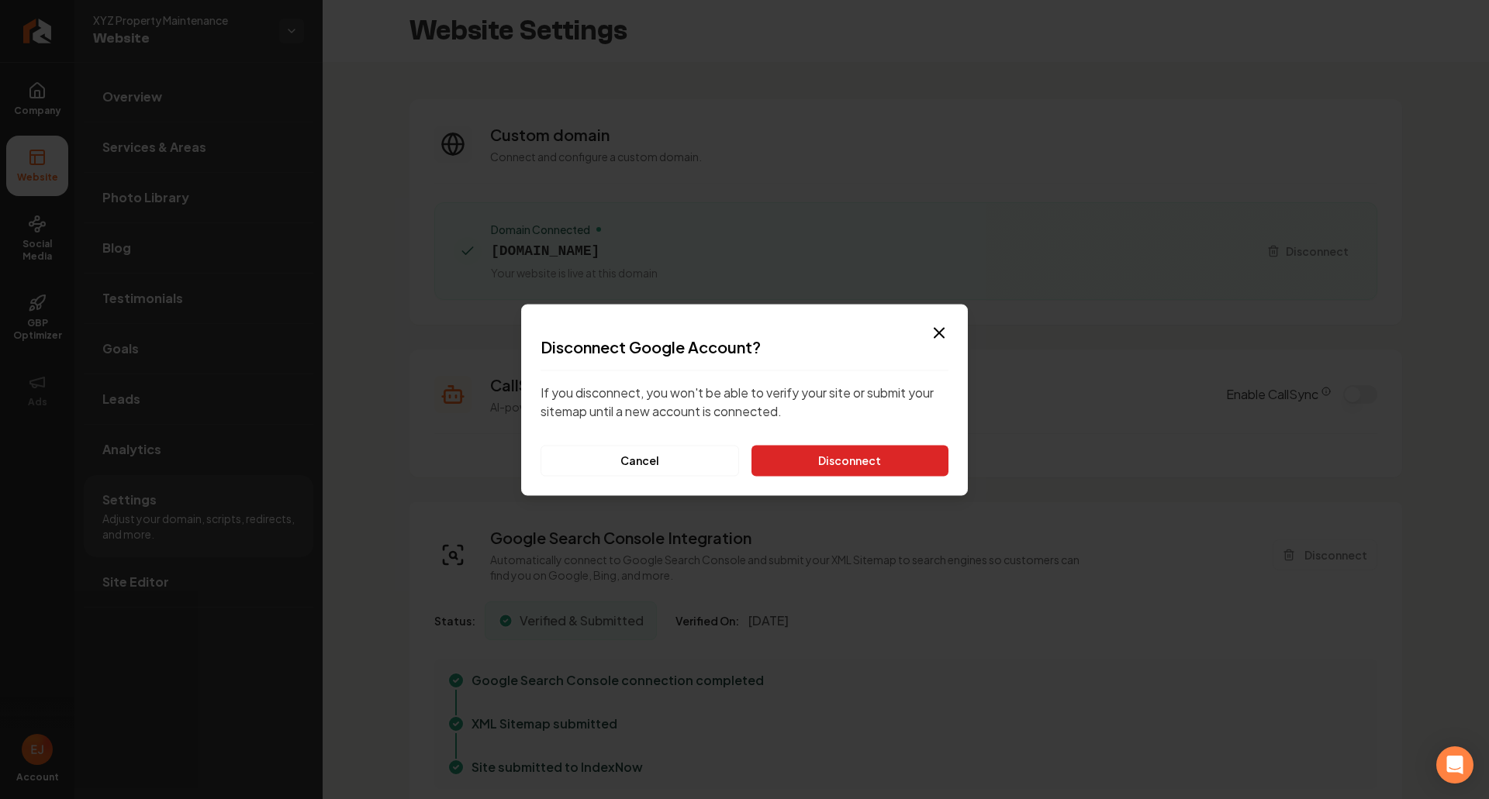
click at [846, 470] on button "Disconnect" at bounding box center [849, 460] width 197 height 31
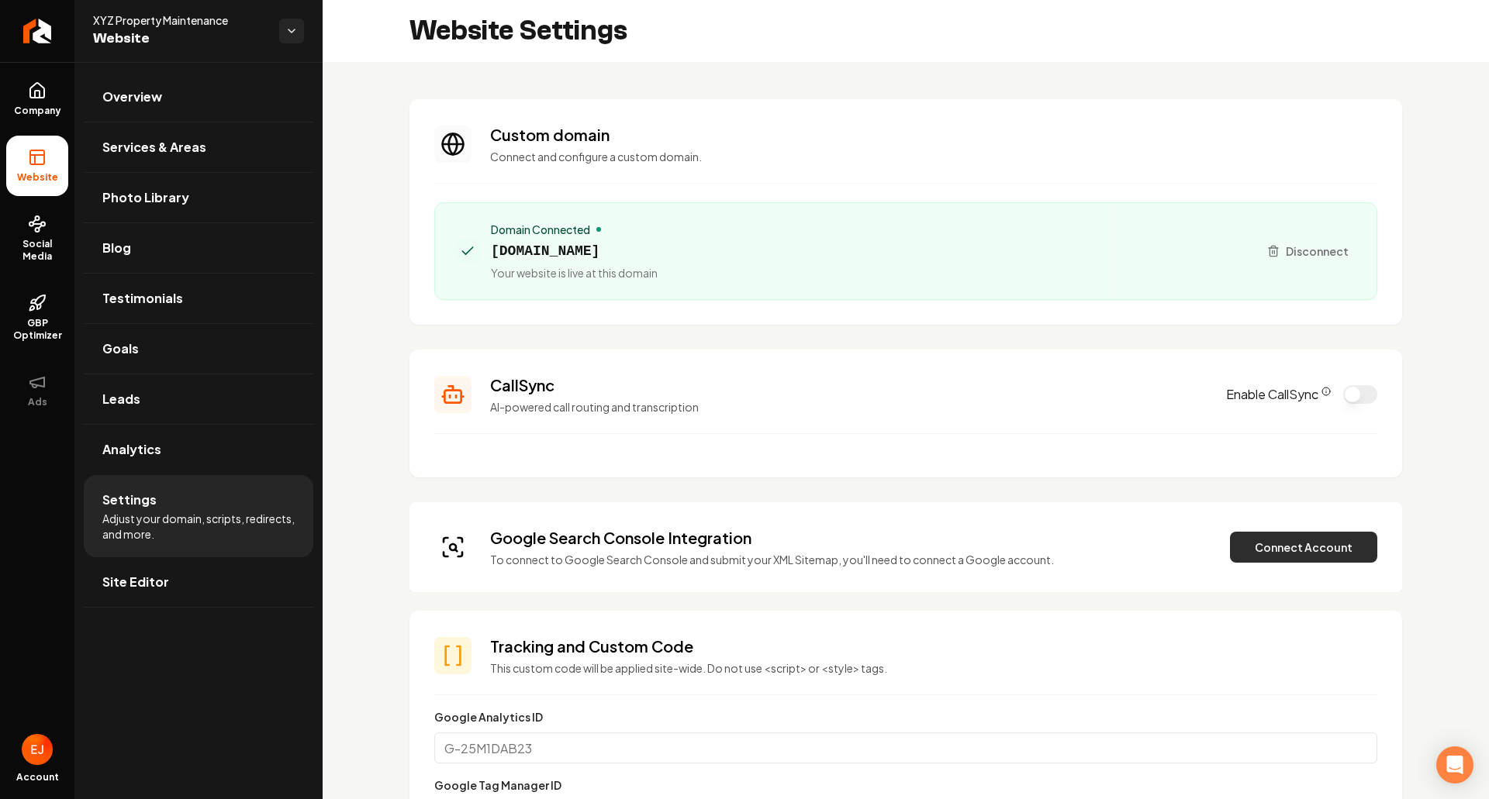
click at [1272, 537] on button "Connect Account" at bounding box center [1303, 547] width 147 height 31
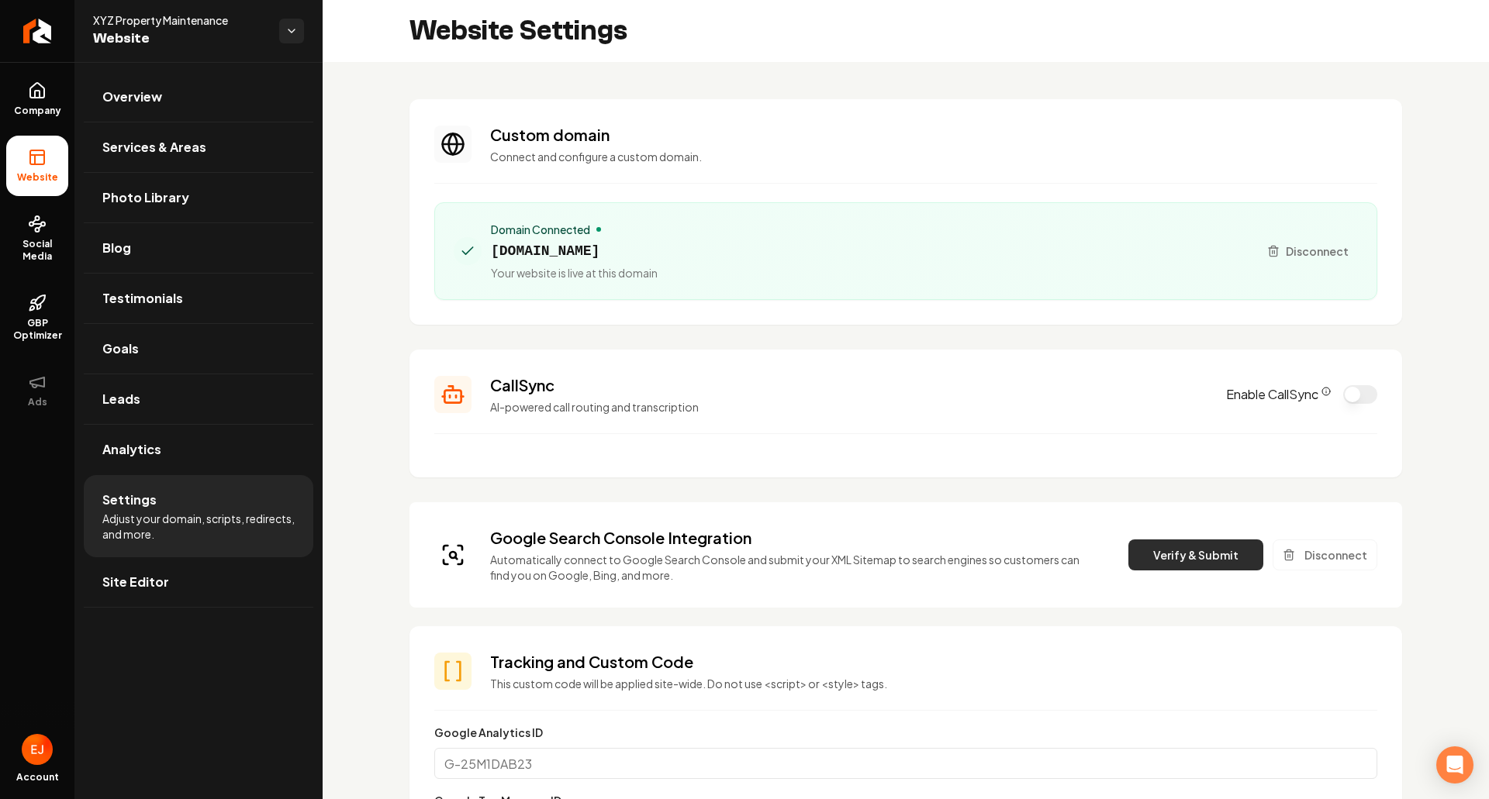
click at [1159, 553] on button "Verify & Submit" at bounding box center [1195, 555] width 135 height 31
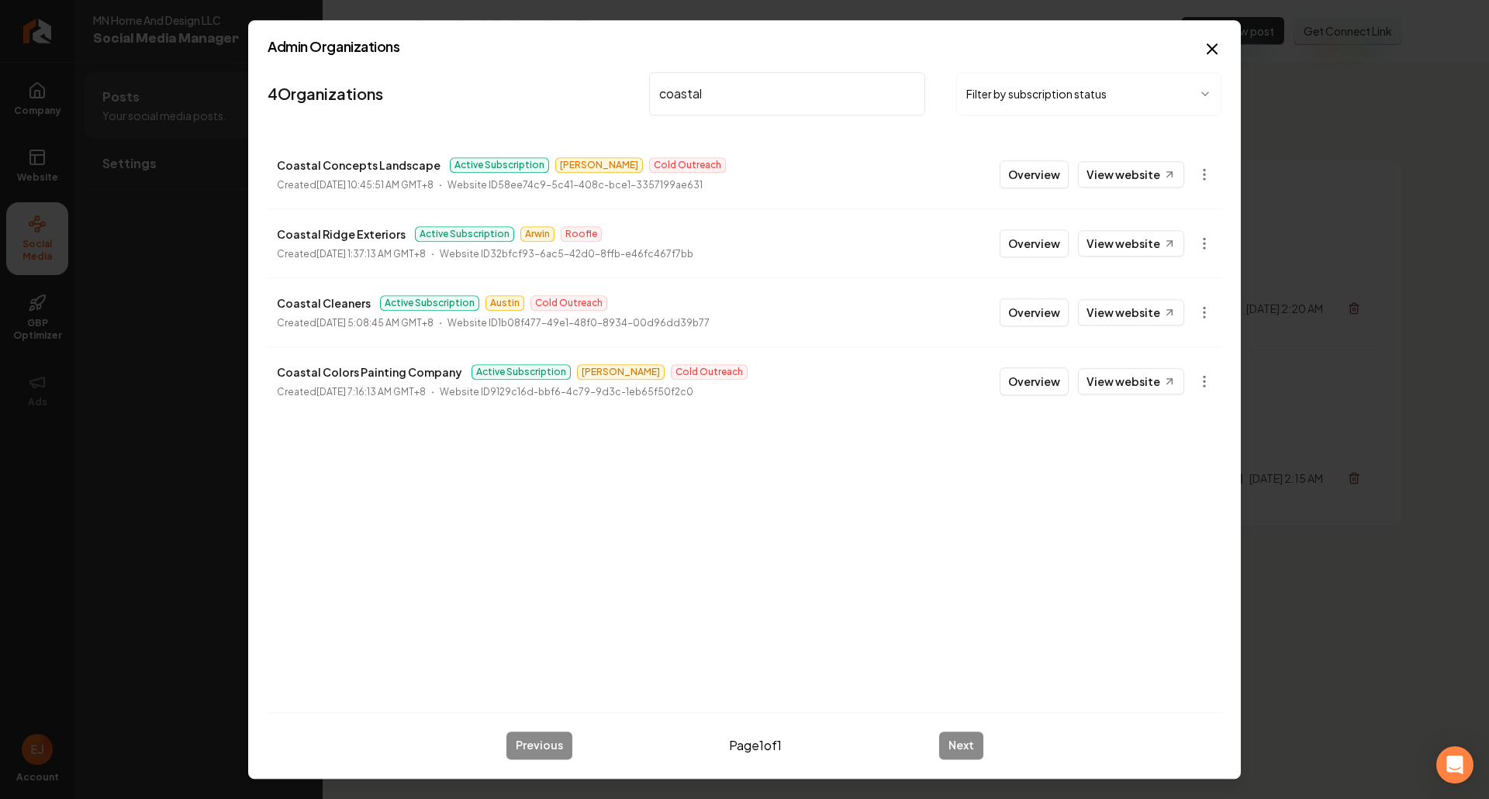
type input "coastal"
click at [1022, 382] on button "Overview" at bounding box center [1034, 382] width 69 height 28
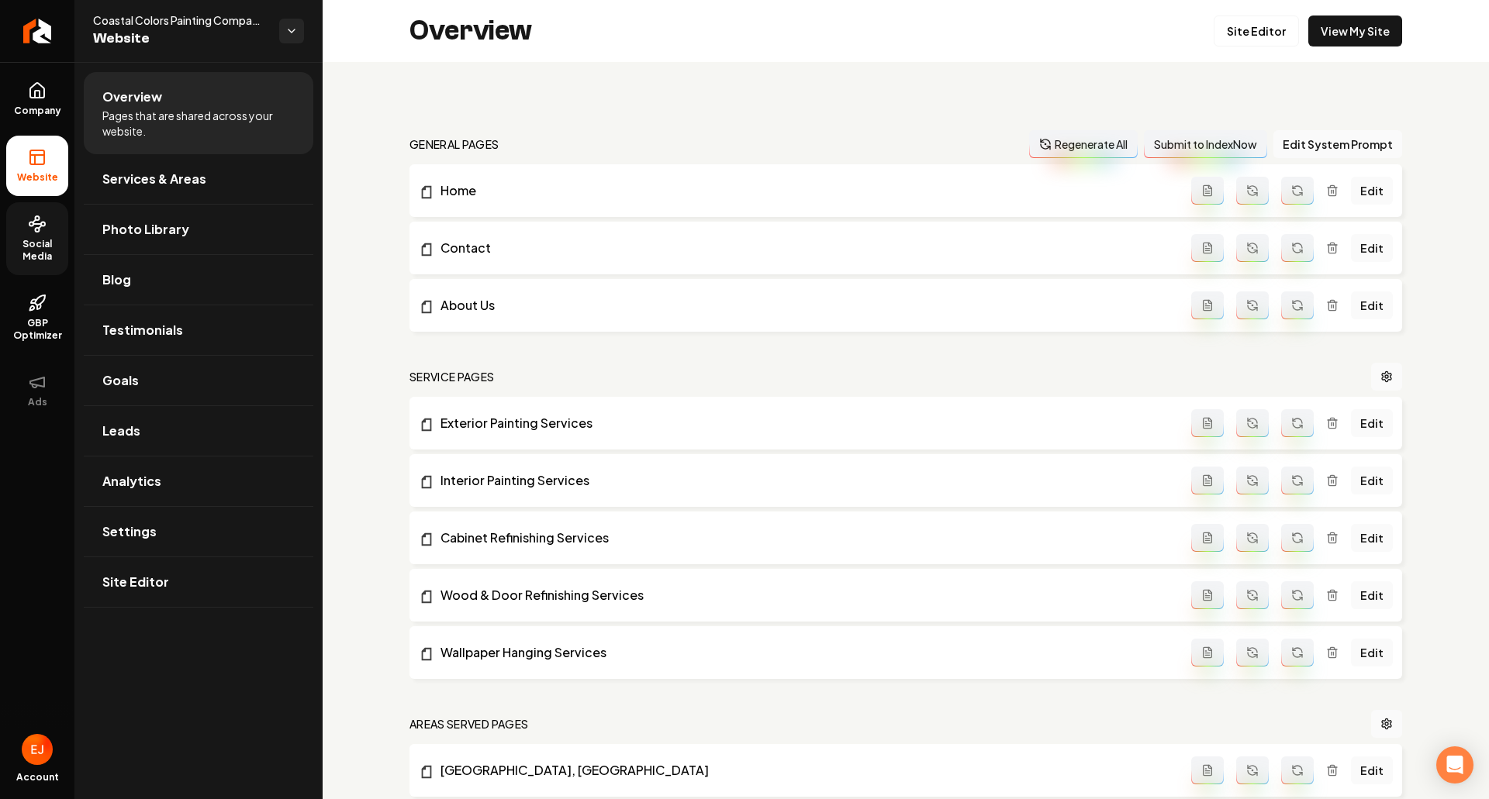
click at [45, 242] on span "Social Media" at bounding box center [37, 250] width 62 height 25
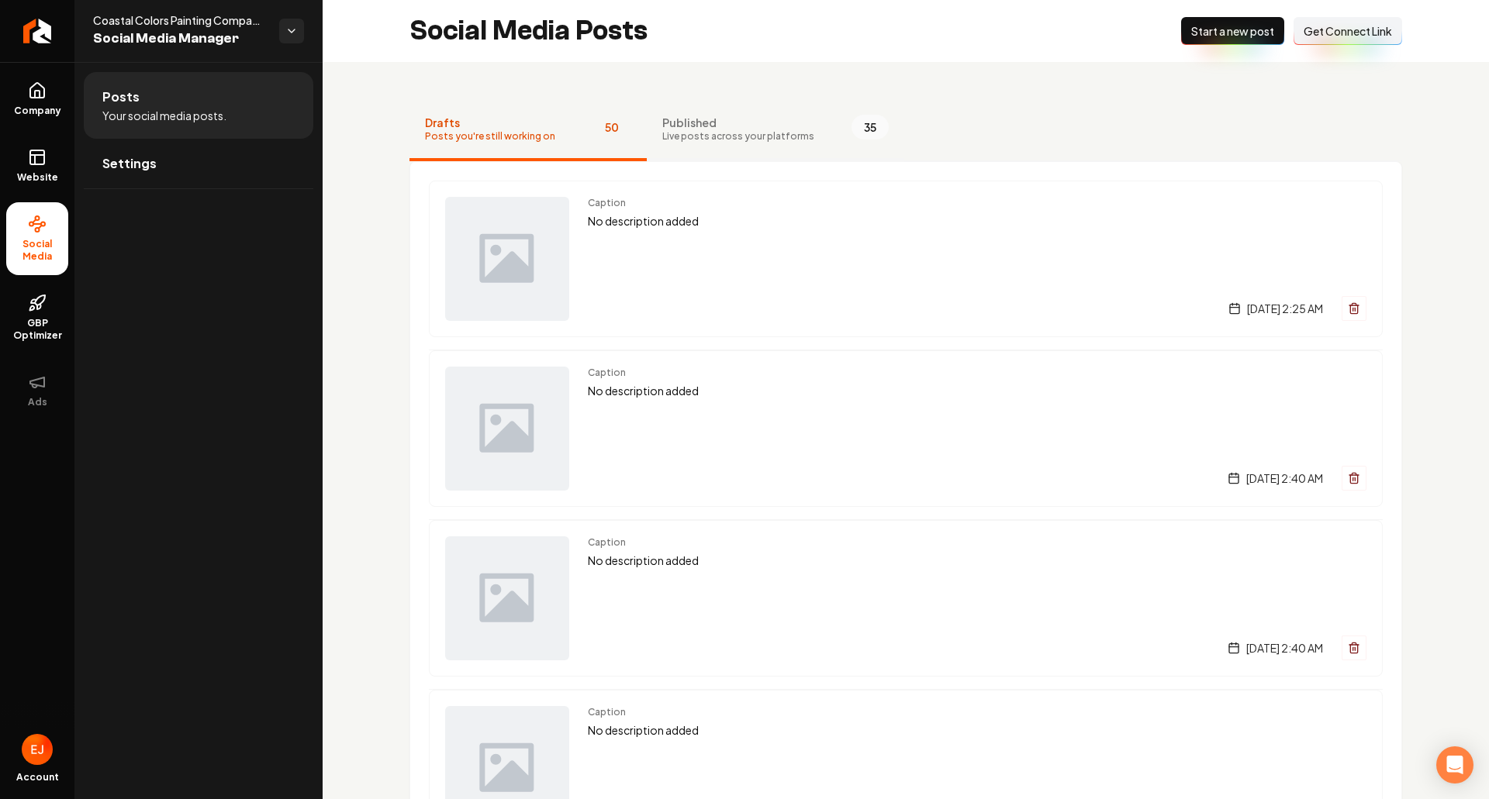
click at [722, 125] on span "Published" at bounding box center [738, 123] width 152 height 16
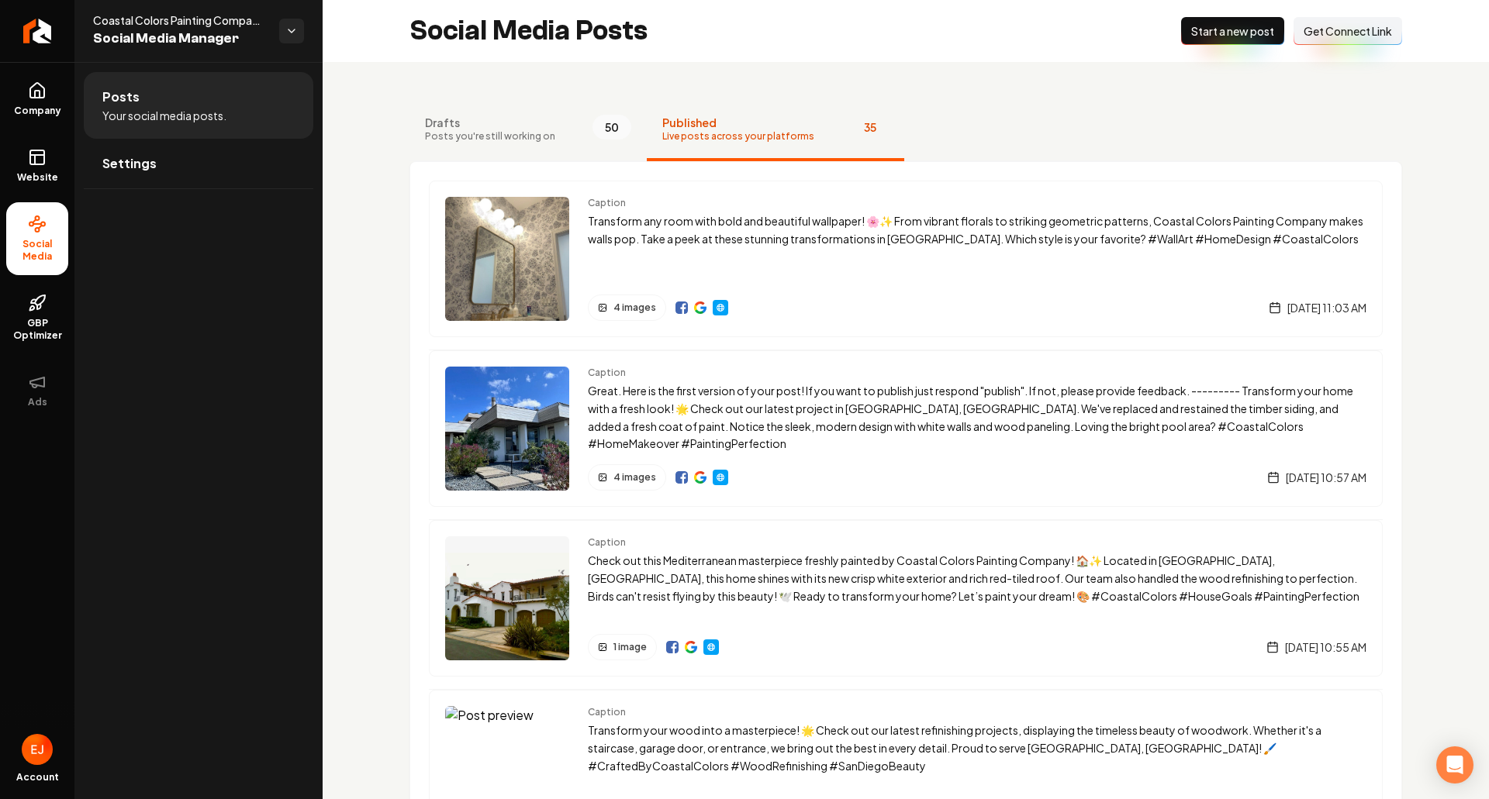
scroll to position [78, 0]
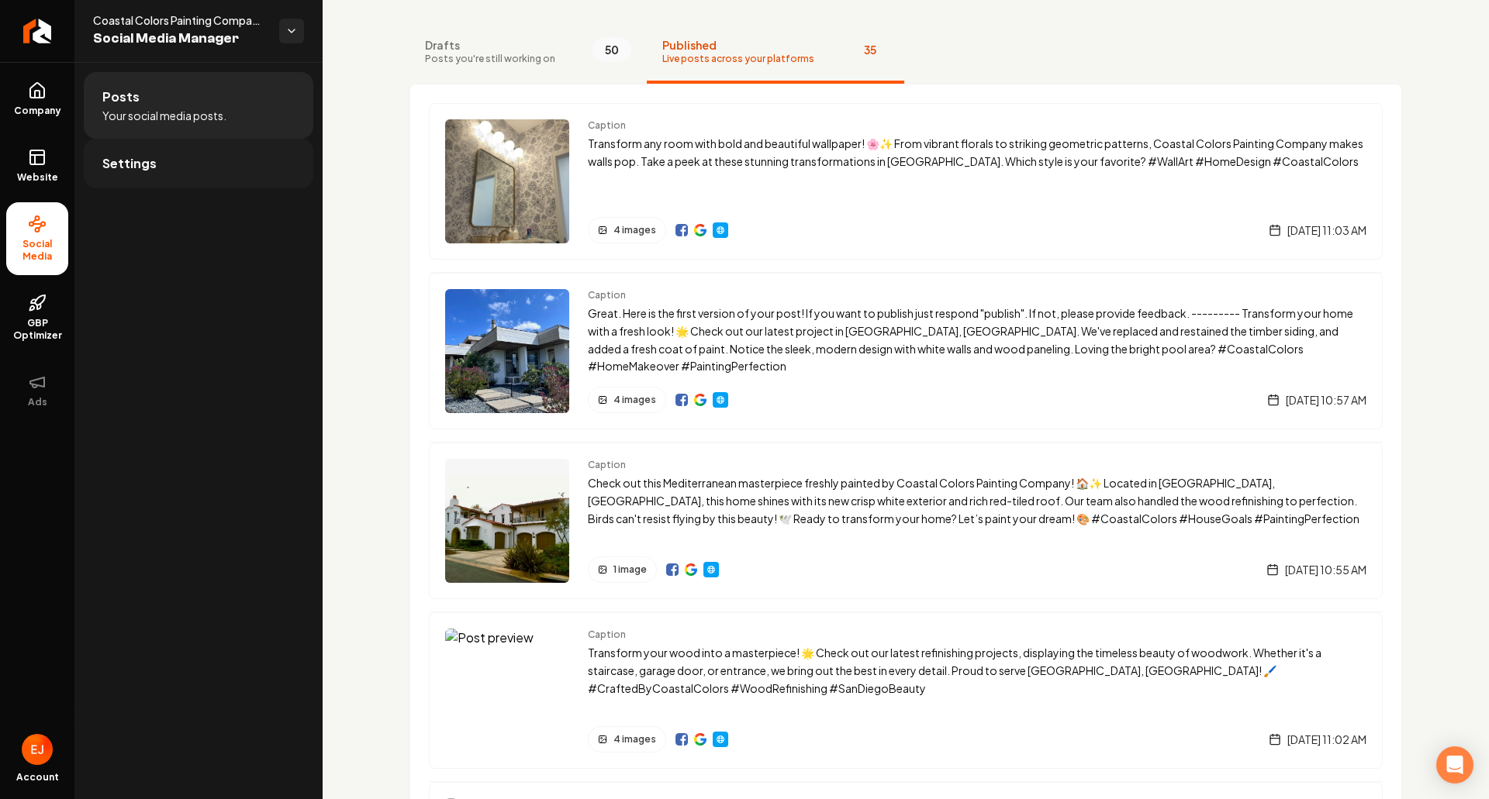
click at [171, 173] on link "Settings" at bounding box center [199, 164] width 230 height 50
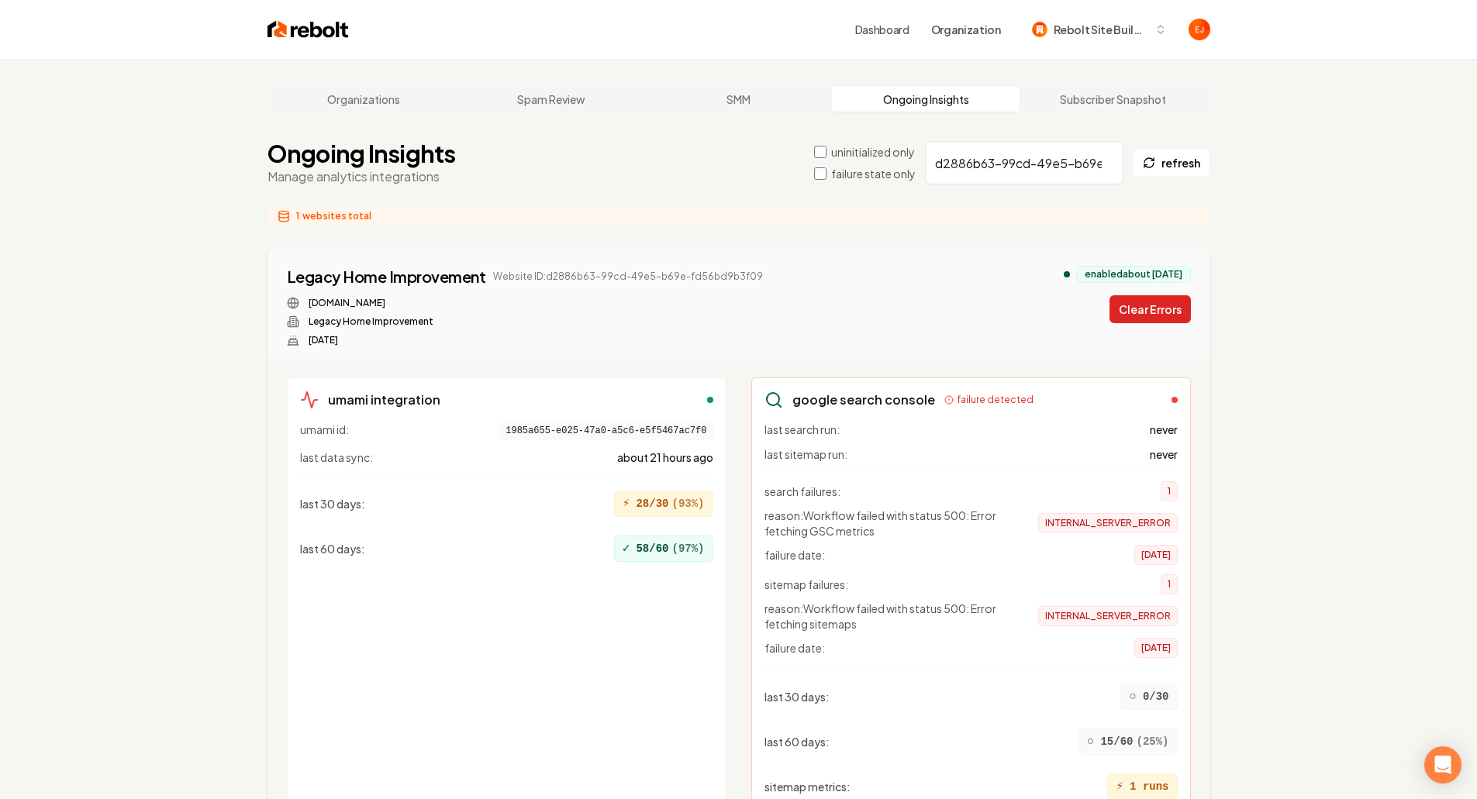
click at [1145, 309] on button "Clear Errors" at bounding box center [1150, 309] width 81 height 28
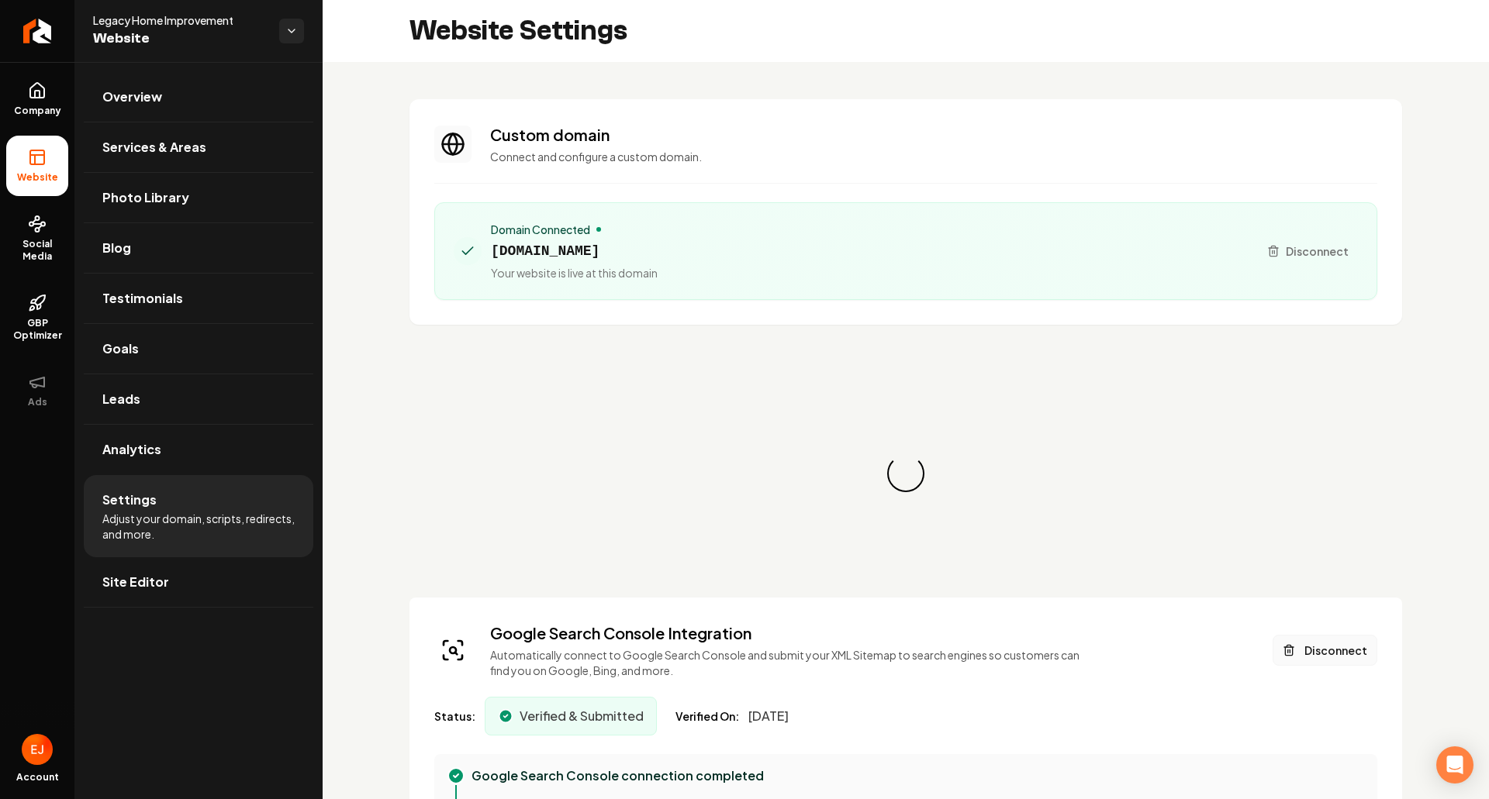
click at [1331, 654] on button "Disconnect" at bounding box center [1325, 650] width 105 height 31
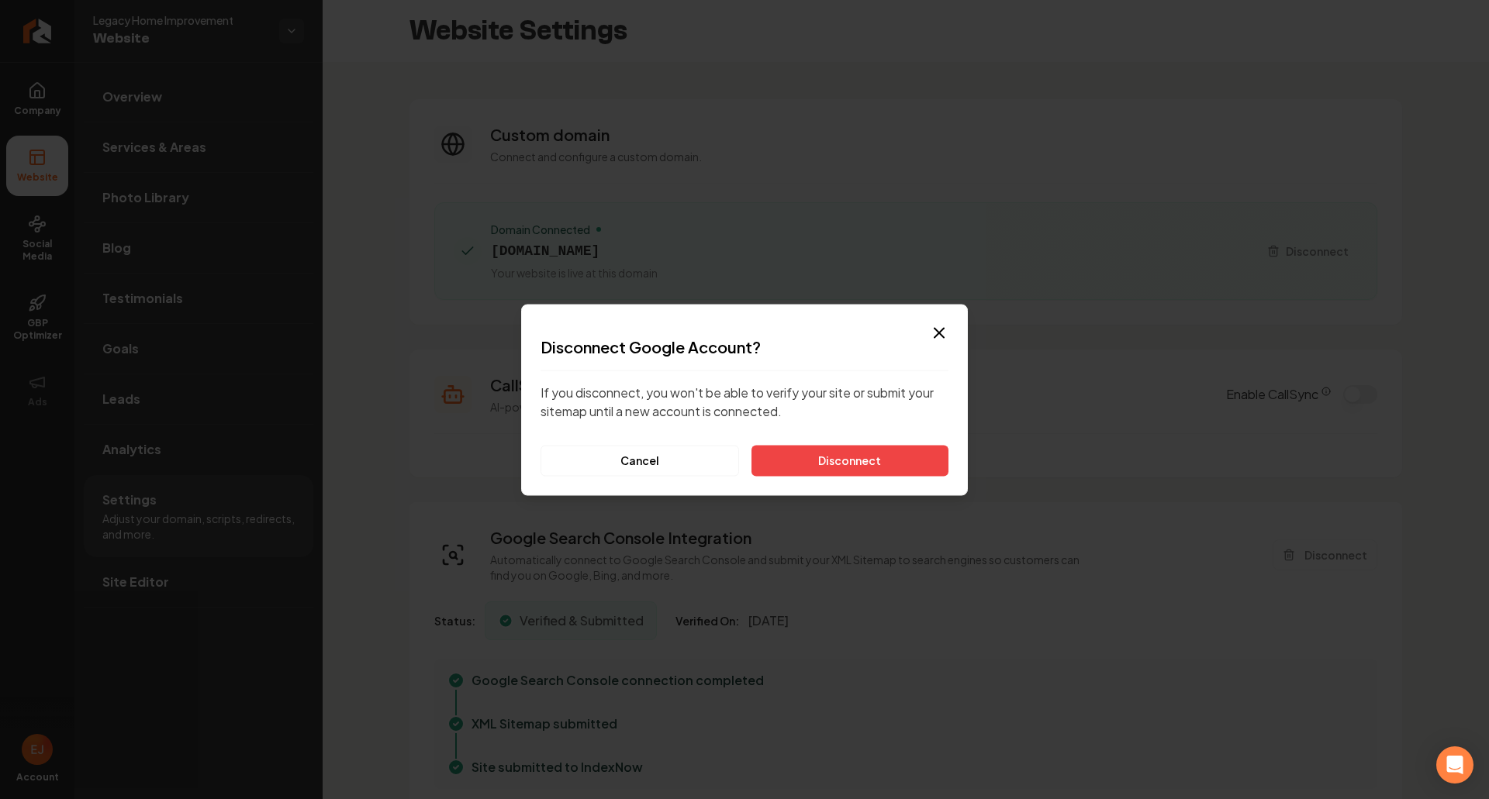
click at [858, 444] on div "Disconnect Google Account? If you disconnect, you won't be able to verify your …" at bounding box center [744, 406] width 408 height 140
click at [855, 465] on button "Disconnect" at bounding box center [849, 460] width 197 height 31
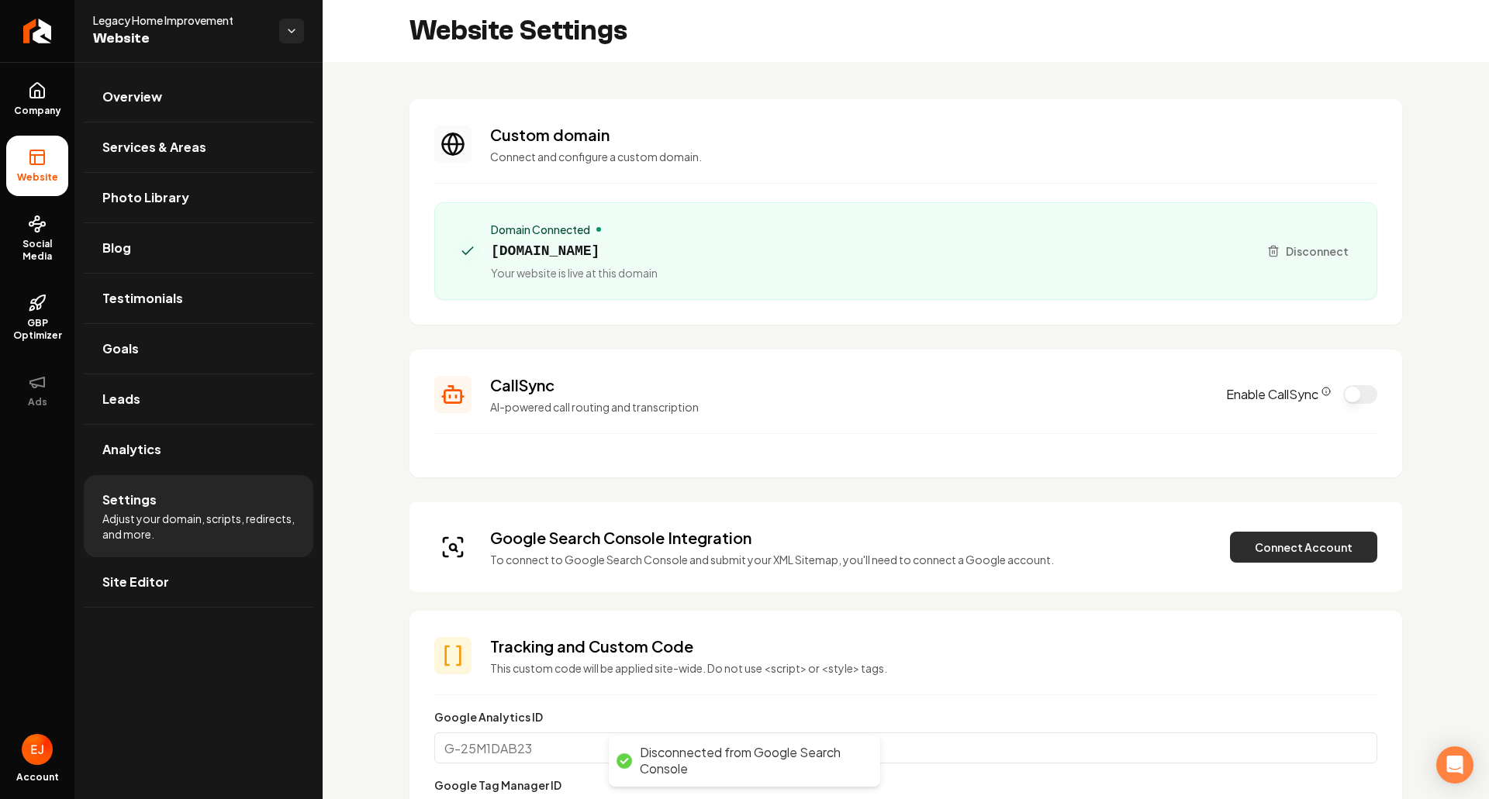
click at [1291, 543] on button "Connect Account" at bounding box center [1303, 547] width 147 height 31
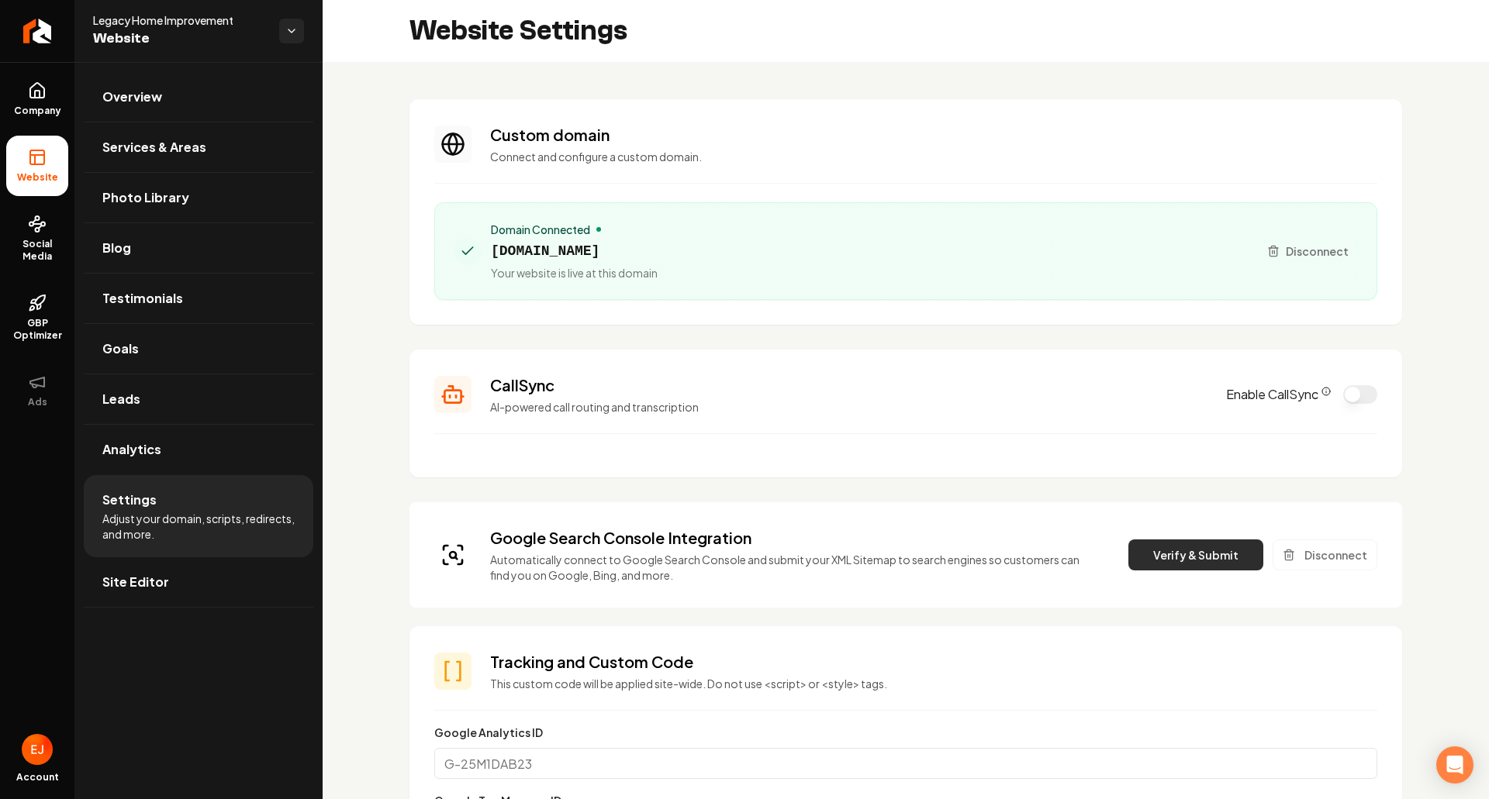
click at [1158, 568] on button "Verify & Submit" at bounding box center [1195, 555] width 135 height 31
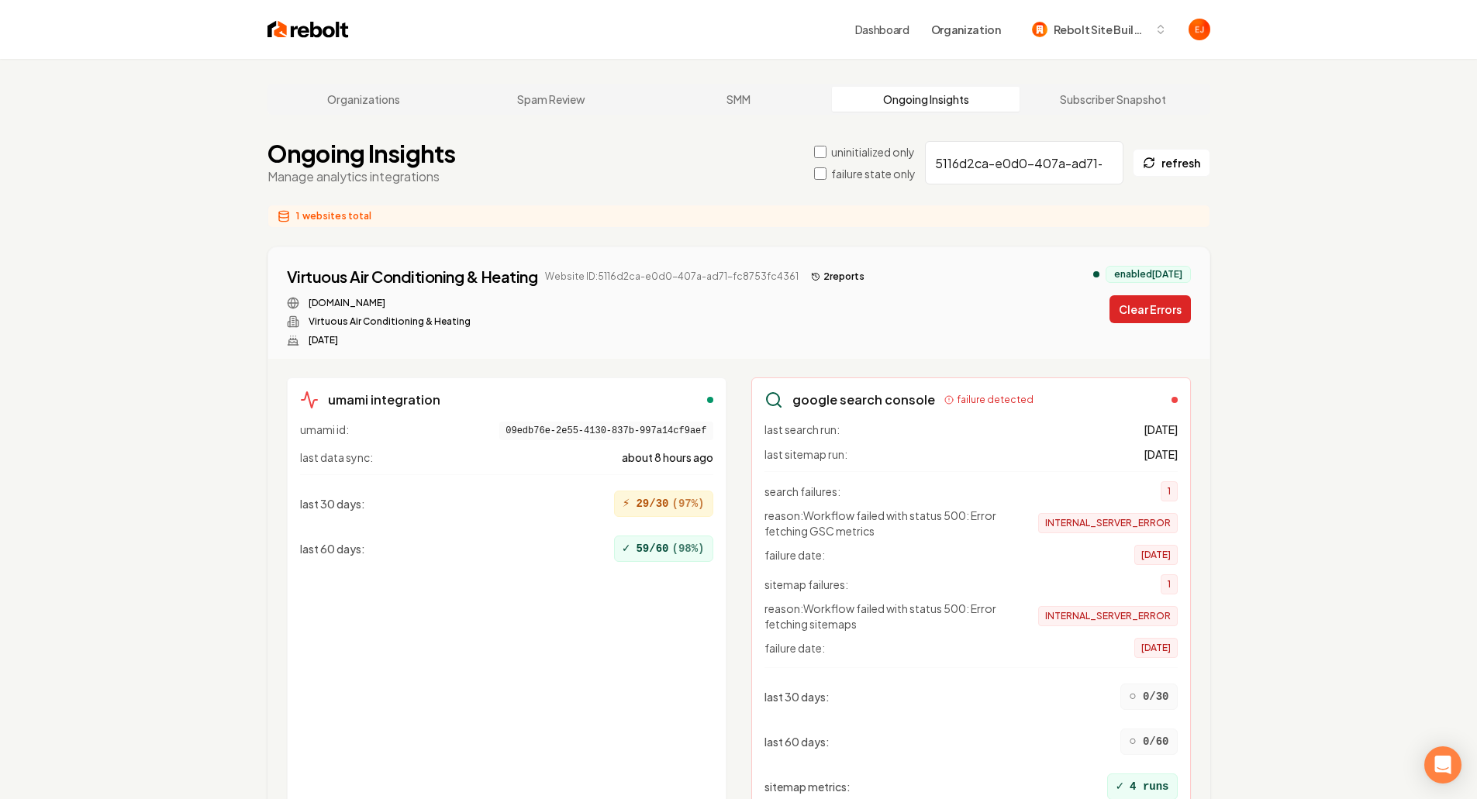
click at [1169, 321] on button "Clear Errors" at bounding box center [1150, 309] width 81 height 28
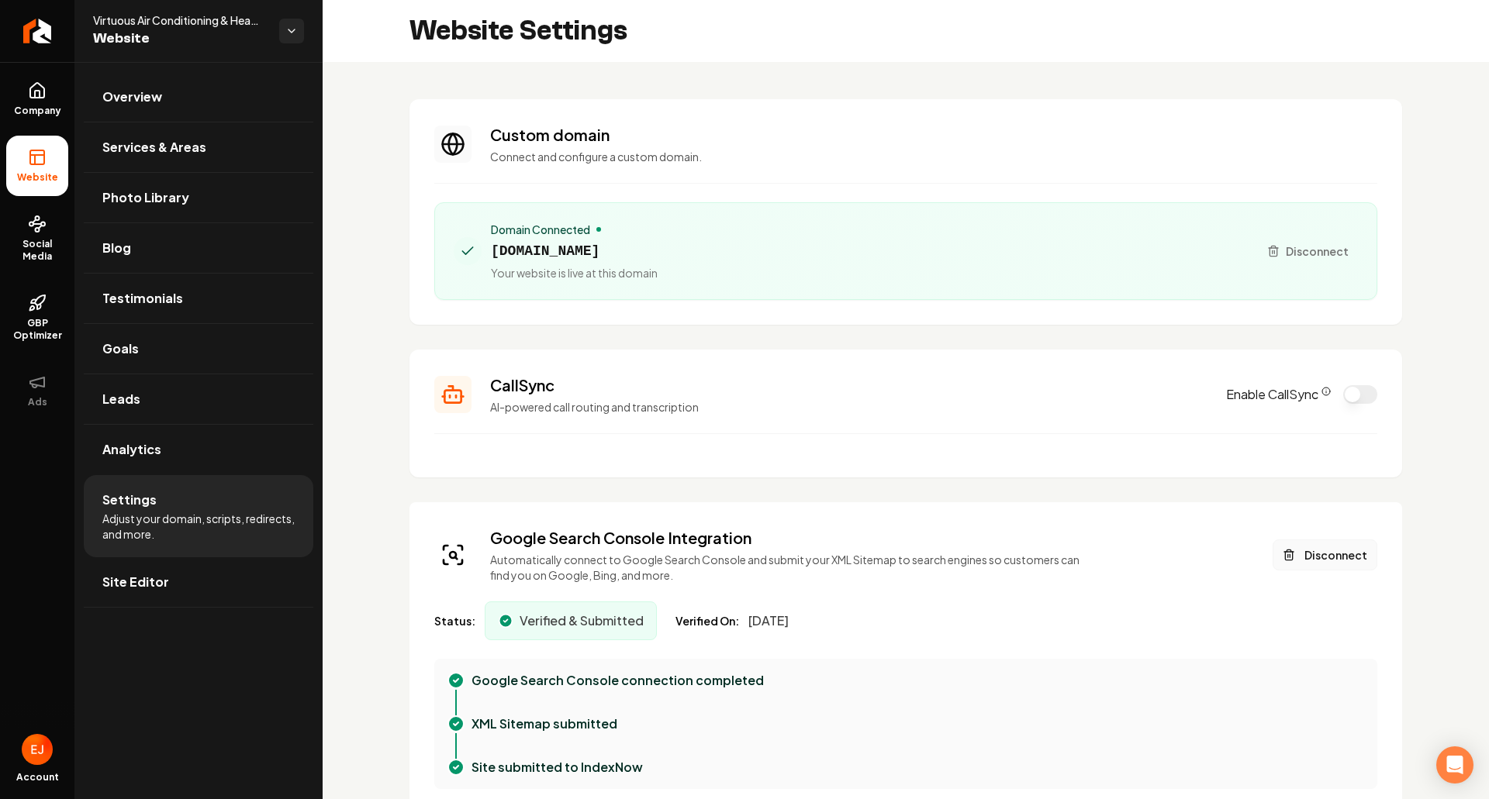
click at [1331, 557] on button "Disconnect" at bounding box center [1325, 555] width 105 height 31
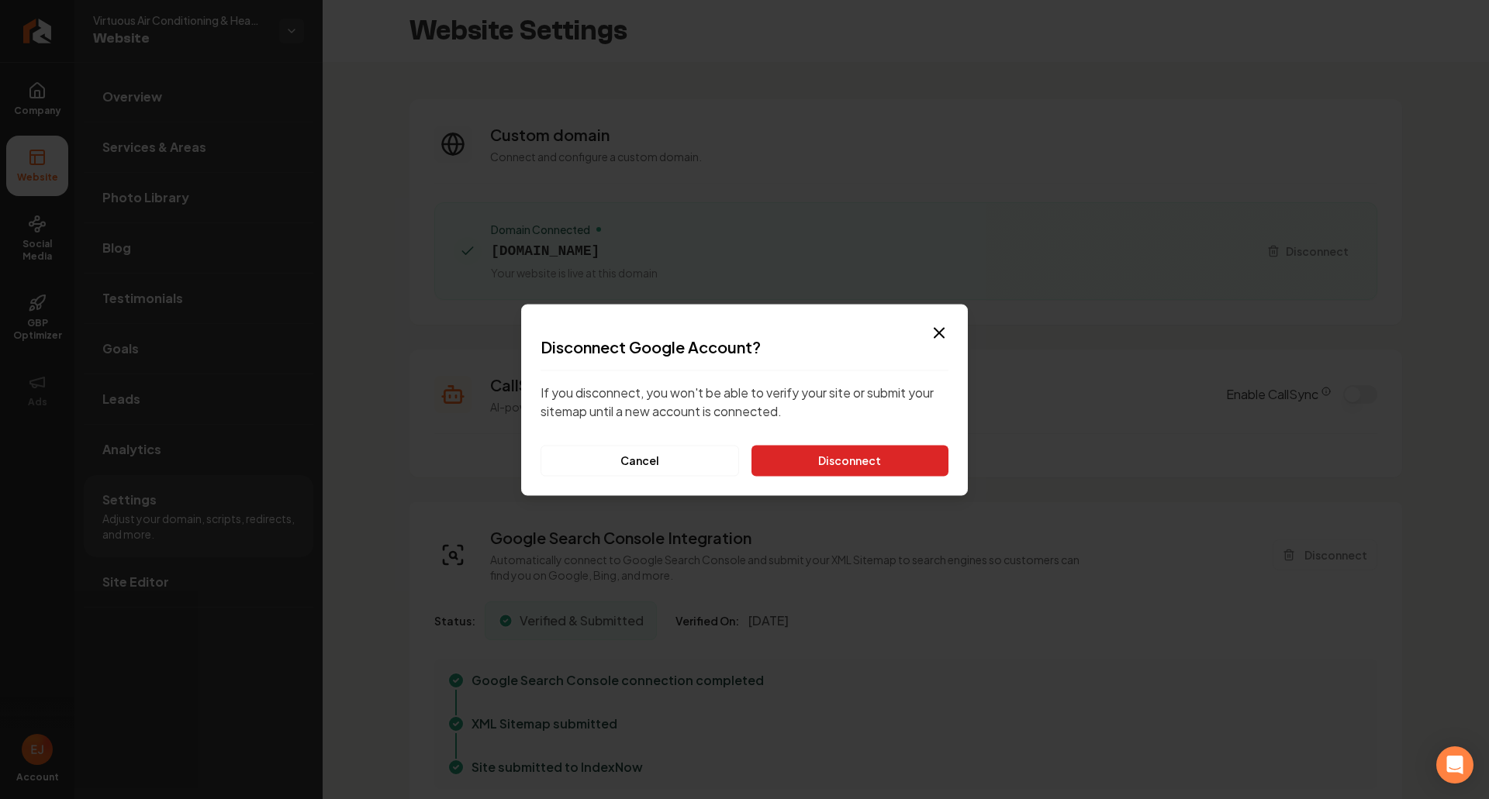
click at [897, 462] on button "Disconnect" at bounding box center [849, 460] width 197 height 31
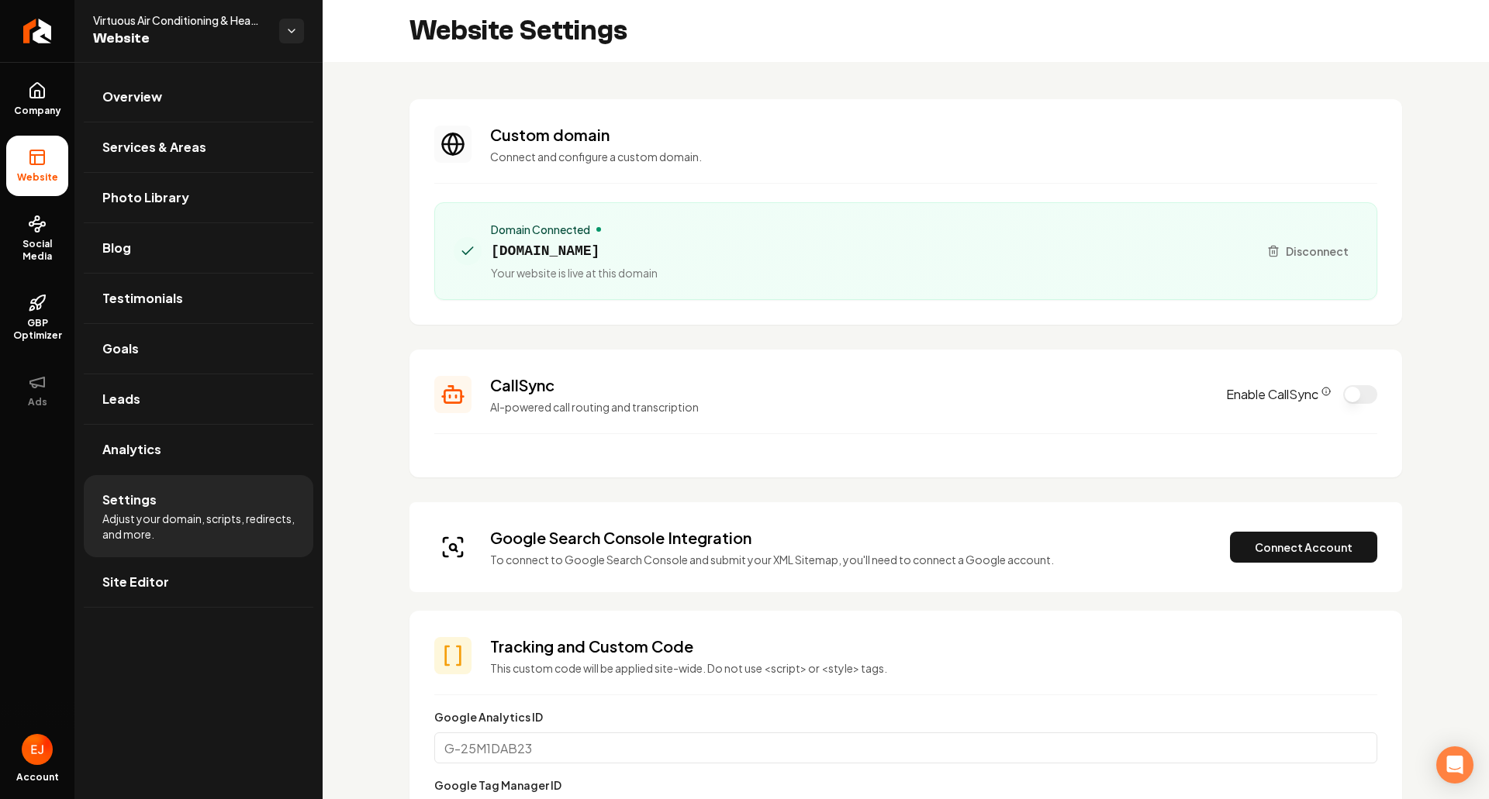
click at [1266, 530] on div "Google Search Console Integration To connect to Google Search Console and submi…" at bounding box center [905, 547] width 943 height 40
click at [1260, 560] on button "Connect Account" at bounding box center [1303, 547] width 147 height 31
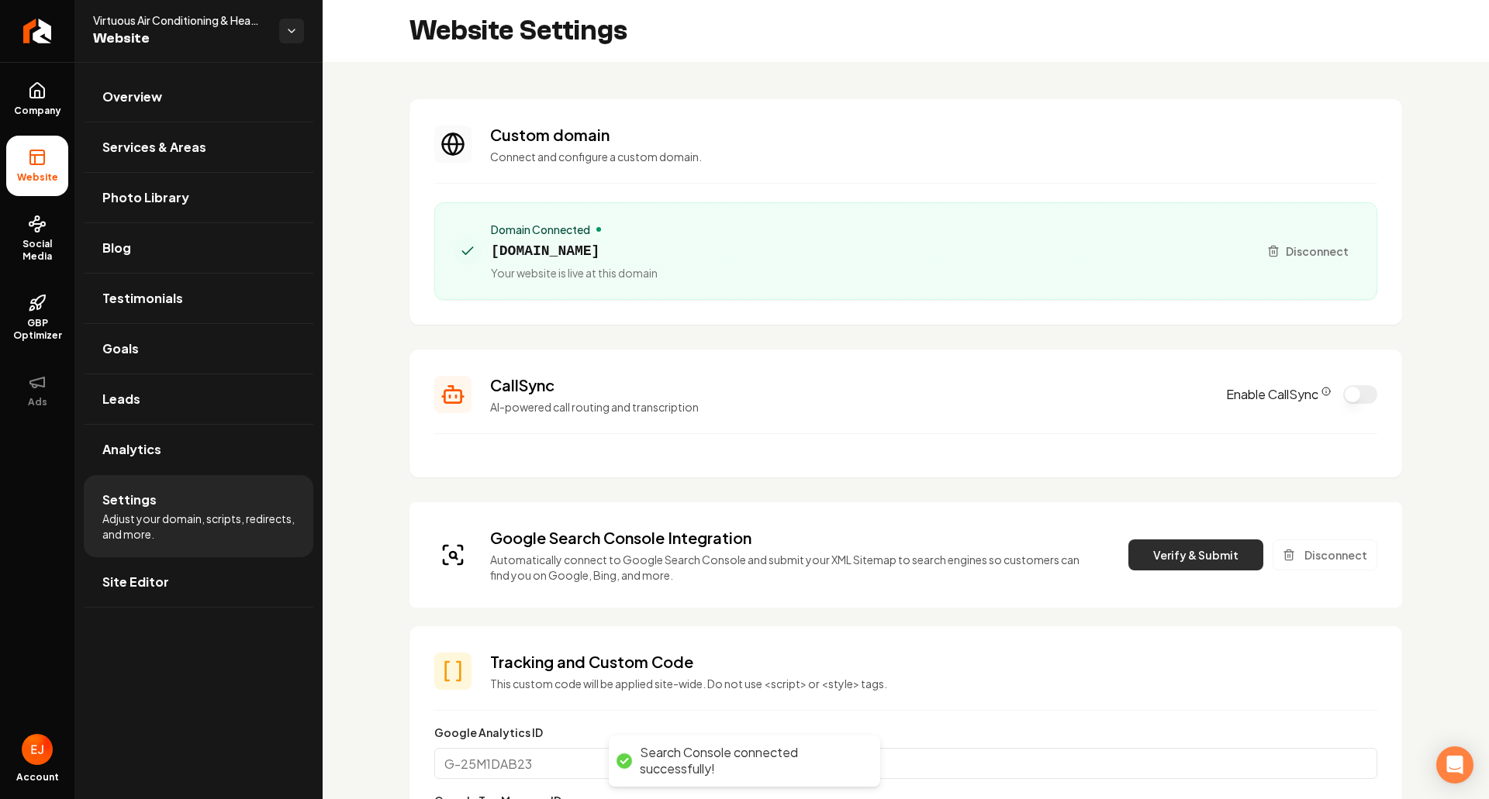
click at [1190, 558] on button "Verify & Submit" at bounding box center [1195, 555] width 135 height 31
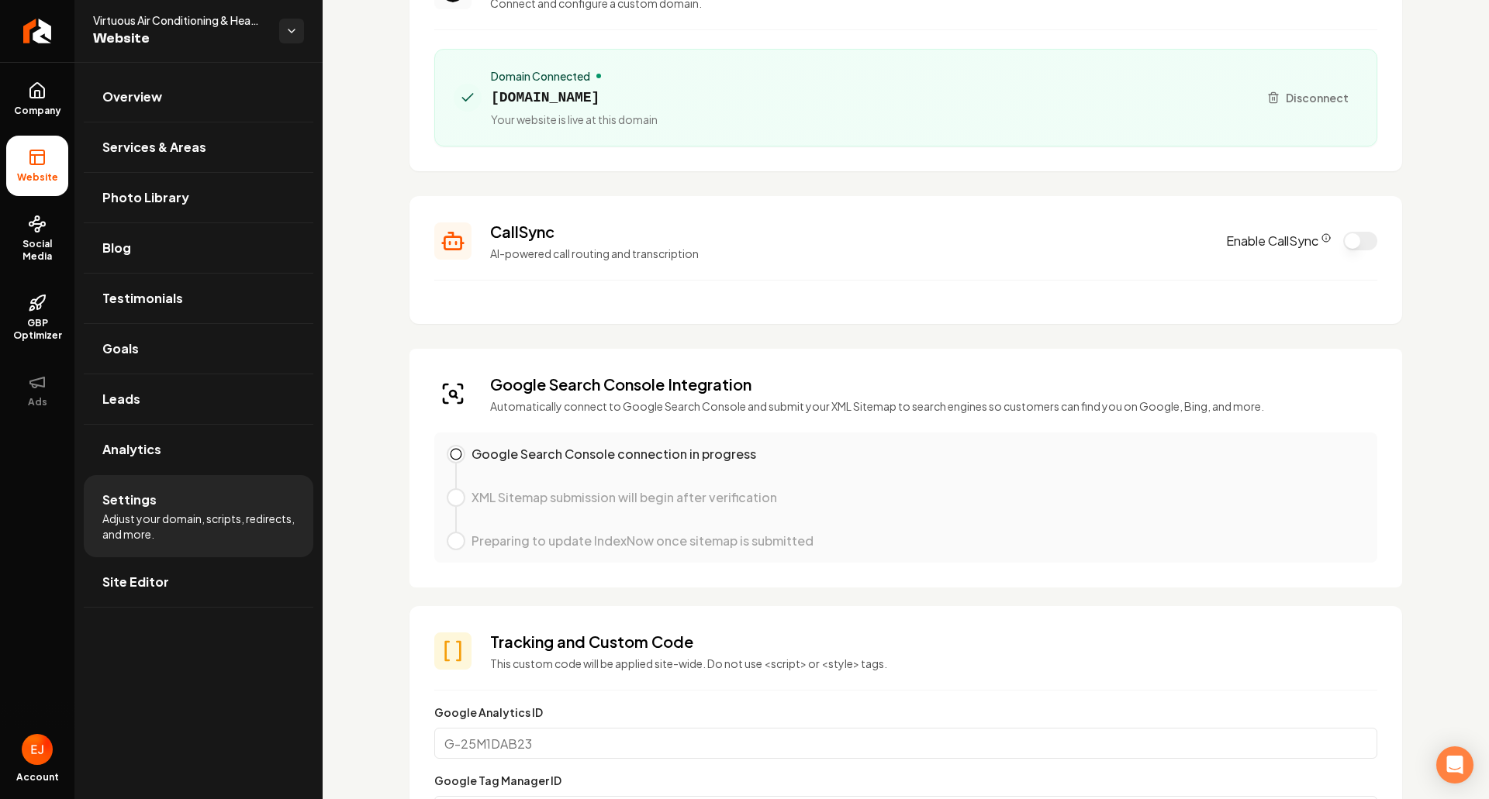
scroll to position [155, 0]
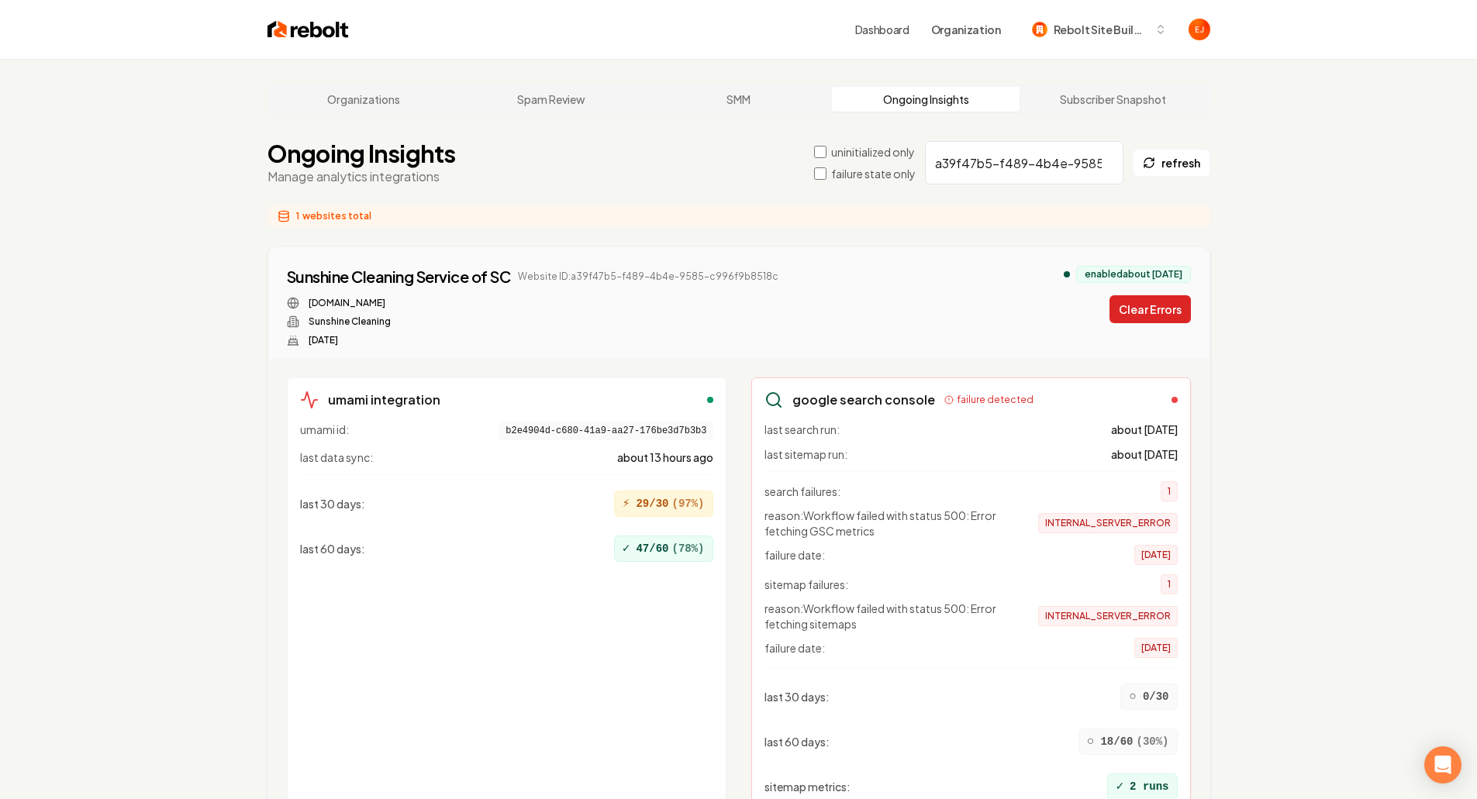
click at [1138, 301] on button "Clear Errors" at bounding box center [1150, 309] width 81 height 28
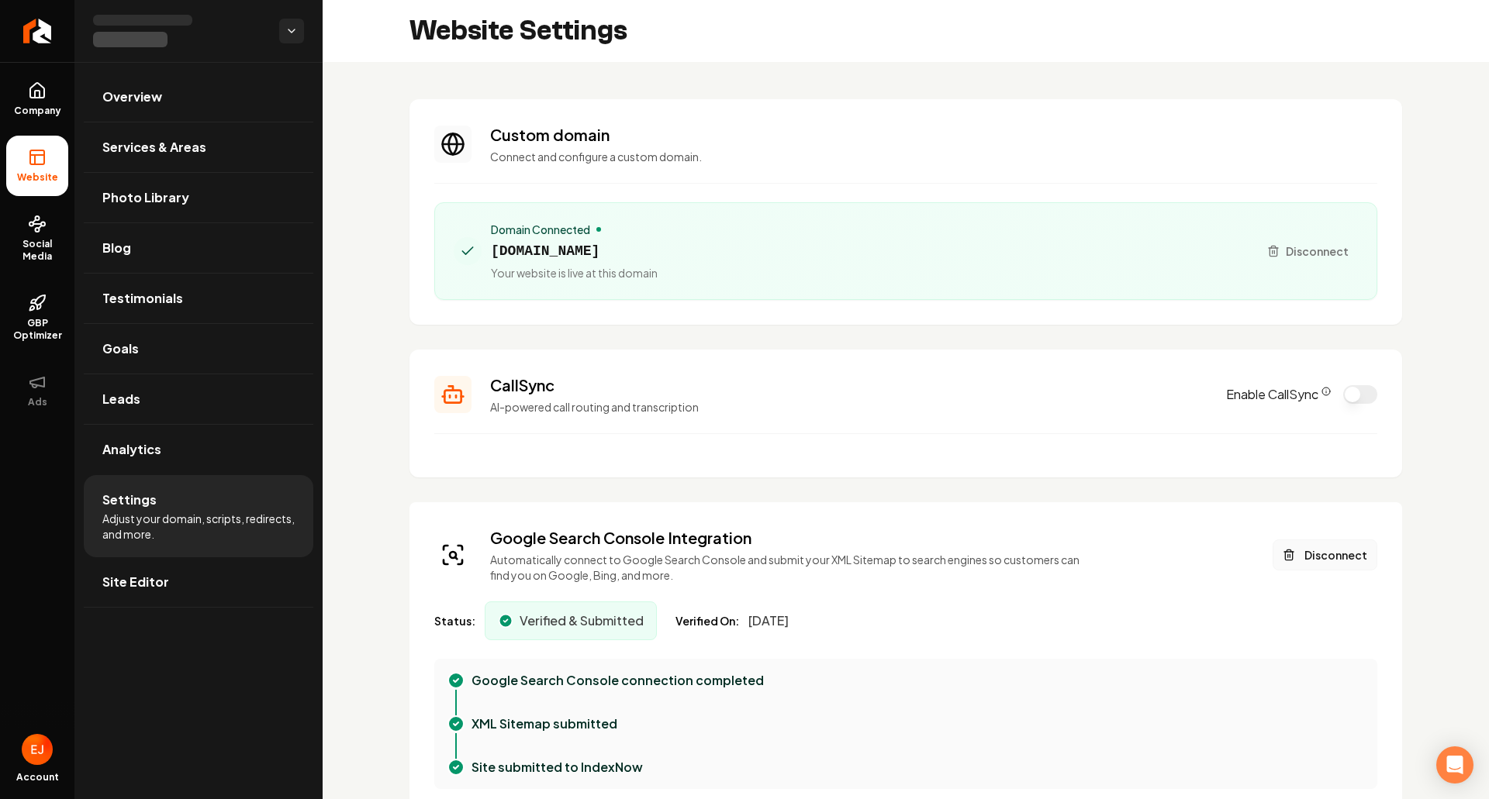
click at [1341, 551] on button "Disconnect" at bounding box center [1325, 555] width 105 height 31
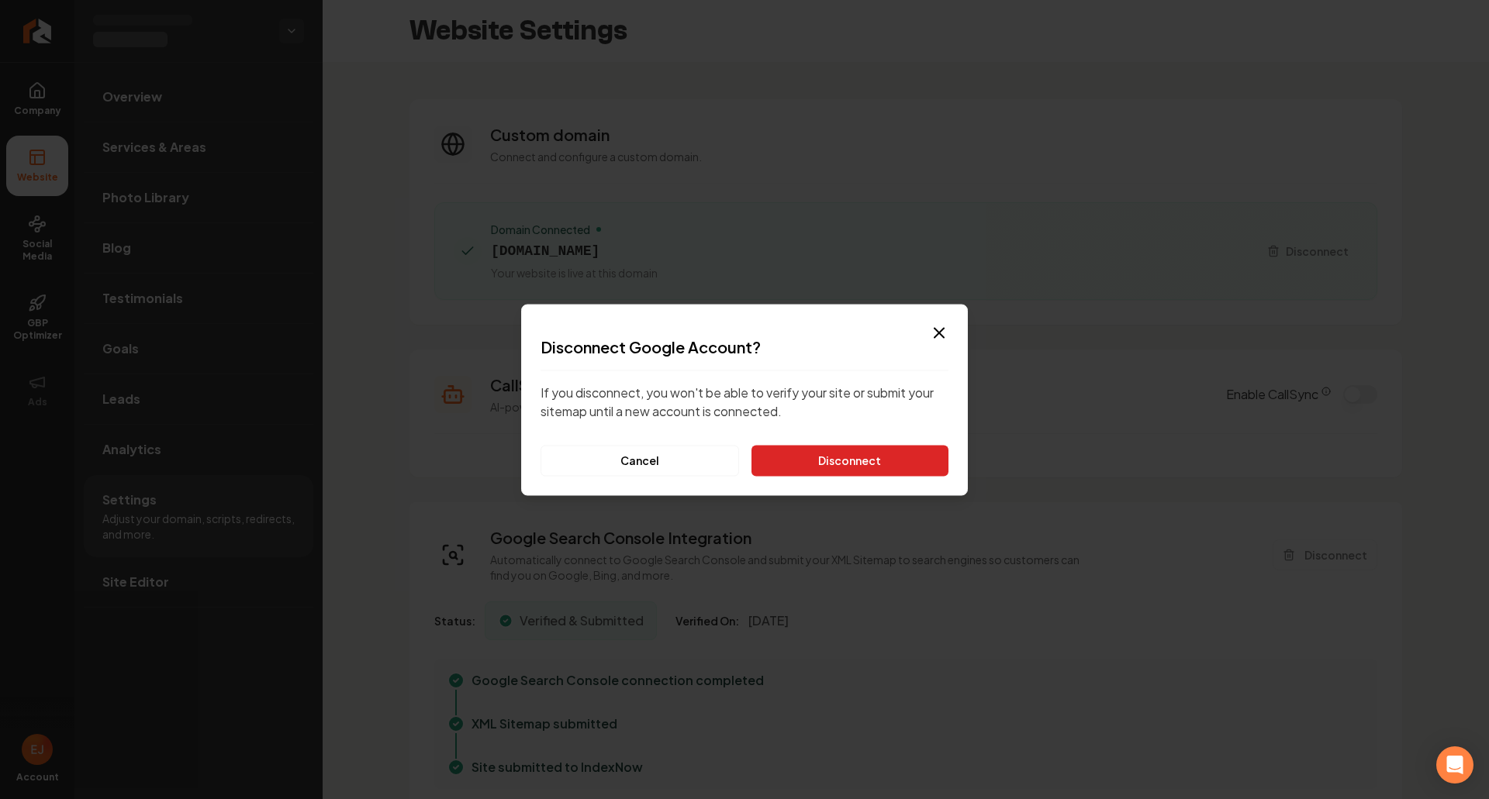
click at [938, 469] on button "Disconnect" at bounding box center [849, 460] width 197 height 31
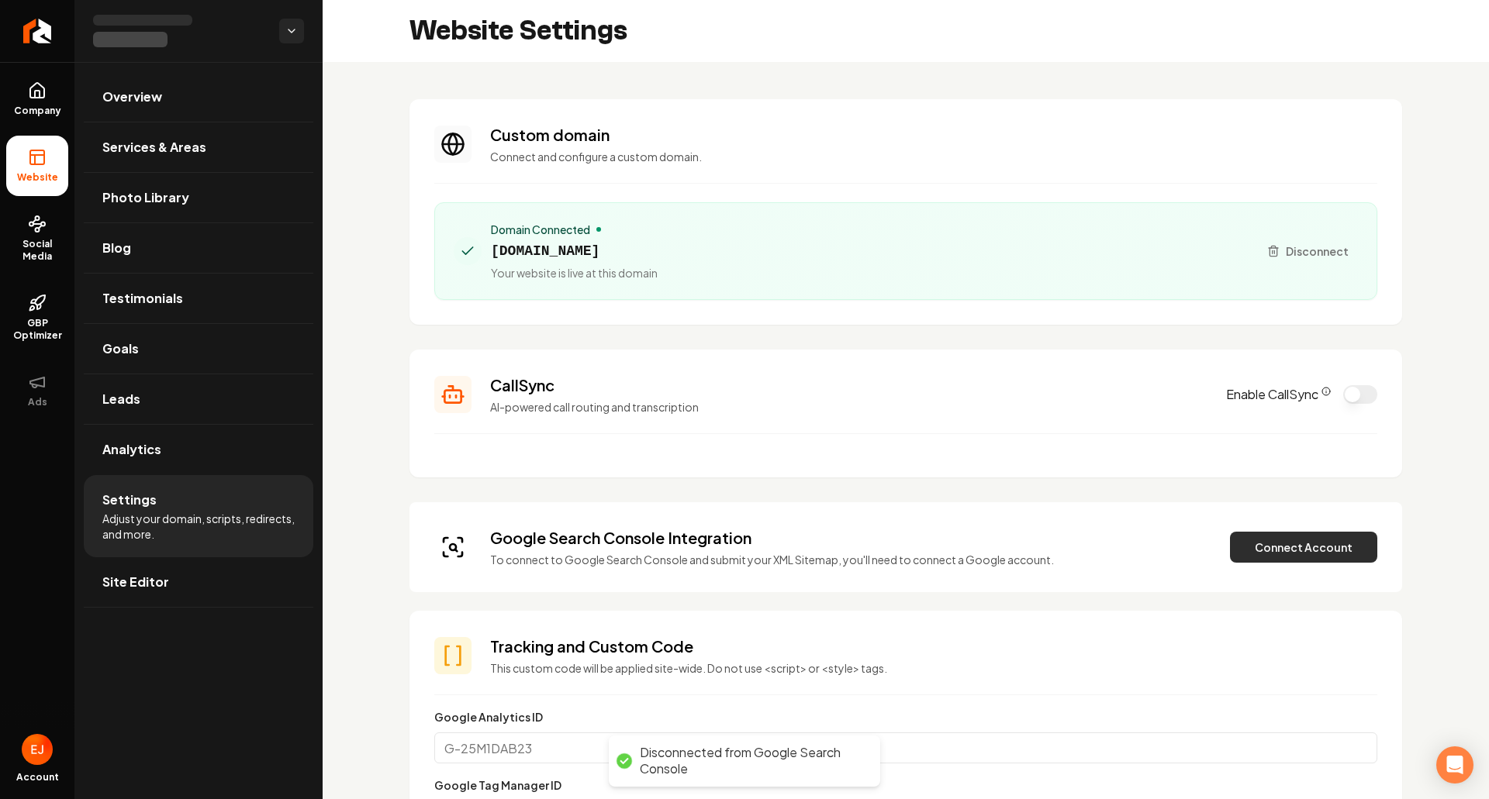
click at [1242, 542] on button "Connect Account" at bounding box center [1303, 547] width 147 height 31
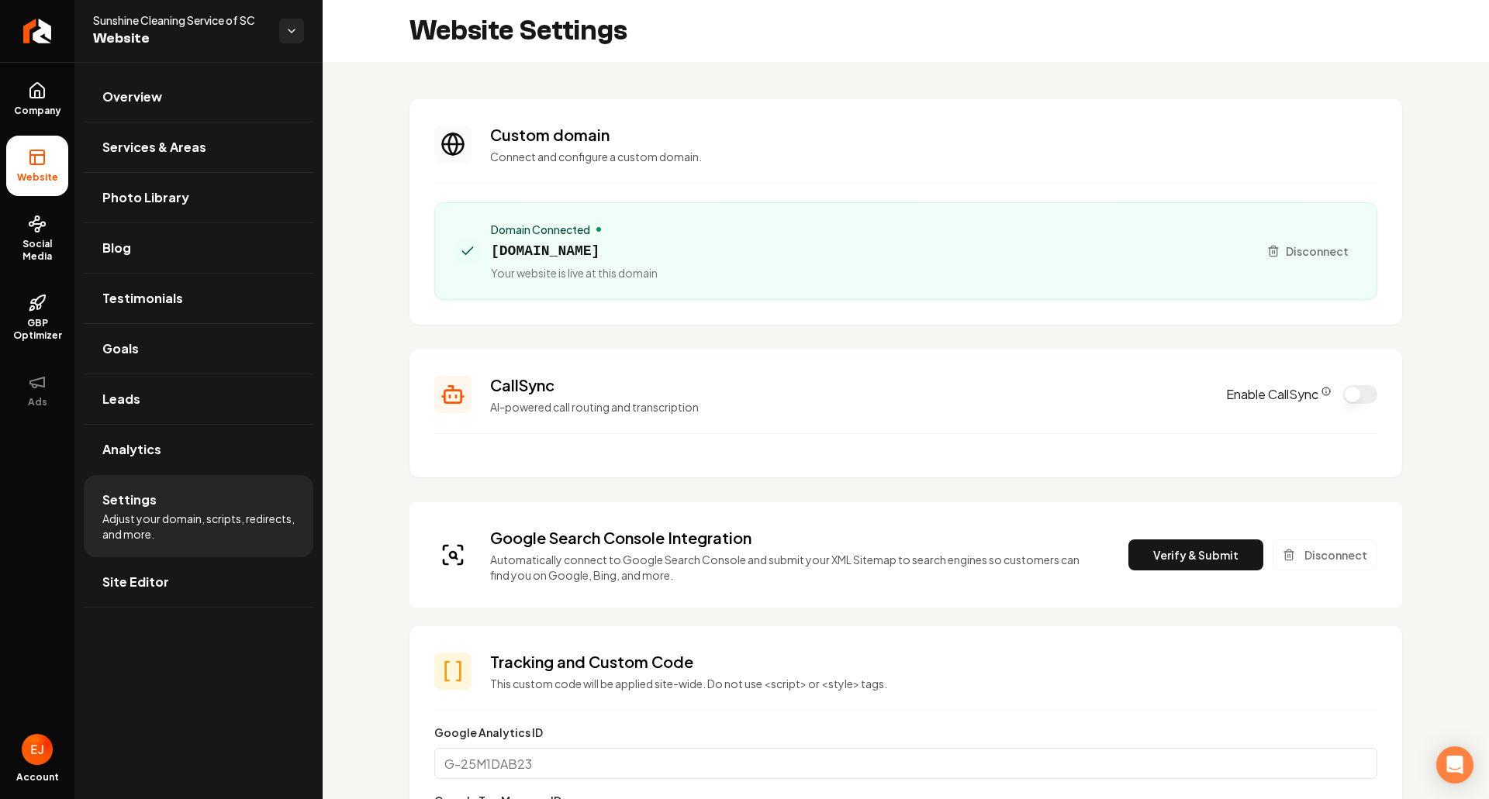
click at [1181, 558] on button "Verify & Submit" at bounding box center [1195, 555] width 135 height 31
